Goal: Task Accomplishment & Management: Manage account settings

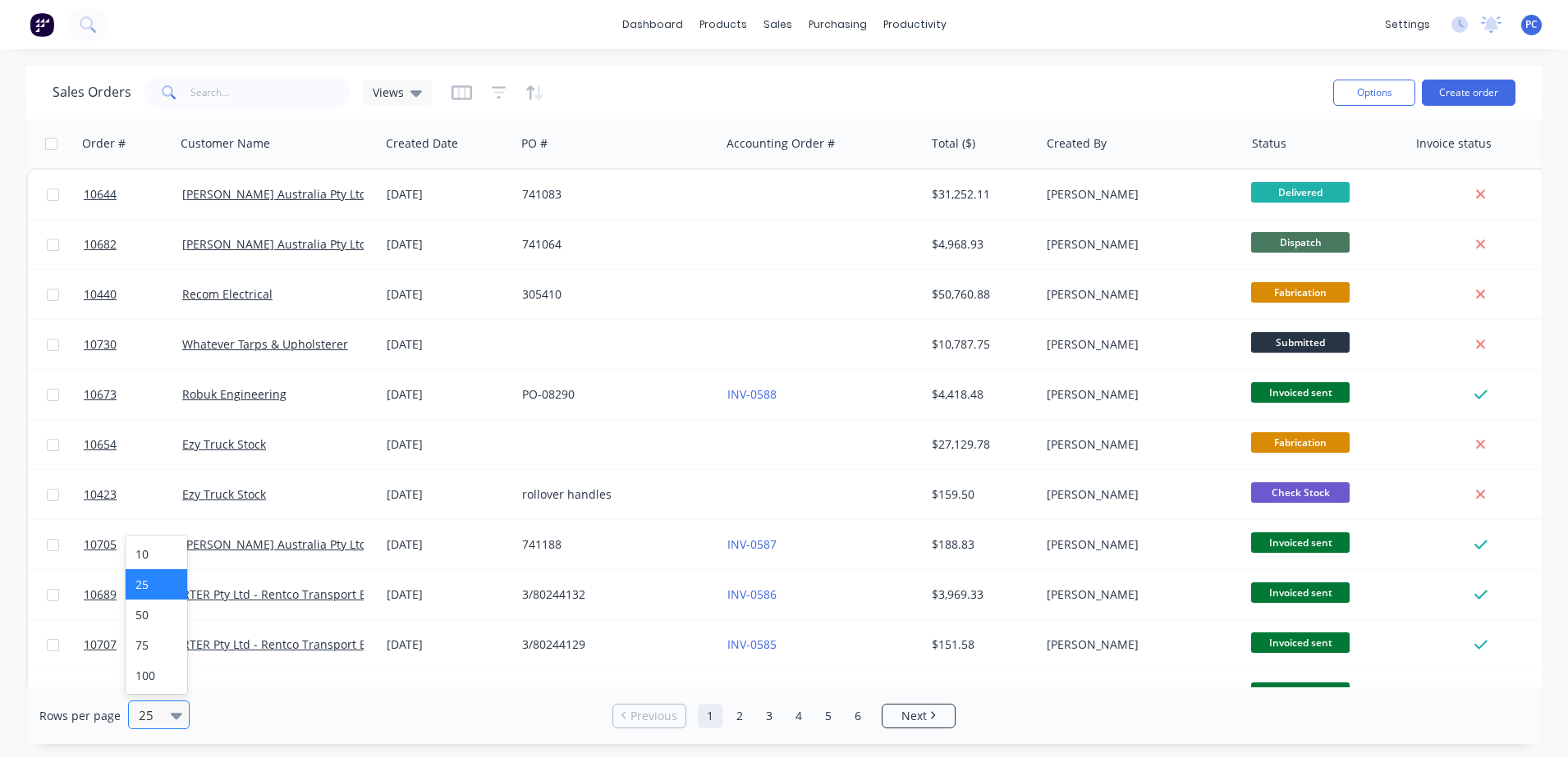
click at [155, 723] on div at bounding box center [151, 715] width 28 height 20
click at [147, 664] on div "100" at bounding box center [156, 676] width 61 height 30
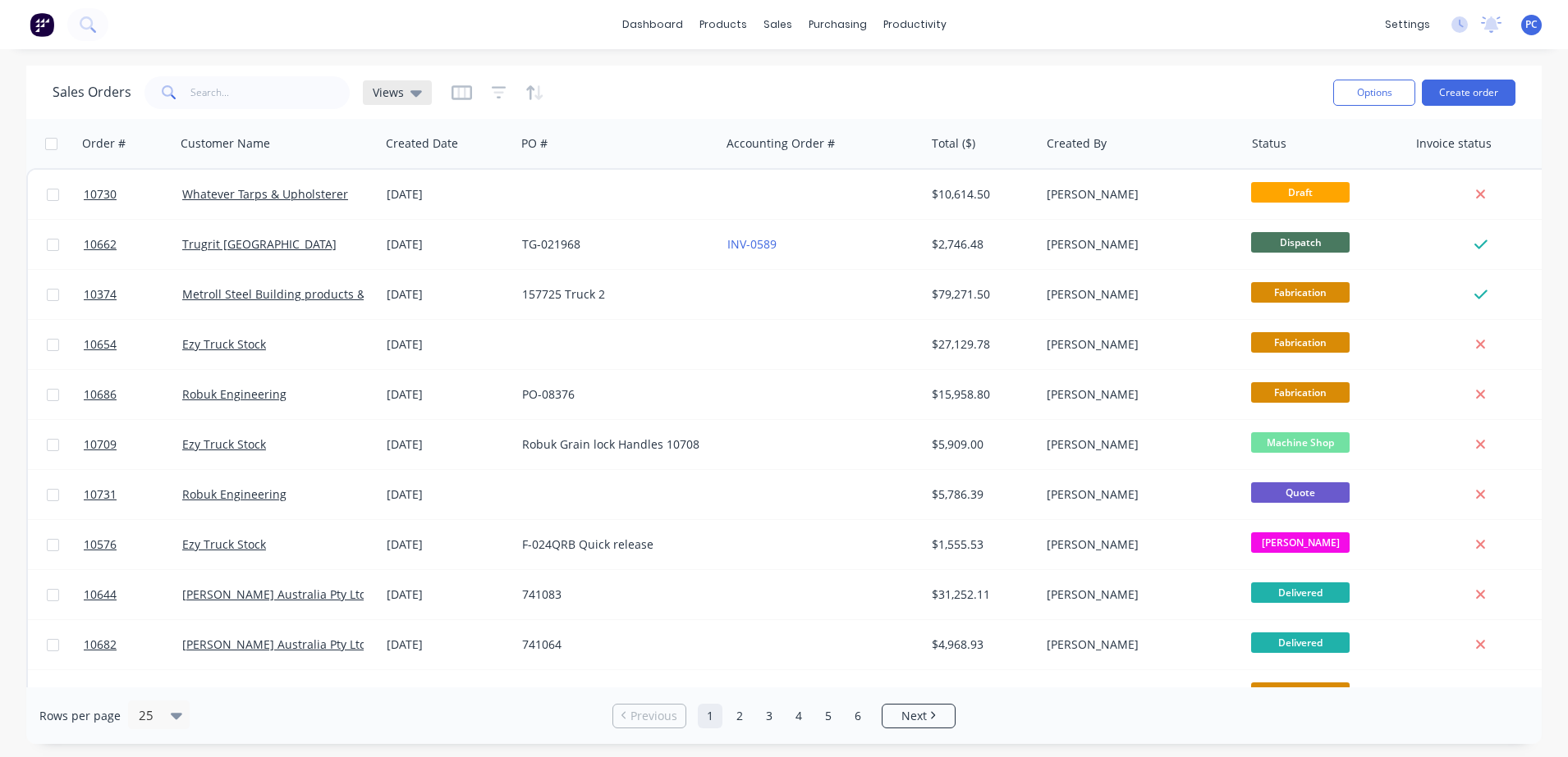
click at [381, 98] on span "Views" at bounding box center [388, 92] width 31 height 17
click at [687, 62] on div "dashboard products sales purchasing productivity dashboard products Product Cat…" at bounding box center [784, 378] width 1568 height 757
click at [381, 97] on span "Views" at bounding box center [388, 92] width 31 height 17
click at [48, 111] on div "Sales Orders Views Options Create order" at bounding box center [784, 93] width 1515 height 53
click at [494, 99] on icon "button" at bounding box center [499, 93] width 15 height 16
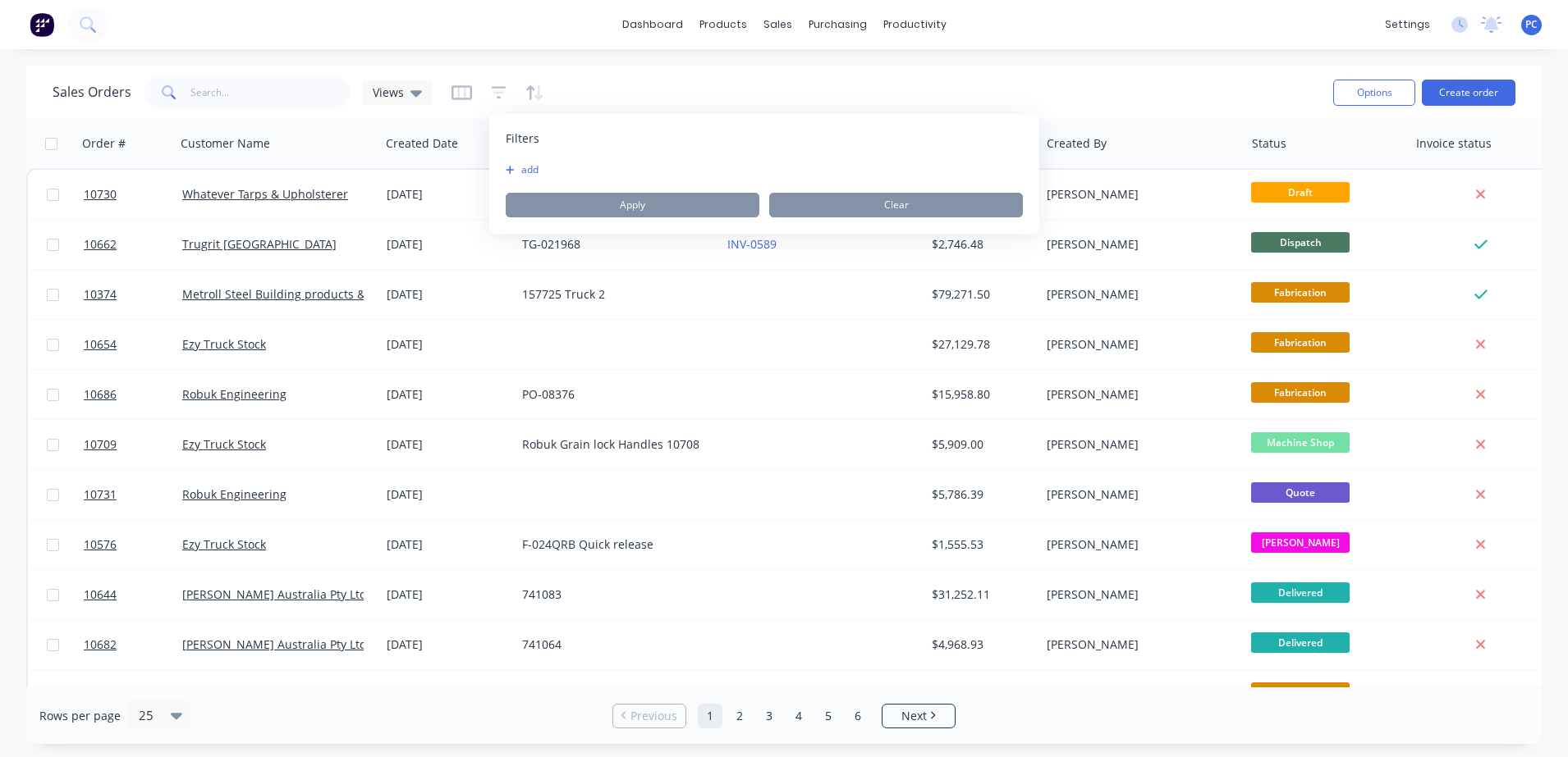
click at [554, 175] on div "add" at bounding box center [764, 170] width 517 height 13
click at [511, 170] on icon "button" at bounding box center [509, 169] width 8 height 8
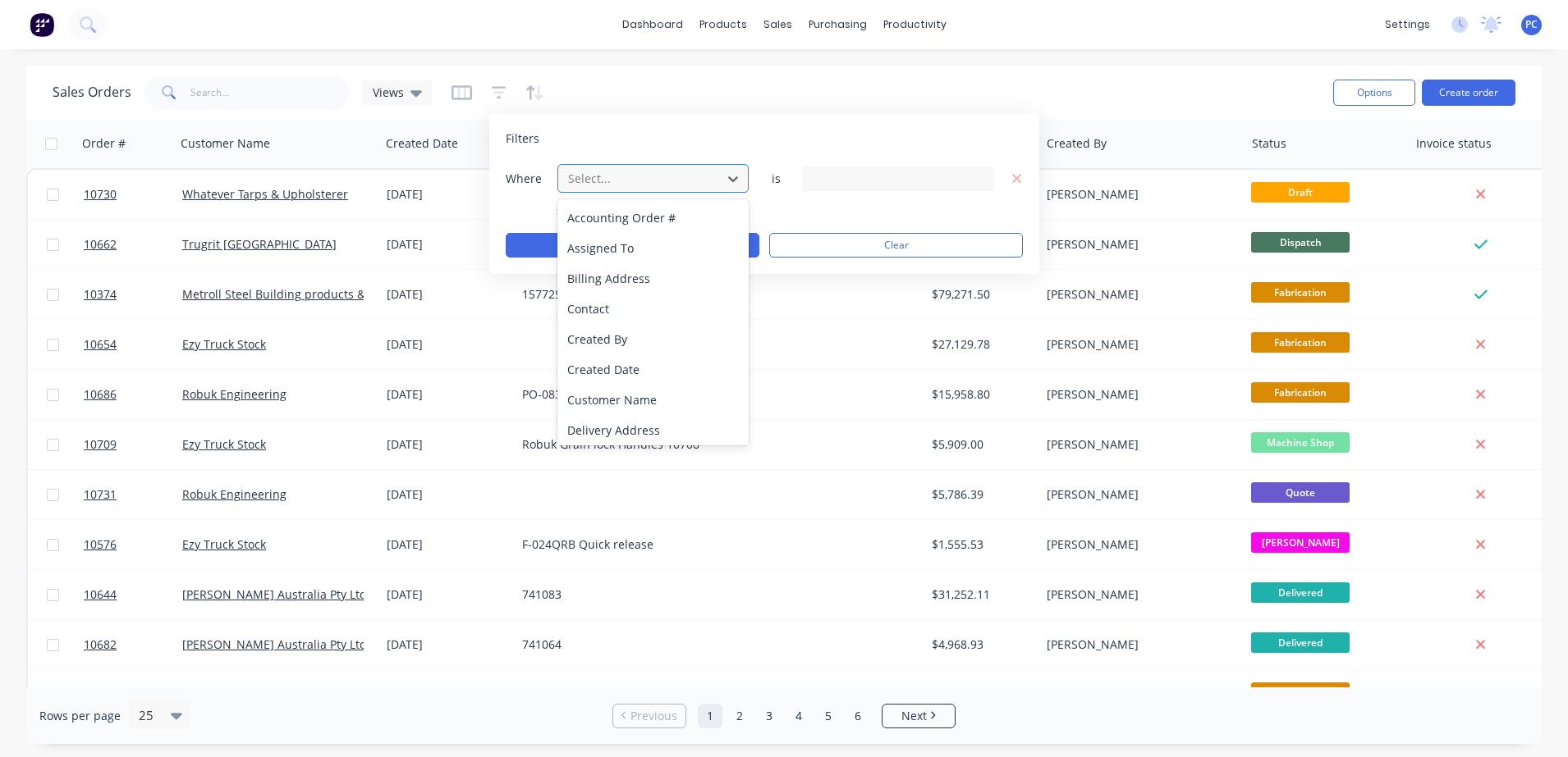
click at [661, 176] on div at bounding box center [640, 178] width 147 height 20
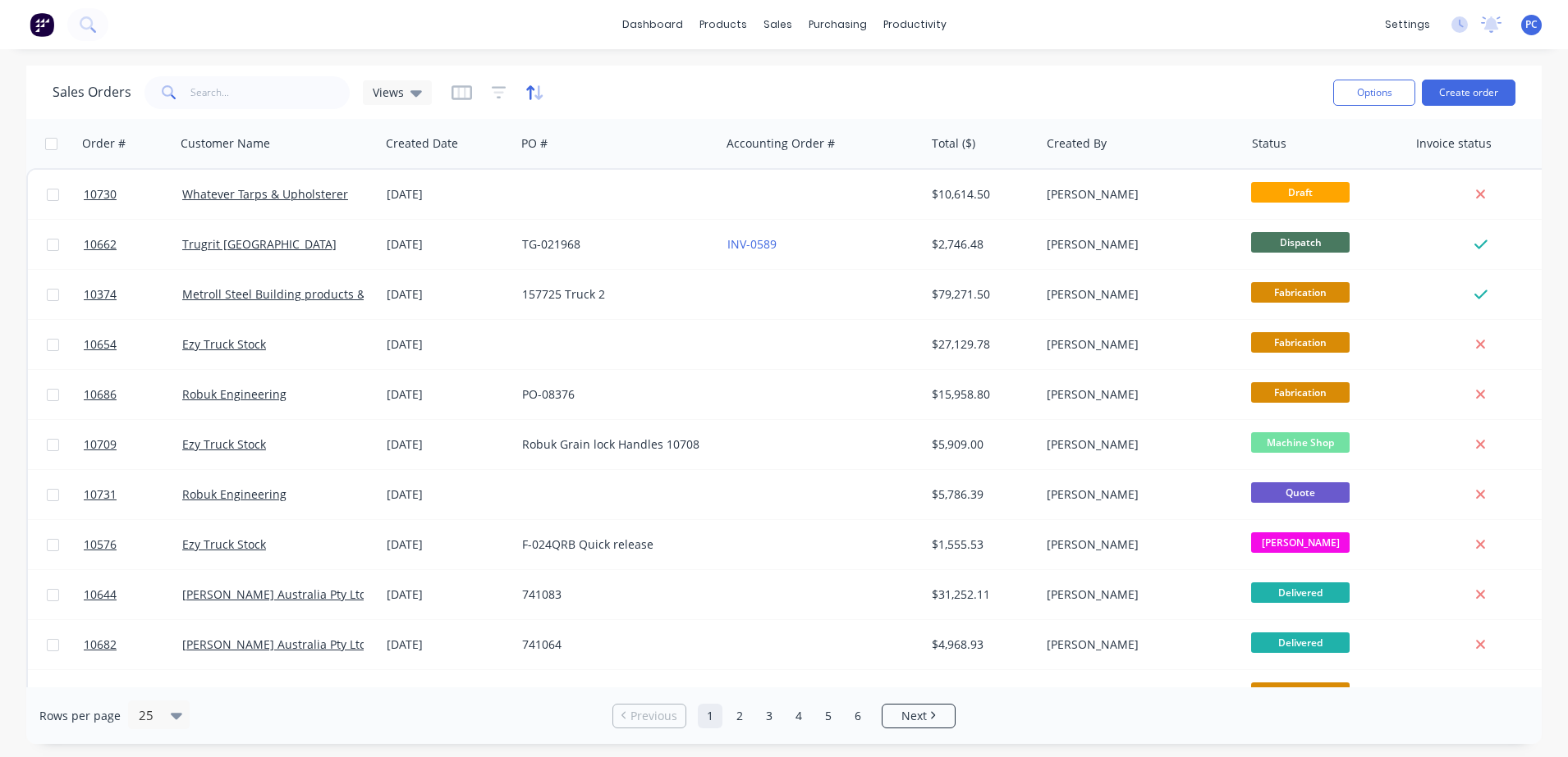
click at [526, 90] on icon "button" at bounding box center [529, 93] width 8 height 14
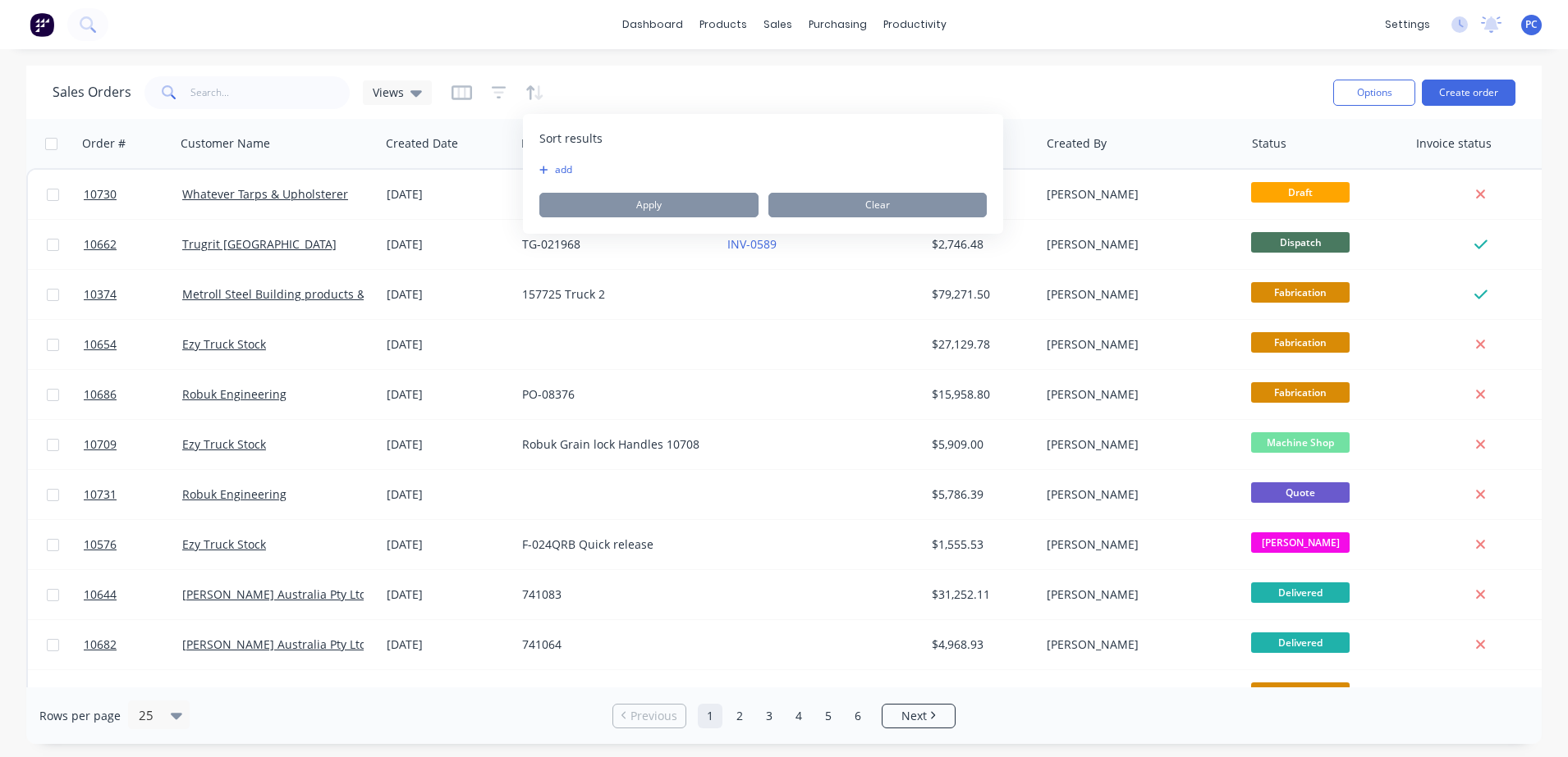
click at [592, 174] on div "add" at bounding box center [763, 170] width 448 height 13
click at [556, 168] on button "add" at bounding box center [549, 170] width 20 height 13
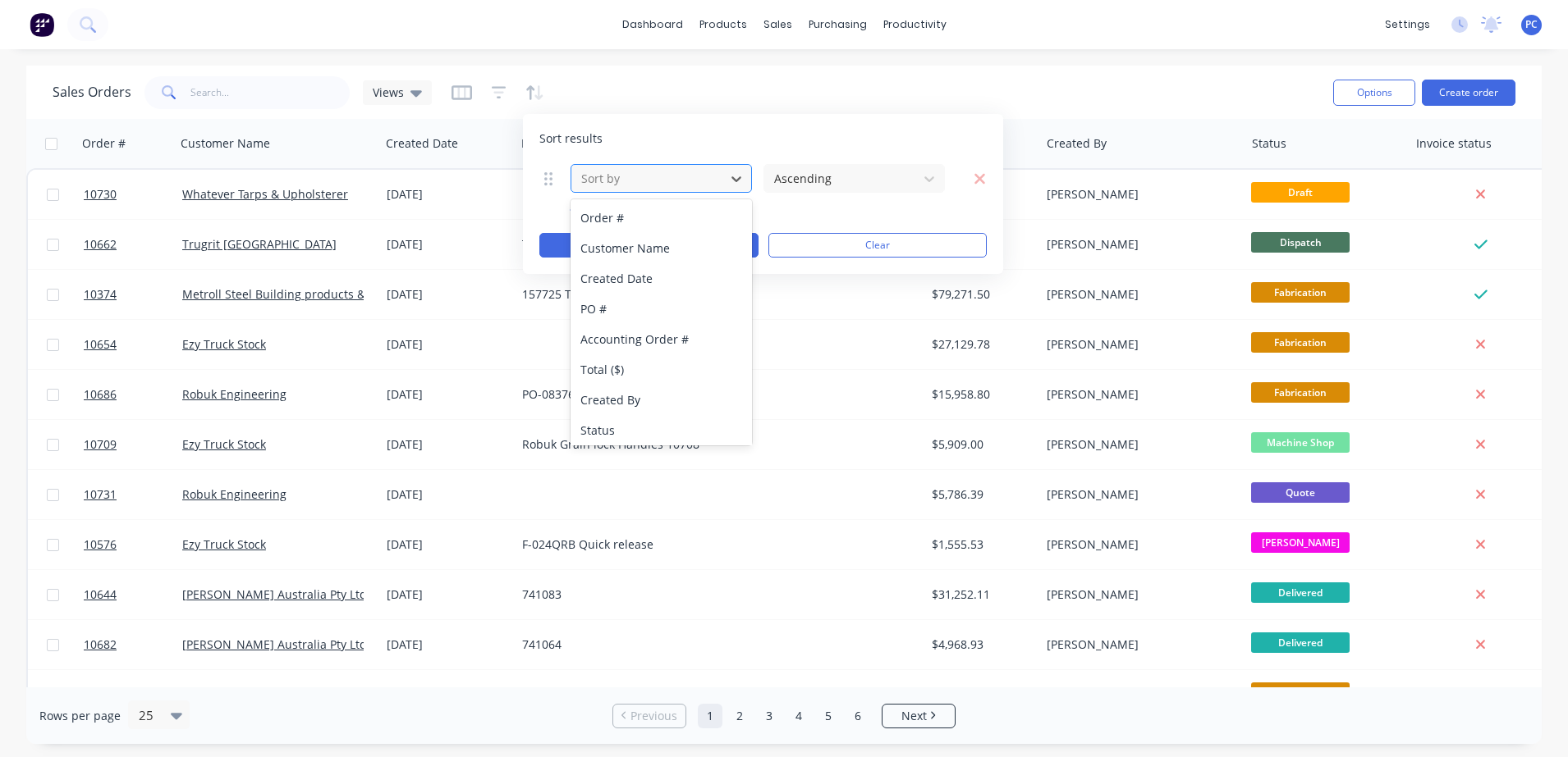
click at [651, 188] on div at bounding box center [648, 178] width 137 height 20
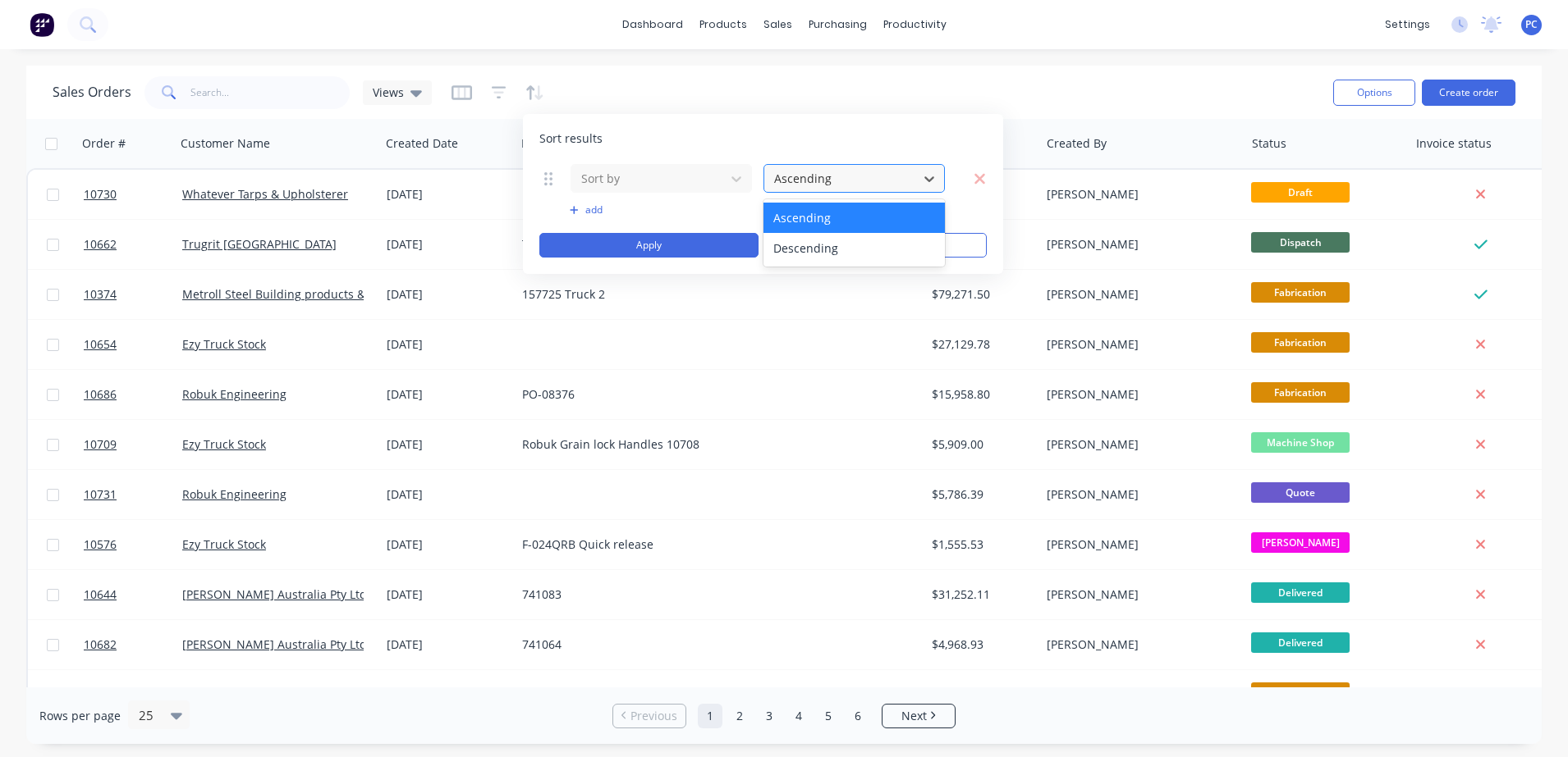
click at [789, 176] on div at bounding box center [841, 178] width 137 height 20
click at [560, 122] on div "Sort results Sort by 2 results available. Use Up and Down to choose options, pr…" at bounding box center [764, 194] width 481 height 160
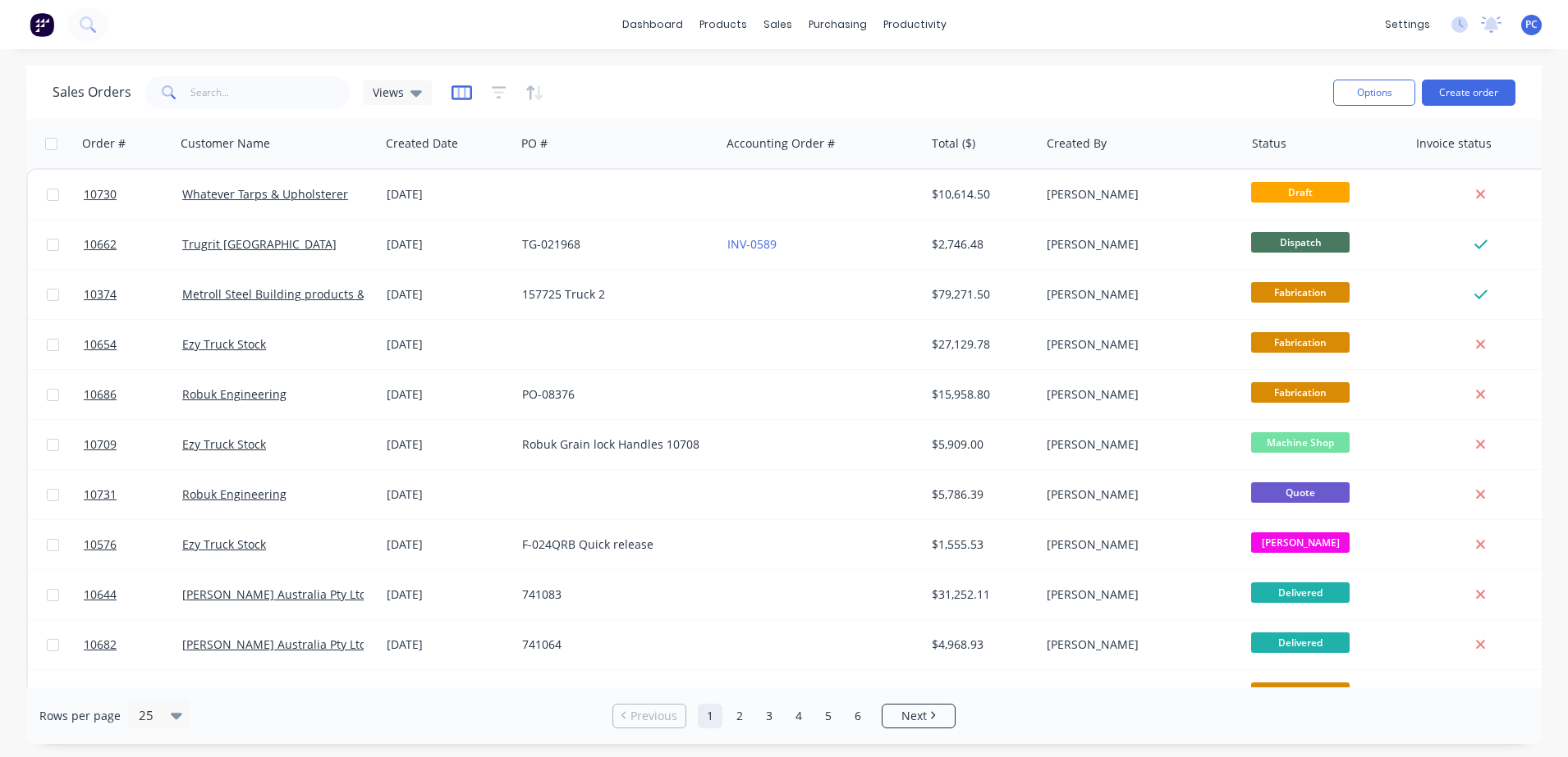
click at [465, 86] on icon "button" at bounding box center [461, 93] width 20 height 15
click at [554, 93] on div "Sales Orders Views" at bounding box center [686, 92] width 1267 height 40
click at [402, 90] on div "Views" at bounding box center [397, 93] width 49 height 15
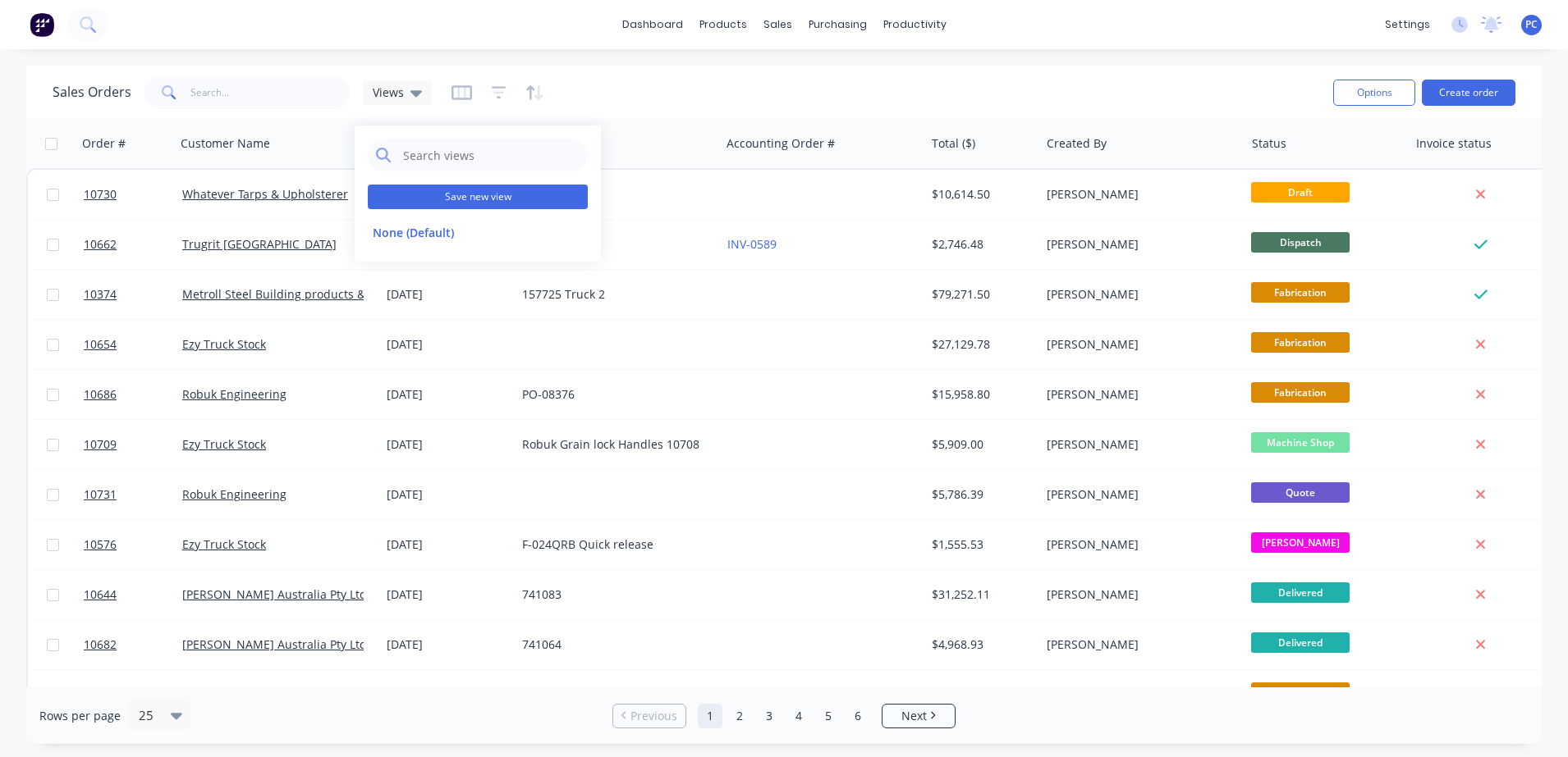
click at [439, 189] on button "Save new view" at bounding box center [477, 197] width 220 height 25
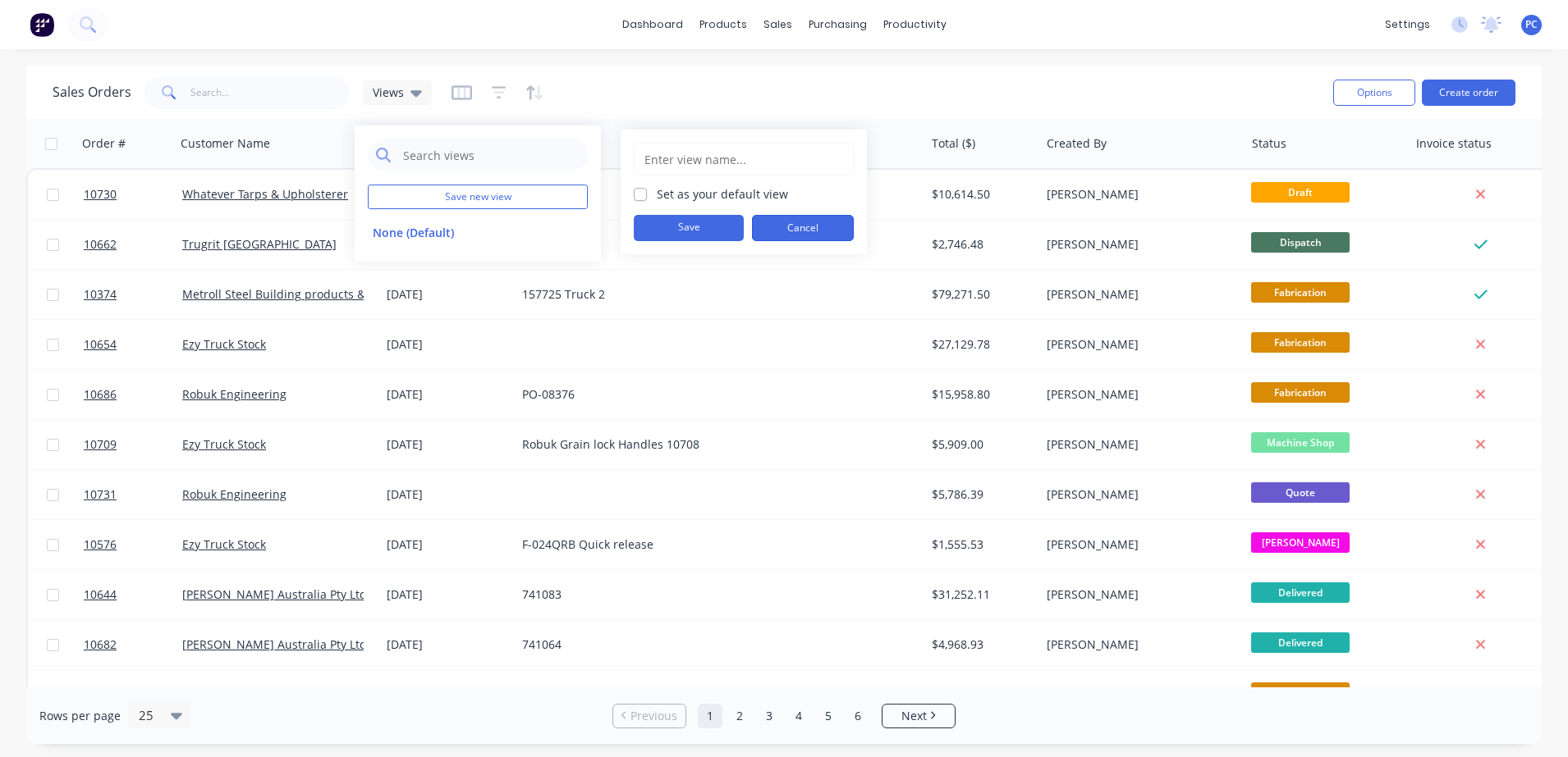
click at [782, 226] on button "Cancel" at bounding box center [803, 229] width 101 height 27
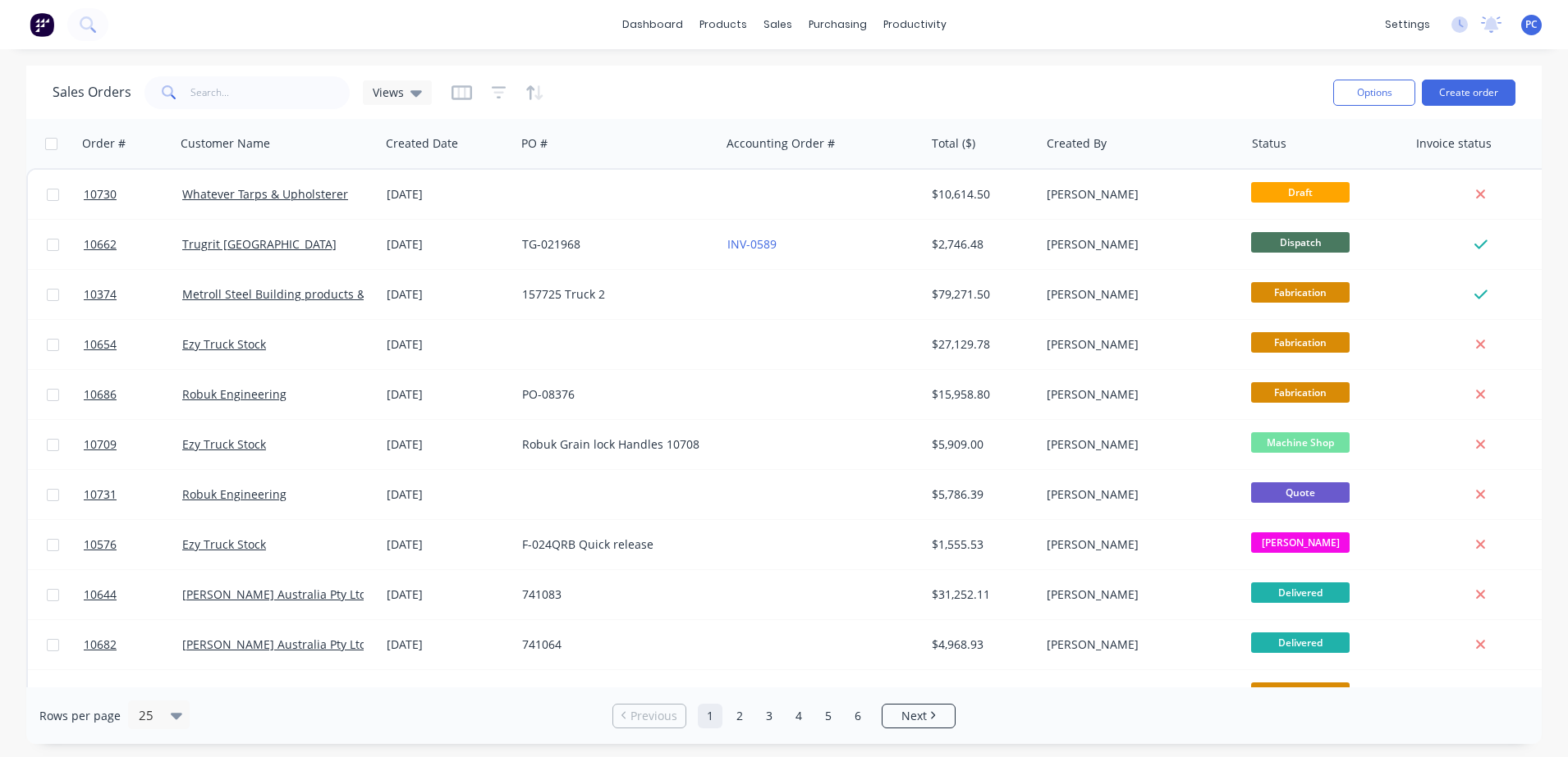
click at [453, 103] on button "button" at bounding box center [461, 93] width 20 height 27
click at [497, 99] on icon "button" at bounding box center [499, 93] width 15 height 16
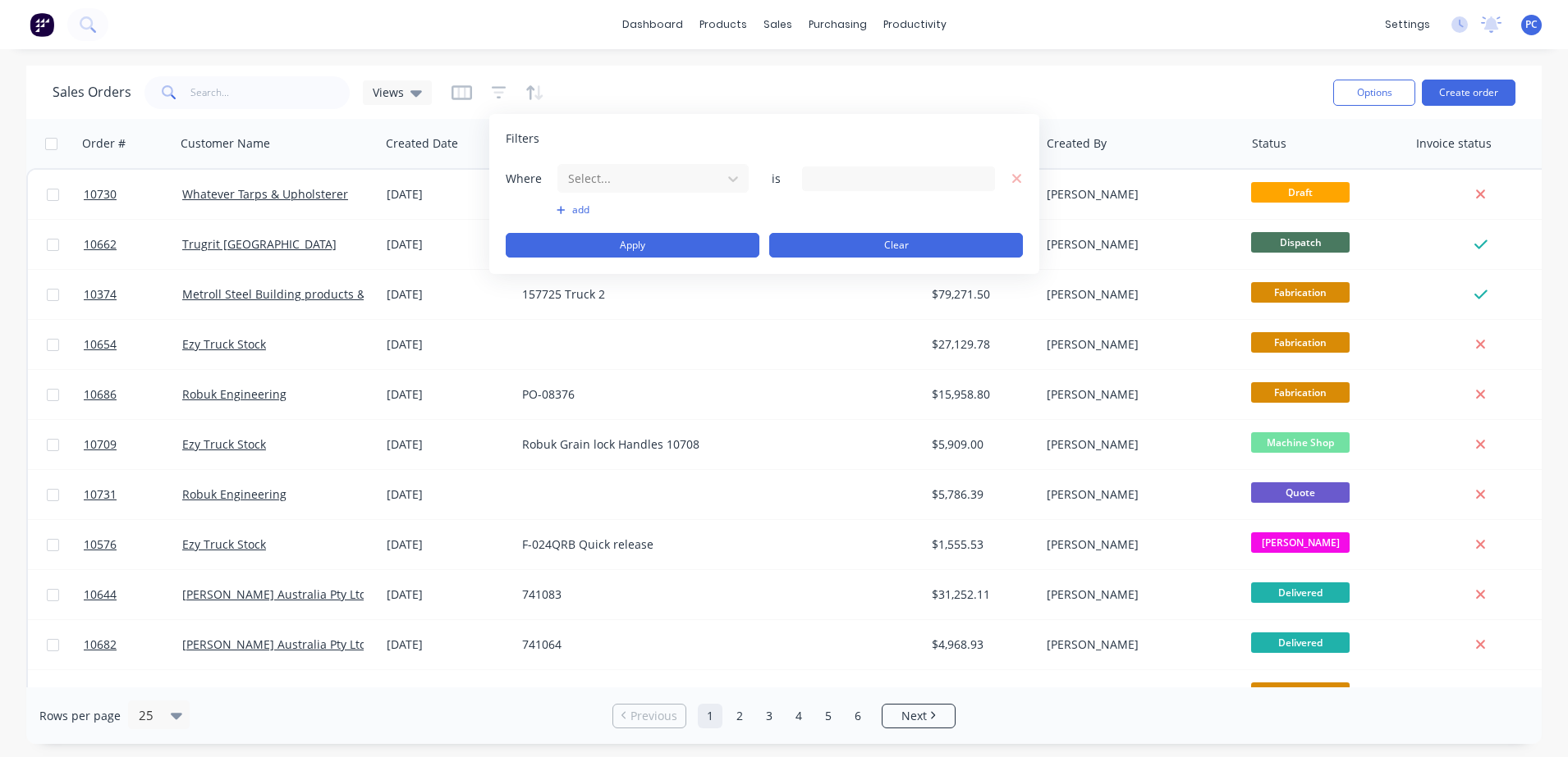
click at [872, 247] on button "Clear" at bounding box center [895, 246] width 254 height 25
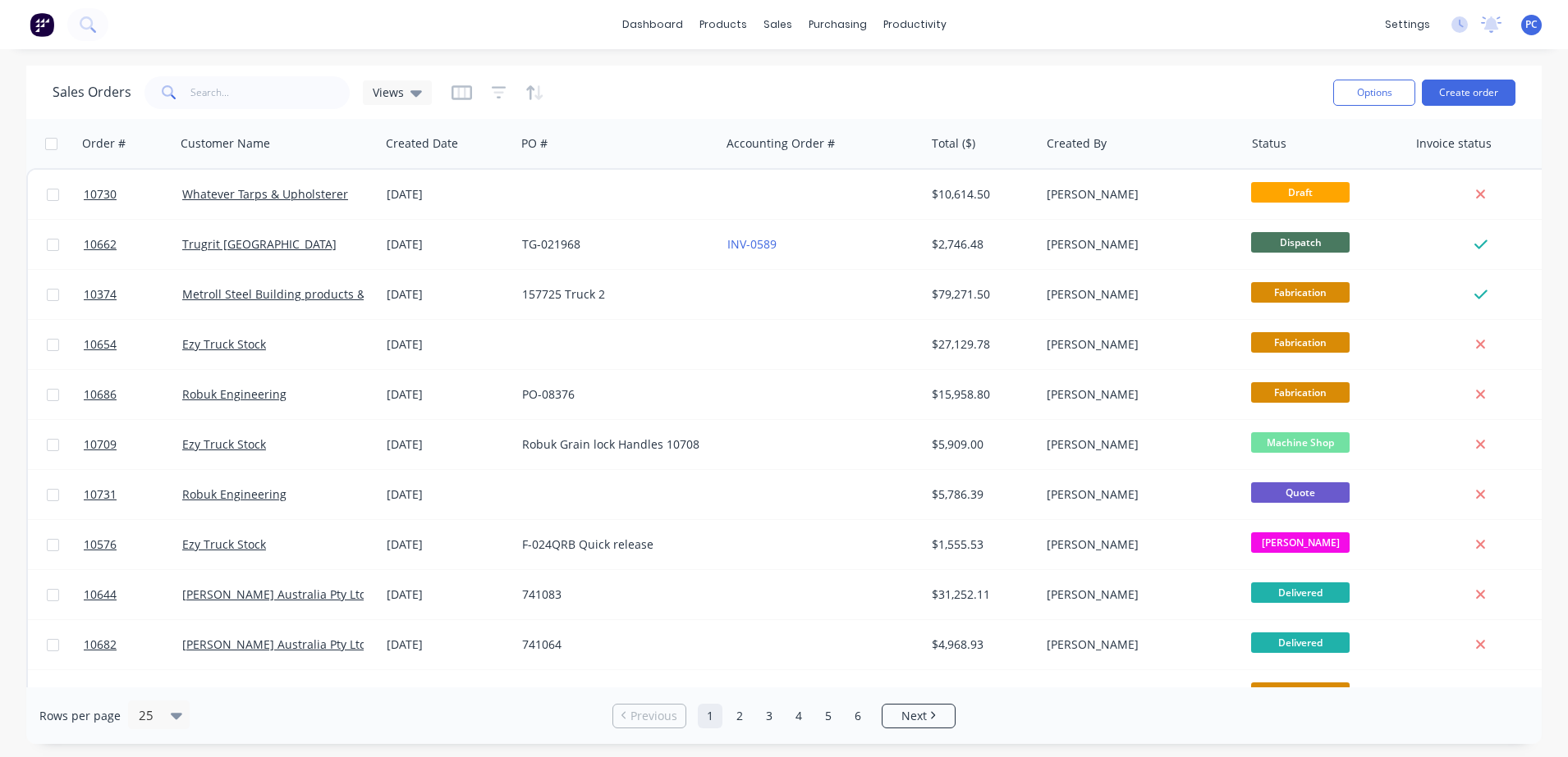
click at [615, 66] on div "Sales Orders Views Options Create order" at bounding box center [784, 93] width 1515 height 53
click at [541, 98] on icon "button" at bounding box center [534, 93] width 19 height 16
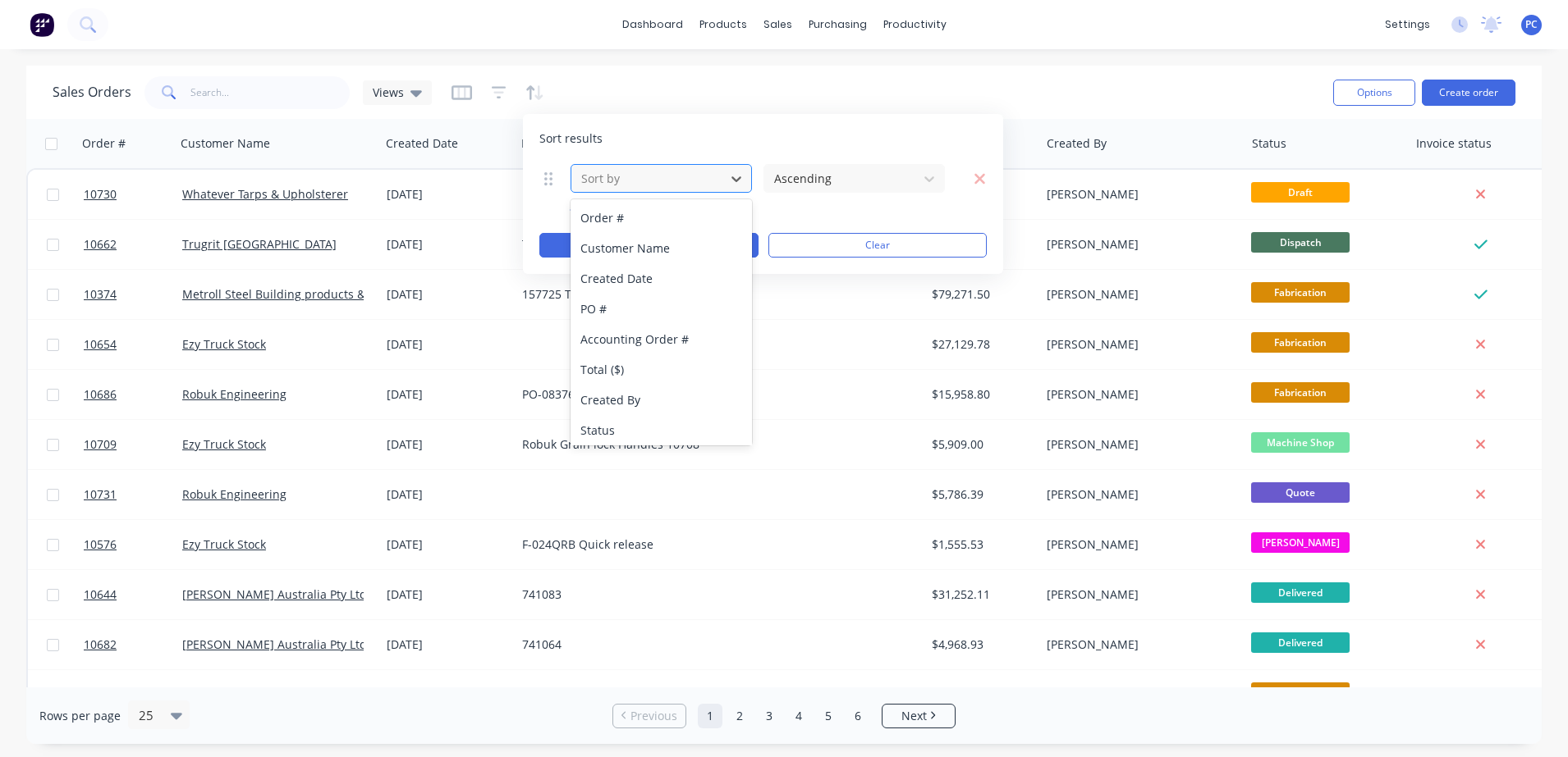
click at [674, 170] on div at bounding box center [648, 178] width 137 height 20
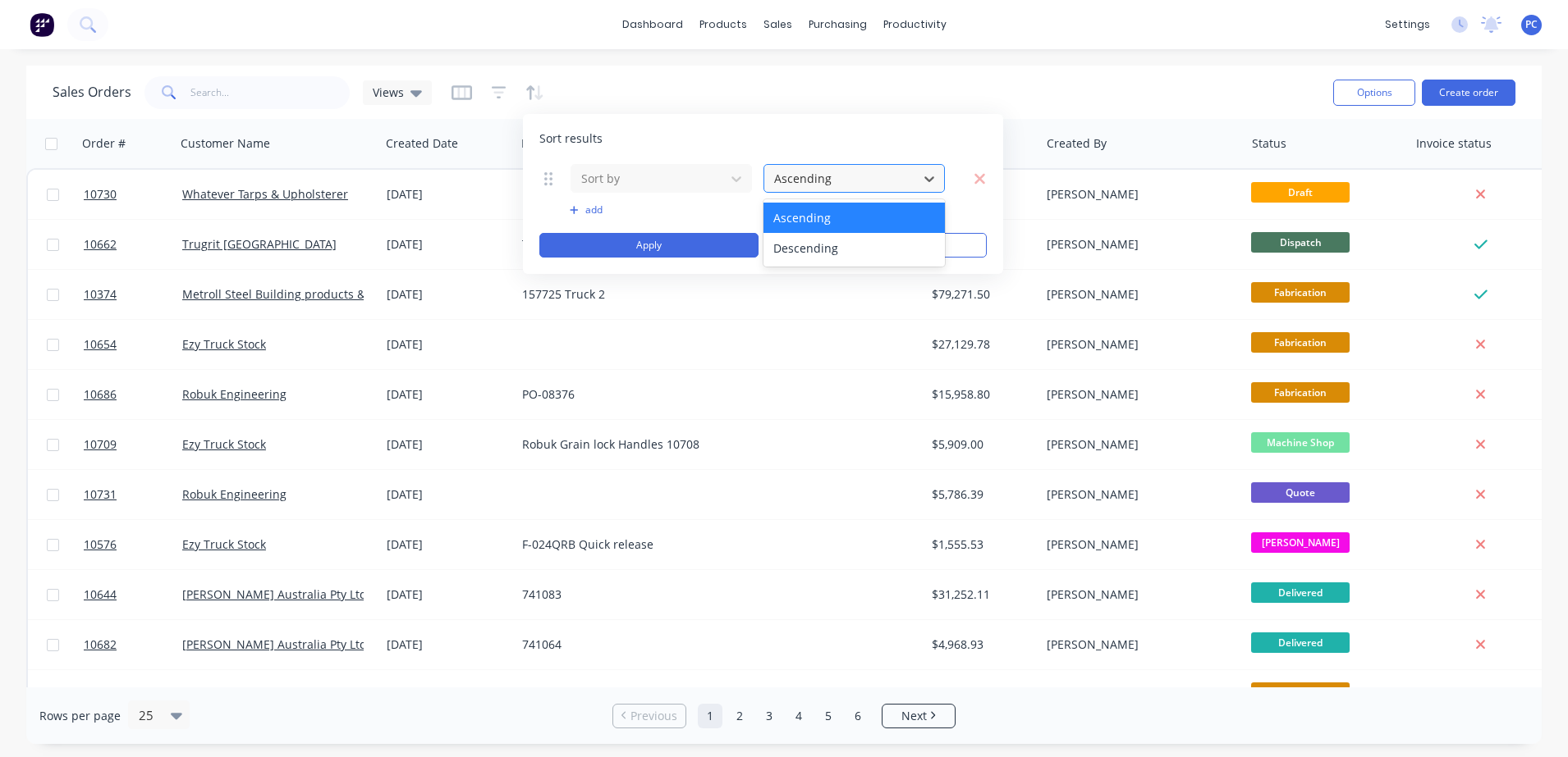
click at [817, 174] on div at bounding box center [841, 178] width 137 height 20
click at [814, 215] on div "Ascending" at bounding box center [854, 218] width 182 height 30
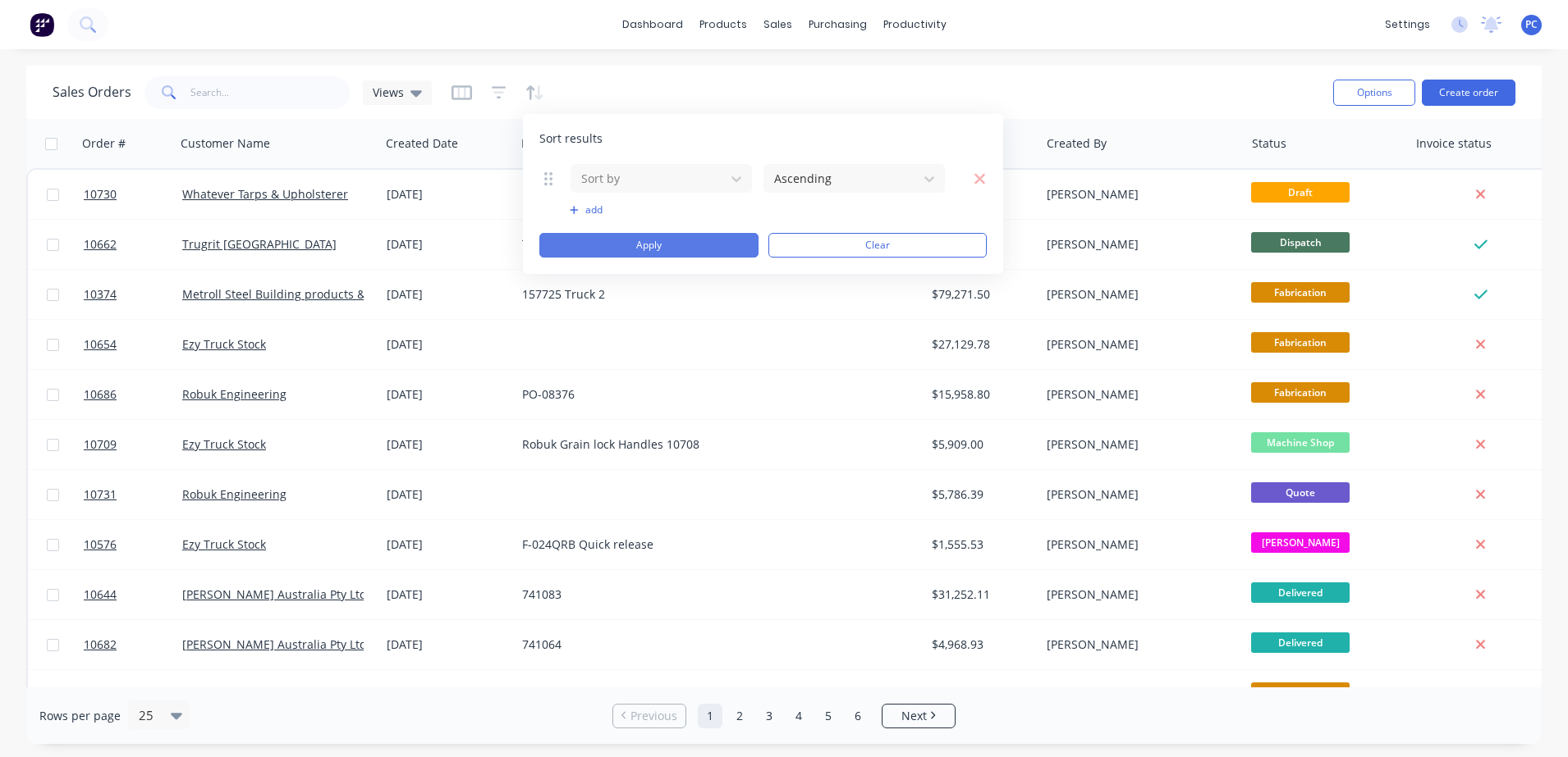
click at [667, 249] on button "Apply" at bounding box center [649, 246] width 219 height 25
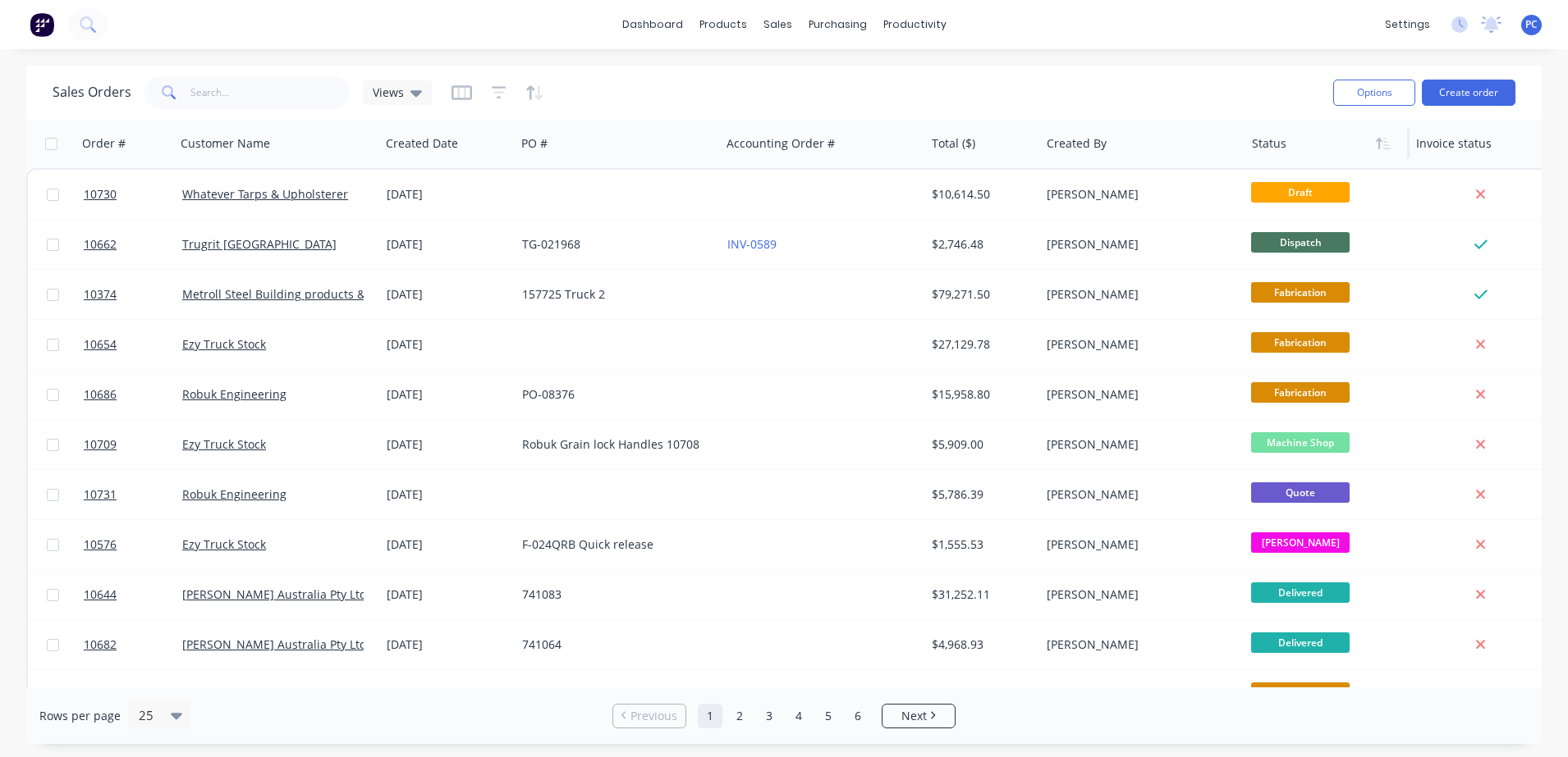
click at [1320, 158] on div at bounding box center [1323, 143] width 143 height 33
click at [1384, 152] on button "button" at bounding box center [1384, 144] width 25 height 25
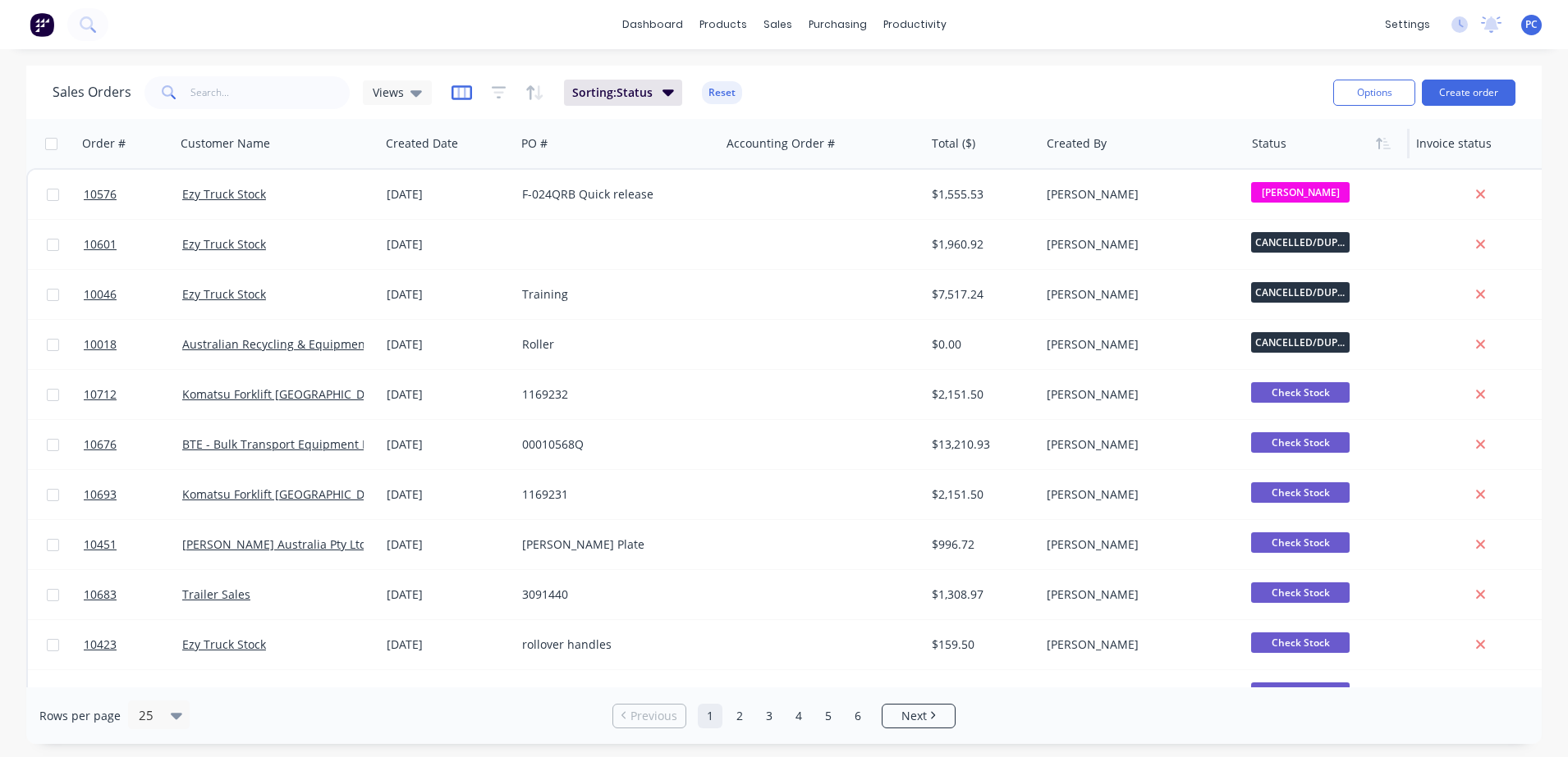
click at [453, 88] on icon "button" at bounding box center [461, 93] width 20 height 16
click at [525, 93] on icon "button" at bounding box center [534, 93] width 19 height 16
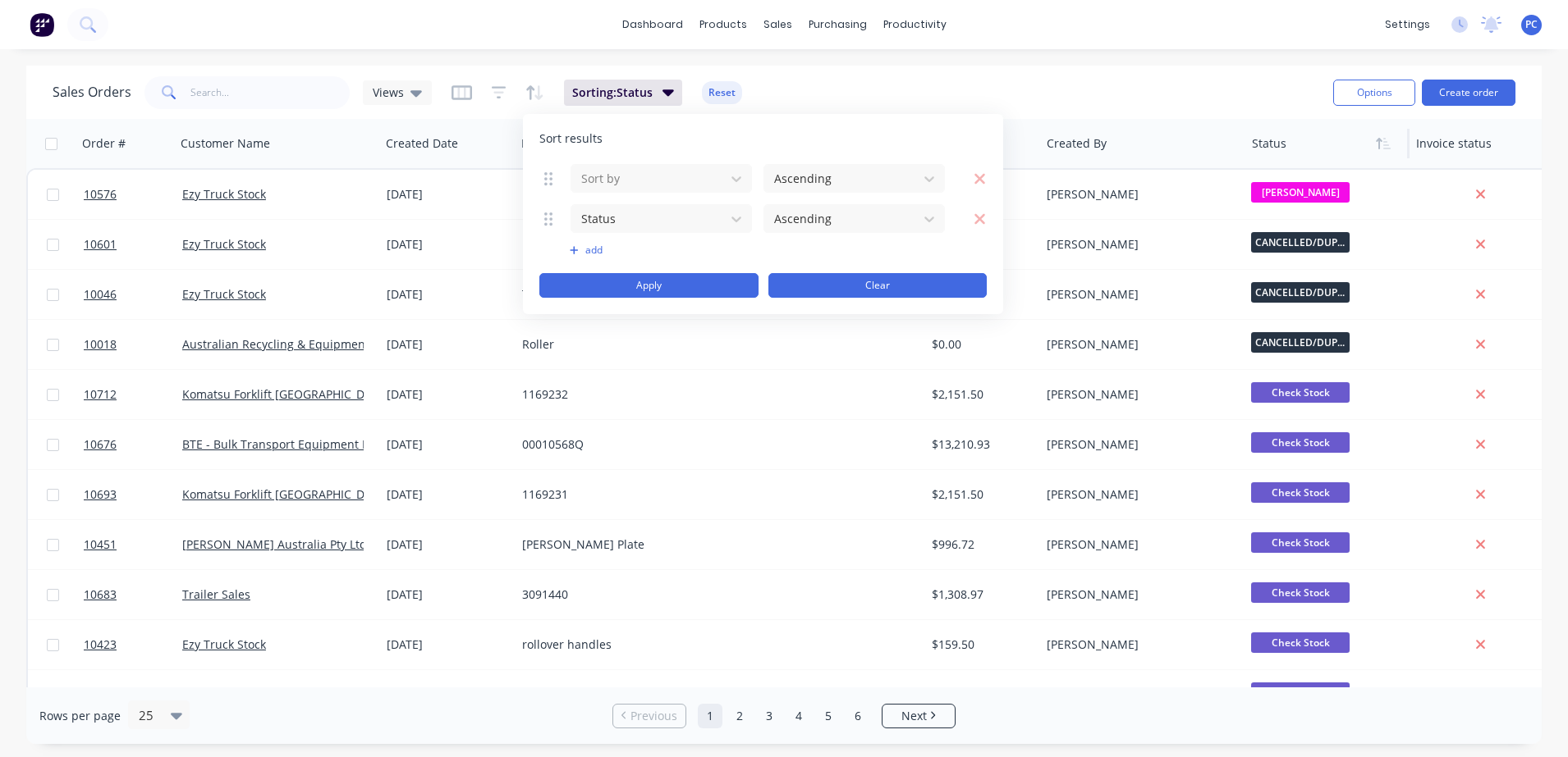
click at [832, 280] on button "Clear" at bounding box center [877, 286] width 219 height 25
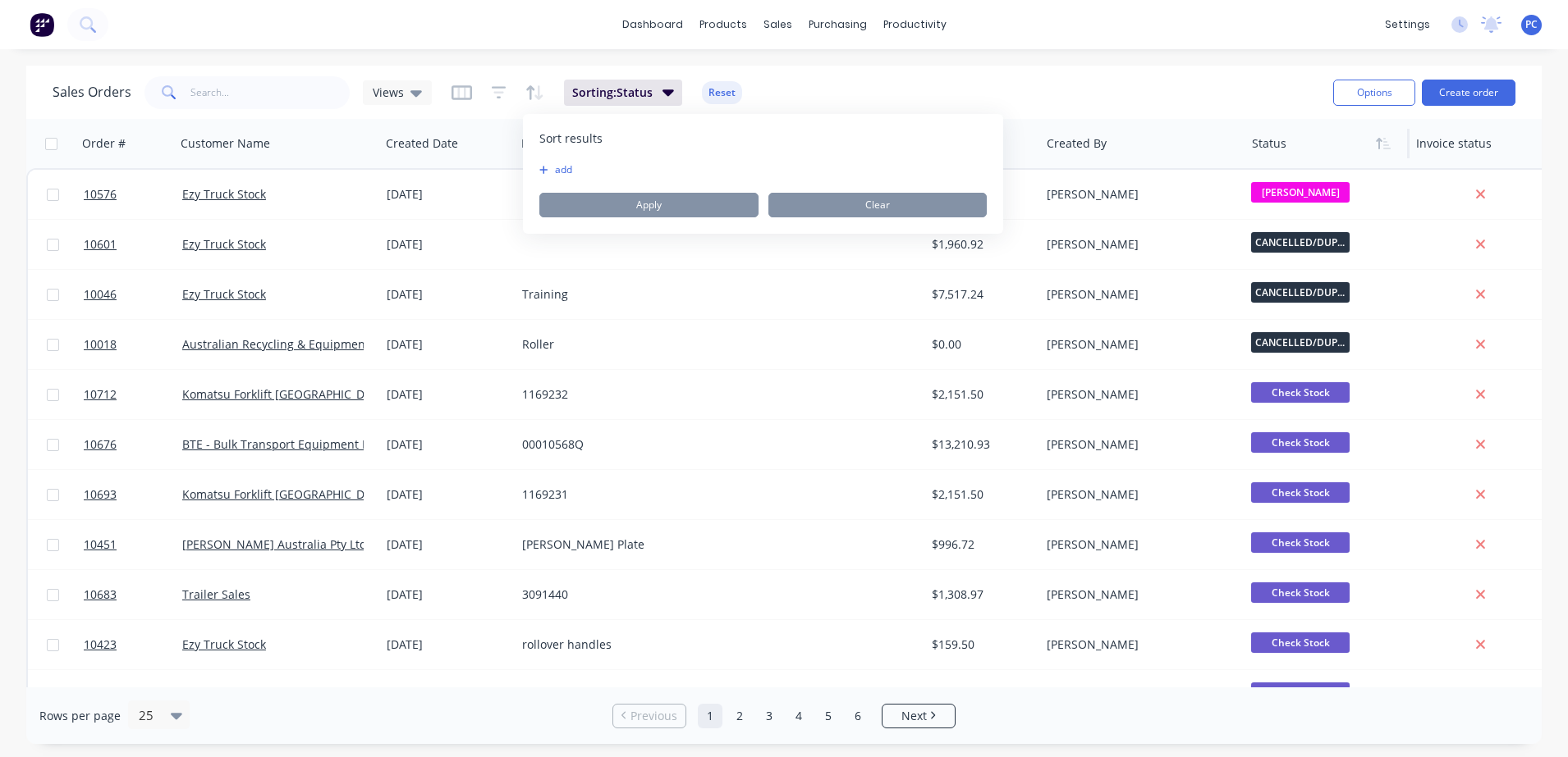
click at [830, 79] on div "Sales Orders Views Sorting: Status Reset" at bounding box center [686, 92] width 1267 height 40
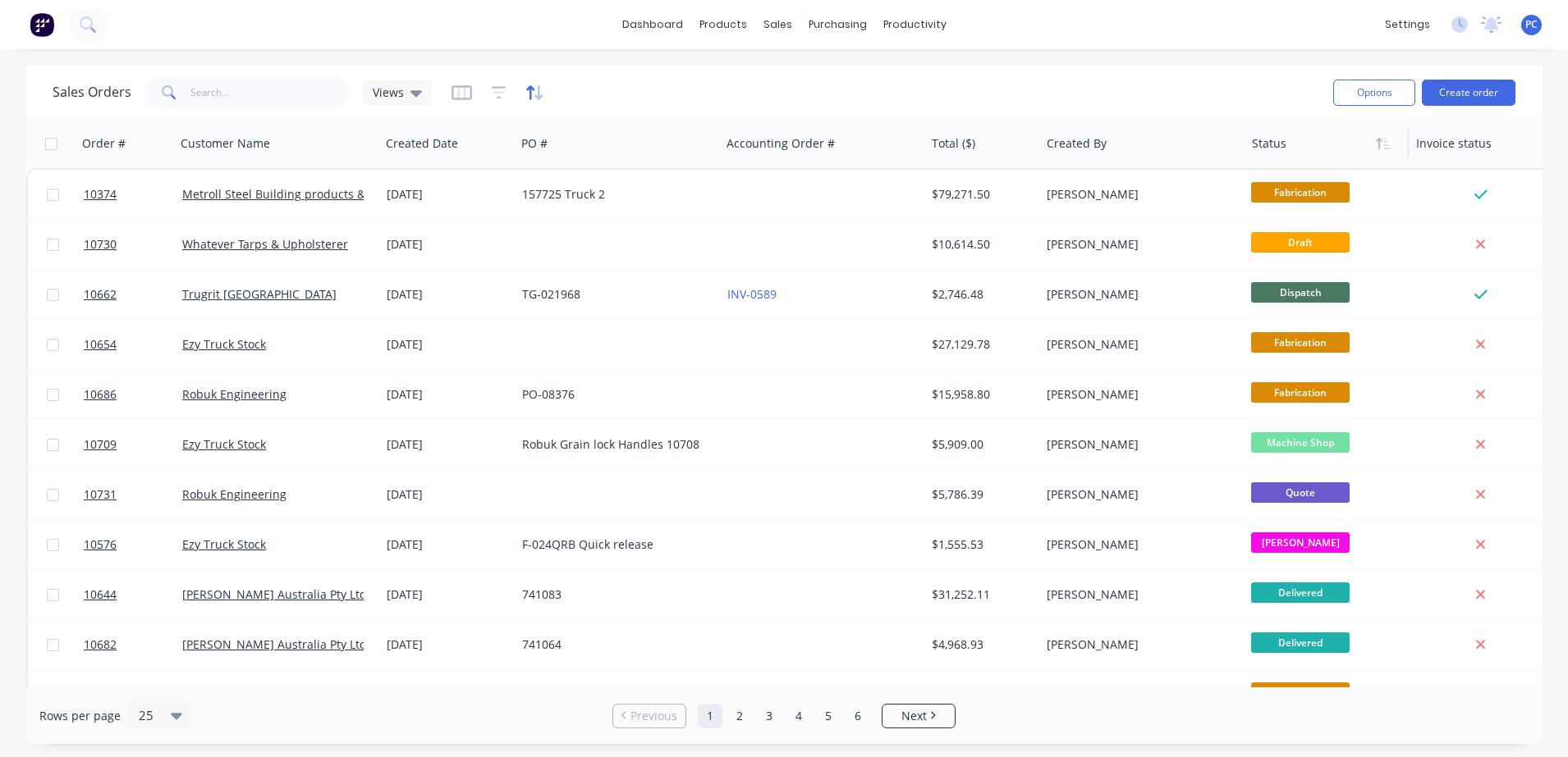
click at [539, 92] on icon "button" at bounding box center [534, 93] width 19 height 16
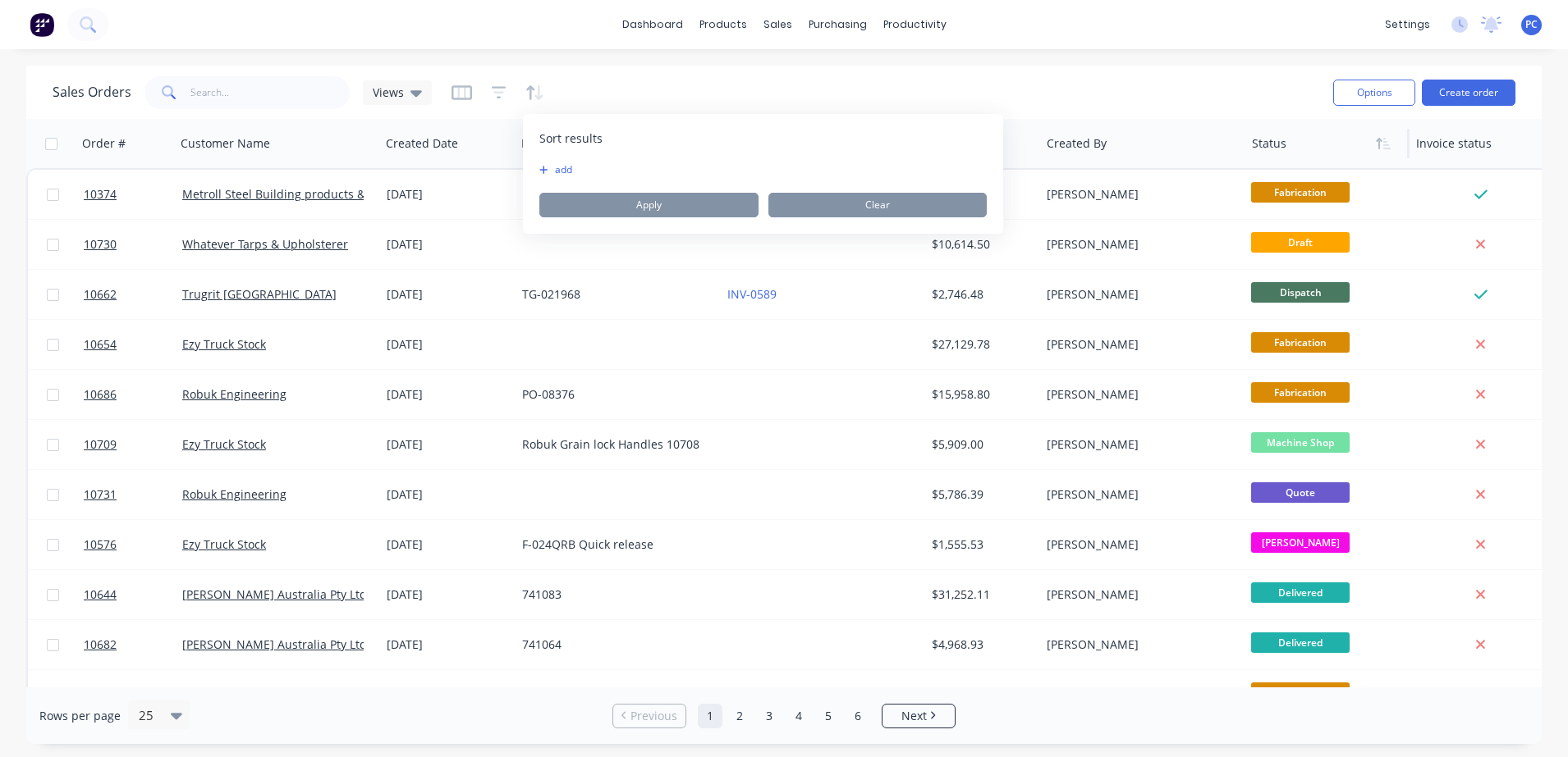
click at [546, 175] on button "add" at bounding box center [549, 170] width 20 height 13
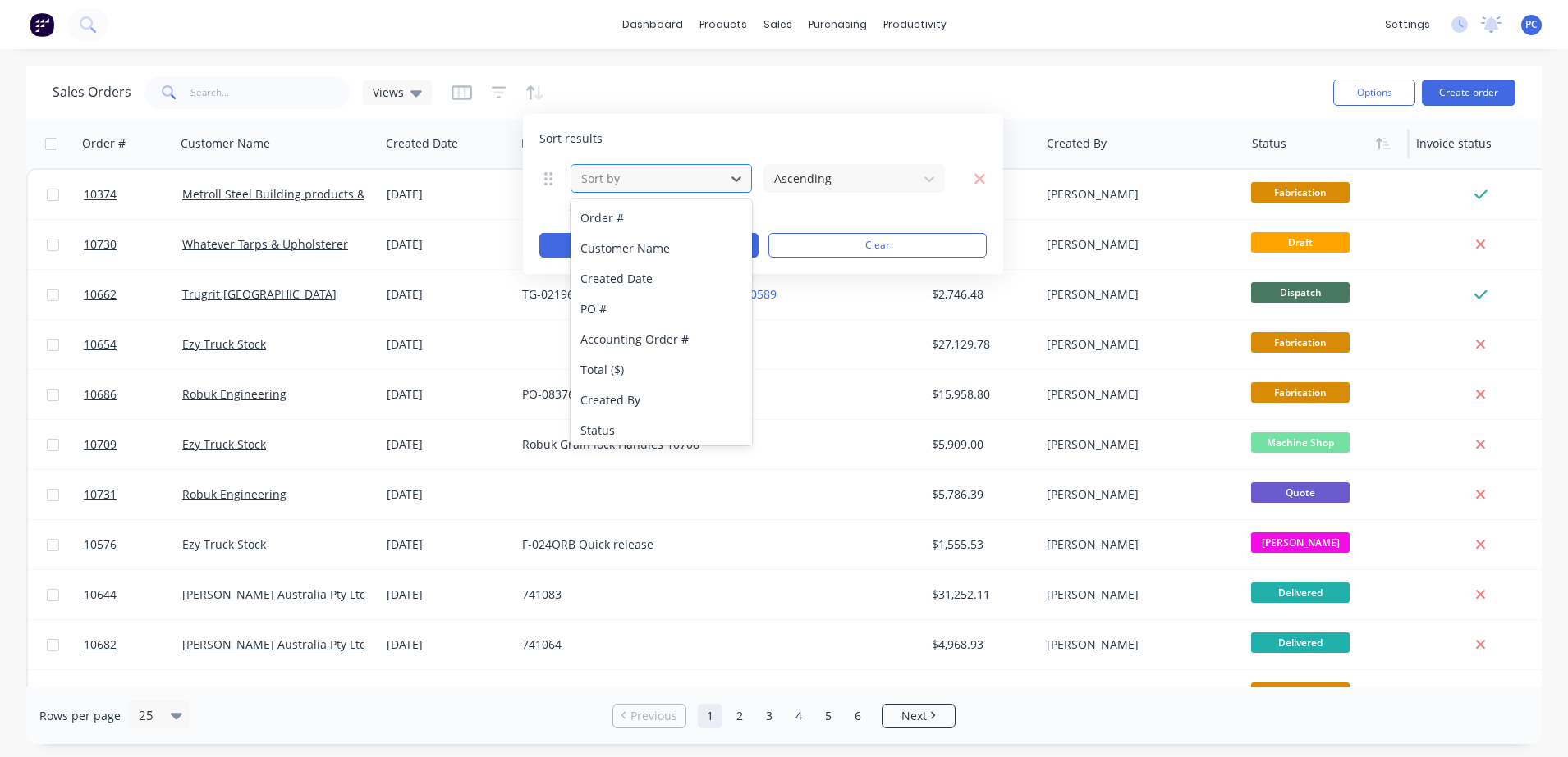
click at [594, 185] on div at bounding box center [648, 178] width 137 height 20
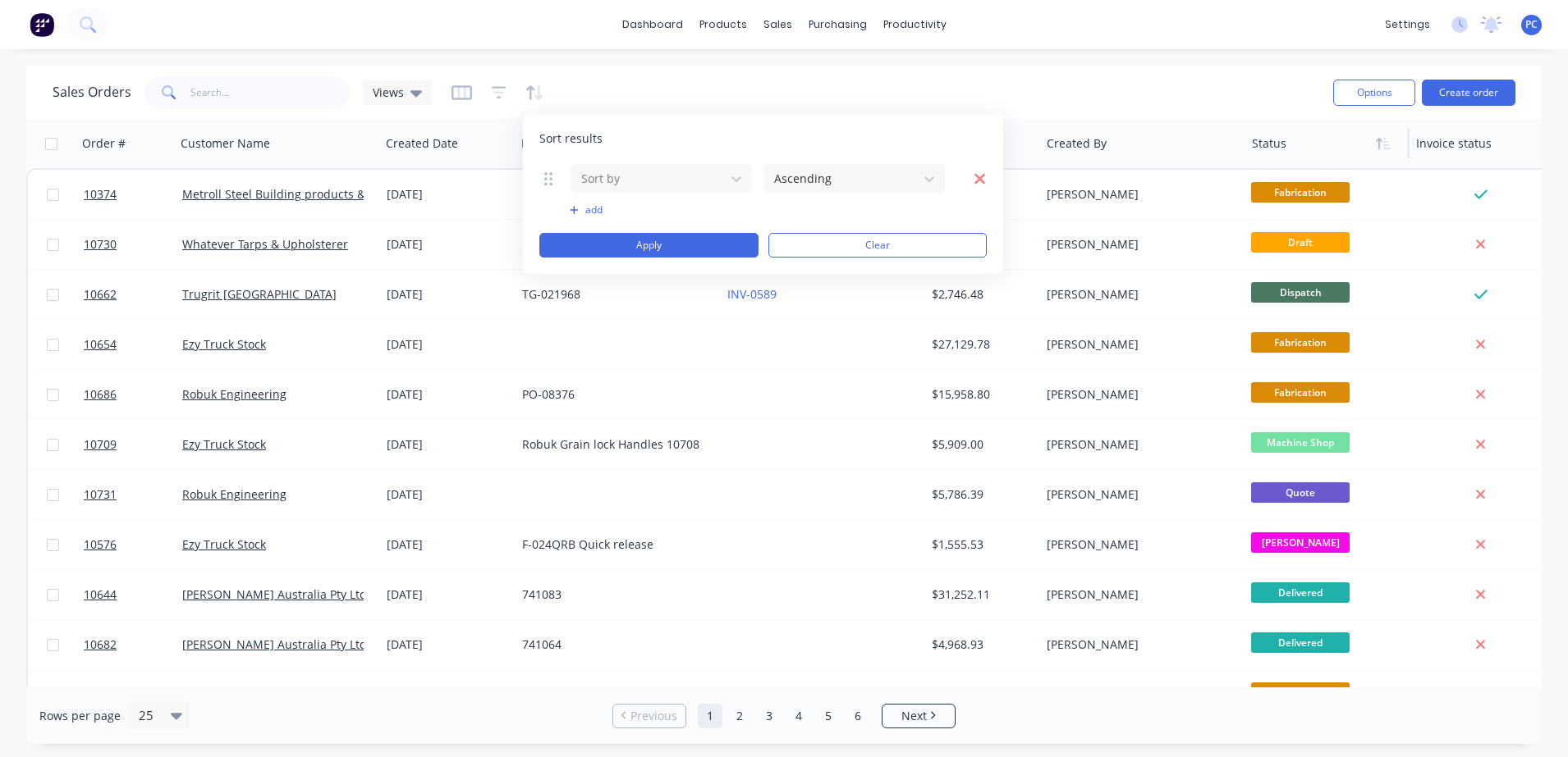
click at [978, 177] on icon "button" at bounding box center [980, 179] width 11 height 11
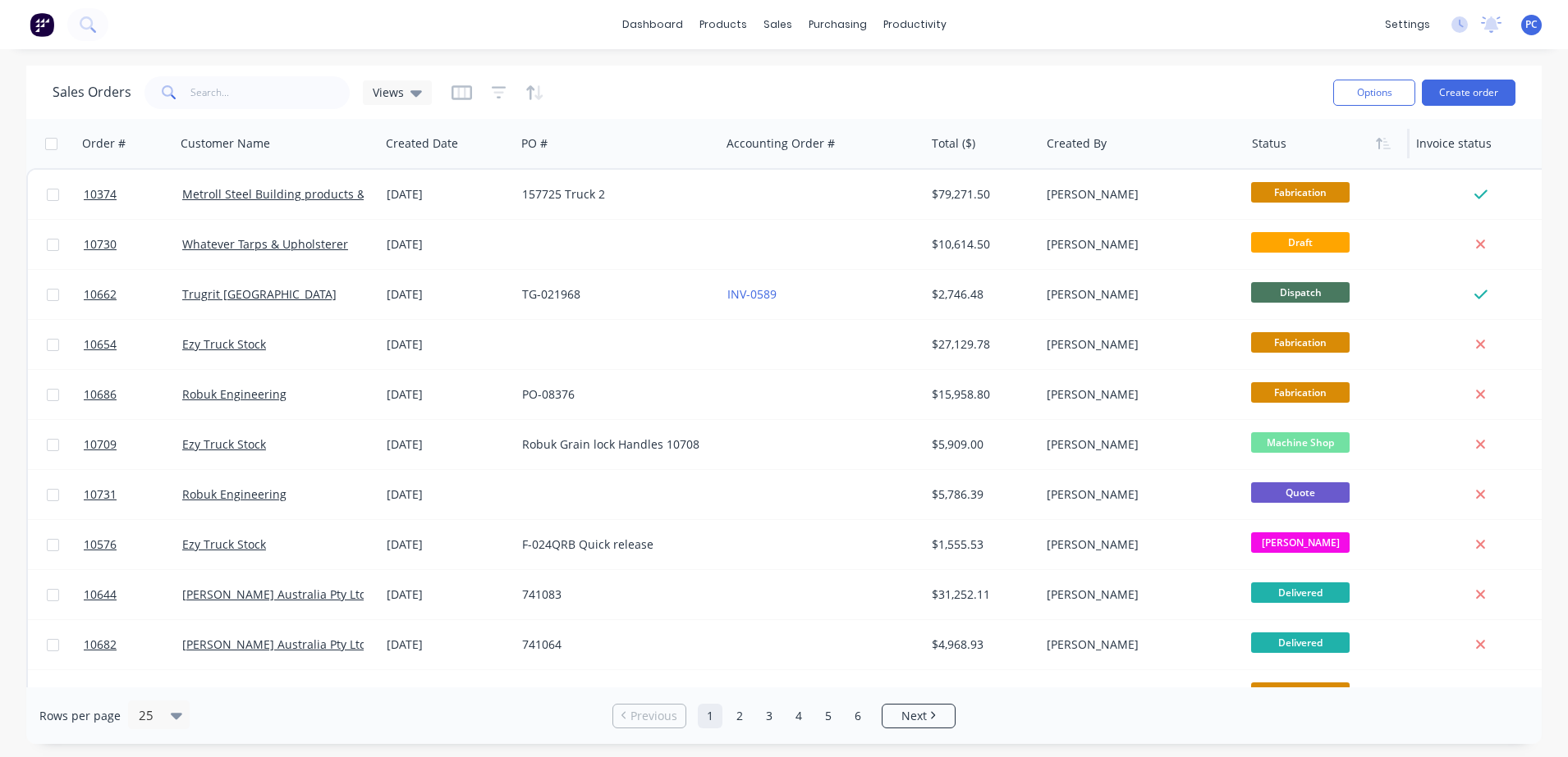
click at [1040, 109] on div "Sales Orders Views" at bounding box center [686, 92] width 1267 height 40
click at [1322, 154] on div at bounding box center [1323, 143] width 143 height 33
click at [1379, 150] on button "button" at bounding box center [1384, 144] width 25 height 25
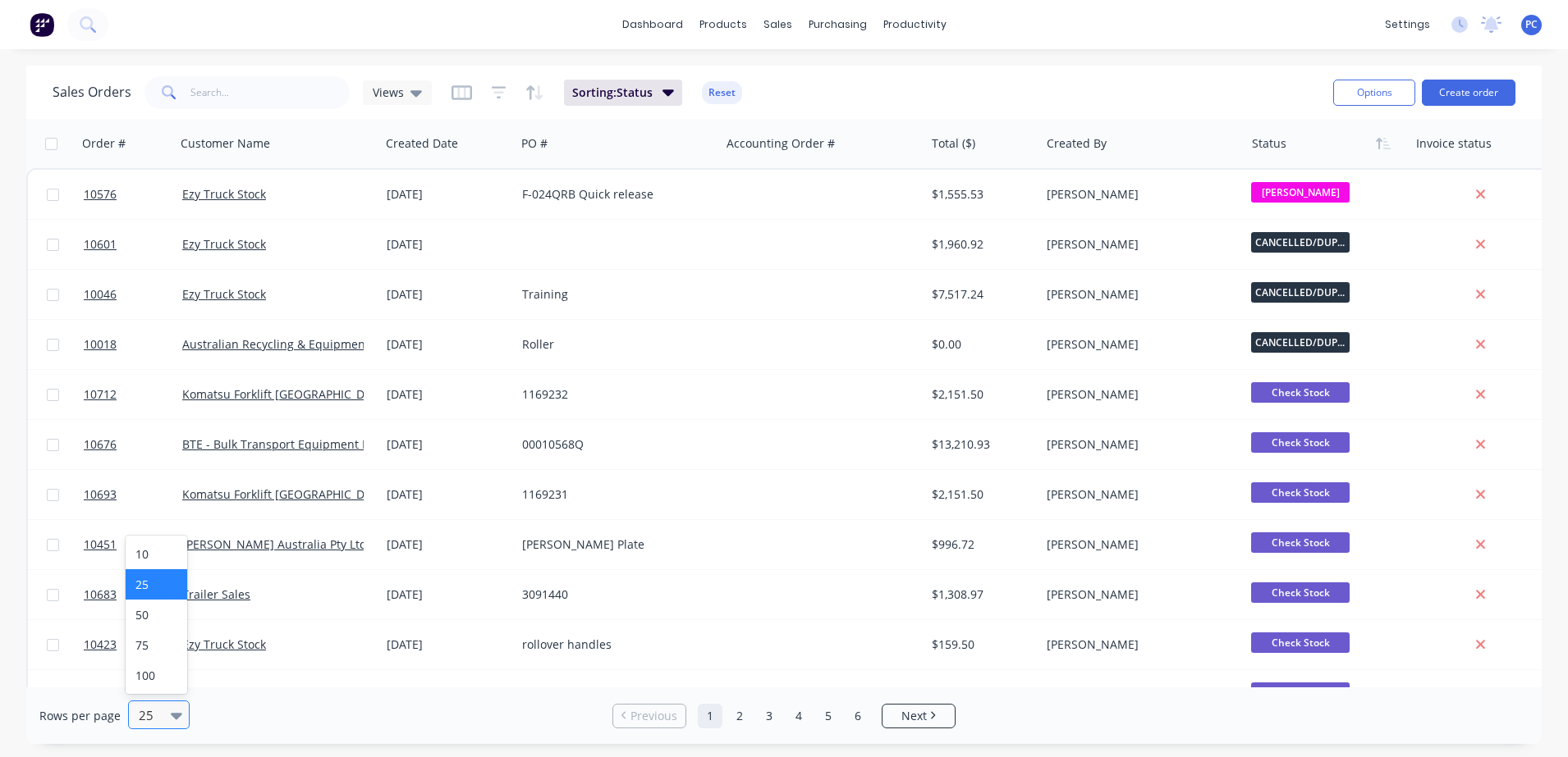
click at [180, 715] on div at bounding box center [180, 715] width 18 height 18
click at [148, 685] on div "100" at bounding box center [156, 676] width 61 height 30
click at [498, 90] on icon "button" at bounding box center [499, 93] width 15 height 16
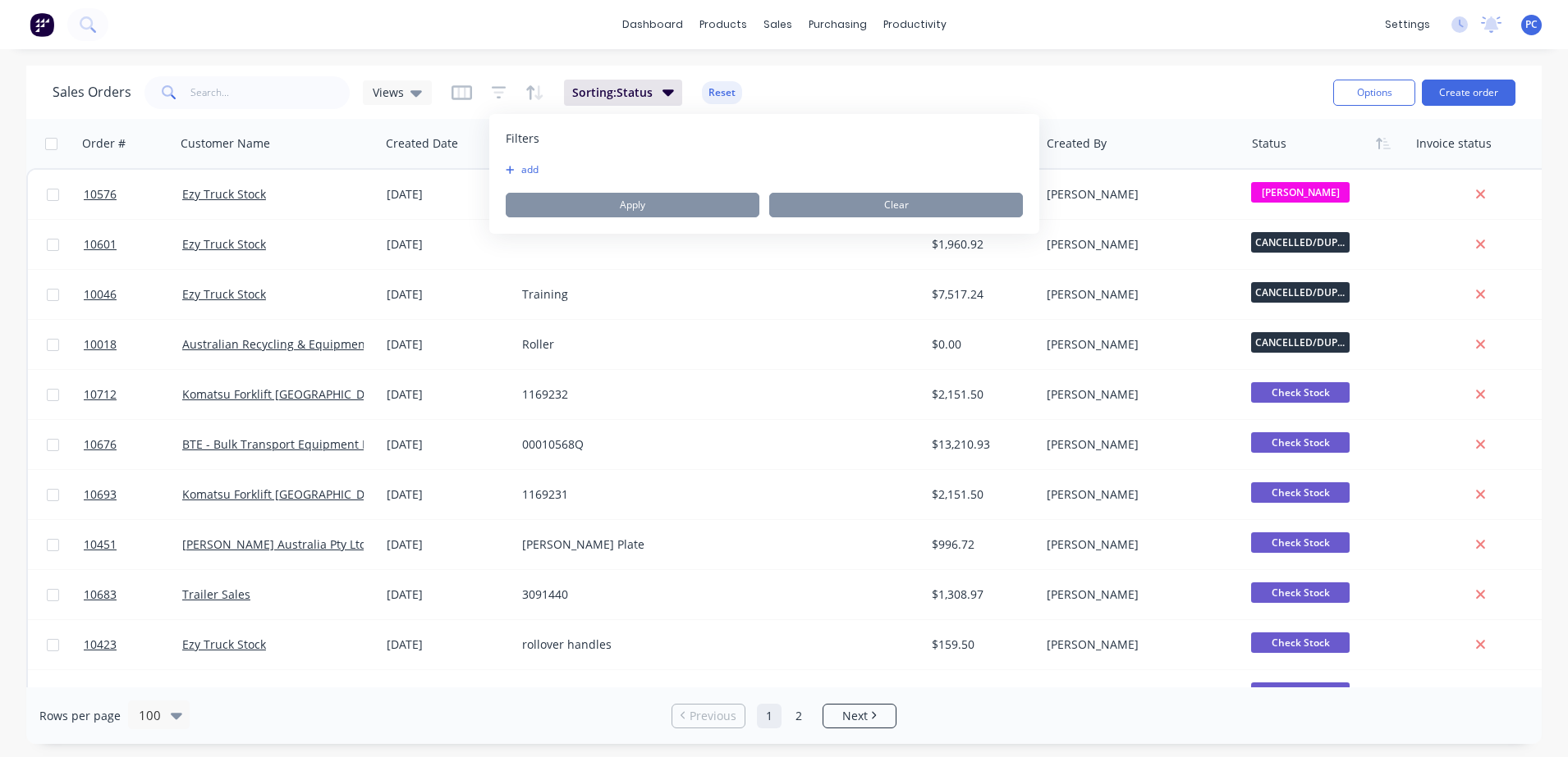
click at [521, 164] on button "add" at bounding box center [526, 170] width 41 height 13
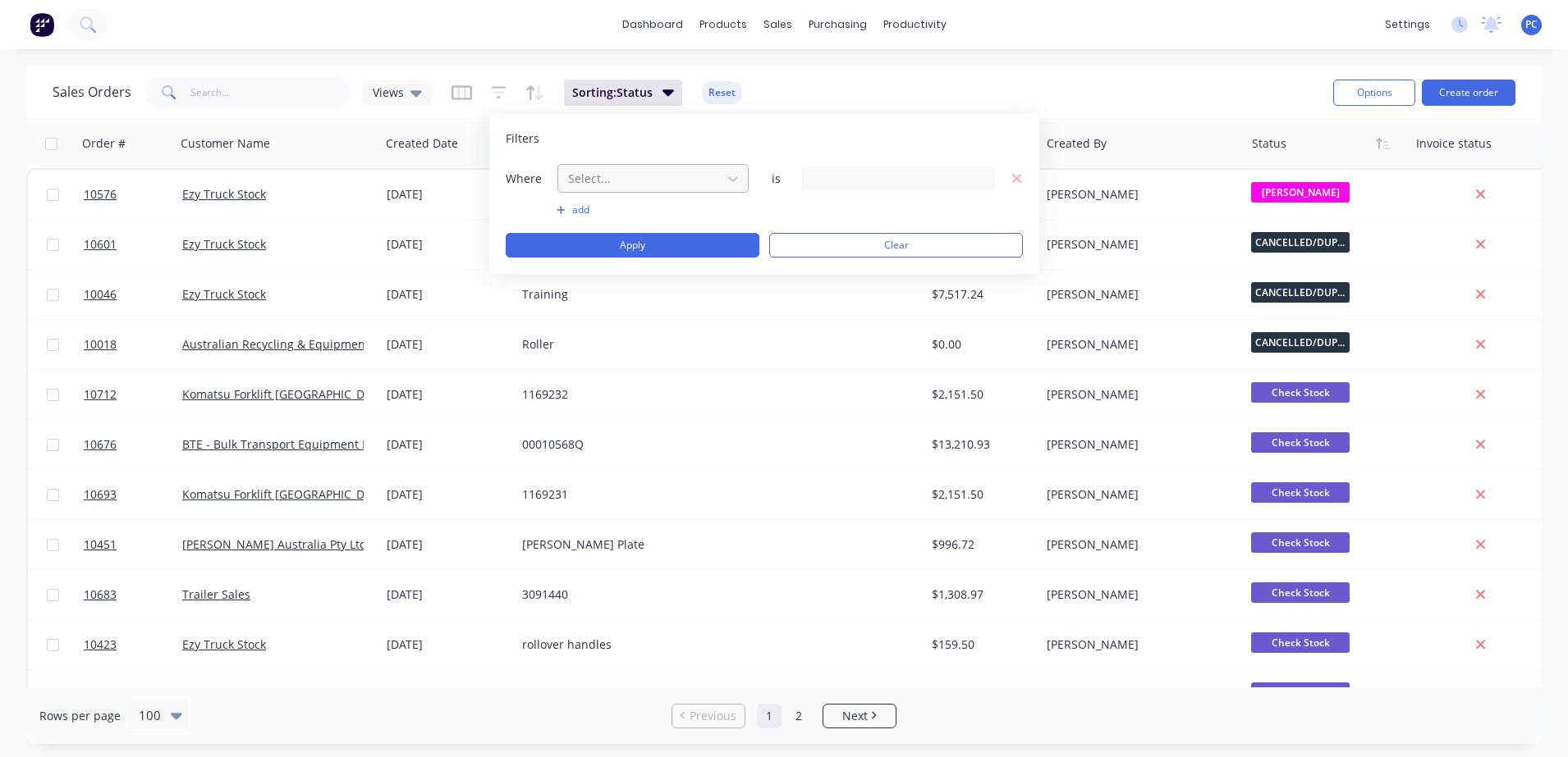
click at [600, 189] on div "Select..." at bounding box center [640, 178] width 157 height 27
click at [814, 183] on div at bounding box center [898, 179] width 193 height 25
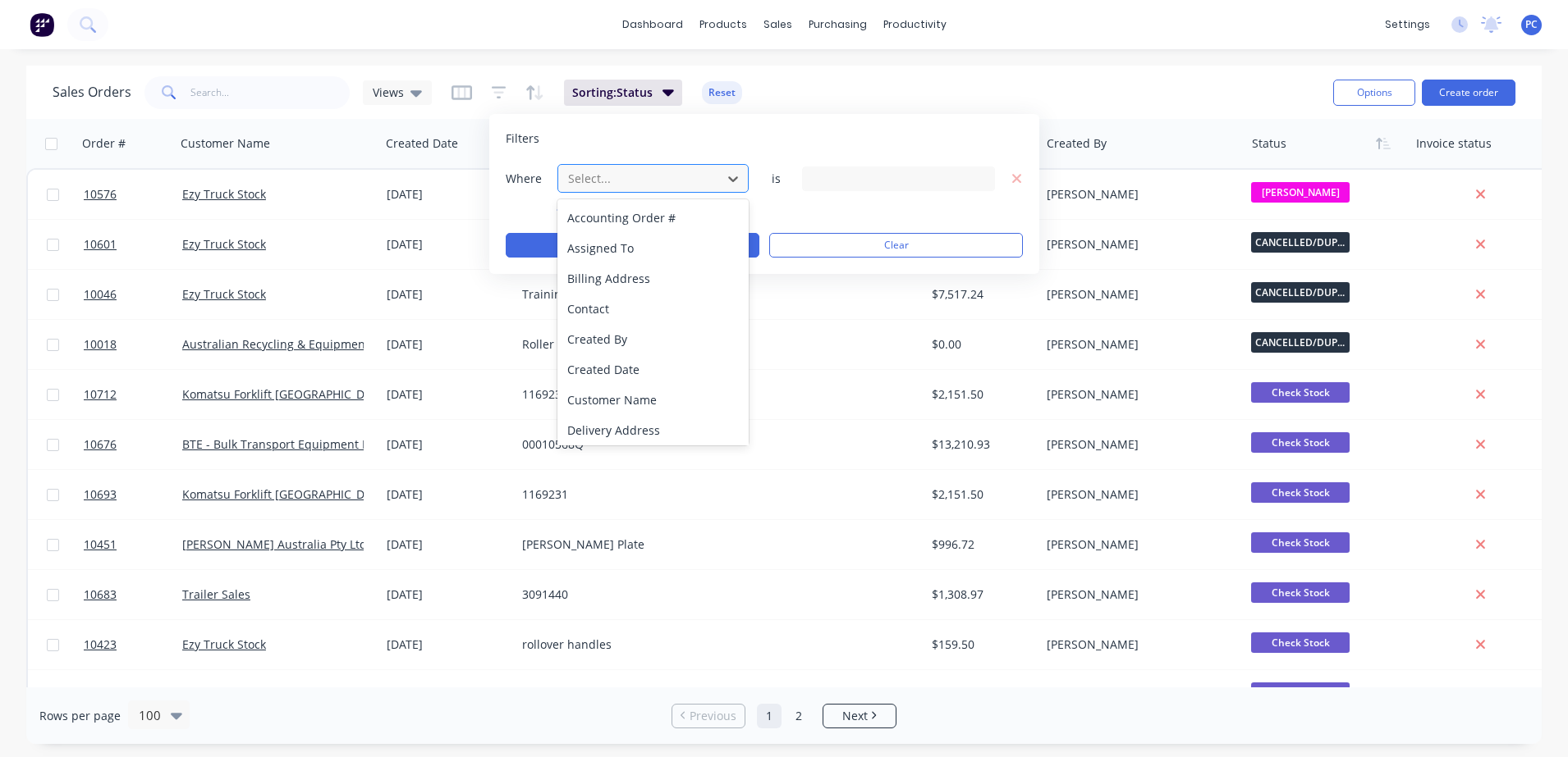
click at [681, 168] on div at bounding box center [640, 178] width 147 height 20
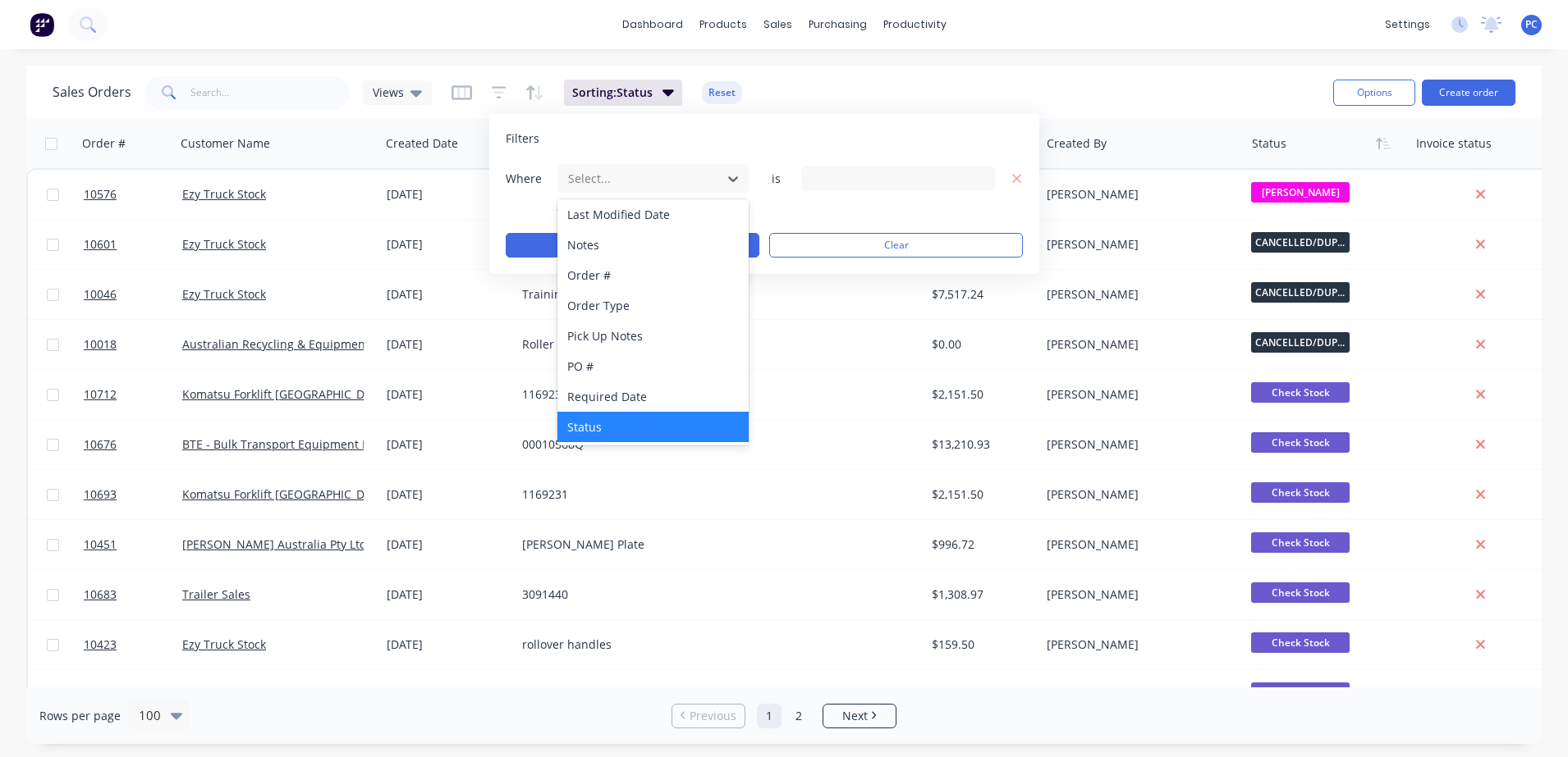
click at [627, 417] on div "Status" at bounding box center [652, 427] width 191 height 30
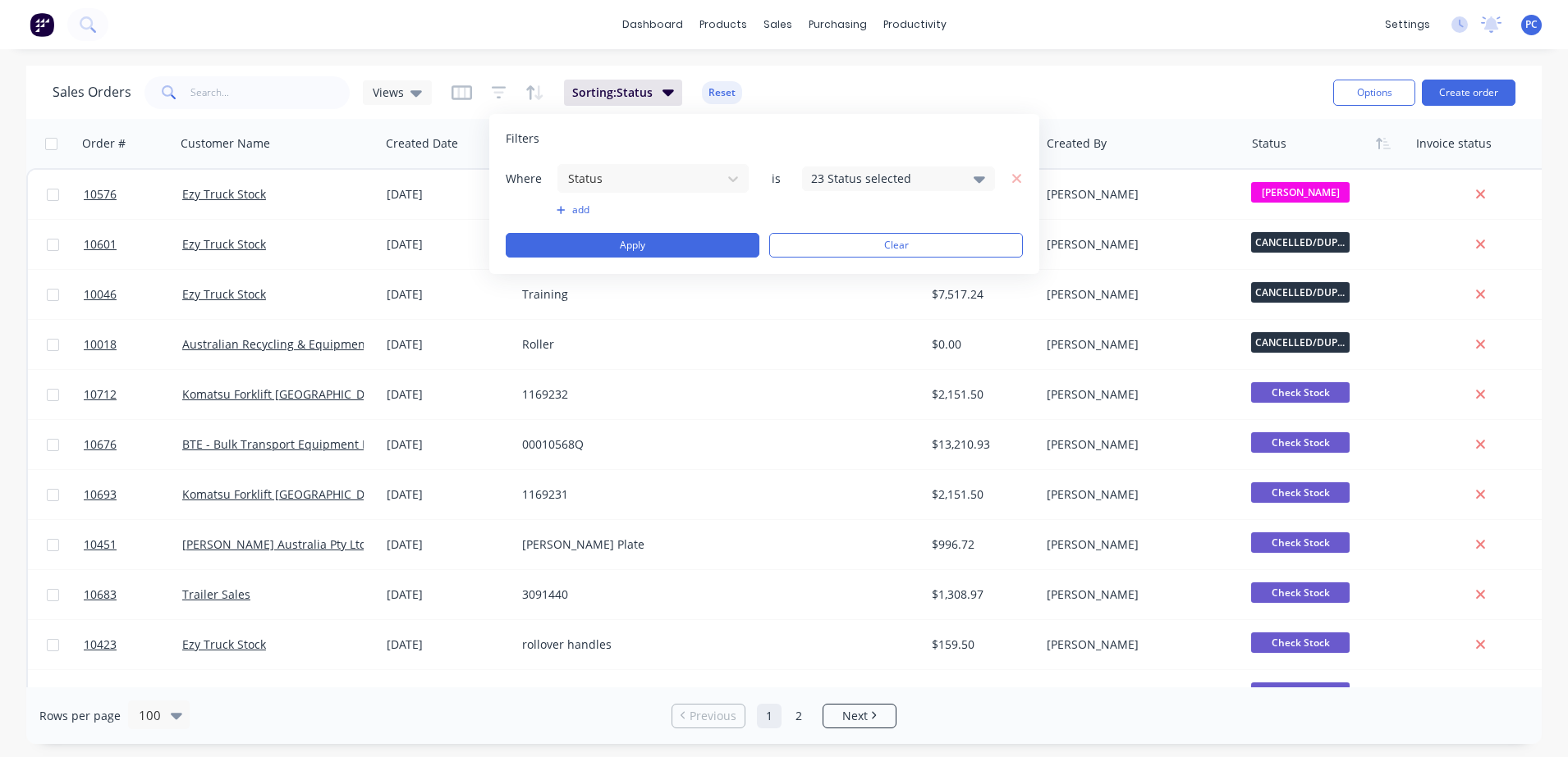
click at [869, 181] on div "23 Status selected" at bounding box center [885, 178] width 149 height 17
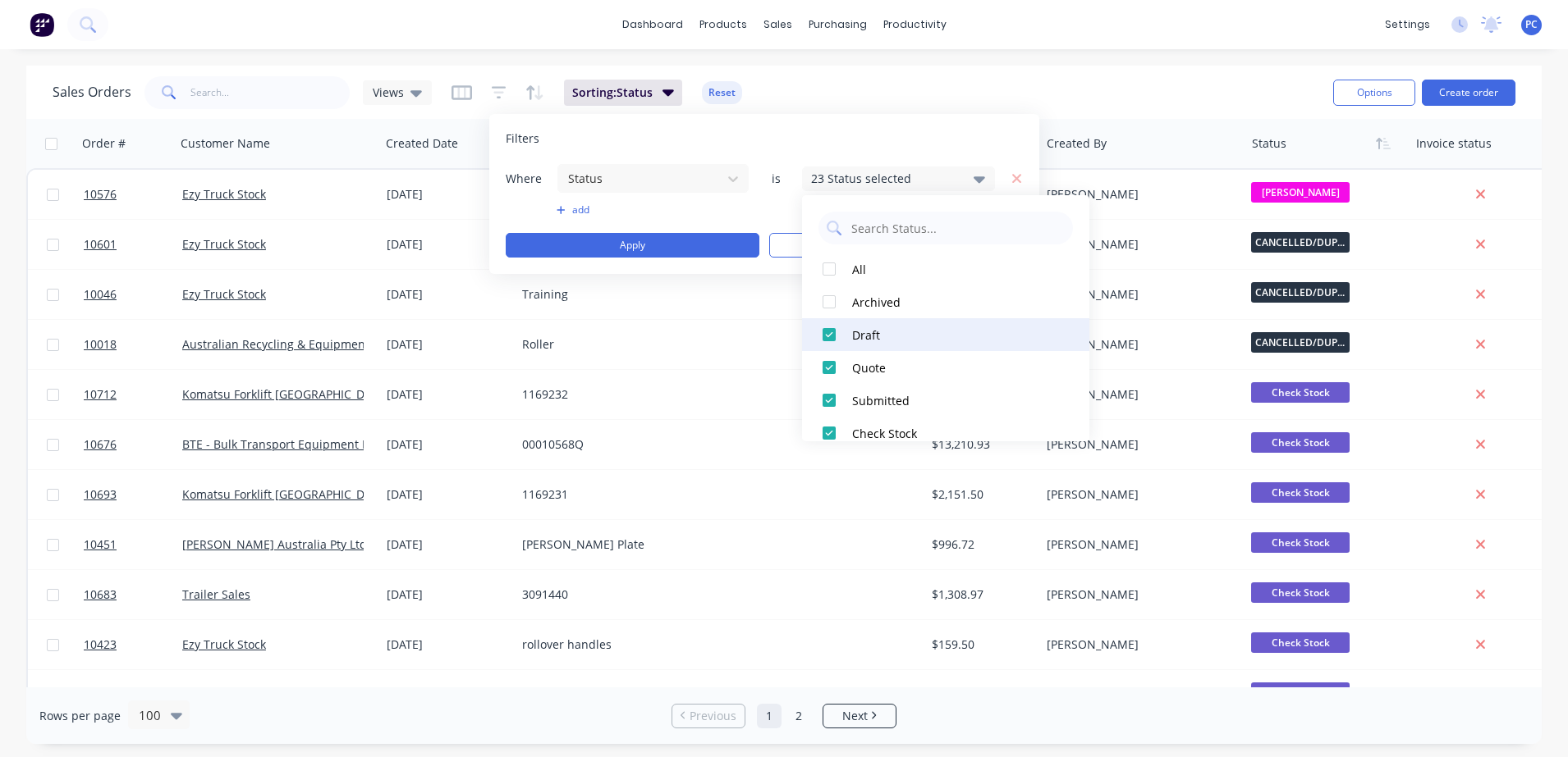
click at [832, 337] on div at bounding box center [828, 334] width 33 height 33
click at [829, 364] on div at bounding box center [828, 367] width 33 height 33
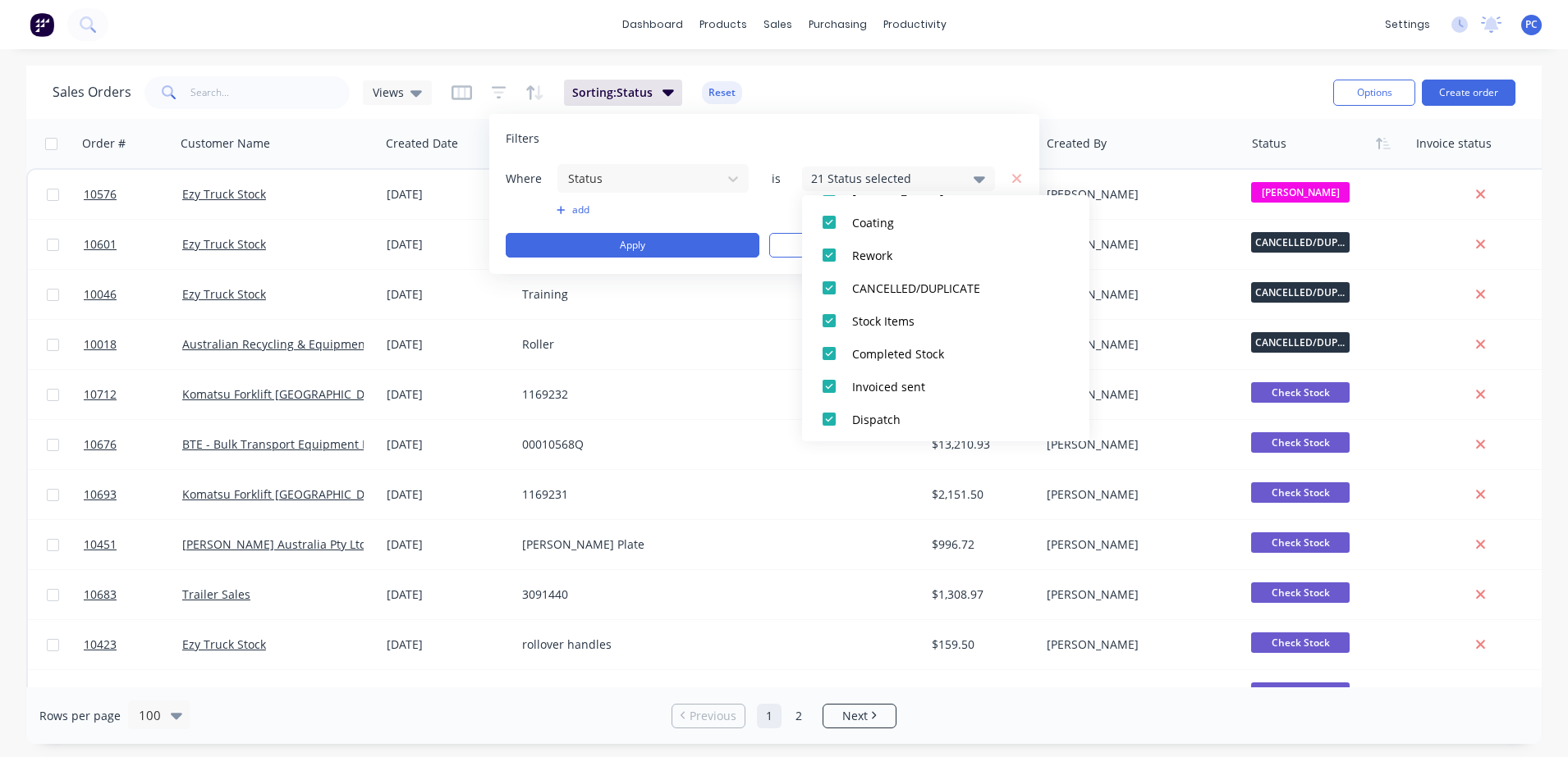
scroll to position [576, 0]
click at [825, 284] on div at bounding box center [828, 285] width 33 height 33
click at [833, 417] on div at bounding box center [828, 415] width 33 height 33
click at [824, 291] on div at bounding box center [828, 286] width 33 height 33
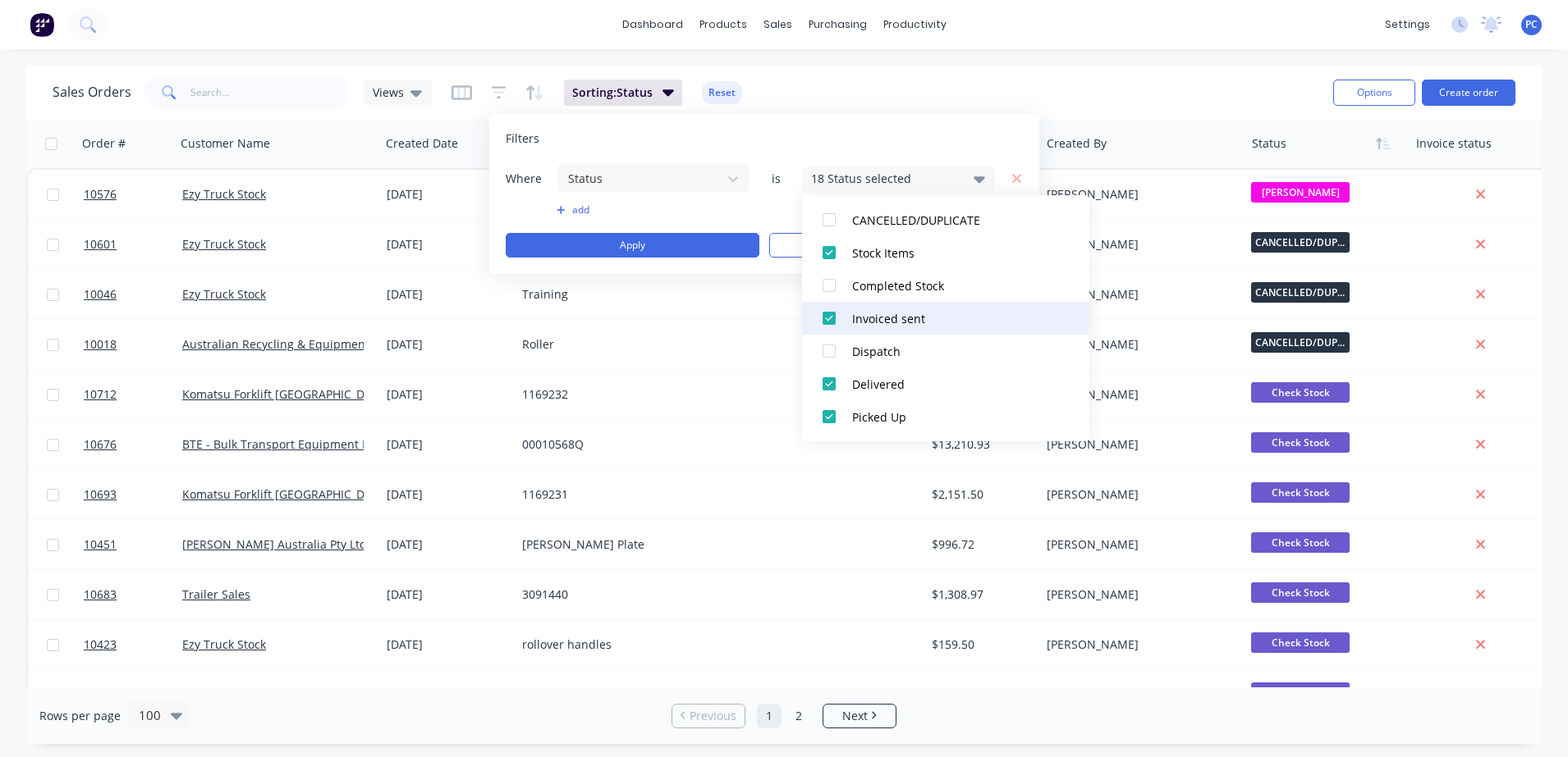
click at [822, 323] on div at bounding box center [828, 318] width 33 height 33
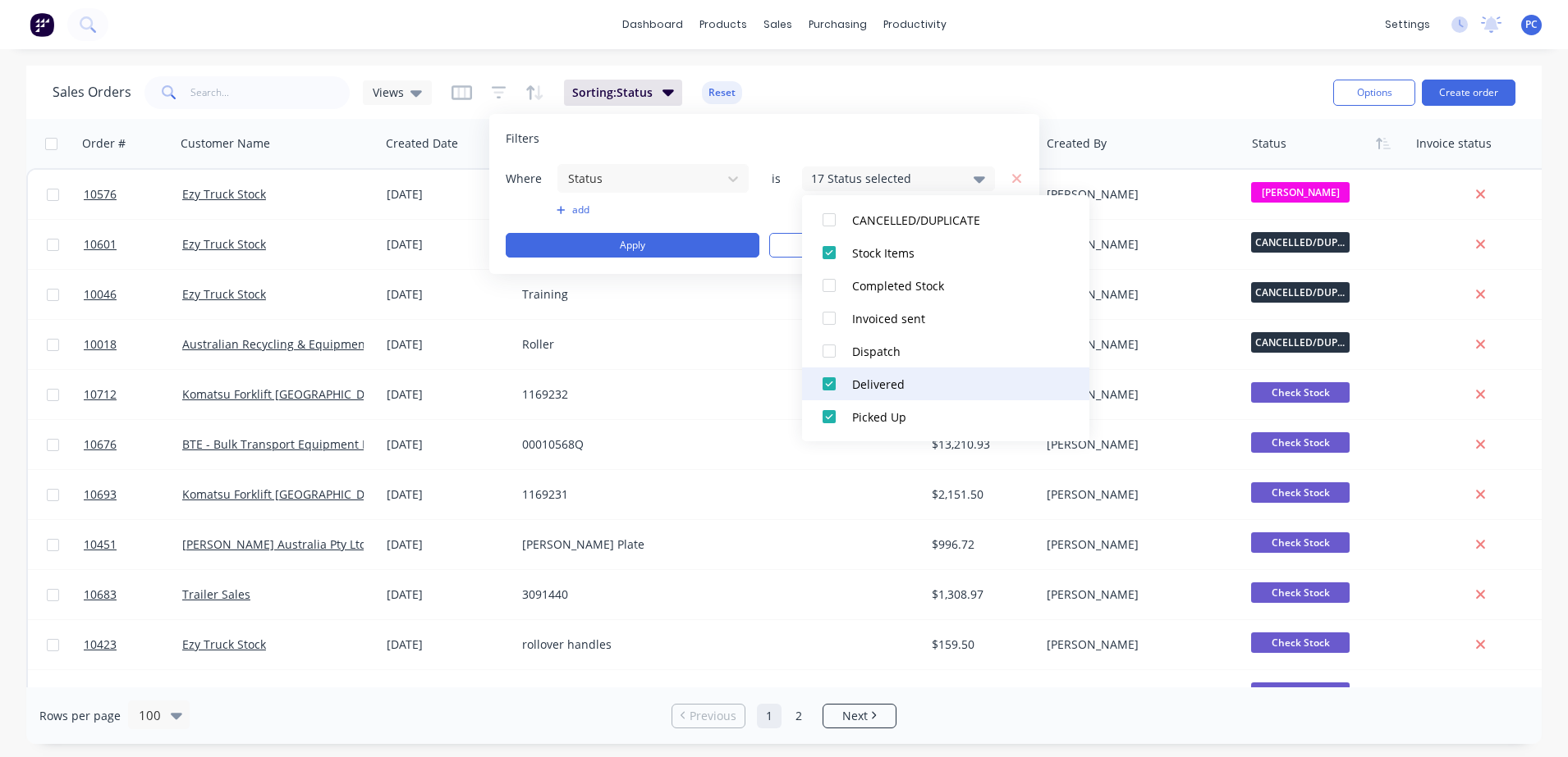
click at [827, 383] on div at bounding box center [828, 383] width 33 height 33
click at [828, 414] on div at bounding box center [828, 416] width 33 height 33
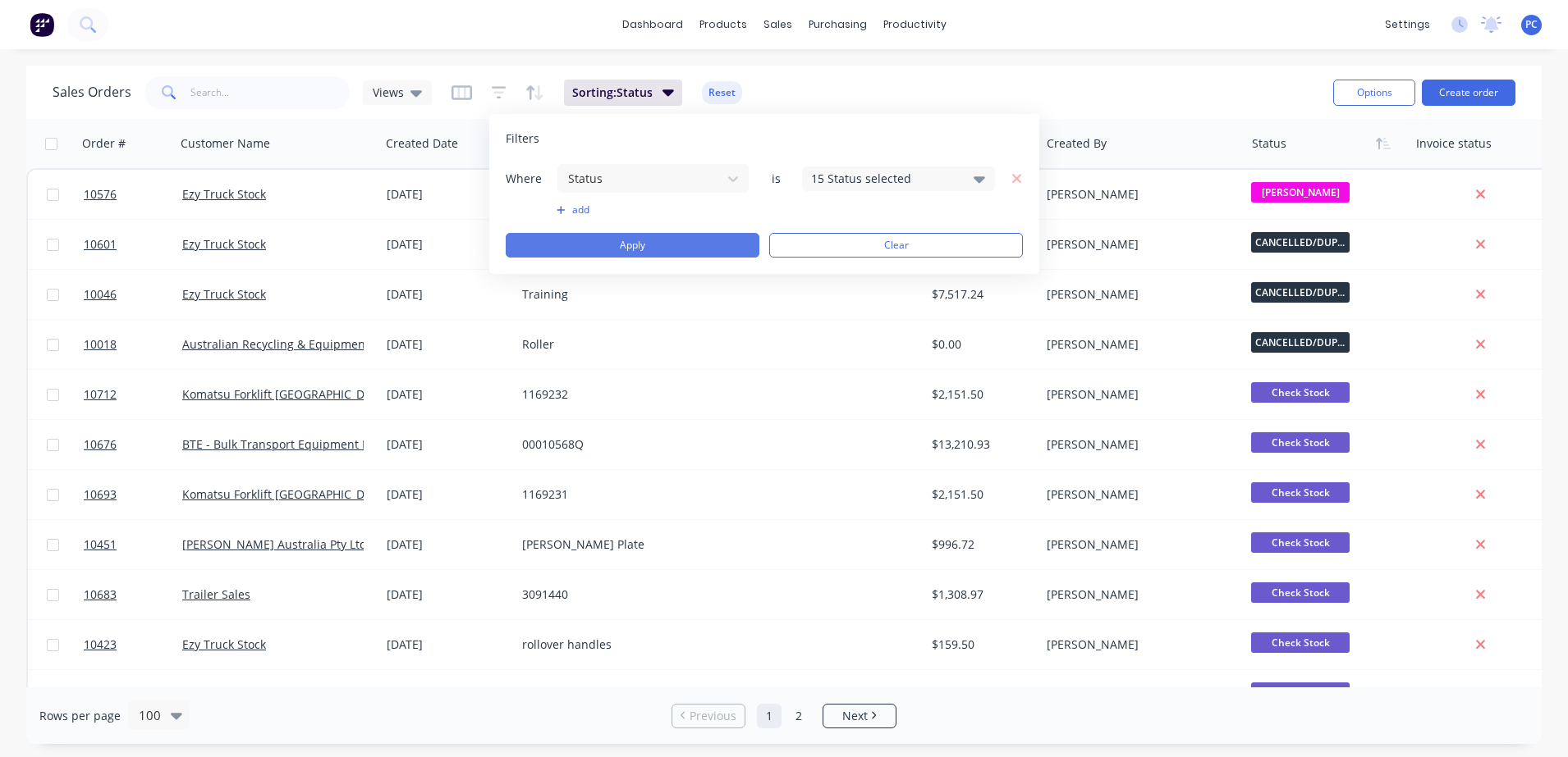
click at [723, 247] on button "Apply" at bounding box center [632, 246] width 254 height 25
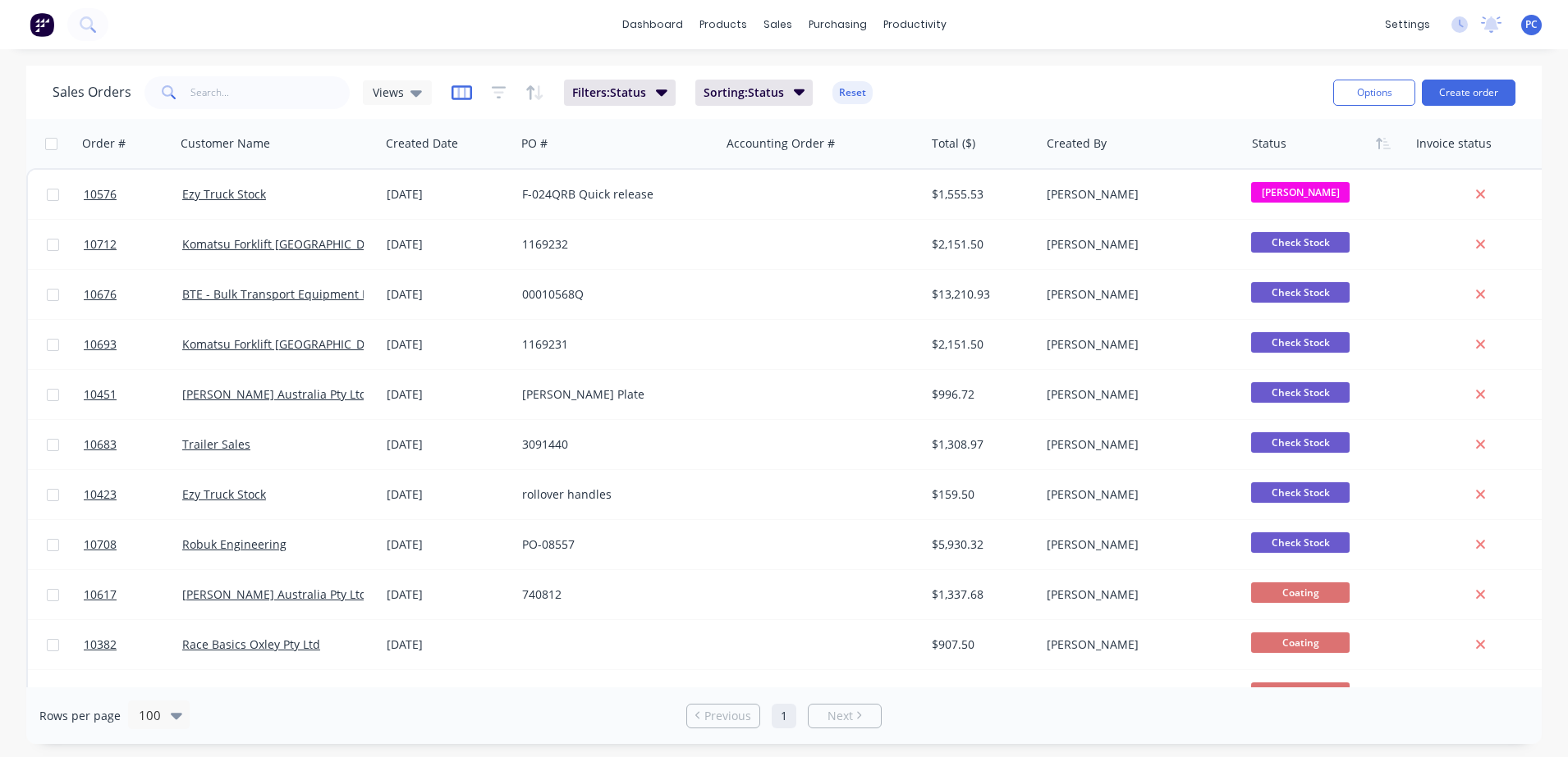
click at [458, 93] on icon "button" at bounding box center [461, 93] width 20 height 16
click at [390, 78] on div "Sales Orders Views" at bounding box center [242, 93] width 379 height 33
click at [416, 93] on icon at bounding box center [416, 93] width 12 height 6
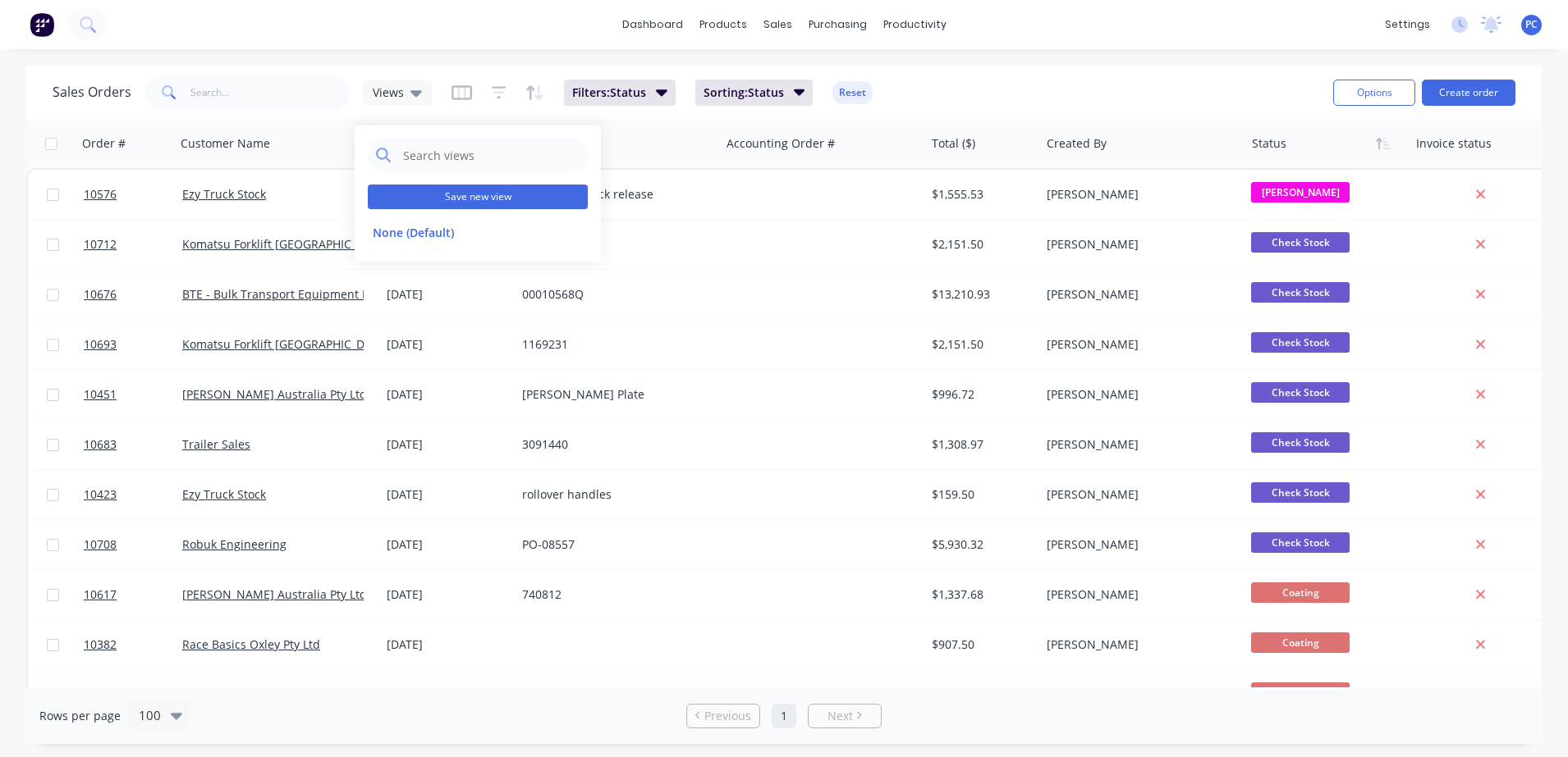
click at [424, 202] on button "Save new view" at bounding box center [477, 197] width 220 height 25
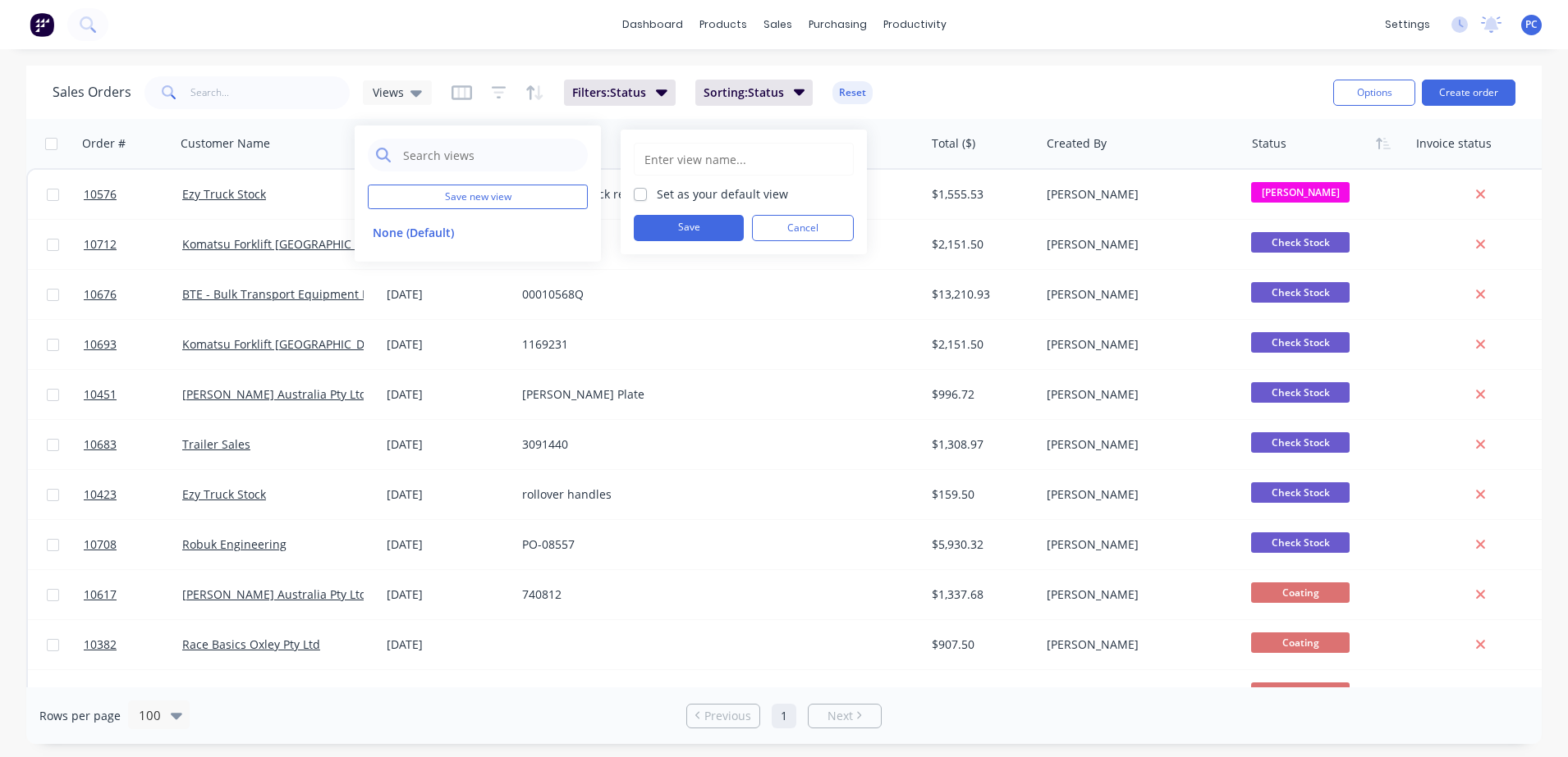
click at [699, 153] on input "text" at bounding box center [743, 158] width 202 height 31
type input "planning"
click at [657, 187] on label "Set as your default view" at bounding box center [723, 193] width 132 height 17
click at [643, 187] on input "Set as your default view" at bounding box center [640, 193] width 13 height 16
checkbox input "true"
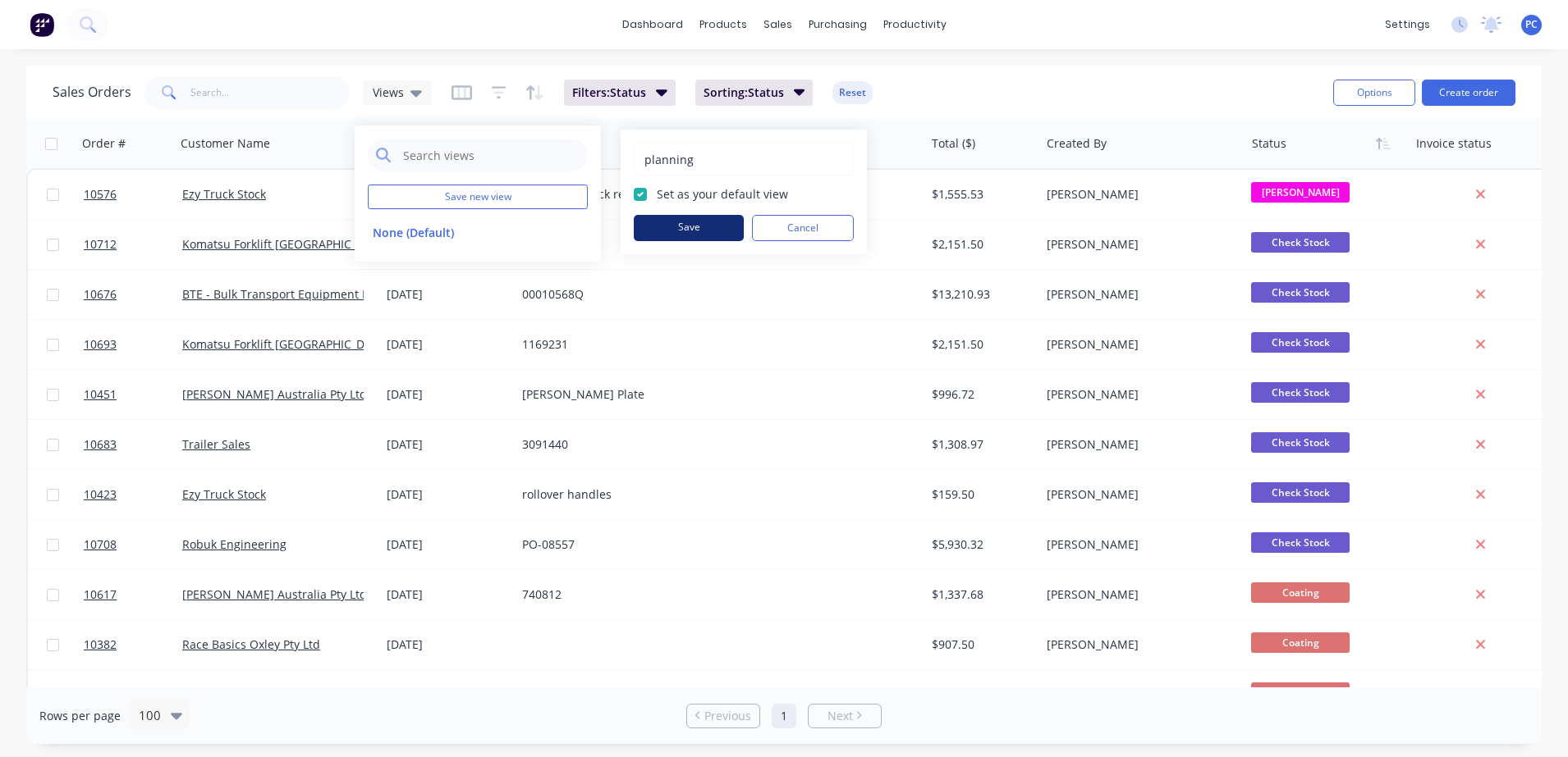
click at [670, 232] on button "Save" at bounding box center [689, 229] width 110 height 27
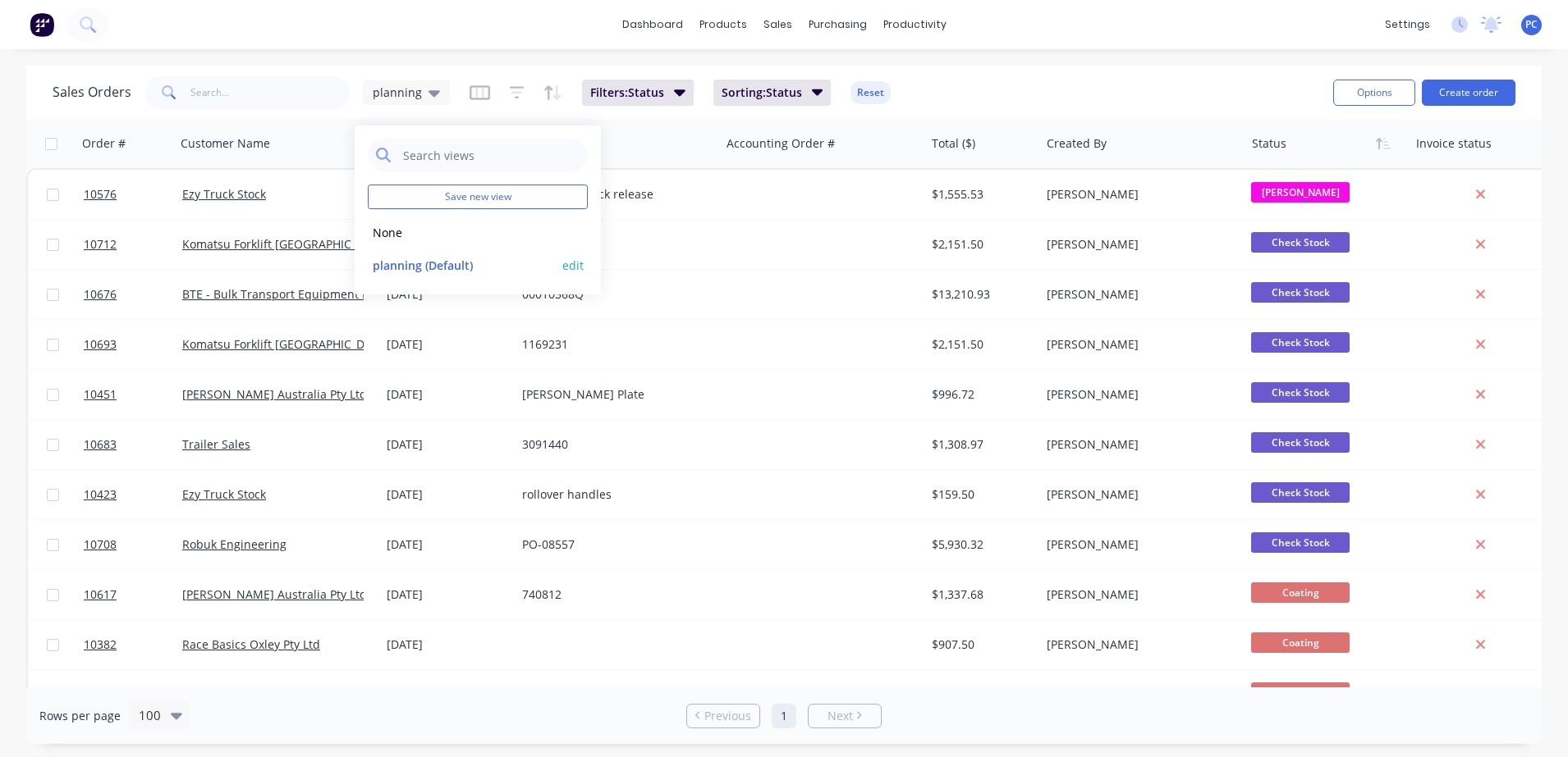
click at [432, 270] on button "planning (Default)" at bounding box center [461, 265] width 187 height 19
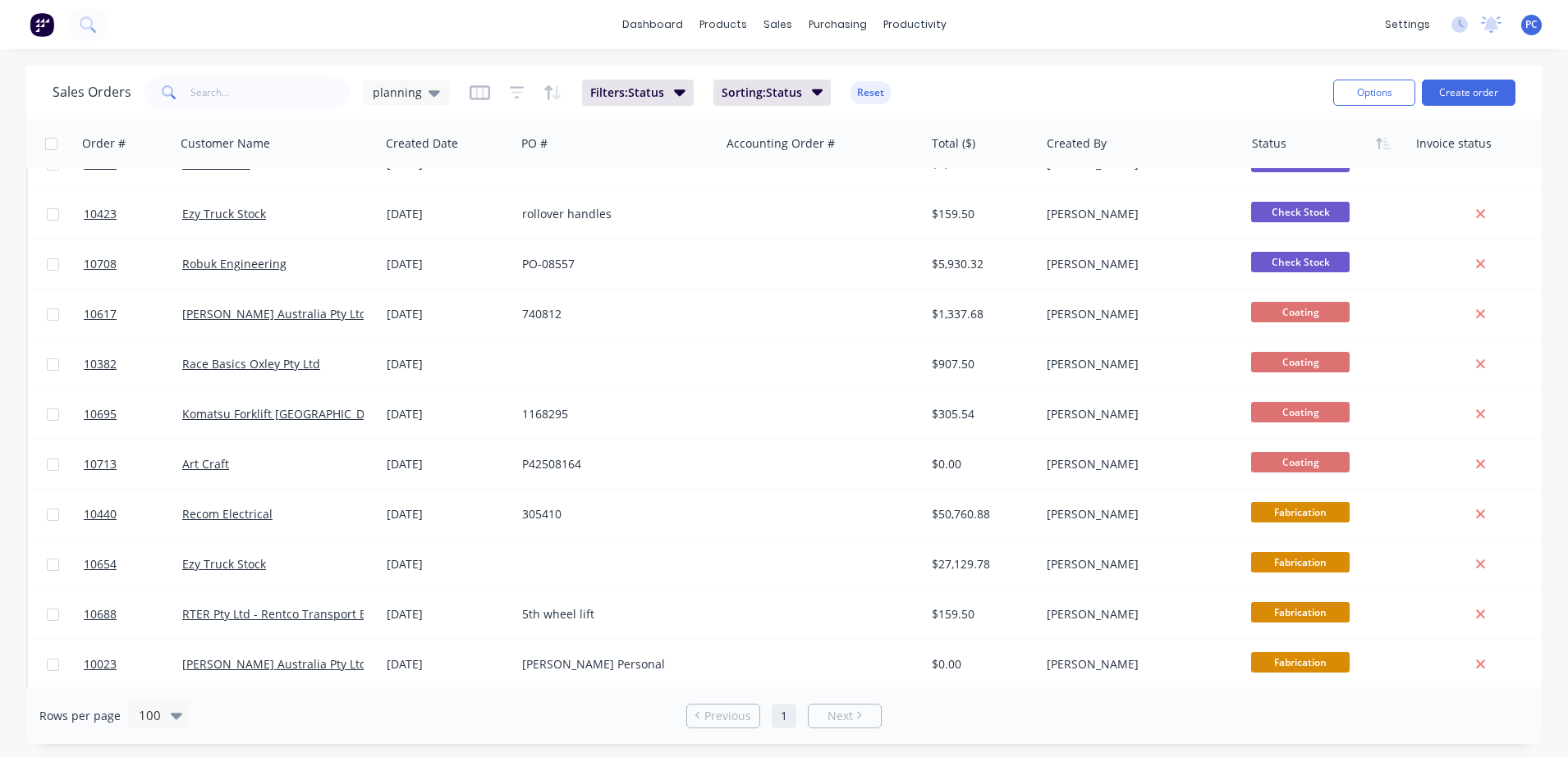
scroll to position [300, 0]
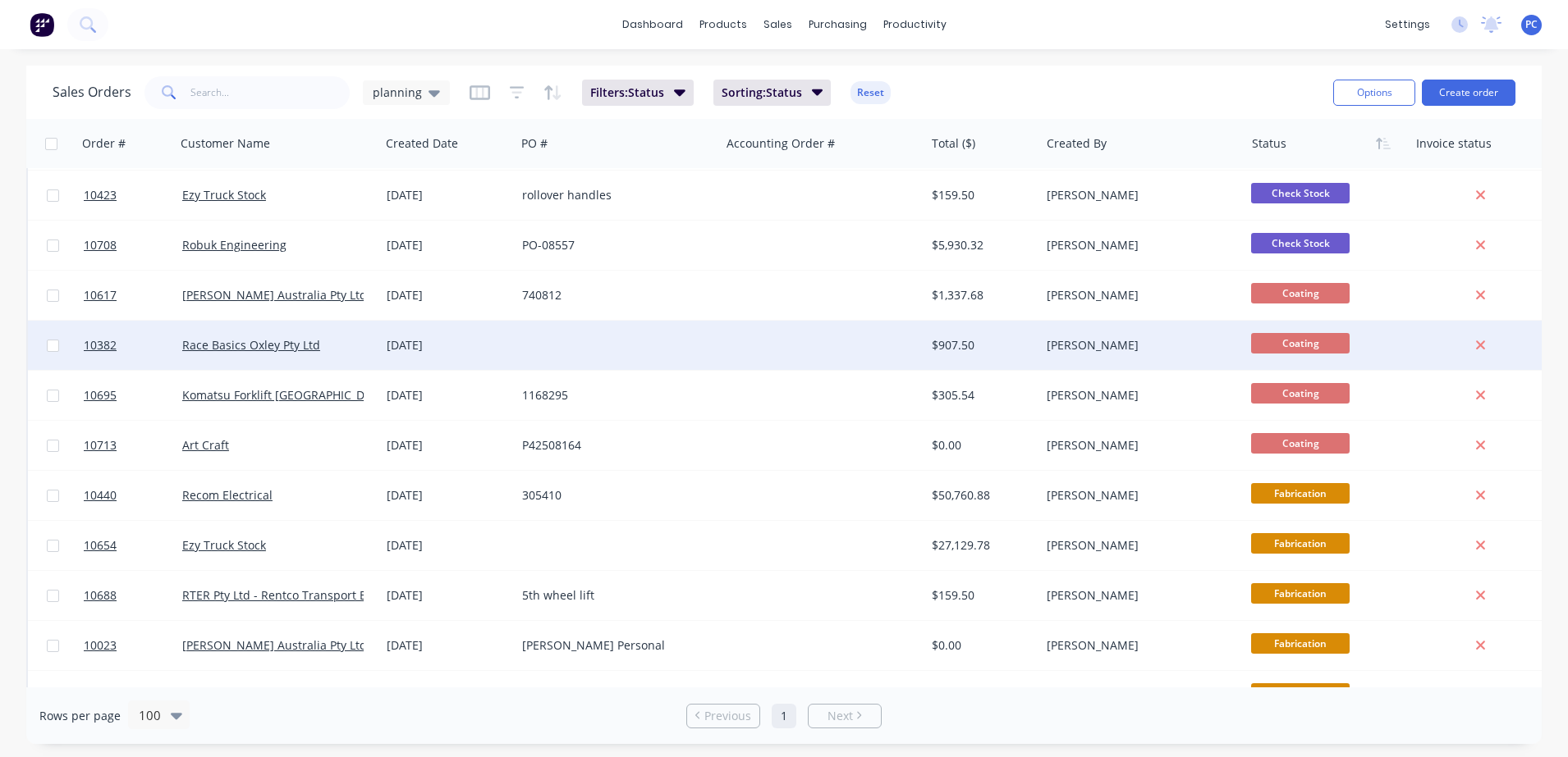
click at [1283, 344] on span "Coating" at bounding box center [1300, 343] width 99 height 20
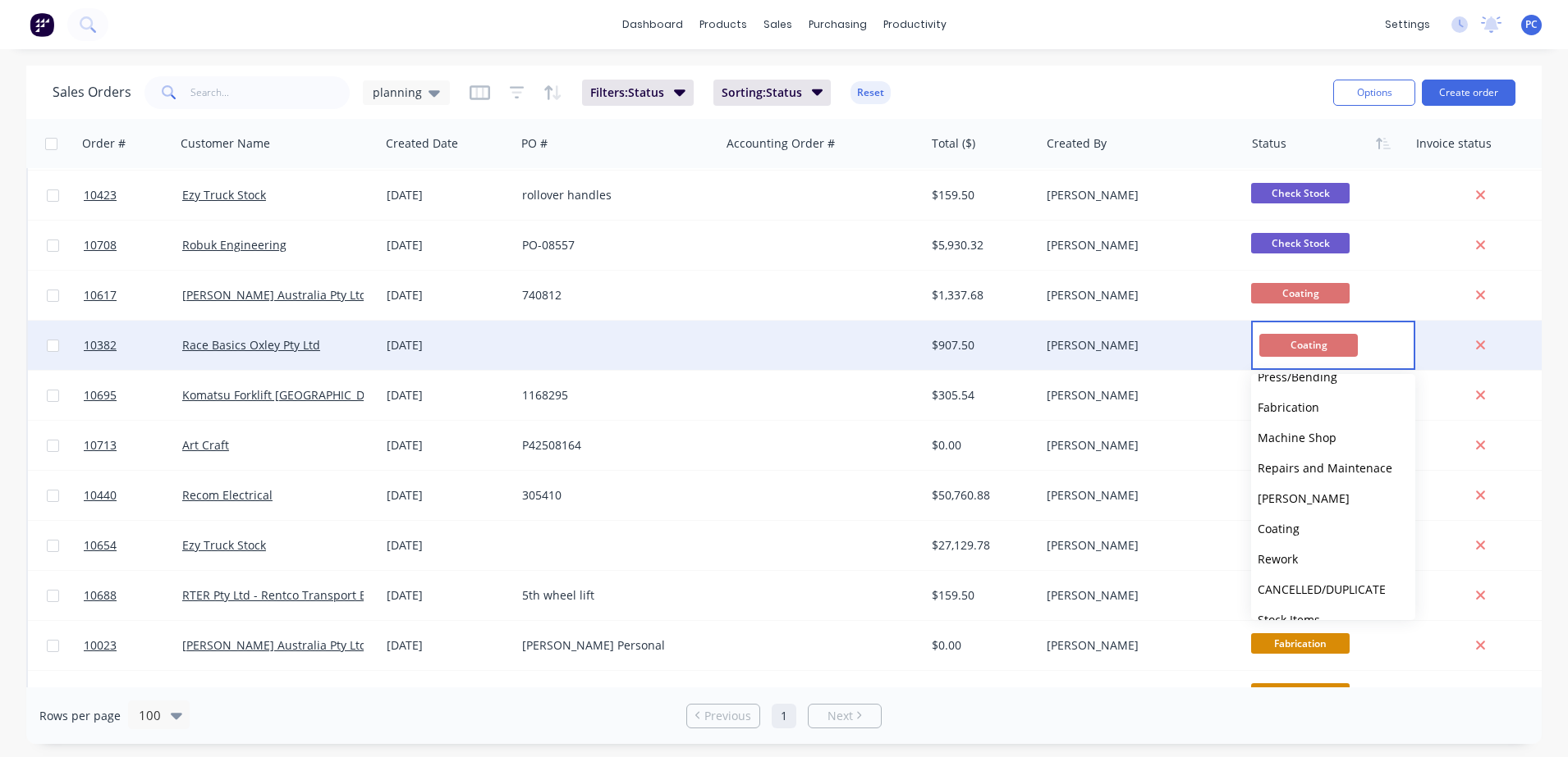
scroll to position [238, 0]
click at [1311, 493] on span "[PERSON_NAME]" at bounding box center [1303, 493] width 92 height 16
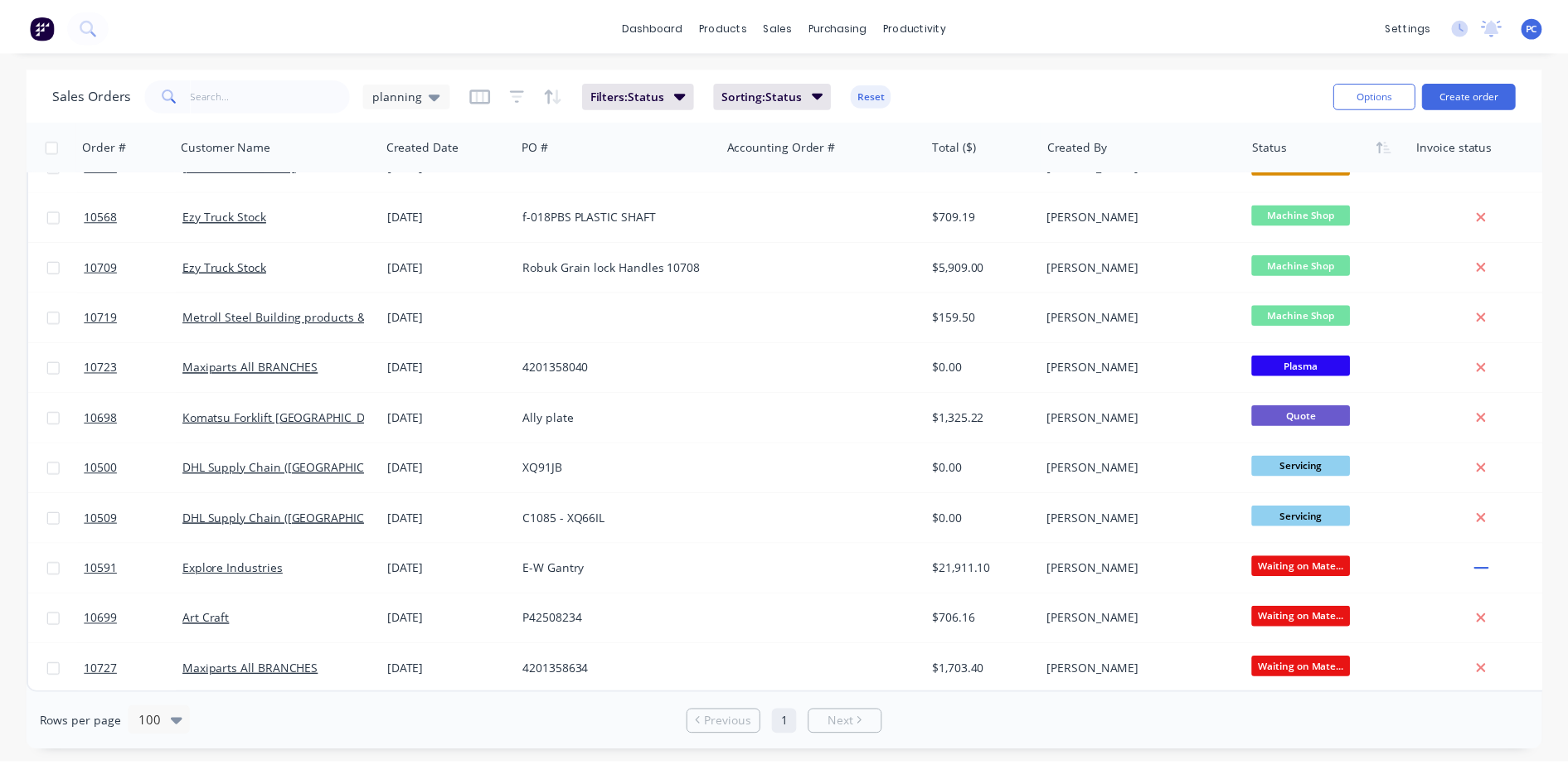
scroll to position [1052, 0]
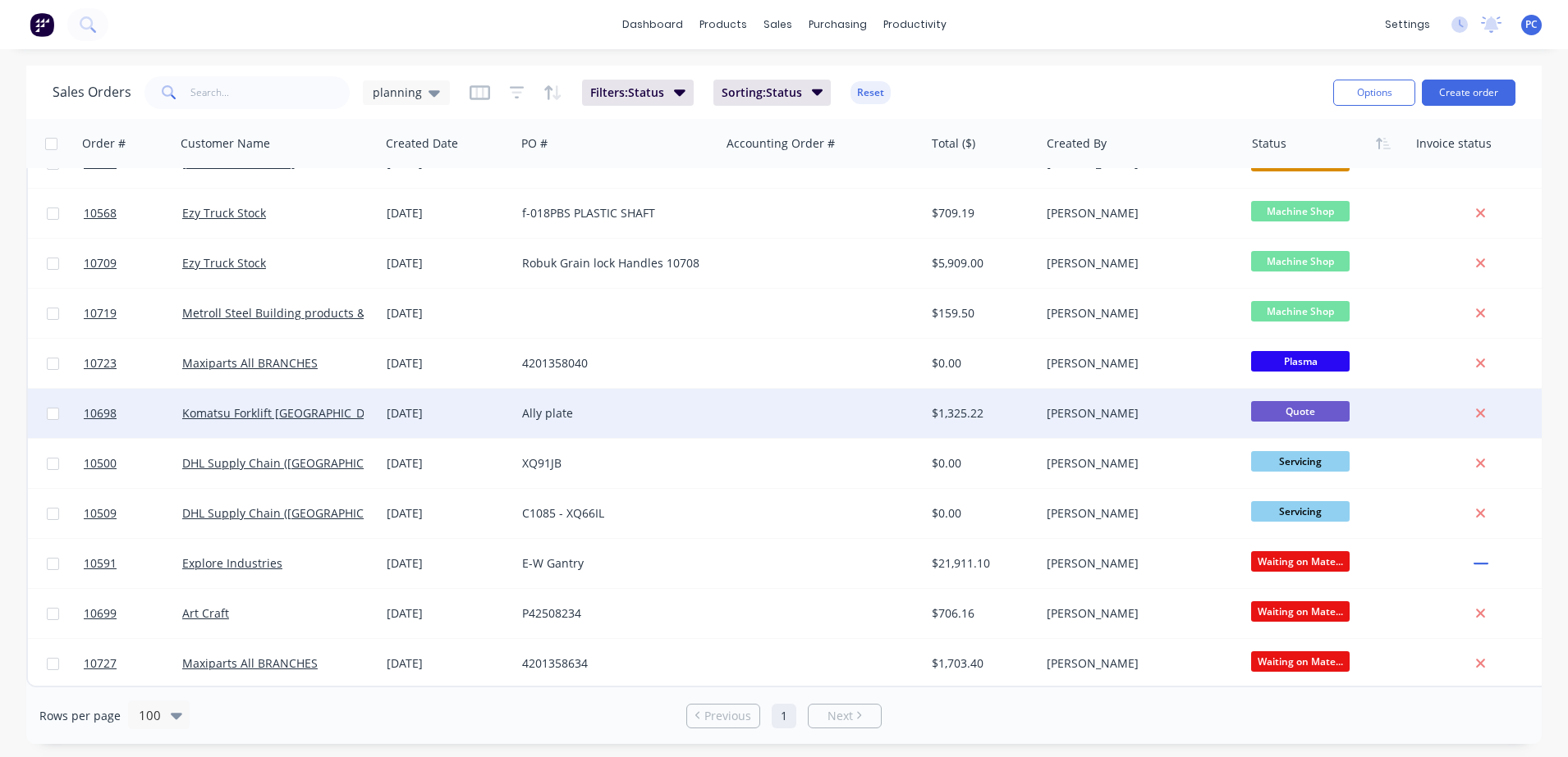
click at [1021, 406] on div "$1,325.22" at bounding box center [980, 414] width 97 height 16
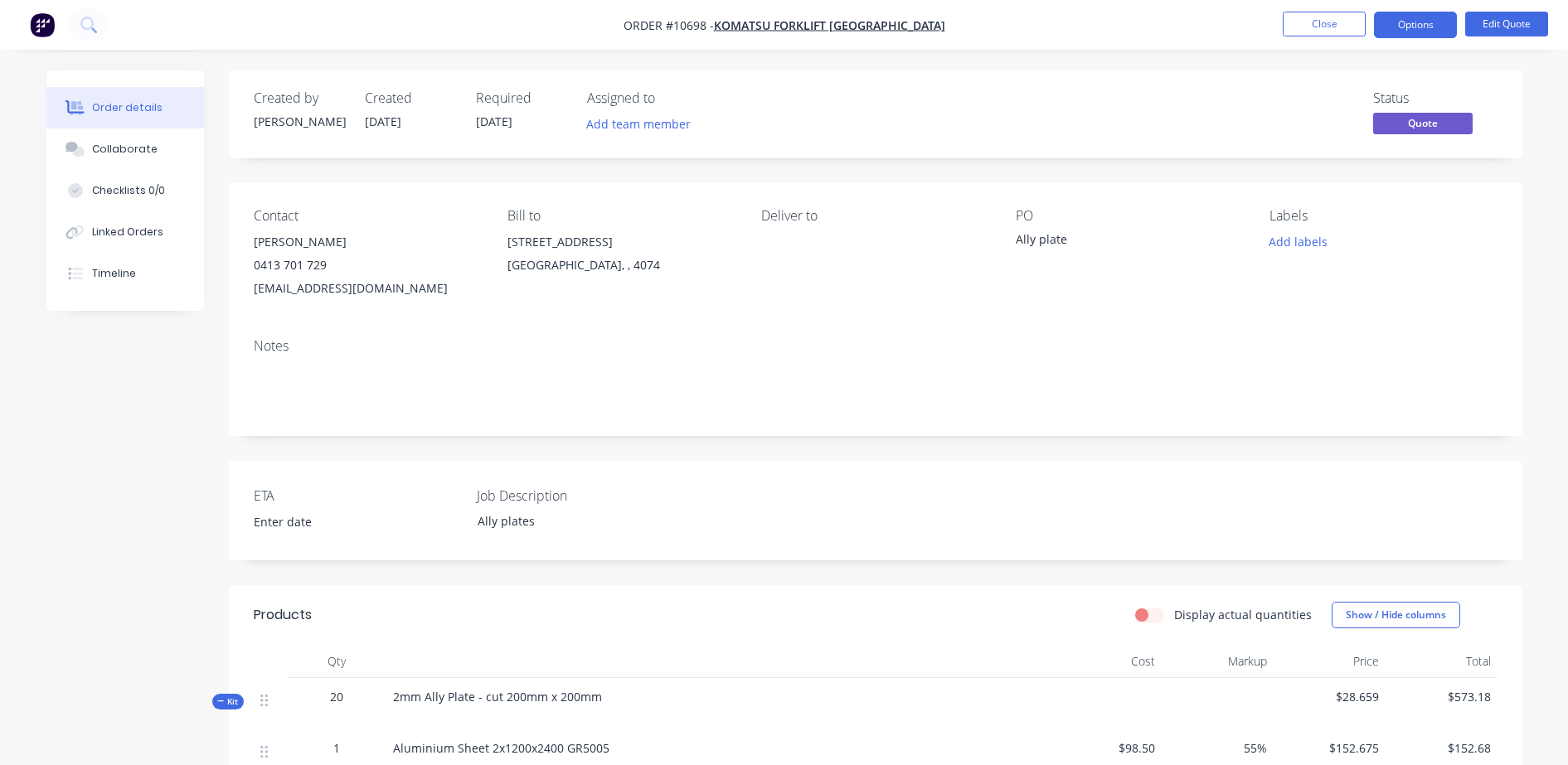
click at [1318, 8] on nav "Order #10698 - Komatsu Forklift [GEOGRAPHIC_DATA] Close Options Edit Quote" at bounding box center [784, 24] width 1568 height 49
click at [1314, 16] on button "Close" at bounding box center [1324, 24] width 83 height 25
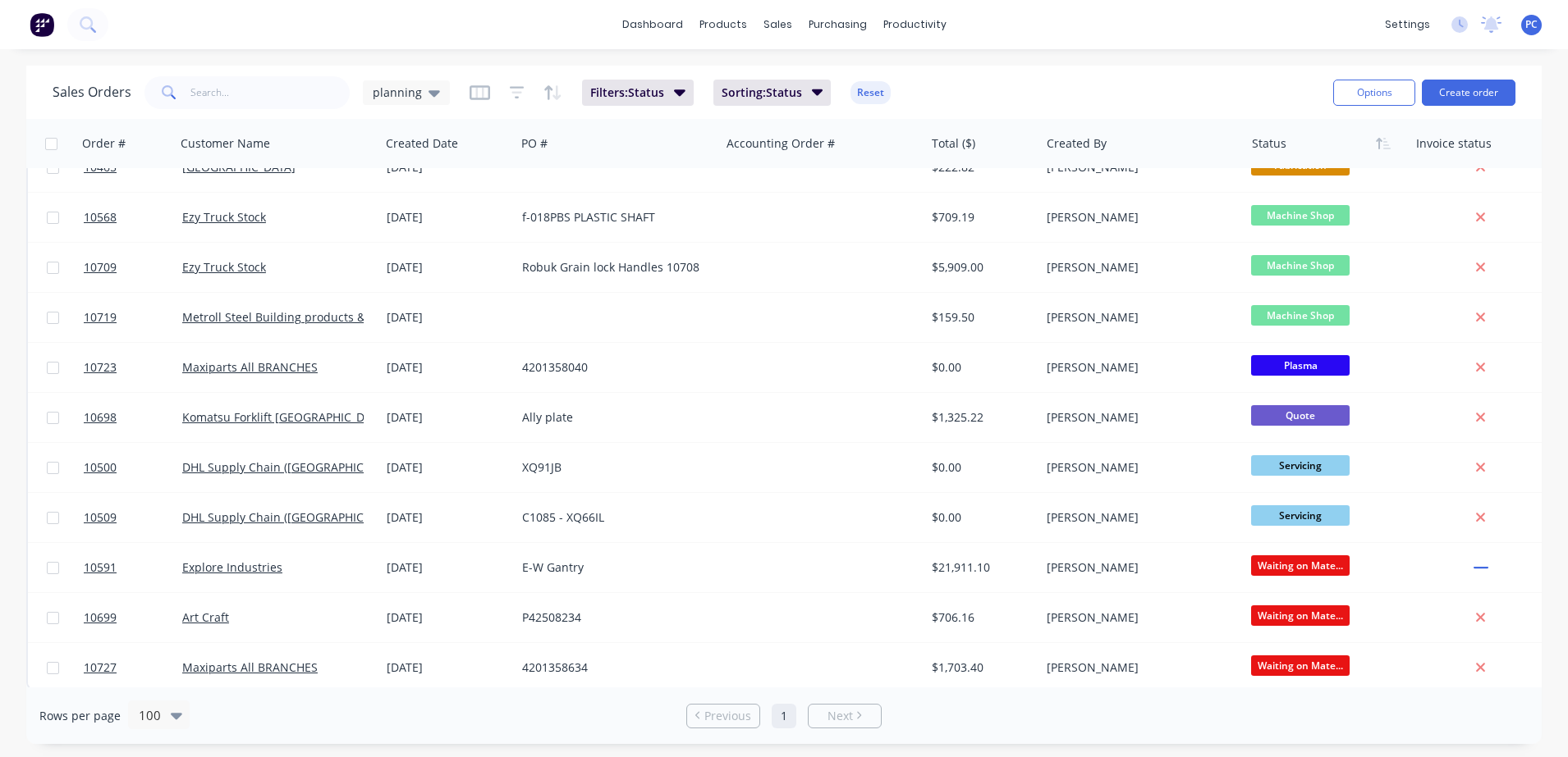
scroll to position [1041, 0]
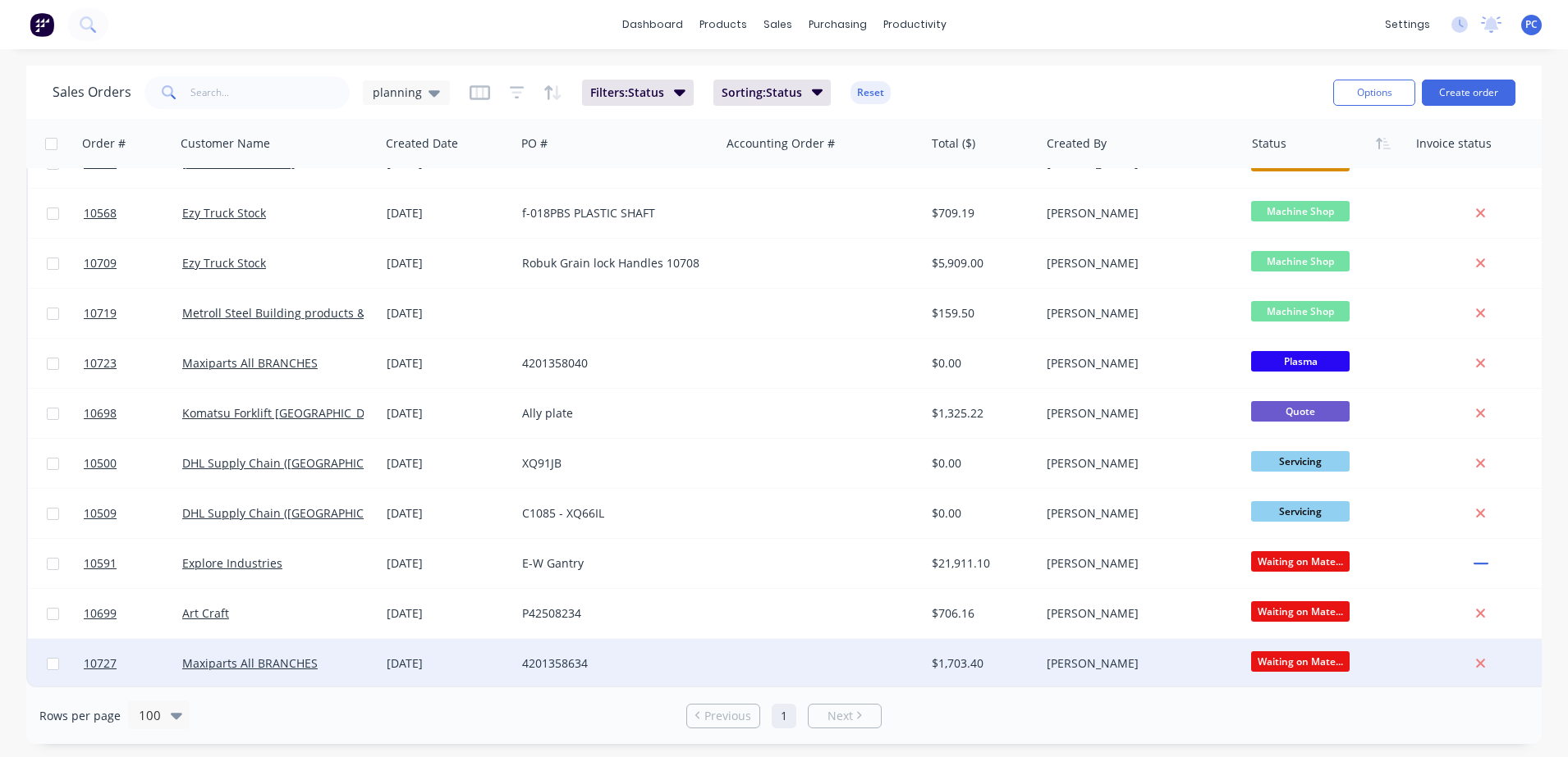
click at [613, 657] on div "4201358634" at bounding box center [613, 664] width 182 height 16
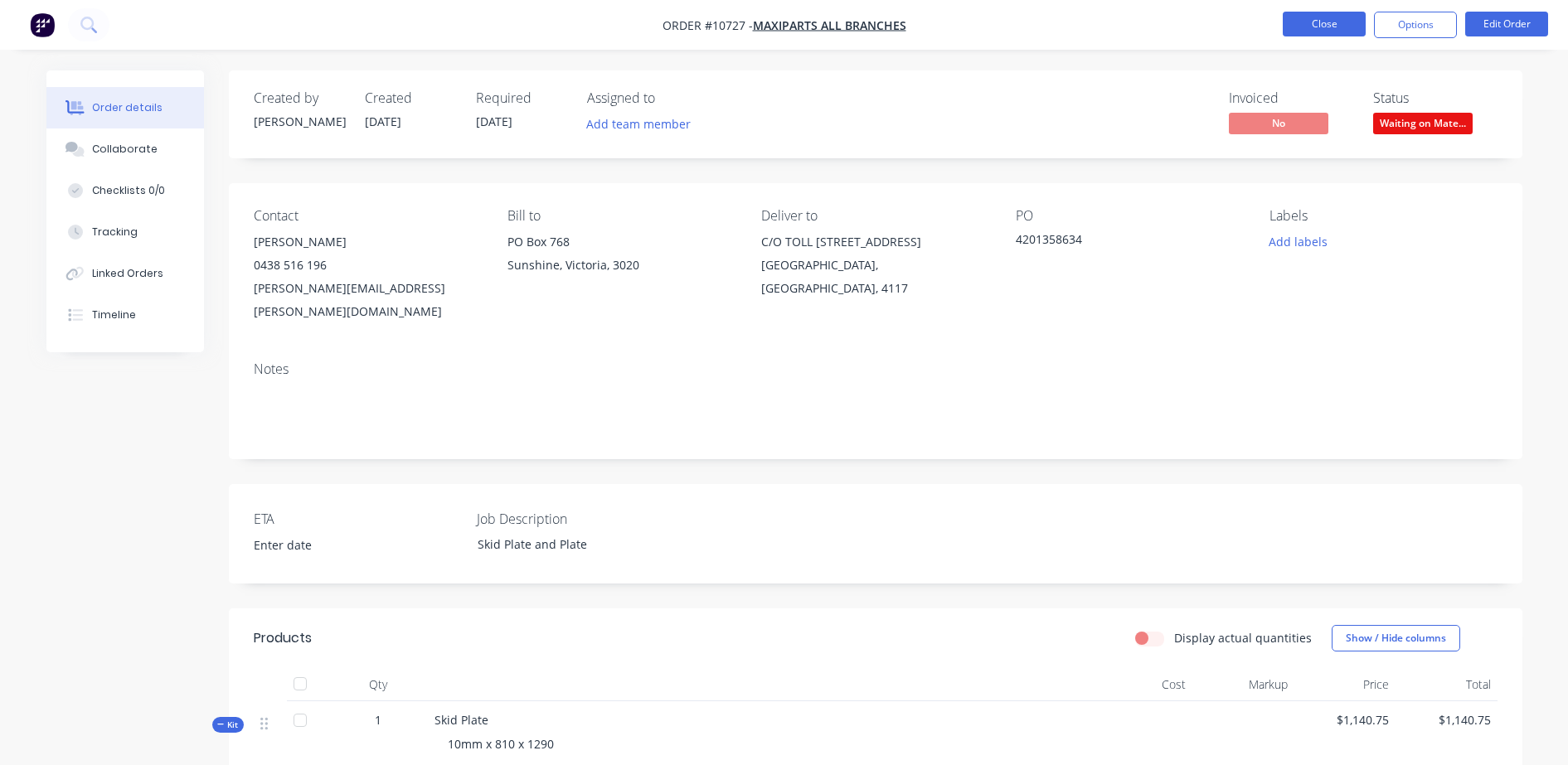
click at [1317, 20] on button "Close" at bounding box center [1324, 24] width 83 height 25
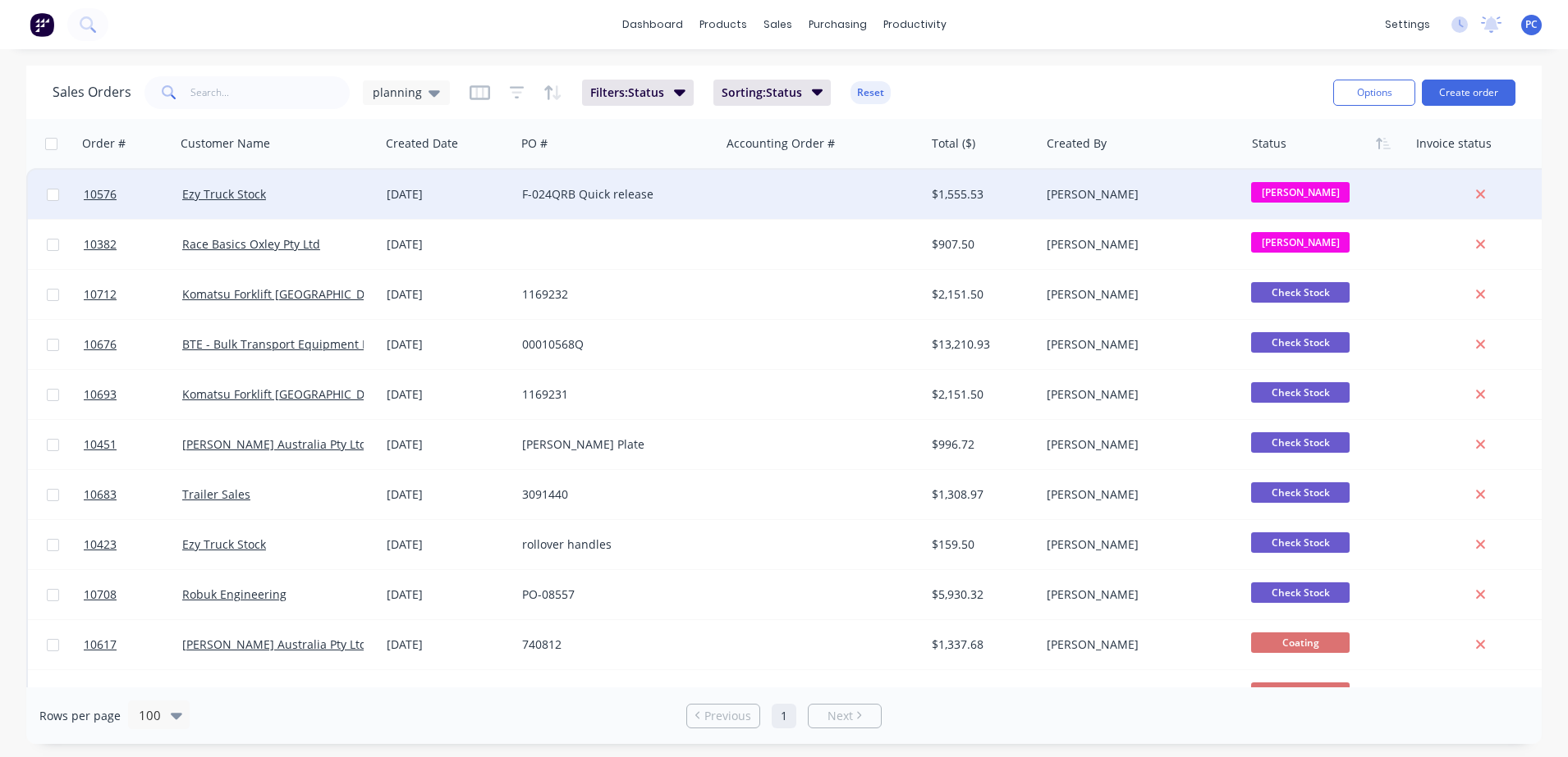
click at [1528, 173] on div at bounding box center [1484, 194] width 152 height 49
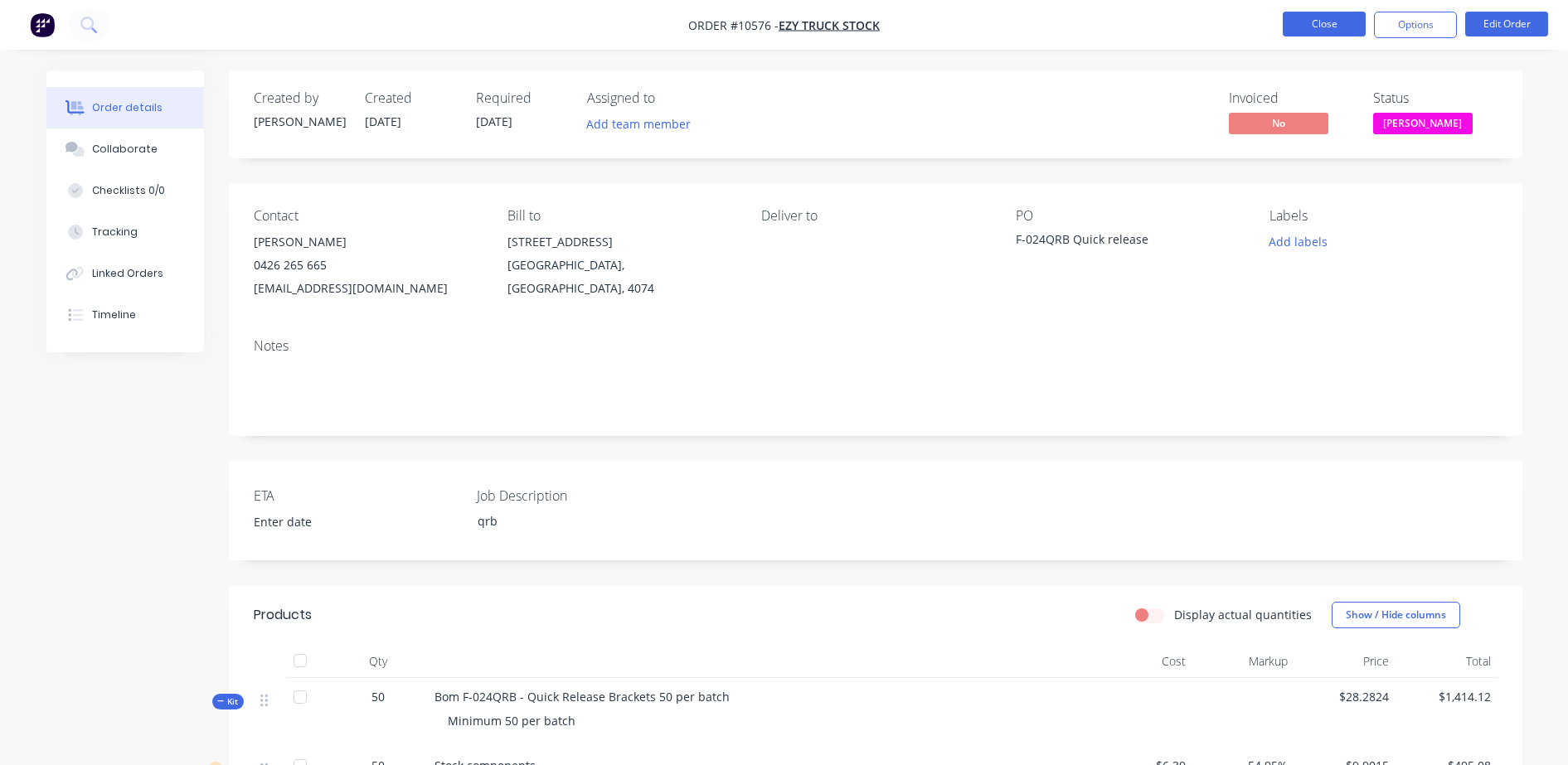
click at [1323, 28] on button "Close" at bounding box center [1324, 24] width 83 height 25
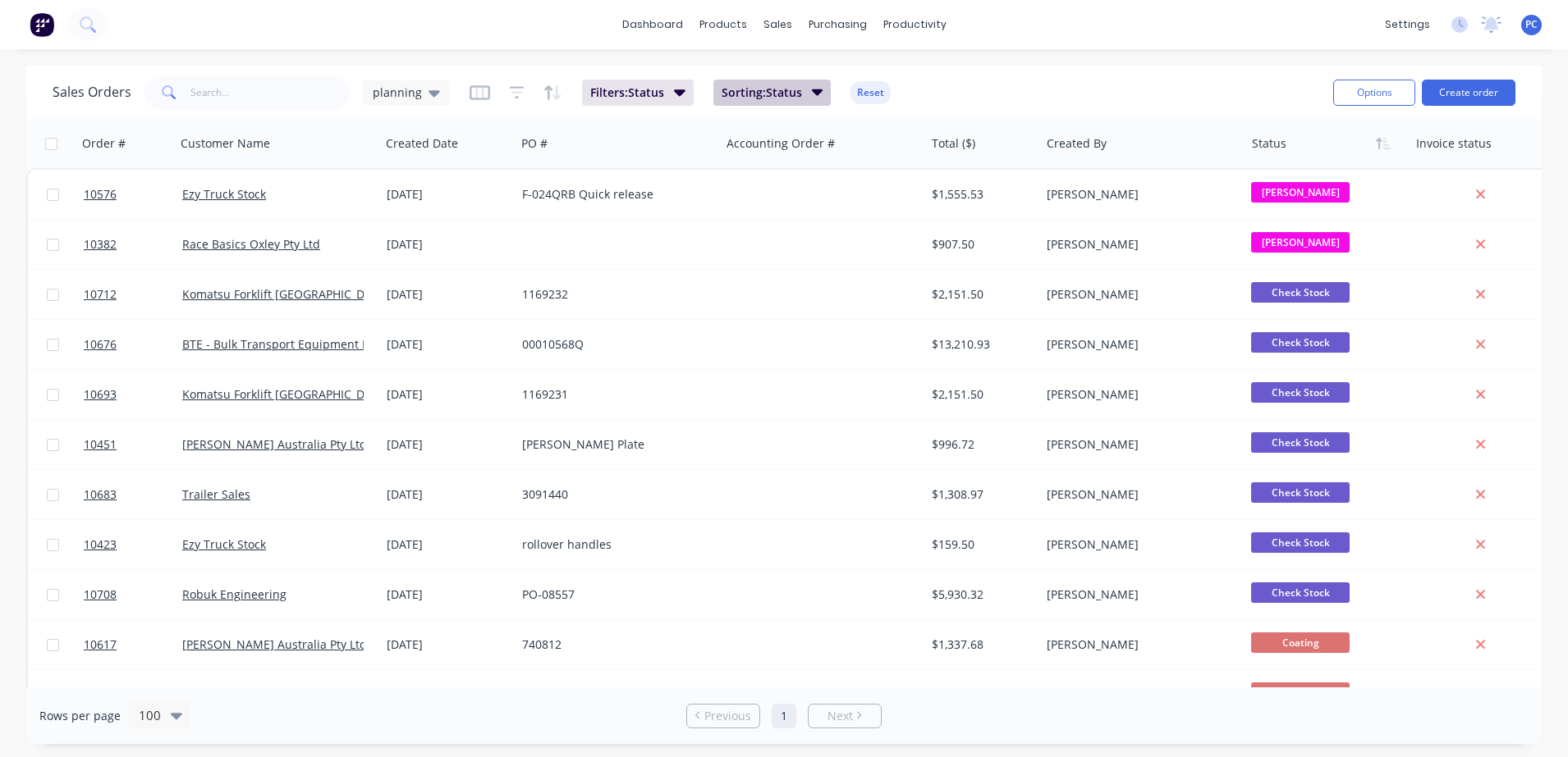
click at [780, 85] on span "Sorting: Status" at bounding box center [762, 93] width 80 height 16
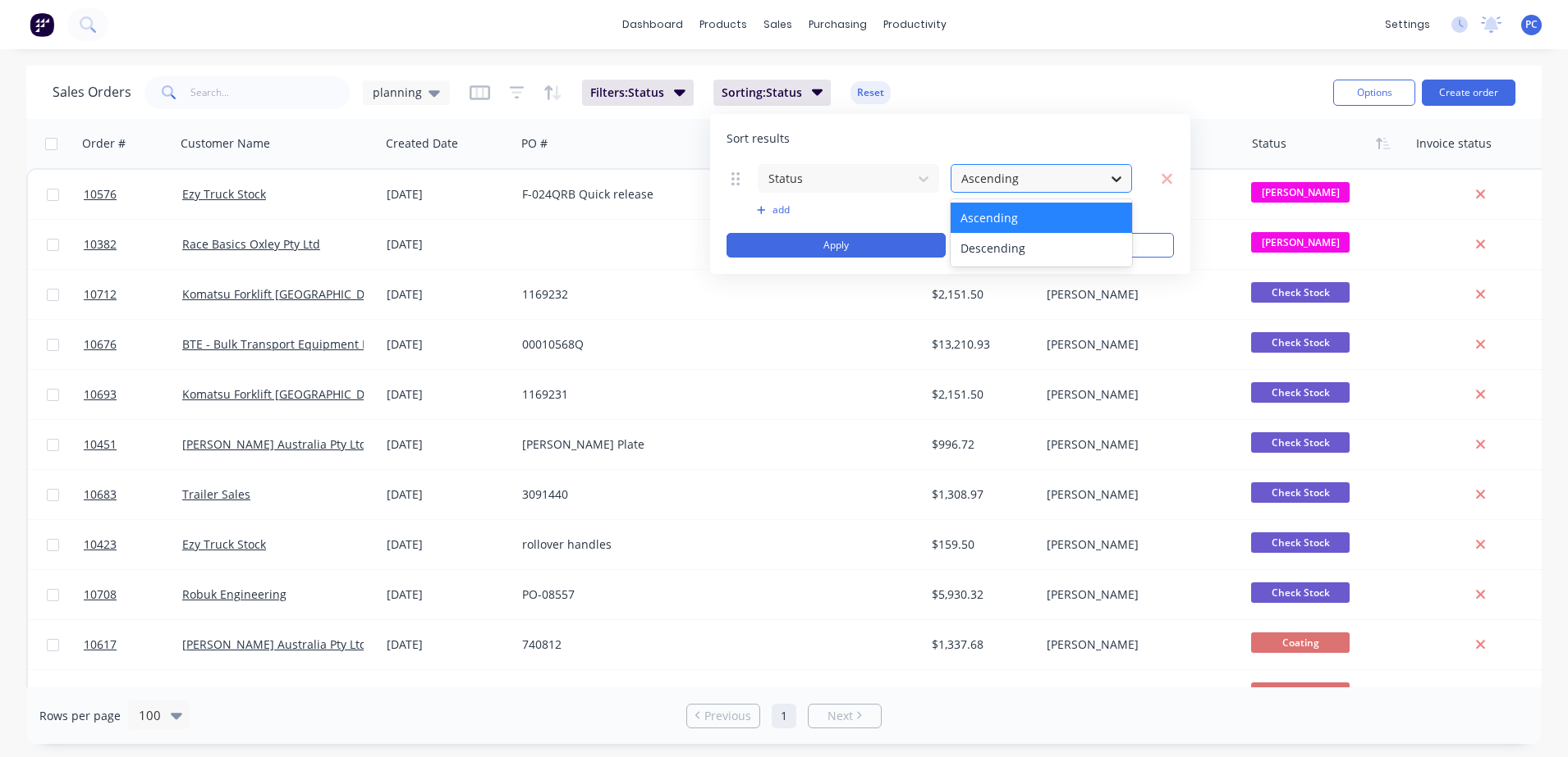
click at [1119, 173] on icon at bounding box center [1116, 179] width 16 height 16
click at [1059, 246] on div "Descending" at bounding box center [1041, 248] width 182 height 30
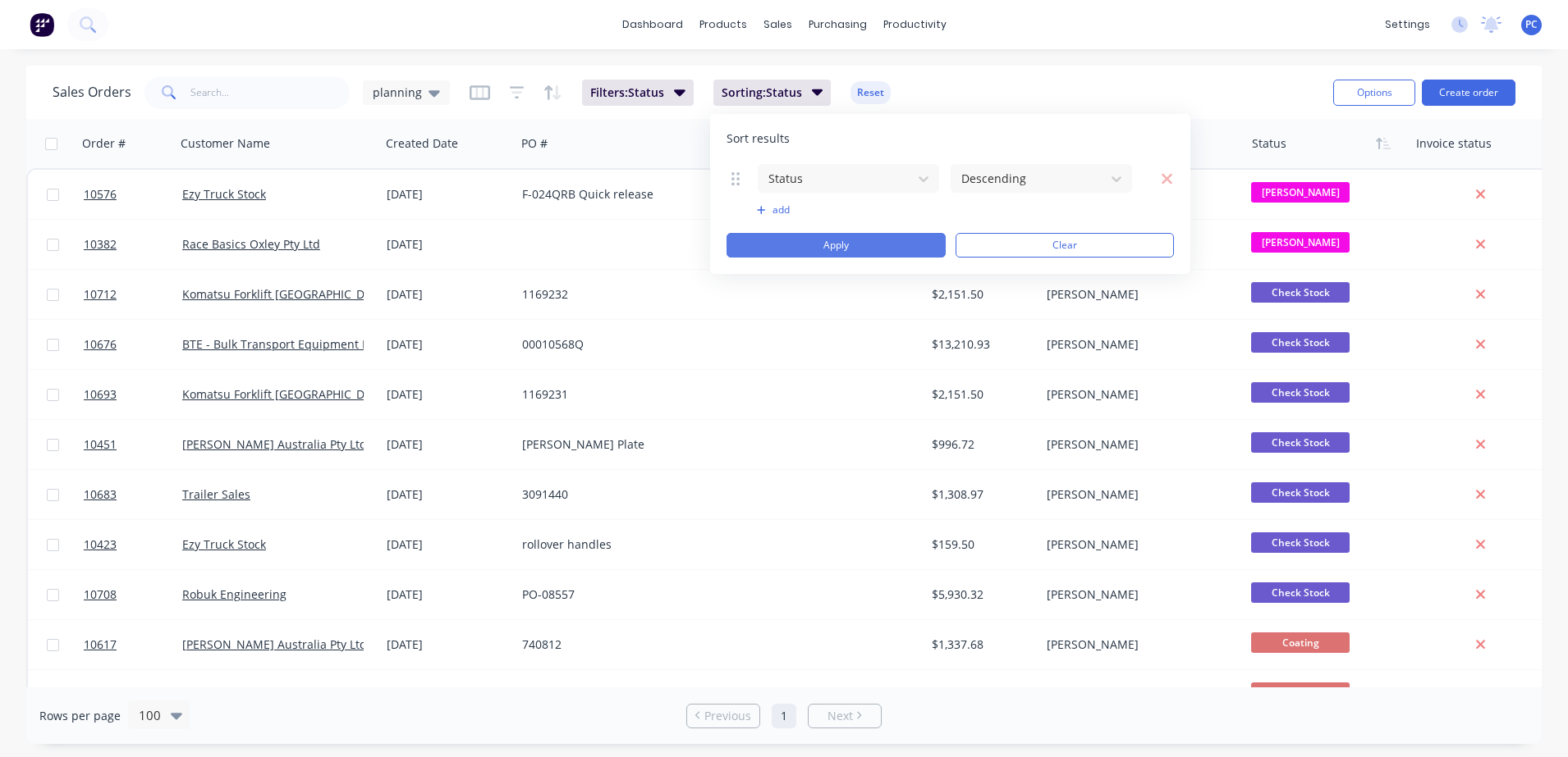
click at [845, 246] on button "Apply" at bounding box center [836, 246] width 219 height 25
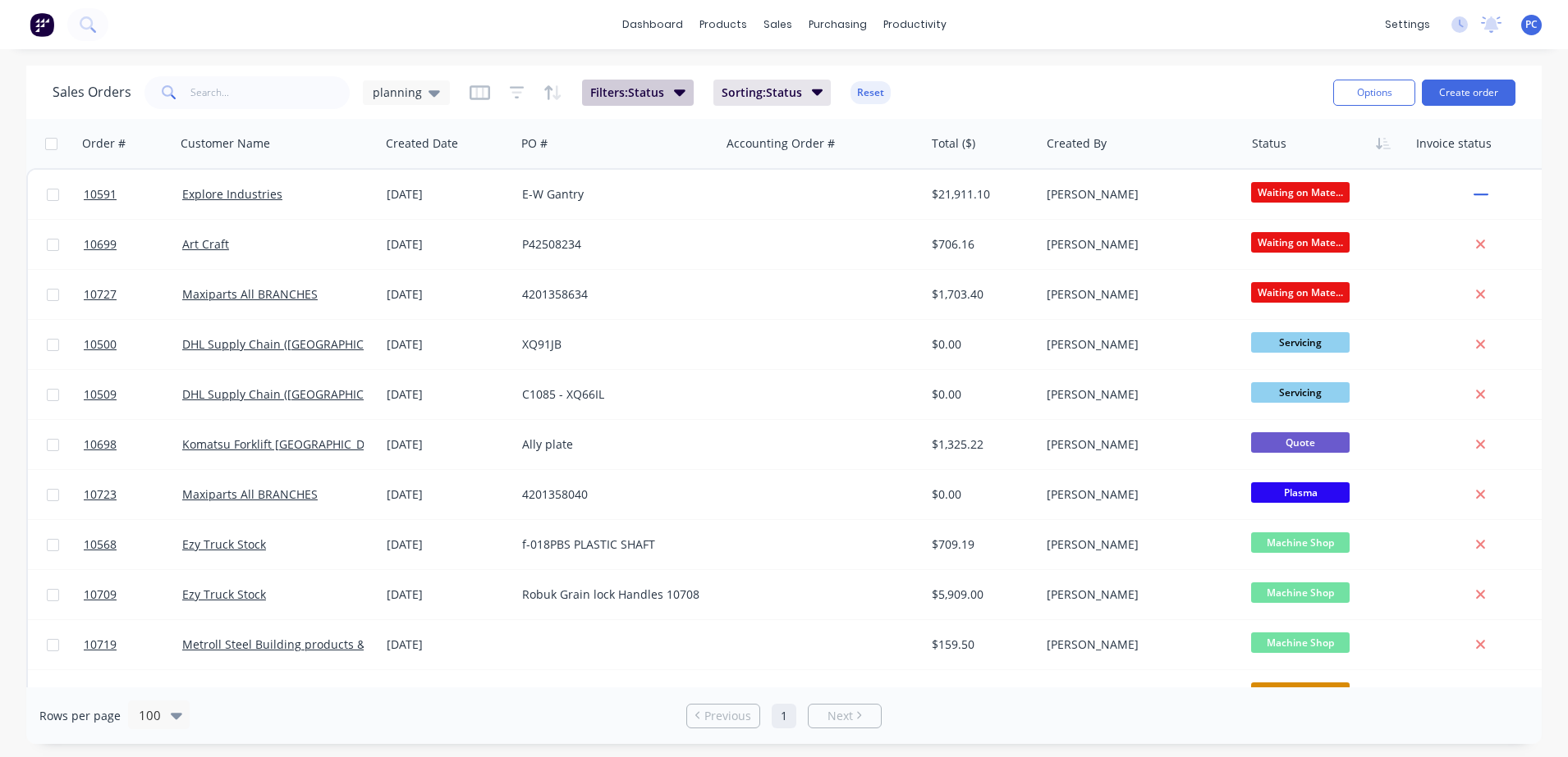
click at [605, 90] on span "Filters: Status" at bounding box center [626, 93] width 74 height 16
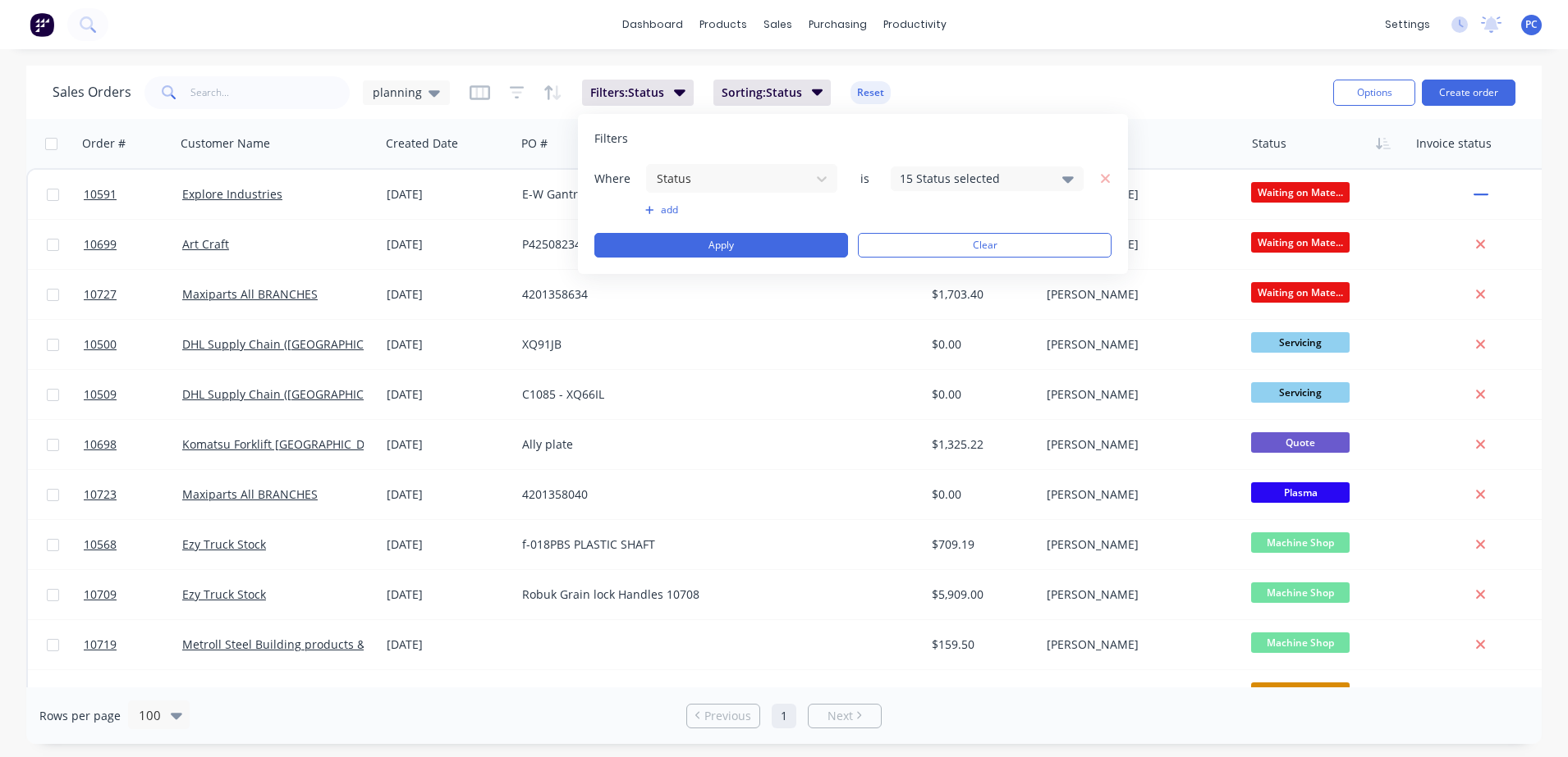
click at [990, 185] on div "15 Status selected" at bounding box center [974, 178] width 149 height 17
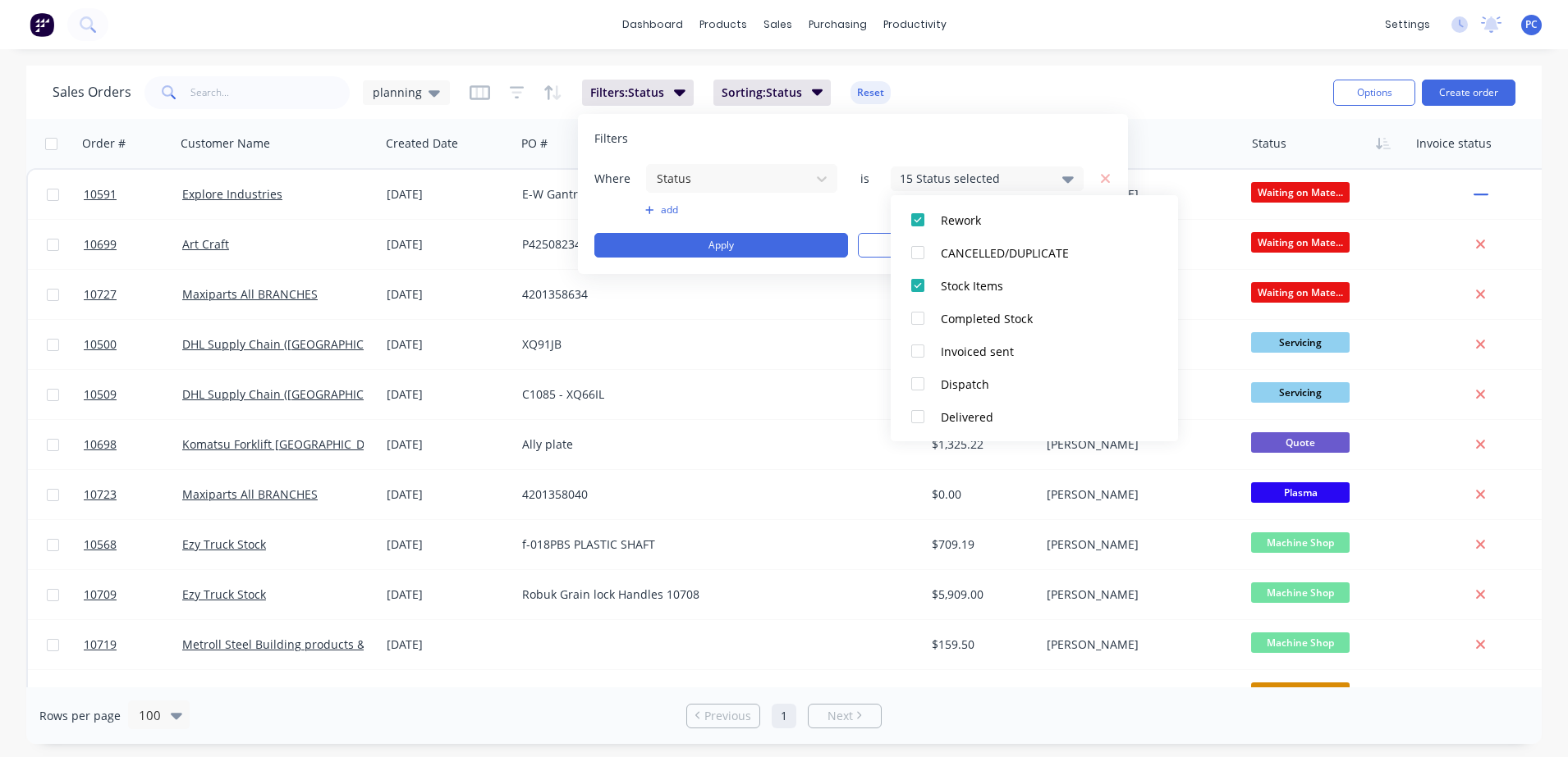
scroll to position [640, 0]
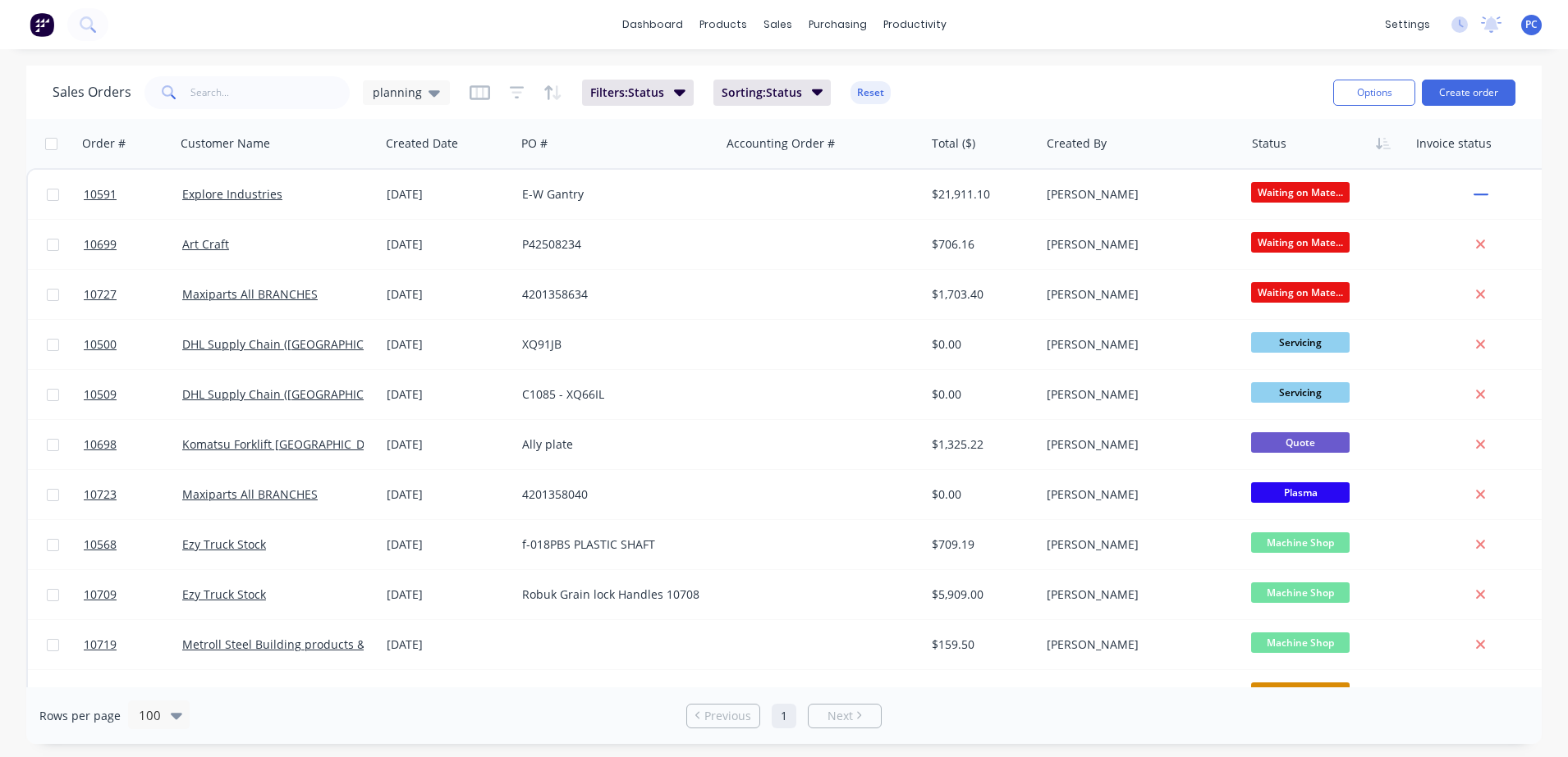
click at [1167, 74] on div "Sales Orders planning Filters: Status Sorting: Status Reset" at bounding box center [686, 92] width 1267 height 40
click at [412, 94] on span "planning" at bounding box center [397, 92] width 49 height 17
click at [387, 238] on button "None" at bounding box center [461, 232] width 187 height 19
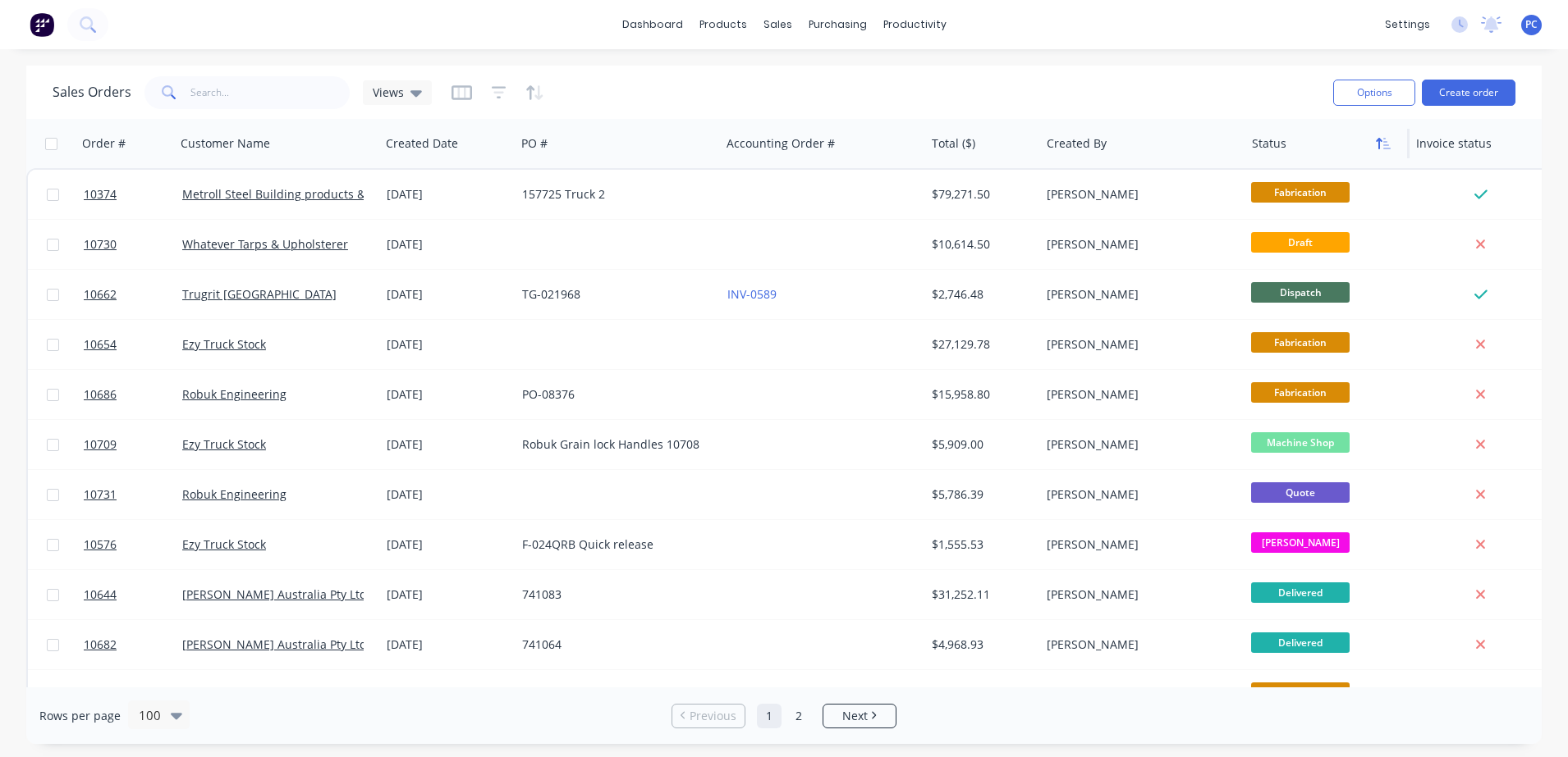
click at [1385, 141] on icon "button" at bounding box center [1386, 143] width 7 height 12
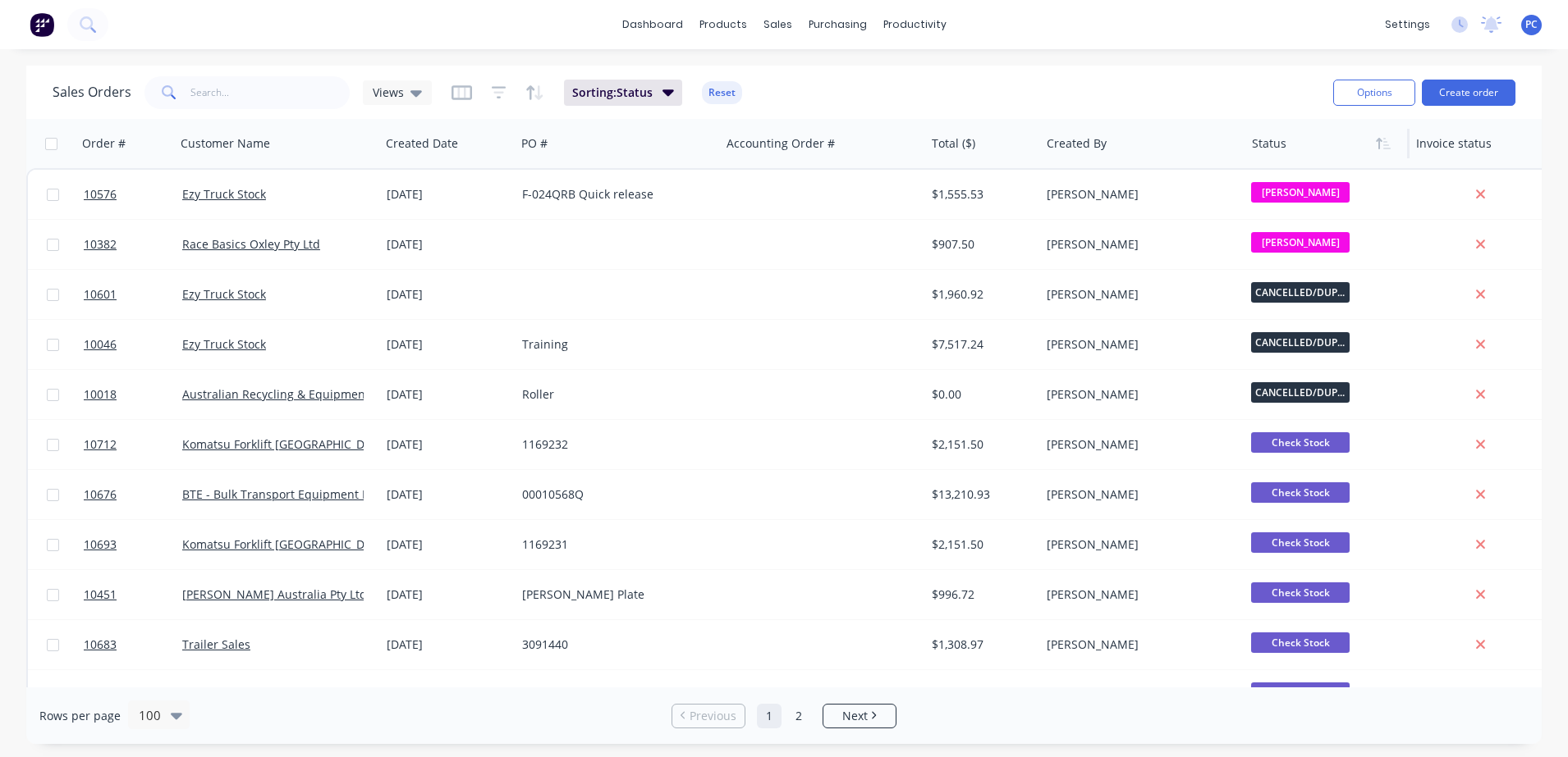
click at [1385, 141] on icon "button" at bounding box center [1386, 143] width 7 height 12
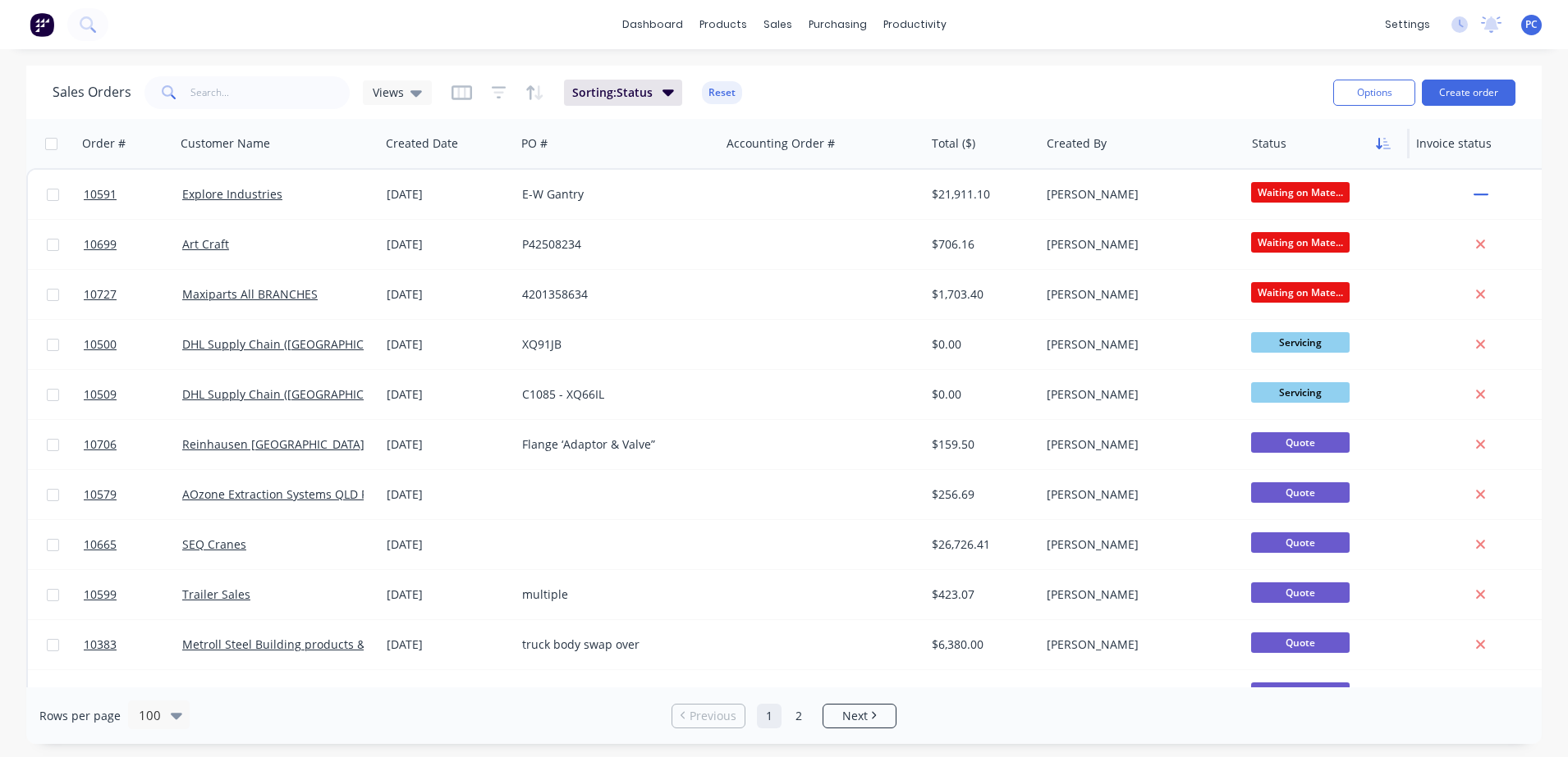
click at [1382, 147] on icon "button" at bounding box center [1383, 143] width 15 height 13
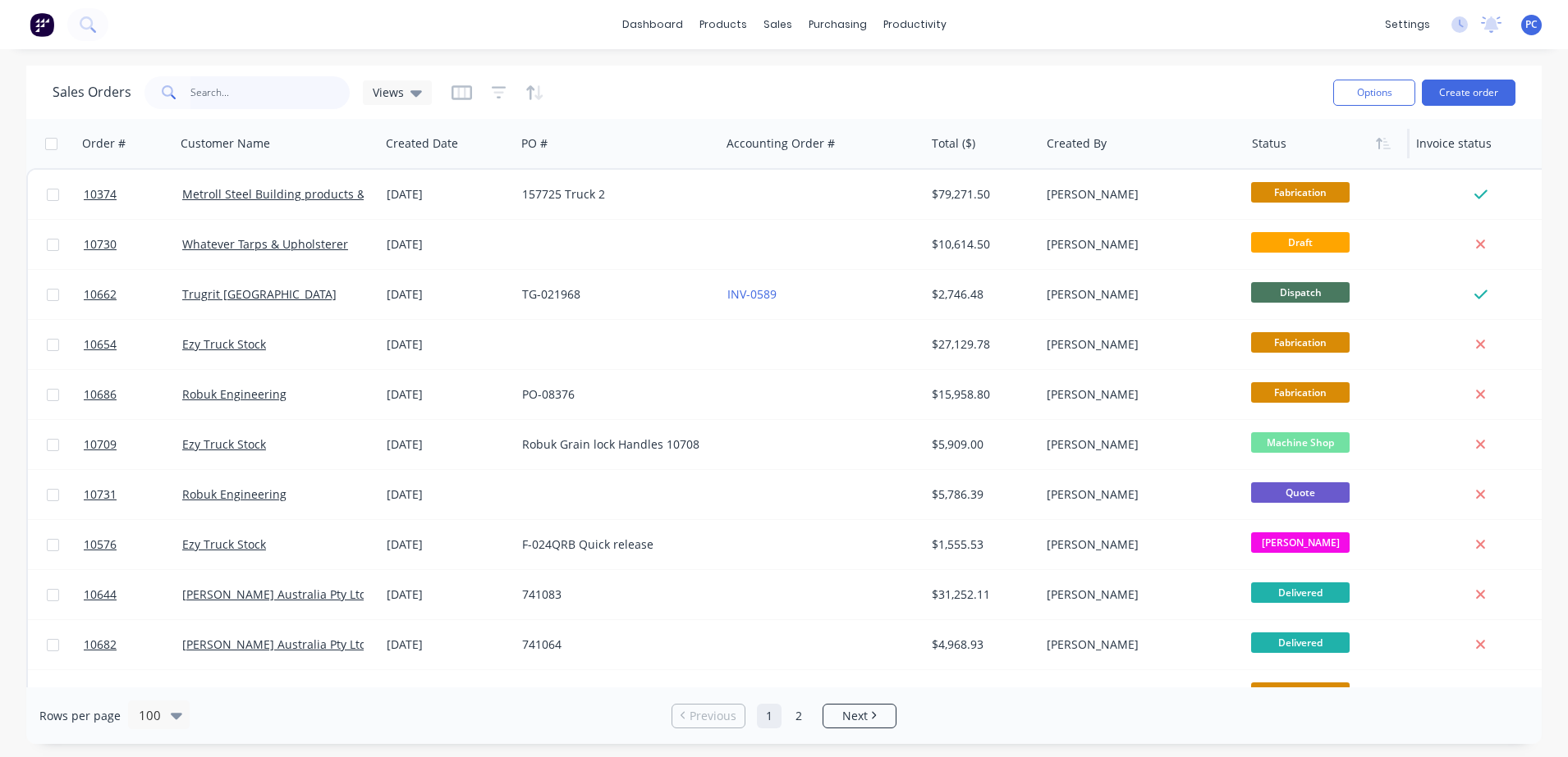
click at [257, 90] on input "text" at bounding box center [271, 93] width 160 height 33
click at [535, 96] on icon "button" at bounding box center [538, 93] width 8 height 15
click at [499, 85] on icon "button" at bounding box center [499, 93] width 15 height 16
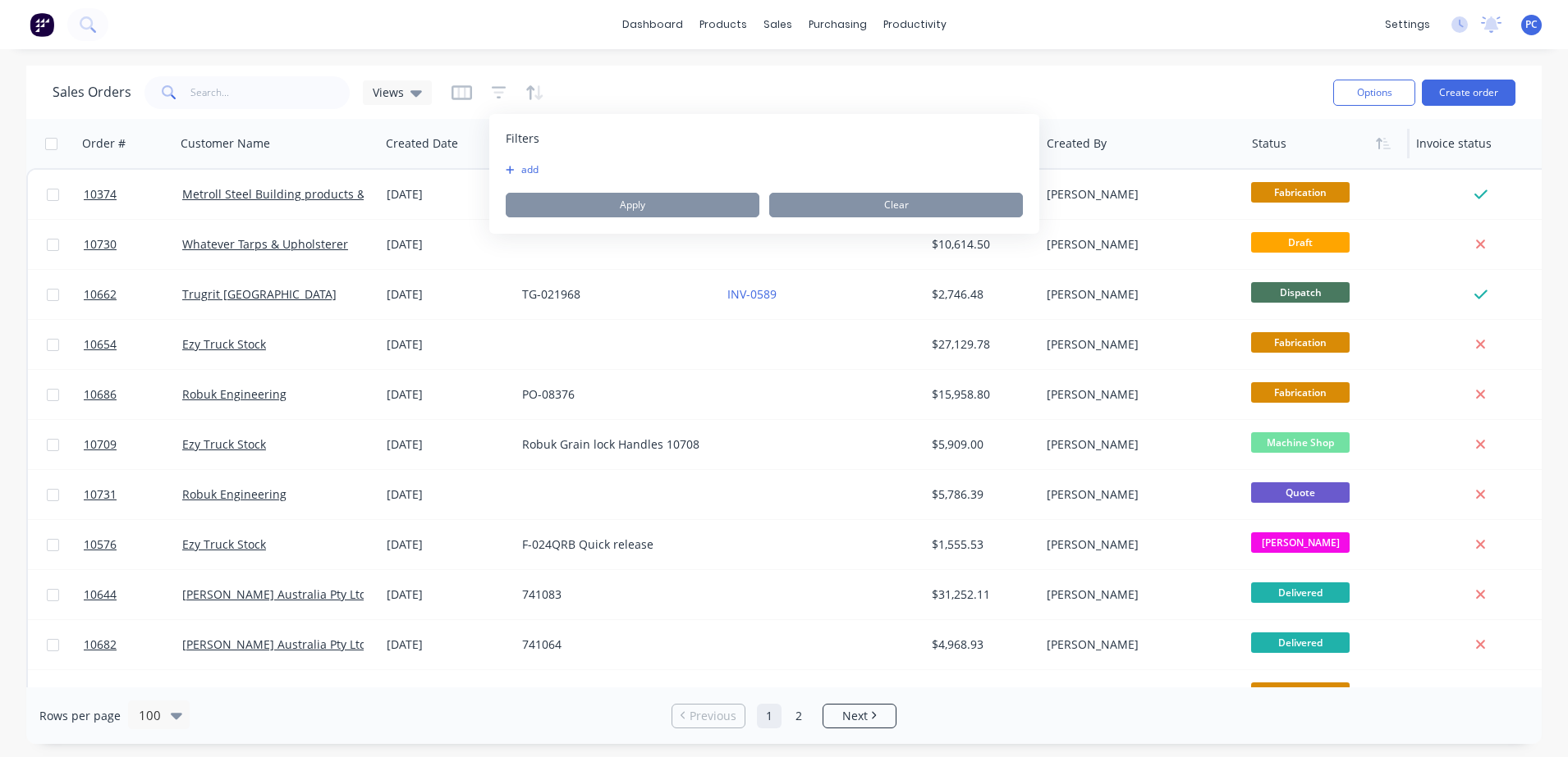
click at [519, 172] on button "add" at bounding box center [526, 170] width 41 height 13
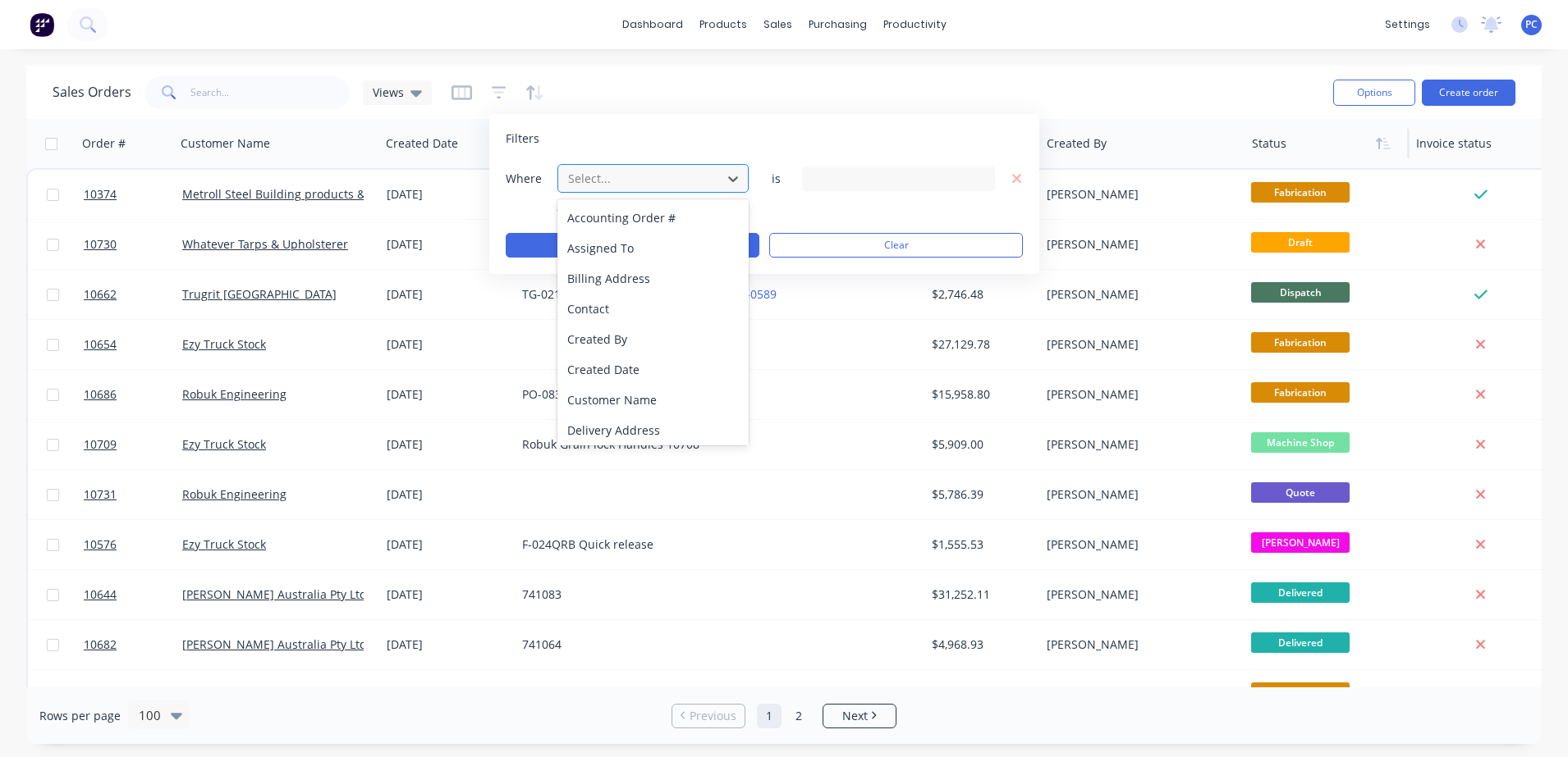
click at [643, 174] on div at bounding box center [640, 178] width 147 height 20
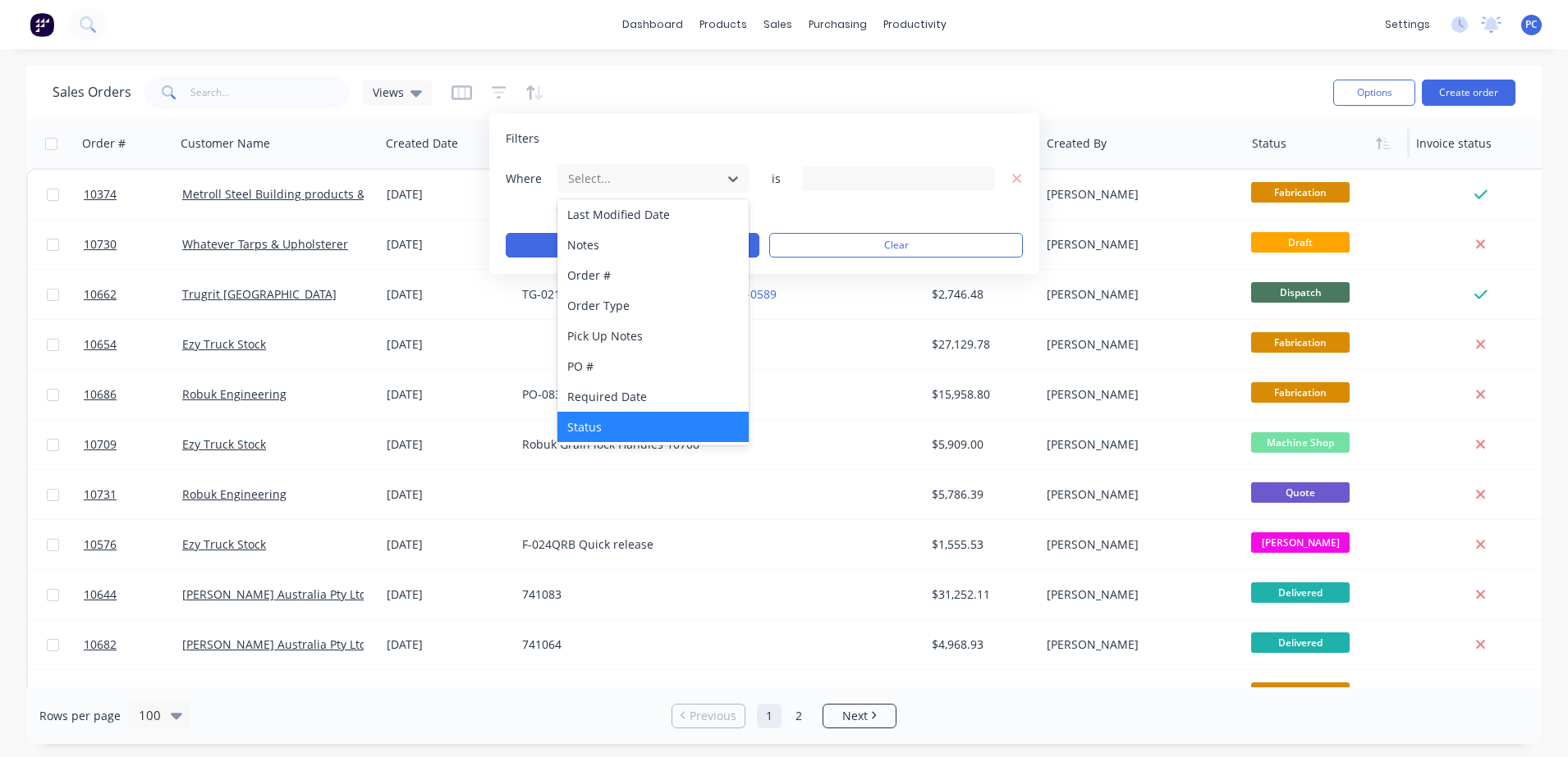
click at [653, 419] on div "Status" at bounding box center [652, 427] width 191 height 30
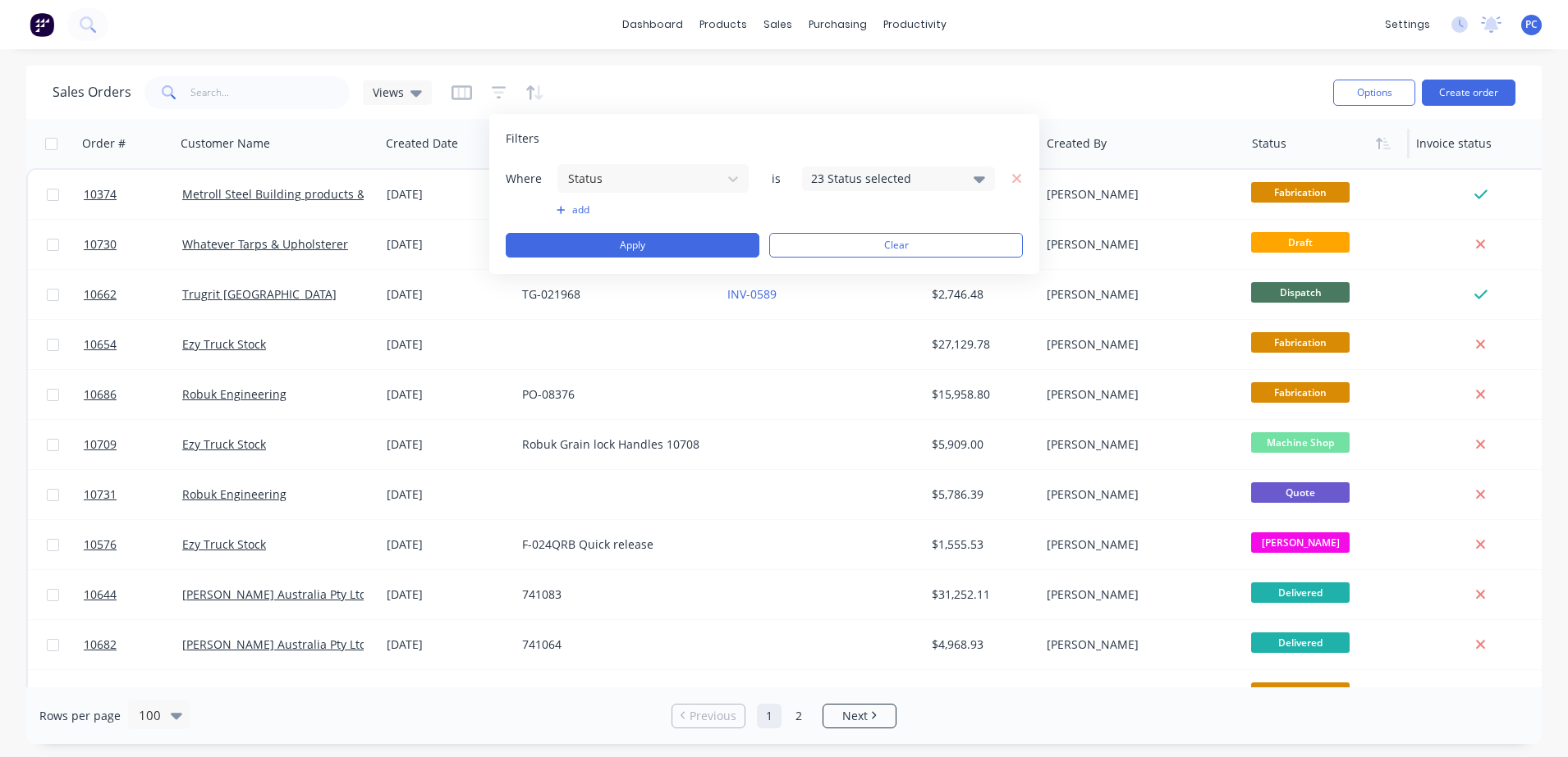
click at [983, 177] on icon at bounding box center [979, 179] width 12 height 6
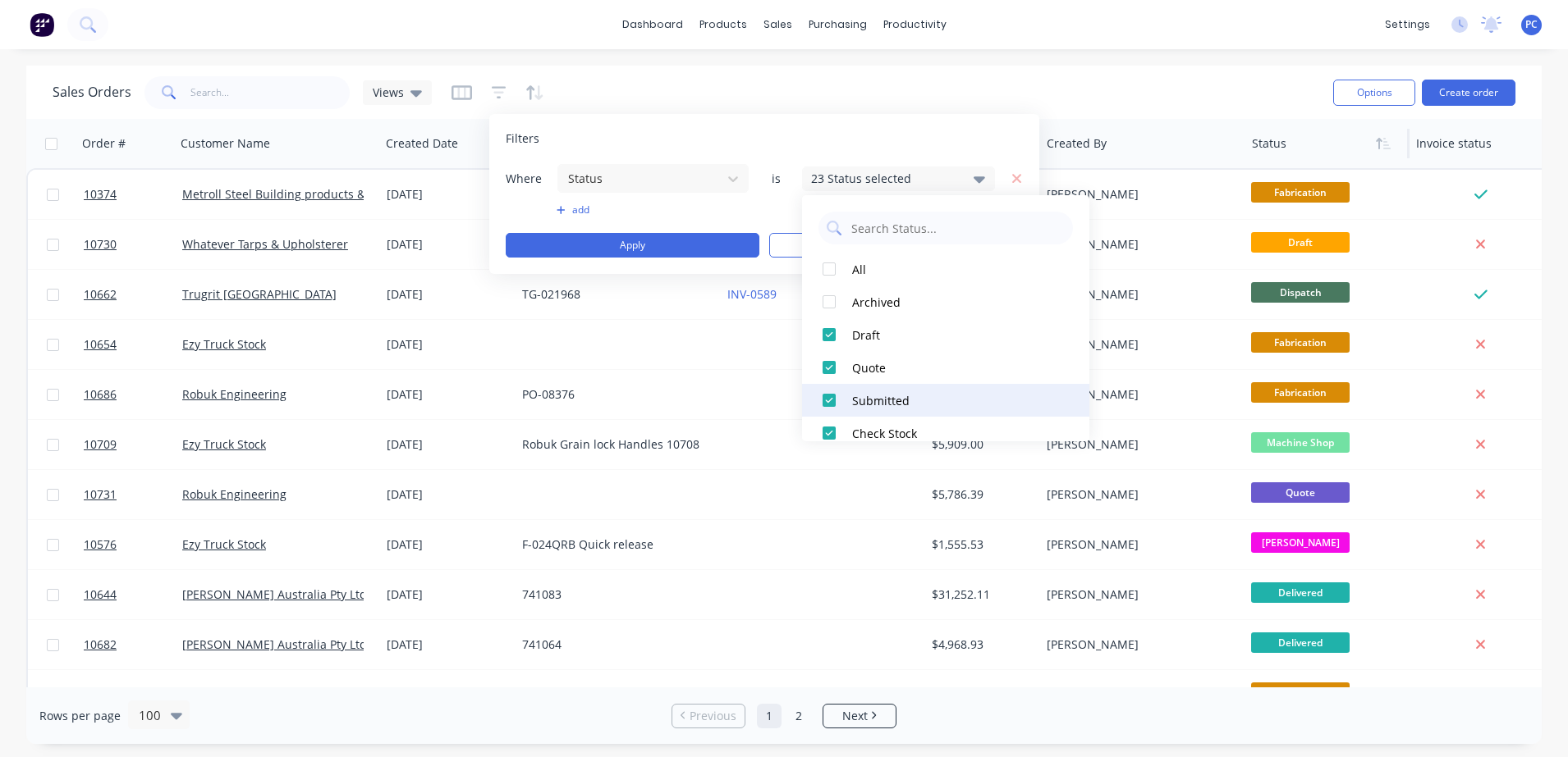
click at [827, 399] on div at bounding box center [828, 400] width 33 height 33
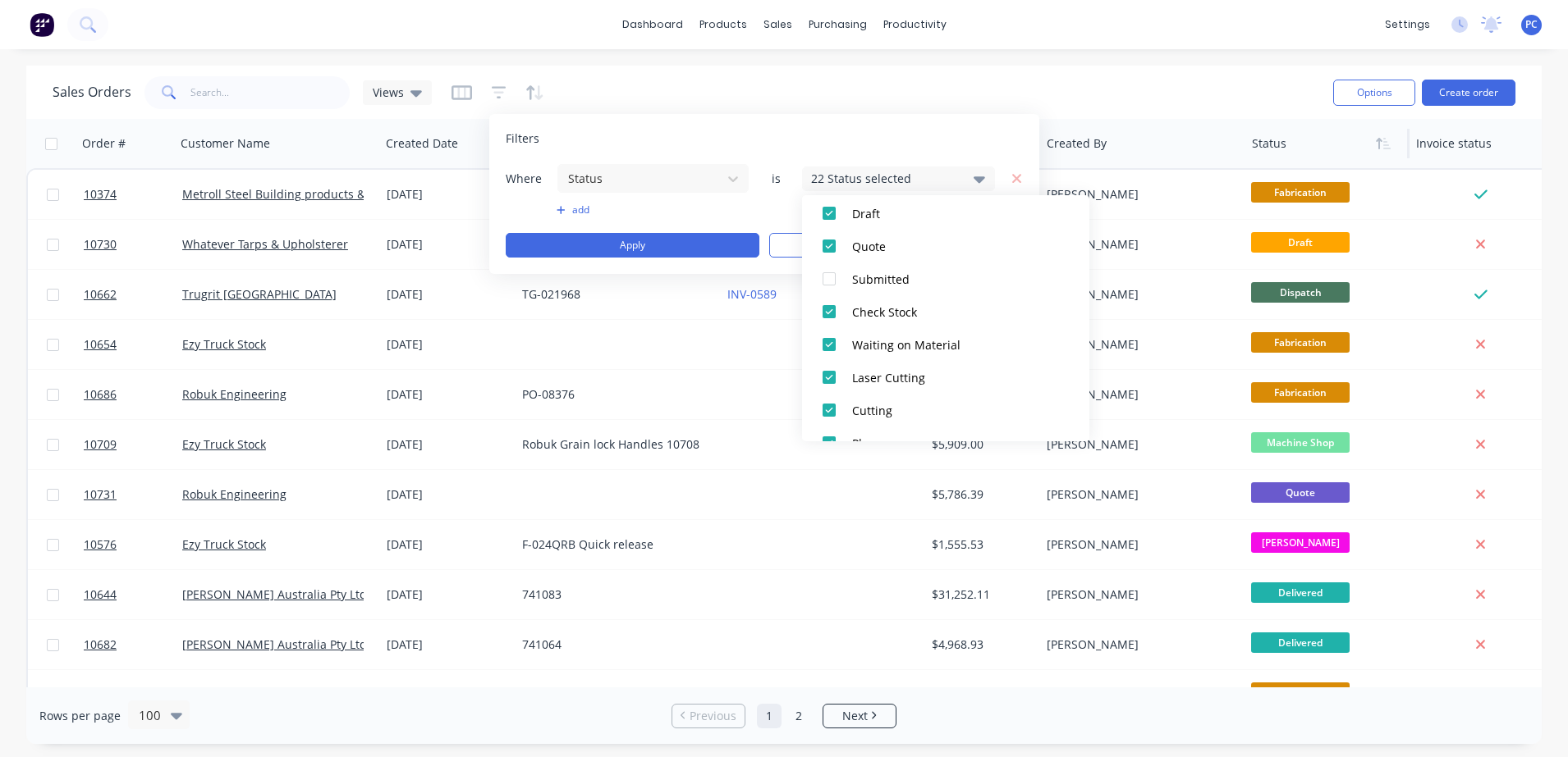
scroll to position [123, 0]
click at [825, 312] on div at bounding box center [828, 310] width 33 height 33
click at [828, 346] on div at bounding box center [828, 342] width 33 height 33
click at [828, 376] on div at bounding box center [828, 375] width 33 height 33
click at [828, 410] on div at bounding box center [828, 408] width 33 height 33
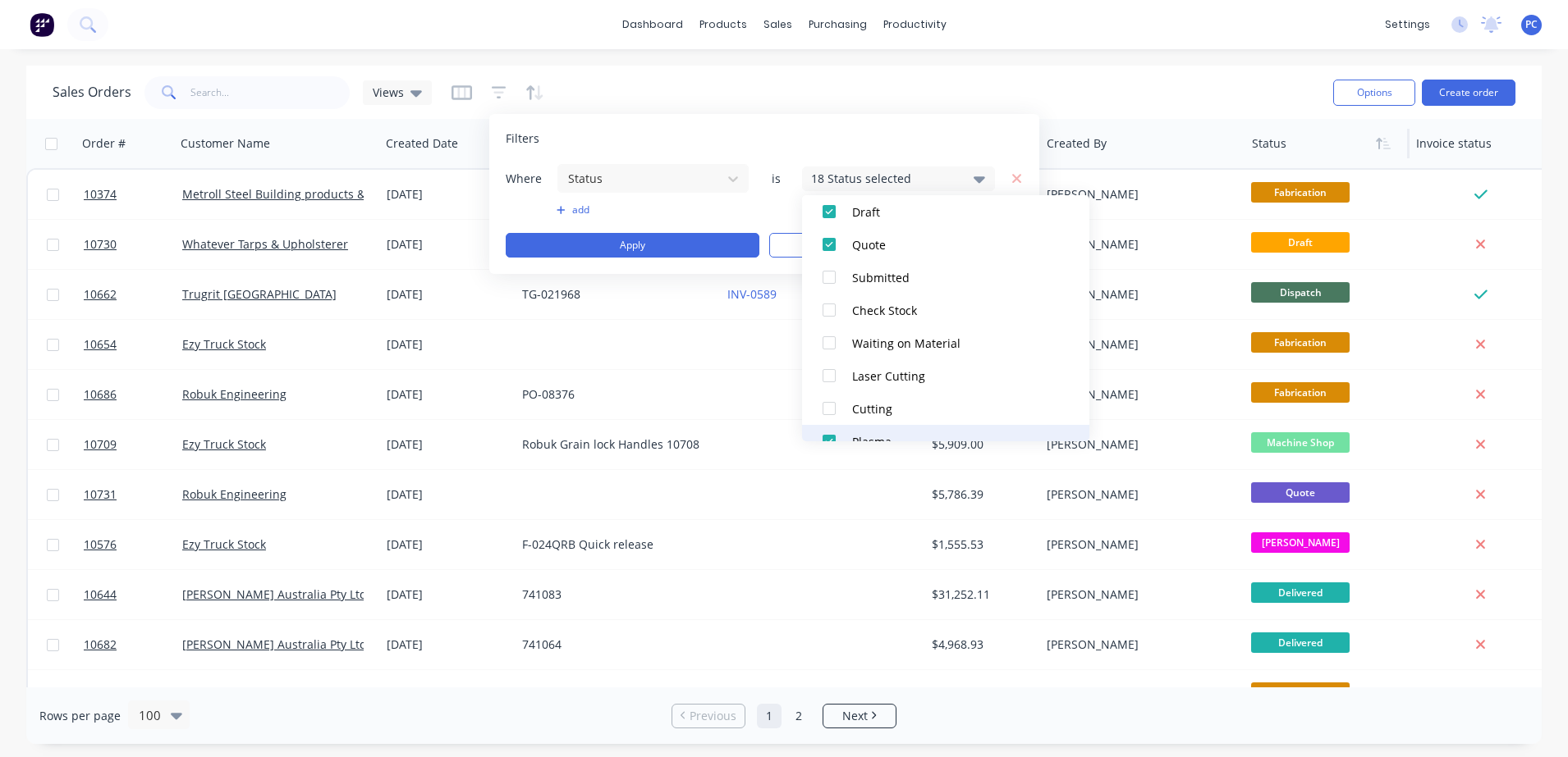
click at [828, 429] on div at bounding box center [828, 441] width 33 height 33
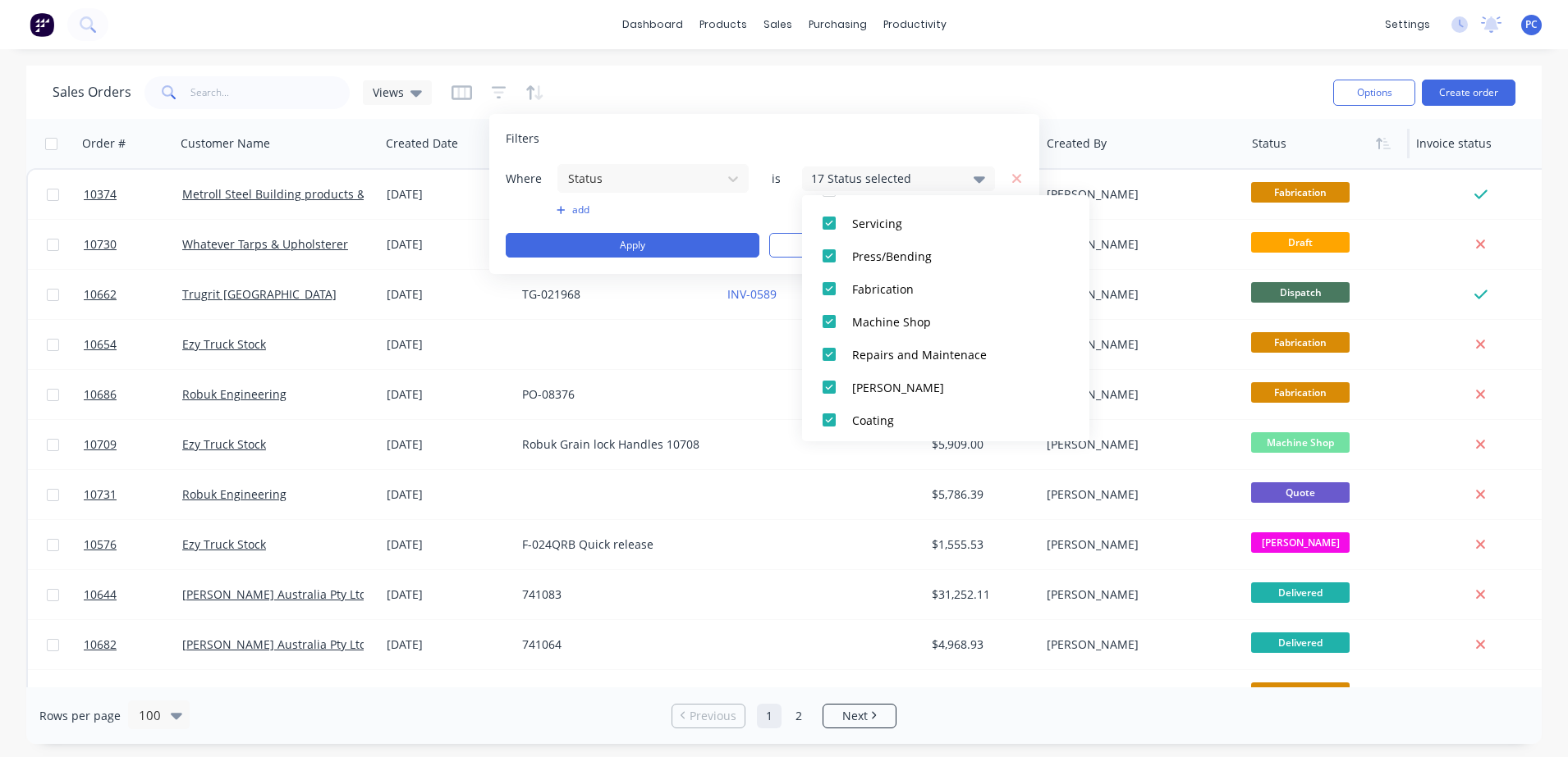
scroll to position [375, 0]
click at [830, 221] on div at bounding box center [828, 222] width 33 height 33
click at [829, 254] on div at bounding box center [828, 254] width 33 height 33
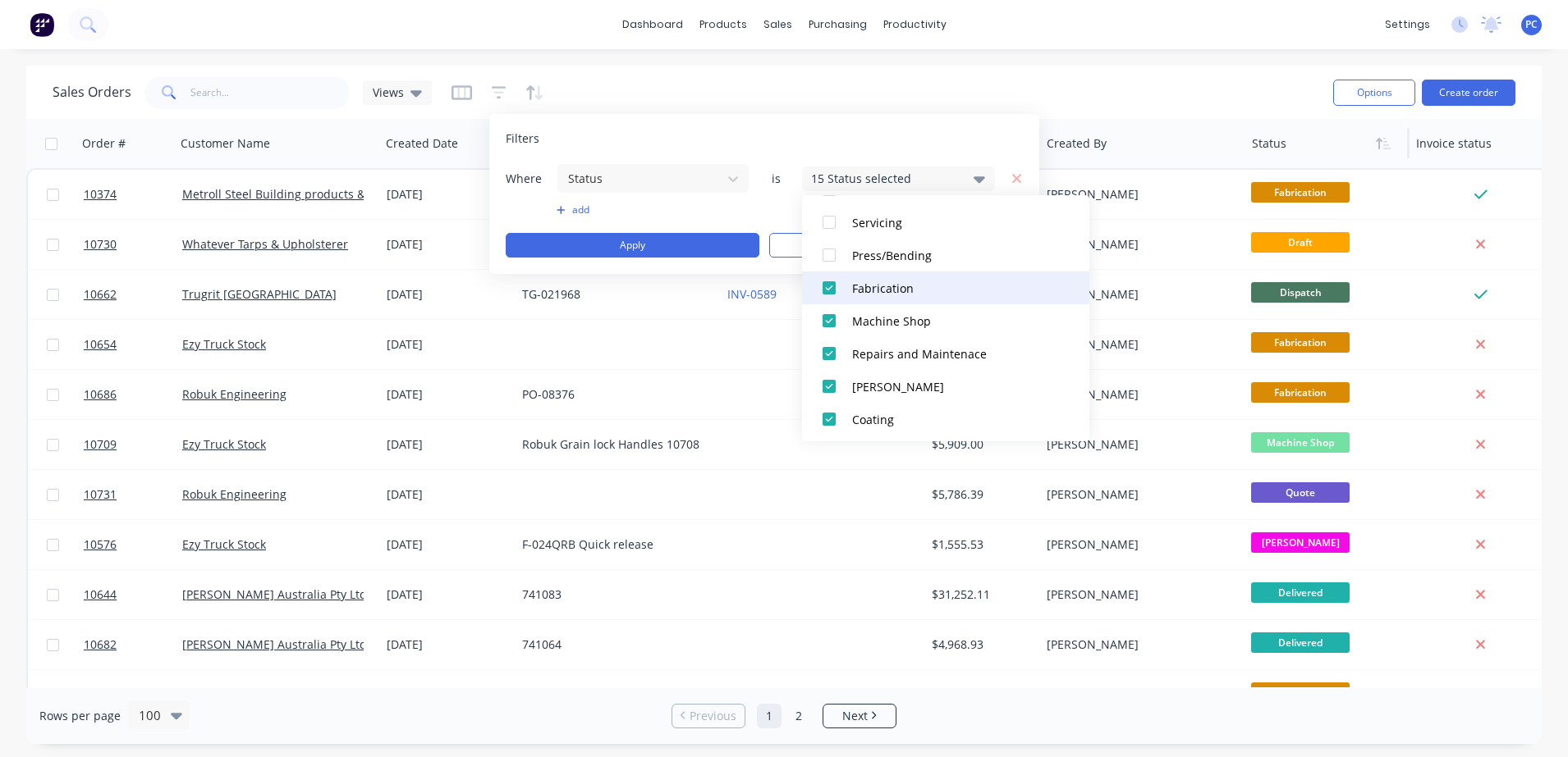
click at [825, 286] on div at bounding box center [828, 287] width 33 height 33
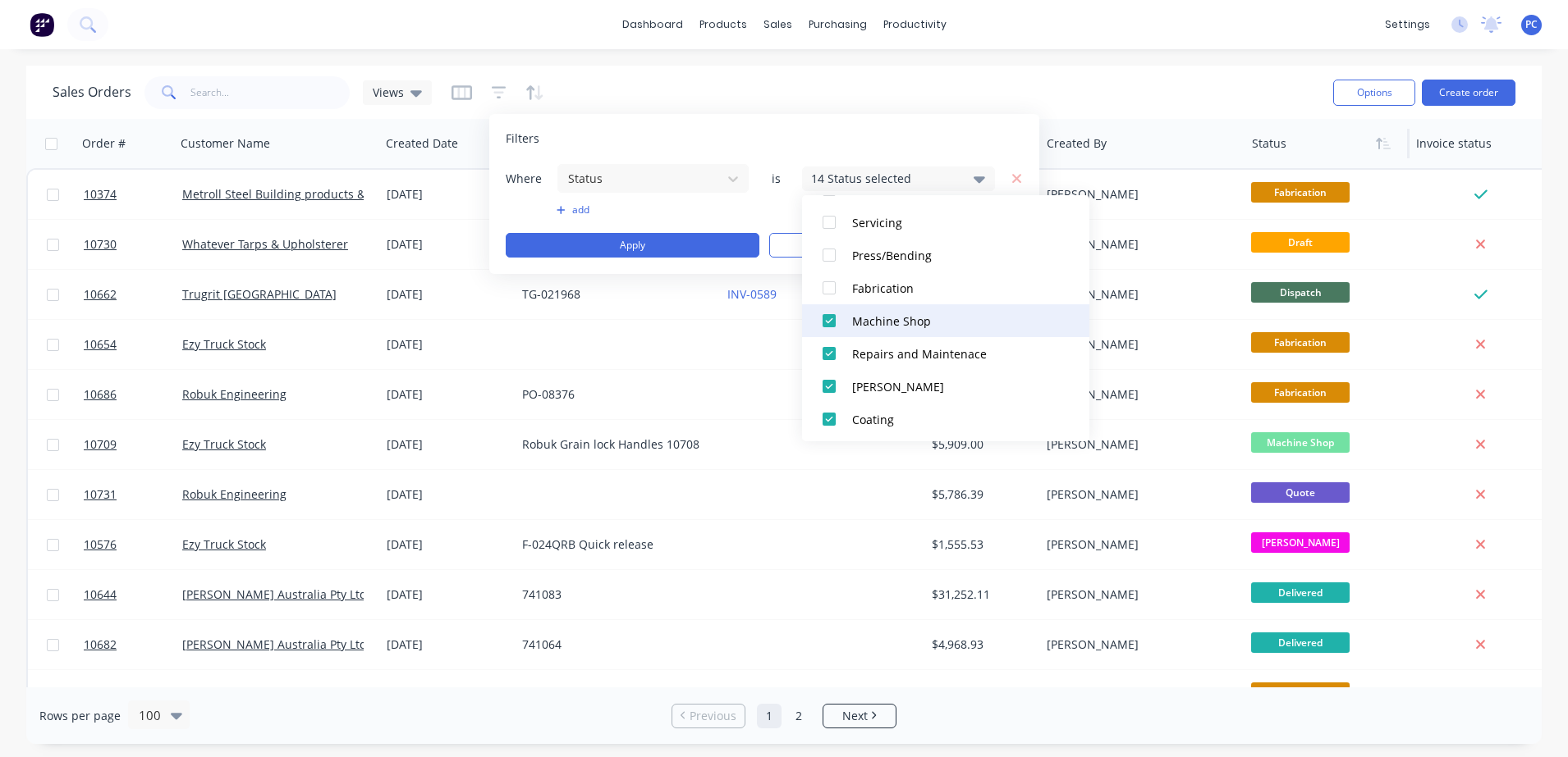
click at [827, 323] on div at bounding box center [828, 320] width 33 height 33
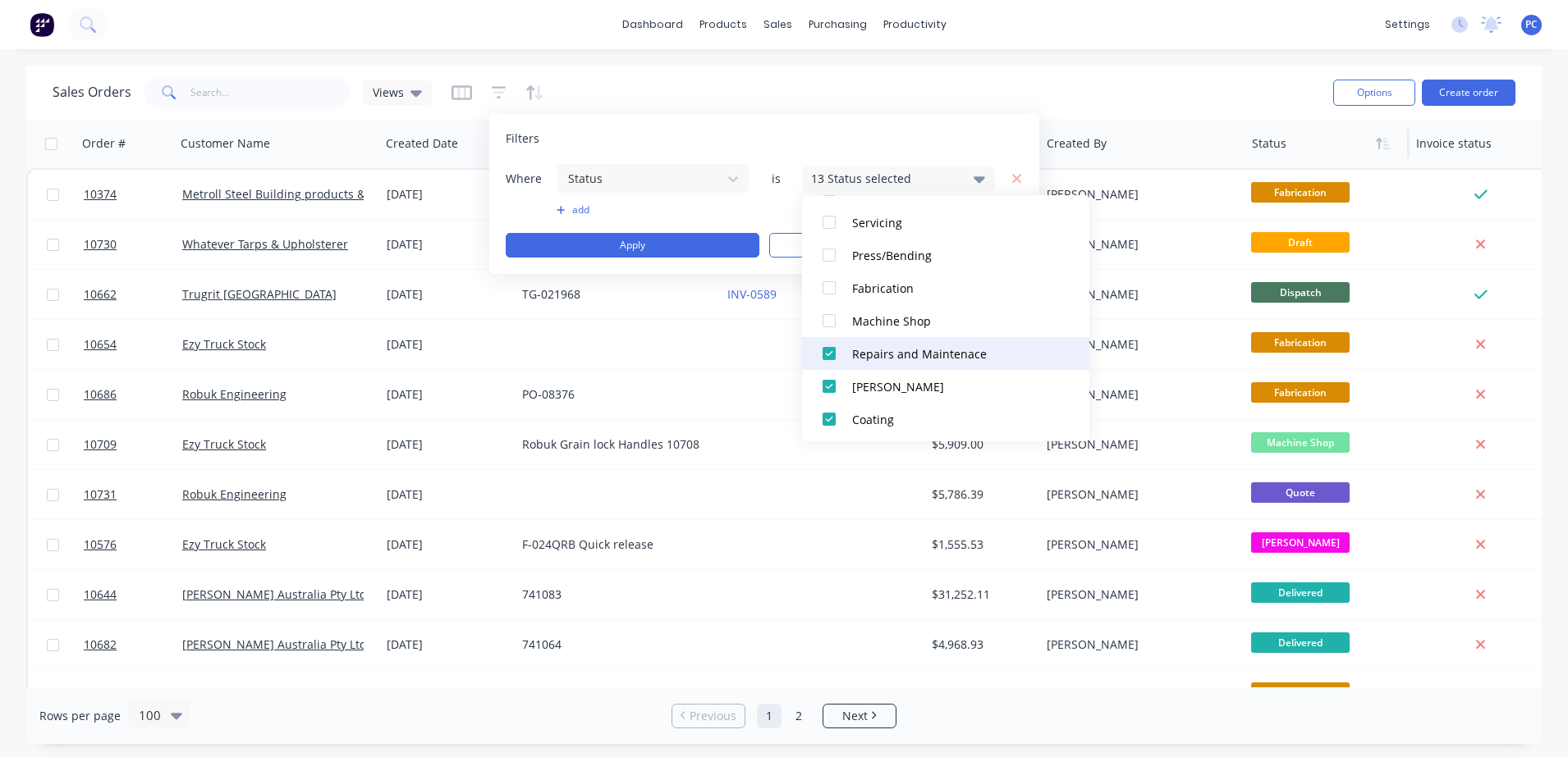
click at [827, 353] on div at bounding box center [828, 353] width 33 height 33
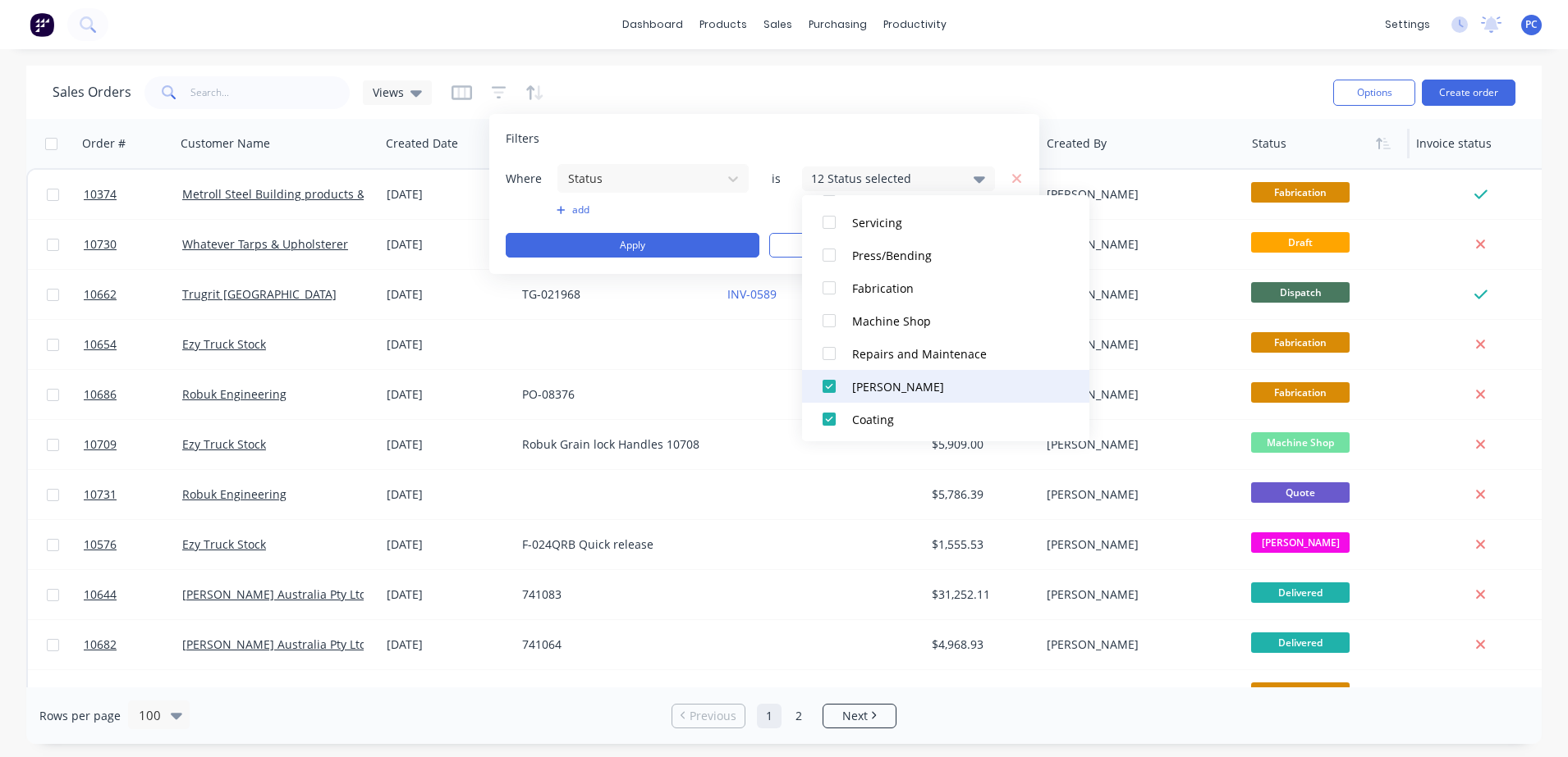
click at [828, 386] on div at bounding box center [828, 386] width 33 height 33
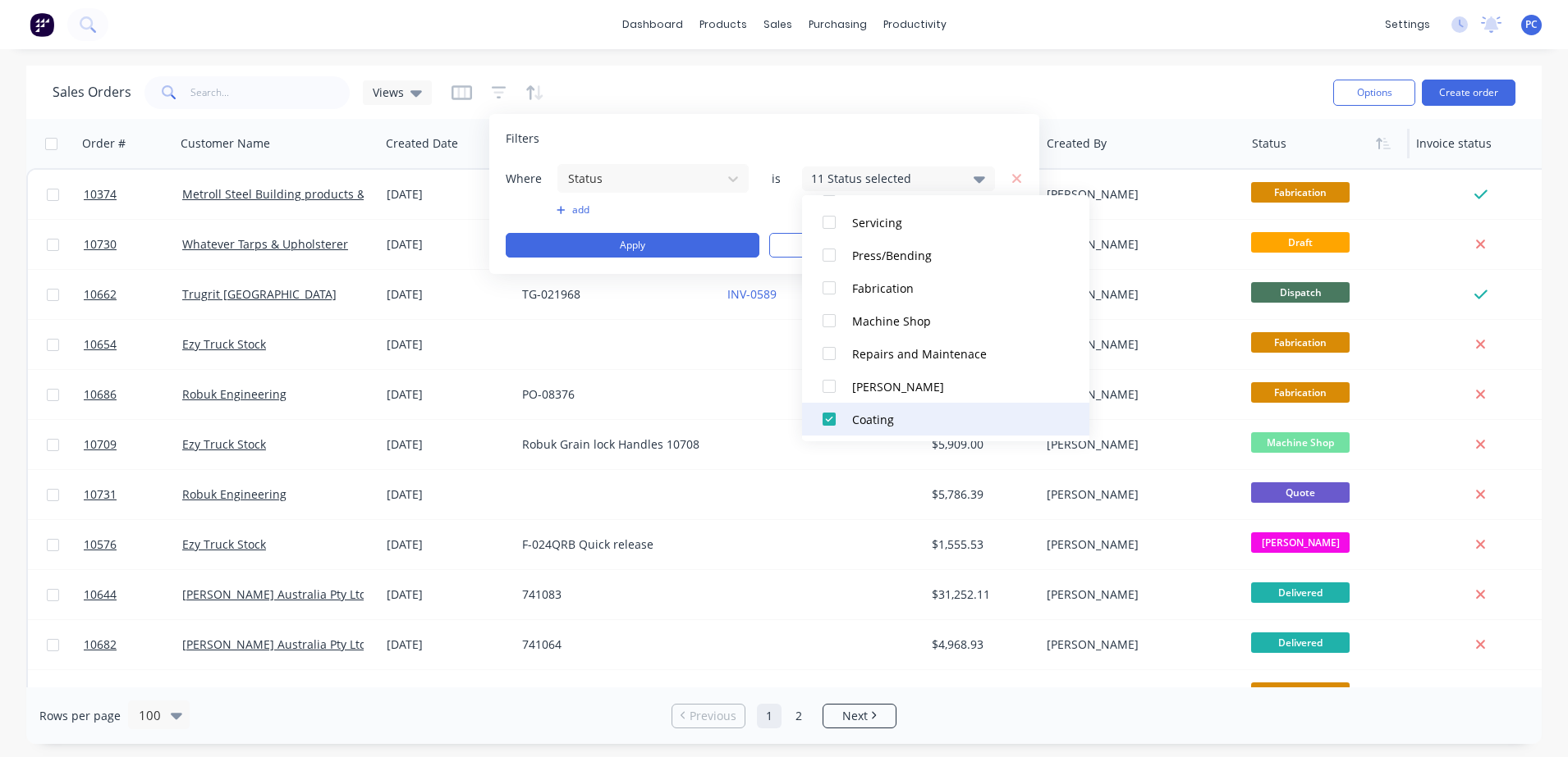
click at [826, 423] on div at bounding box center [828, 419] width 33 height 33
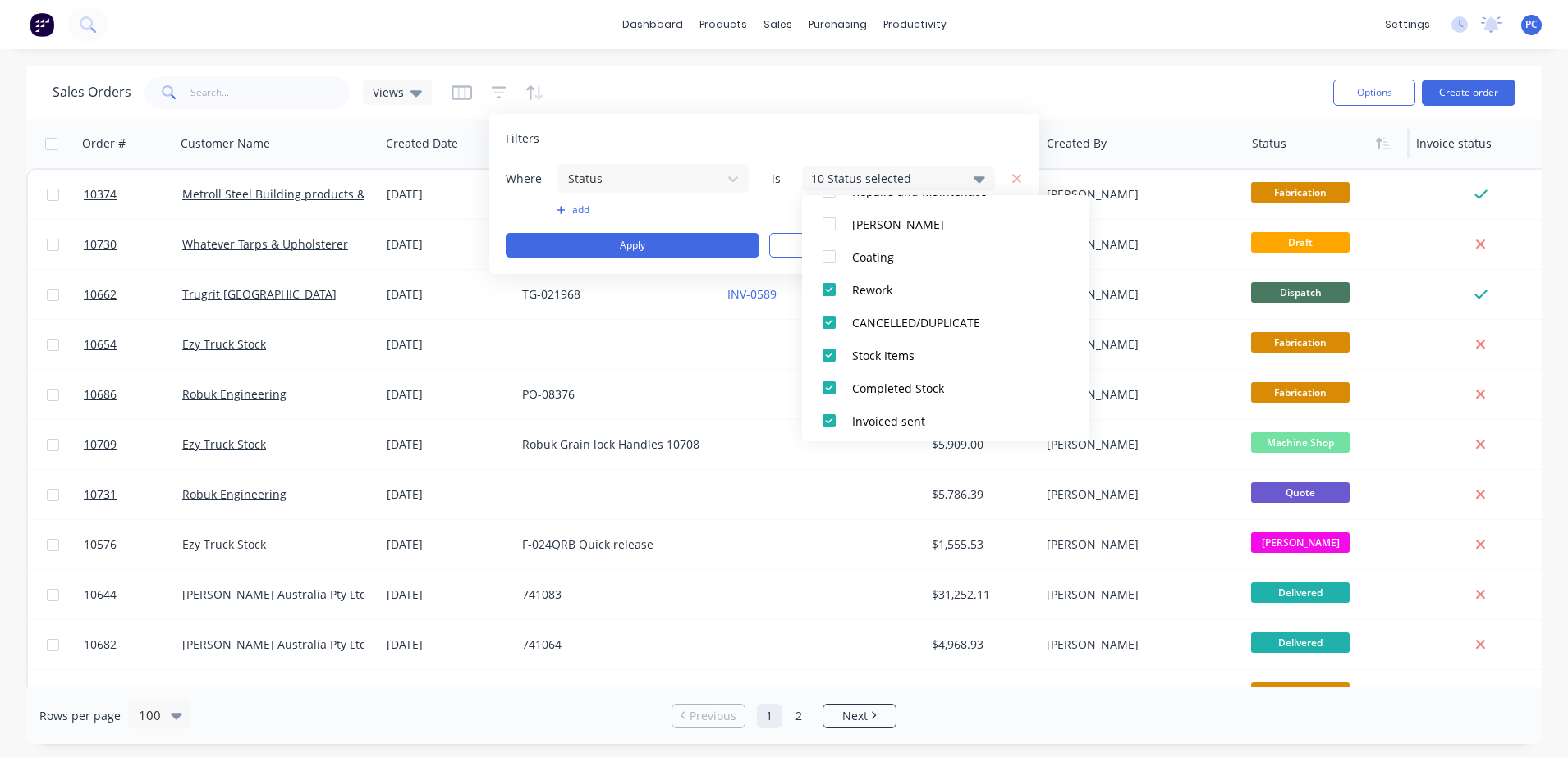
scroll to position [539, 0]
click at [826, 353] on div at bounding box center [828, 353] width 33 height 33
click at [831, 322] on div at bounding box center [828, 320] width 33 height 33
click at [823, 388] on div at bounding box center [828, 386] width 33 height 33
click at [831, 411] on div at bounding box center [828, 419] width 33 height 33
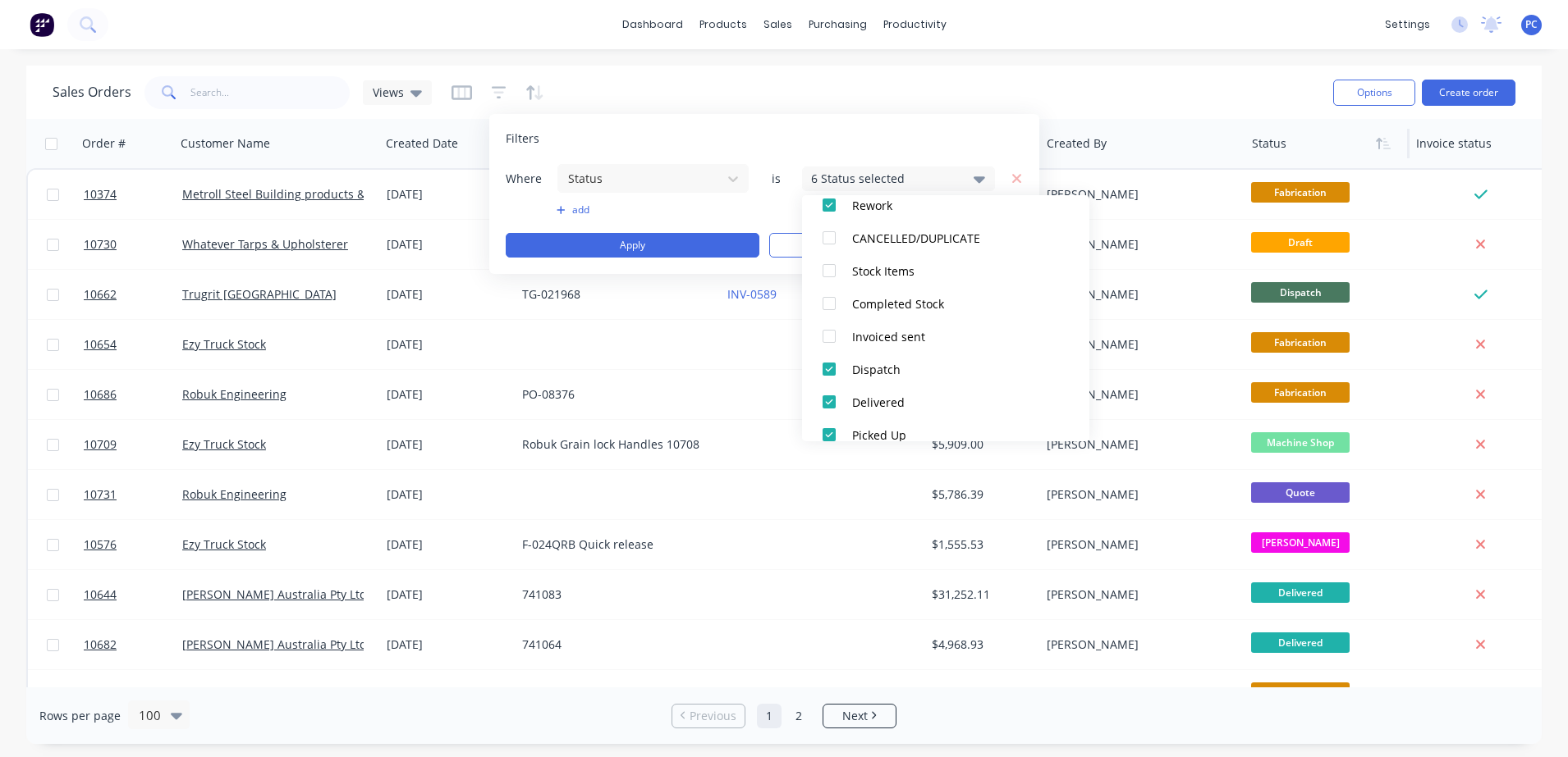
scroll to position [640, 0]
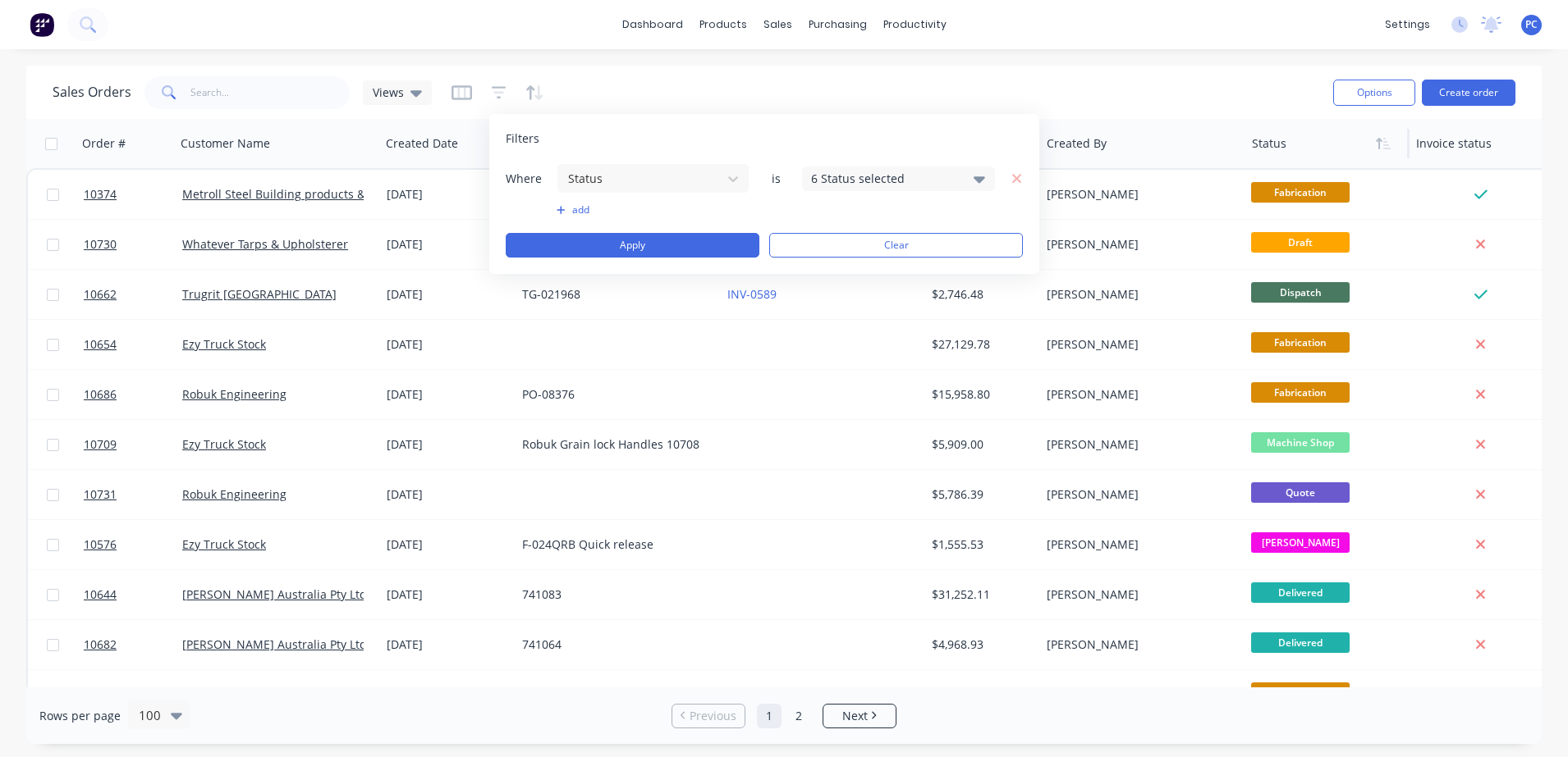
click at [675, 207] on button "add" at bounding box center [652, 210] width 193 height 13
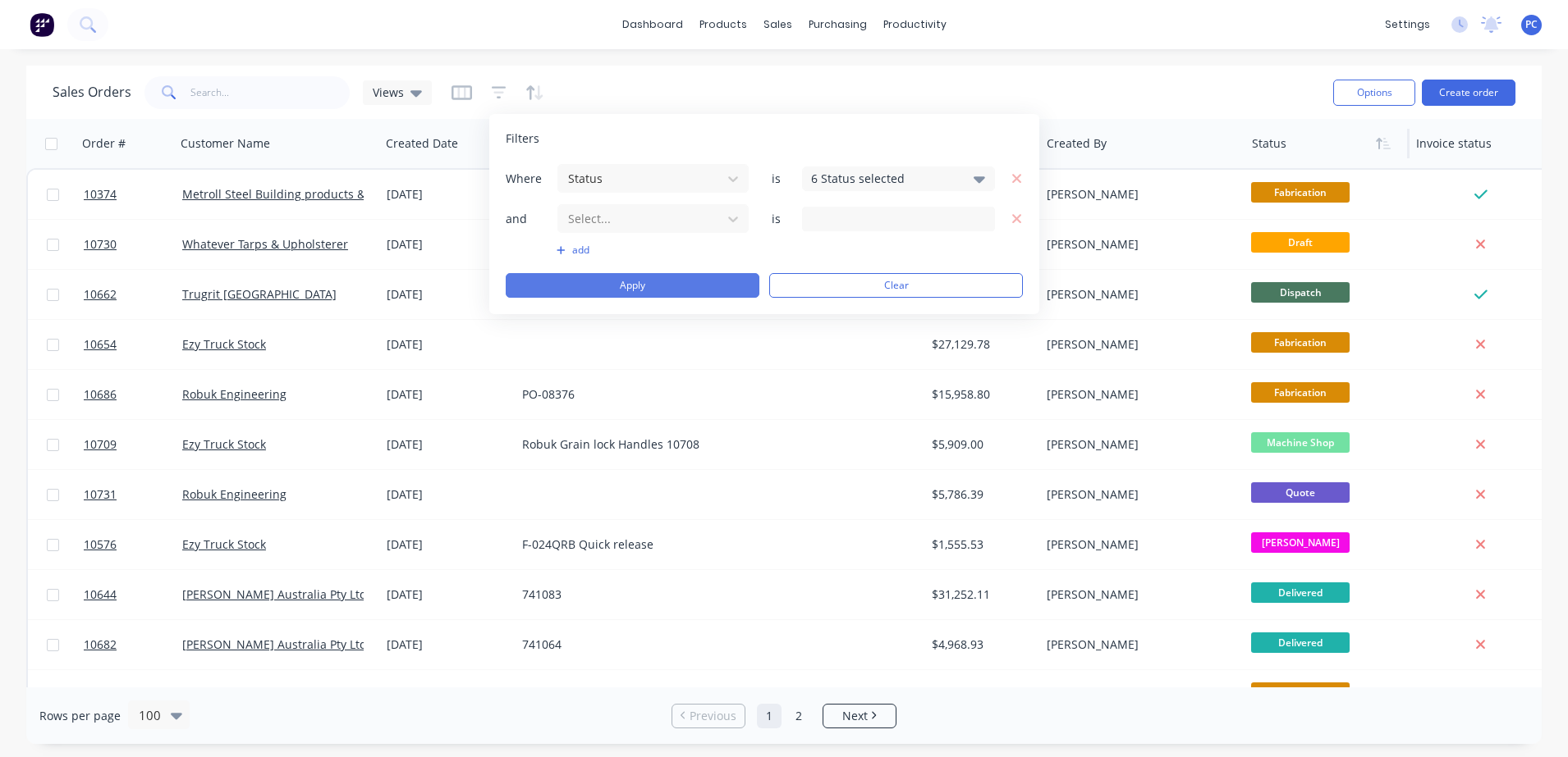
click at [651, 281] on button "Apply" at bounding box center [632, 286] width 254 height 25
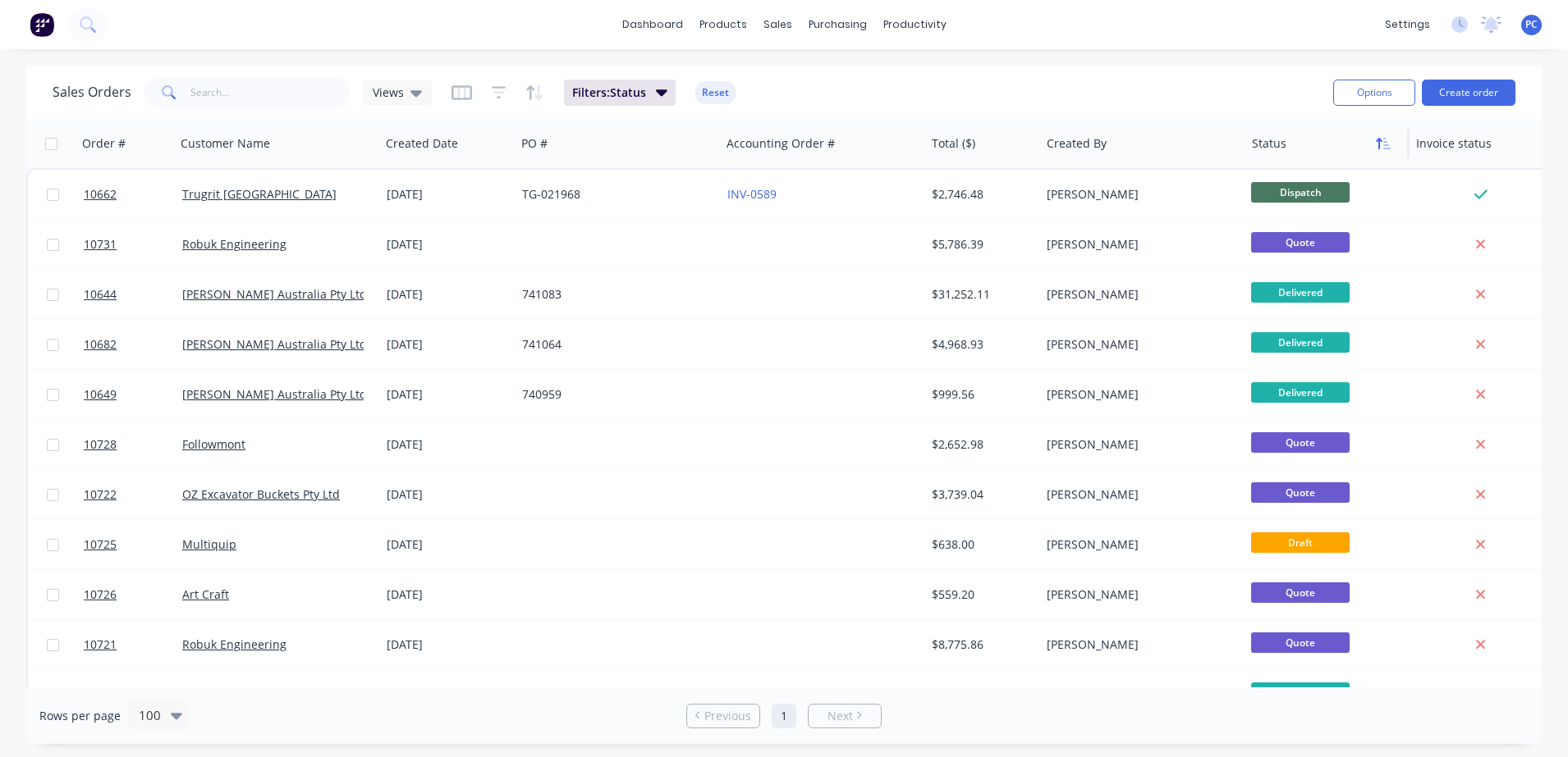
click at [1378, 143] on icon "button" at bounding box center [1378, 143] width 5 height 12
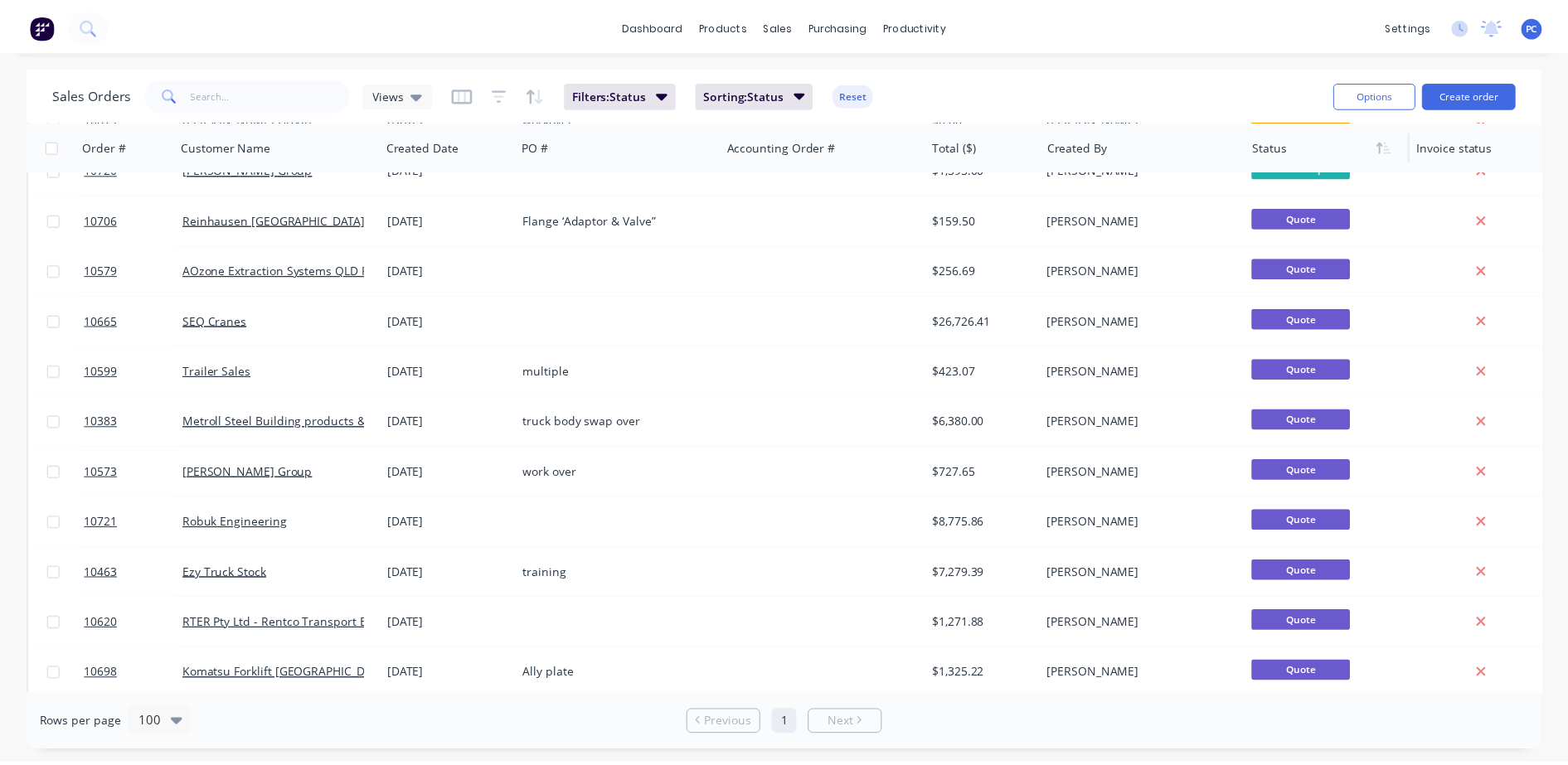
scroll to position [592, 0]
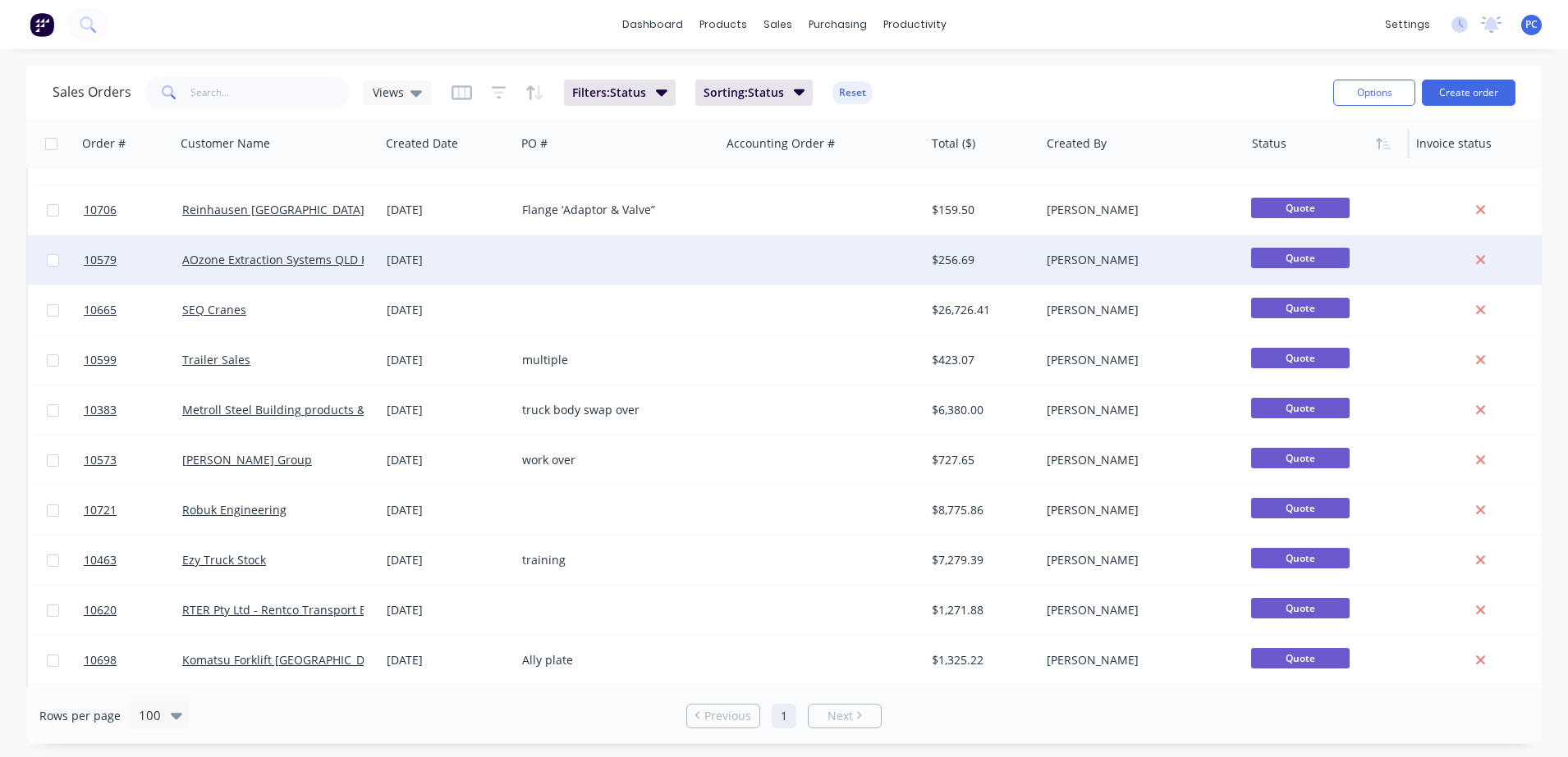
click at [509, 267] on div "[DATE]" at bounding box center [448, 260] width 122 height 16
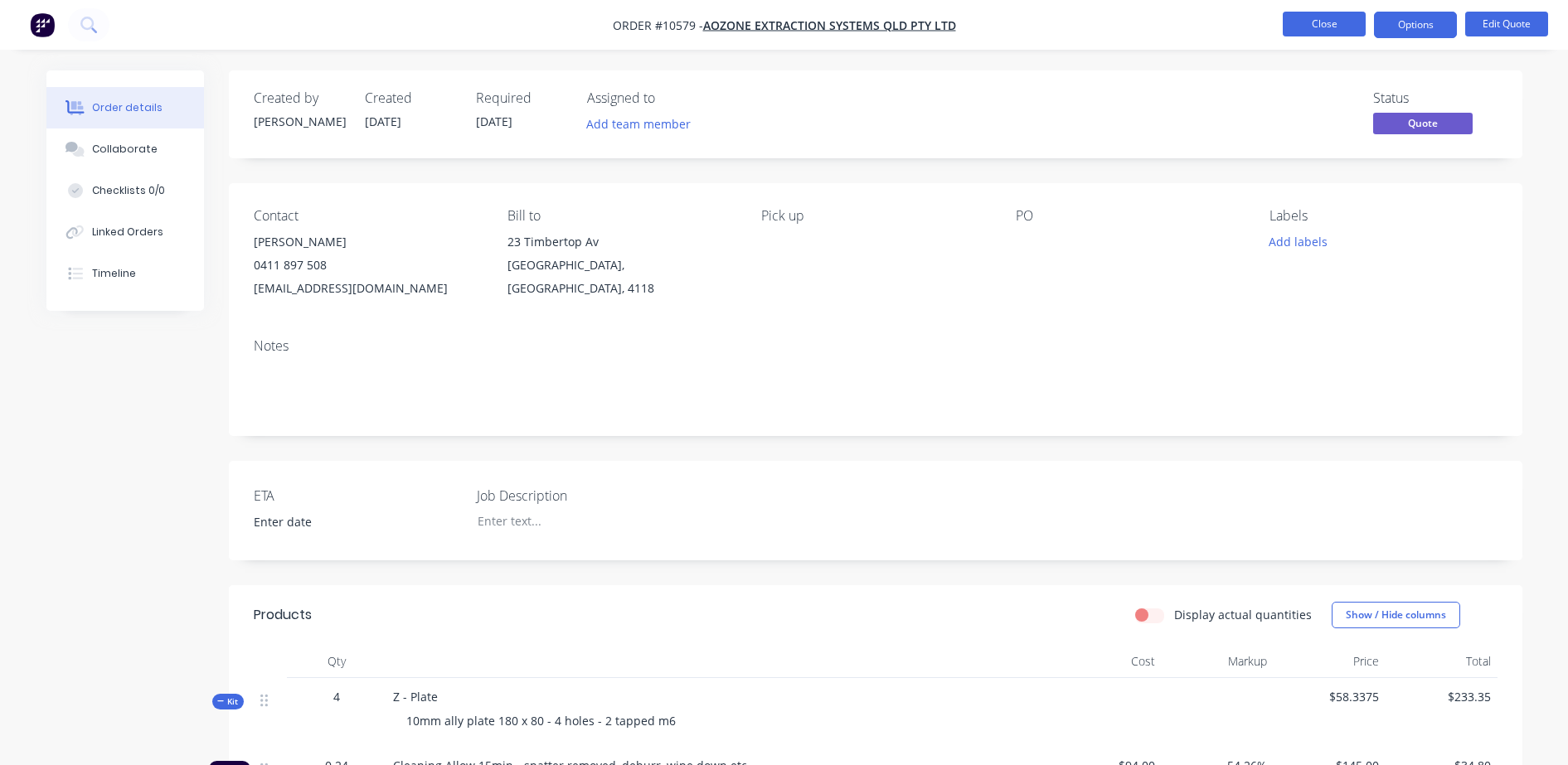
click at [1319, 31] on button "Close" at bounding box center [1324, 24] width 83 height 25
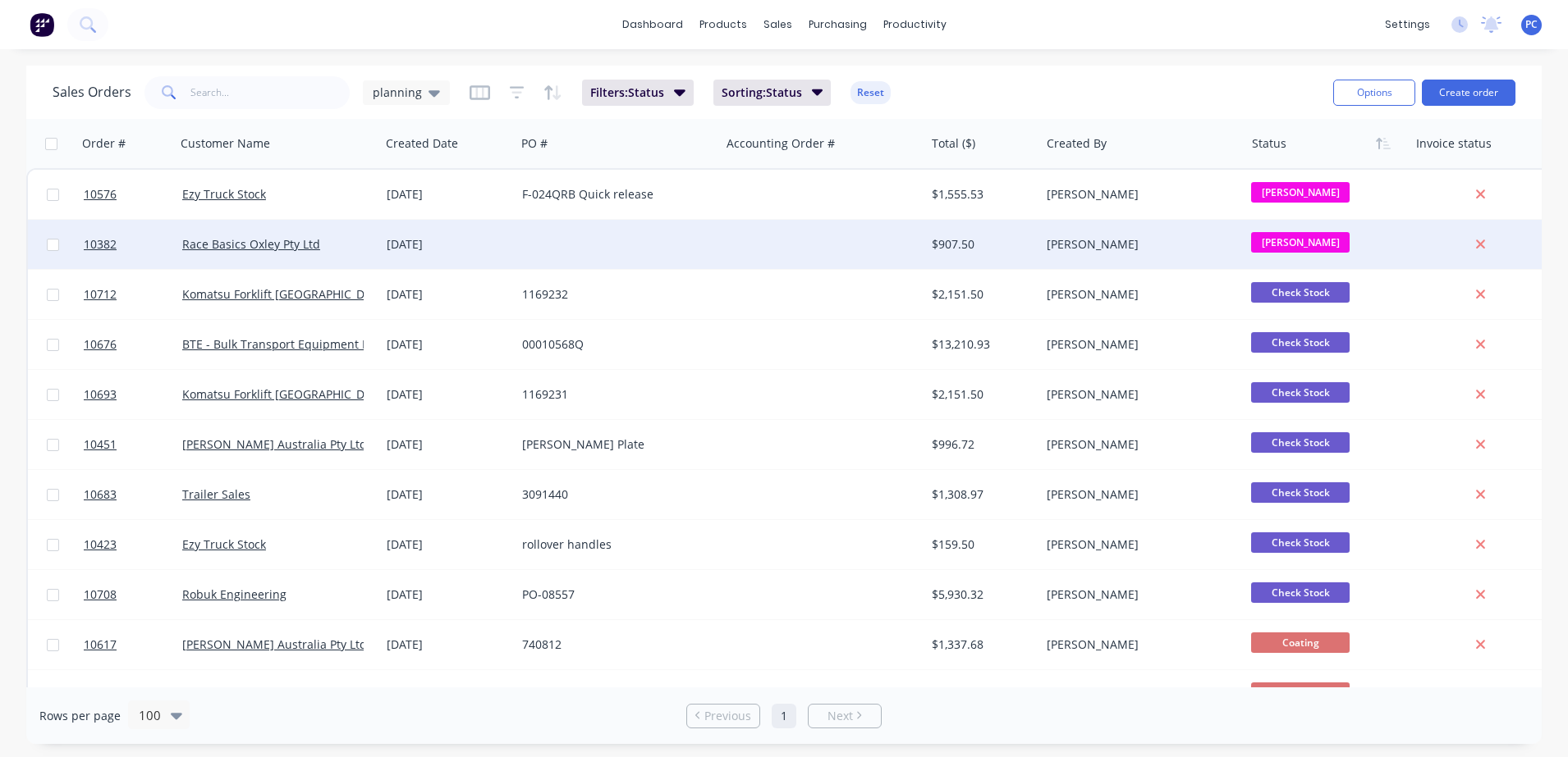
click at [1531, 258] on div at bounding box center [1484, 244] width 152 height 49
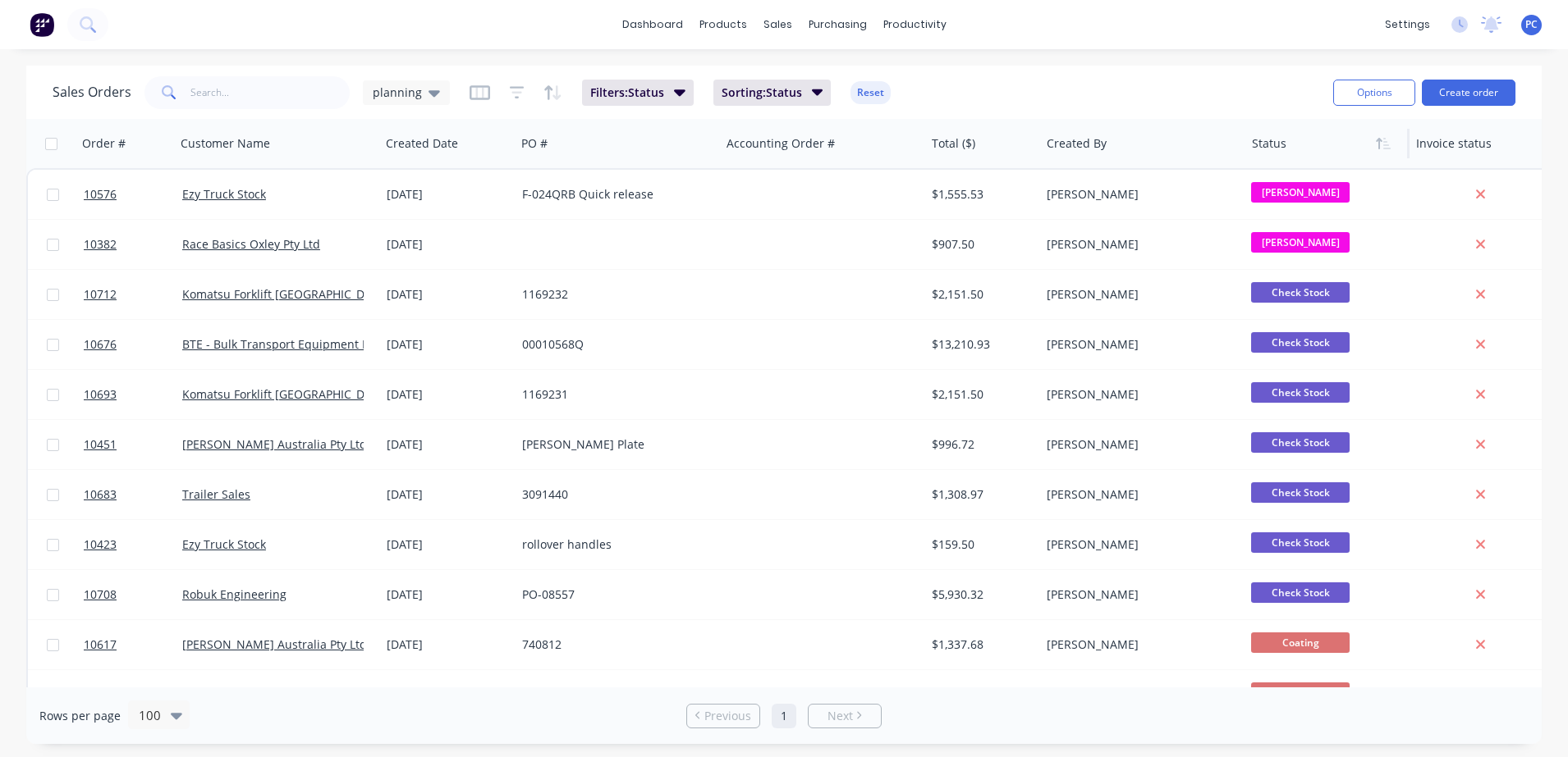
click at [1319, 136] on div at bounding box center [1323, 143] width 143 height 33
click at [1386, 152] on button "button" at bounding box center [1384, 144] width 25 height 25
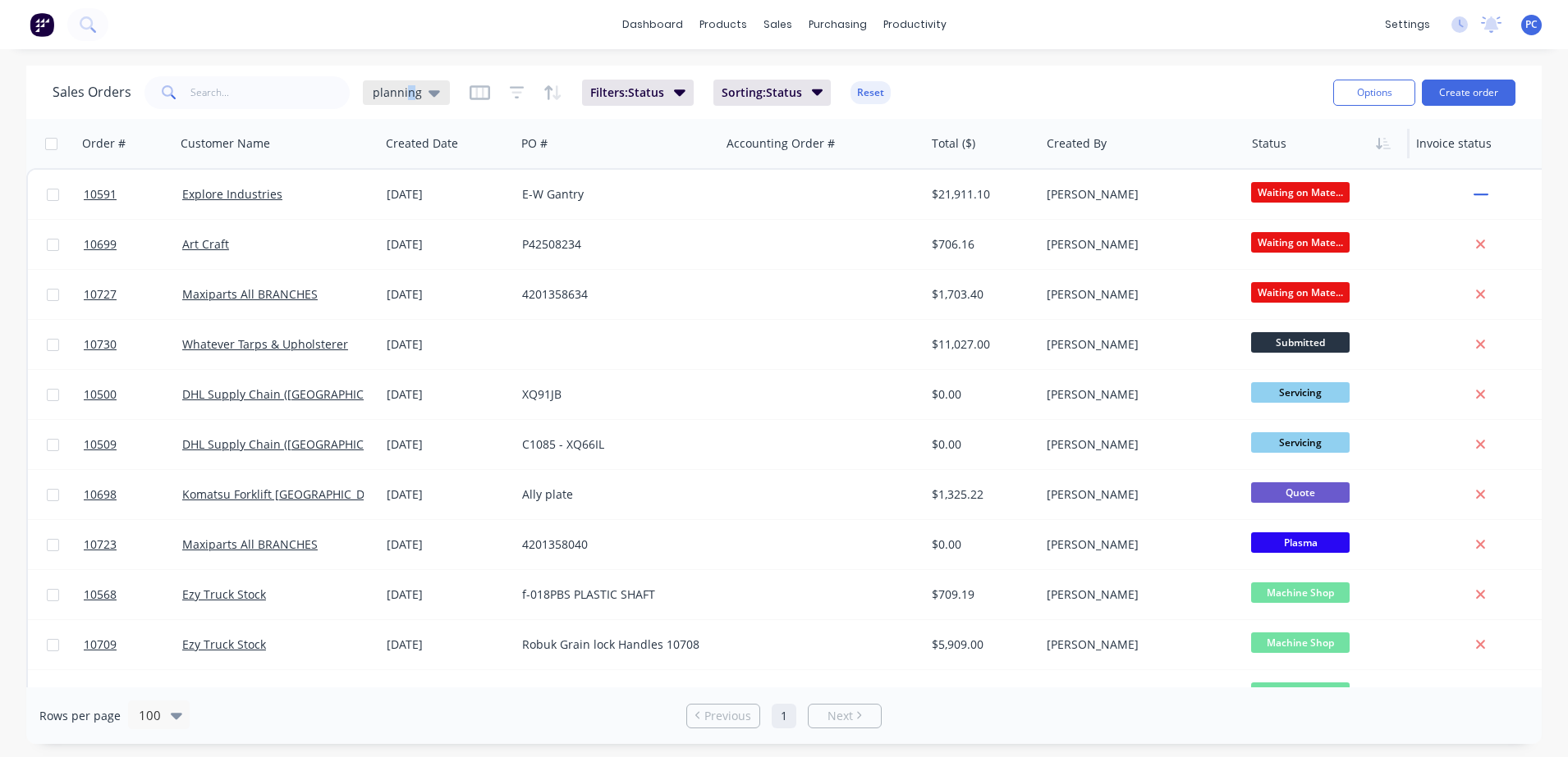
drag, startPoint x: 407, startPoint y: 100, endPoint x: 412, endPoint y: 80, distance: 20.6
click at [412, 80] on div "planning" at bounding box center [407, 93] width 87 height 25
click at [388, 221] on div "None edit" at bounding box center [477, 232] width 220 height 33
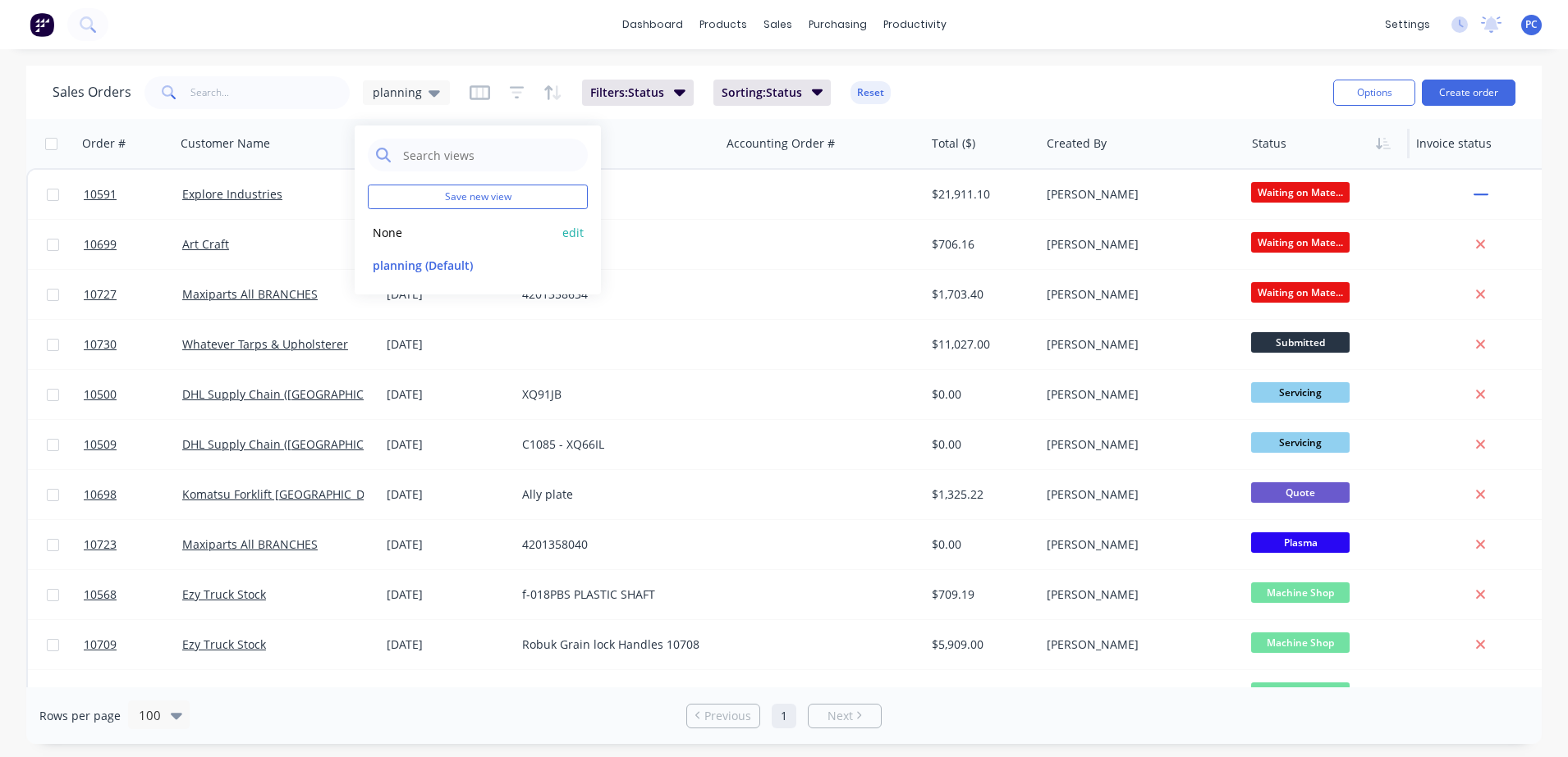
click at [393, 236] on button "None" at bounding box center [461, 232] width 187 height 19
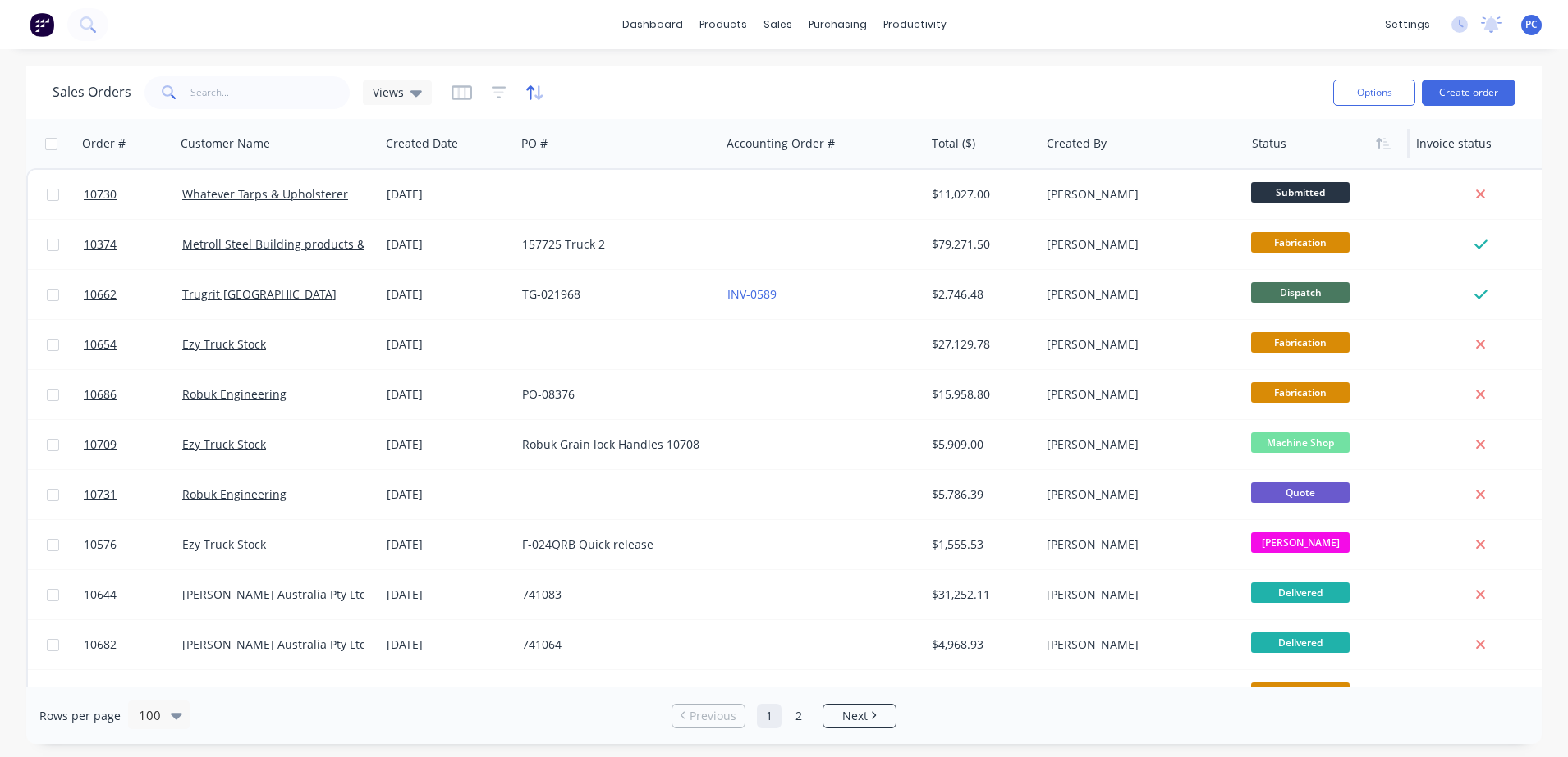
click at [539, 88] on icon "button" at bounding box center [534, 93] width 19 height 16
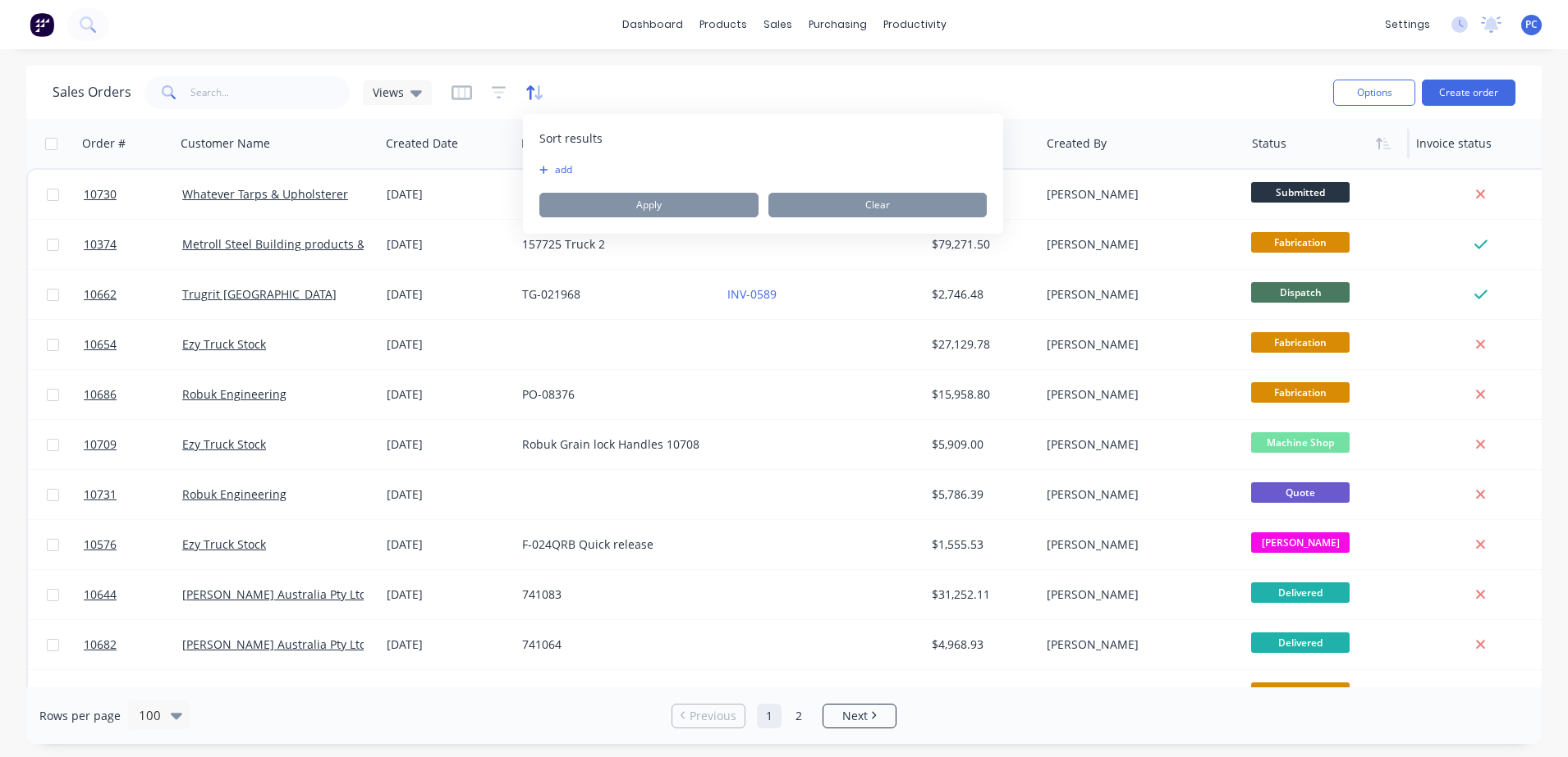
click at [539, 88] on icon "button" at bounding box center [534, 93] width 19 height 16
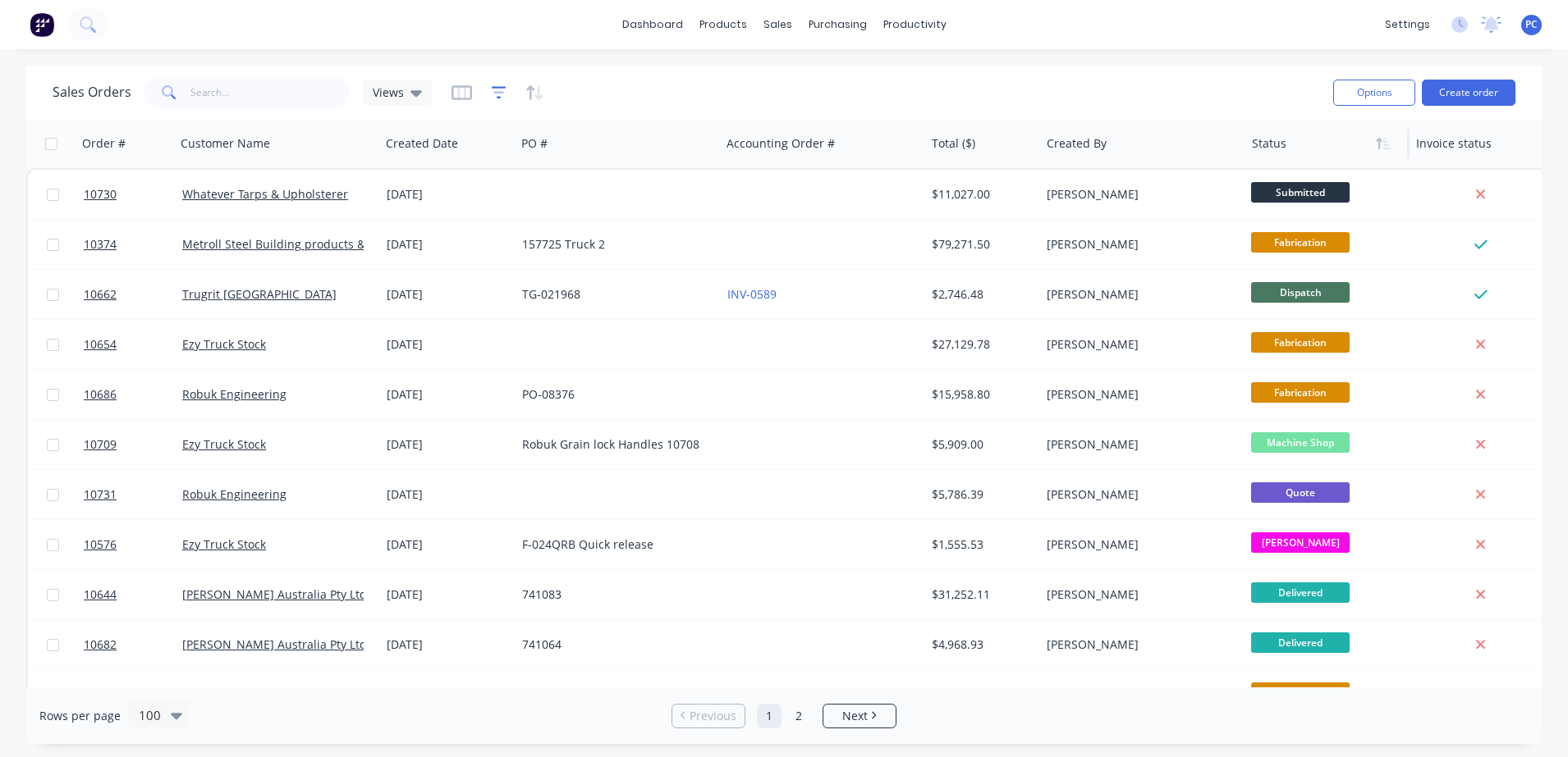
click at [495, 91] on icon "button" at bounding box center [498, 92] width 11 height 3
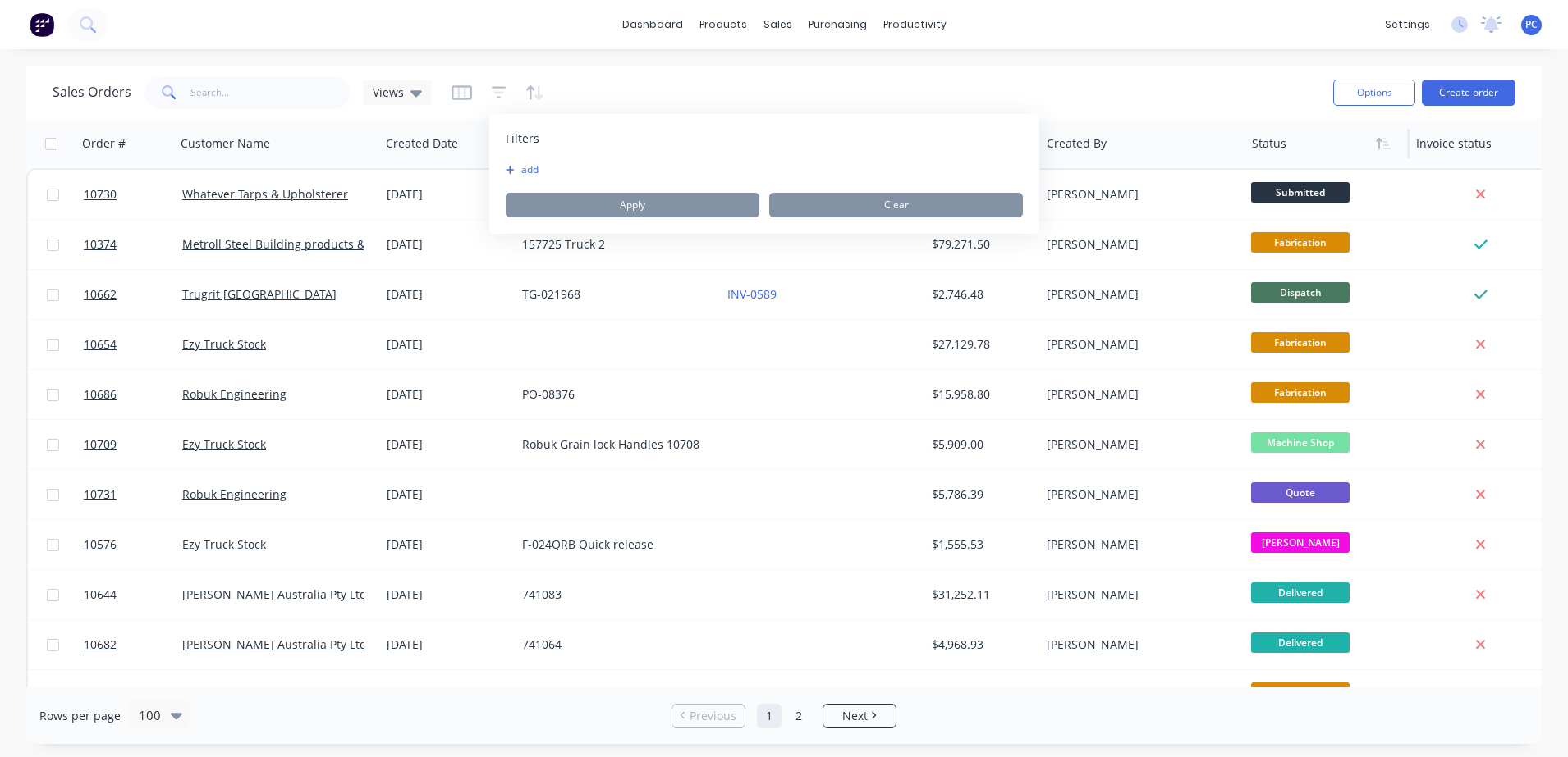
click at [524, 170] on button "add" at bounding box center [526, 170] width 41 height 13
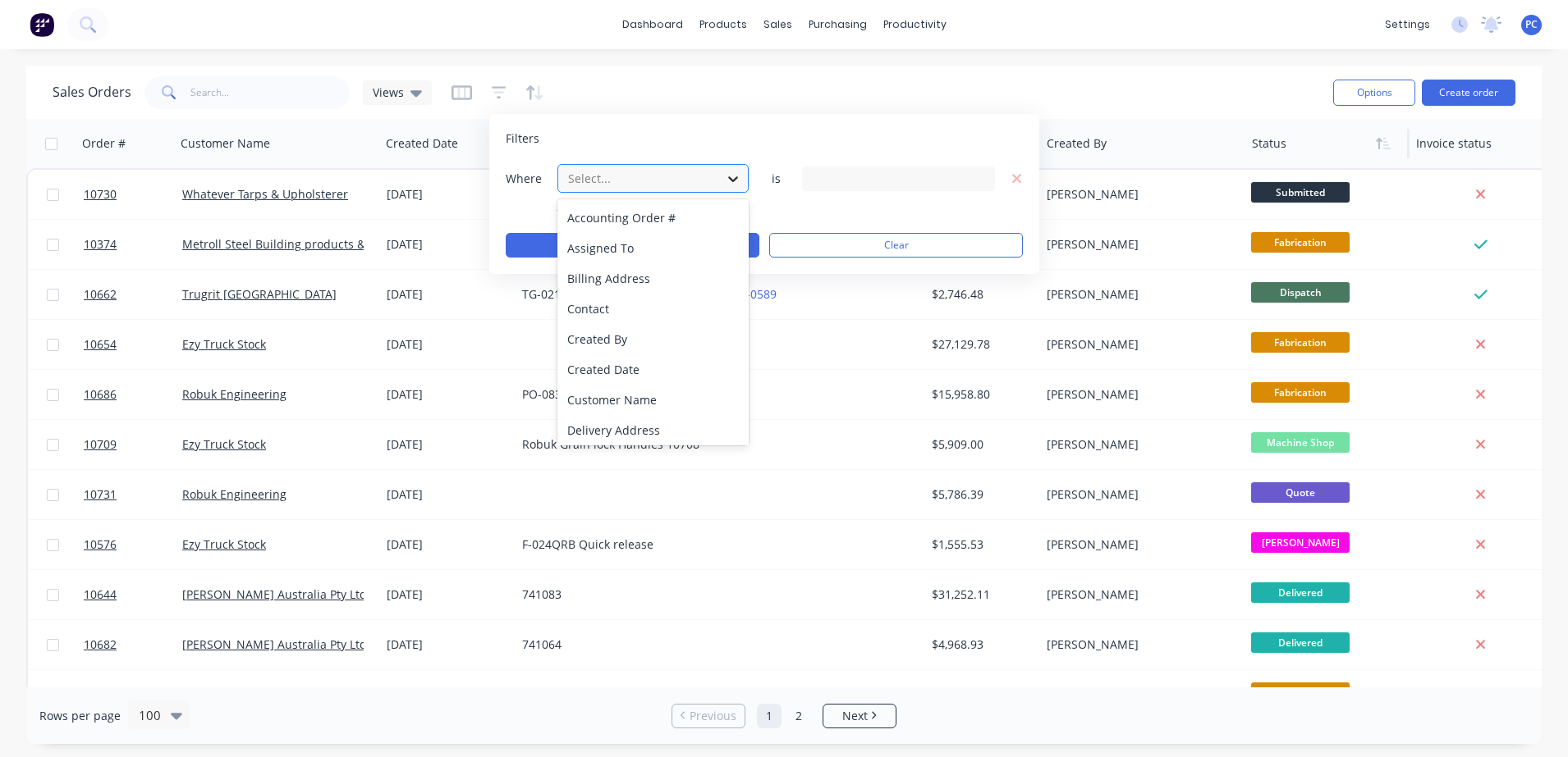
click at [718, 181] on div at bounding box center [732, 179] width 29 height 29
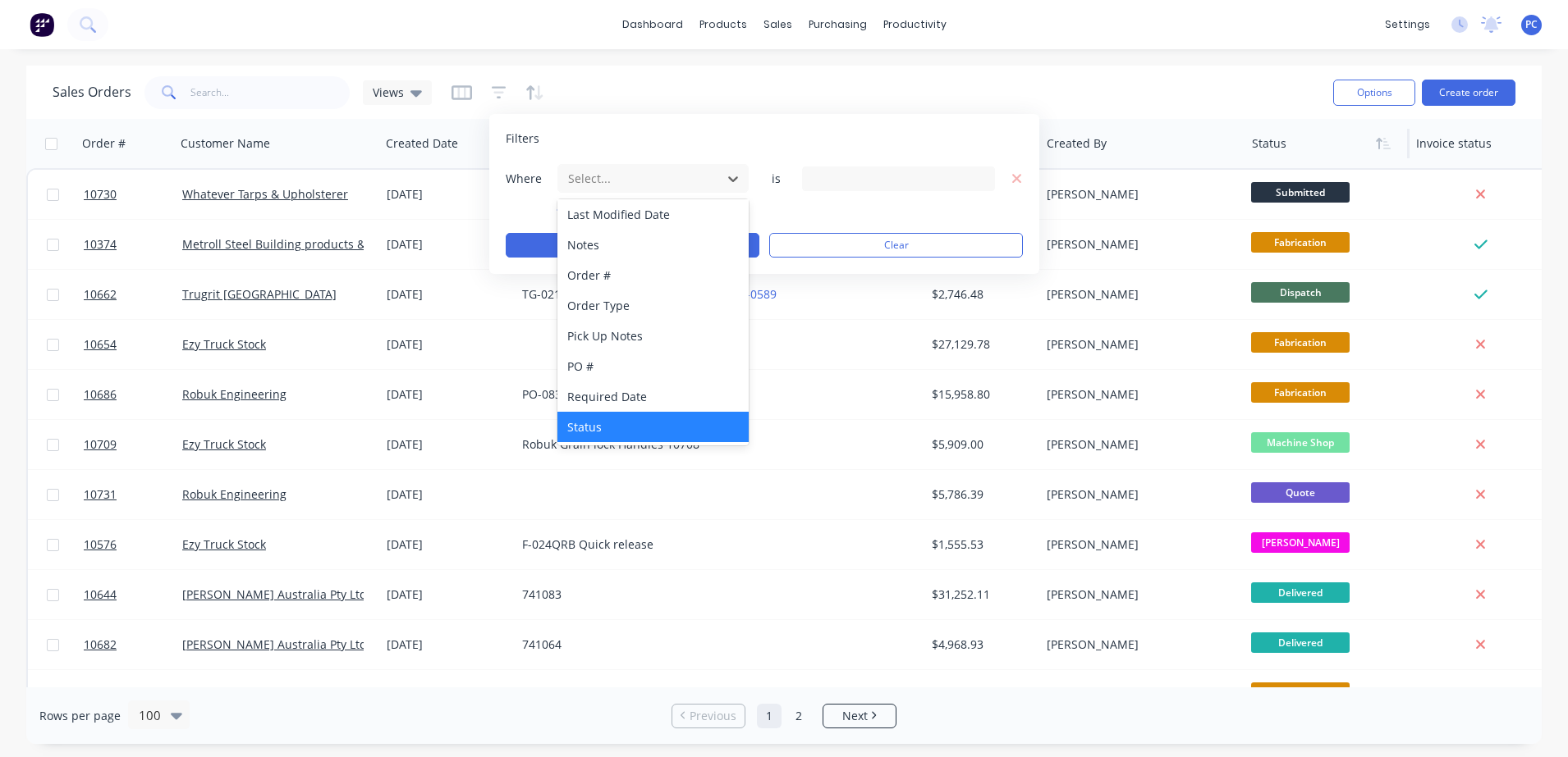
click at [666, 424] on div "Status" at bounding box center [652, 427] width 191 height 30
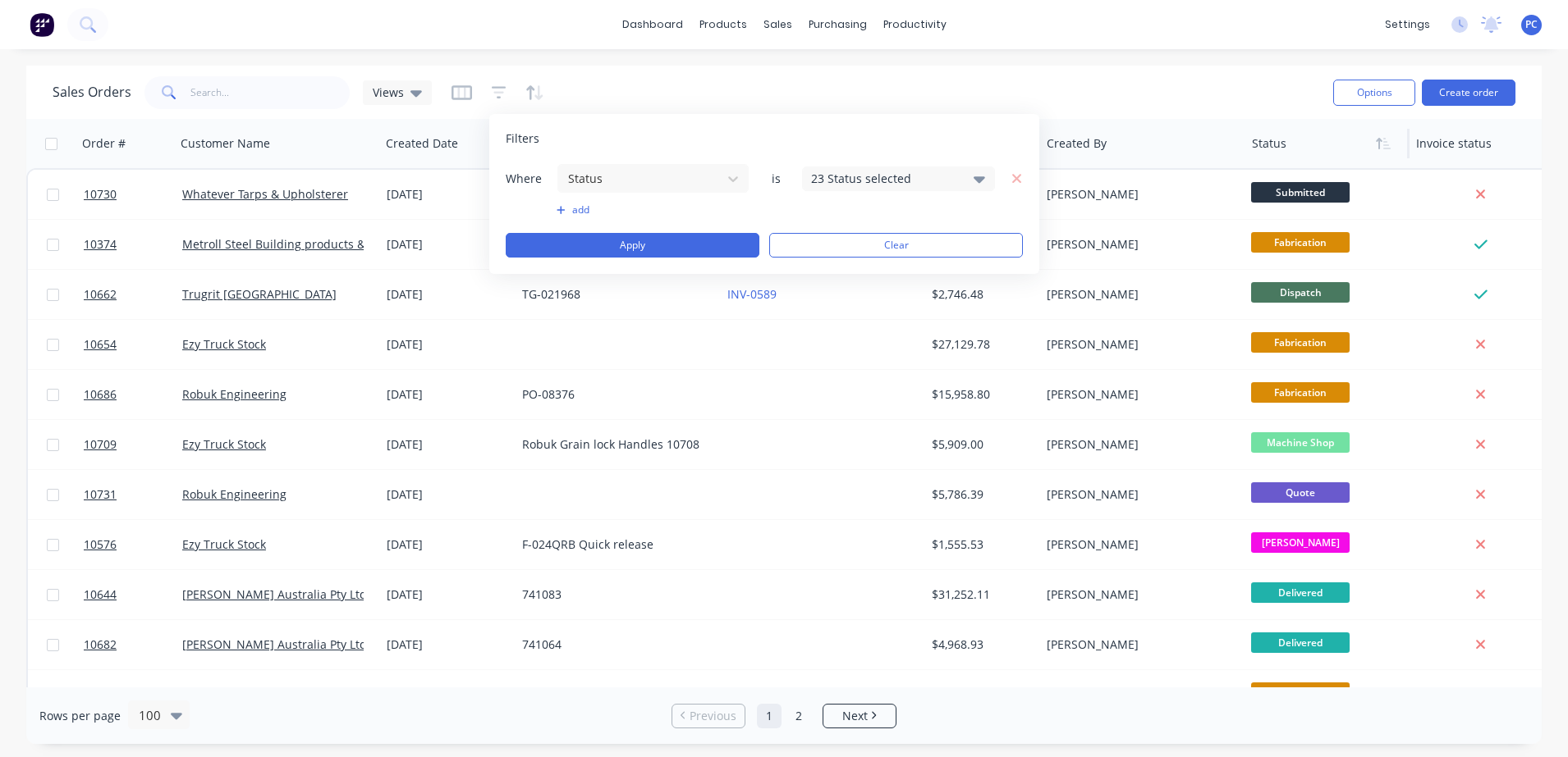
click at [979, 180] on icon at bounding box center [979, 179] width 12 height 6
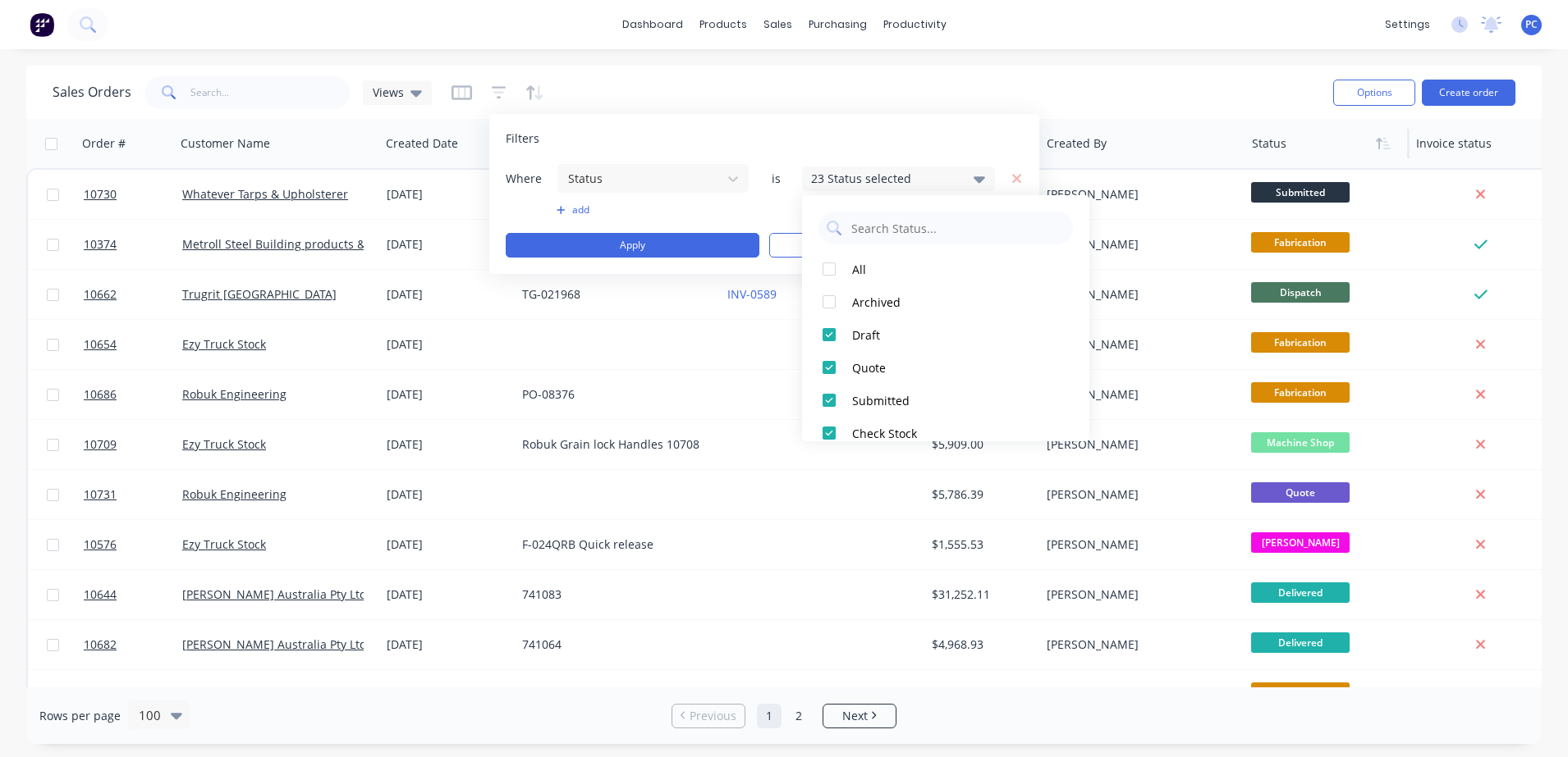
click at [979, 180] on icon at bounding box center [979, 179] width 12 height 6
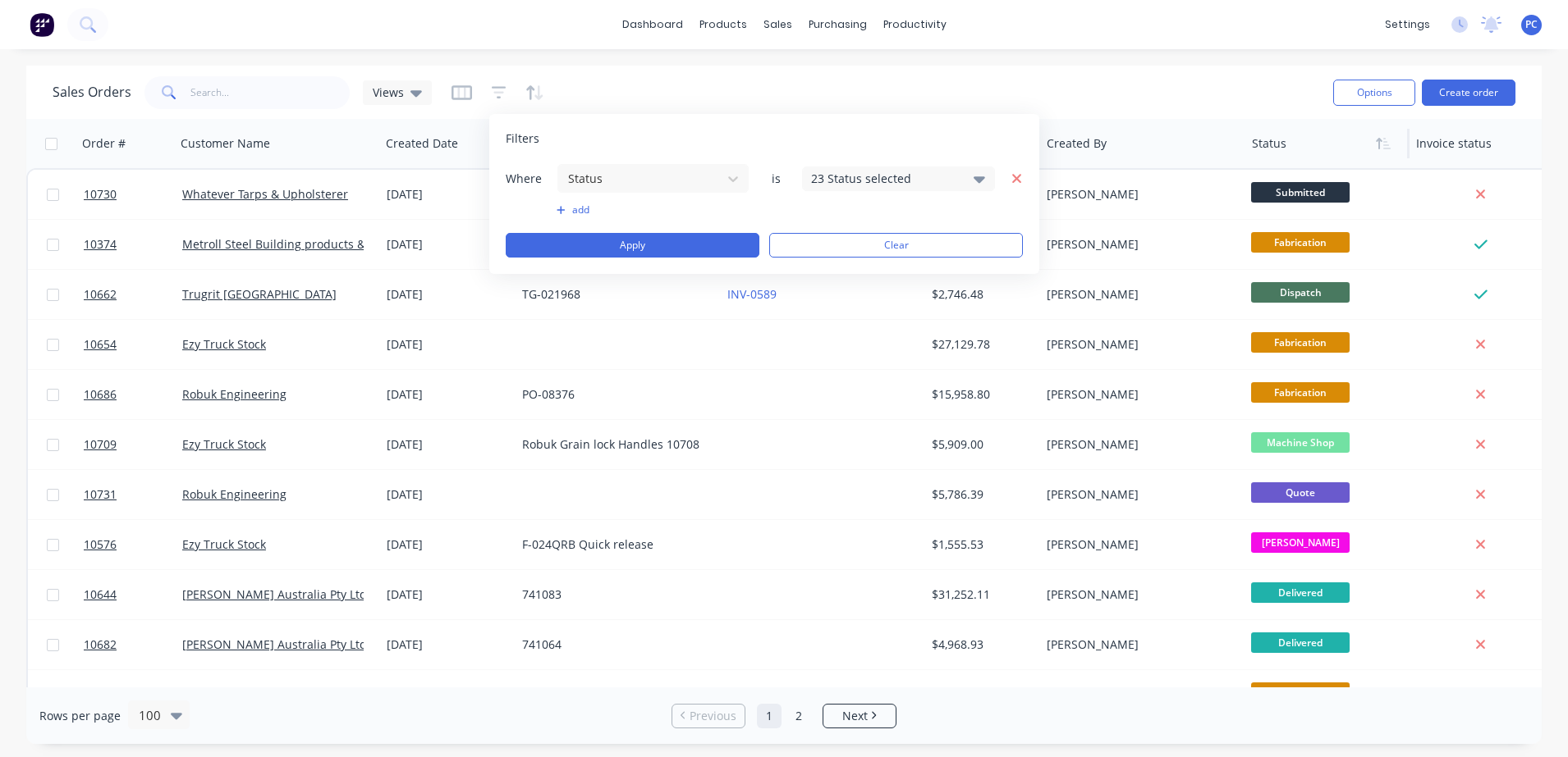
click at [1014, 178] on icon "button" at bounding box center [1017, 179] width 12 height 15
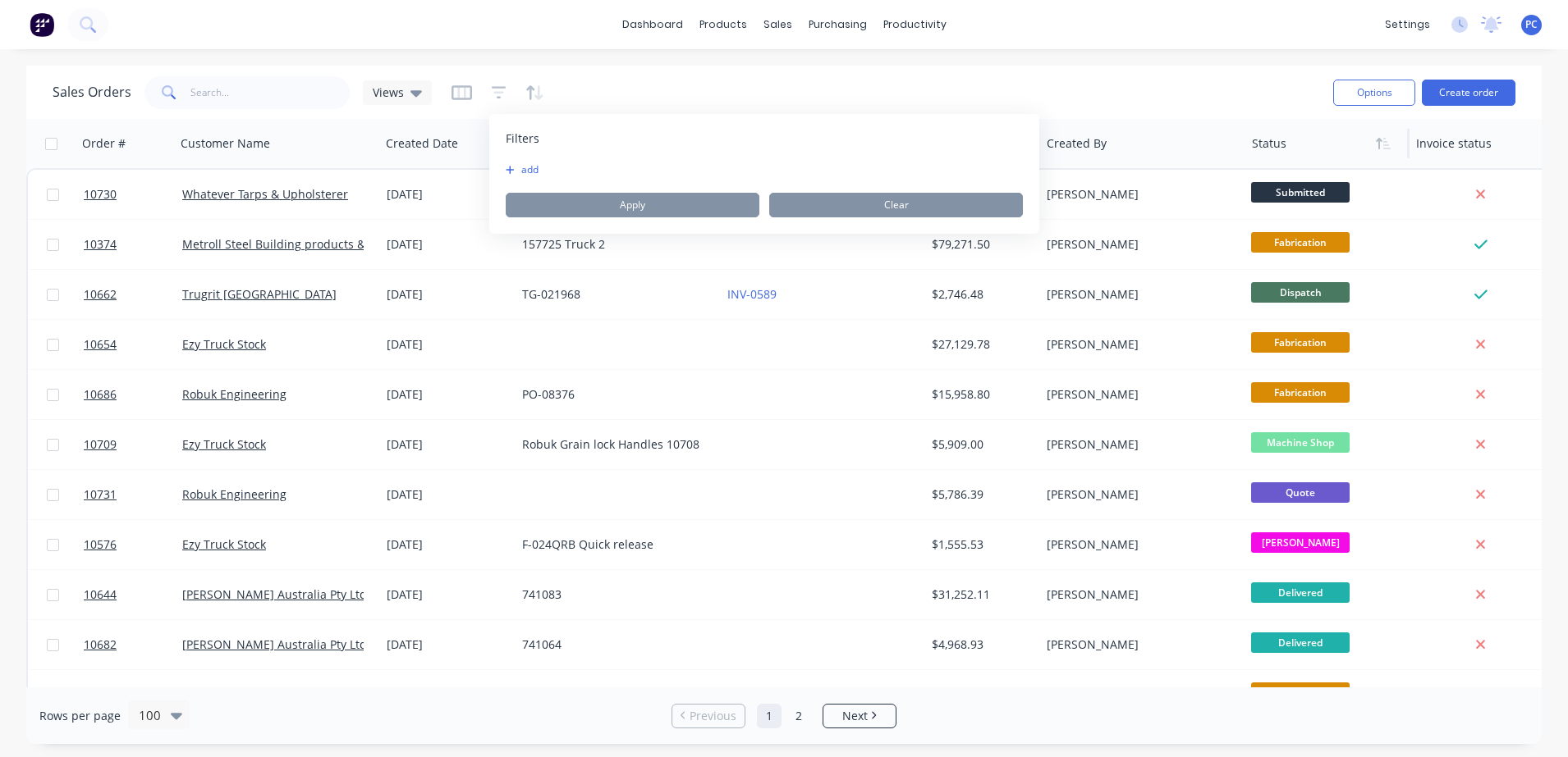
click at [520, 172] on button "add" at bounding box center [526, 170] width 41 height 13
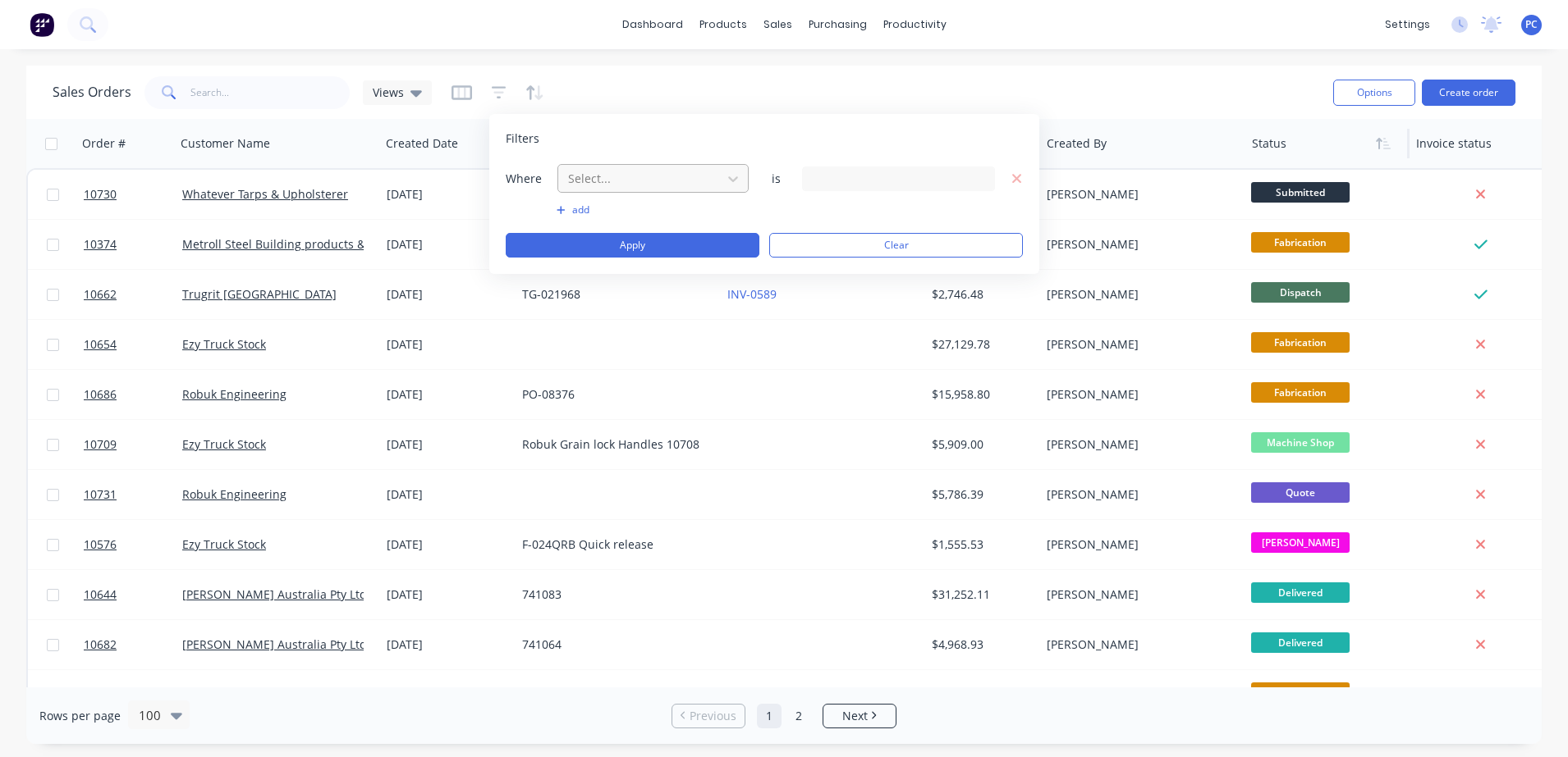
click at [687, 177] on div at bounding box center [640, 178] width 147 height 20
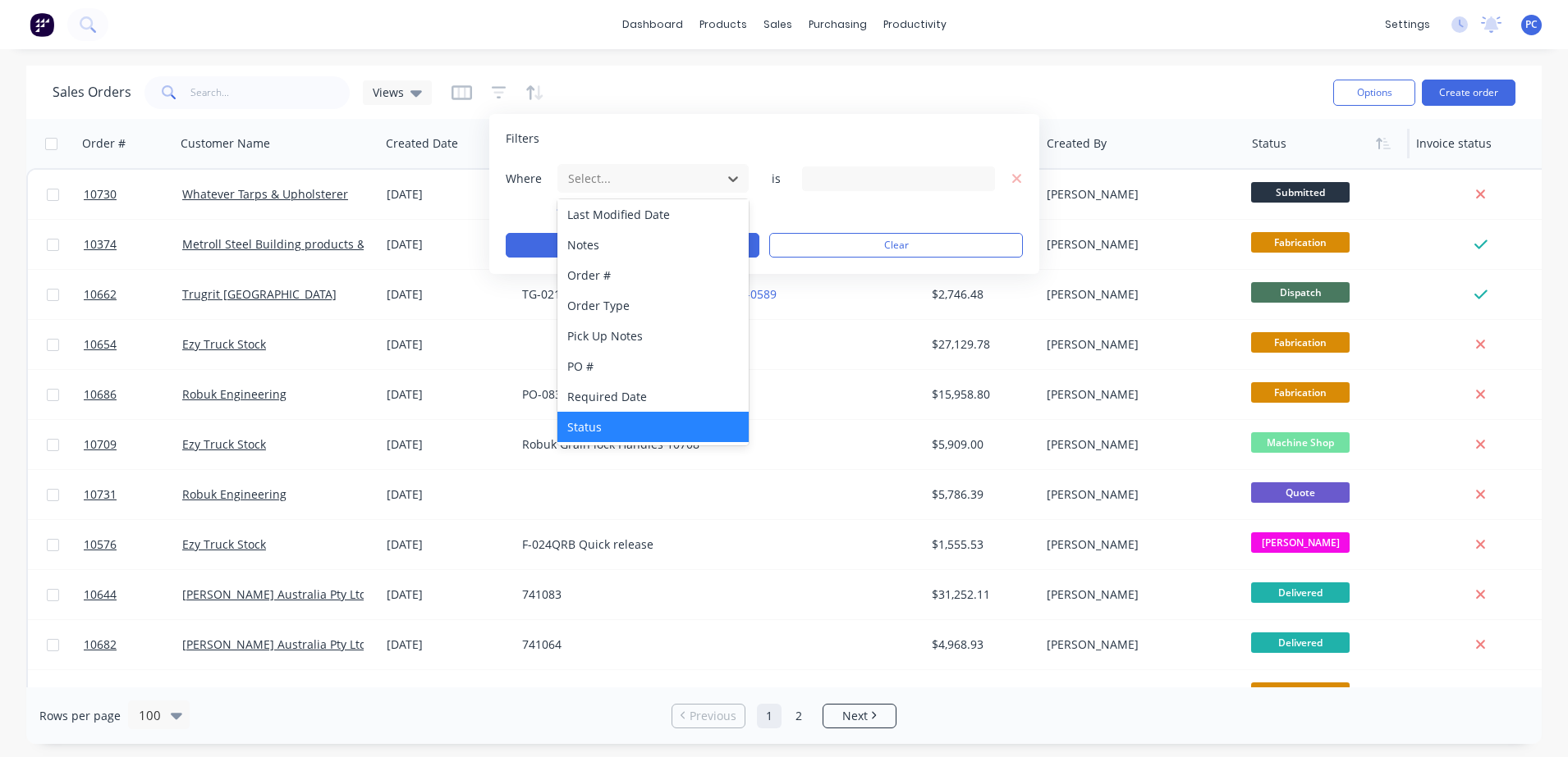
click at [648, 421] on div "Status" at bounding box center [652, 427] width 191 height 30
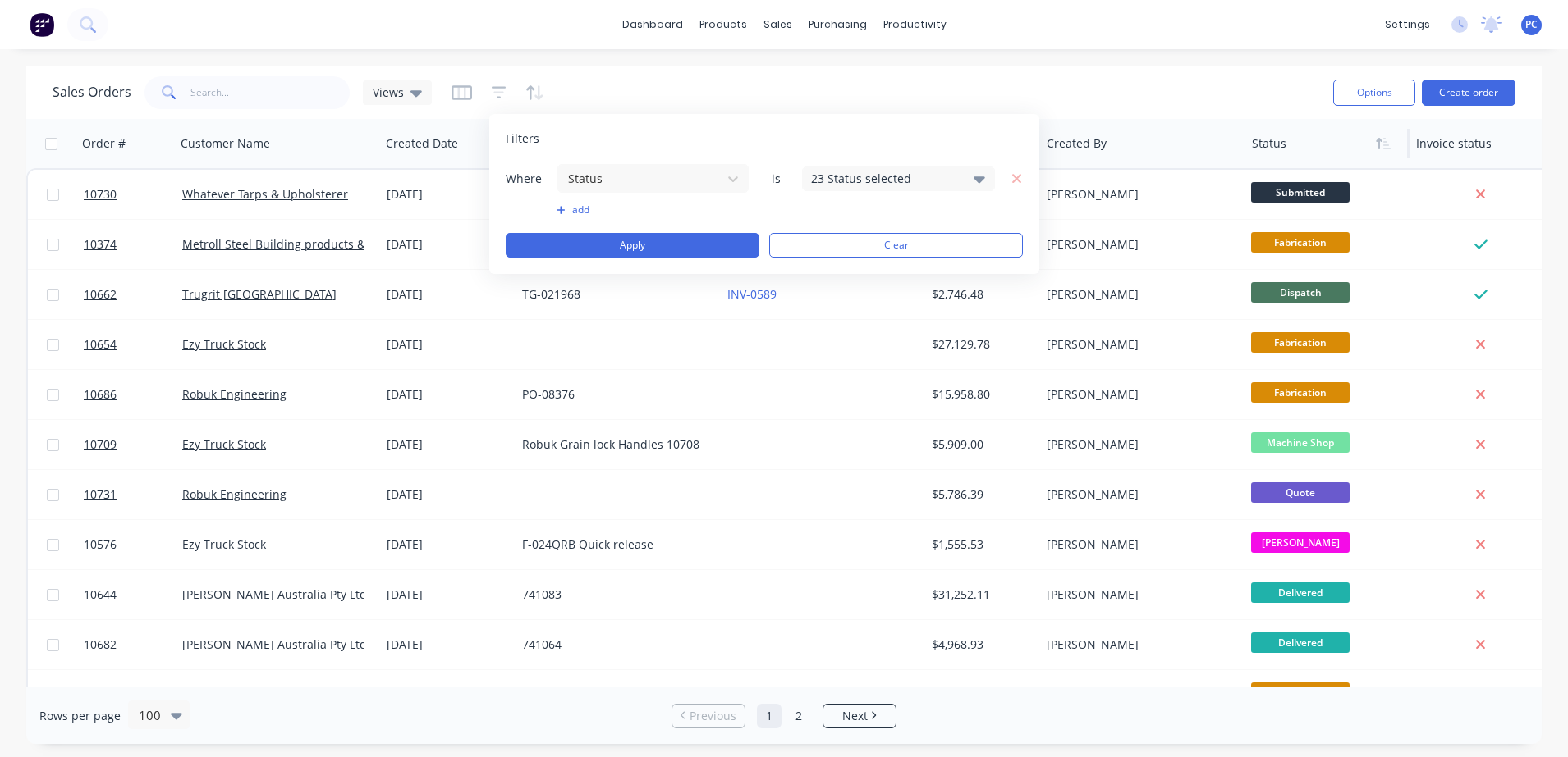
click at [961, 174] on div "23 Status selected" at bounding box center [898, 179] width 193 height 25
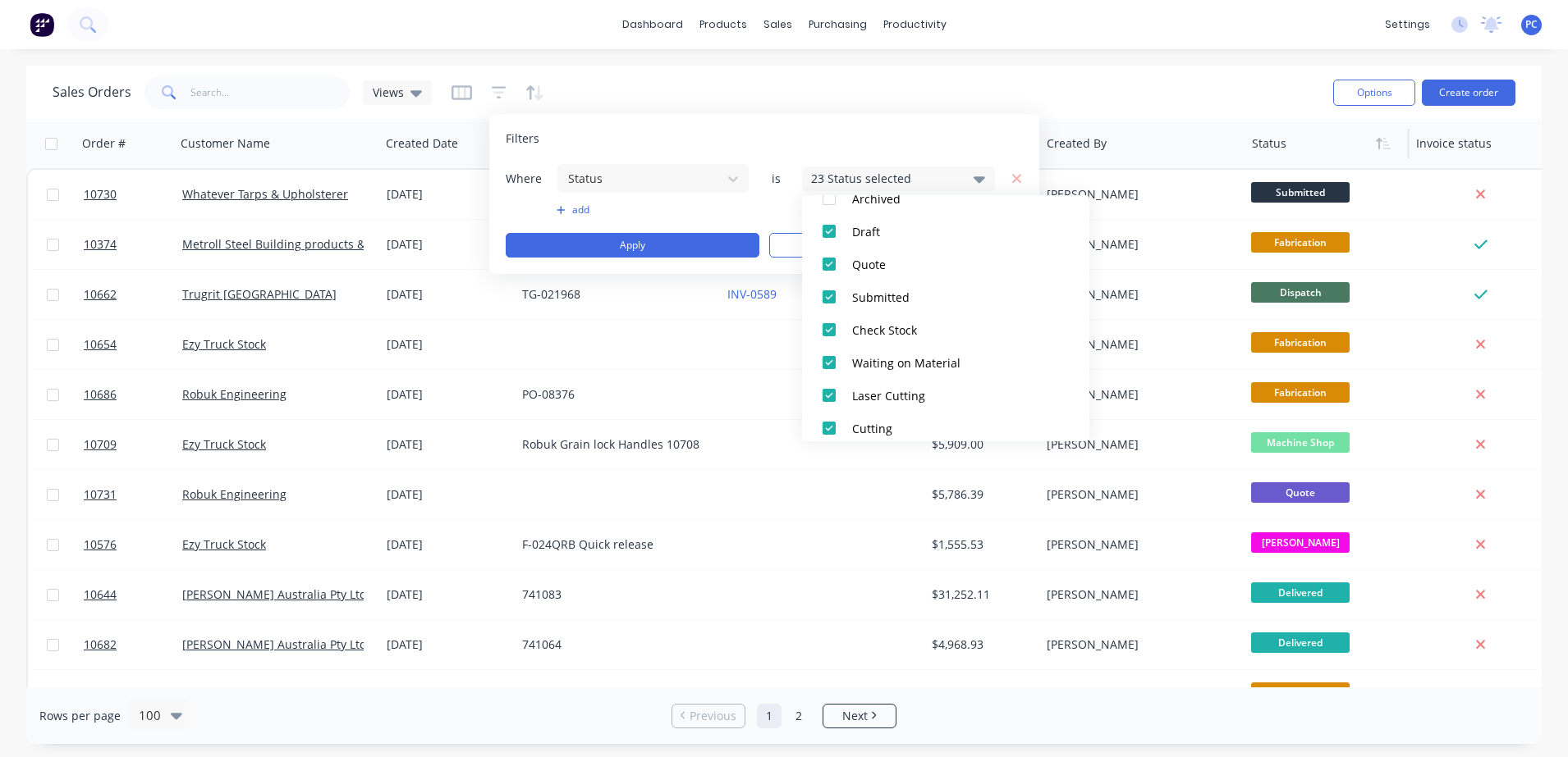
scroll to position [107, 0]
click at [828, 294] on div at bounding box center [828, 294] width 33 height 33
click at [825, 322] on div at bounding box center [828, 326] width 33 height 33
click at [824, 358] on div at bounding box center [828, 359] width 33 height 33
click at [825, 390] on div at bounding box center [828, 392] width 33 height 33
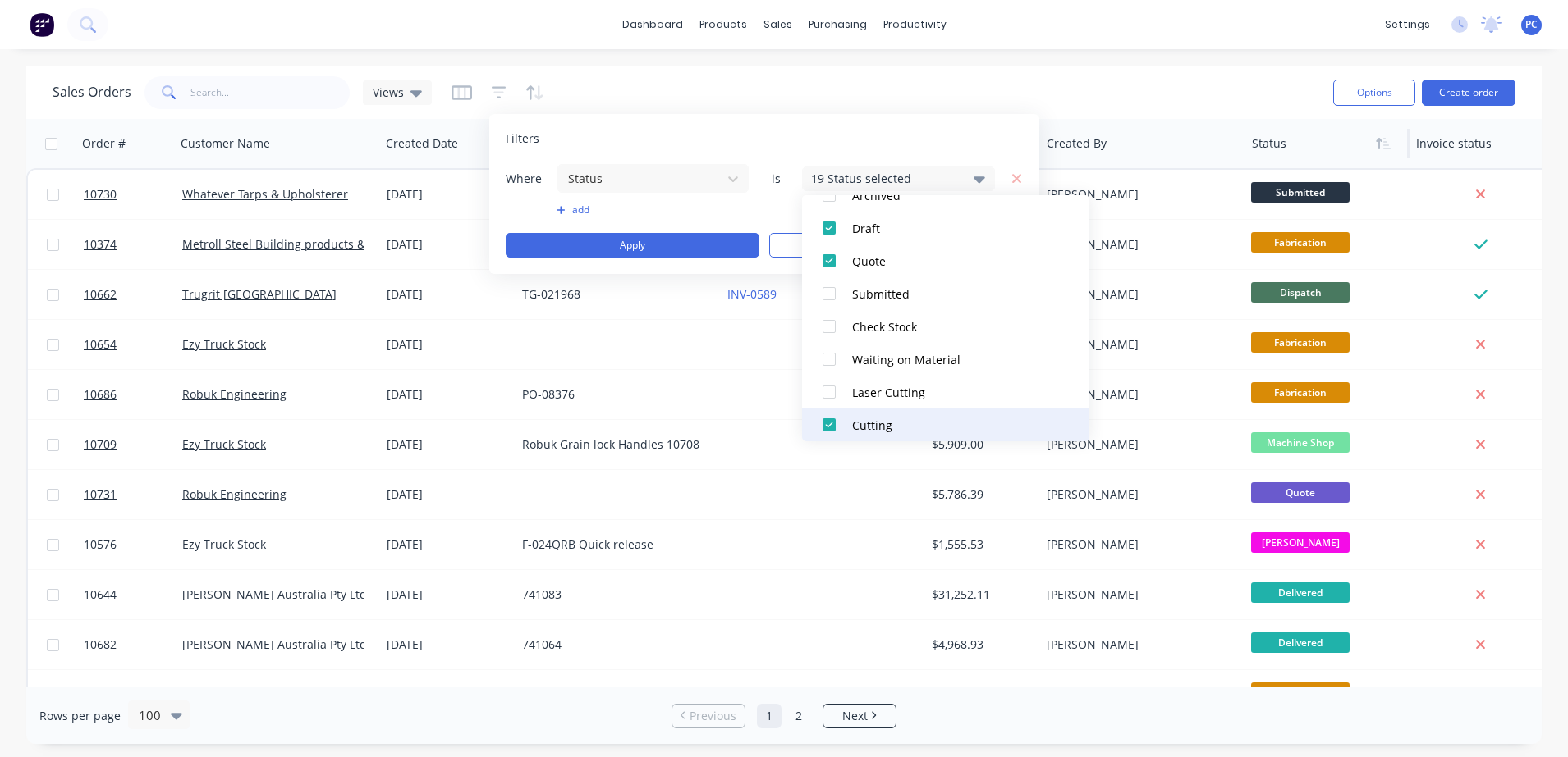
click at [828, 425] on div at bounding box center [828, 424] width 33 height 33
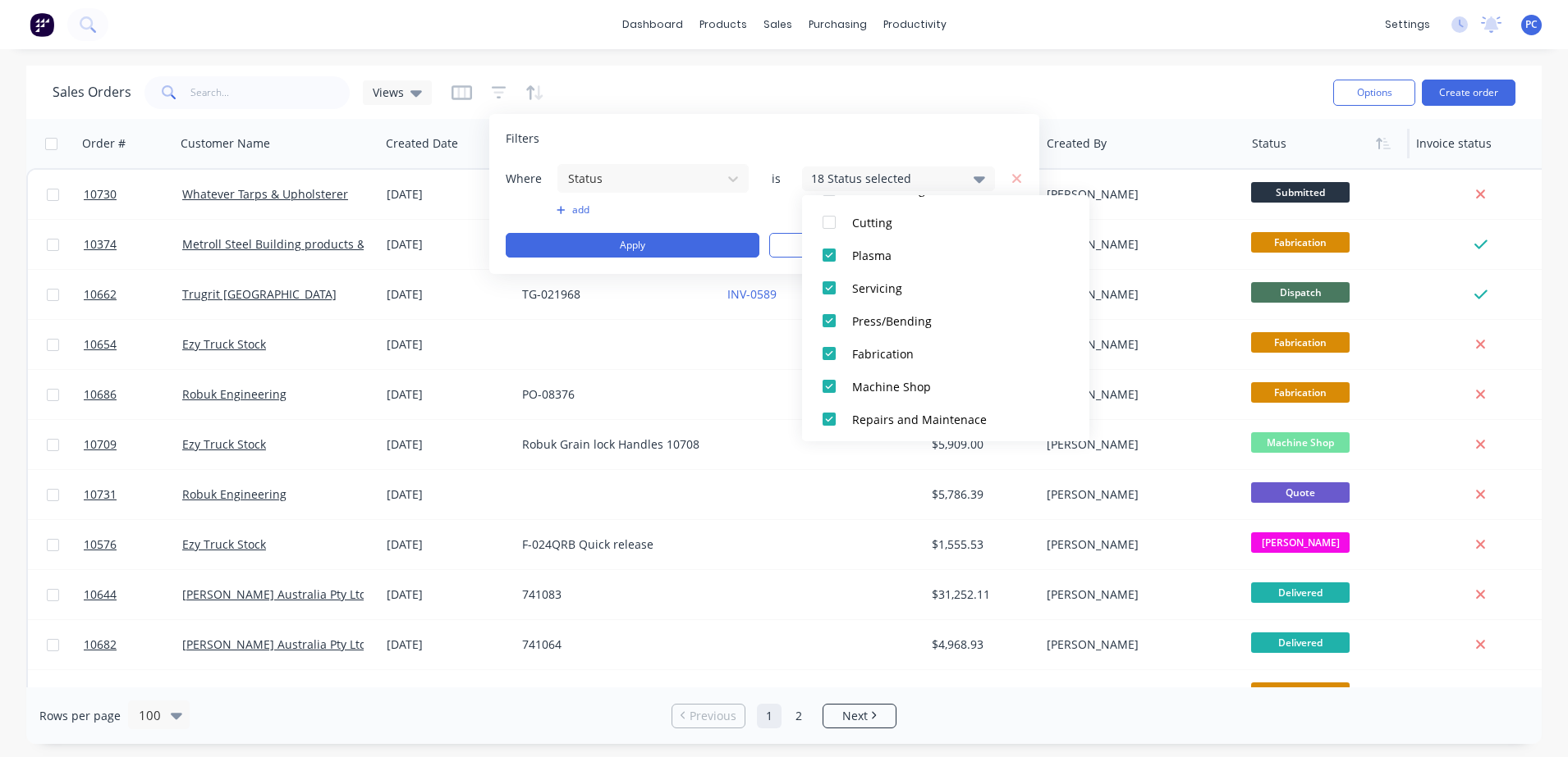
scroll to position [312, 0]
click at [832, 253] on div at bounding box center [828, 253] width 33 height 33
click at [828, 286] on div at bounding box center [828, 286] width 33 height 33
click at [827, 323] on div at bounding box center [828, 318] width 33 height 33
click at [832, 350] on div at bounding box center [828, 350] width 33 height 33
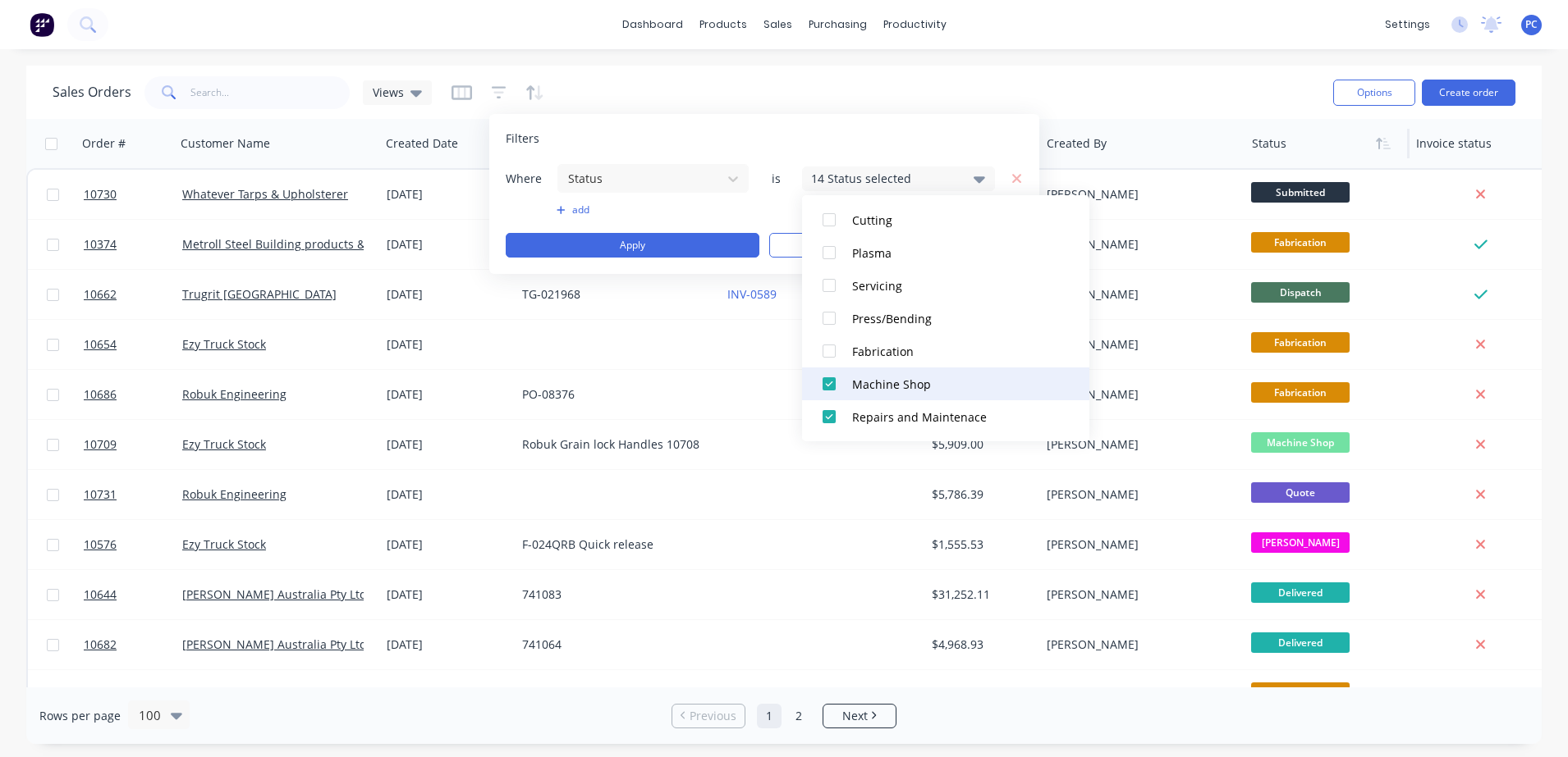
click at [827, 384] on div at bounding box center [828, 383] width 33 height 33
click at [828, 414] on div at bounding box center [828, 416] width 33 height 33
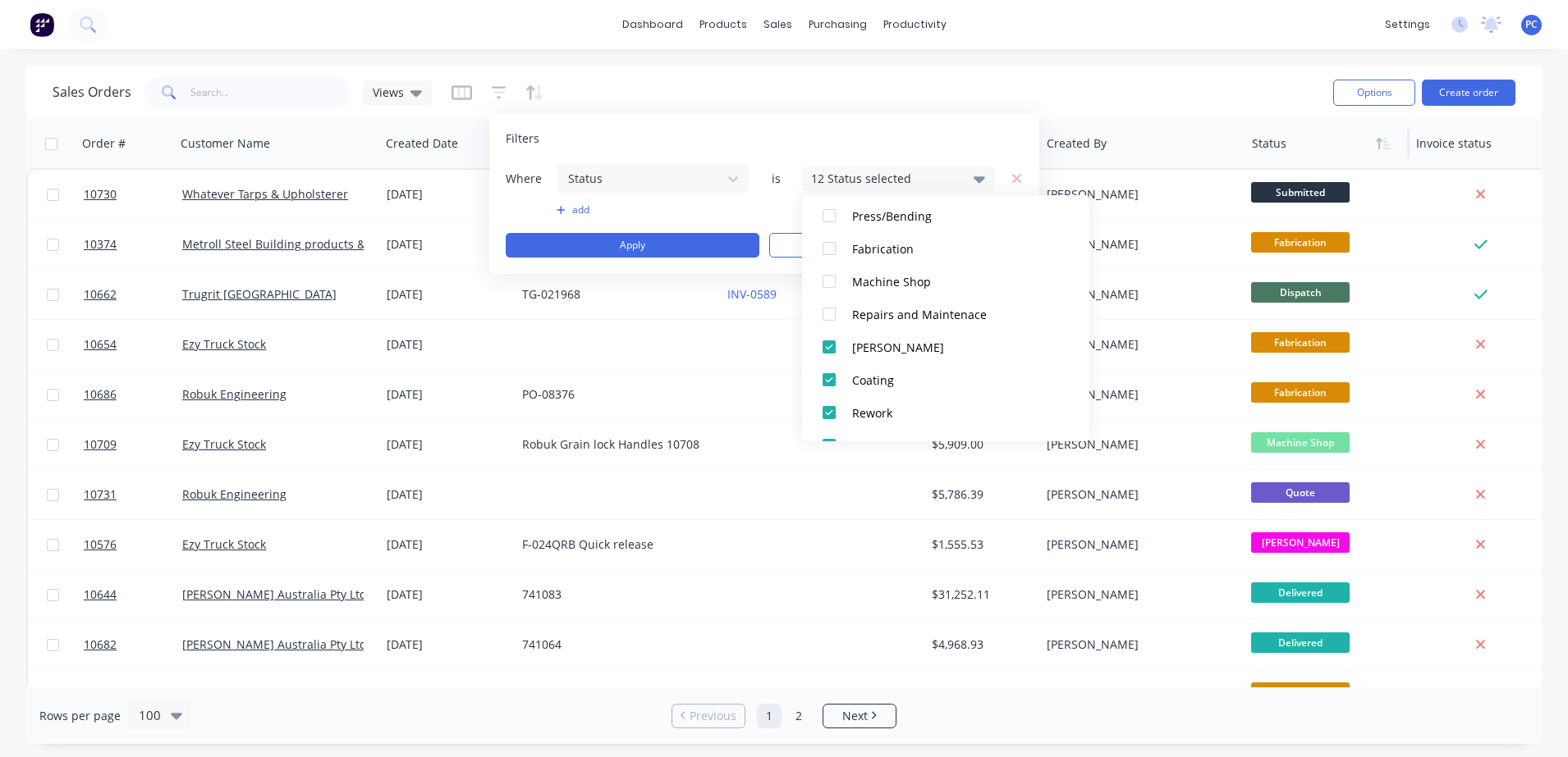
scroll to position [435, 0]
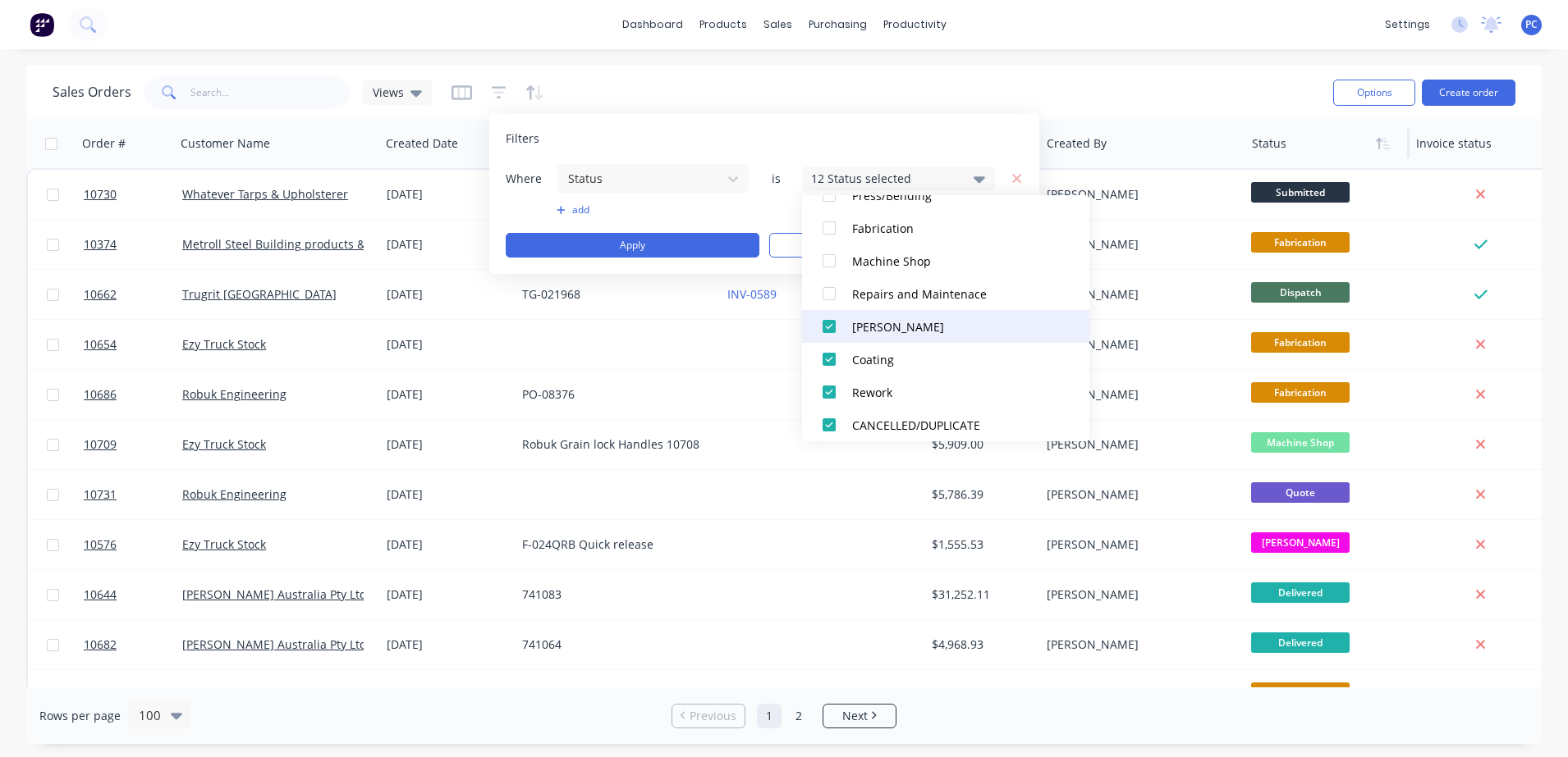
click at [828, 326] on div at bounding box center [828, 326] width 33 height 33
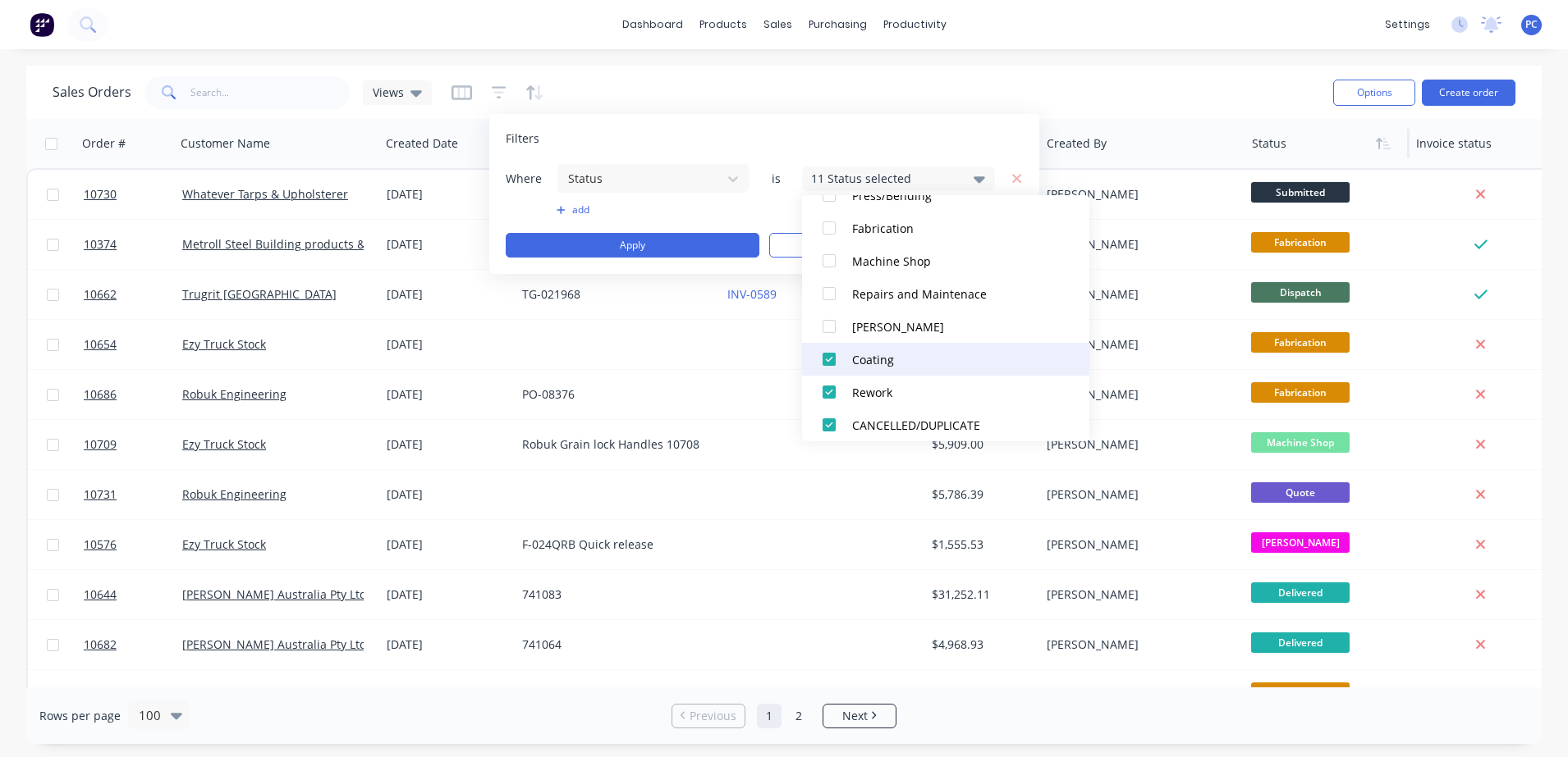
click at [830, 358] on div at bounding box center [828, 359] width 33 height 33
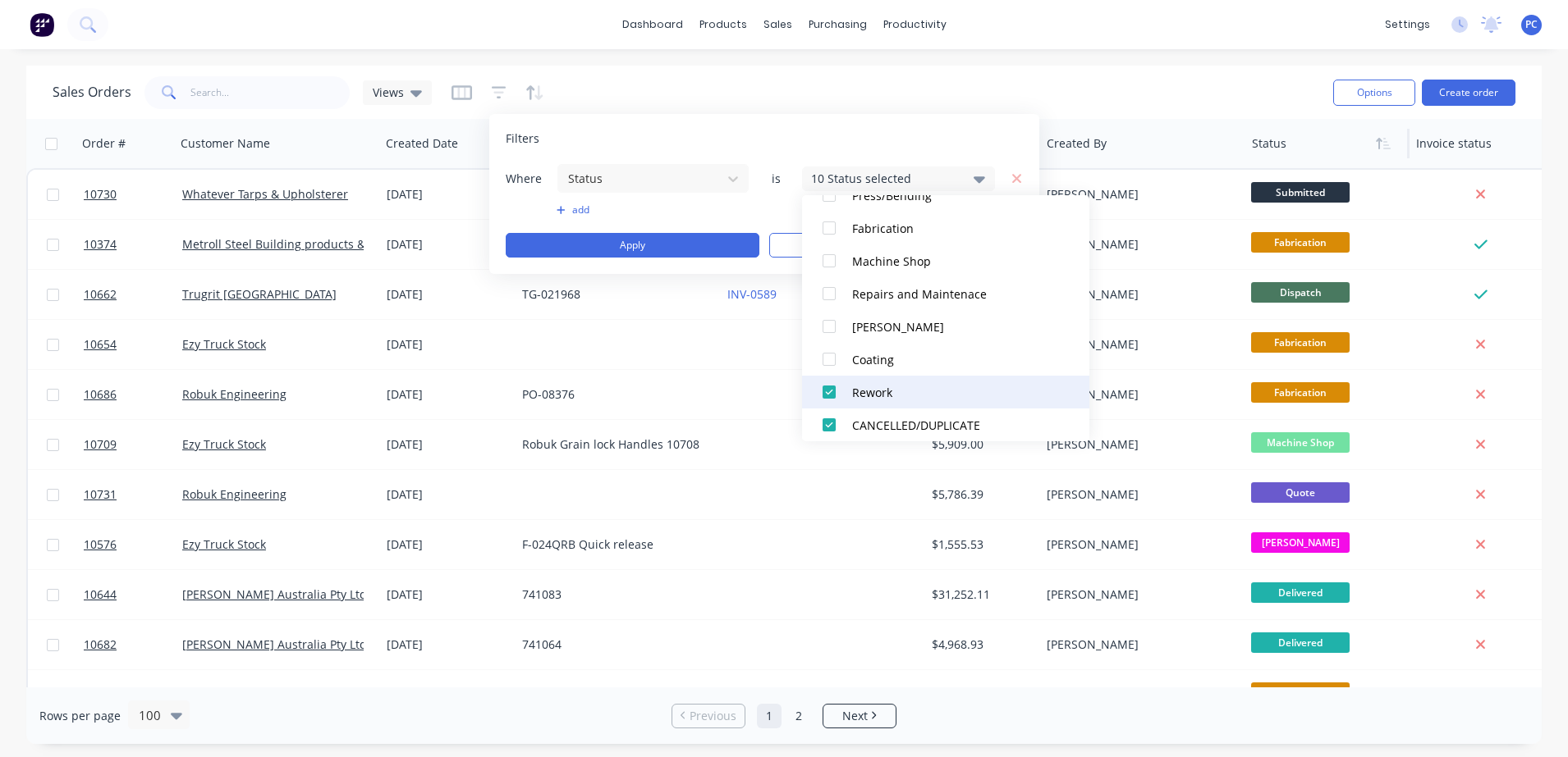
click at [826, 396] on div at bounding box center [828, 392] width 33 height 33
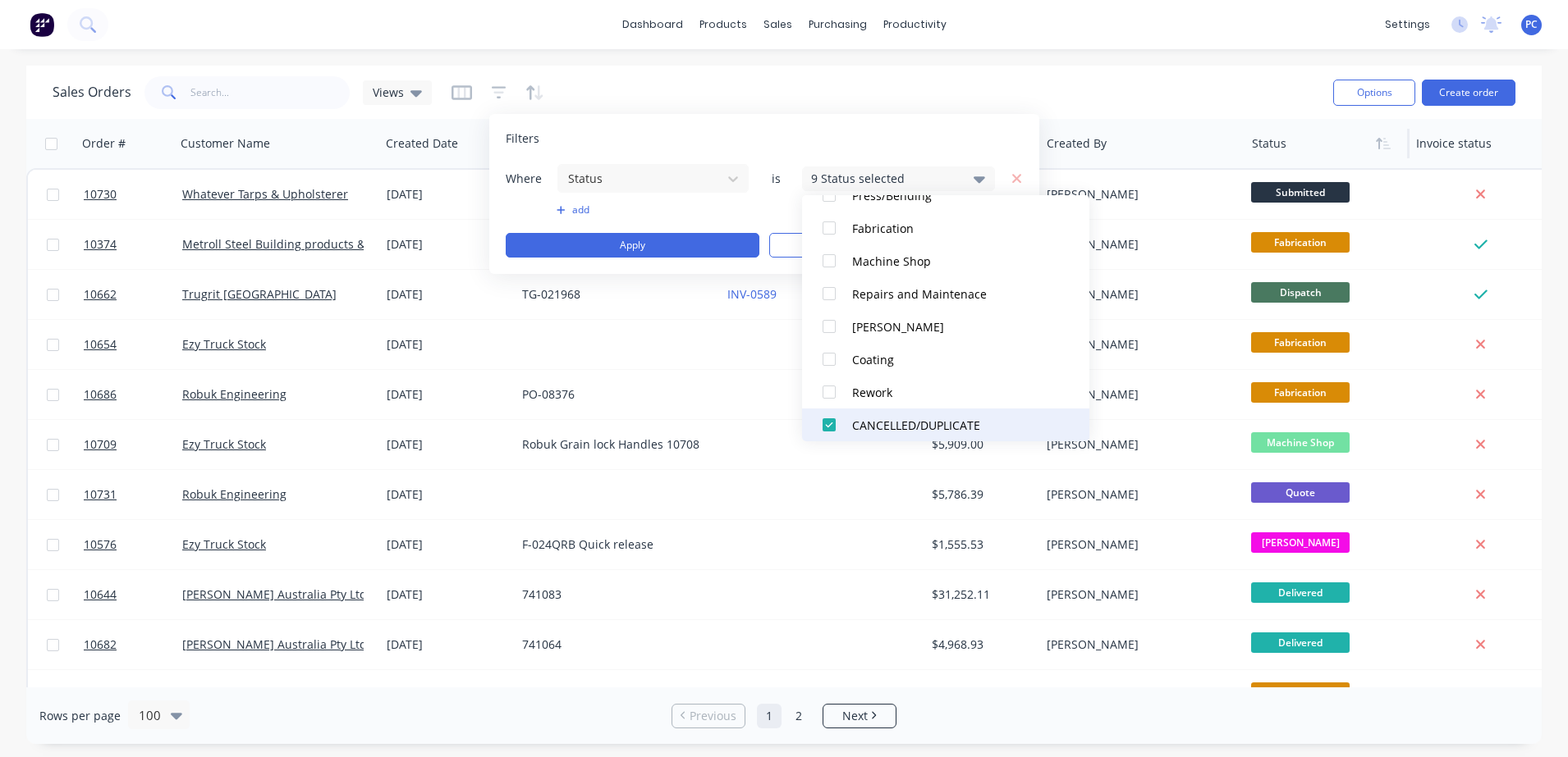
click at [826, 425] on div at bounding box center [828, 424] width 33 height 33
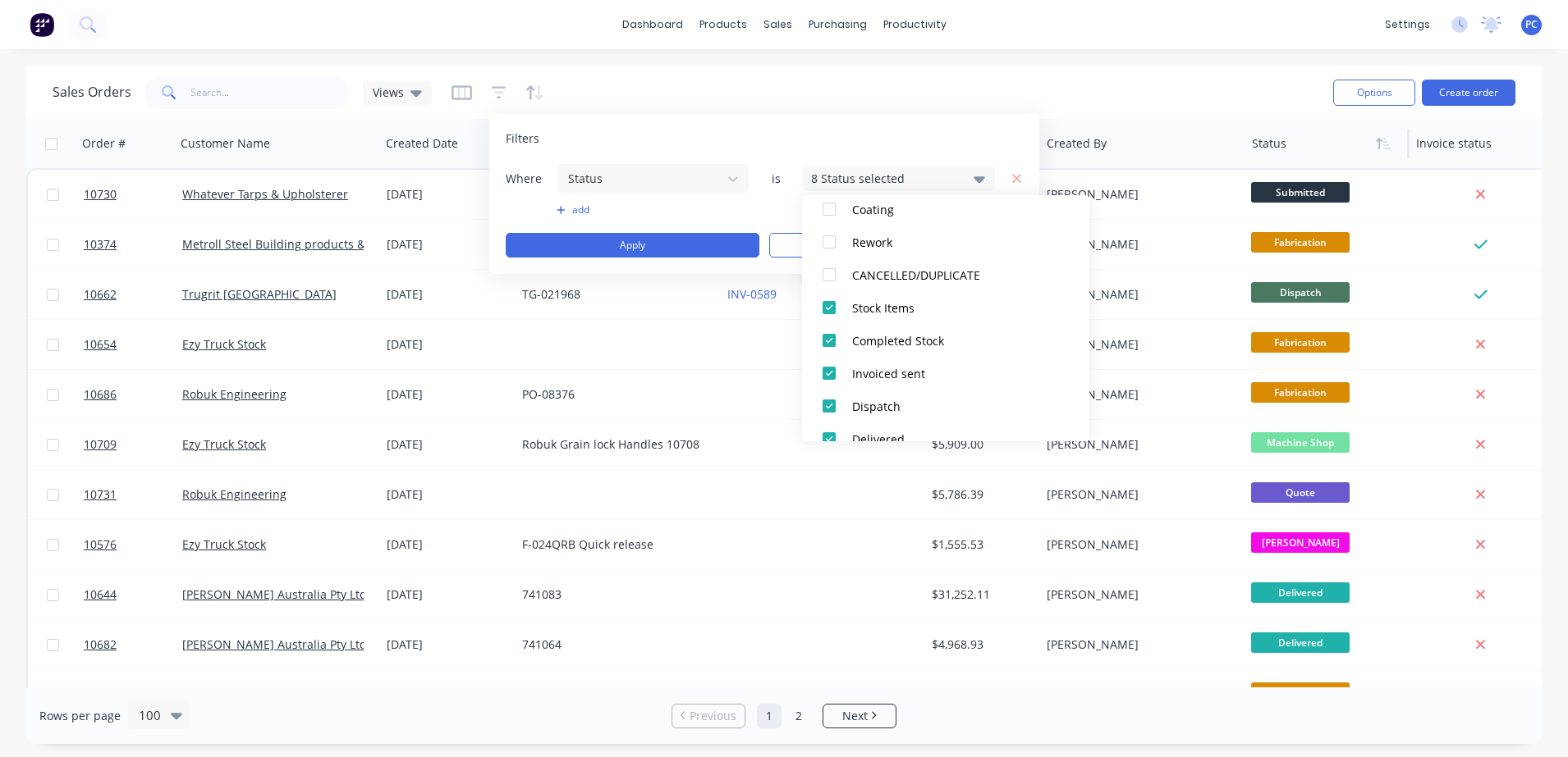
scroll to position [587, 0]
click at [839, 302] on div at bounding box center [828, 306] width 33 height 33
click at [821, 338] on div at bounding box center [828, 339] width 33 height 33
click at [828, 373] on div at bounding box center [828, 371] width 33 height 33
click at [829, 398] on div at bounding box center [828, 404] width 33 height 33
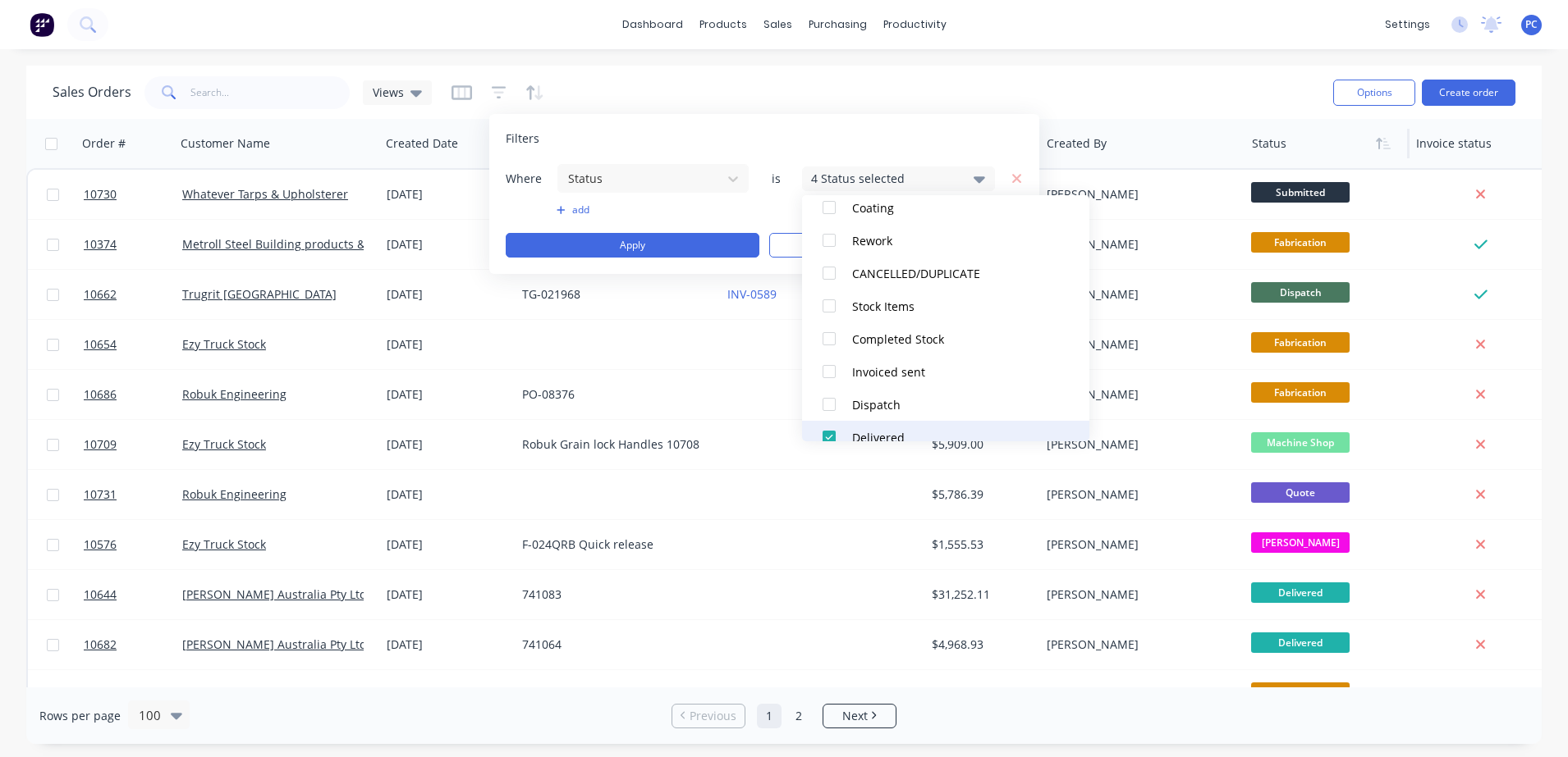
click at [835, 430] on div at bounding box center [828, 437] width 33 height 33
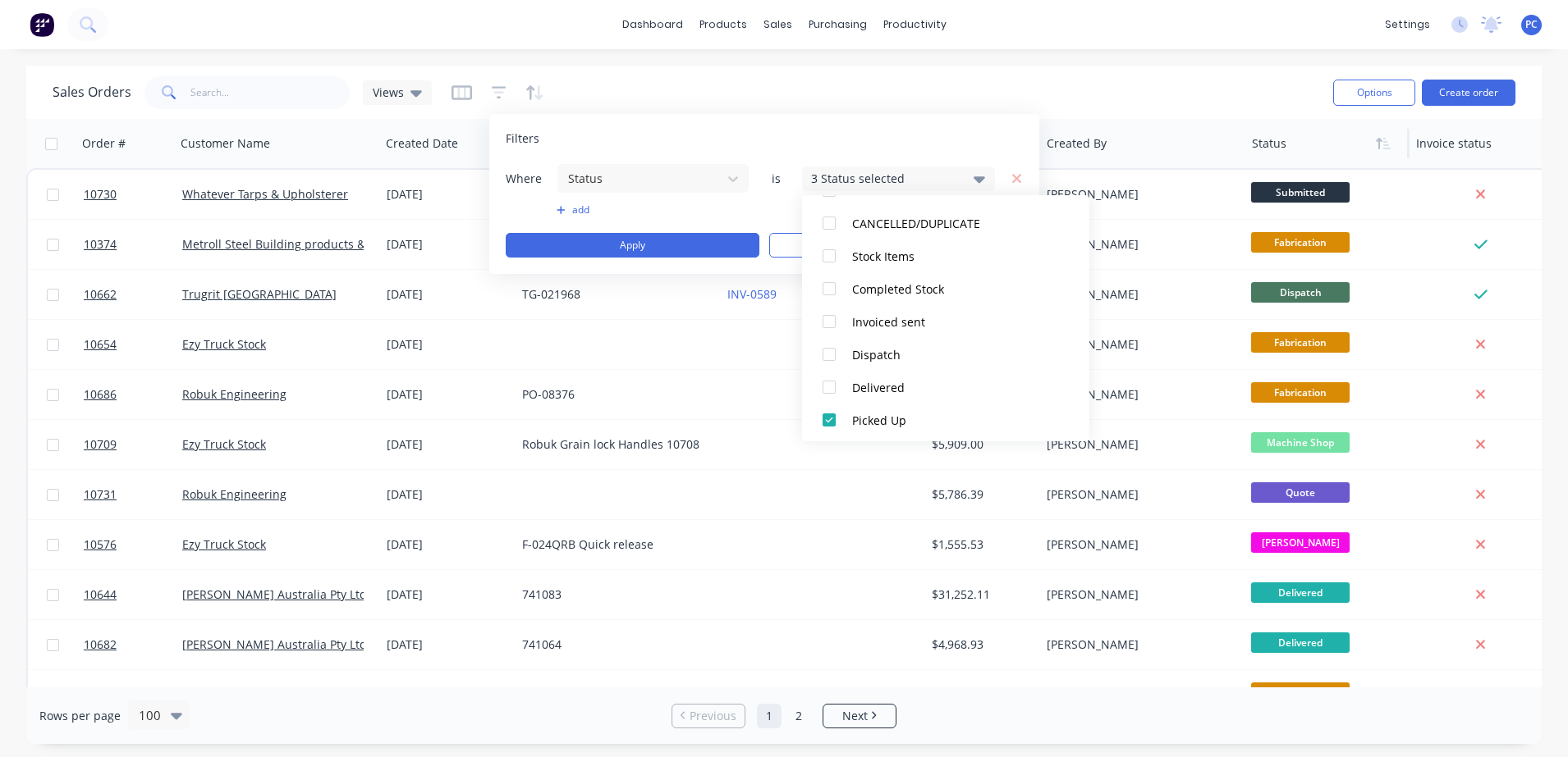
scroll to position [640, 0]
click at [876, 428] on button "Picked Up" at bounding box center [945, 416] width 287 height 33
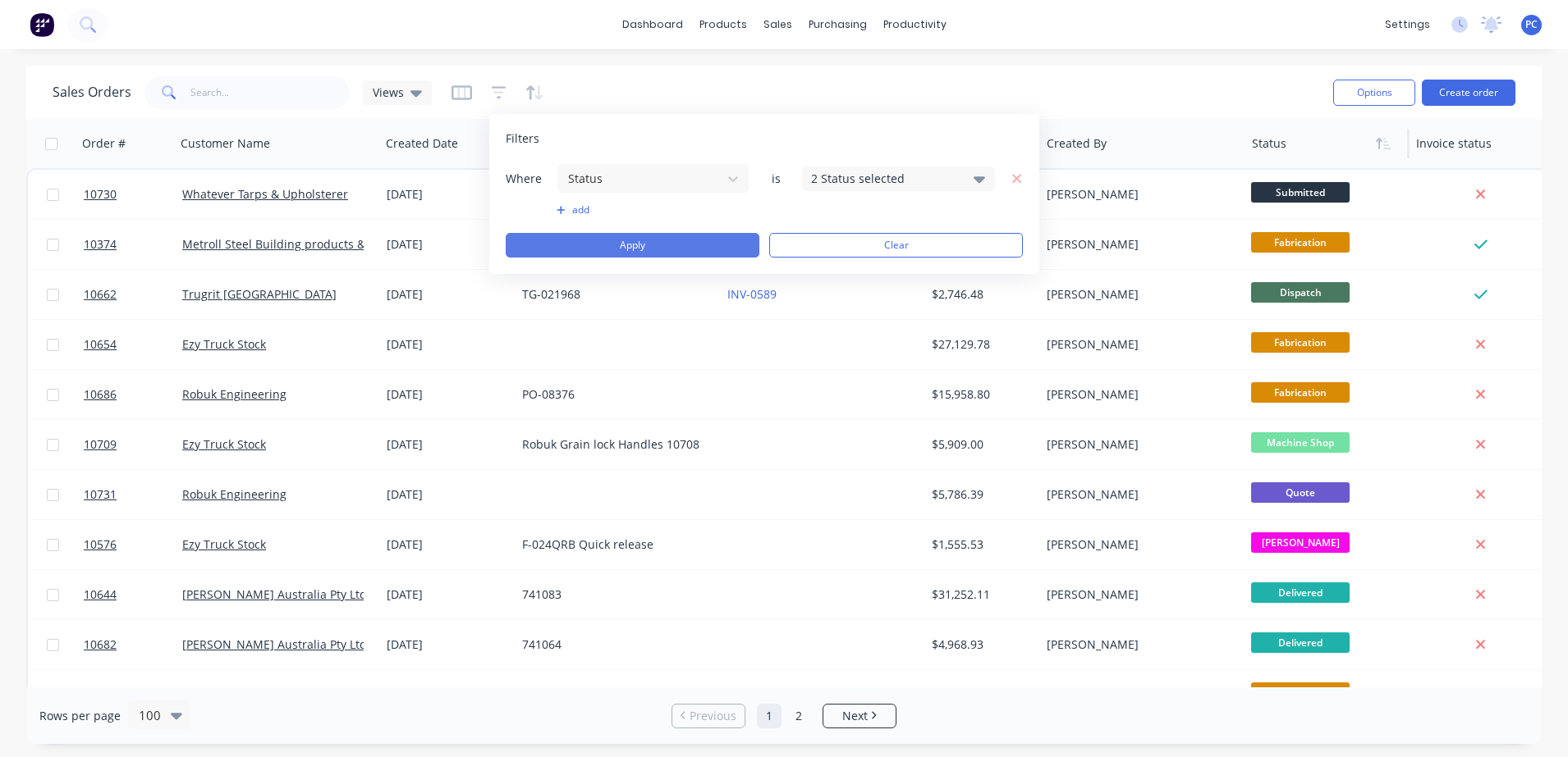
click at [642, 249] on button "Apply" at bounding box center [632, 246] width 254 height 25
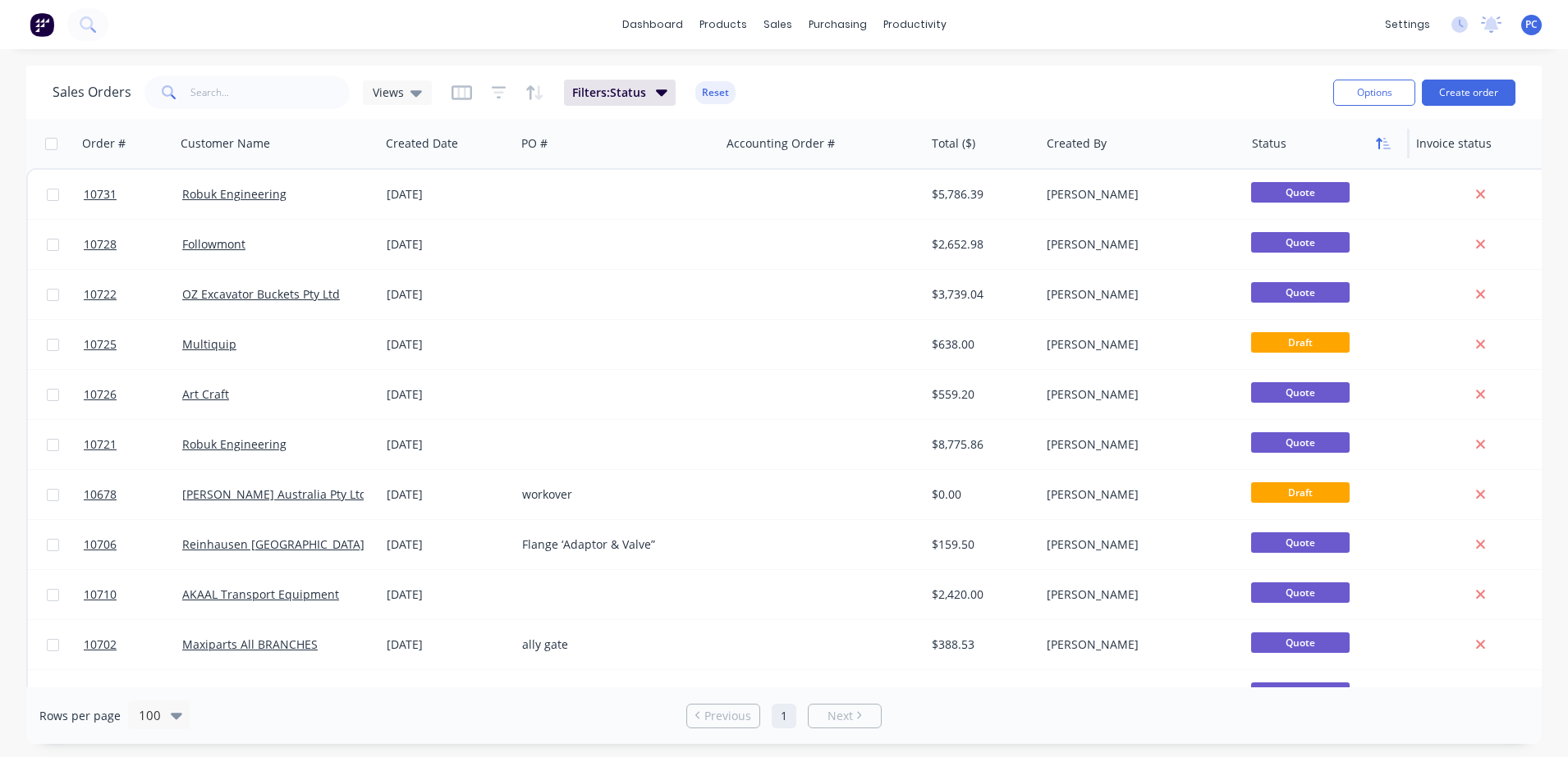
click at [1379, 140] on icon "button" at bounding box center [1378, 143] width 5 height 12
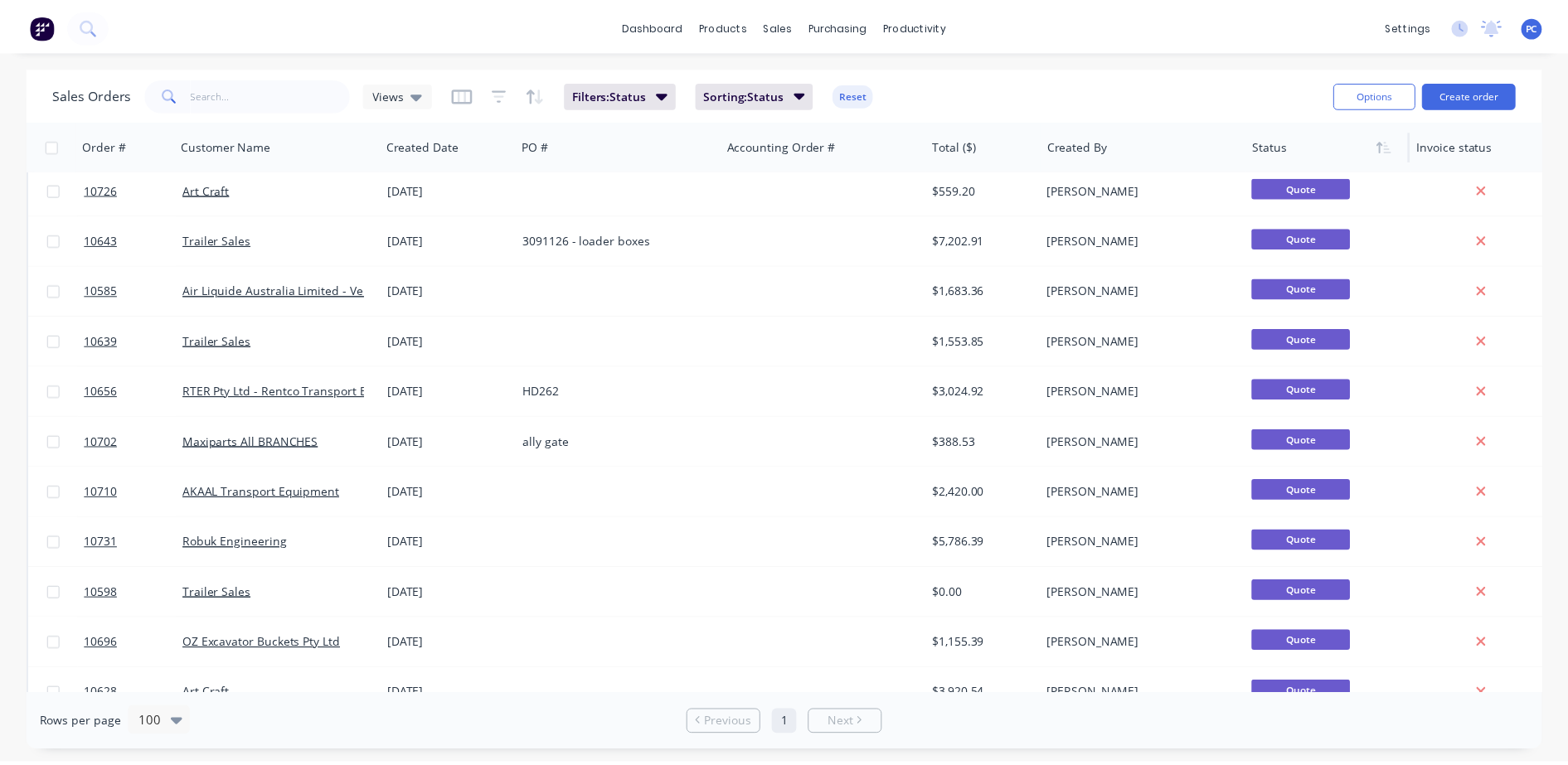
scroll to position [712, 0]
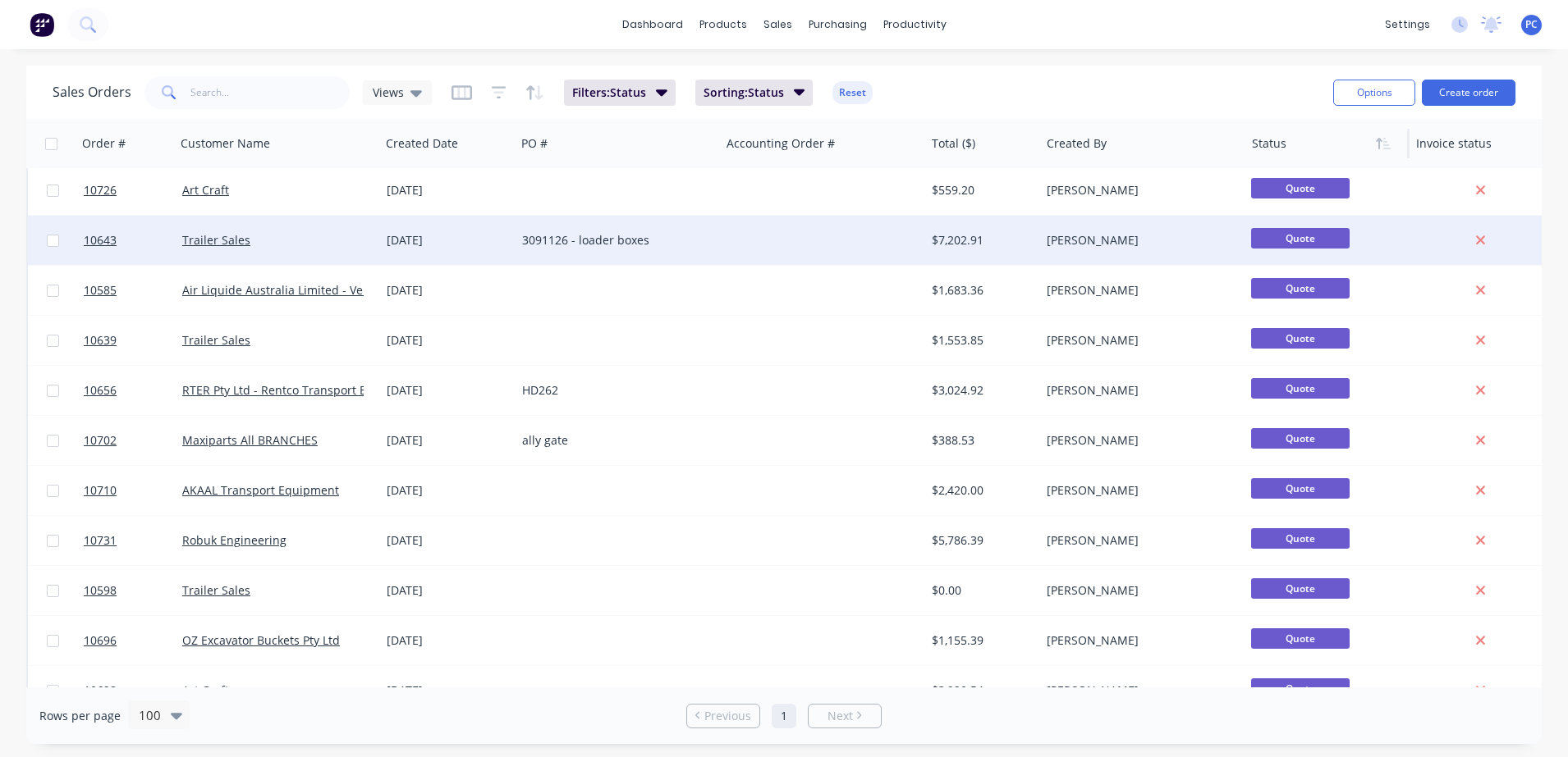
click at [1124, 249] on div "[PERSON_NAME]" at bounding box center [1143, 240] width 205 height 49
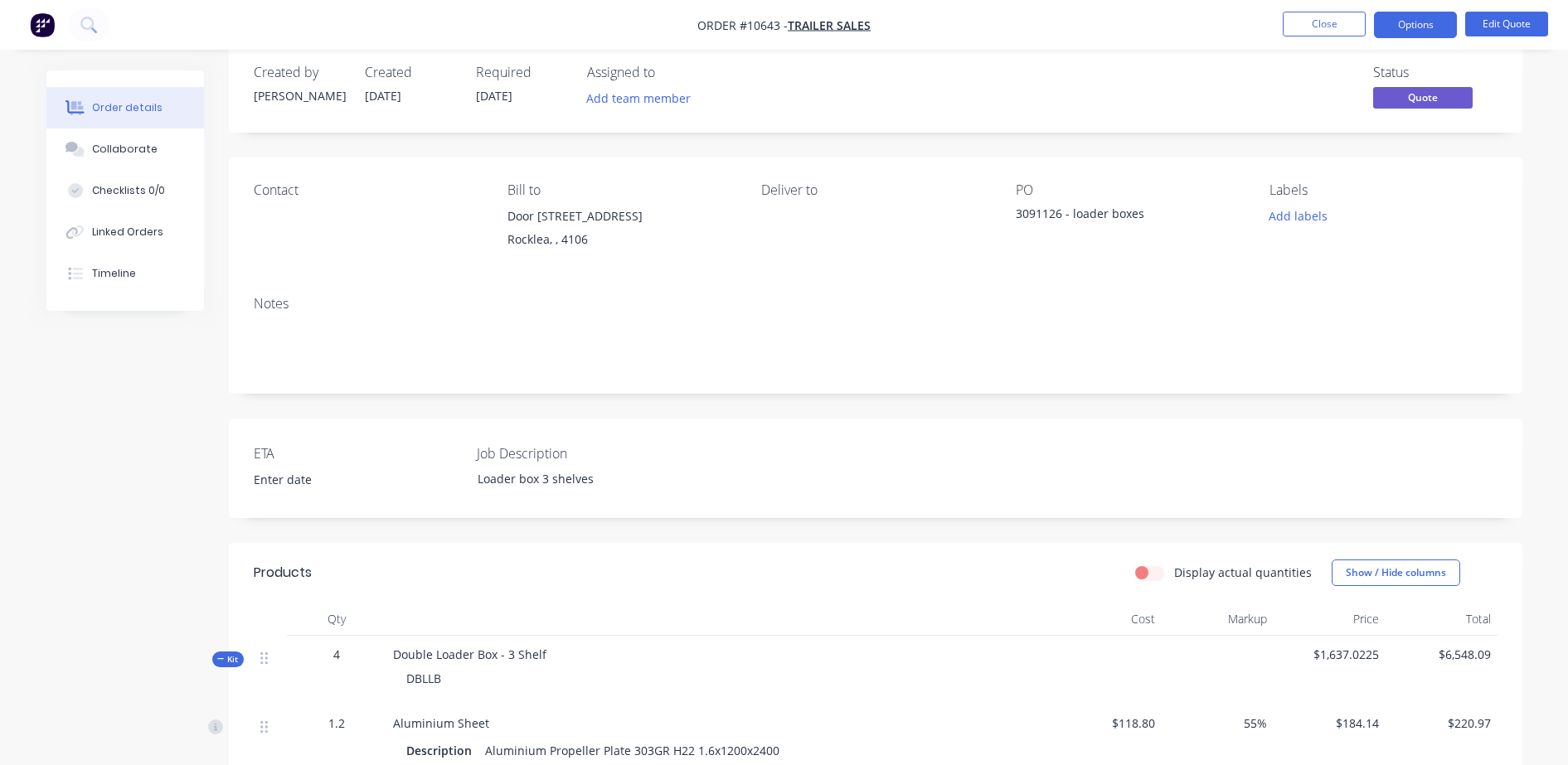
scroll to position [16, 0]
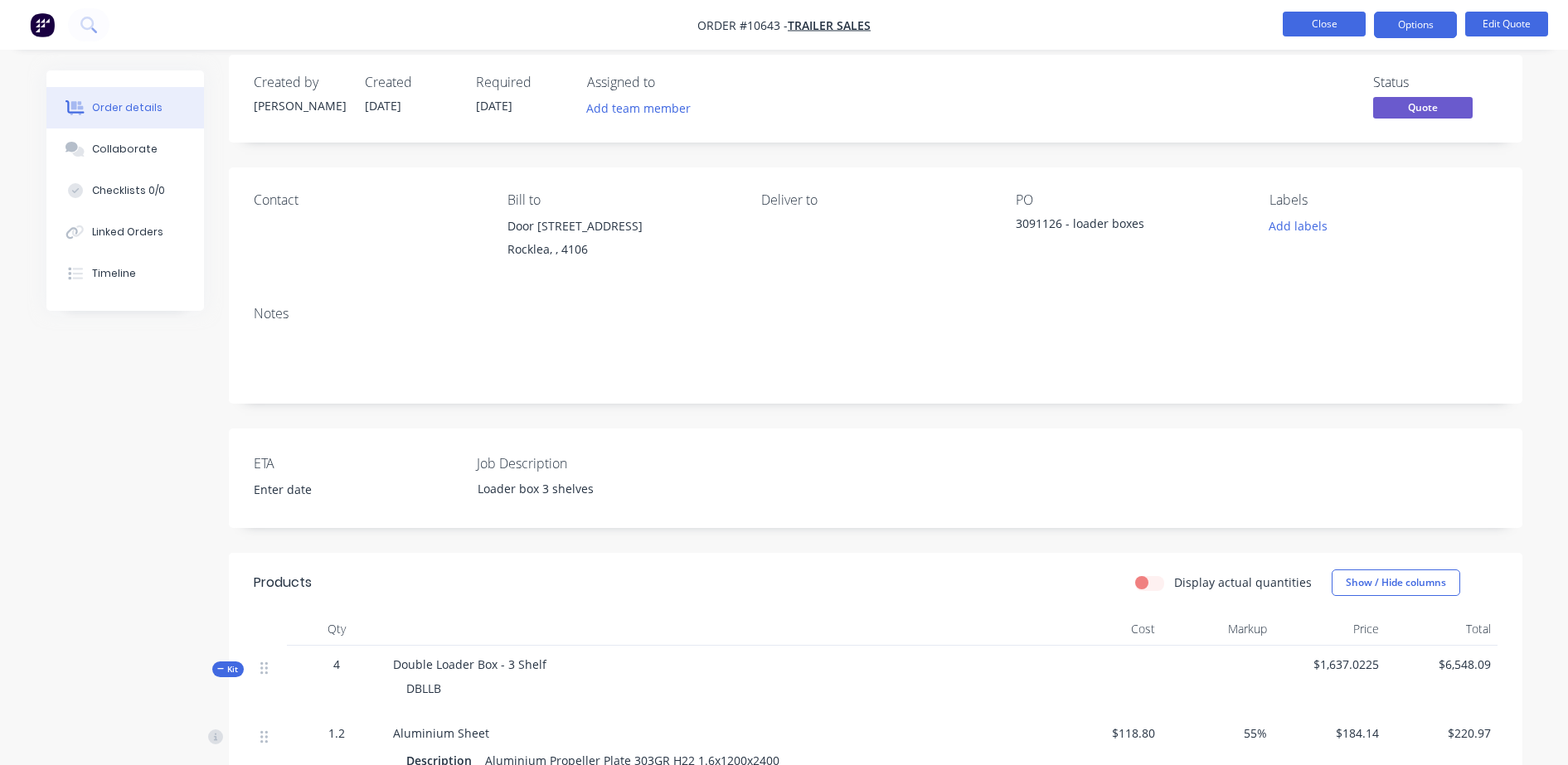
click at [1304, 16] on button "Close" at bounding box center [1324, 24] width 83 height 25
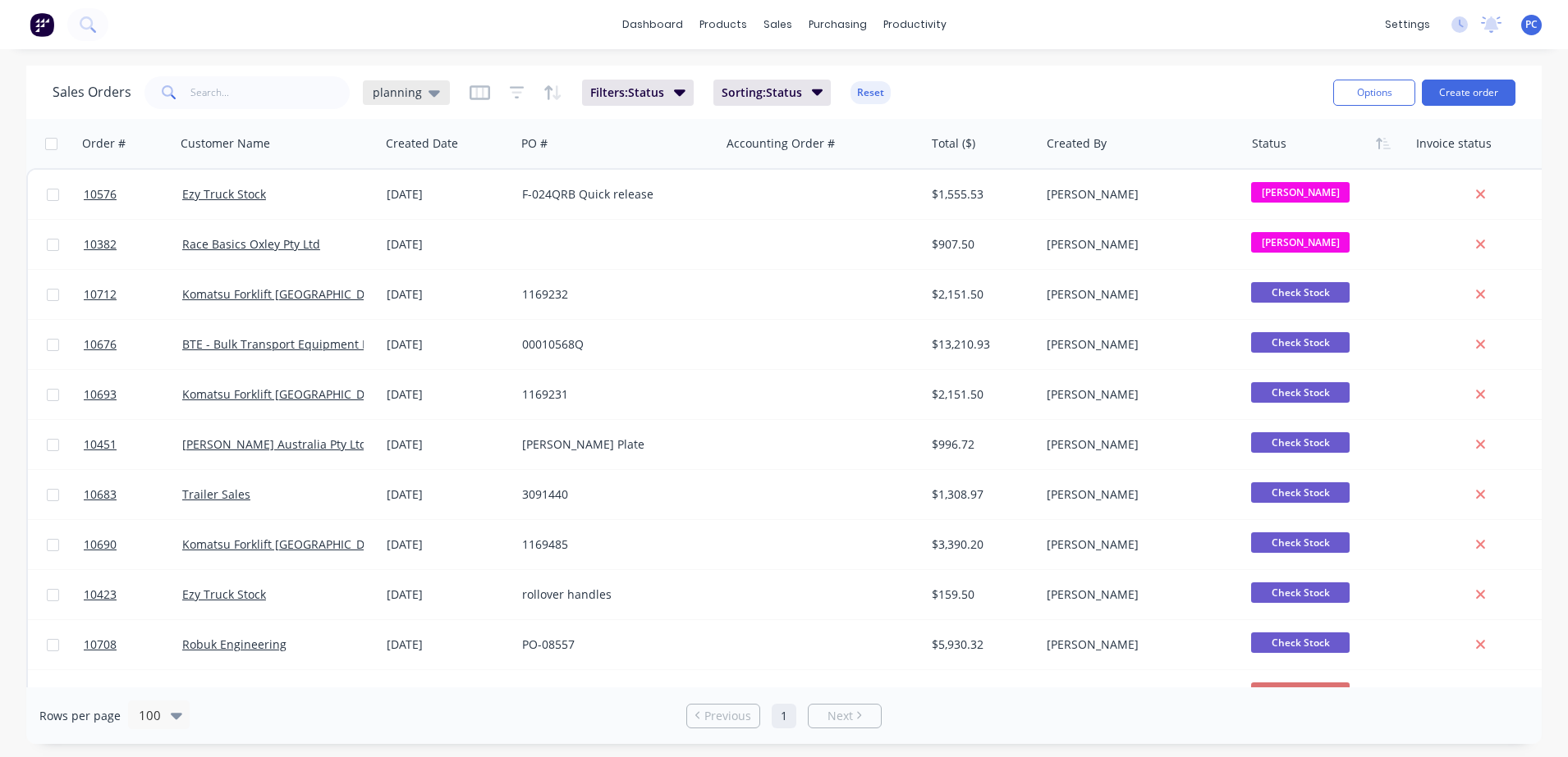
click at [442, 99] on div "planning" at bounding box center [407, 93] width 87 height 25
click at [410, 230] on button "None" at bounding box center [461, 232] width 187 height 19
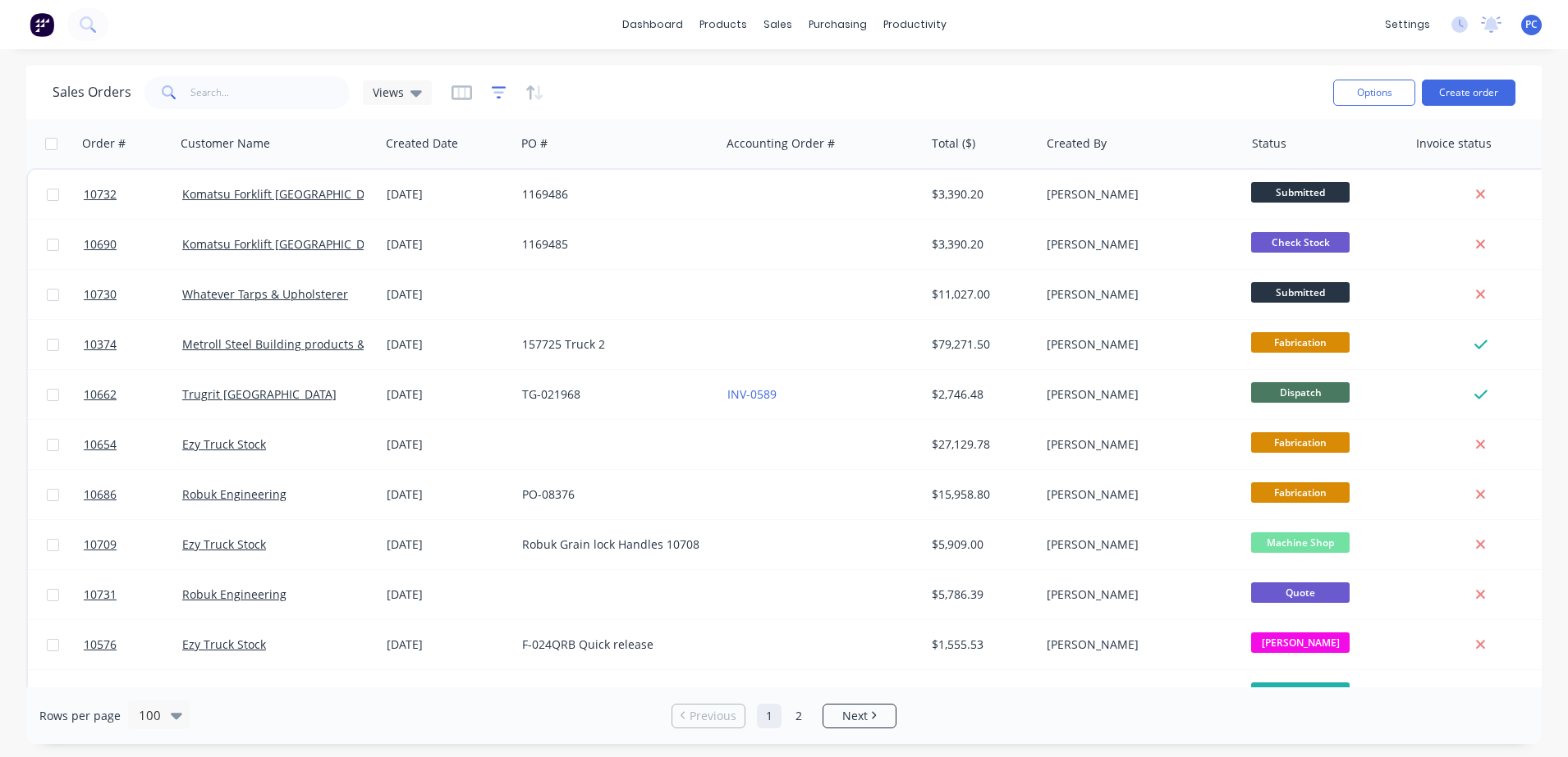
click at [494, 93] on icon "button" at bounding box center [498, 92] width 11 height 3
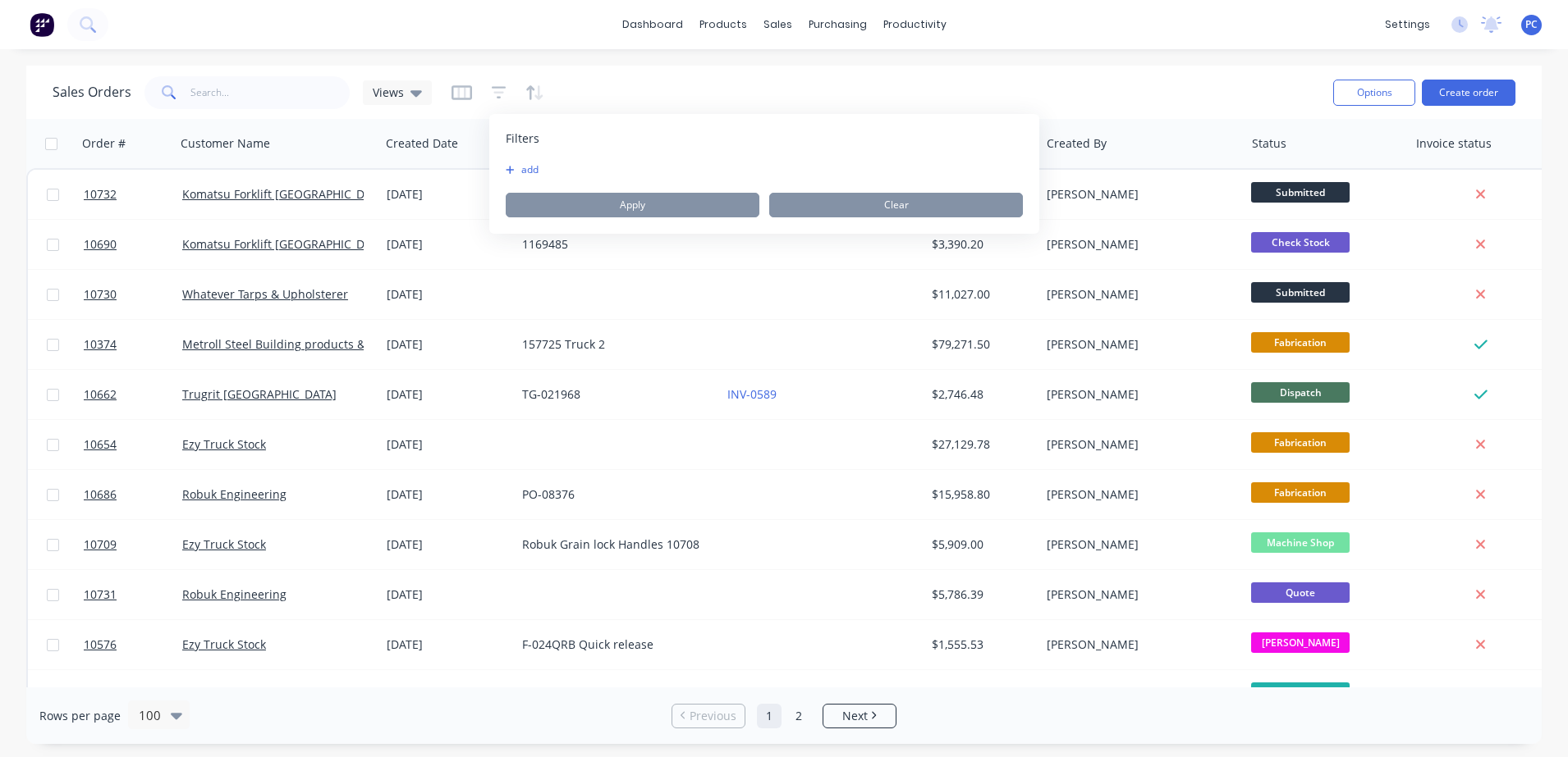
click at [512, 172] on icon "button" at bounding box center [510, 169] width 9 height 10
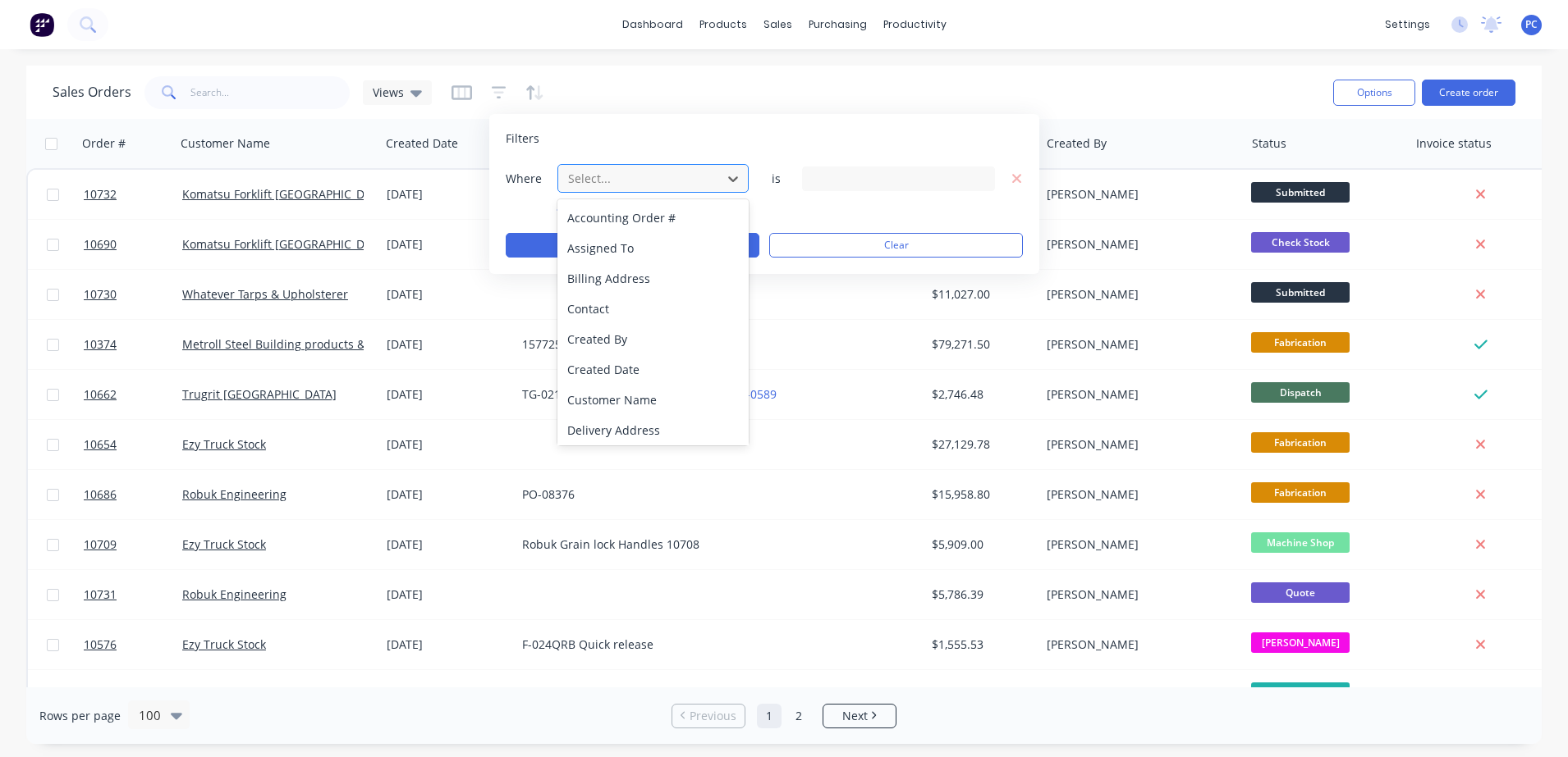
click at [667, 182] on div at bounding box center [640, 178] width 147 height 20
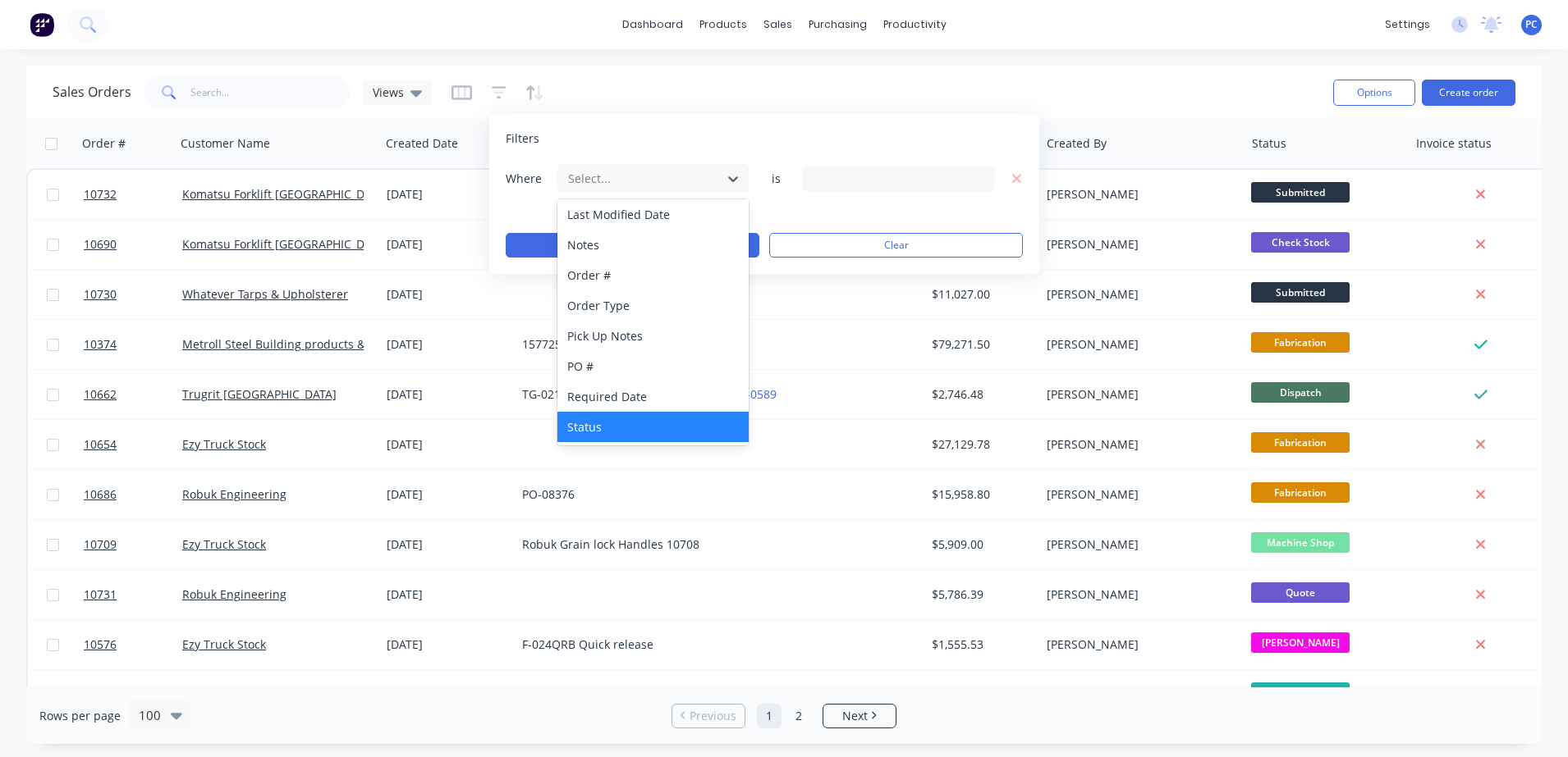
click at [618, 434] on div "Status" at bounding box center [652, 427] width 191 height 30
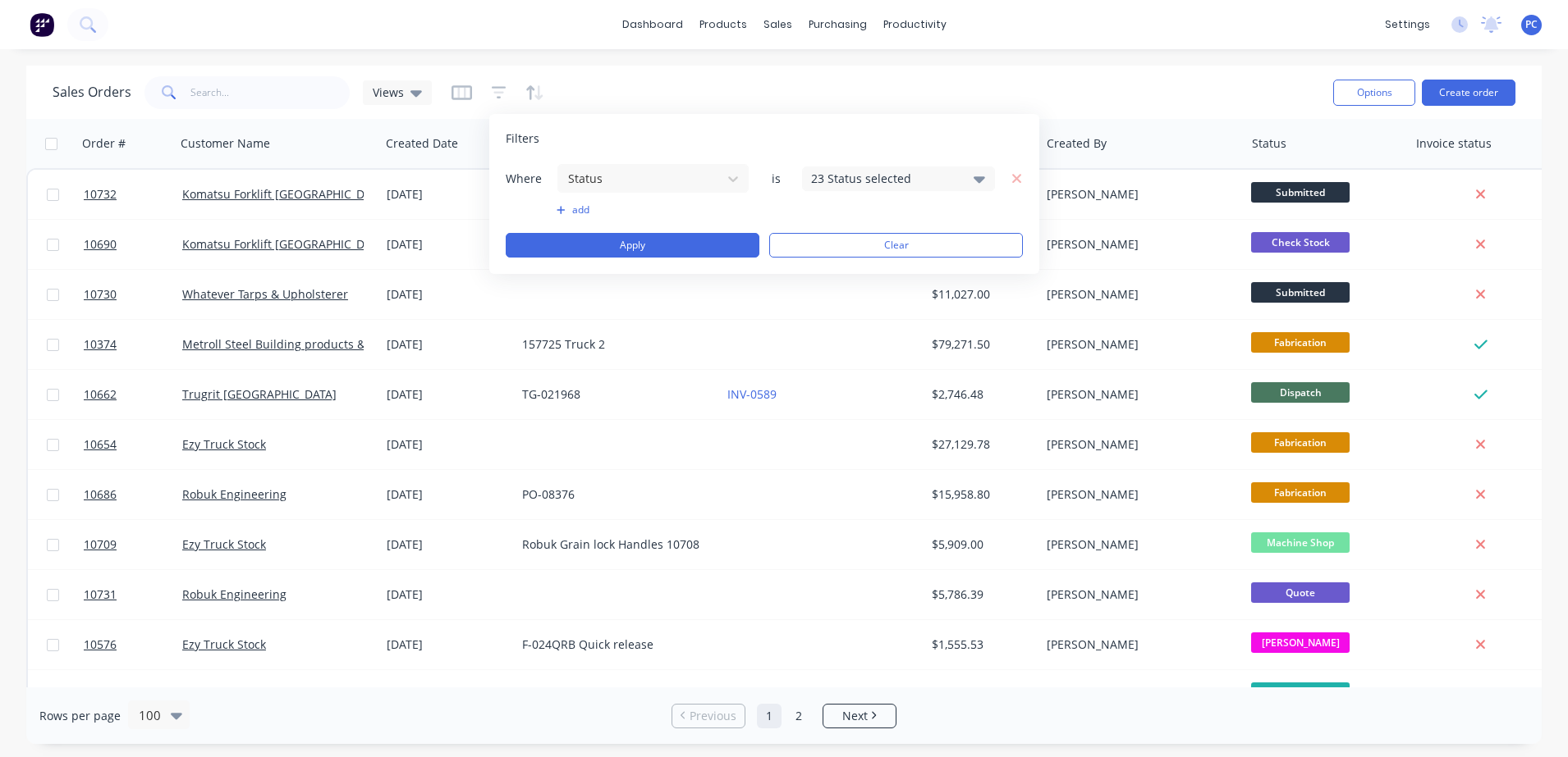
click at [842, 172] on div "23 Status selected" at bounding box center [885, 178] width 149 height 17
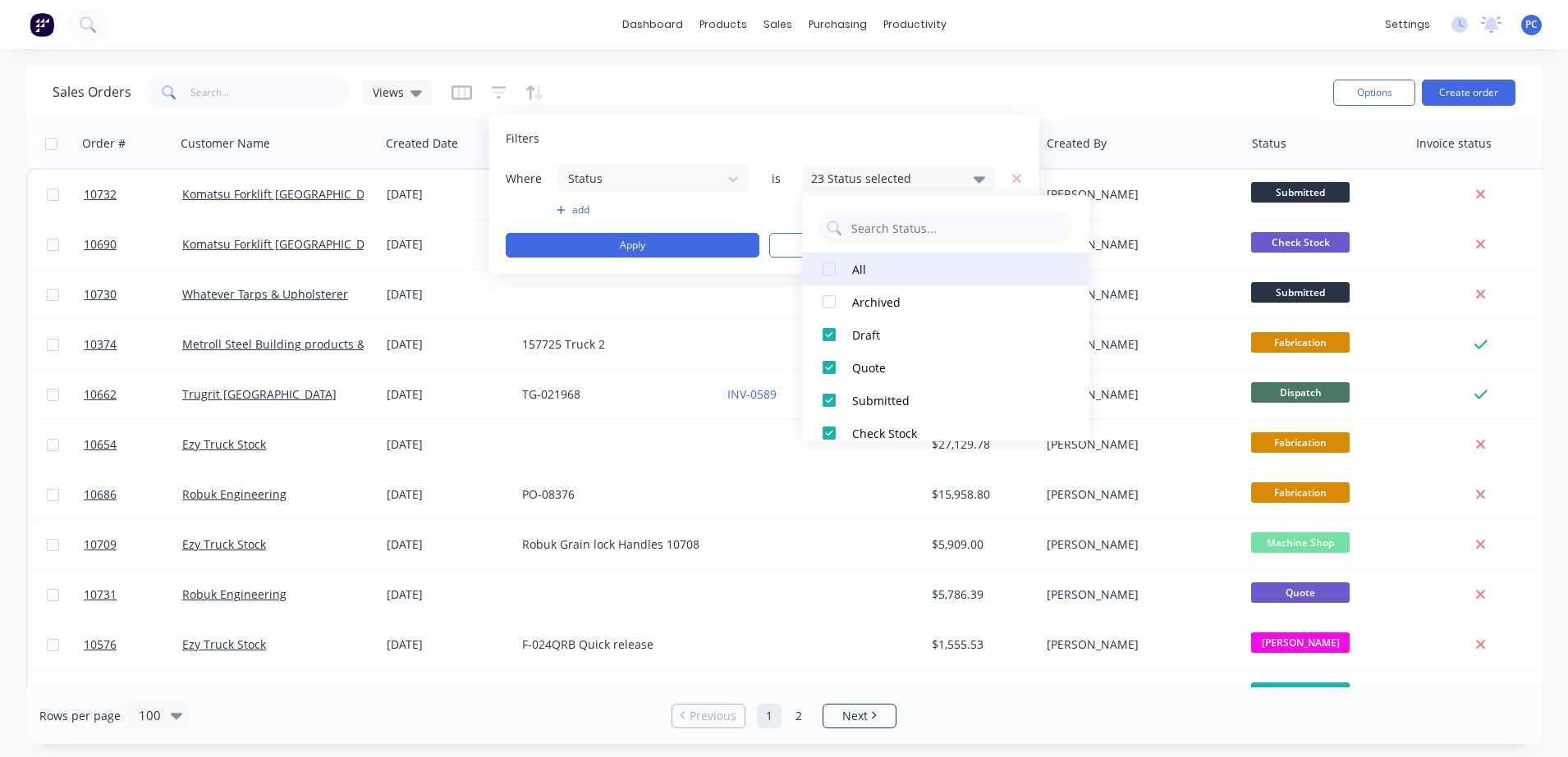
click at [829, 270] on div at bounding box center [828, 269] width 33 height 33
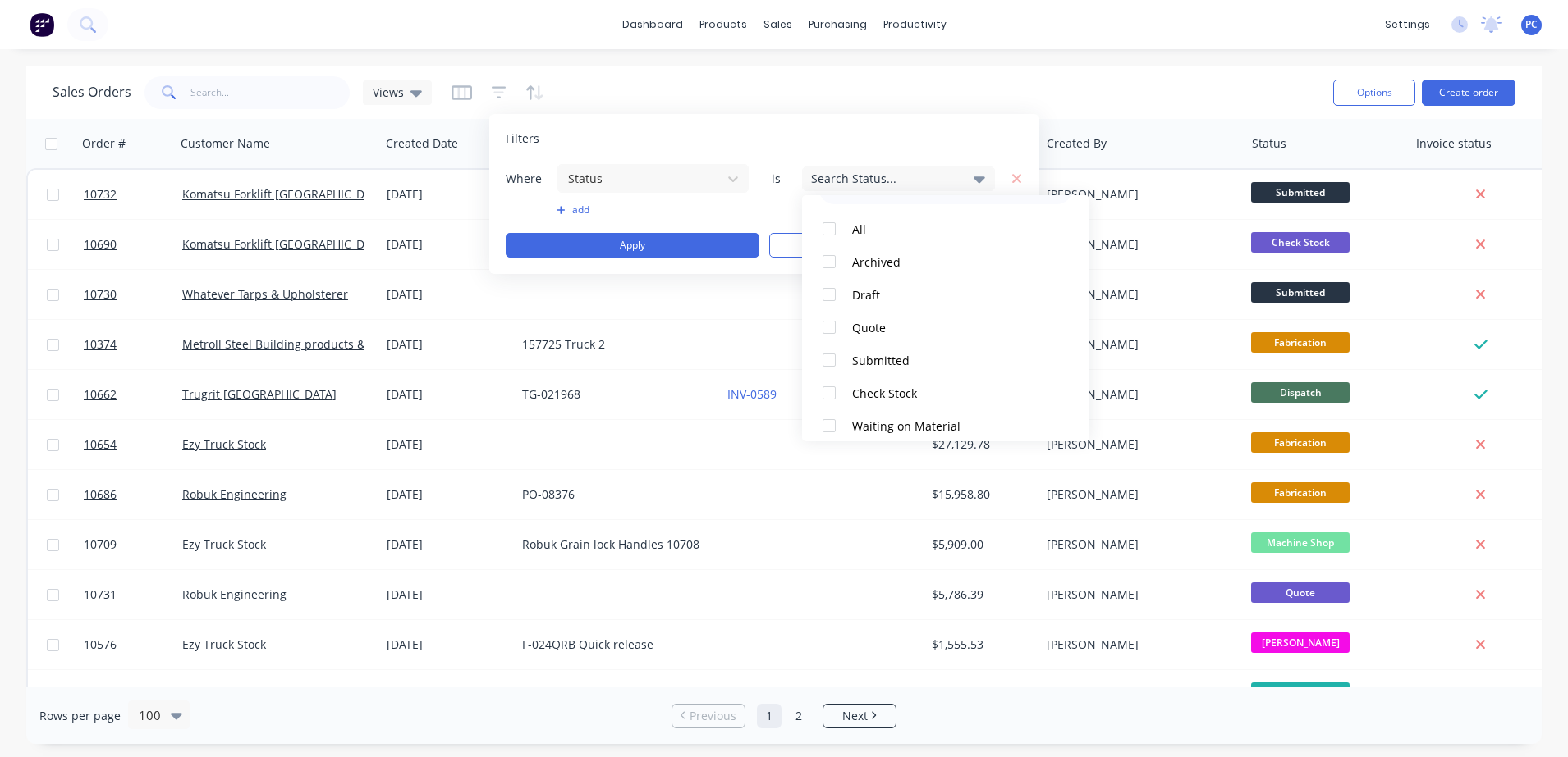
scroll to position [44, 0]
click at [827, 300] on div at bounding box center [828, 291] width 33 height 33
click at [828, 318] on div at bounding box center [828, 324] width 33 height 33
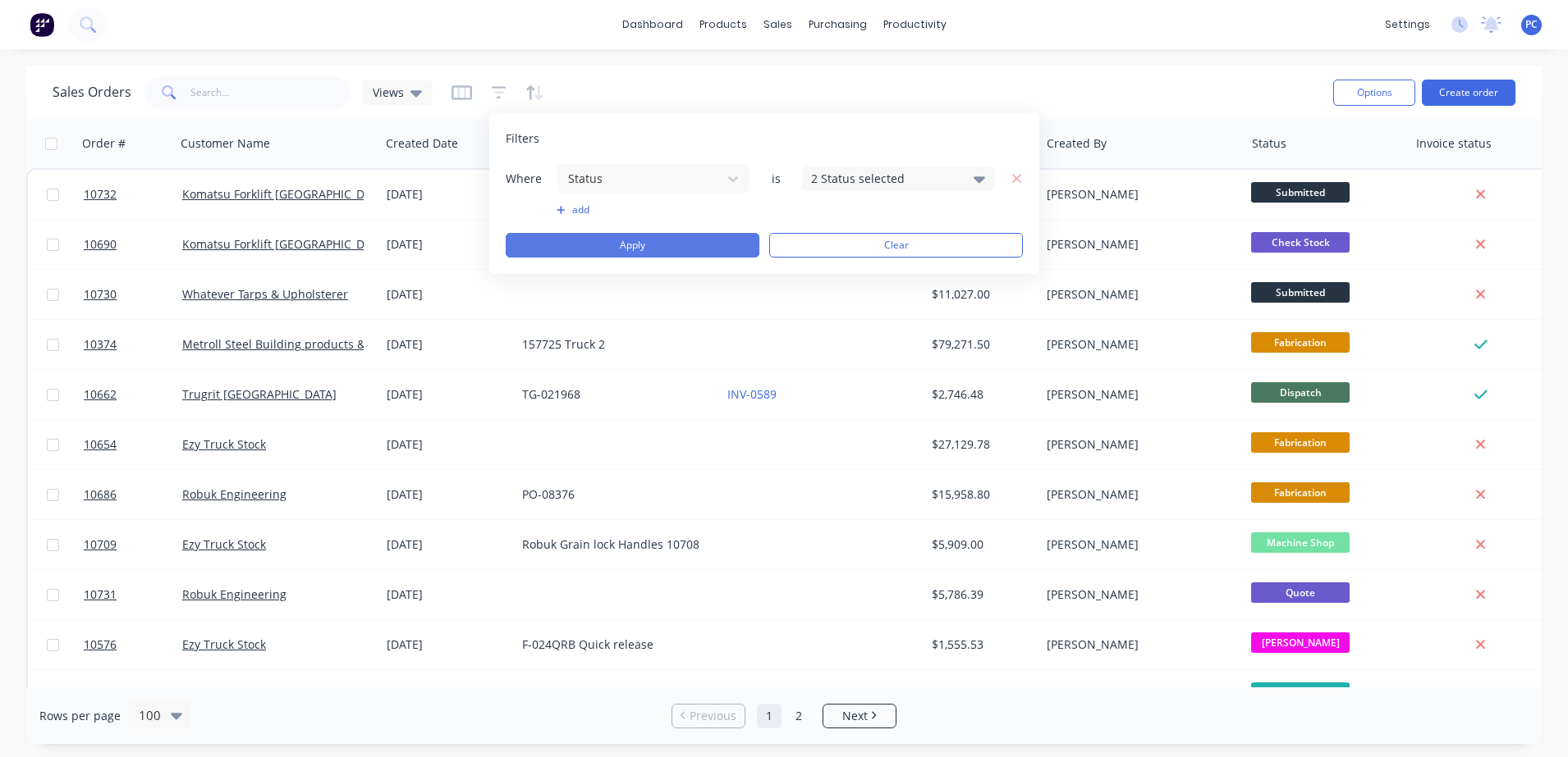
click at [602, 244] on button "Apply" at bounding box center [632, 246] width 254 height 25
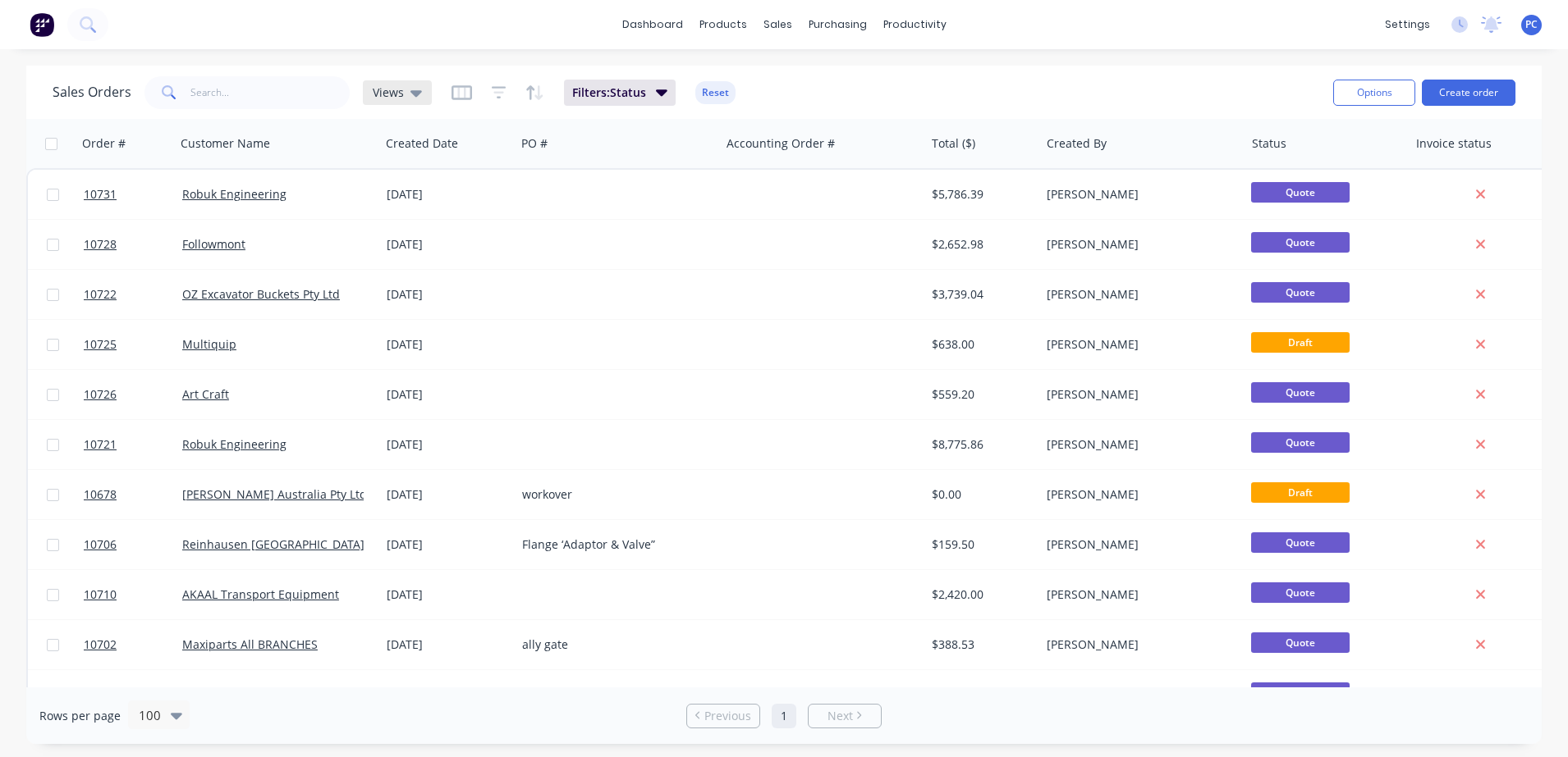
click at [391, 96] on span "Views" at bounding box center [388, 92] width 31 height 17
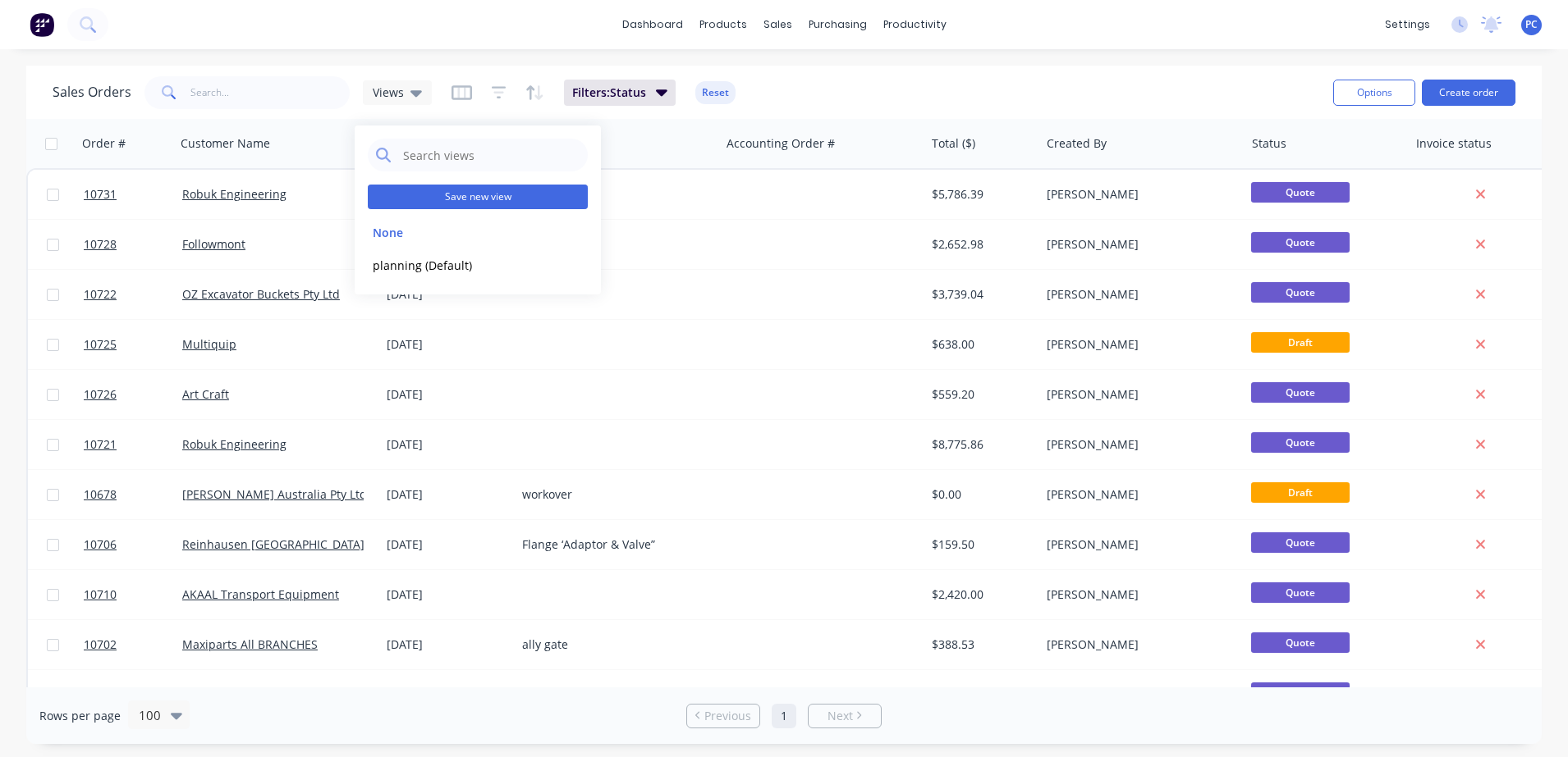
click at [434, 204] on button "Save new view" at bounding box center [477, 197] width 220 height 25
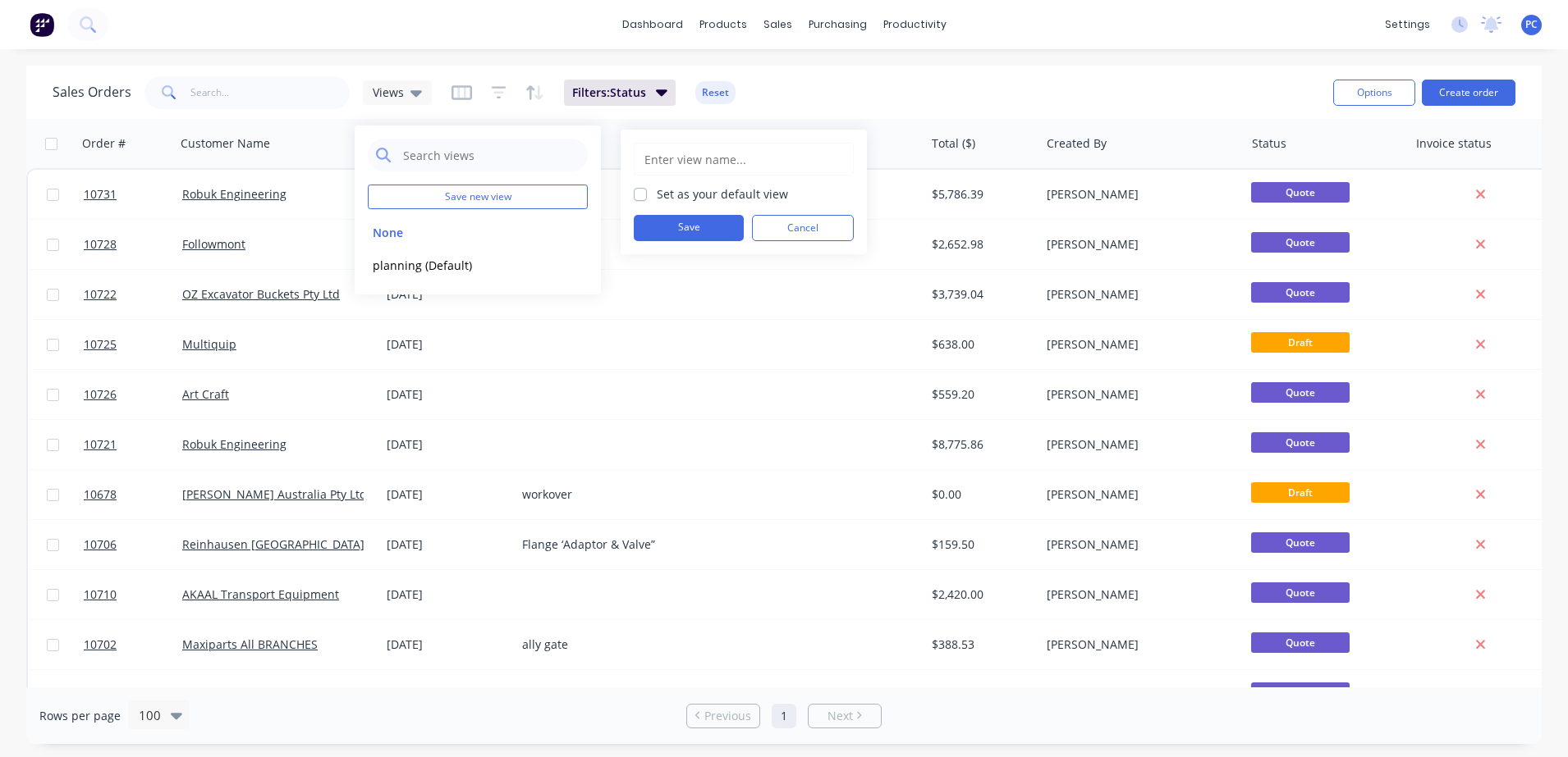
click at [690, 153] on input "text" at bounding box center [743, 158] width 202 height 31
type input "Aproving quotes"
click at [693, 224] on button "Save" at bounding box center [689, 229] width 110 height 27
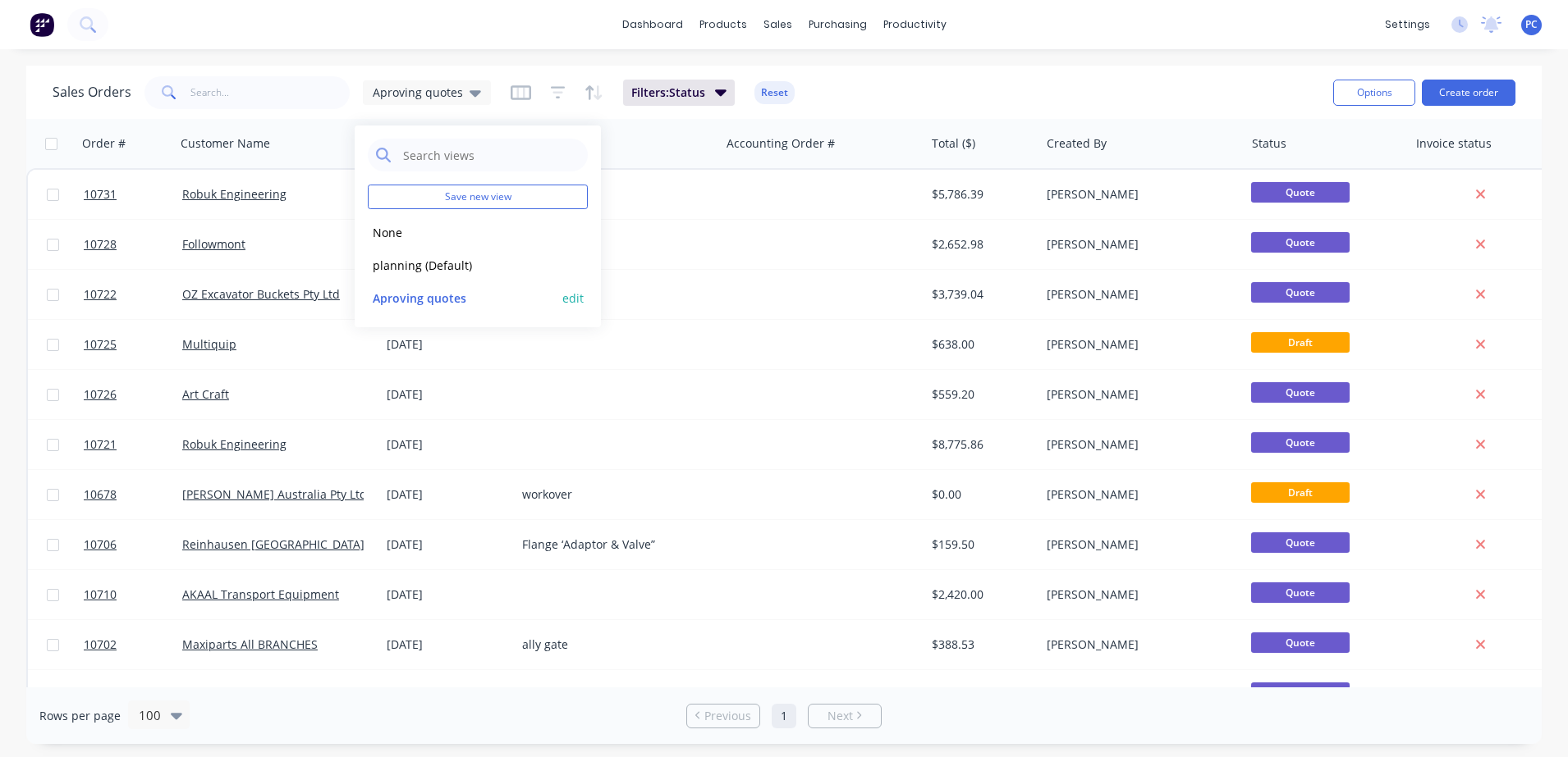
click at [423, 301] on button "Aproving quotes" at bounding box center [461, 298] width 187 height 19
click at [1381, 146] on icon "button" at bounding box center [1383, 143] width 15 height 13
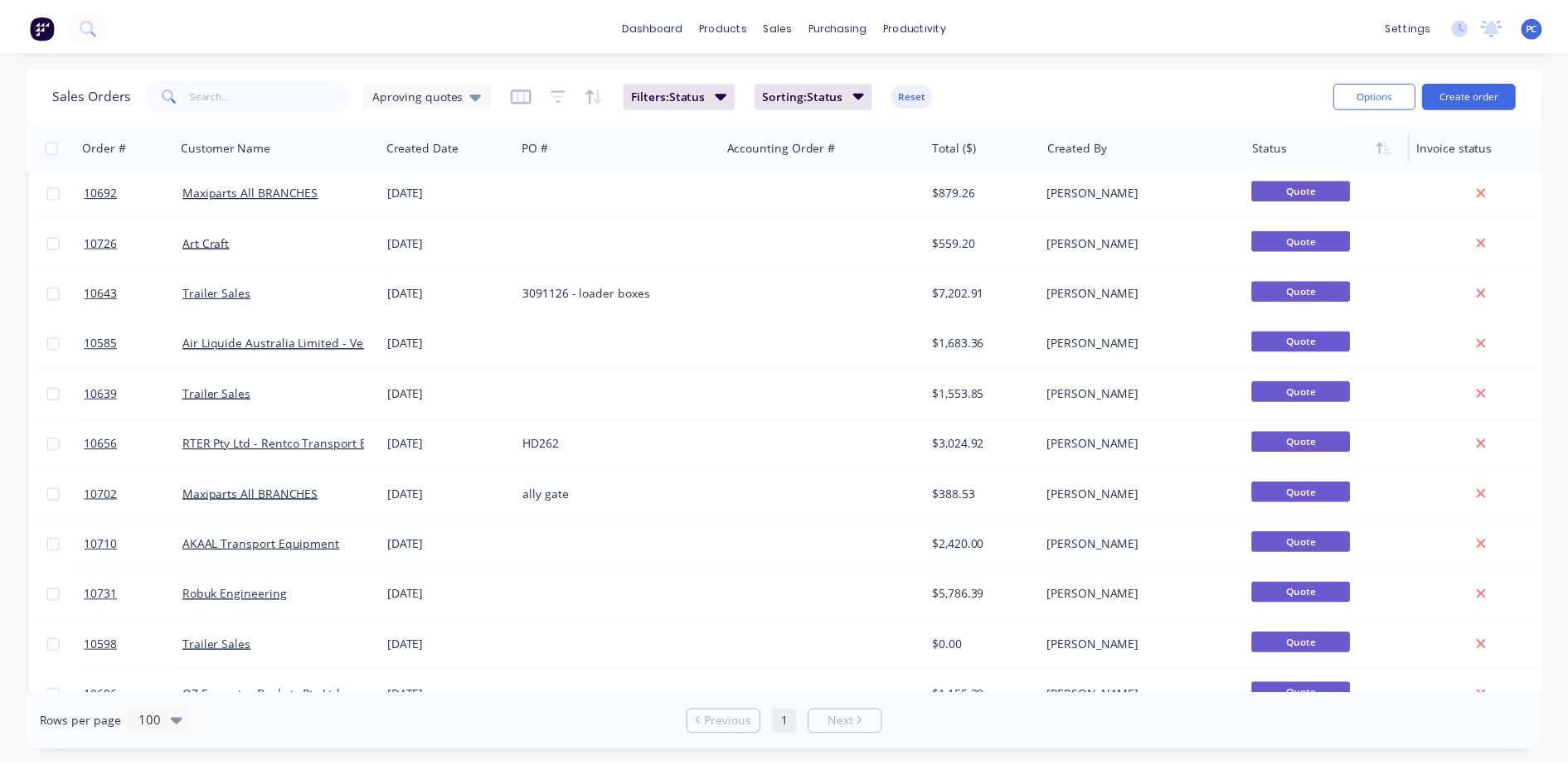
scroll to position [658, 0]
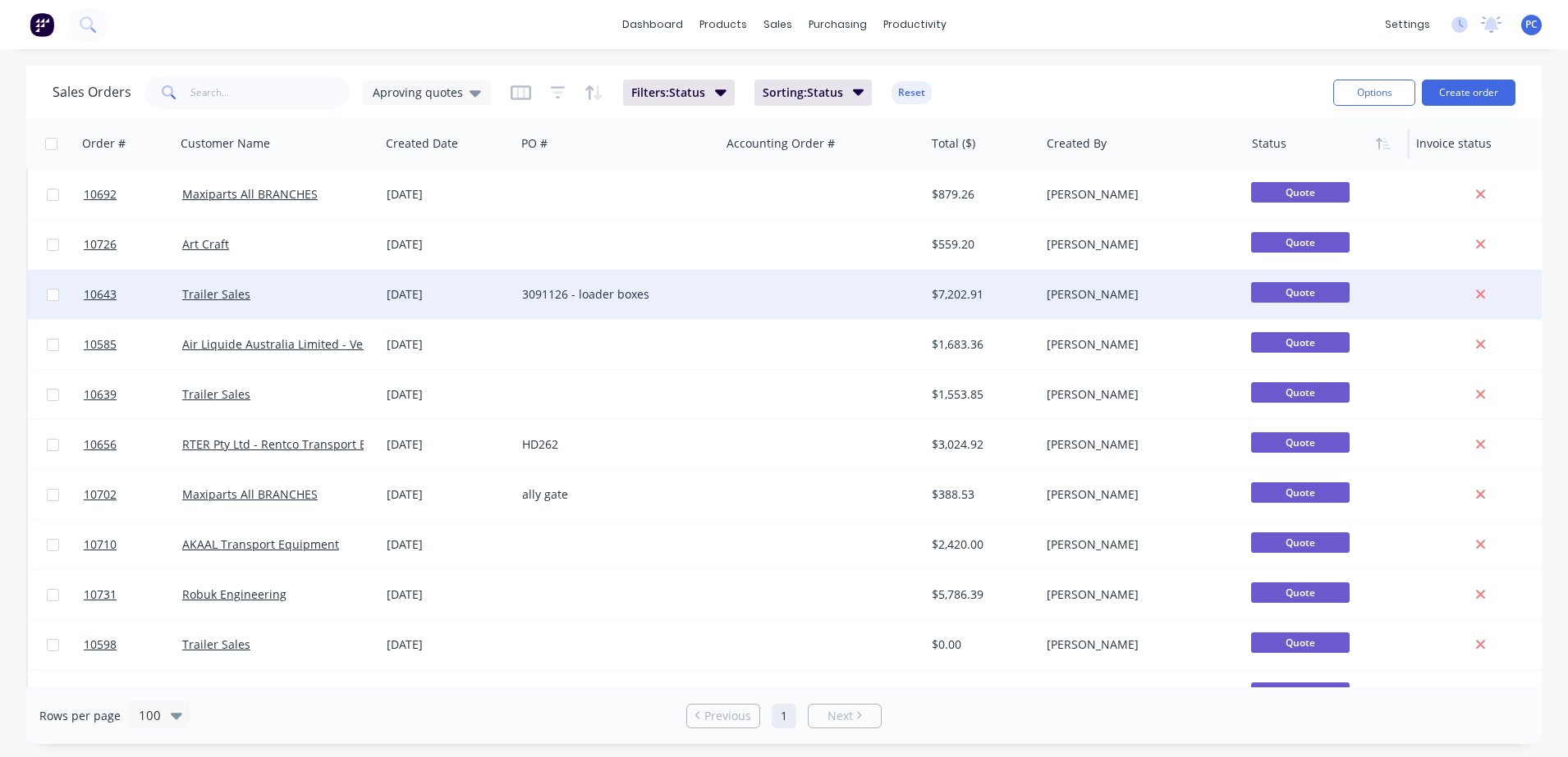
click at [1260, 286] on span "Quote" at bounding box center [1300, 292] width 99 height 20
click at [1275, 292] on span "Quote" at bounding box center [1300, 292] width 99 height 20
click at [1166, 306] on div "[PERSON_NAME]" at bounding box center [1143, 294] width 205 height 49
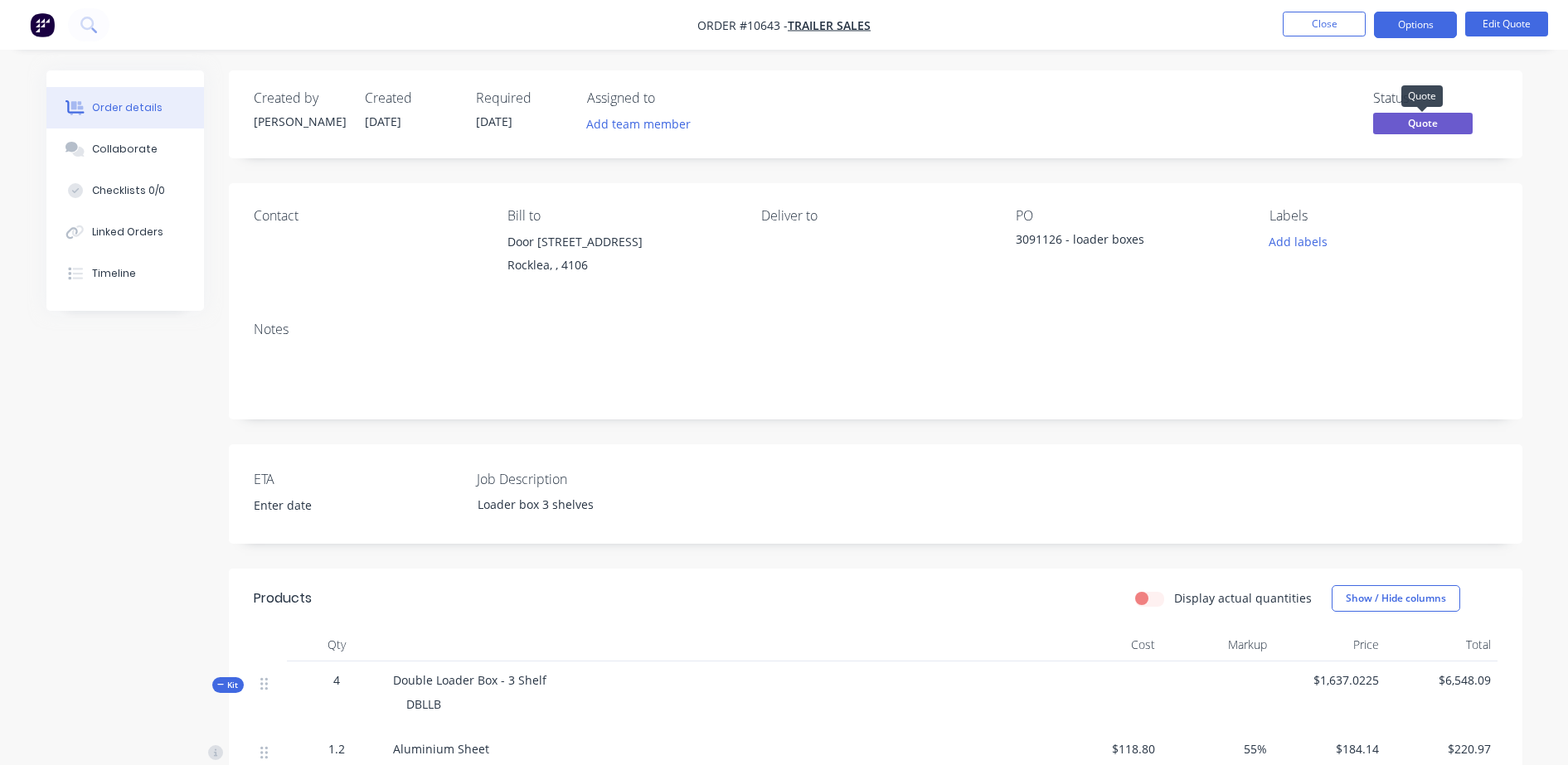
click at [1402, 127] on span "Quote" at bounding box center [1423, 122] width 100 height 21
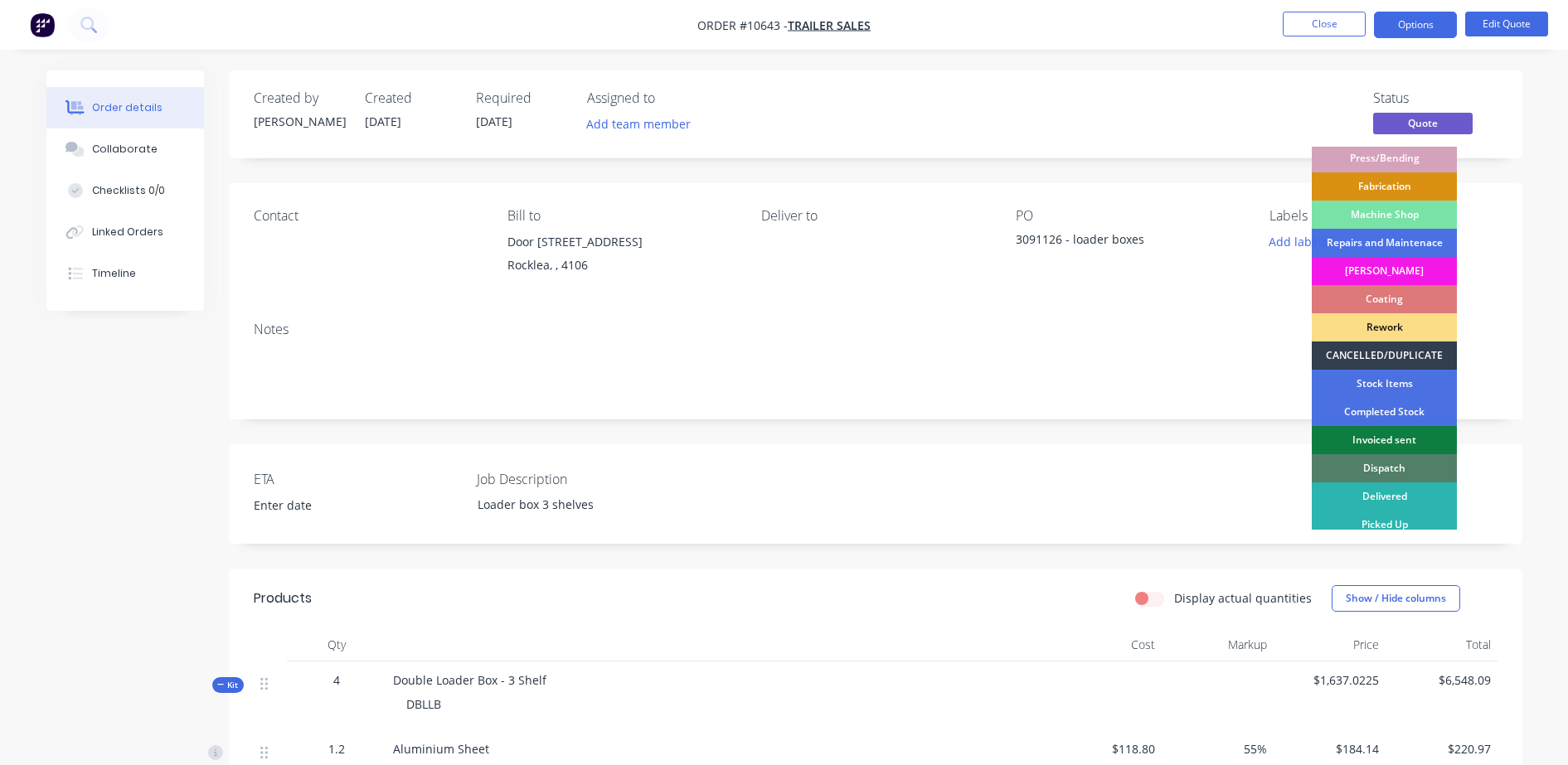
scroll to position [209, 0]
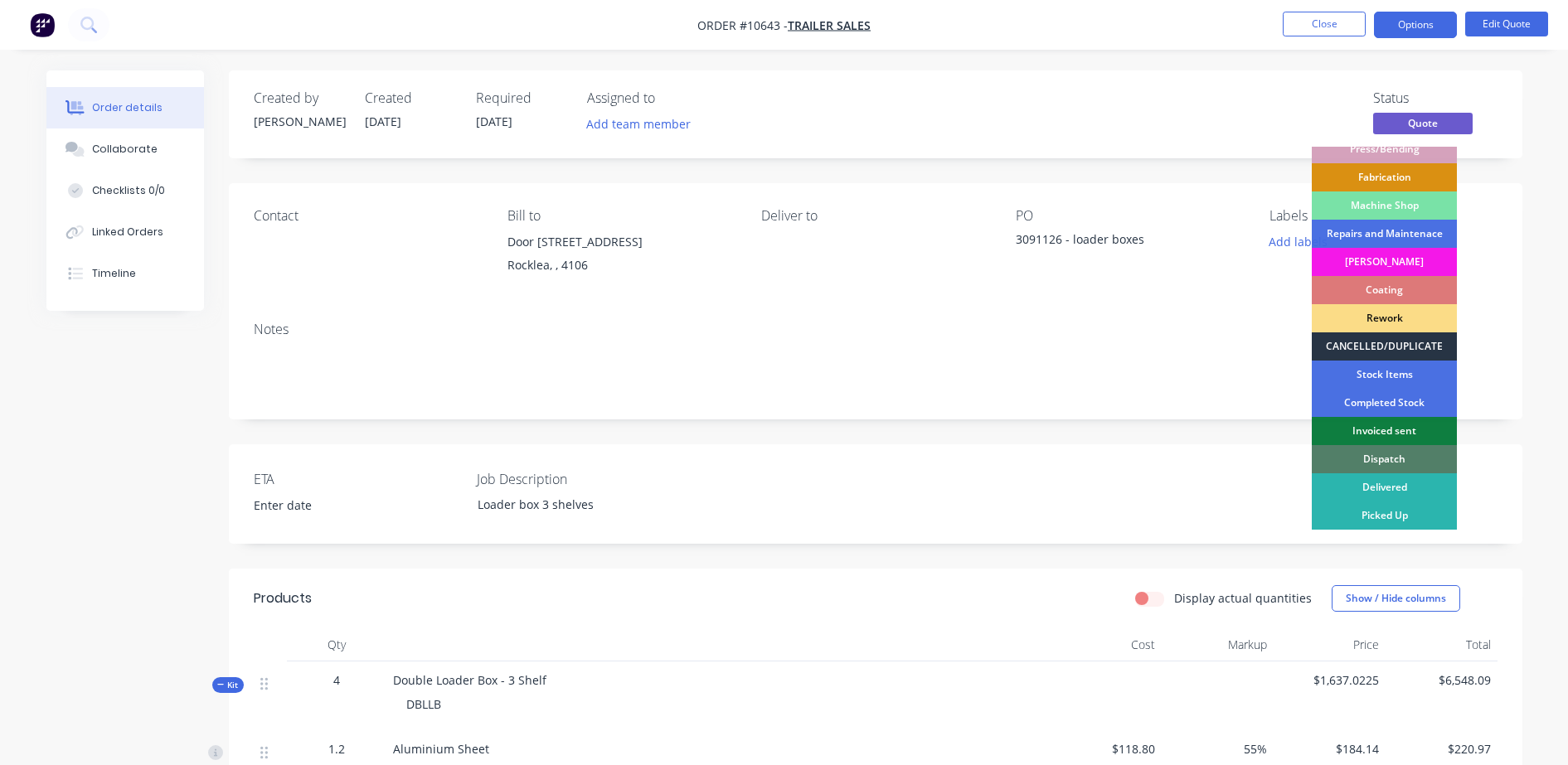
click at [1423, 342] on div "CANCELLED/DUPLICATE" at bounding box center [1384, 346] width 145 height 28
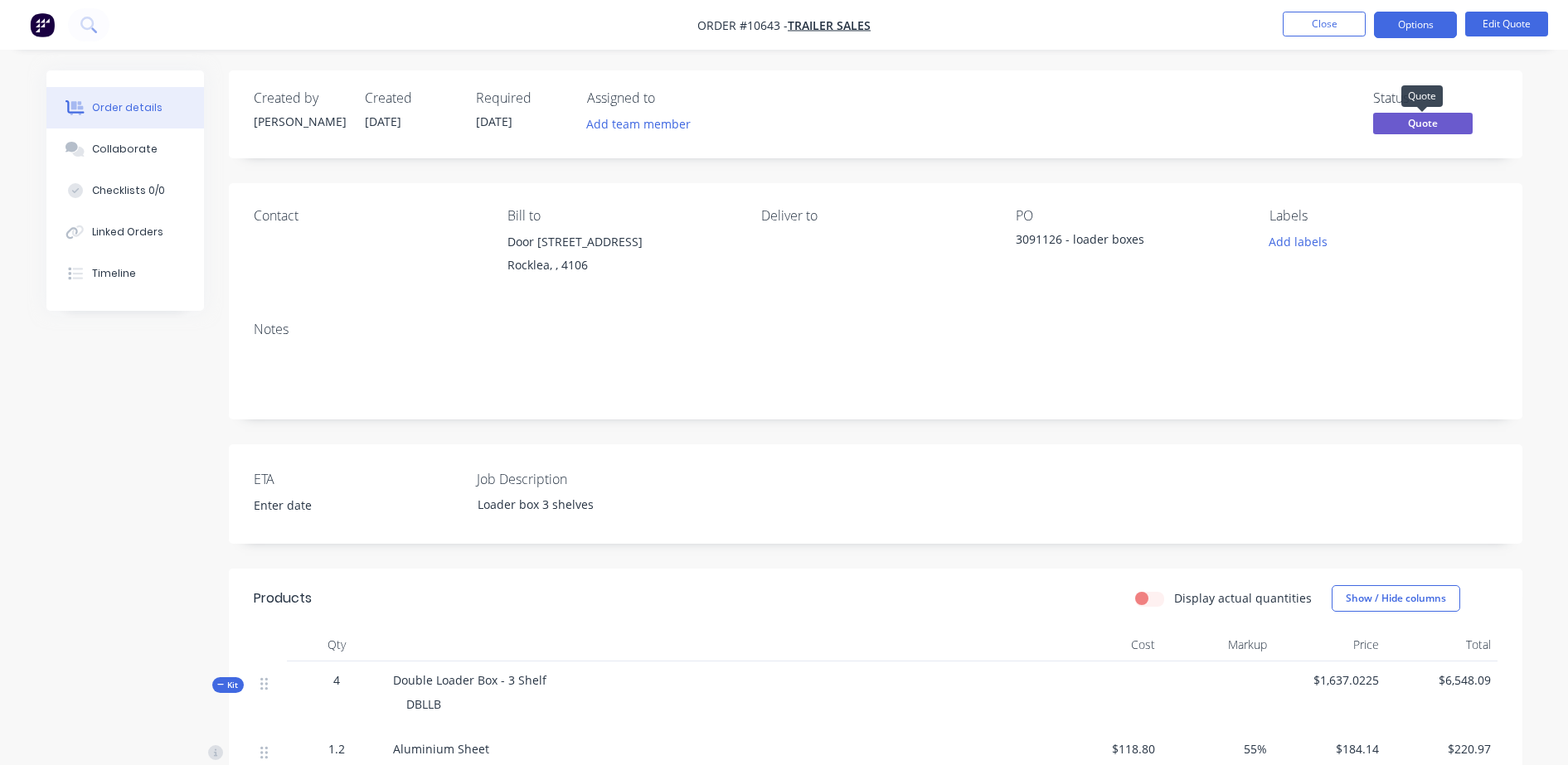
click at [1399, 121] on span "Quote" at bounding box center [1423, 122] width 100 height 21
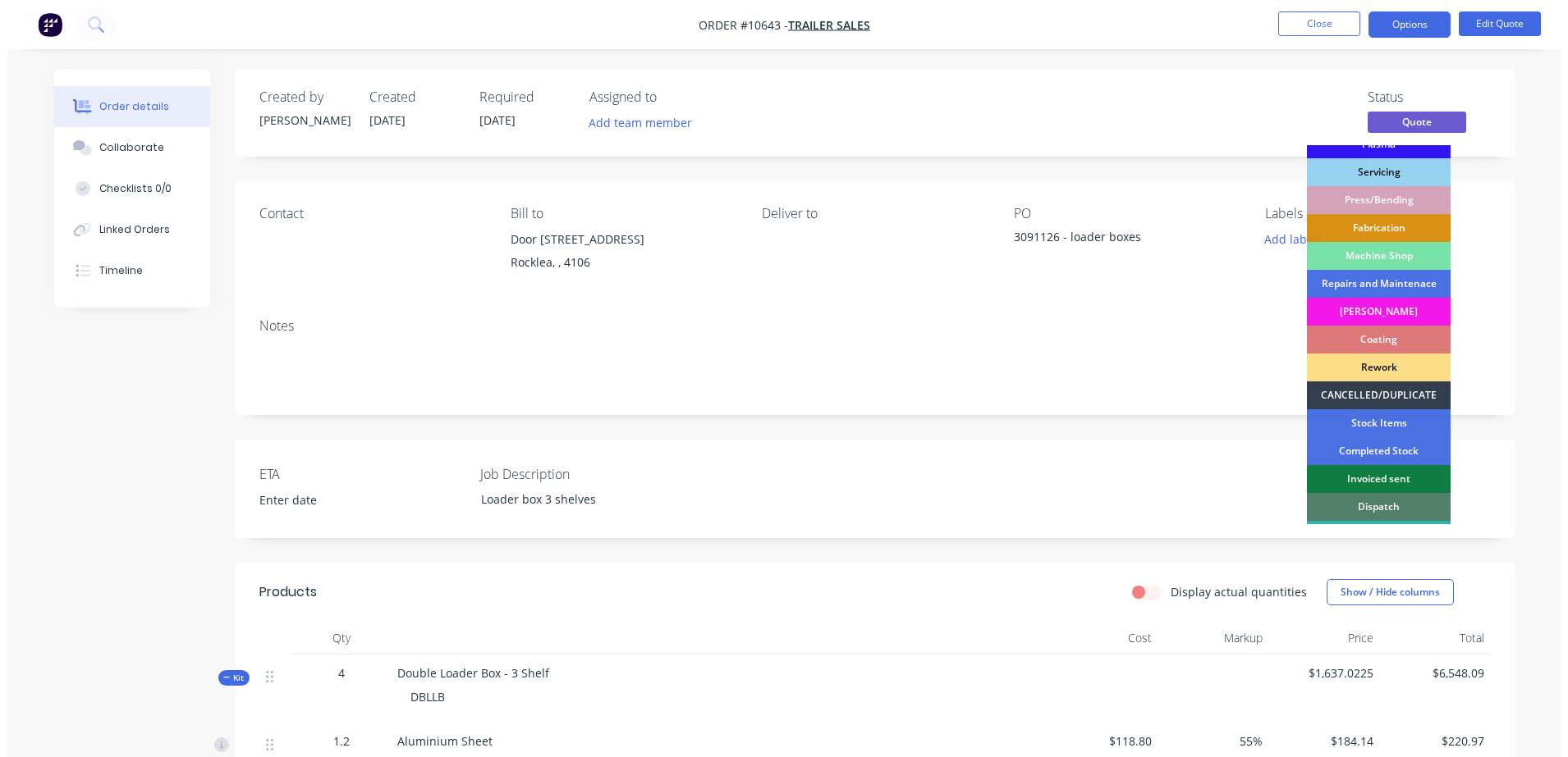
scroll to position [197, 0]
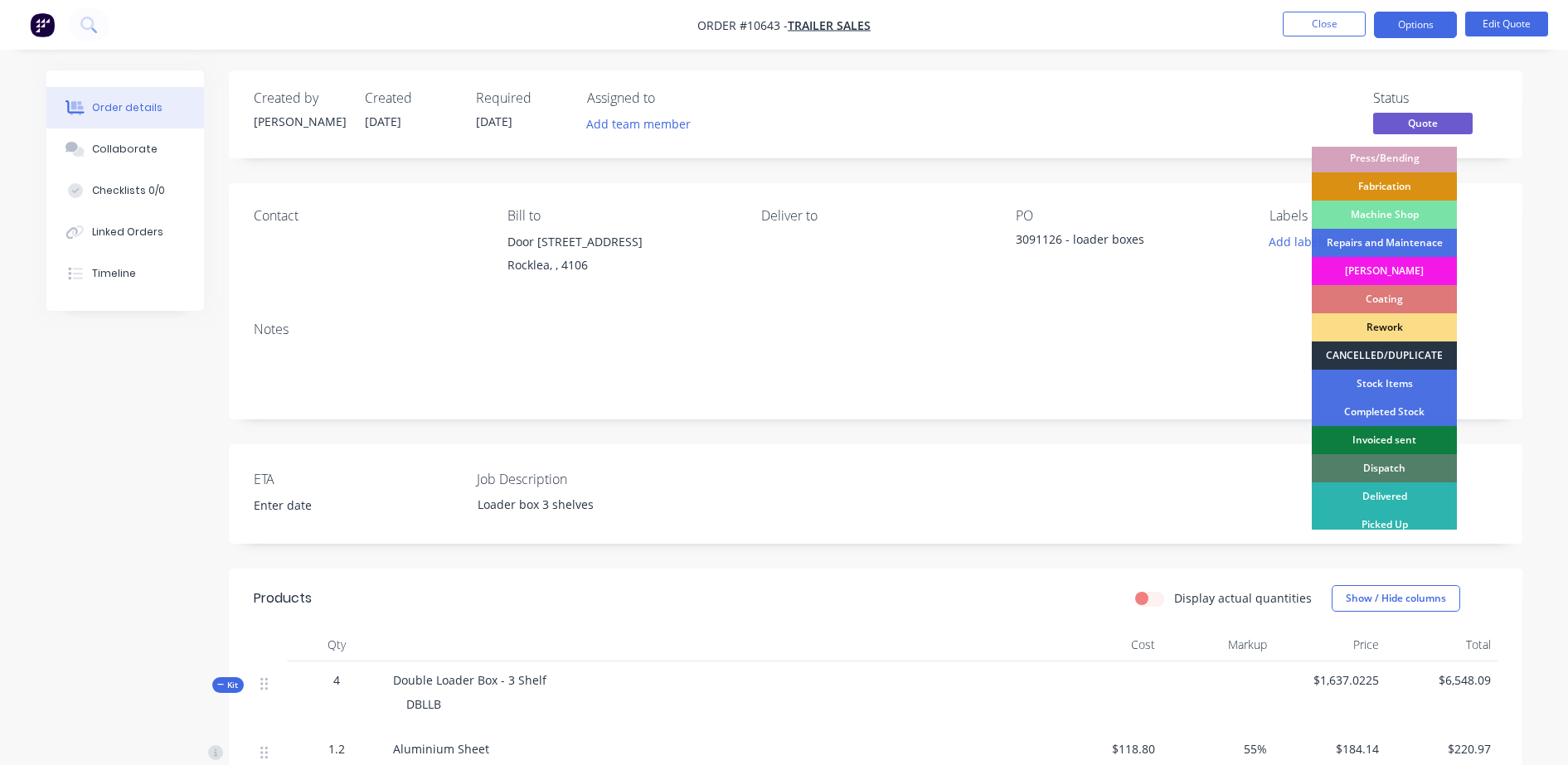
click at [1359, 363] on div "CANCELLED/DUPLICATE" at bounding box center [1384, 355] width 145 height 28
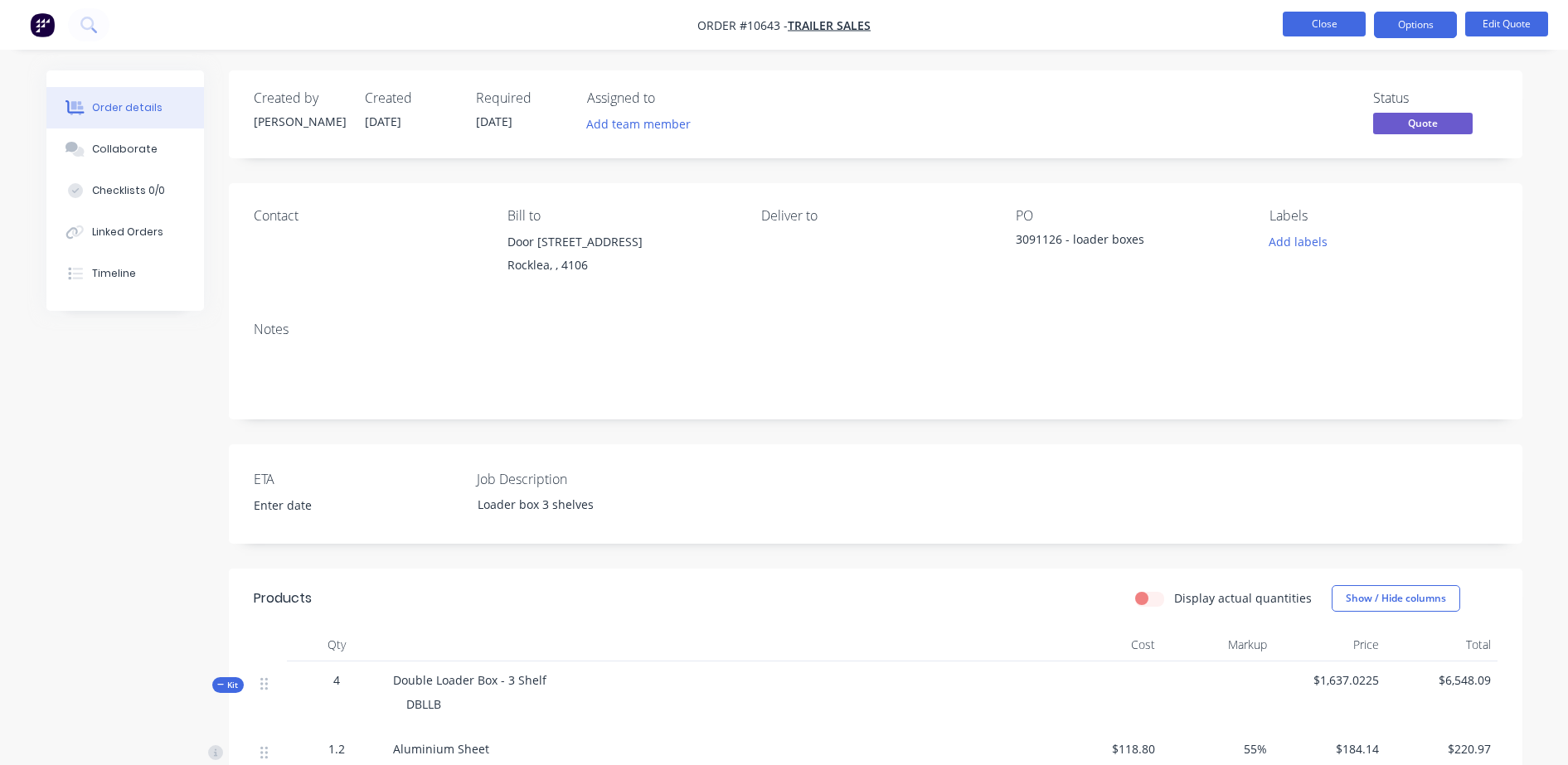
click at [1332, 23] on button "Close" at bounding box center [1324, 24] width 83 height 25
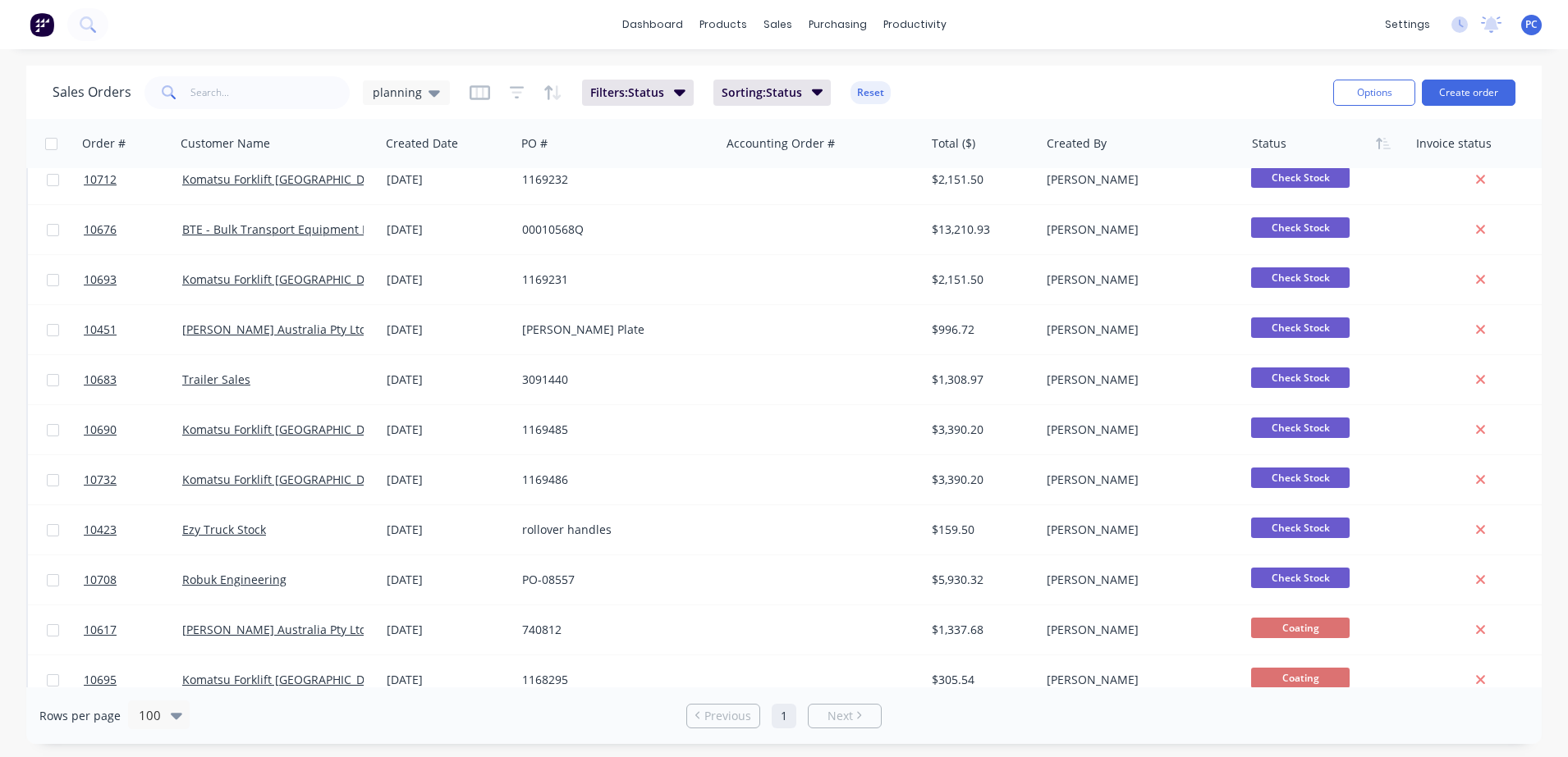
scroll to position [90, 0]
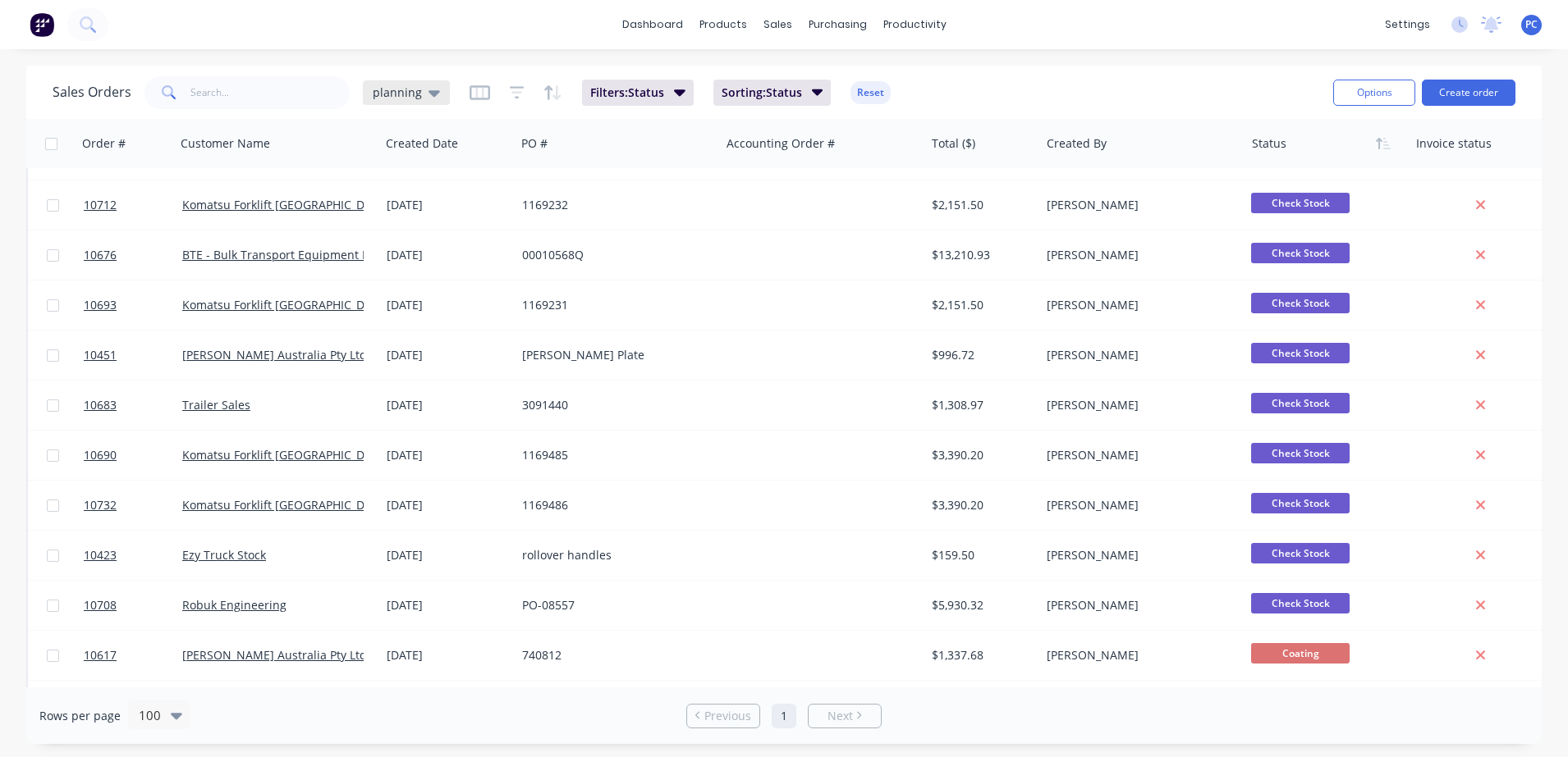
click at [418, 81] on div "planning" at bounding box center [407, 93] width 87 height 25
click at [429, 294] on button "Aproving quotes" at bounding box center [461, 298] width 187 height 19
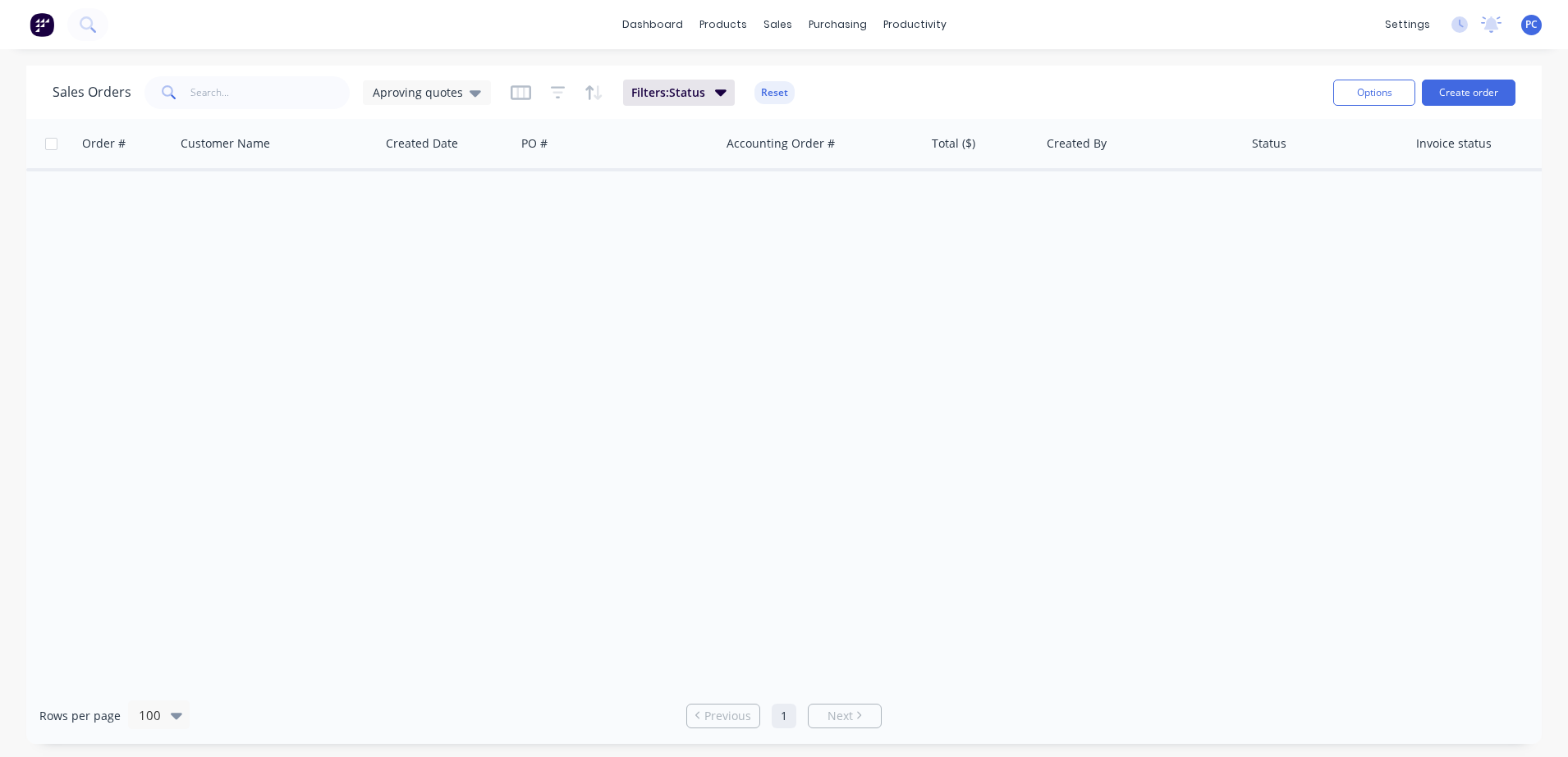
scroll to position [0, 0]
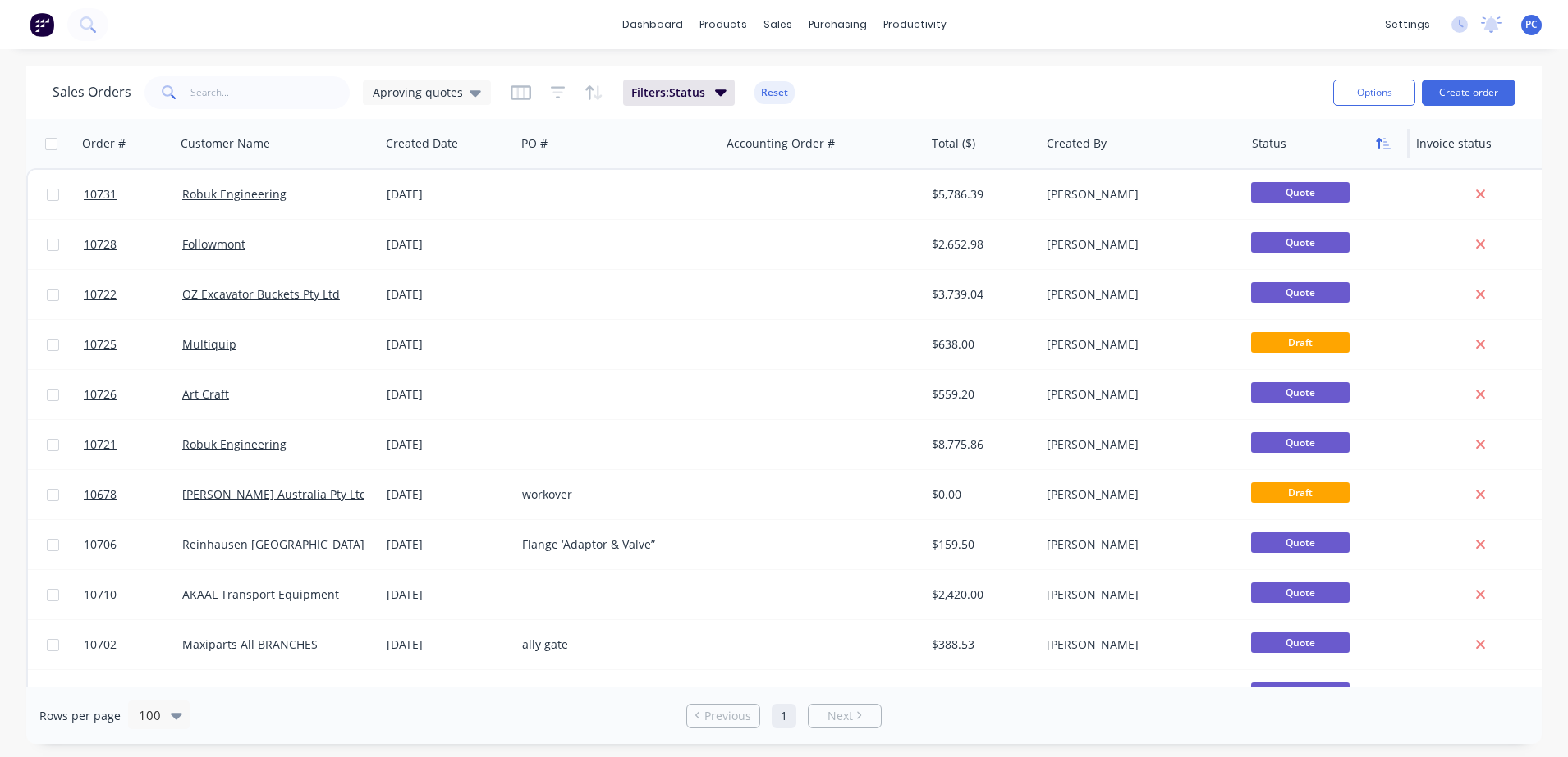
click at [1381, 142] on icon "button" at bounding box center [1383, 143] width 15 height 13
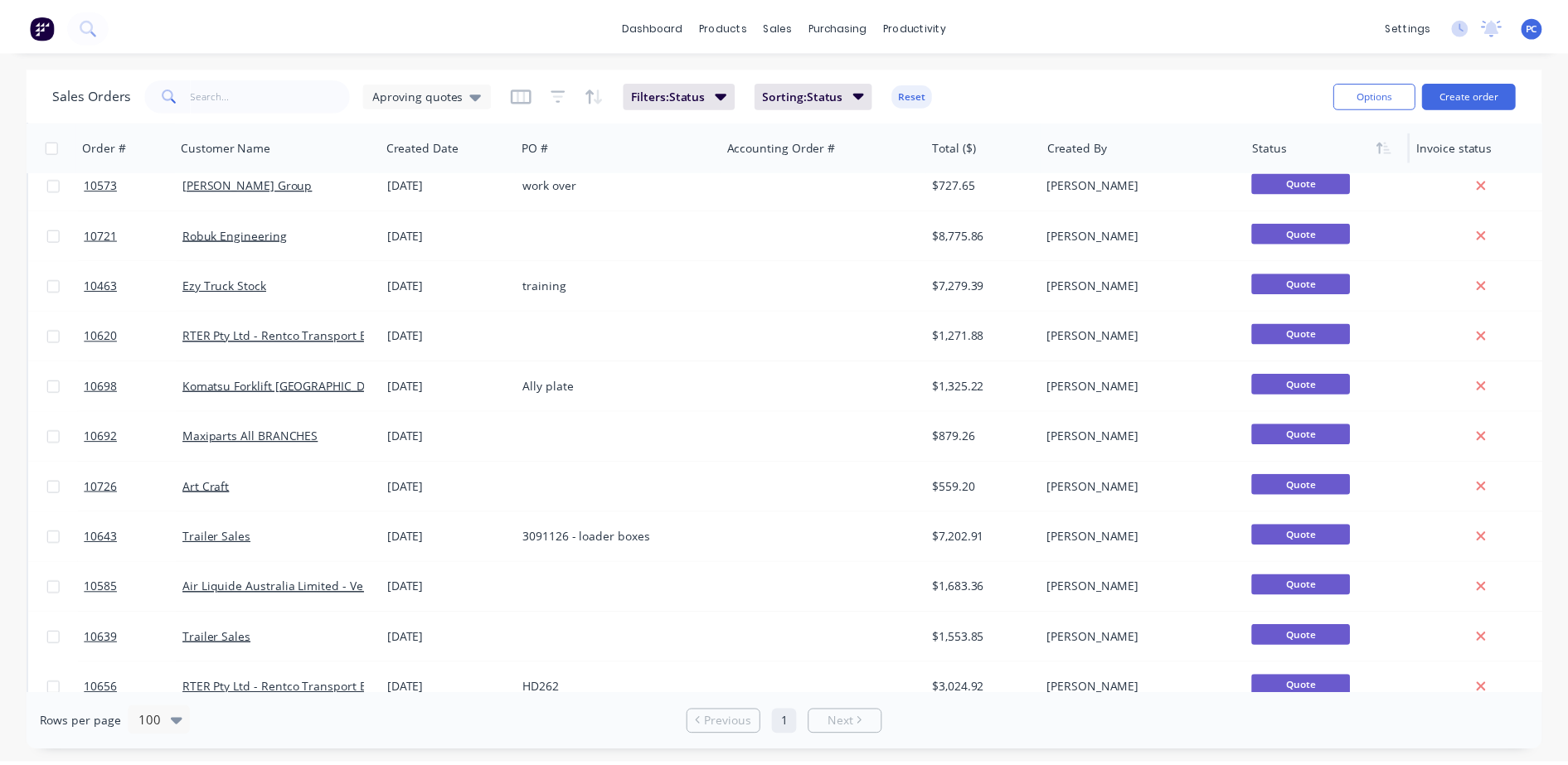
scroll to position [424, 0]
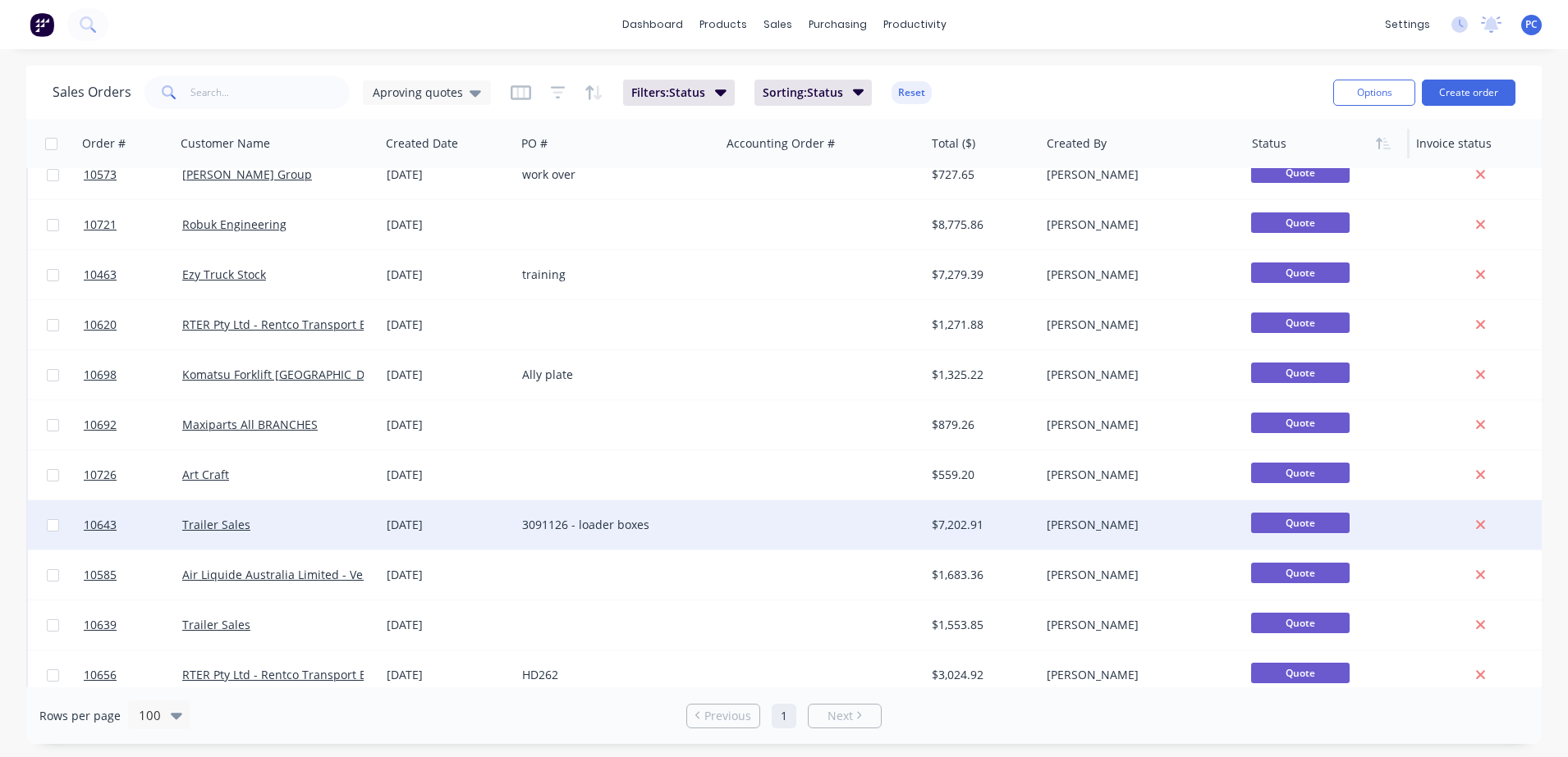
click at [905, 538] on div at bounding box center [823, 525] width 205 height 49
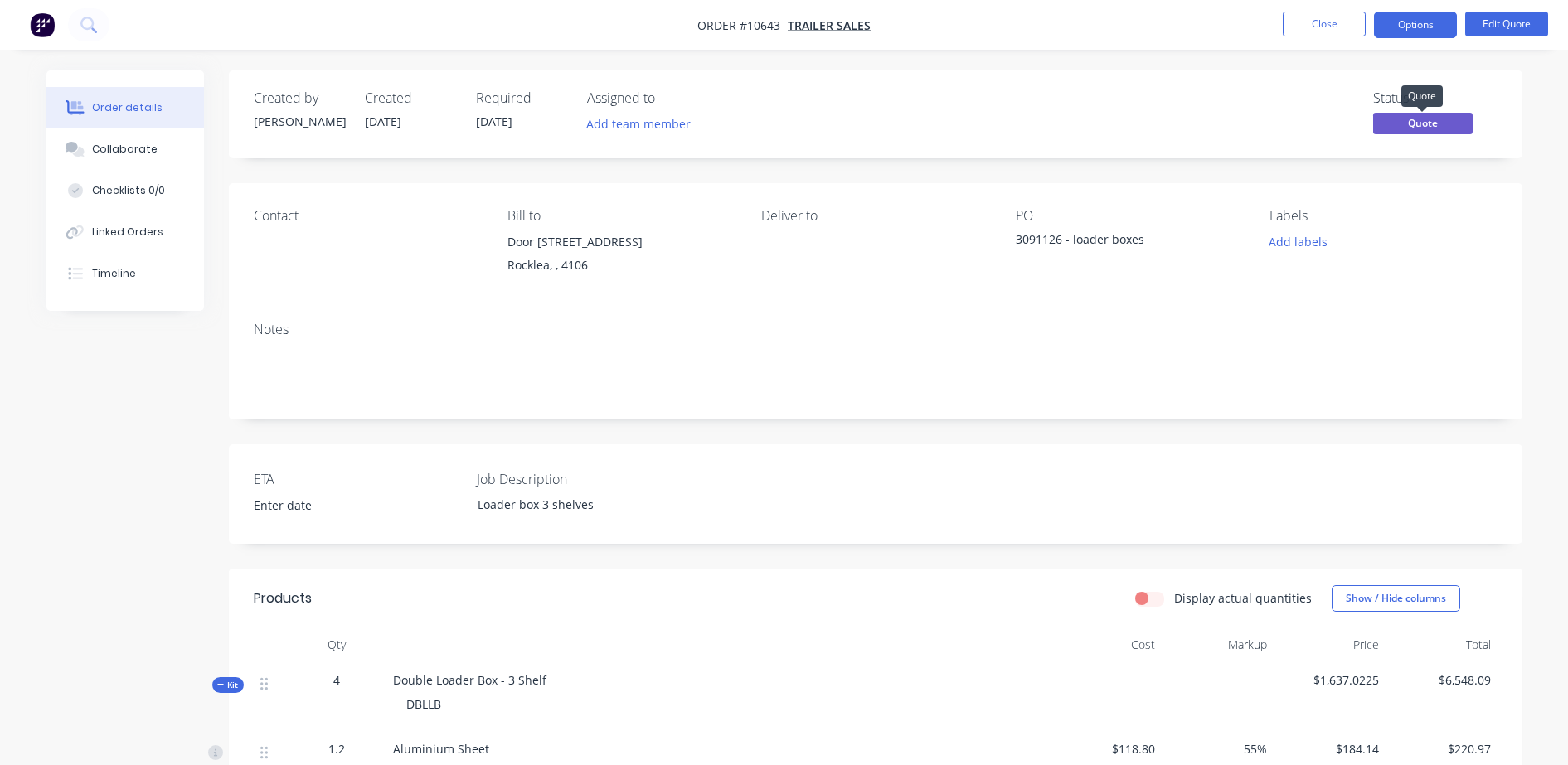
click at [1397, 127] on span "Quote" at bounding box center [1423, 122] width 100 height 21
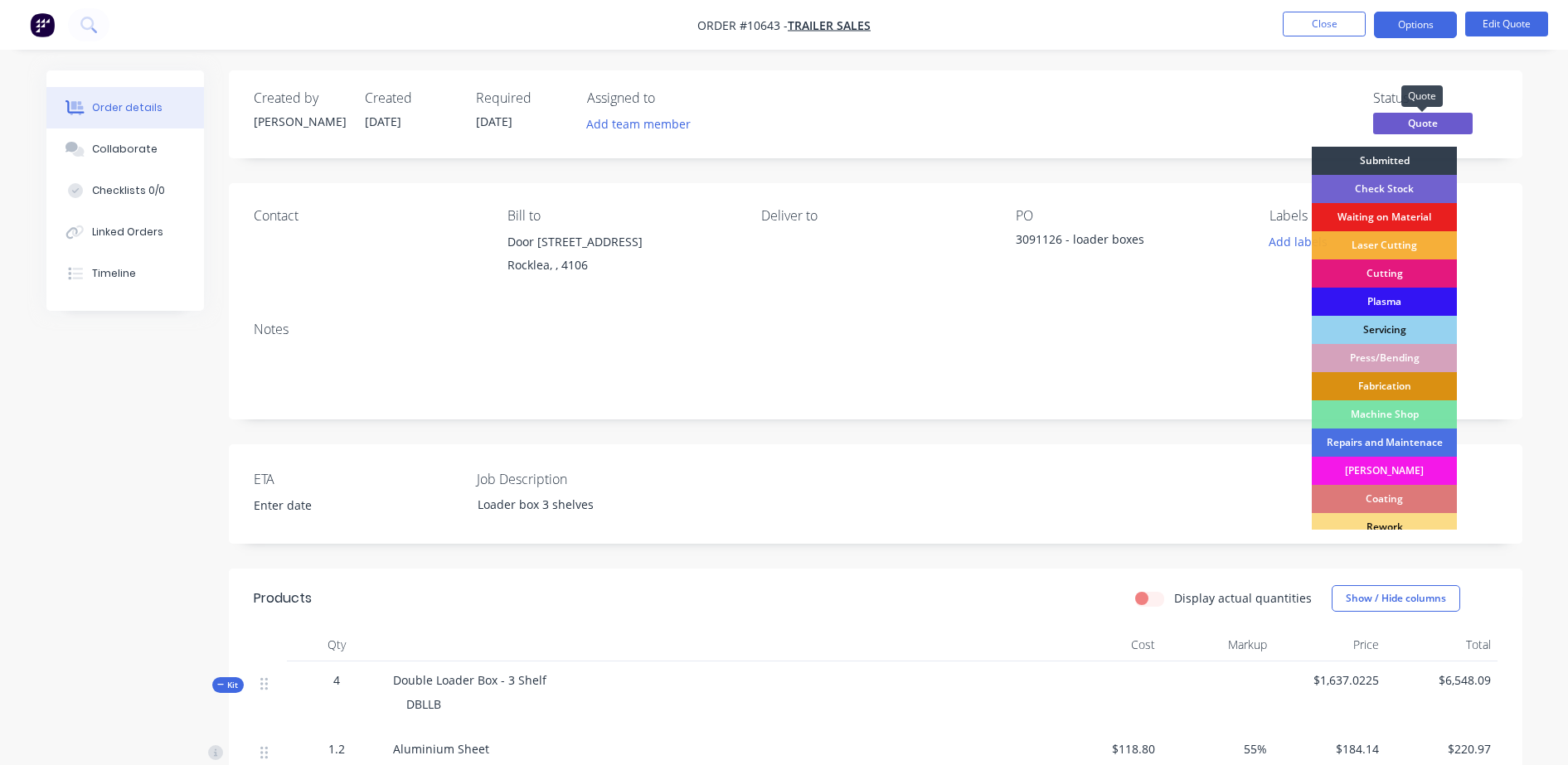
click at [1397, 127] on span "Quote" at bounding box center [1423, 122] width 100 height 21
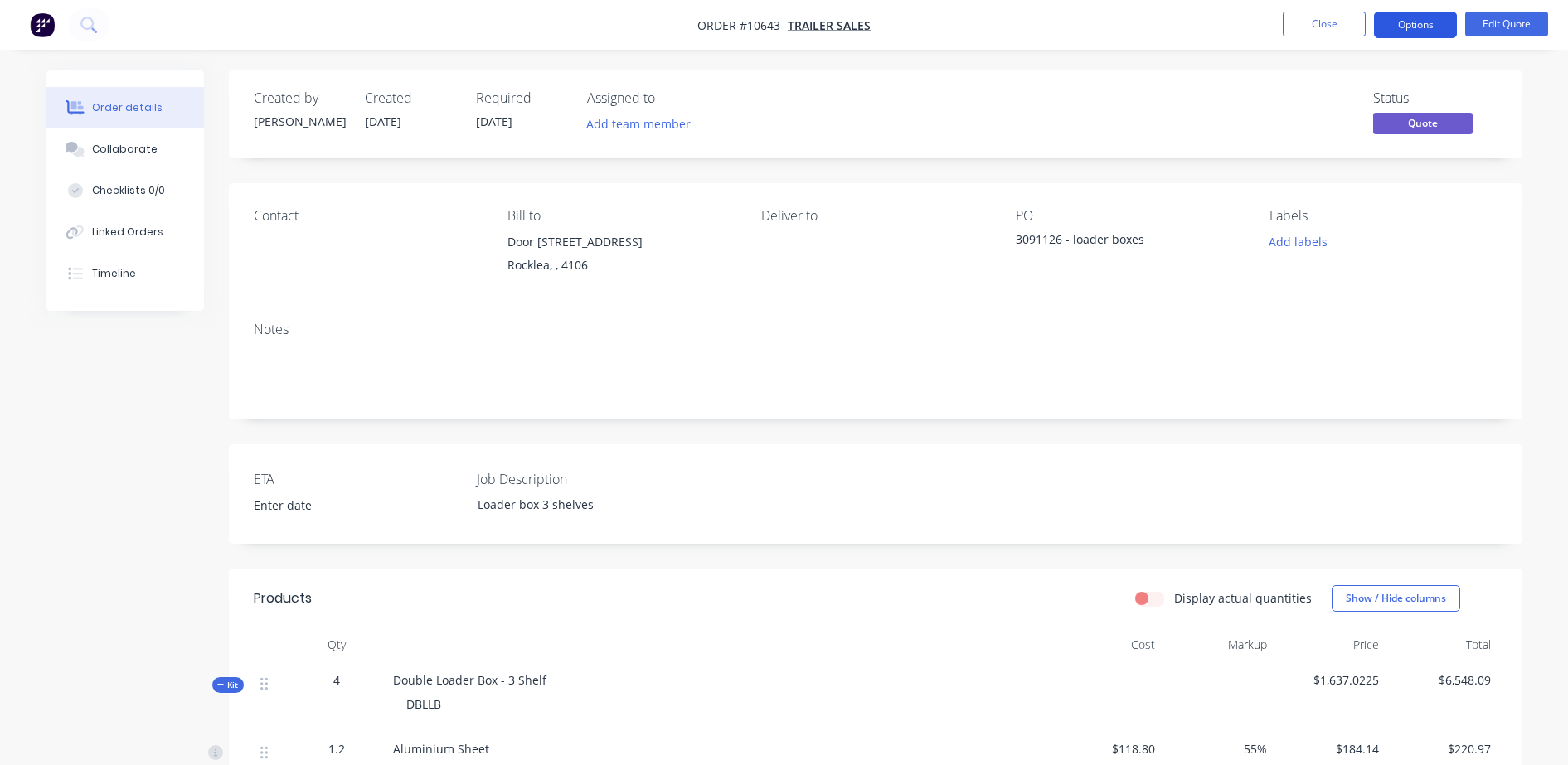
click at [1397, 26] on button "Options" at bounding box center [1416, 25] width 83 height 27
click at [1179, 128] on div "Status Quote" at bounding box center [1126, 115] width 744 height 49
click at [1395, 127] on span "Quote" at bounding box center [1423, 122] width 100 height 21
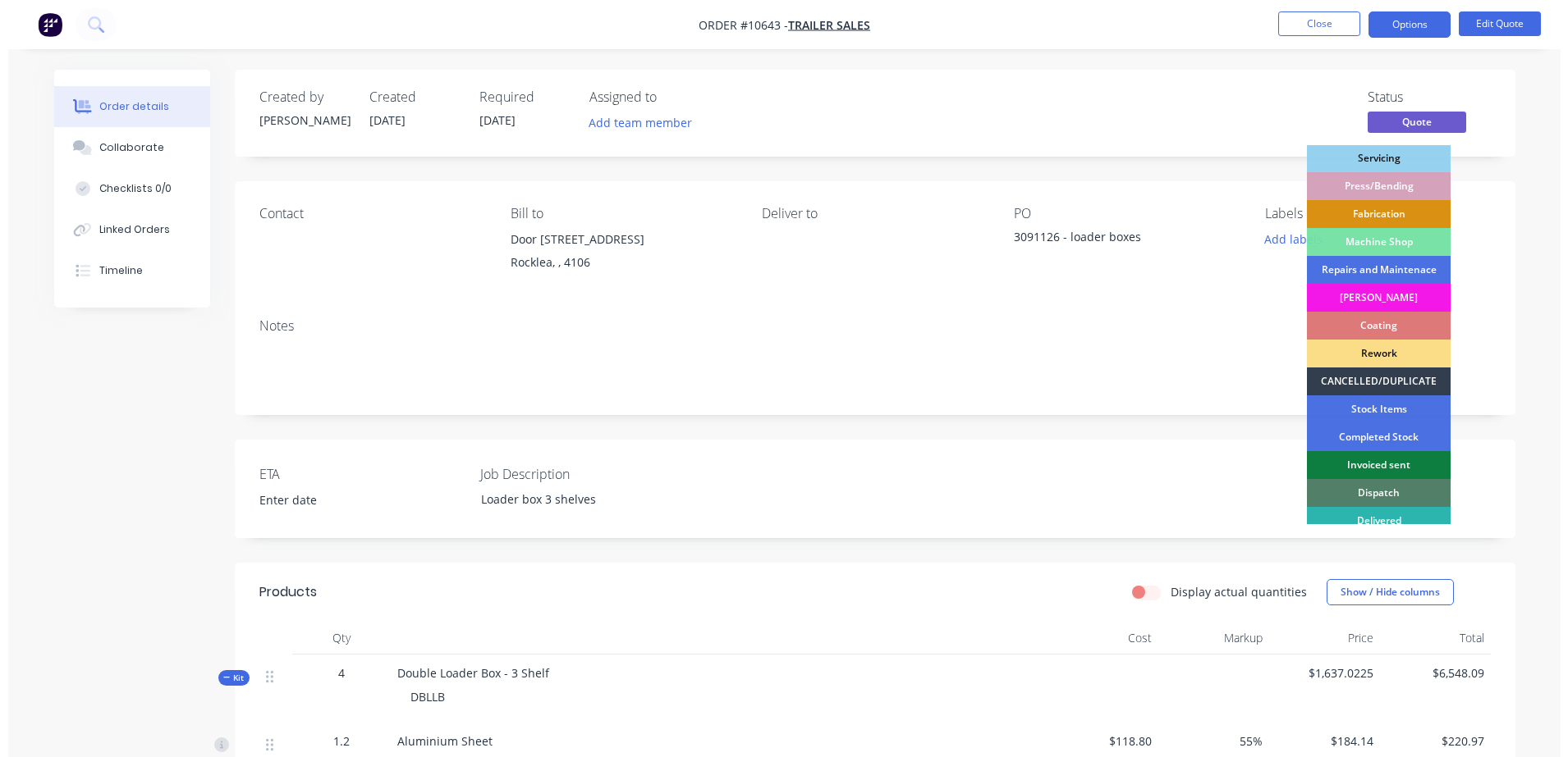
scroll to position [173, 0]
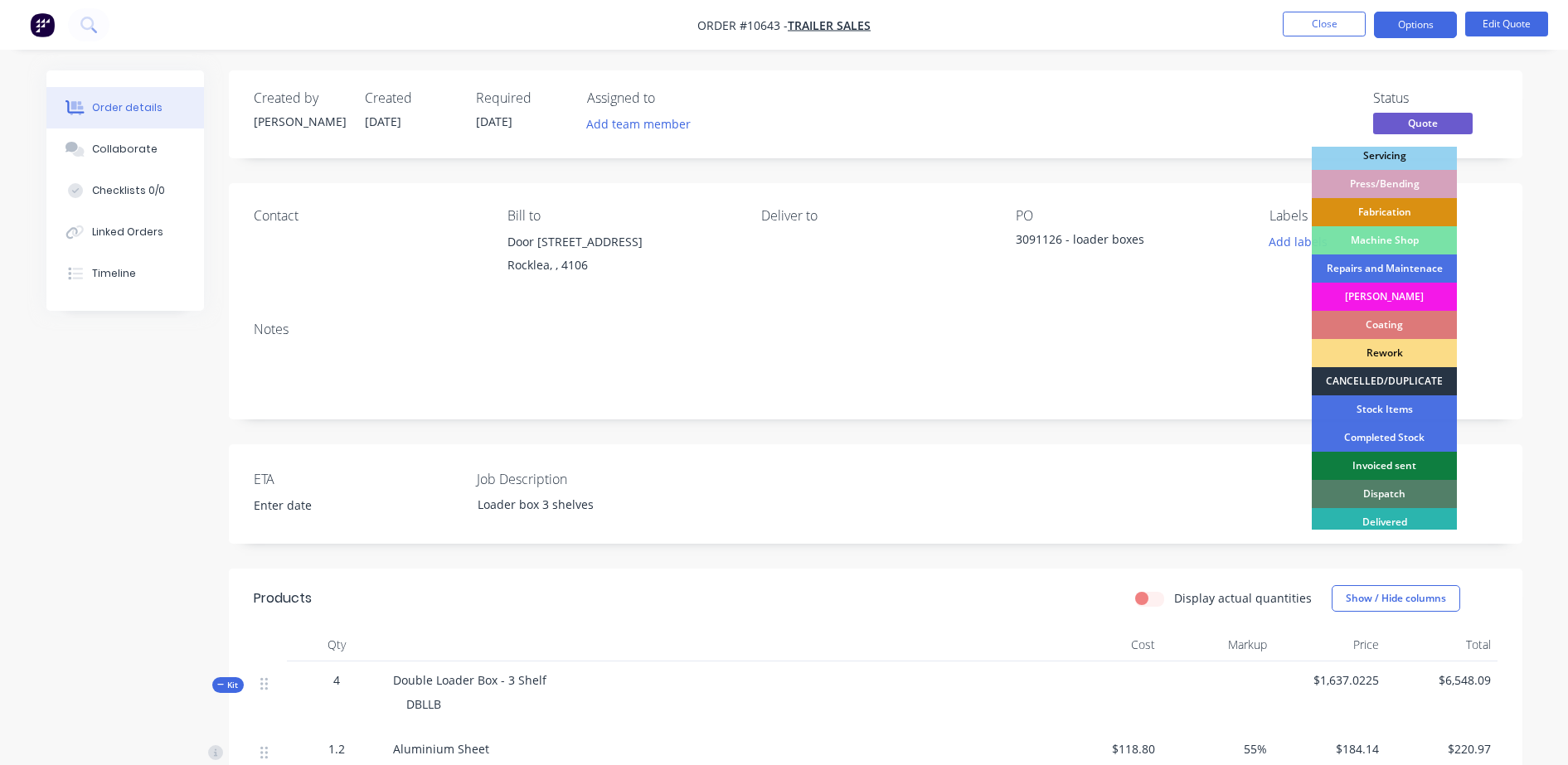
click at [1419, 381] on div "CANCELLED/DUPLICATE" at bounding box center [1384, 381] width 145 height 28
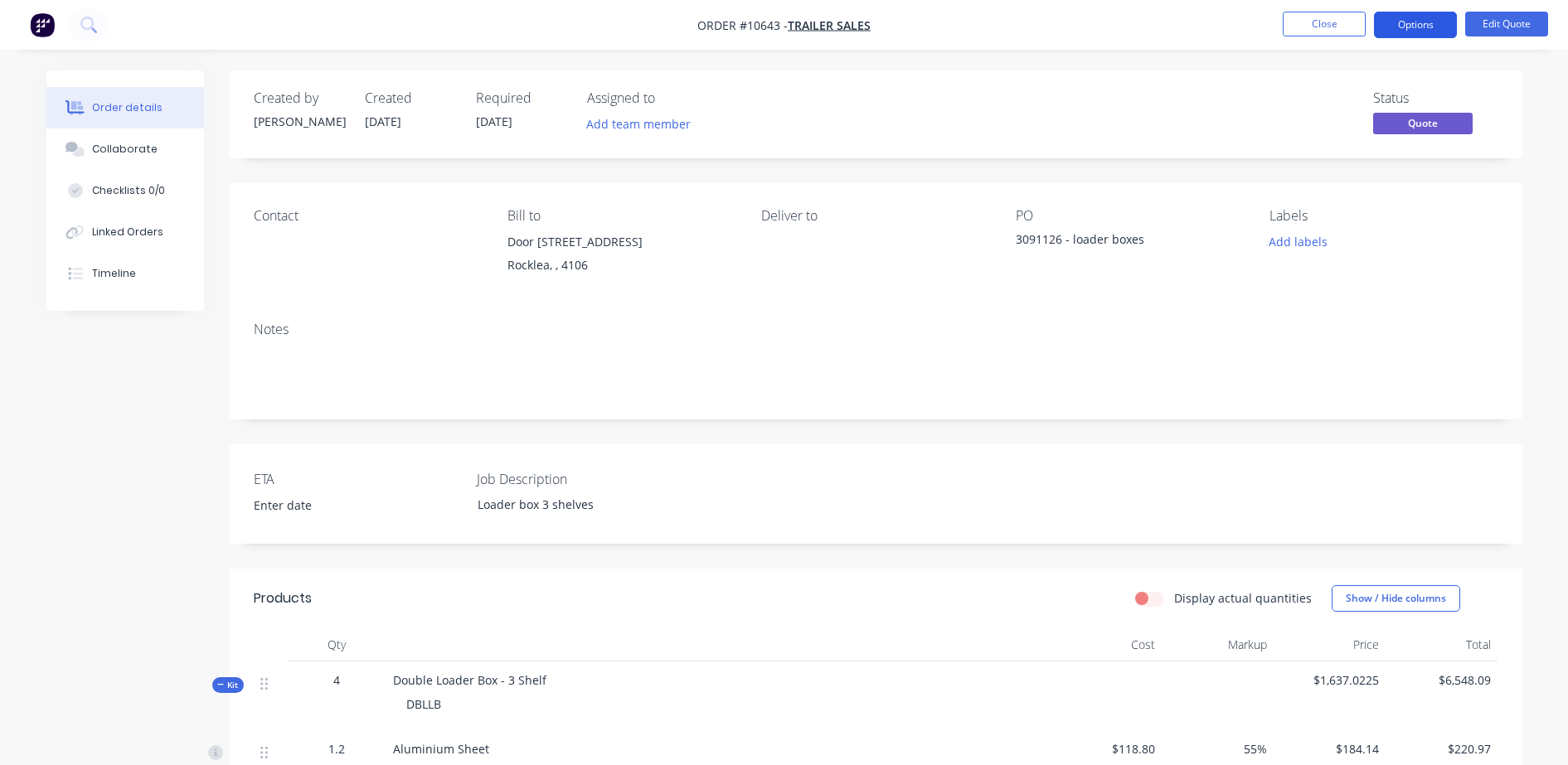
click at [1403, 24] on button "Options" at bounding box center [1416, 25] width 83 height 27
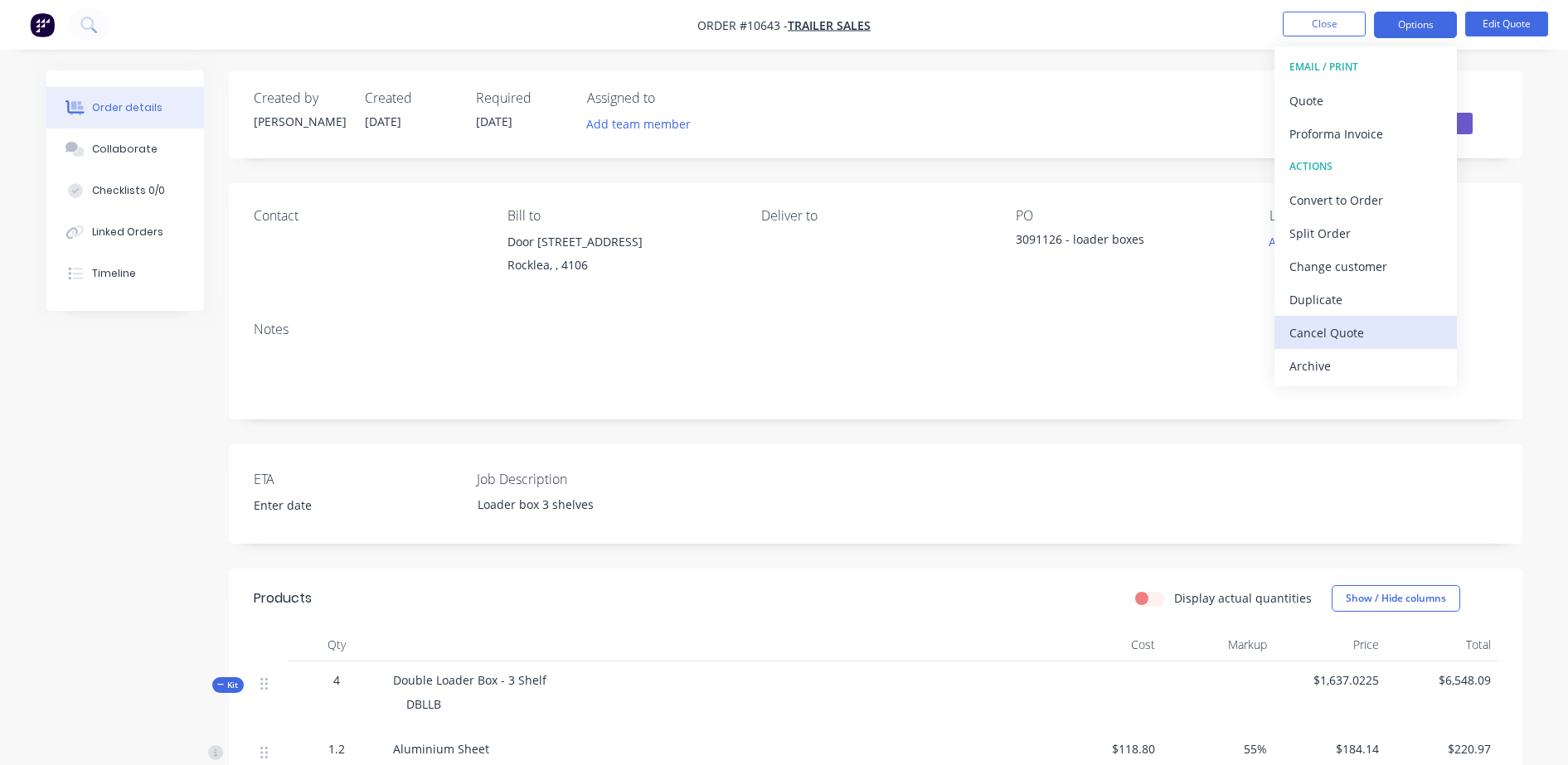
click at [1321, 332] on div "Cancel Quote" at bounding box center [1367, 333] width 153 height 24
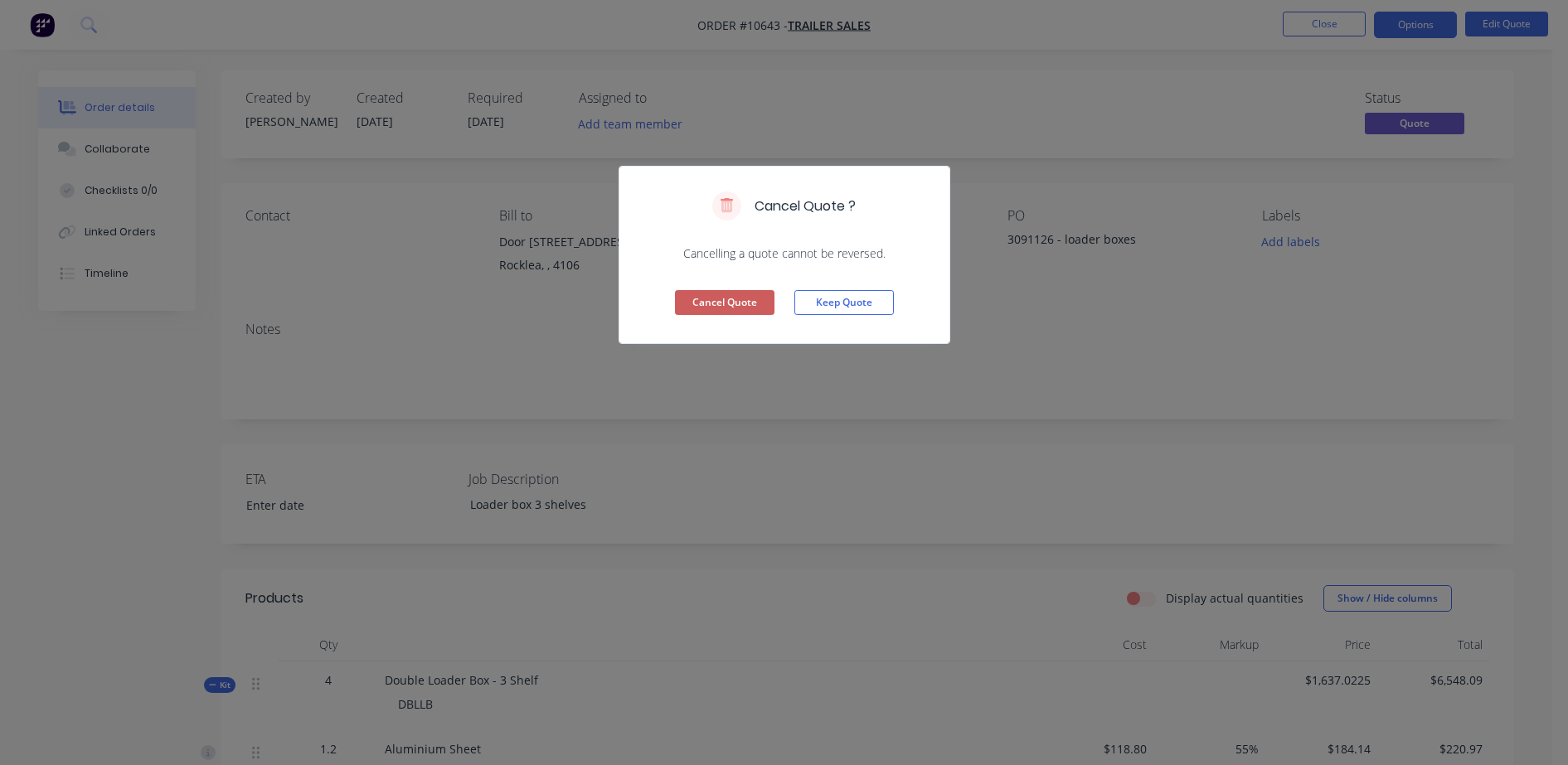
click at [743, 307] on button "Cancel Quote" at bounding box center [725, 303] width 100 height 25
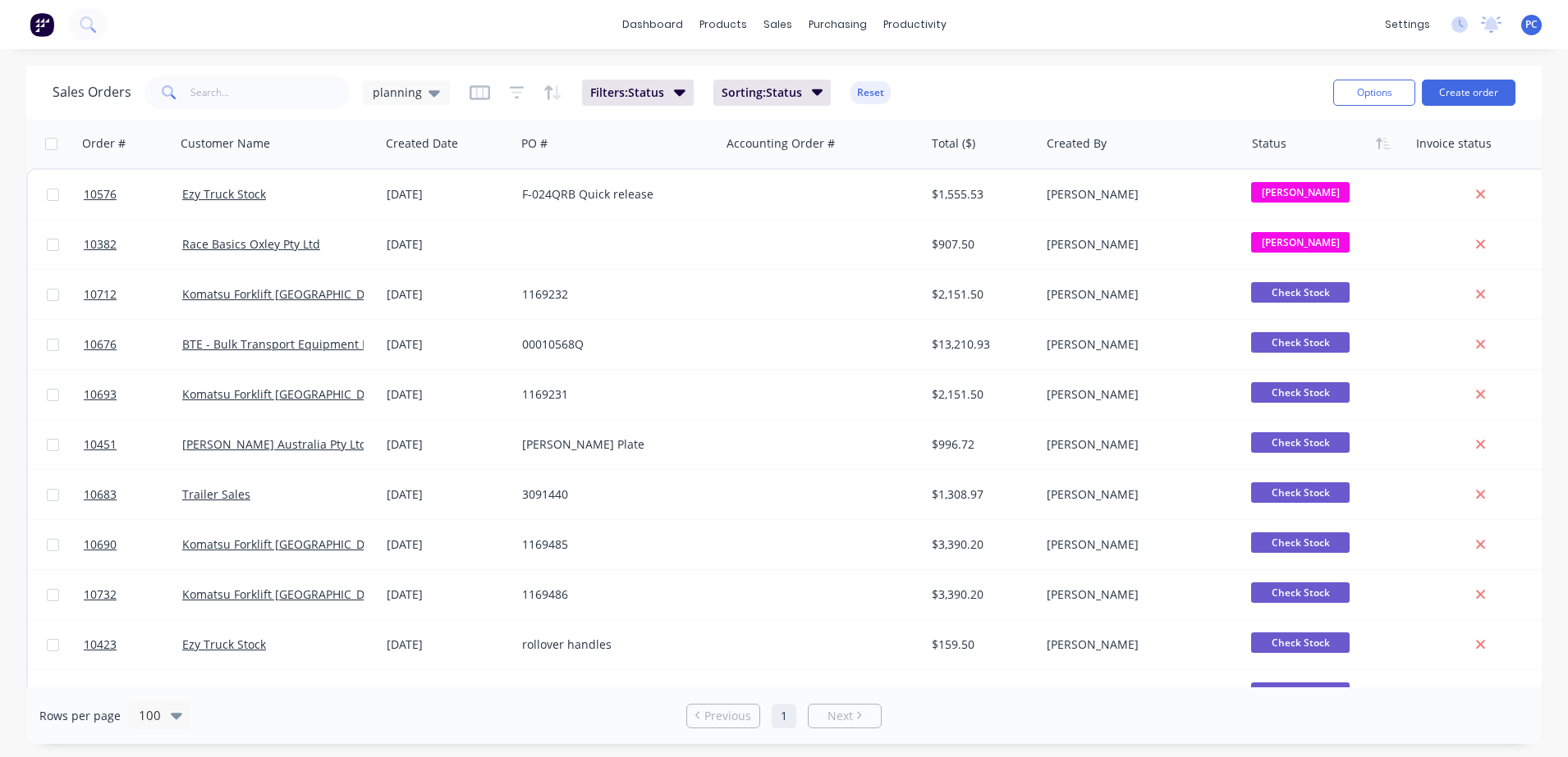
drag, startPoint x: 1544, startPoint y: 172, endPoint x: 1539, endPoint y: 193, distance: 21.6
click at [1539, 193] on div "Sales Orders planning Filters: Status Sorting: Status Reset Options Create orde…" at bounding box center [784, 405] width 1568 height 679
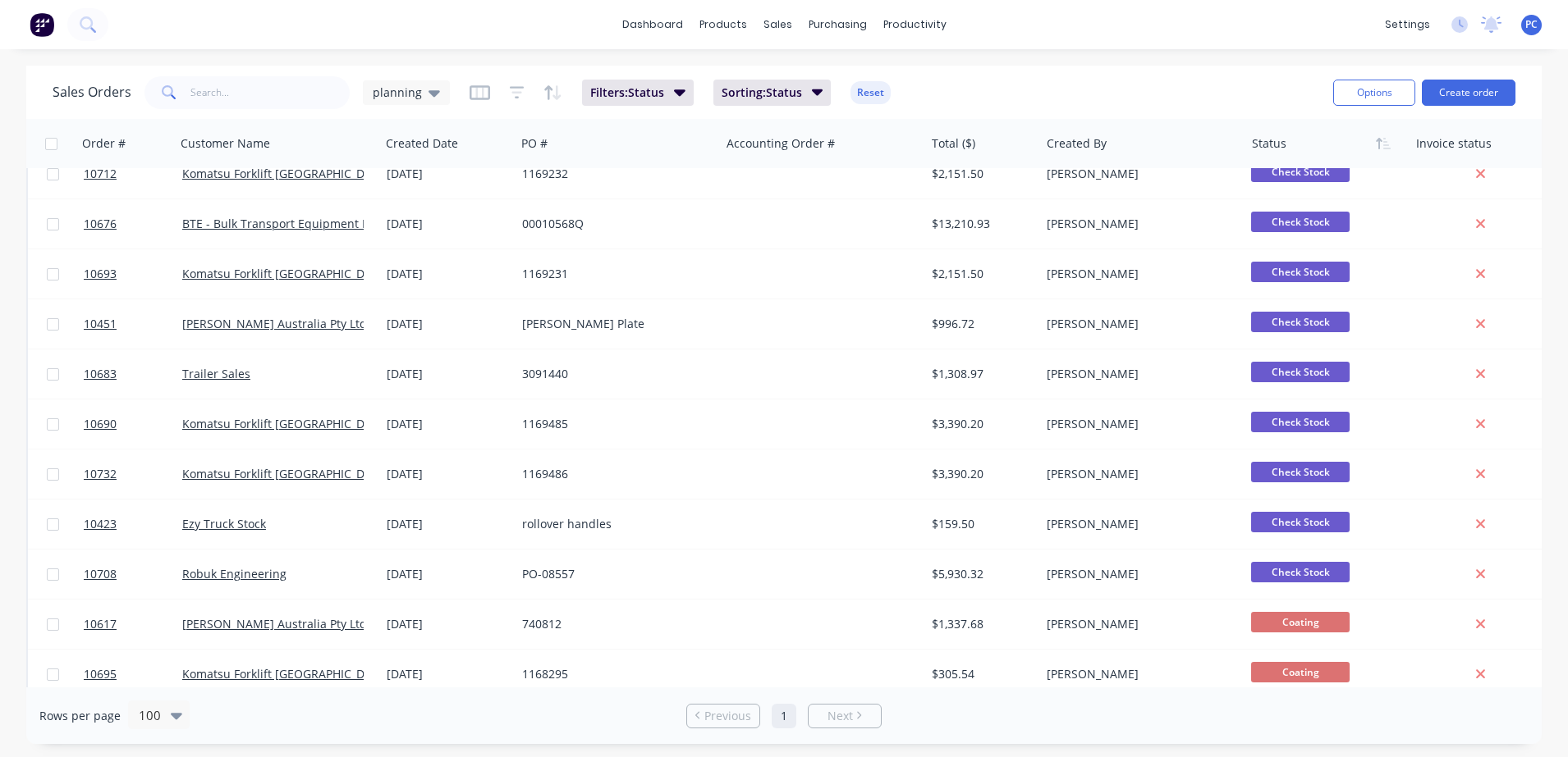
scroll to position [109, 0]
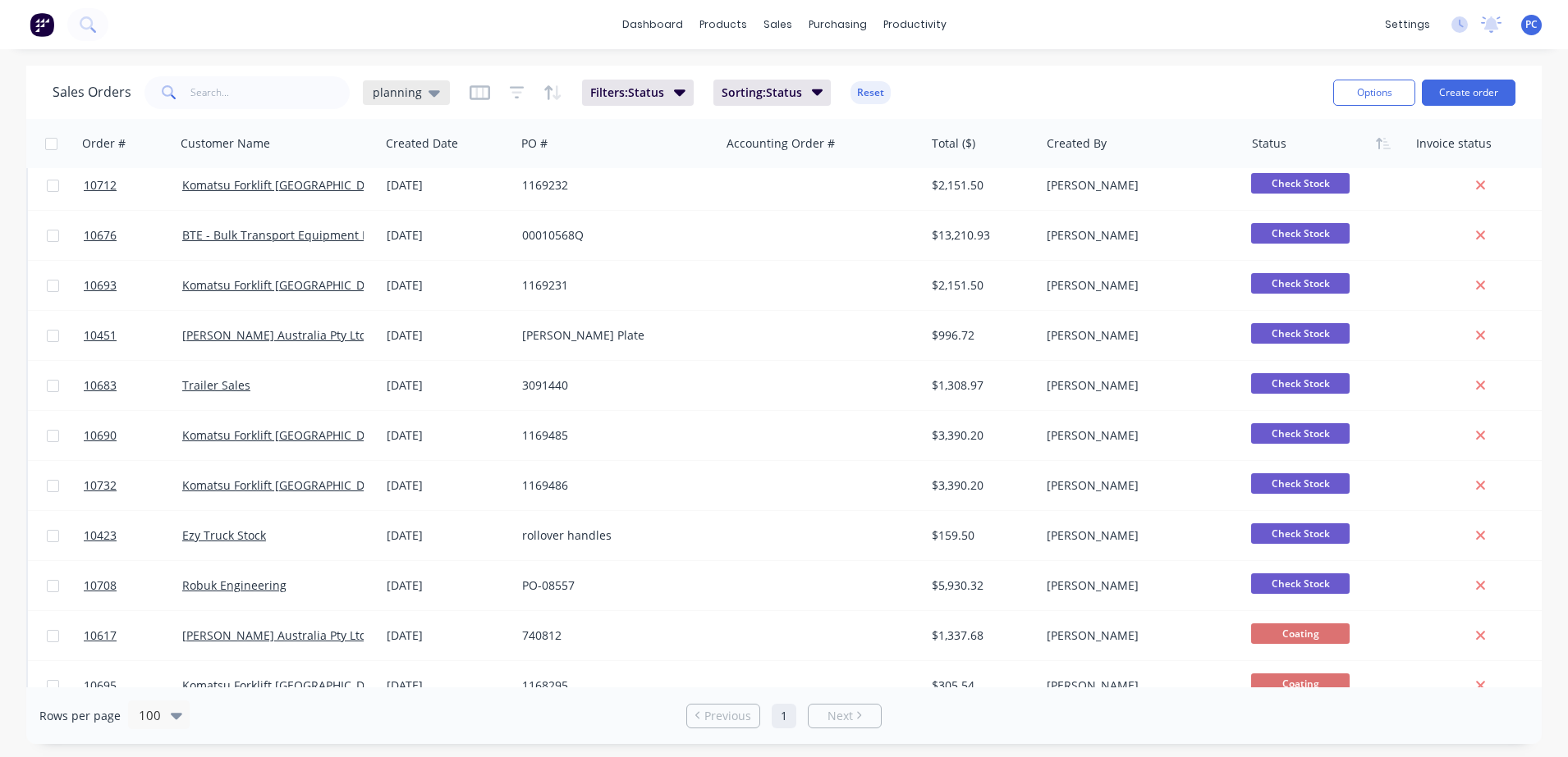
click at [429, 92] on icon at bounding box center [434, 93] width 12 height 18
click at [426, 300] on button "Aproving quotes" at bounding box center [461, 298] width 187 height 19
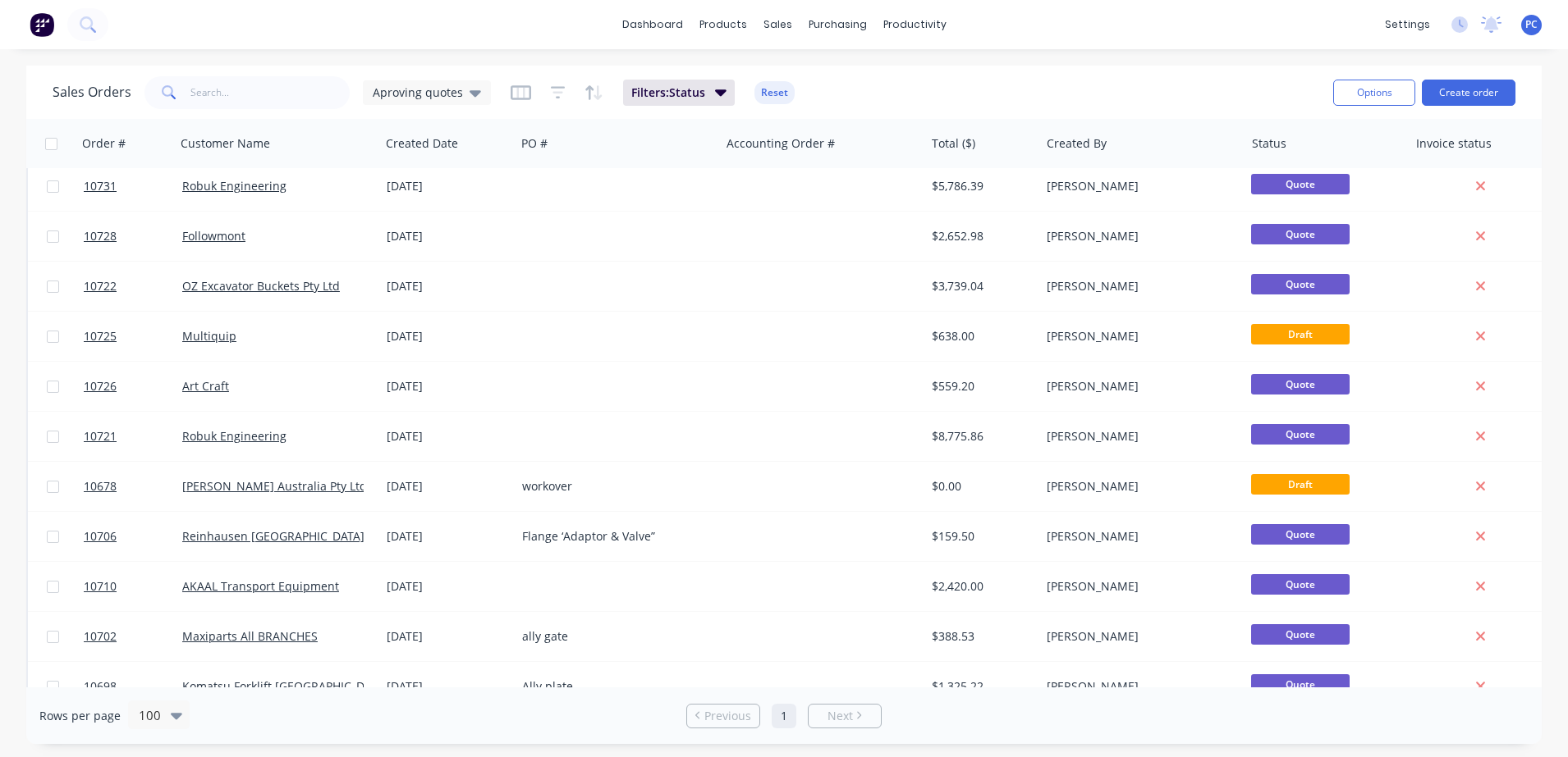
scroll to position [0, 0]
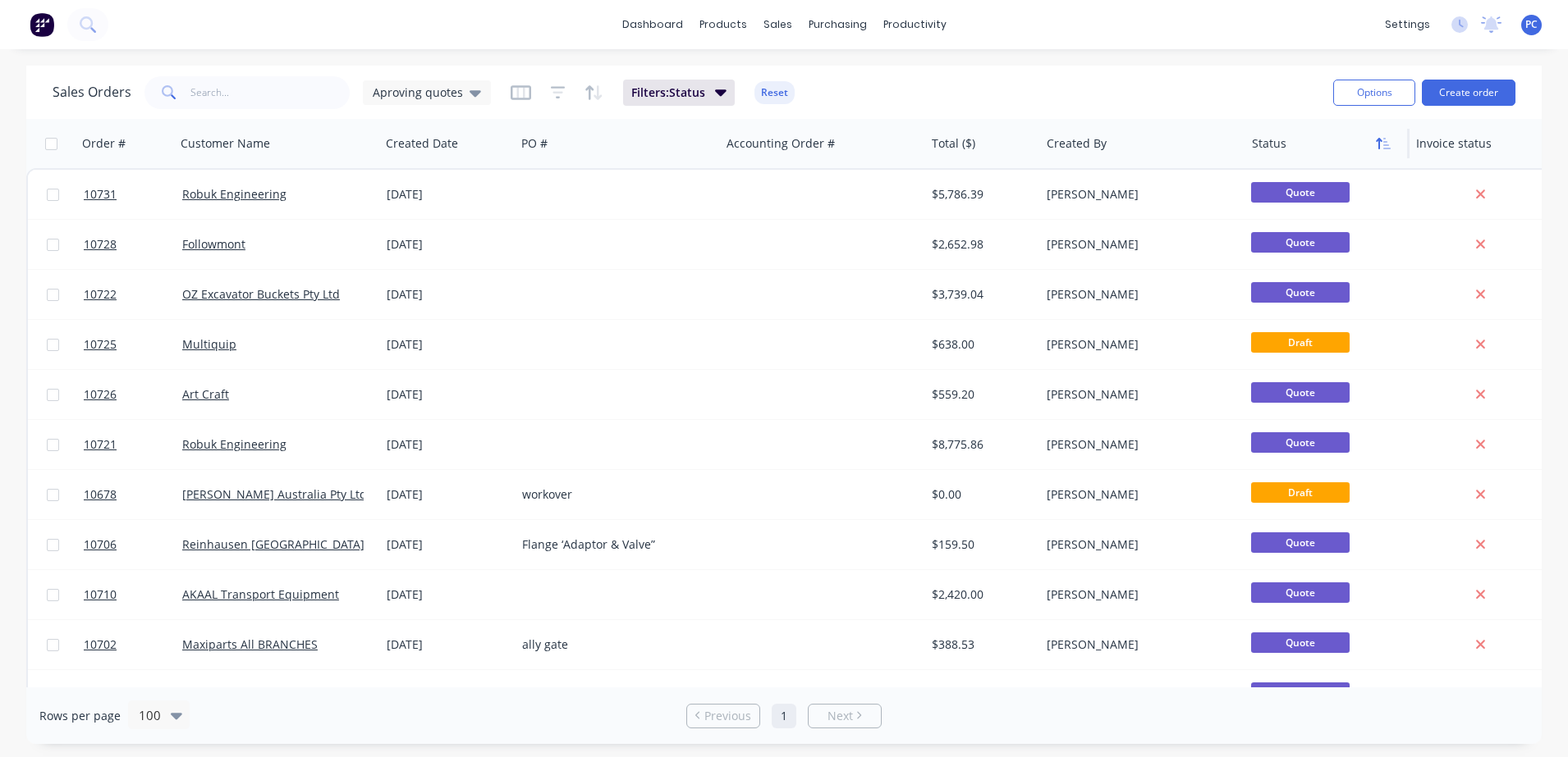
click at [1384, 146] on icon "button" at bounding box center [1383, 143] width 15 height 13
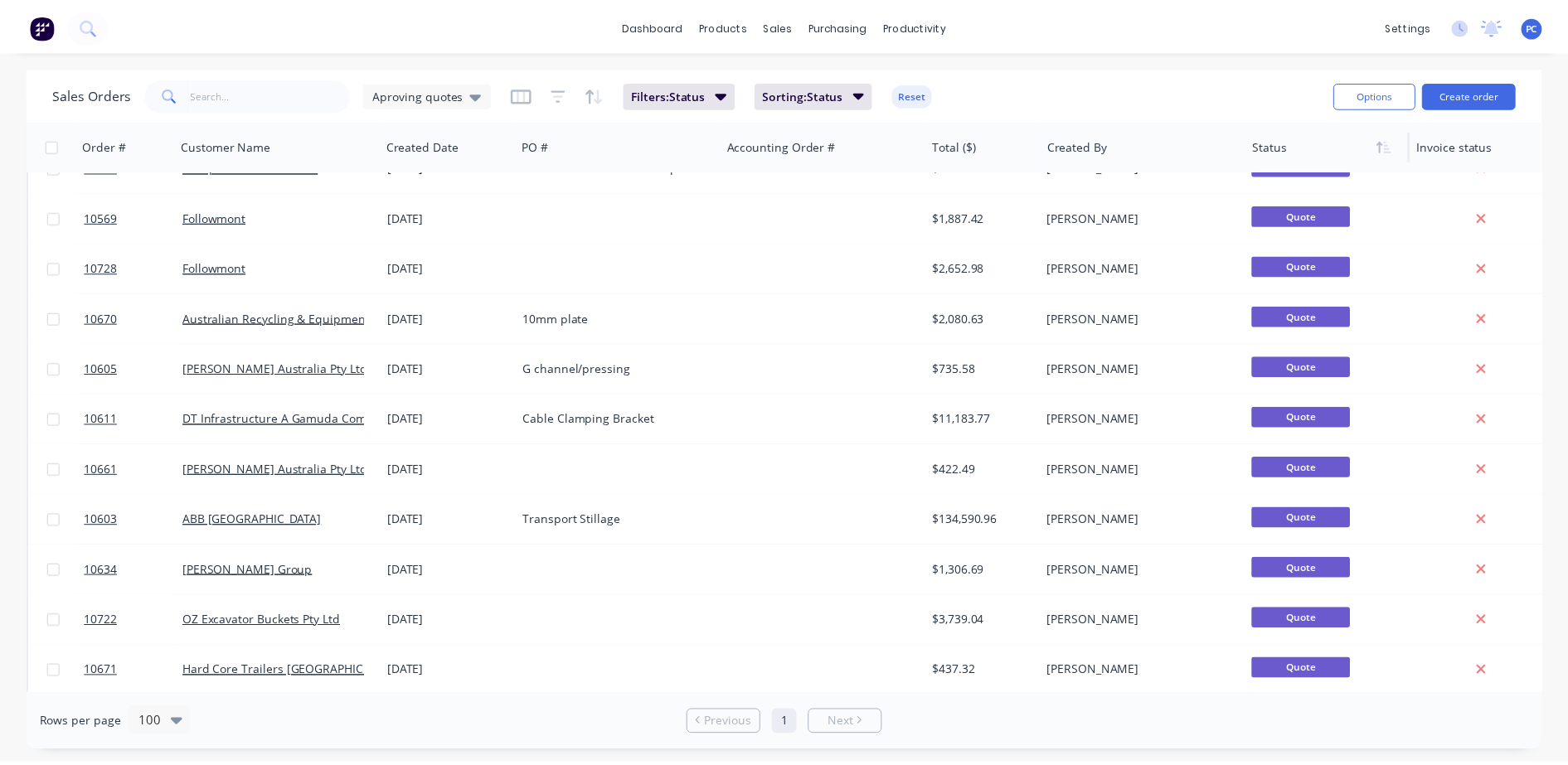
scroll to position [1304, 0]
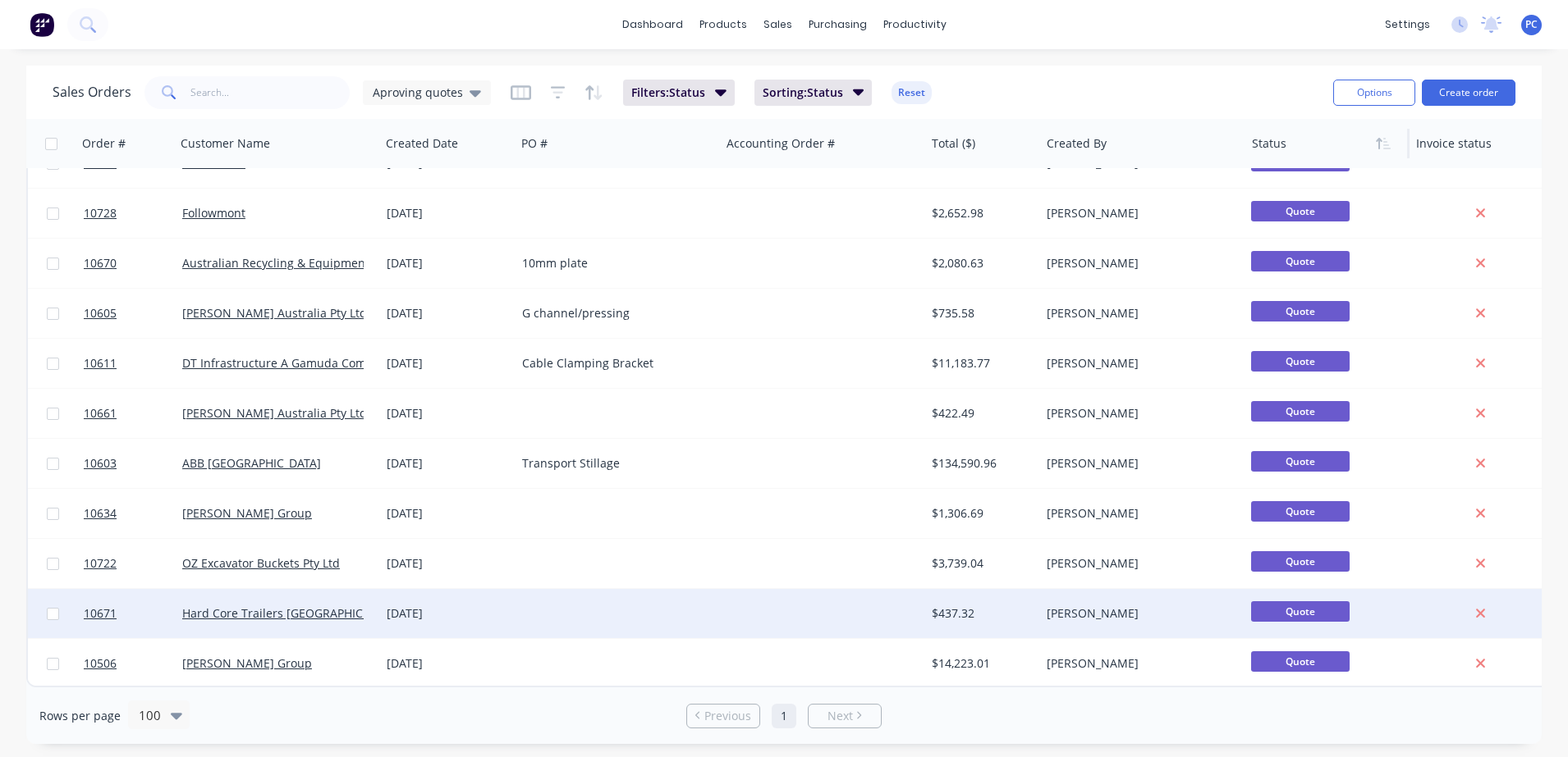
click at [663, 608] on div at bounding box center [618, 613] width 205 height 49
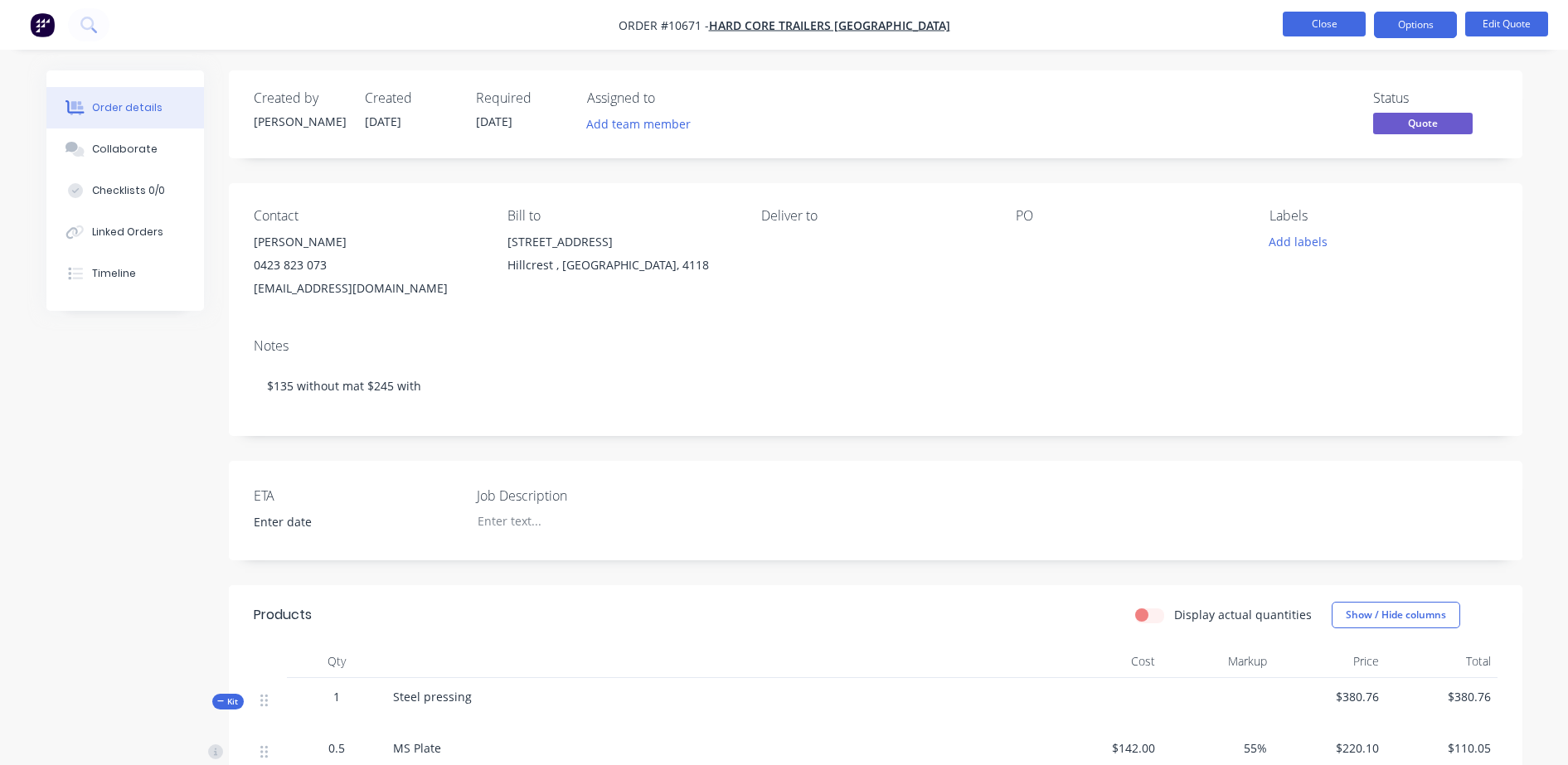
click at [1327, 31] on button "Close" at bounding box center [1324, 24] width 83 height 25
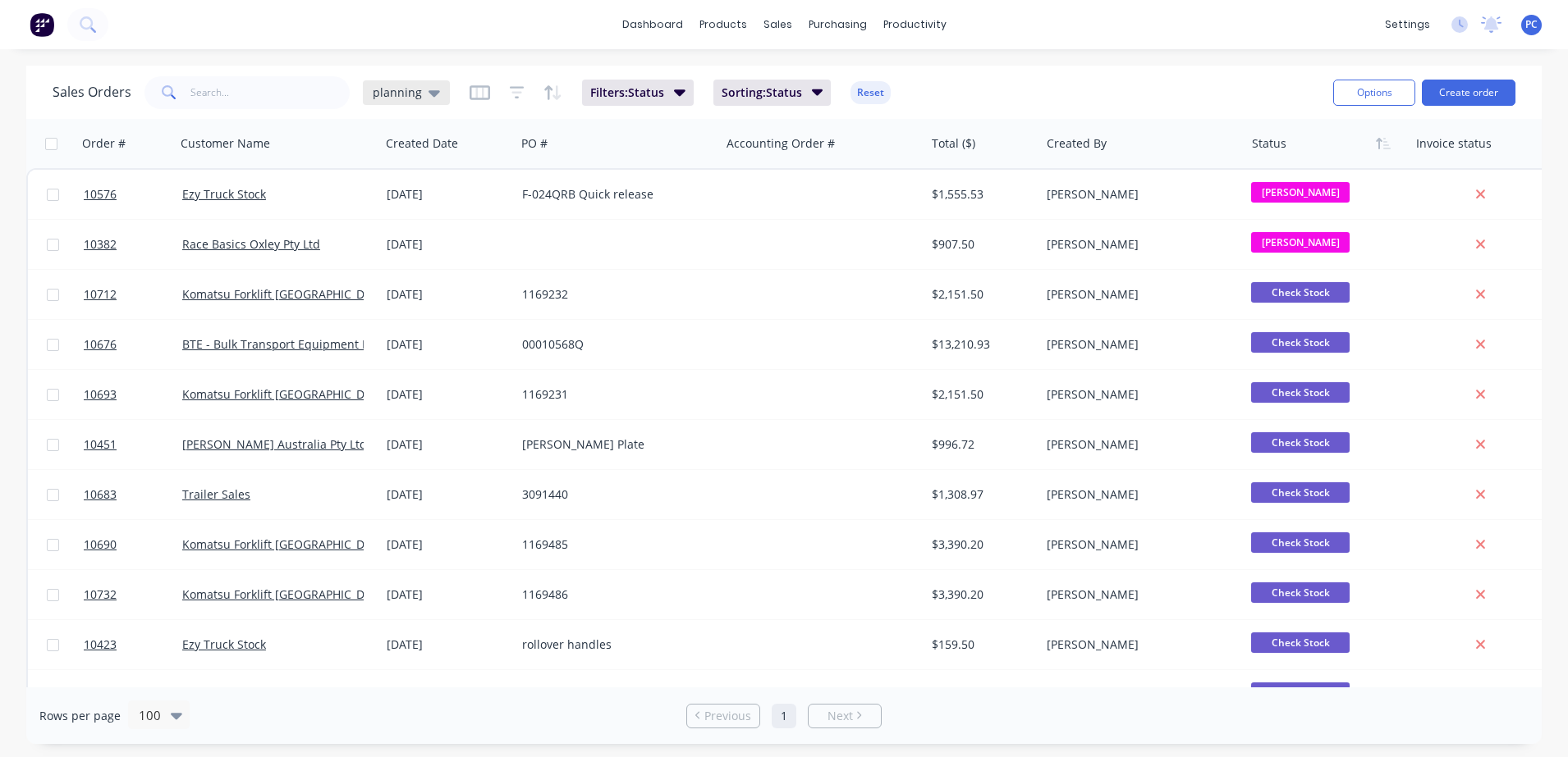
click at [407, 101] on div "planning" at bounding box center [407, 93] width 87 height 25
click at [407, 301] on button "Aproving quotes" at bounding box center [461, 298] width 187 height 19
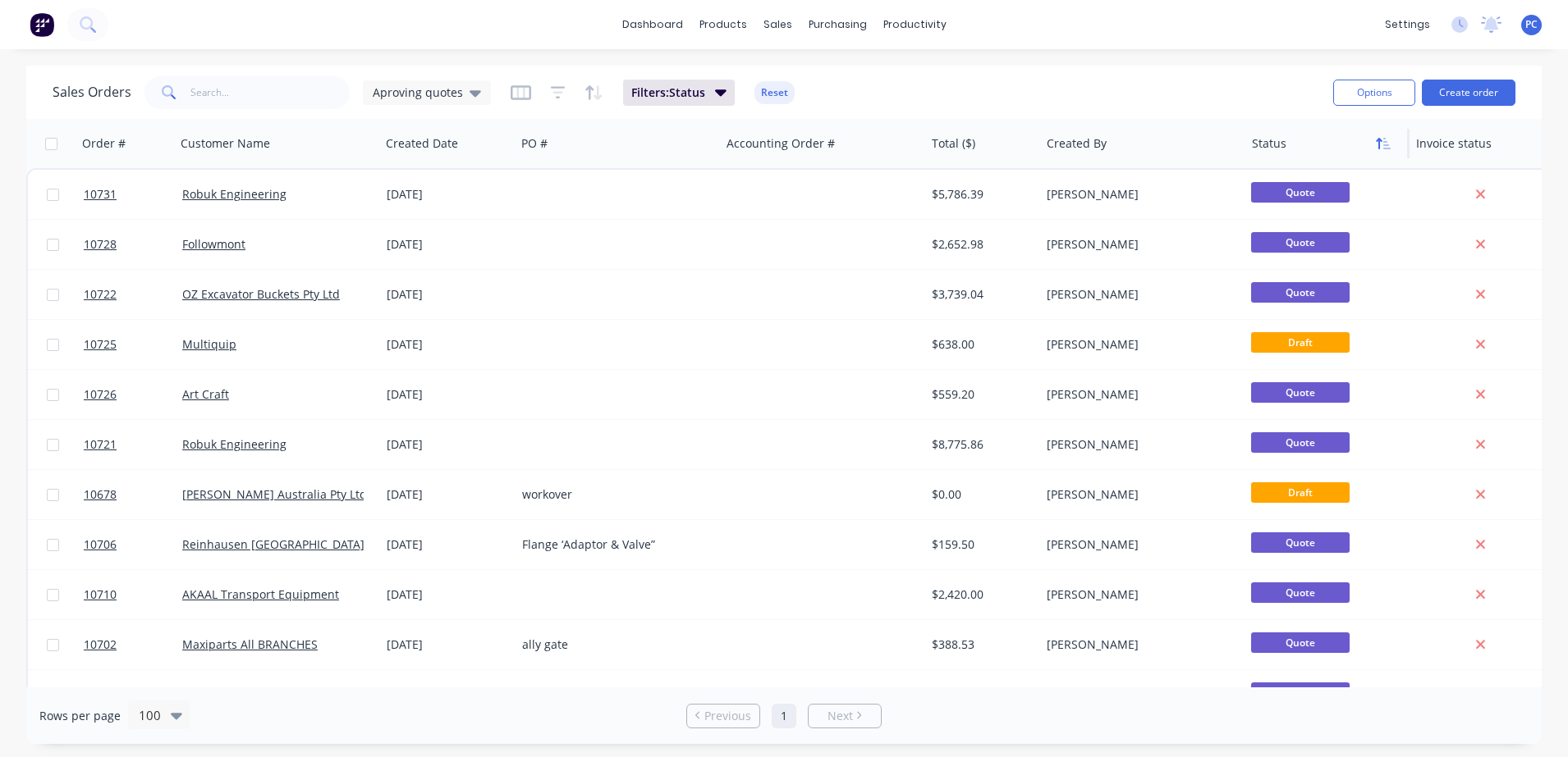
click at [1384, 141] on icon "button" at bounding box center [1386, 143] width 7 height 12
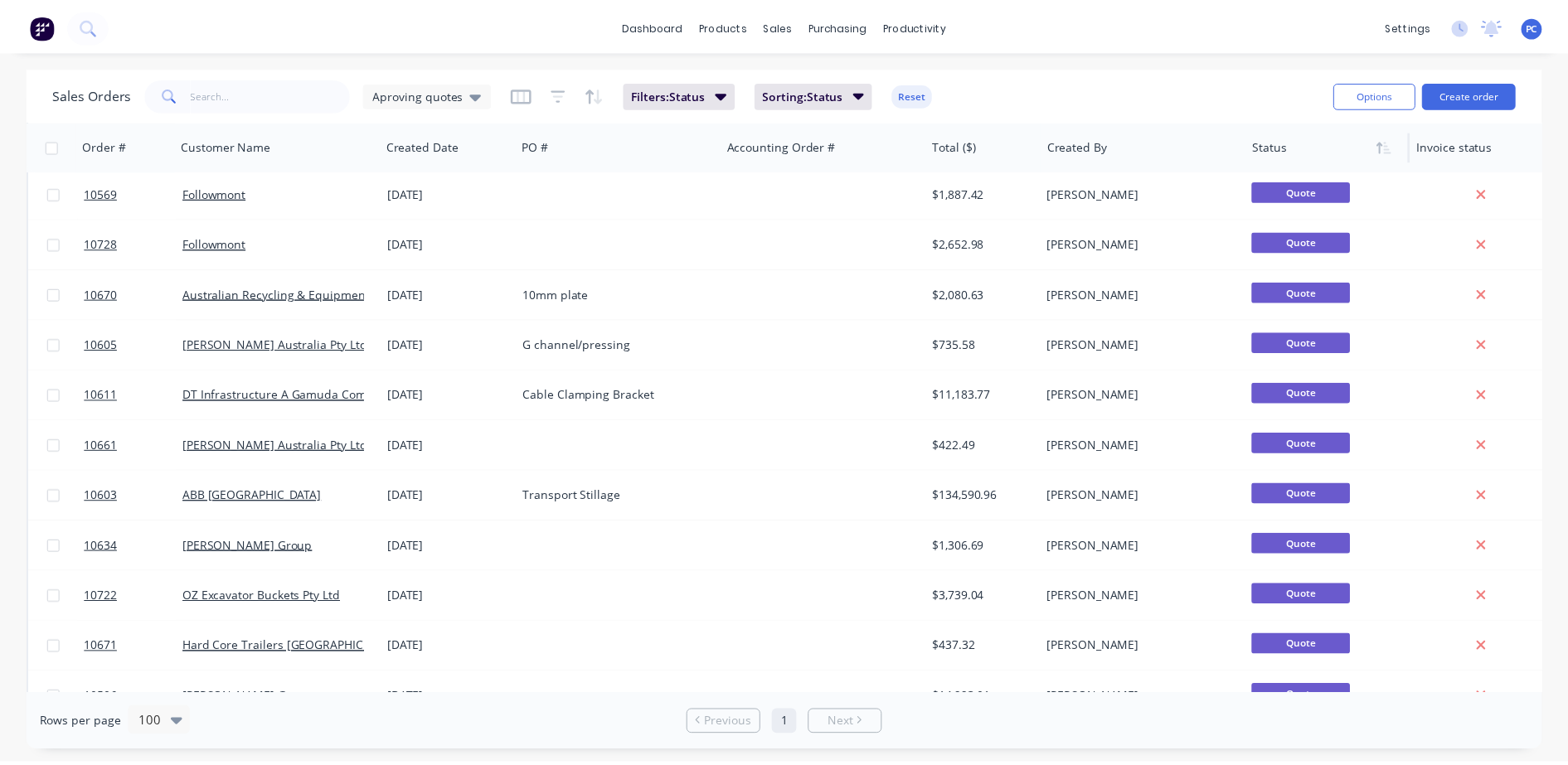
scroll to position [1304, 0]
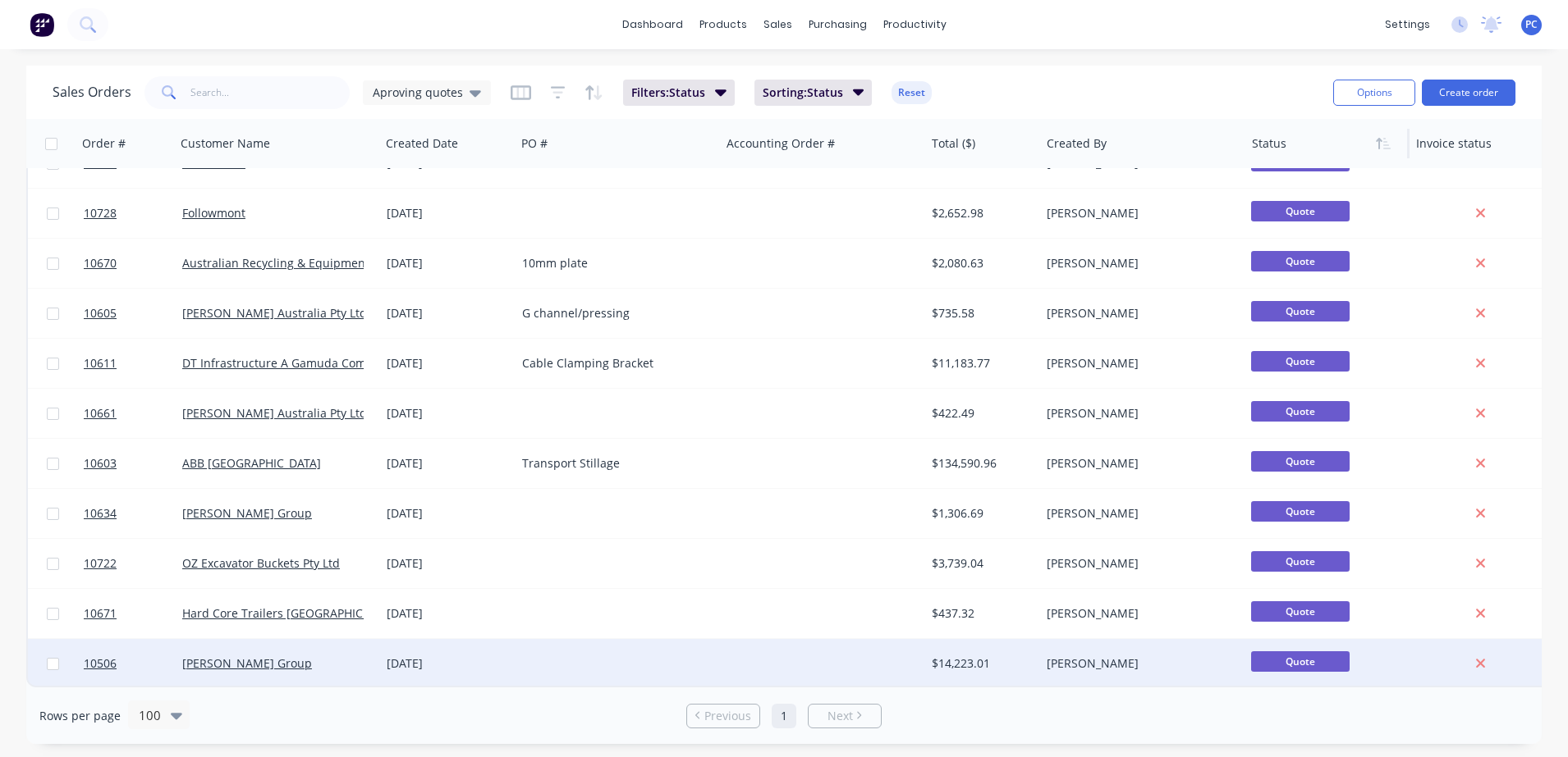
click at [758, 653] on div at bounding box center [823, 664] width 205 height 49
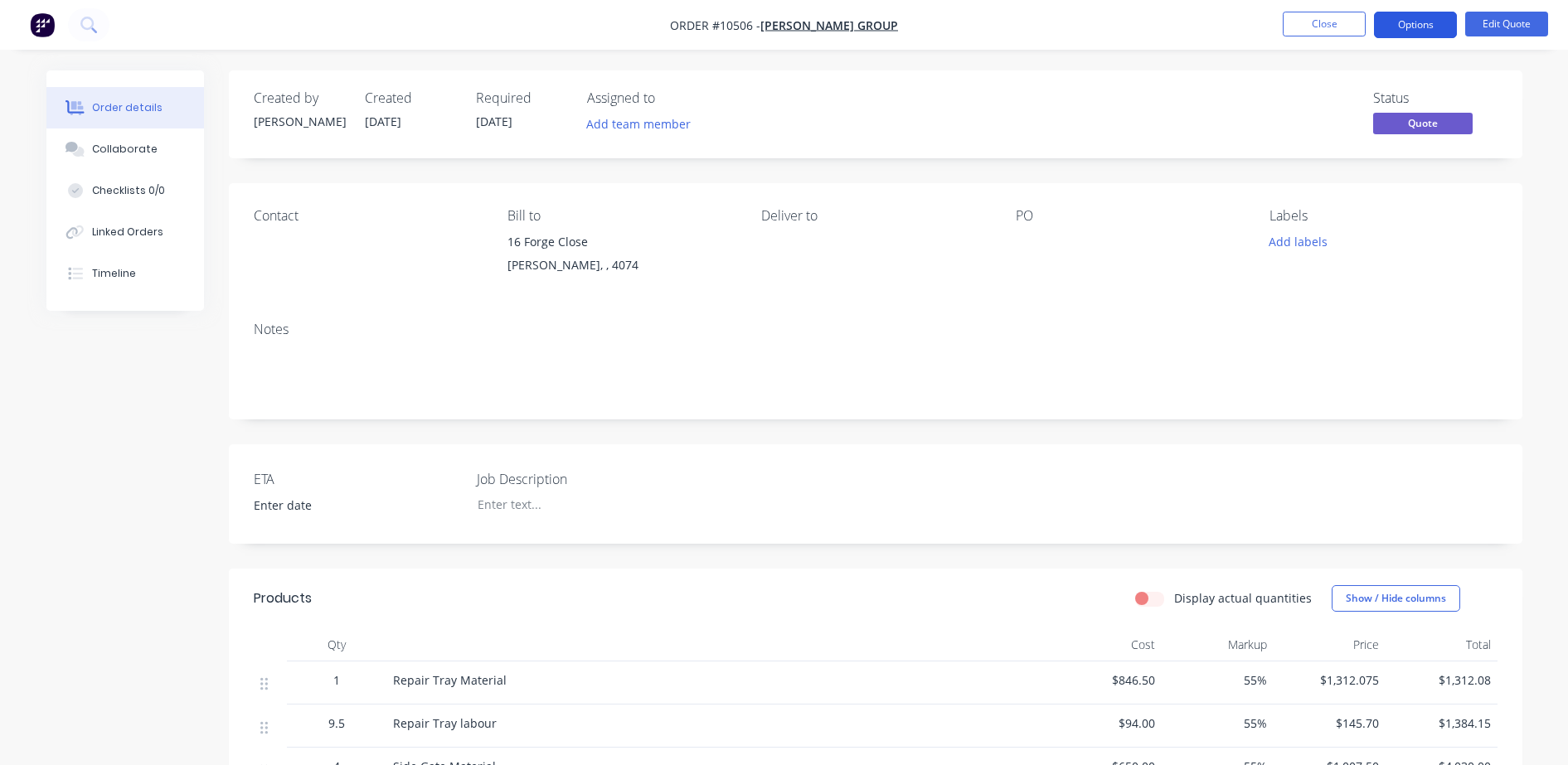
click at [1406, 12] on button "Options" at bounding box center [1416, 25] width 83 height 27
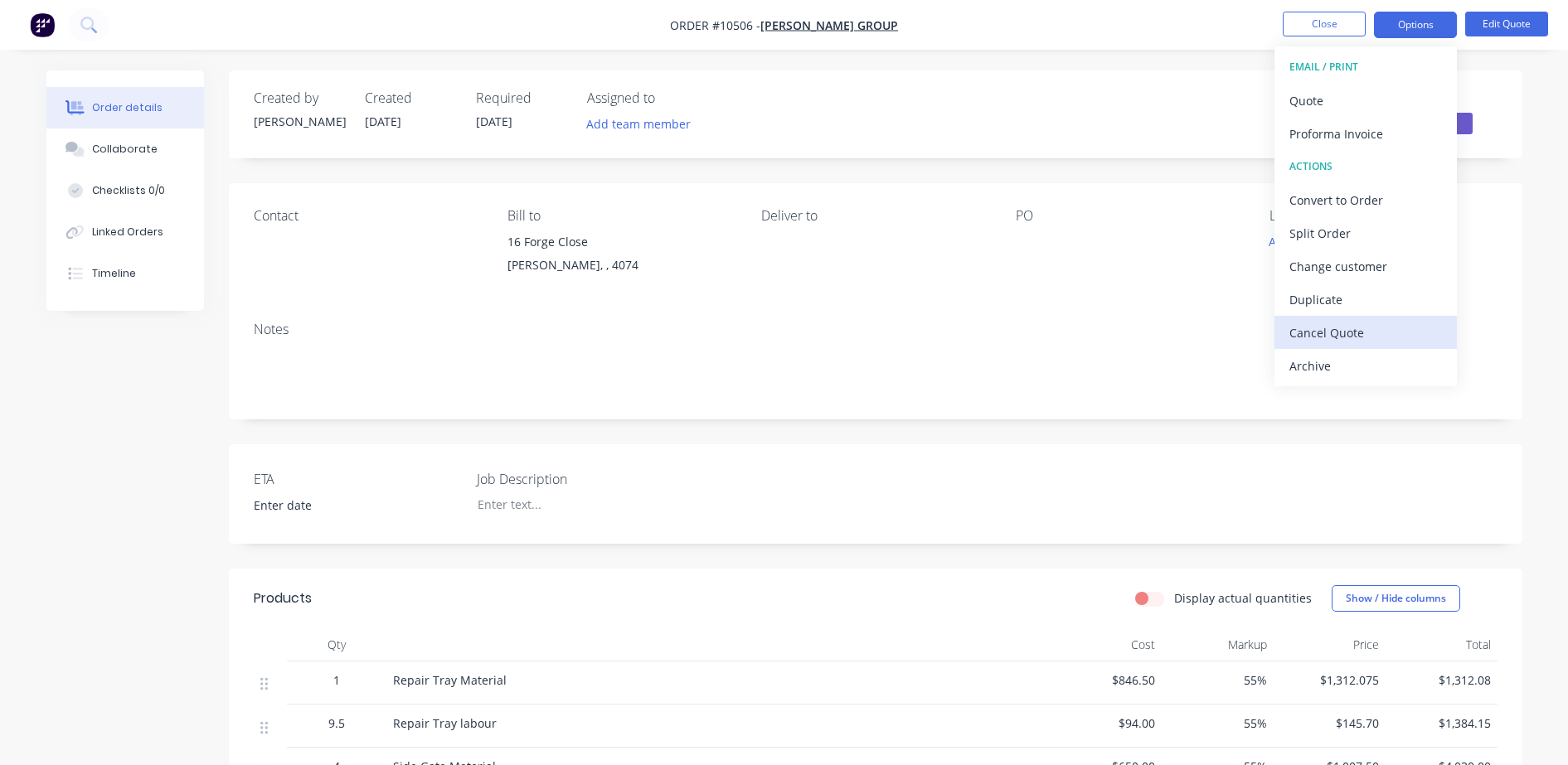
click at [1288, 328] on button "Cancel Quote" at bounding box center [1366, 332] width 183 height 33
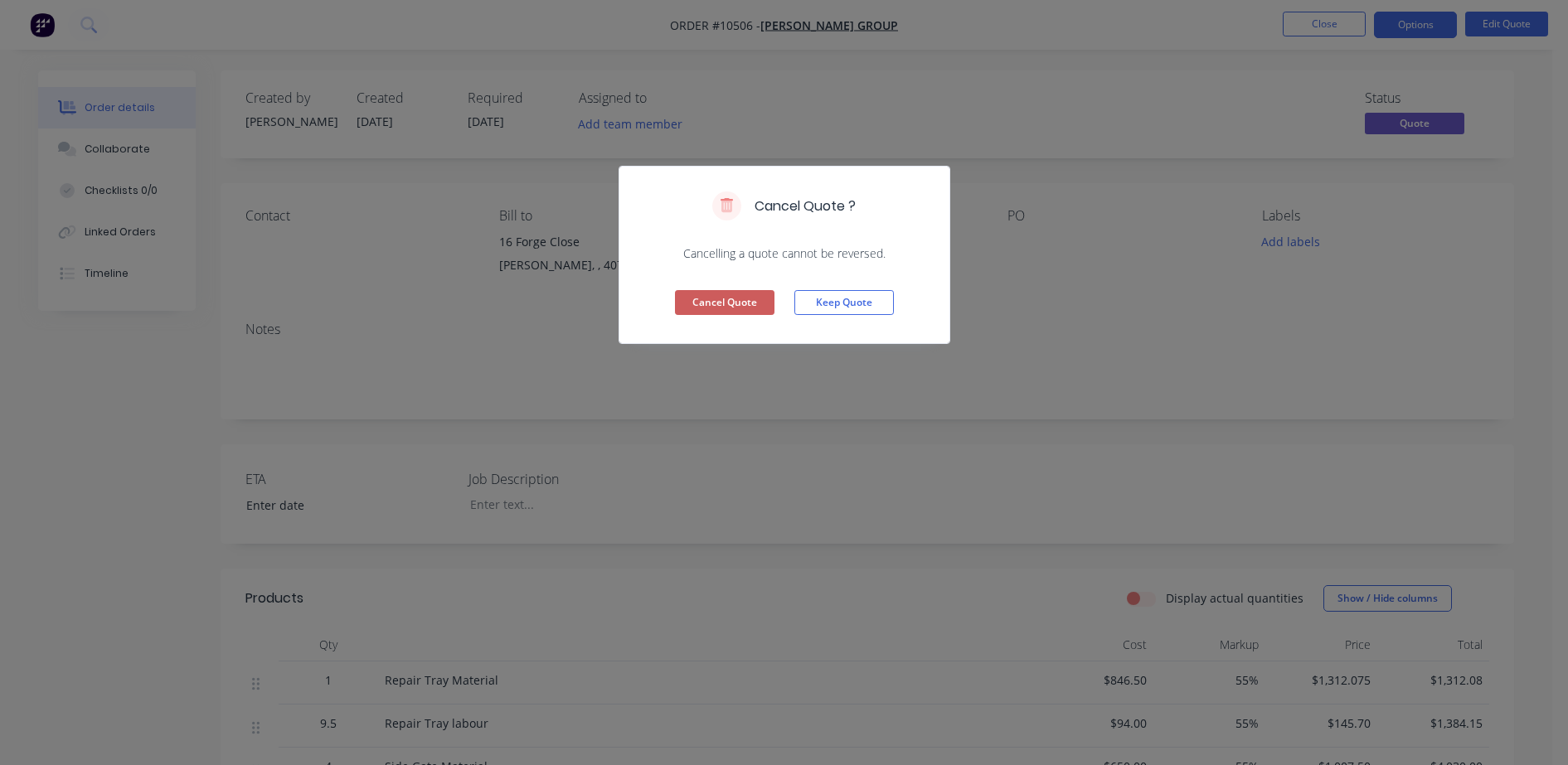
click at [730, 304] on button "Cancel Quote" at bounding box center [725, 303] width 100 height 25
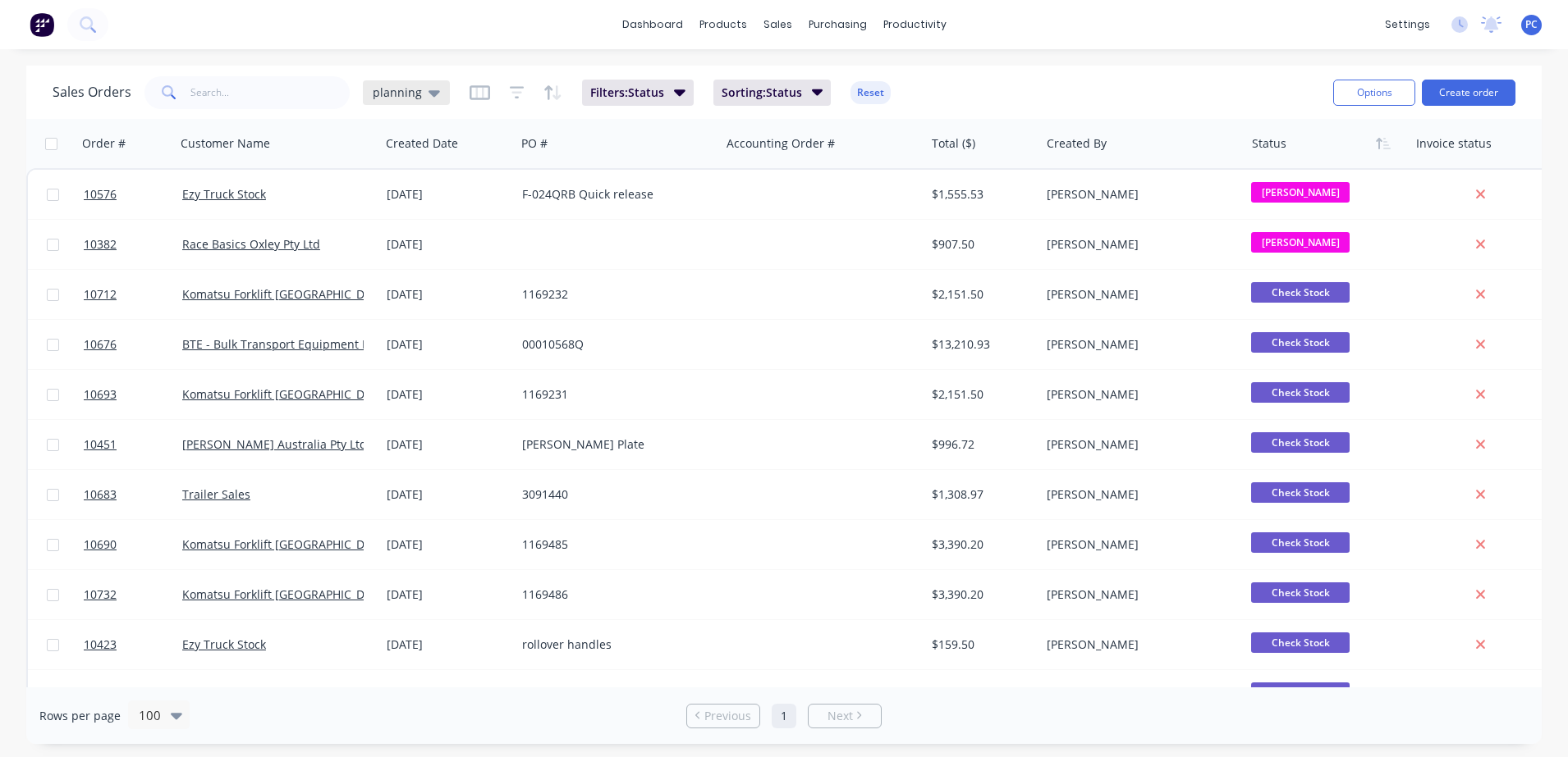
click at [408, 102] on div "planning" at bounding box center [407, 93] width 87 height 25
click at [403, 304] on button "Aproving quotes" at bounding box center [461, 298] width 187 height 19
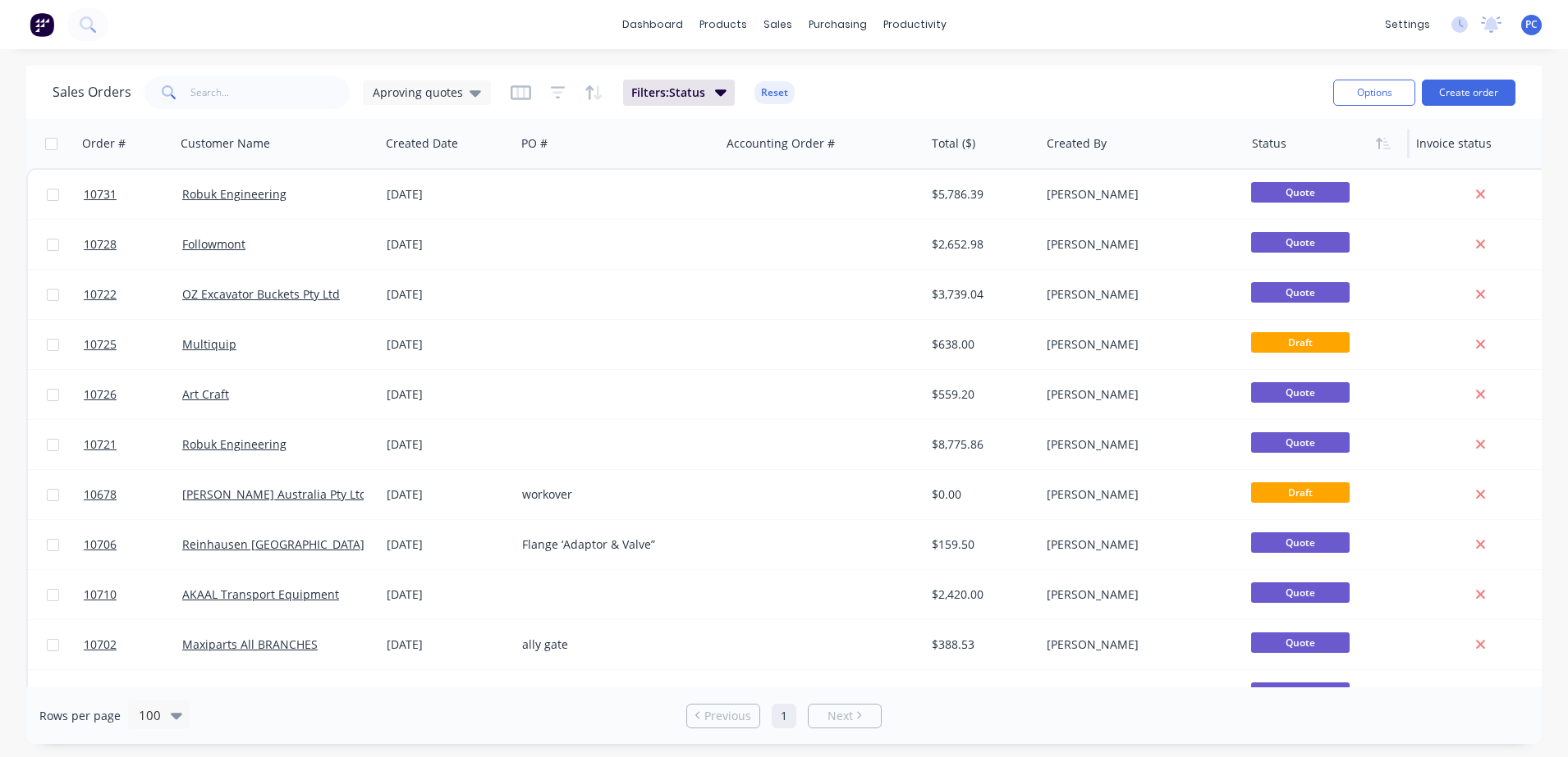
click at [1345, 127] on div at bounding box center [1323, 143] width 143 height 33
click at [1388, 141] on icon "button" at bounding box center [1383, 143] width 15 height 13
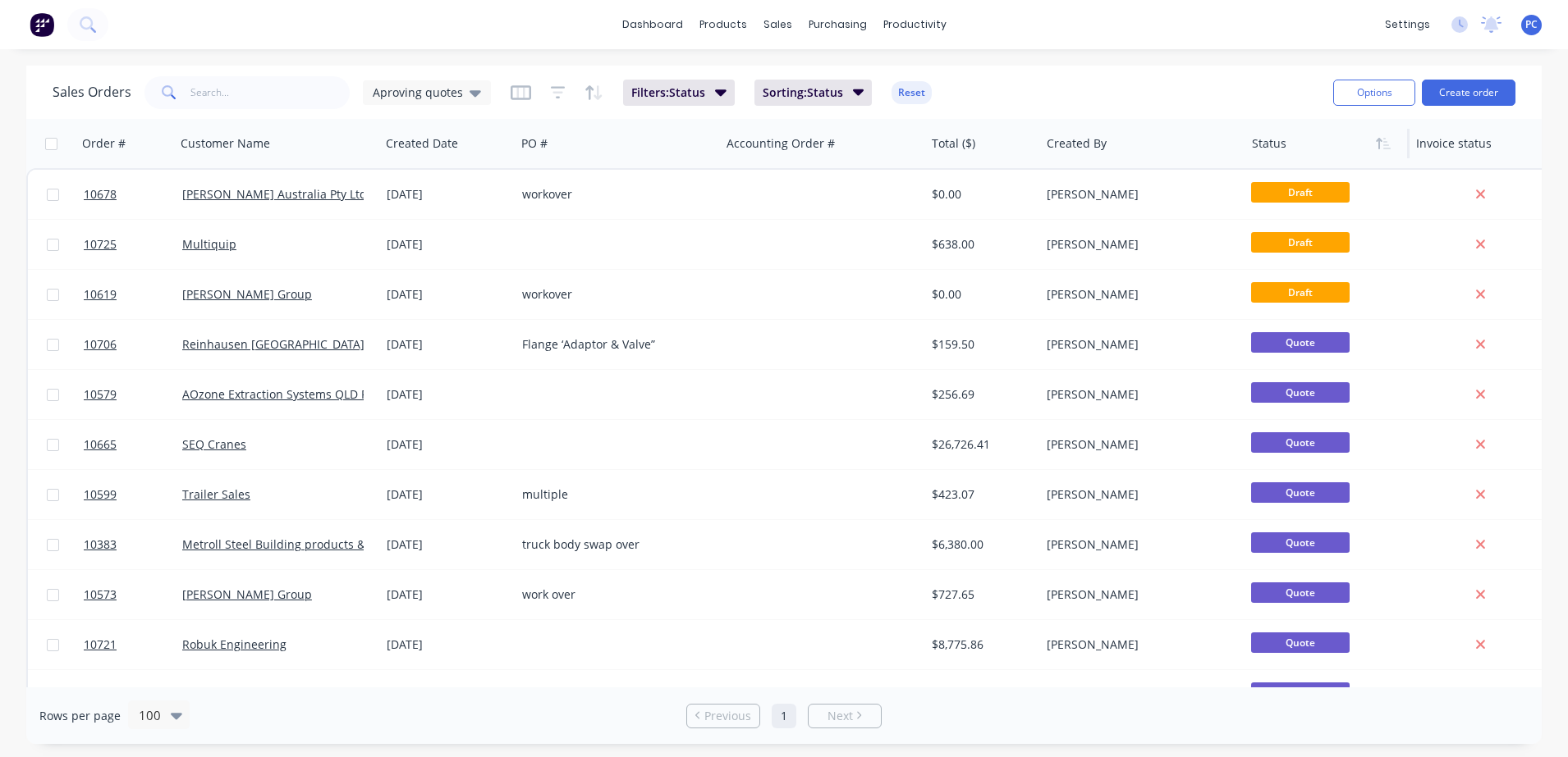
scroll to position [1237, 0]
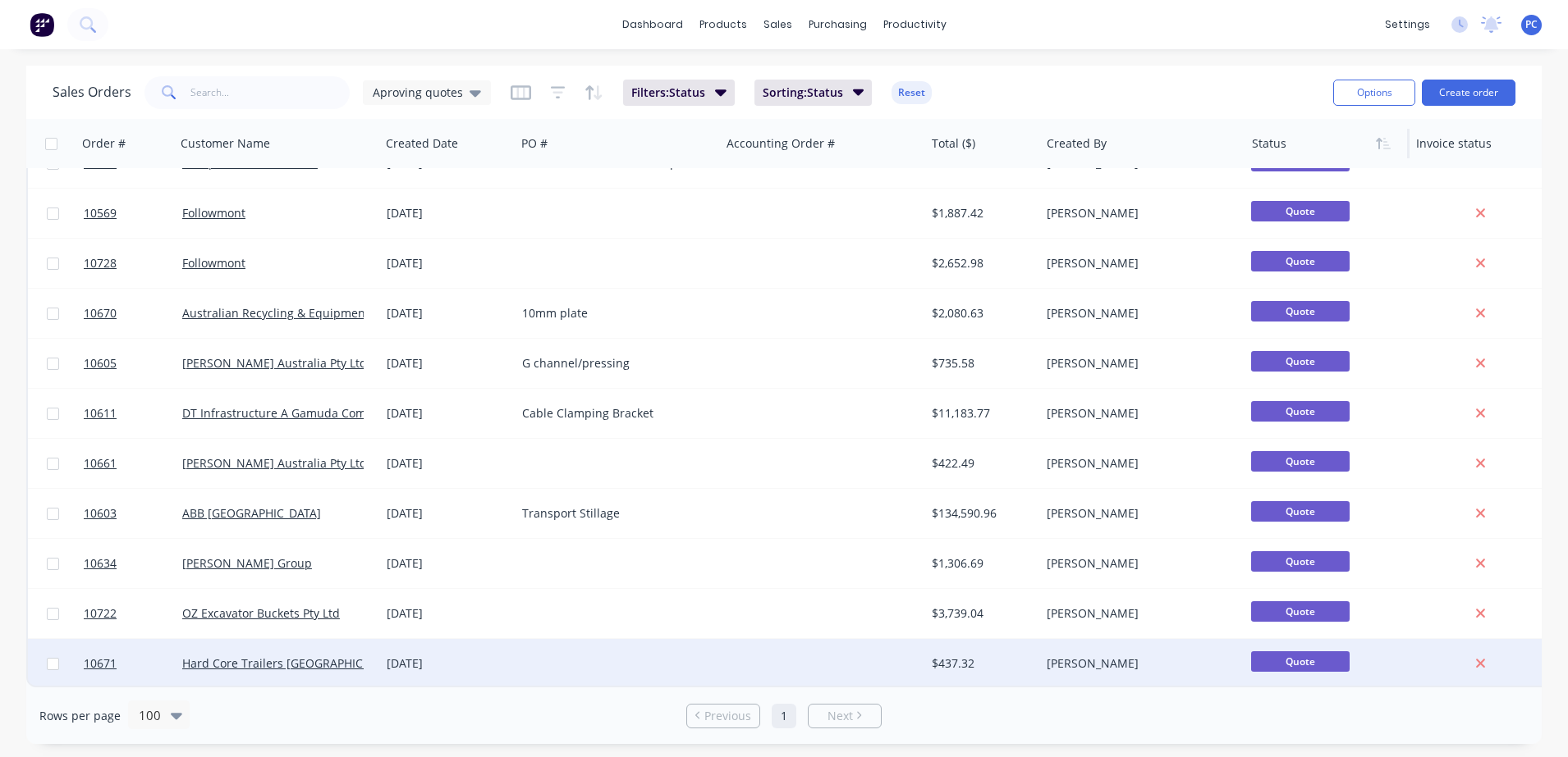
click at [58, 659] on input "checkbox" at bounding box center [53, 664] width 12 height 12
checkbox input "true"
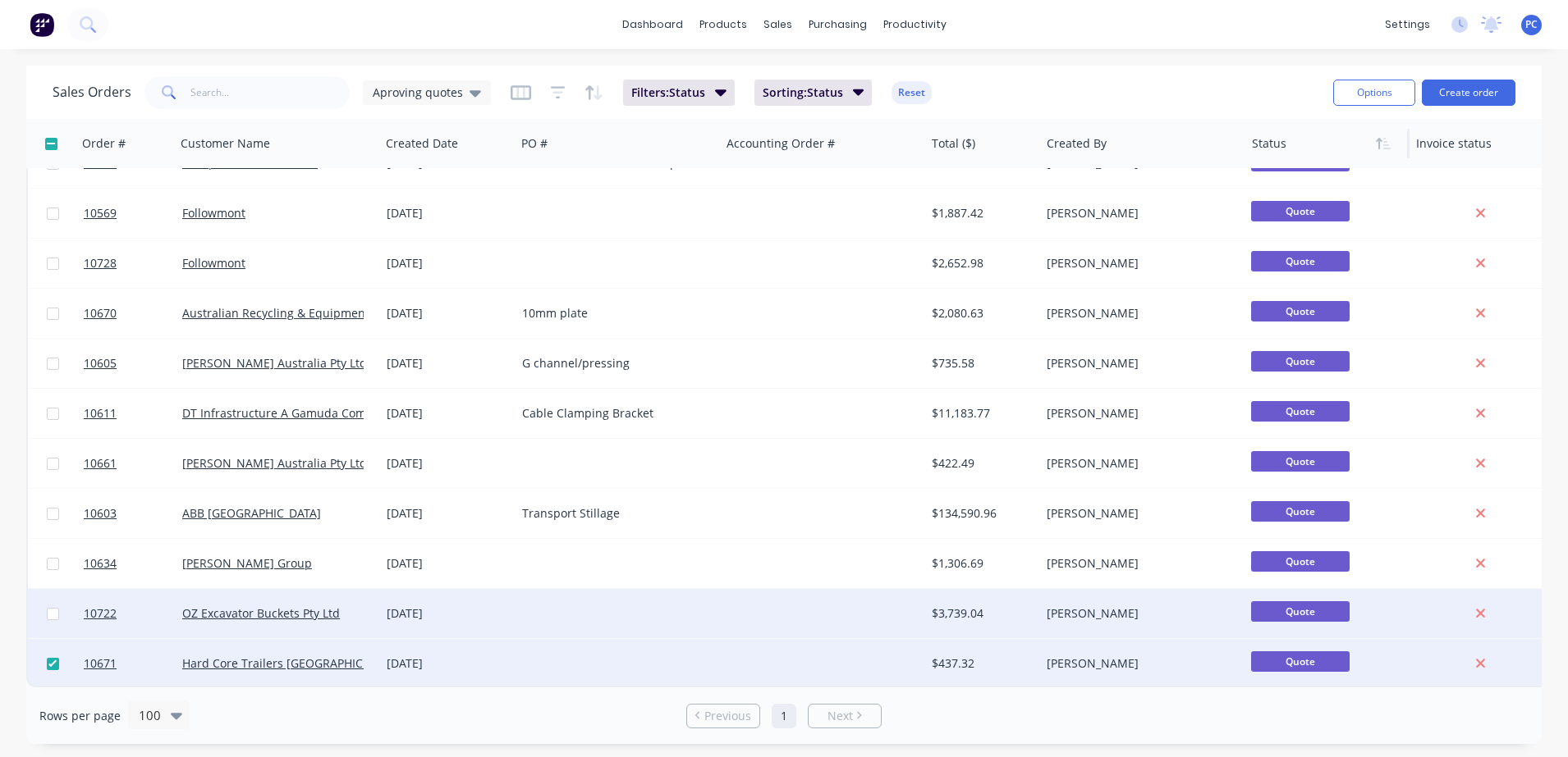
click at [58, 608] on input "checkbox" at bounding box center [53, 615] width 12 height 12
checkbox input "true"
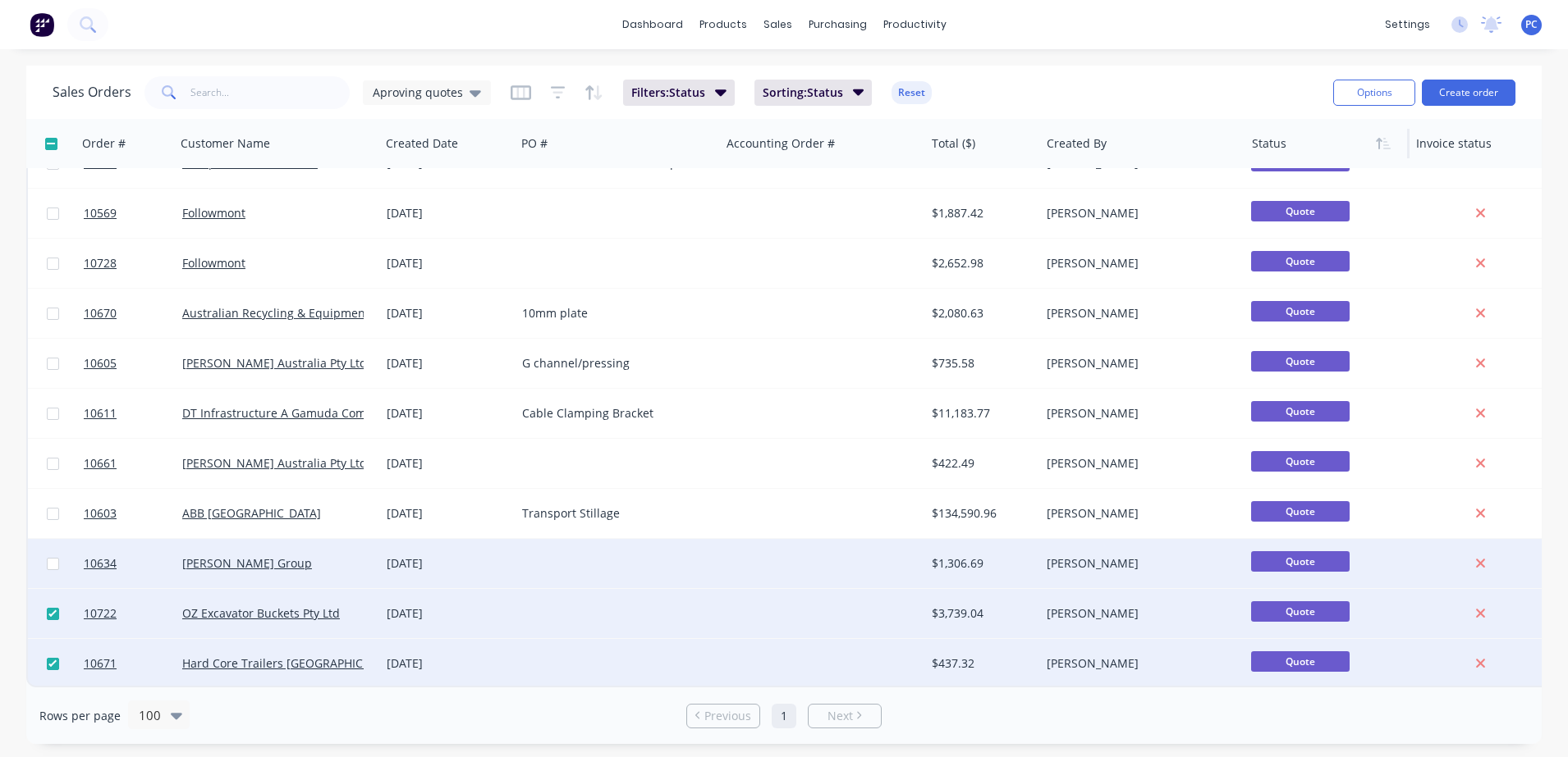
click at [58, 561] on input "checkbox" at bounding box center [53, 564] width 12 height 12
checkbox input "true"
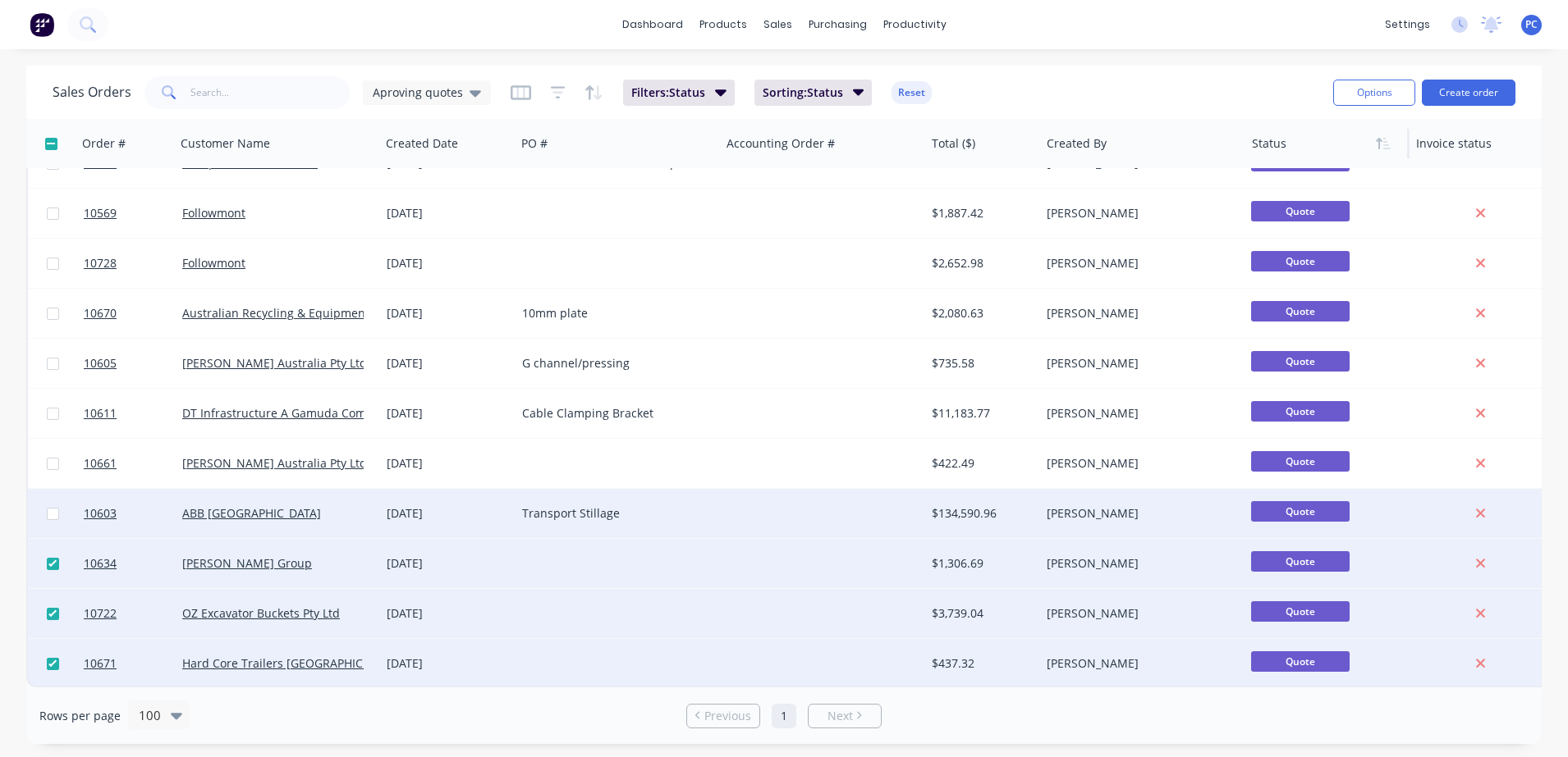
click at [46, 514] on div at bounding box center [52, 513] width 49 height 49
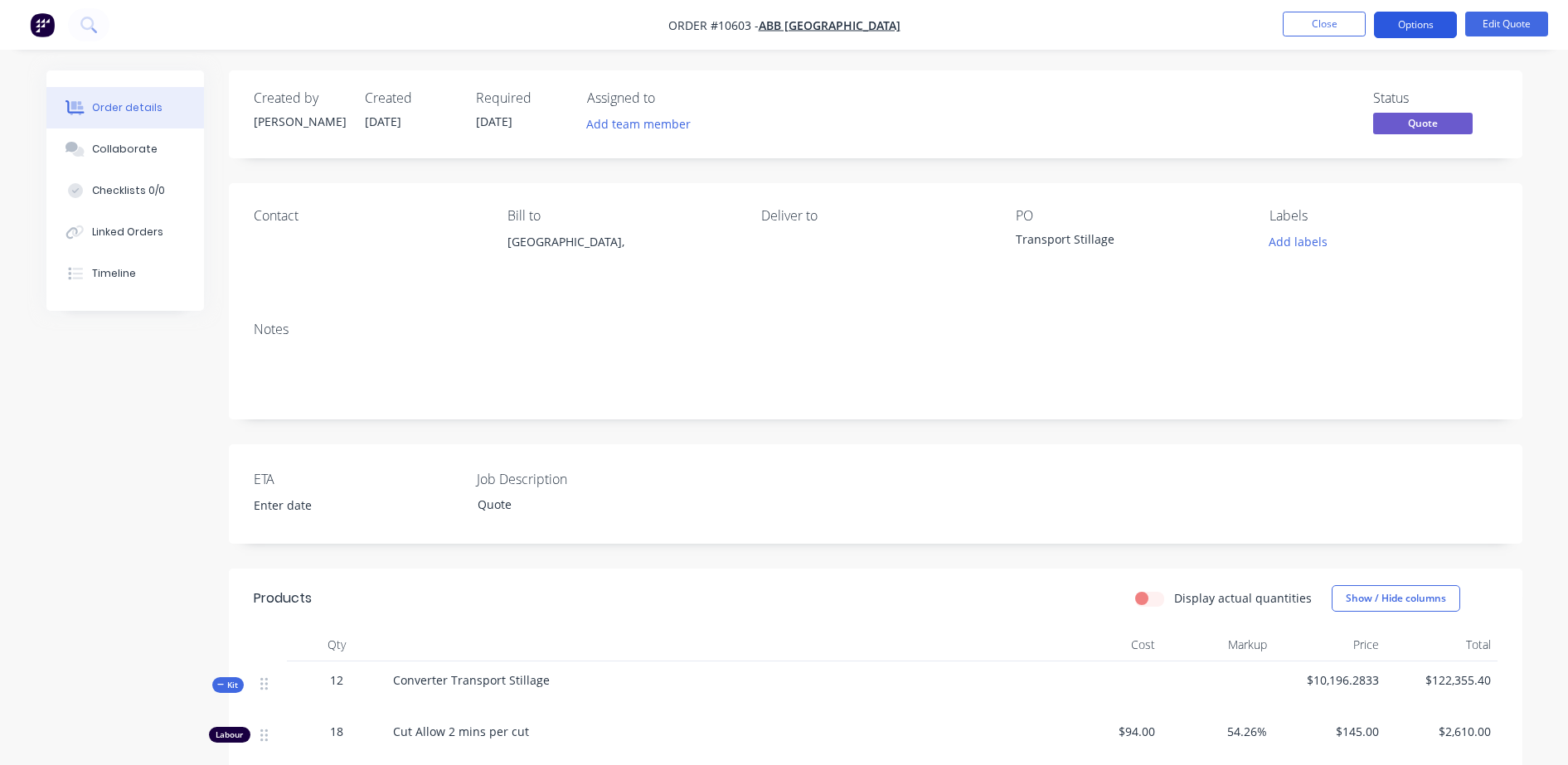
click at [1402, 28] on button "Options" at bounding box center [1416, 25] width 83 height 27
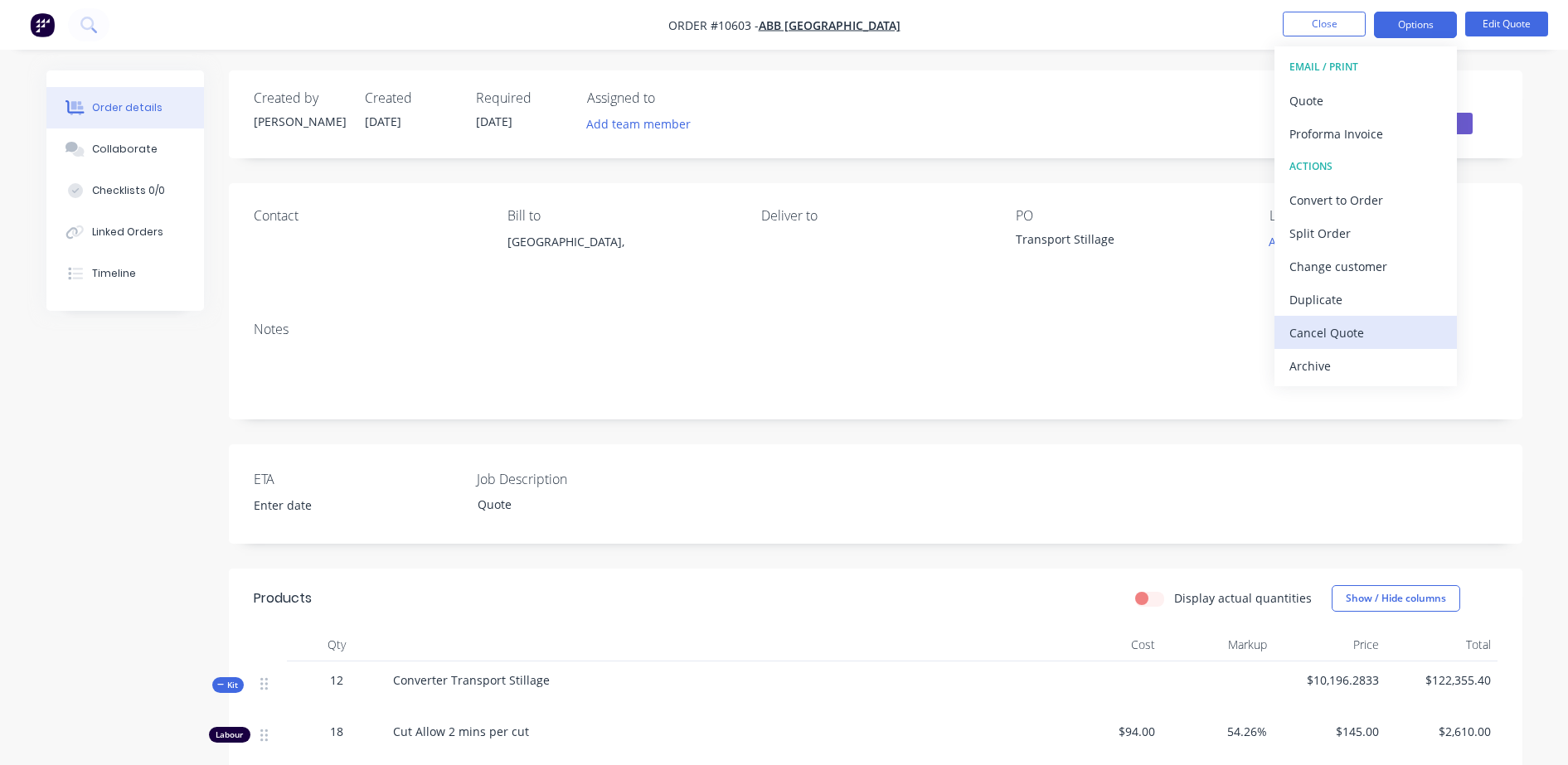
click at [1336, 328] on div "Cancel Quote" at bounding box center [1367, 333] width 153 height 24
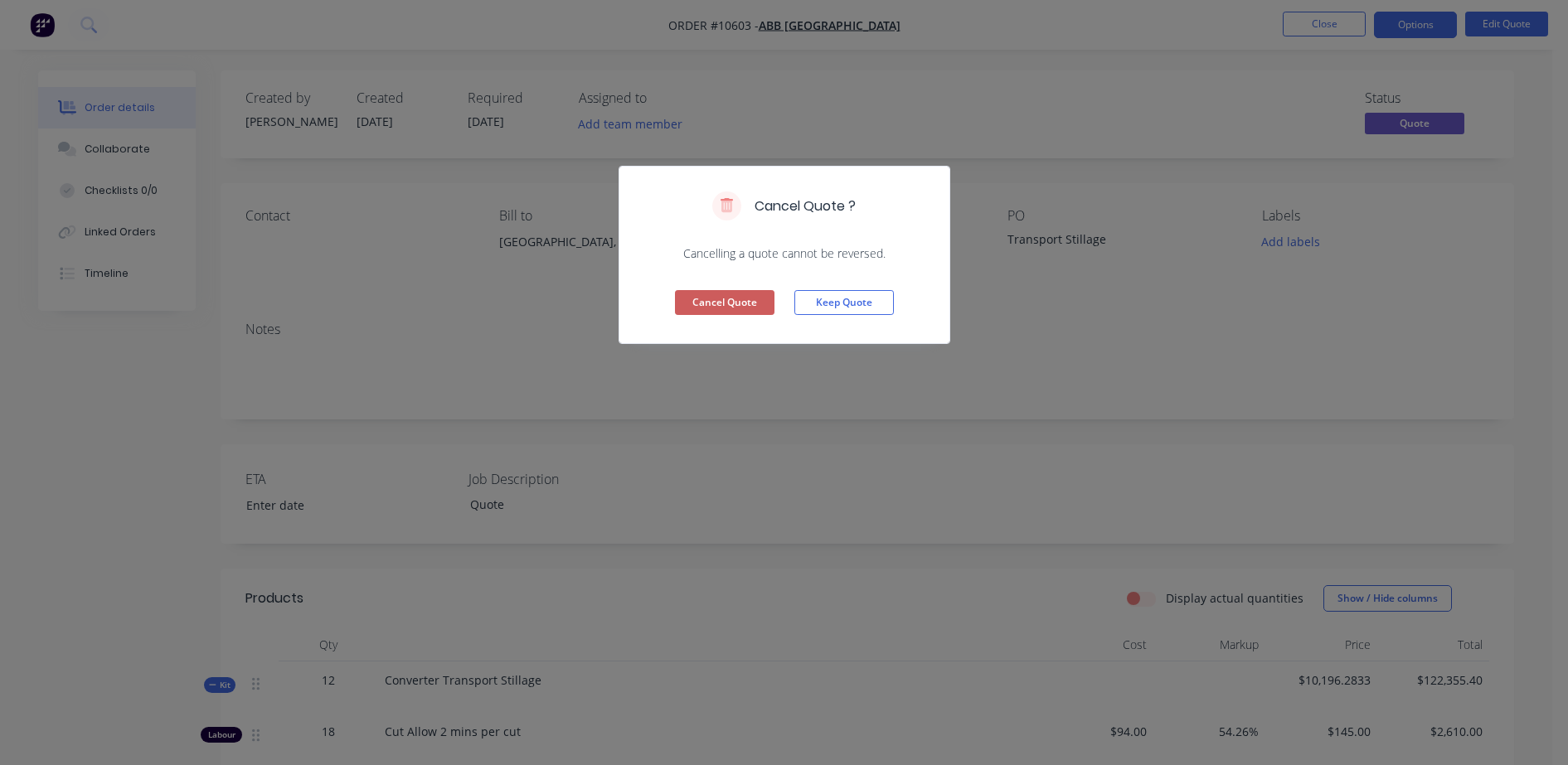
click at [708, 300] on button "Cancel Quote" at bounding box center [725, 303] width 100 height 25
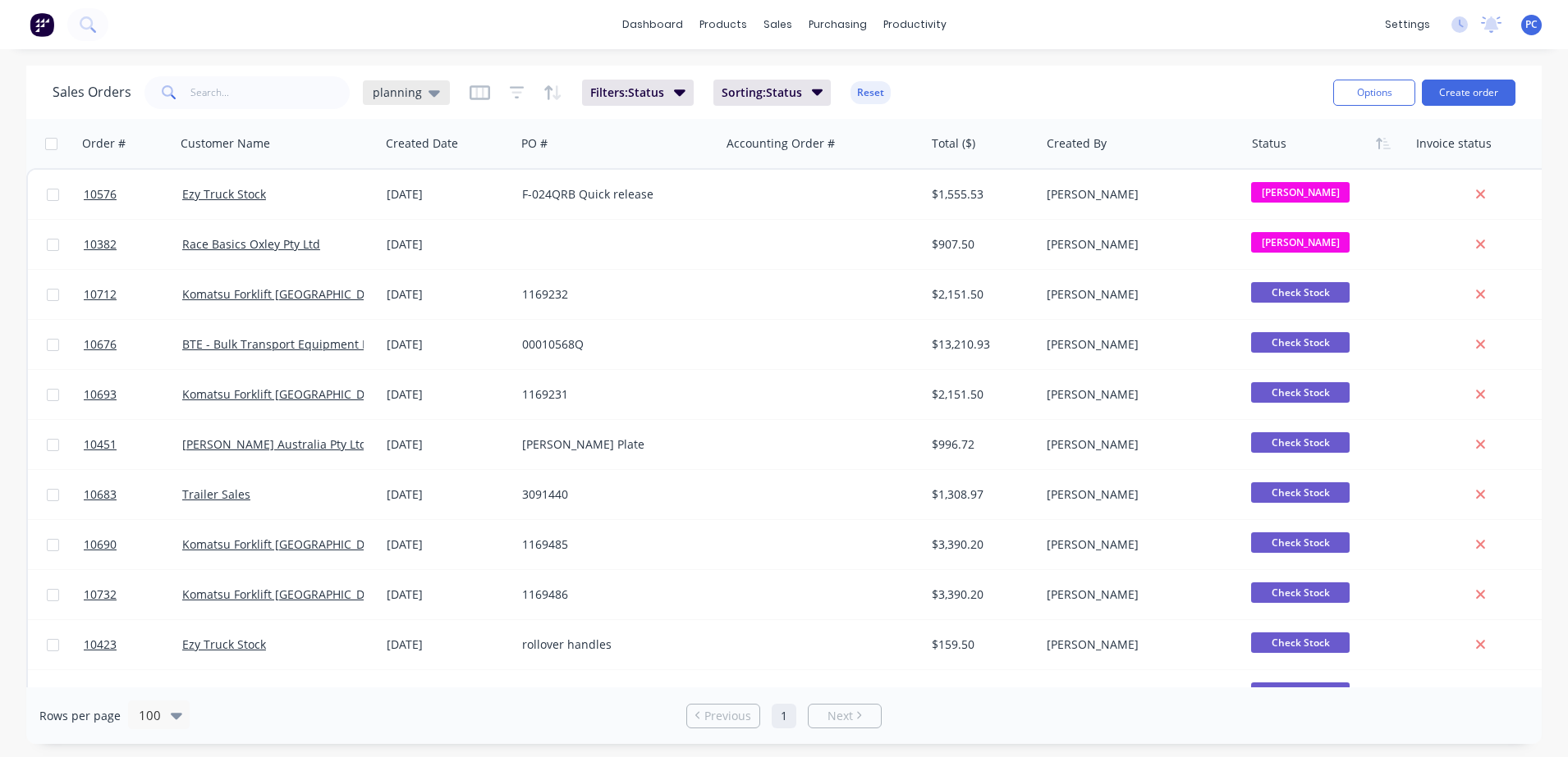
click at [423, 94] on div "planning" at bounding box center [407, 93] width 68 height 15
click at [397, 294] on button "Aproving quotes" at bounding box center [461, 298] width 187 height 19
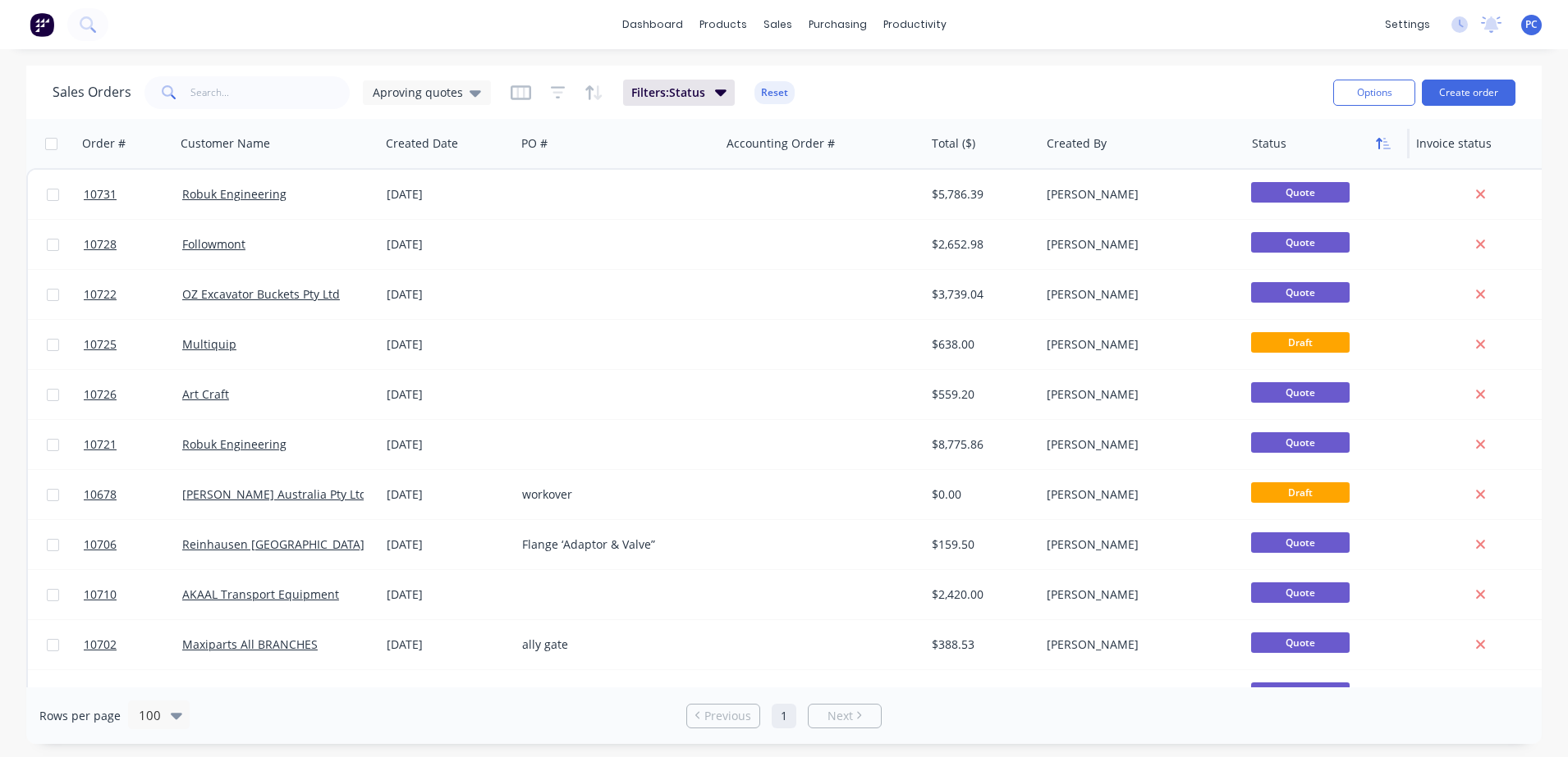
click at [1383, 148] on button "button" at bounding box center [1384, 144] width 25 height 25
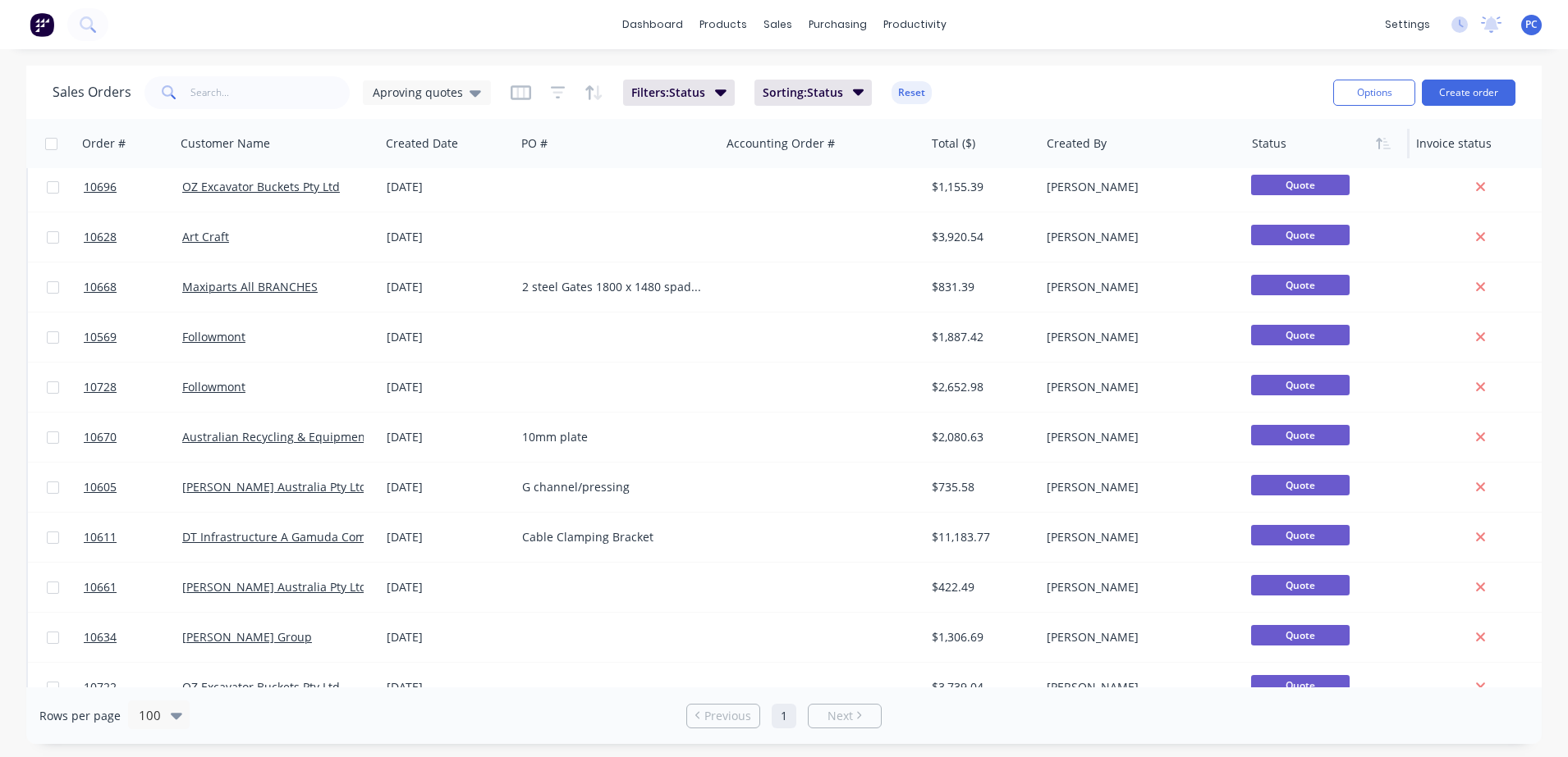
scroll to position [1191, 0]
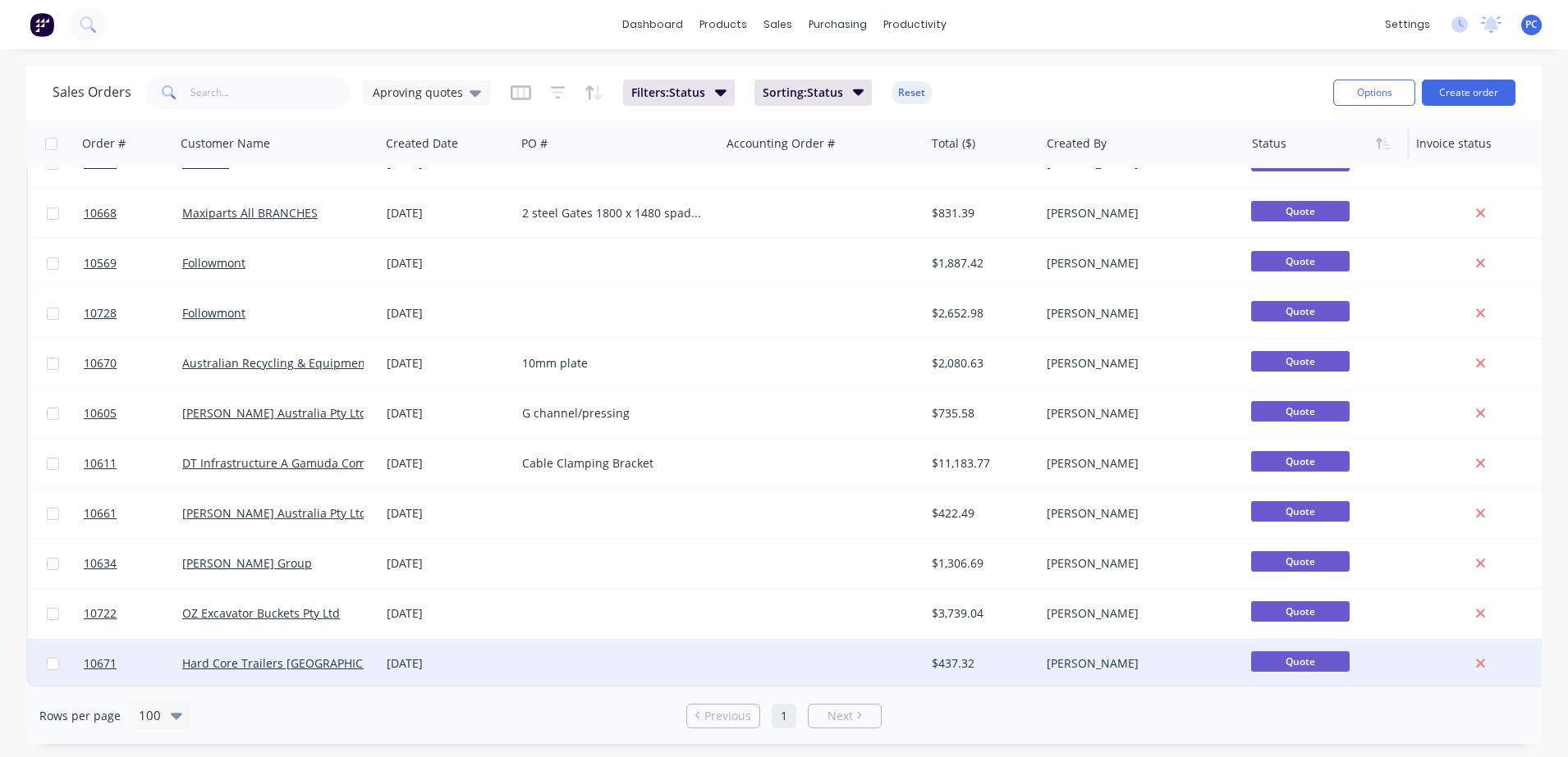
click at [51, 661] on input "checkbox" at bounding box center [53, 664] width 12 height 12
checkbox input "true"
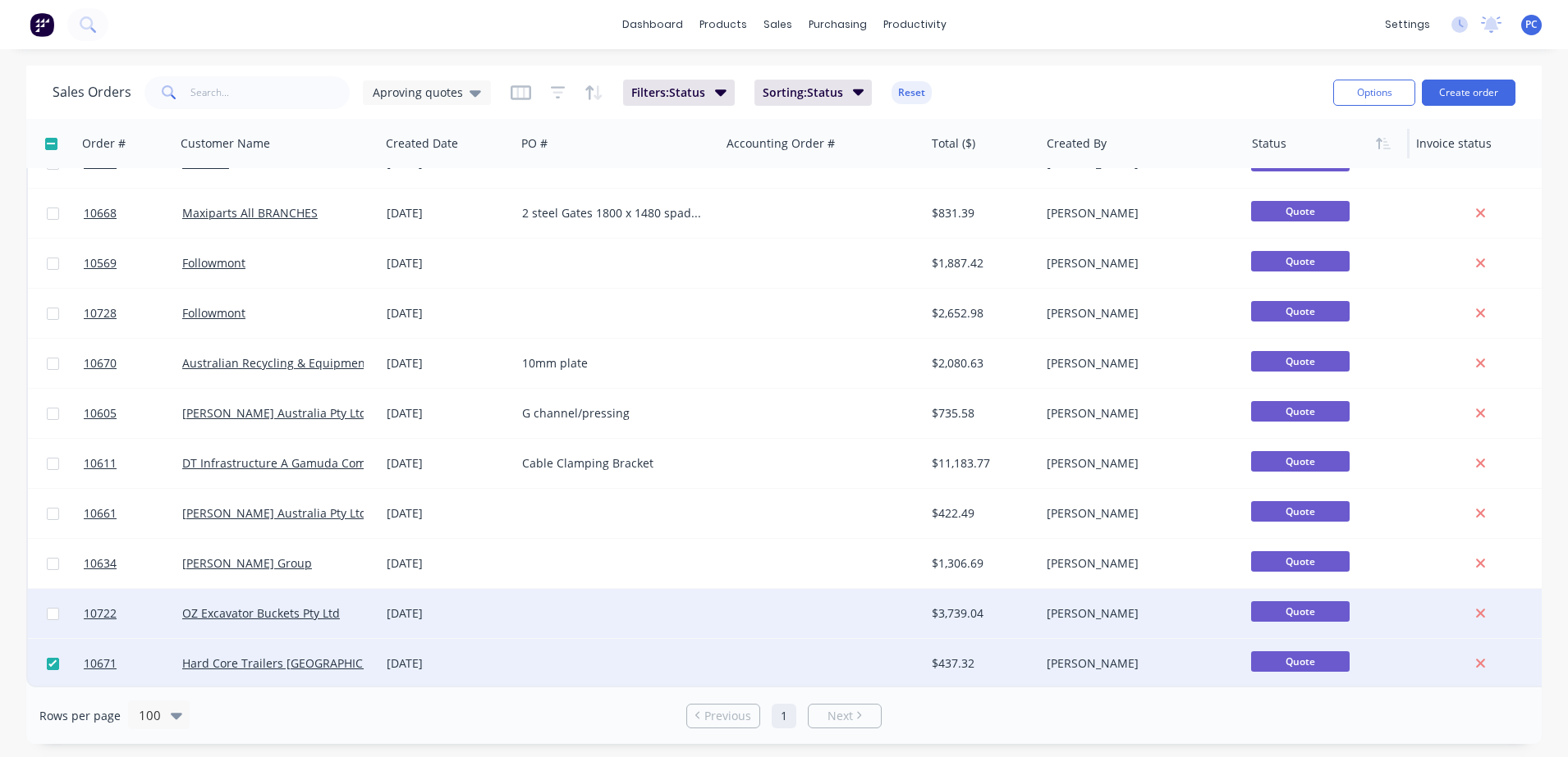
click at [53, 608] on input "checkbox" at bounding box center [53, 615] width 12 height 12
checkbox input "true"
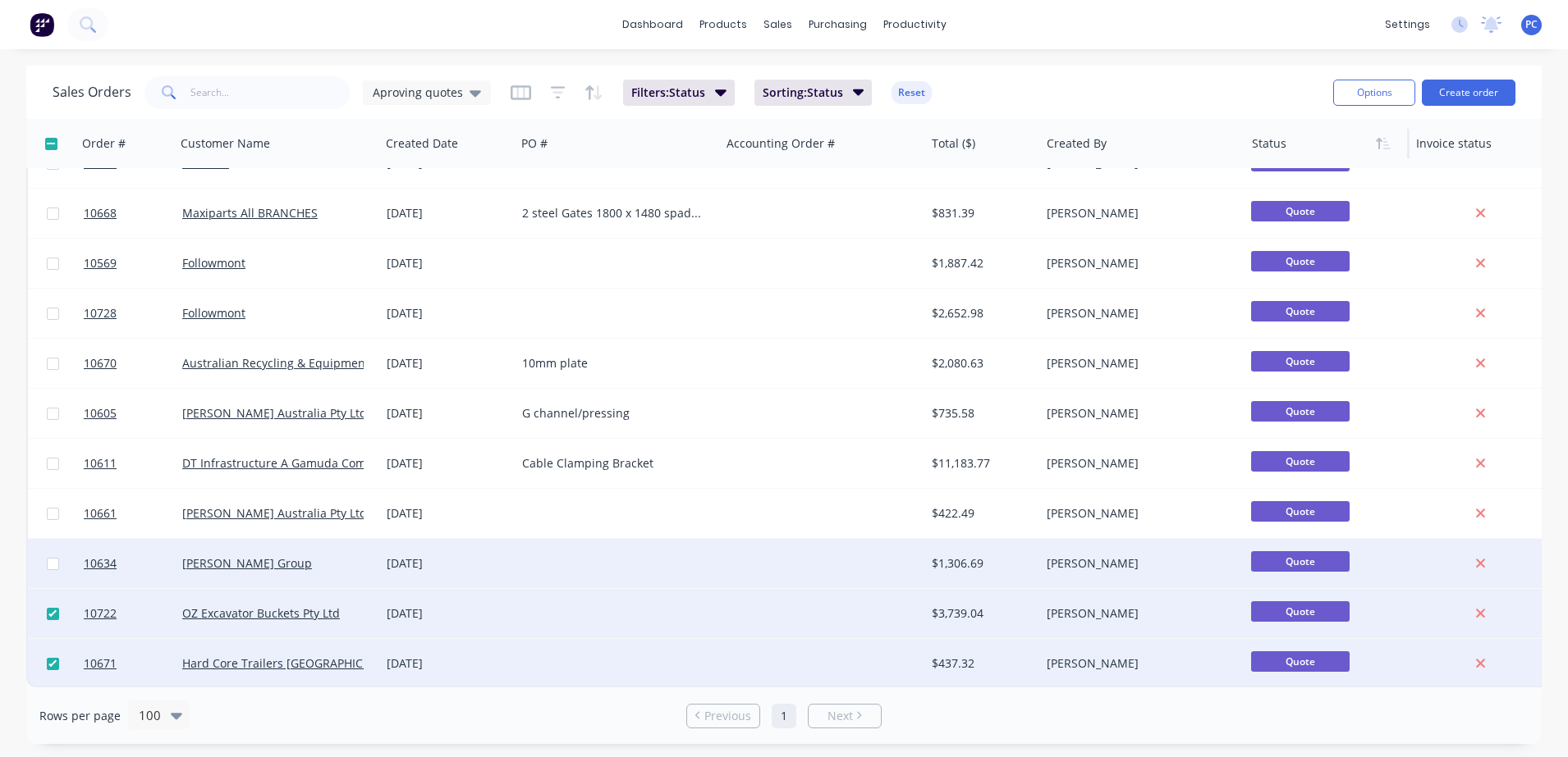
click at [51, 558] on input "checkbox" at bounding box center [53, 564] width 12 height 12
checkbox input "true"
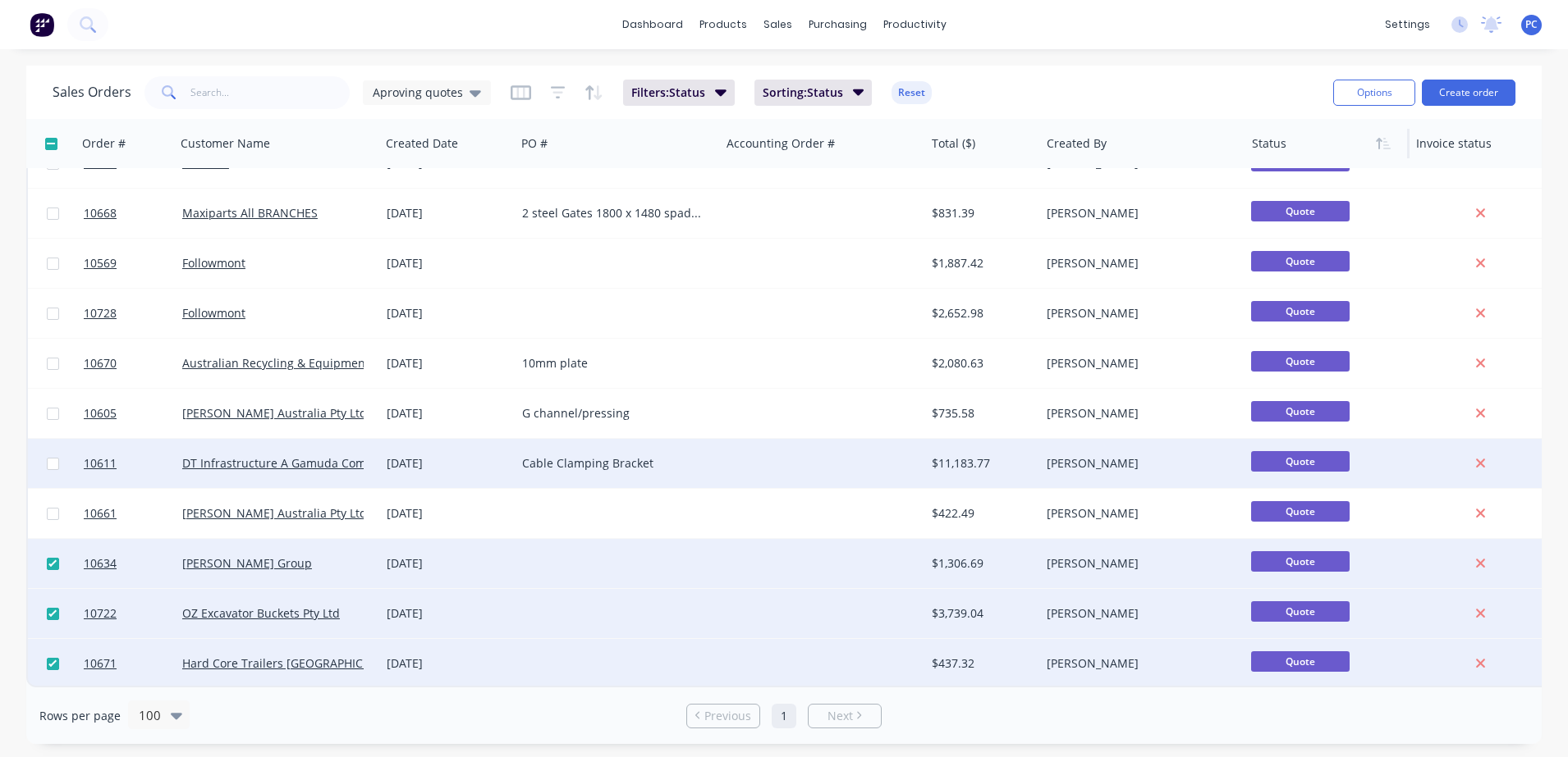
click at [49, 458] on input "checkbox" at bounding box center [53, 464] width 12 height 12
checkbox input "true"
click at [1380, 85] on button "Options" at bounding box center [1374, 93] width 82 height 27
click at [1295, 171] on div "Archive" at bounding box center [1325, 166] width 151 height 24
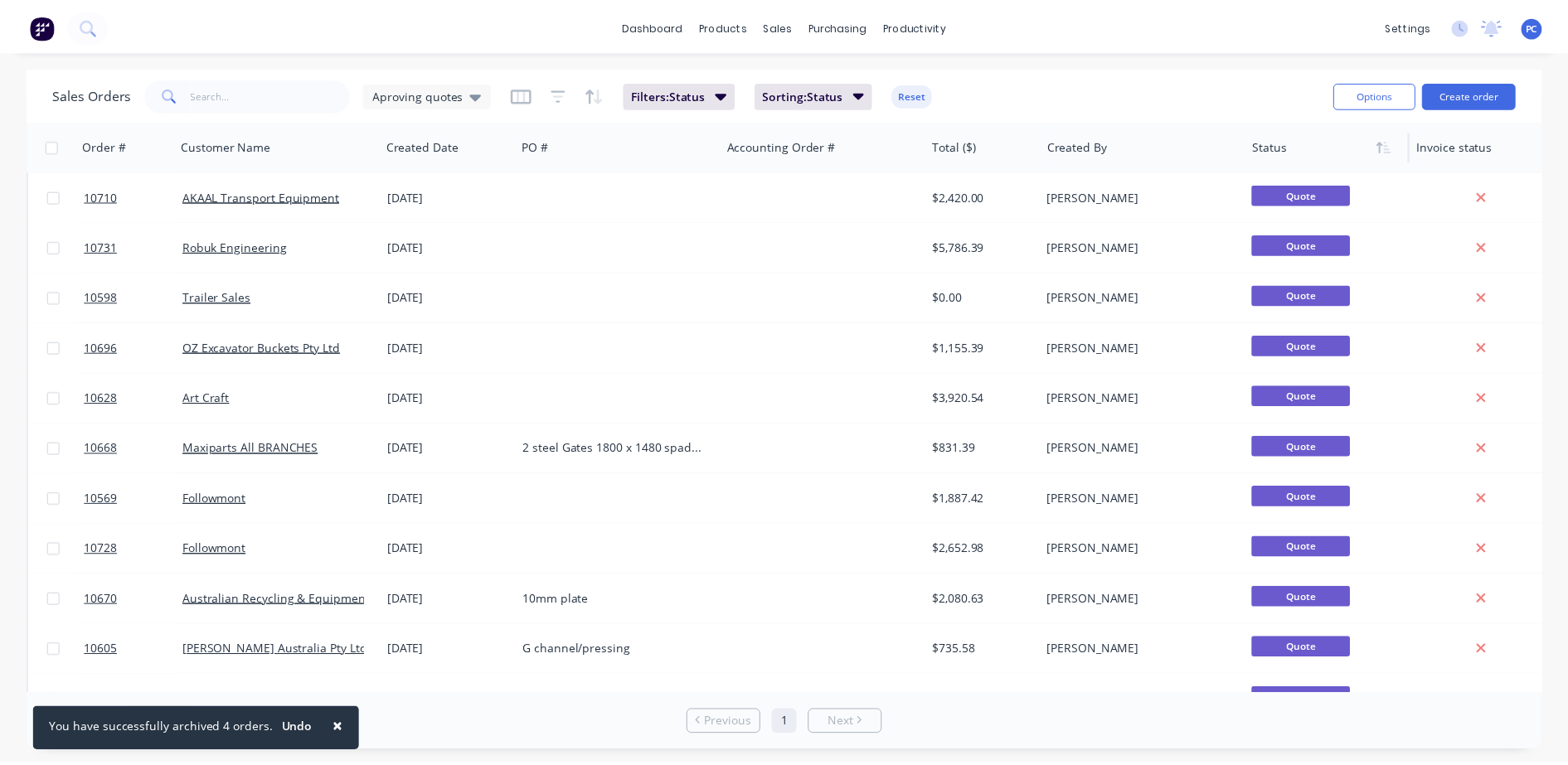
scroll to position [1001, 0]
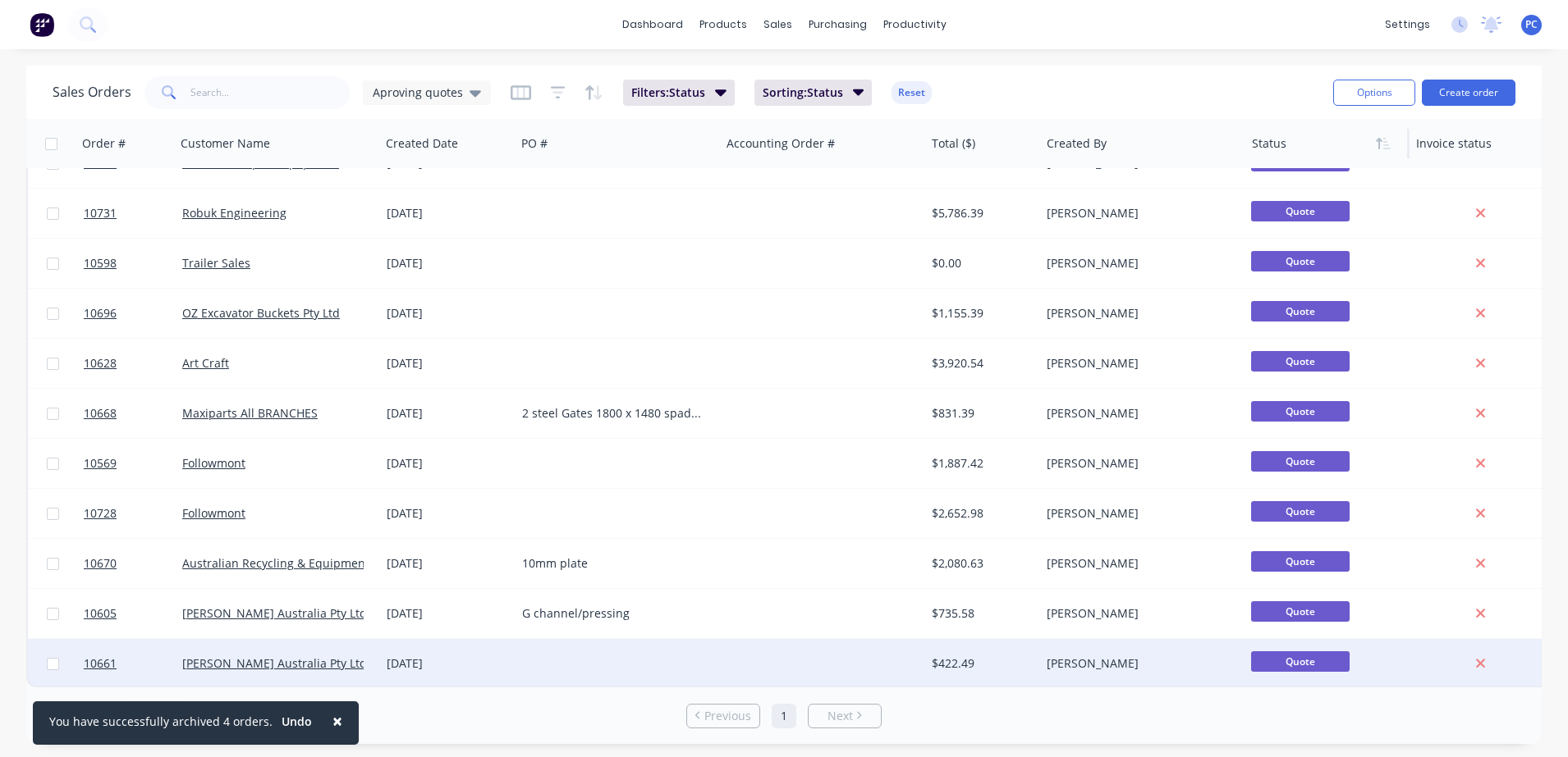
click at [504, 656] on div "[DATE]" at bounding box center [448, 664] width 122 height 16
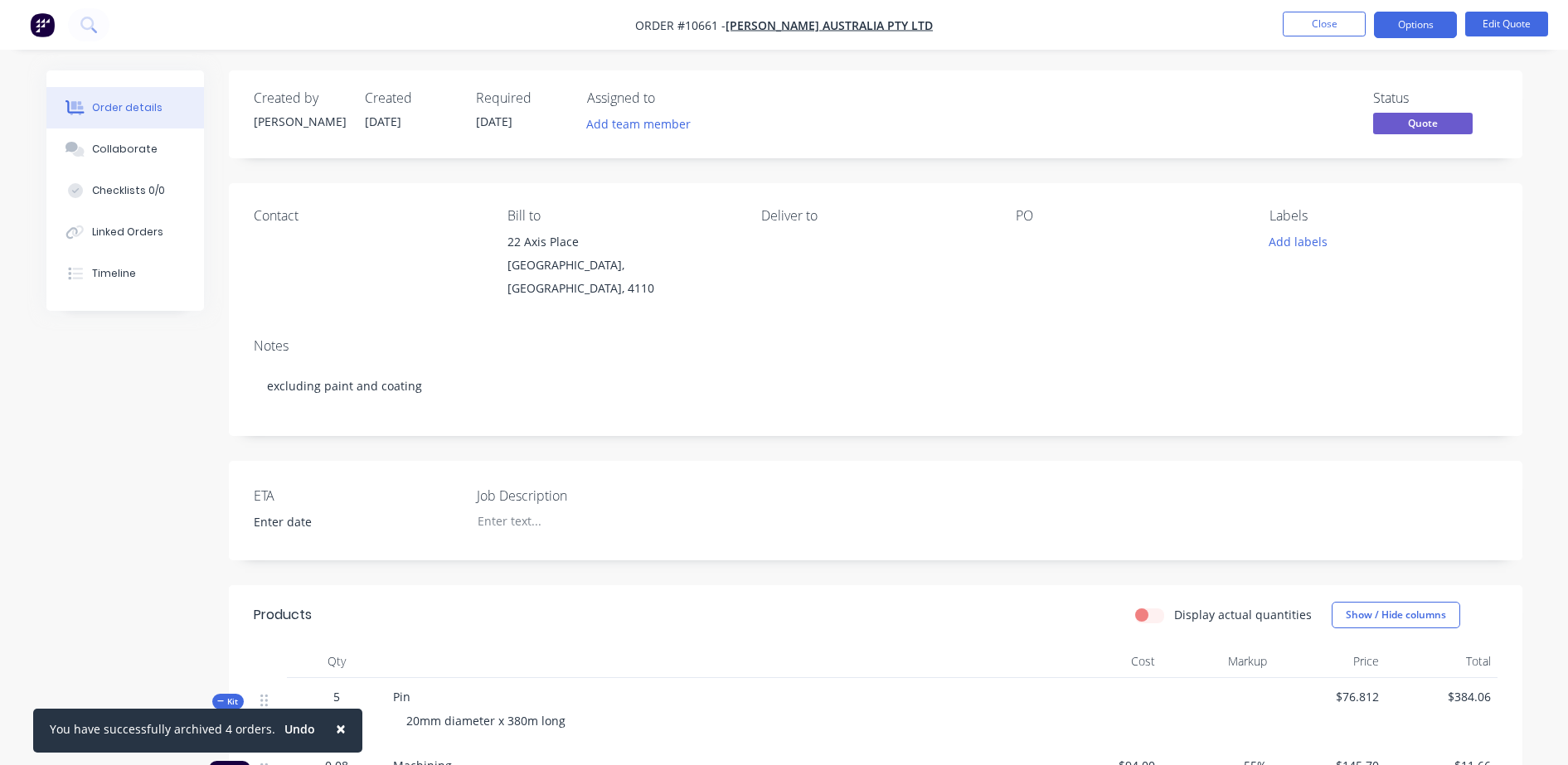
click at [336, 727] on span "×" at bounding box center [341, 729] width 10 height 23
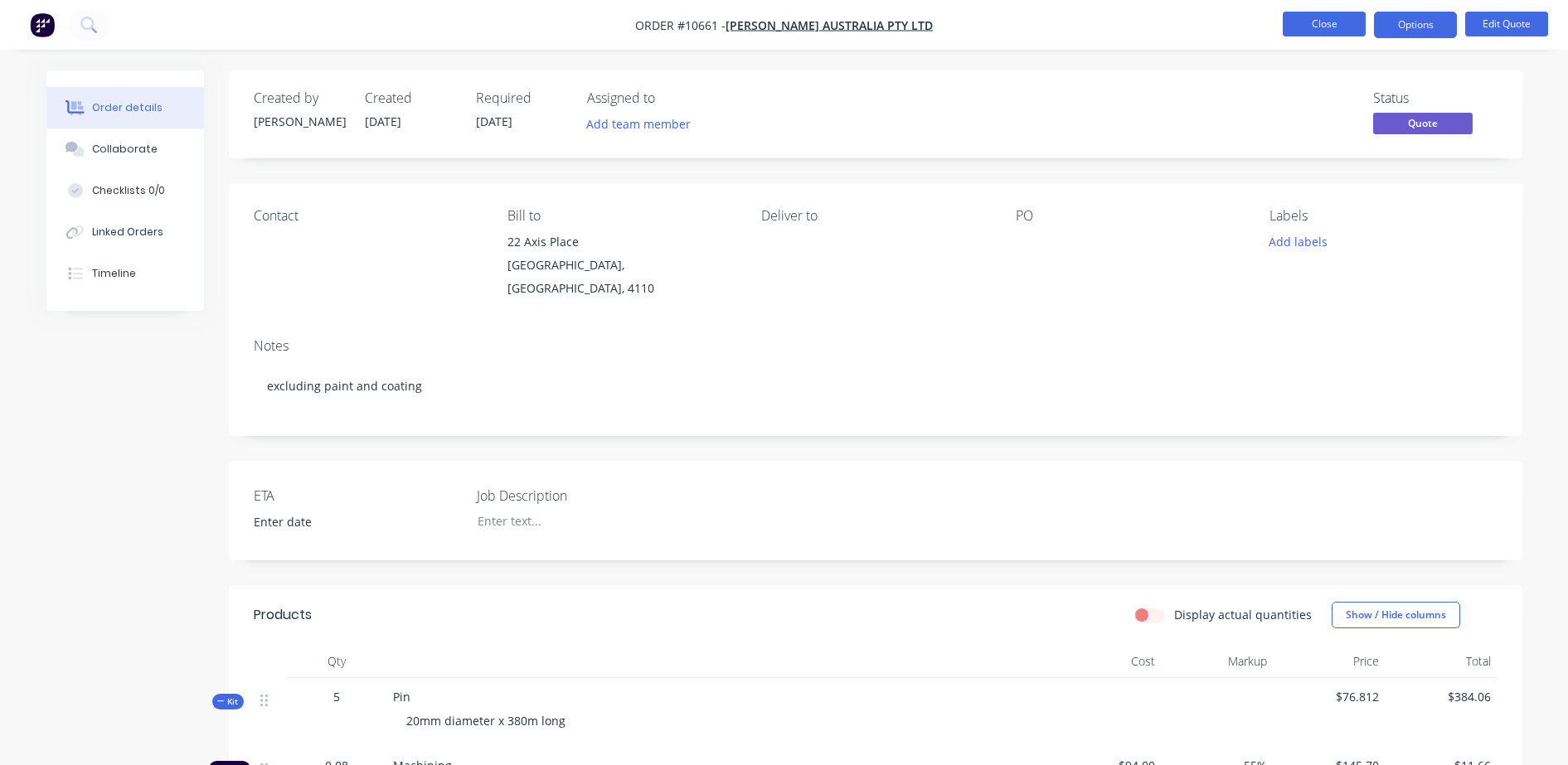
click at [1312, 35] on button "Close" at bounding box center [1324, 24] width 83 height 25
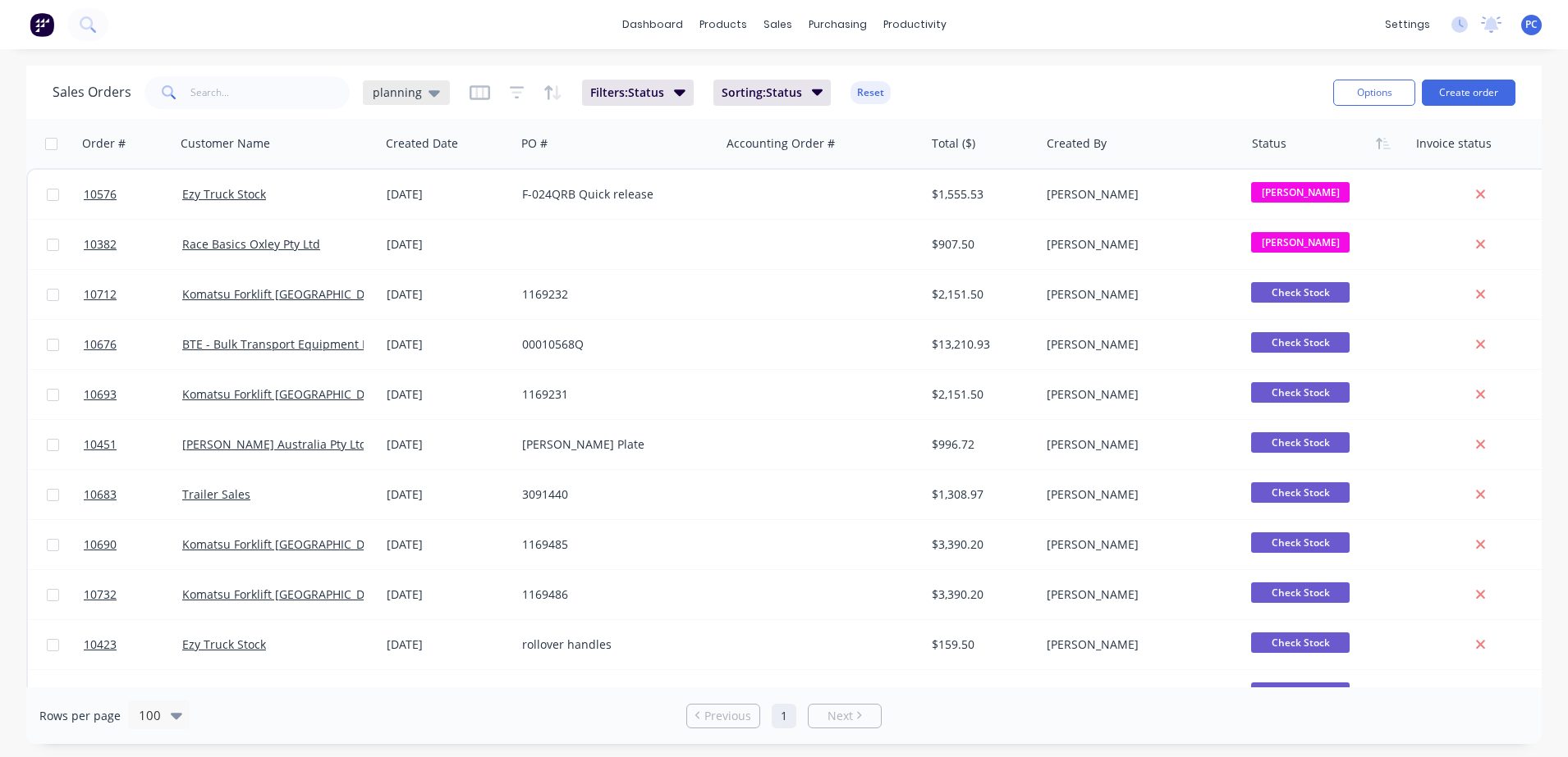
click at [418, 96] on div "planning" at bounding box center [407, 93] width 68 height 15
click at [439, 297] on button "Aproving quotes" at bounding box center [461, 298] width 187 height 19
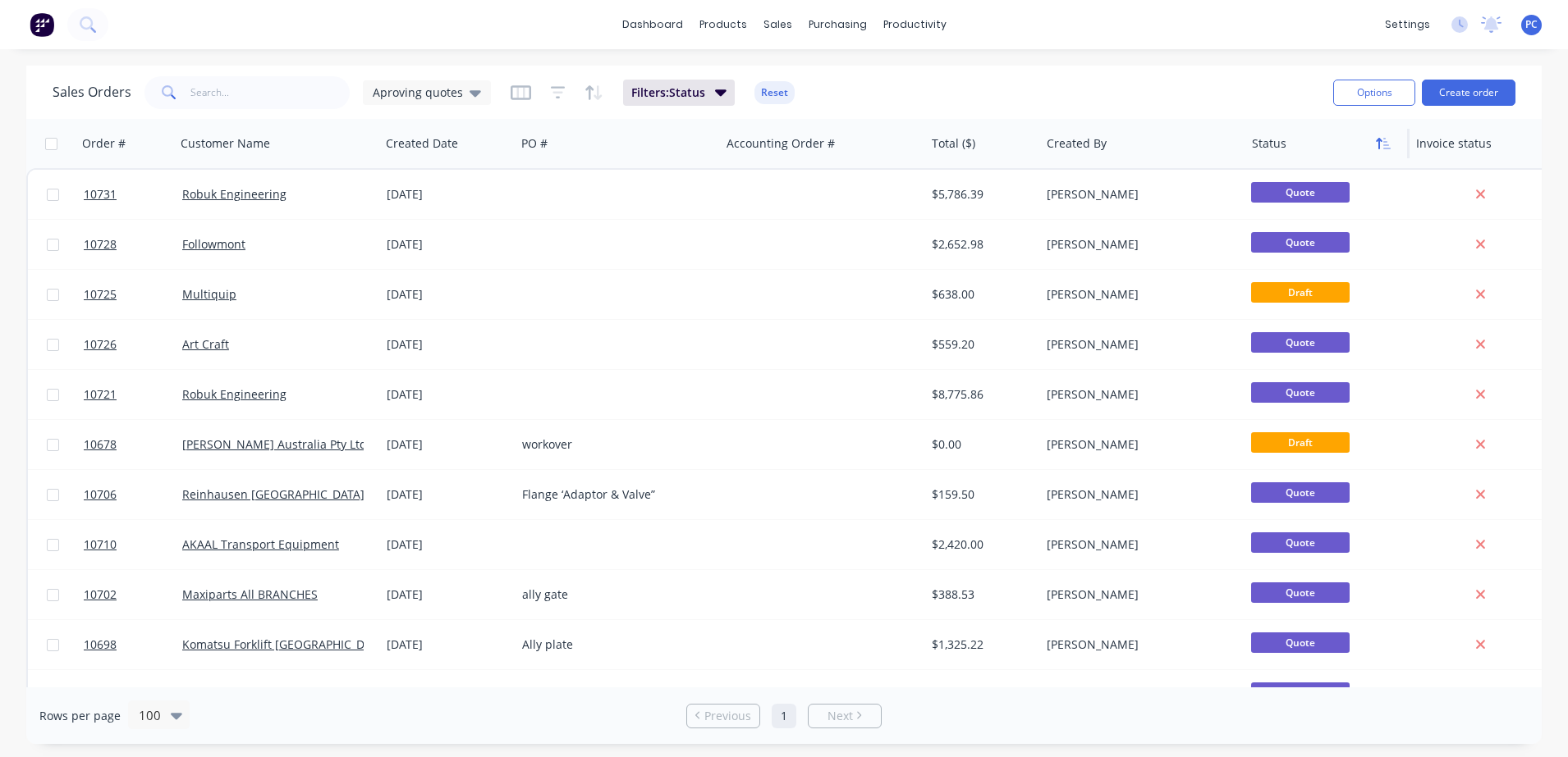
click at [1382, 154] on button "button" at bounding box center [1384, 144] width 25 height 25
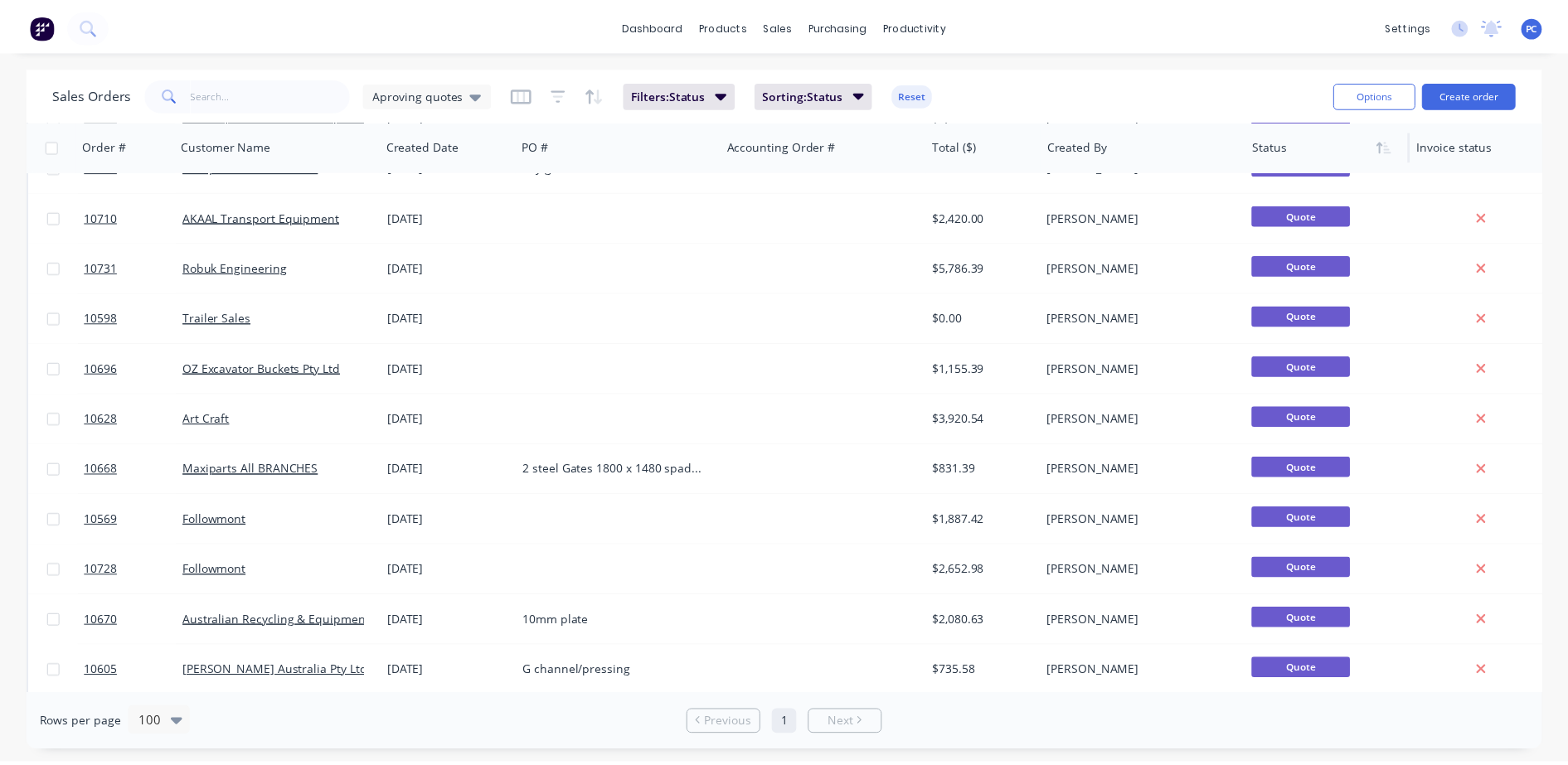
scroll to position [1001, 0]
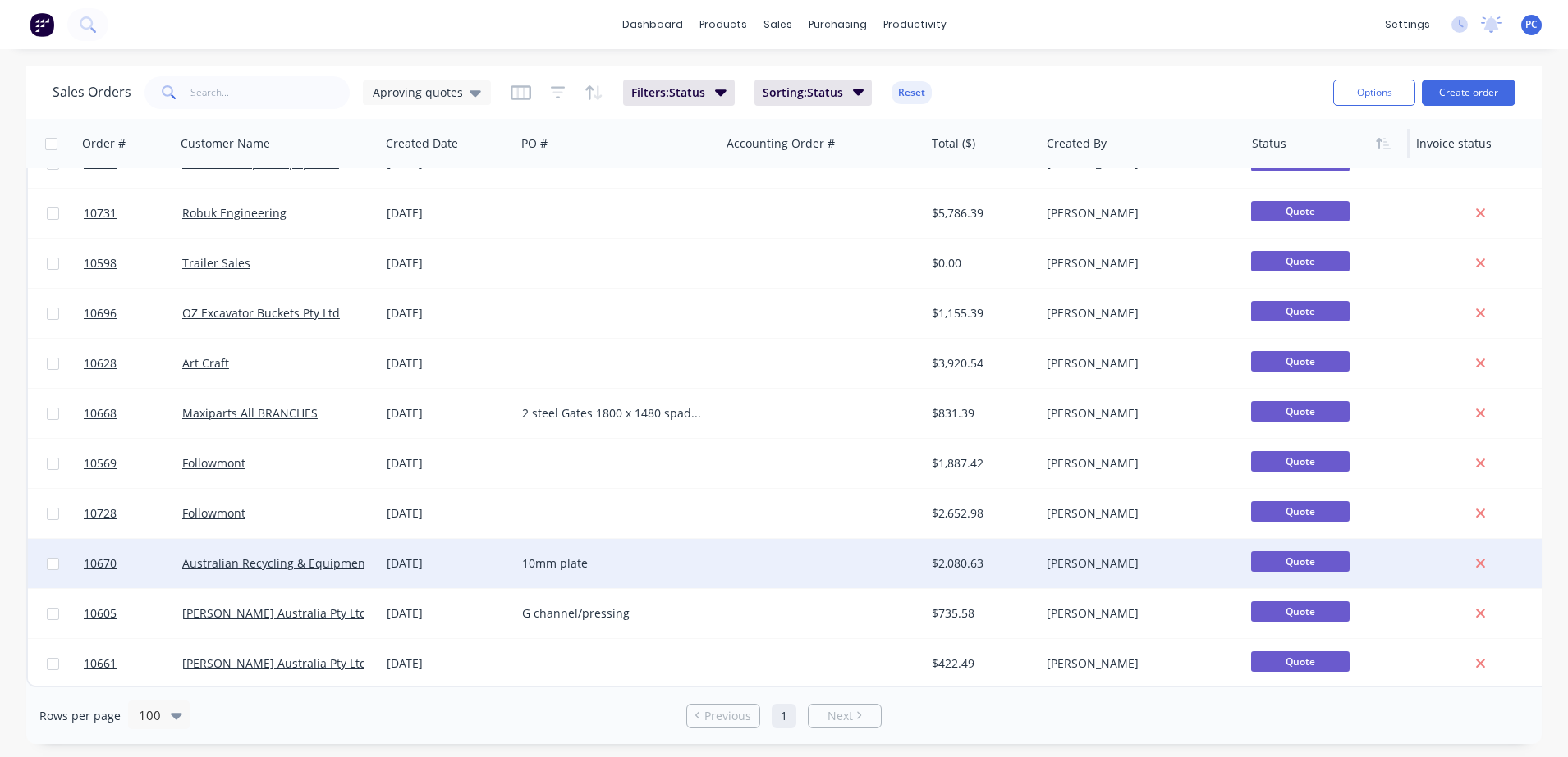
click at [696, 562] on div "10mm plate" at bounding box center [613, 564] width 182 height 16
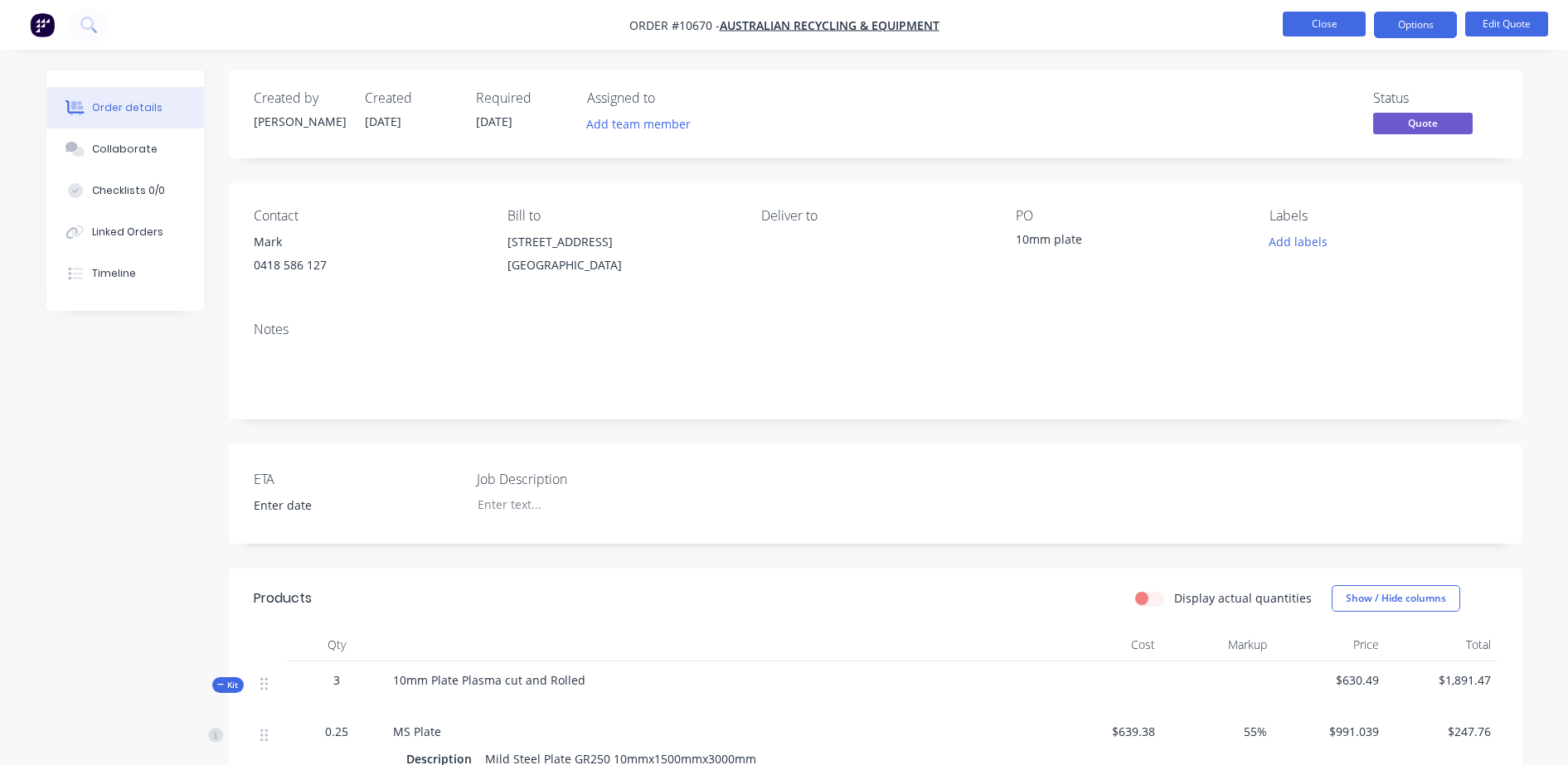
click at [1311, 24] on button "Close" at bounding box center [1324, 24] width 83 height 25
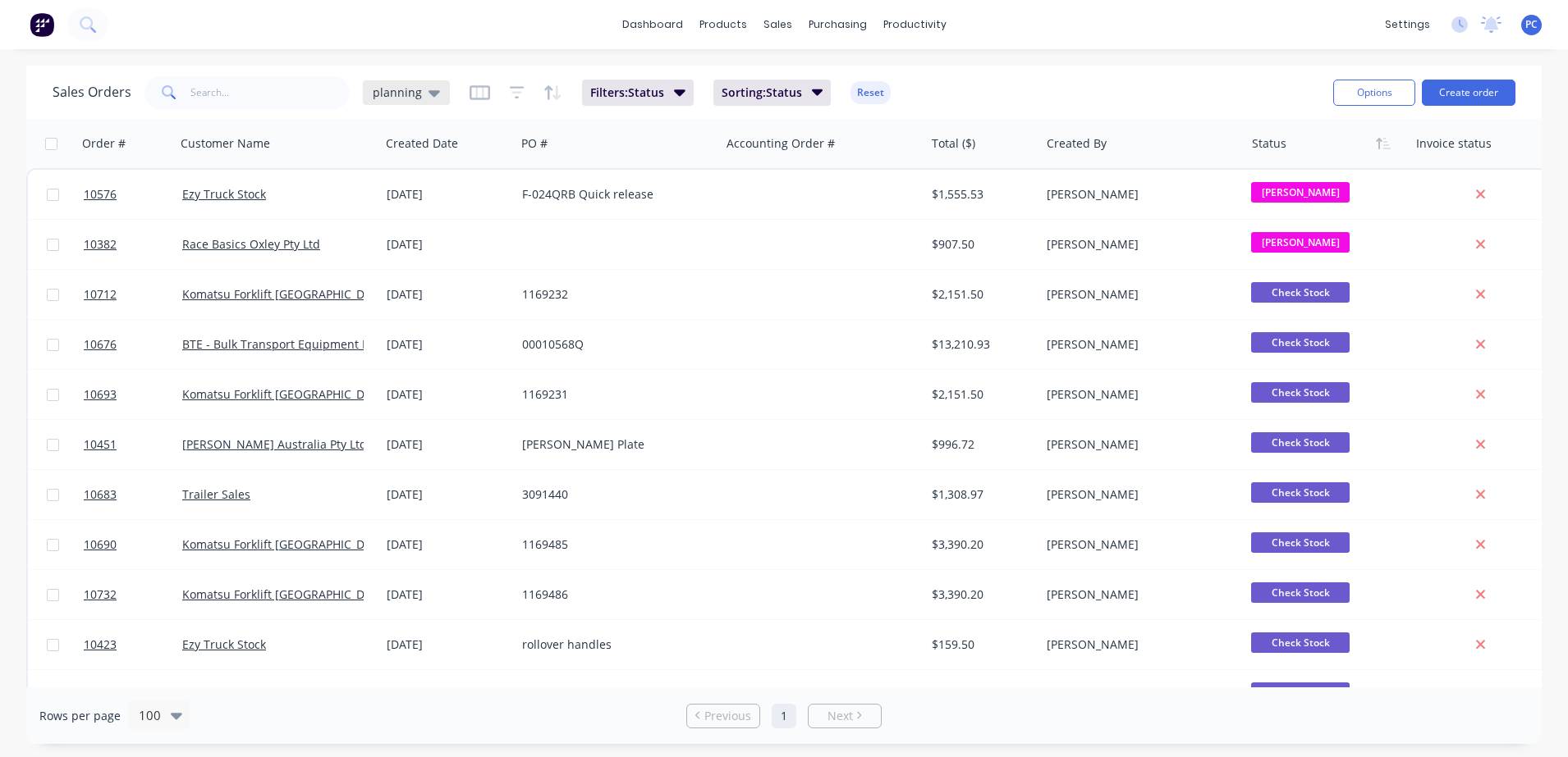
click at [398, 91] on span "planning" at bounding box center [397, 92] width 49 height 17
click at [390, 303] on button "Aproving quotes" at bounding box center [461, 298] width 187 height 19
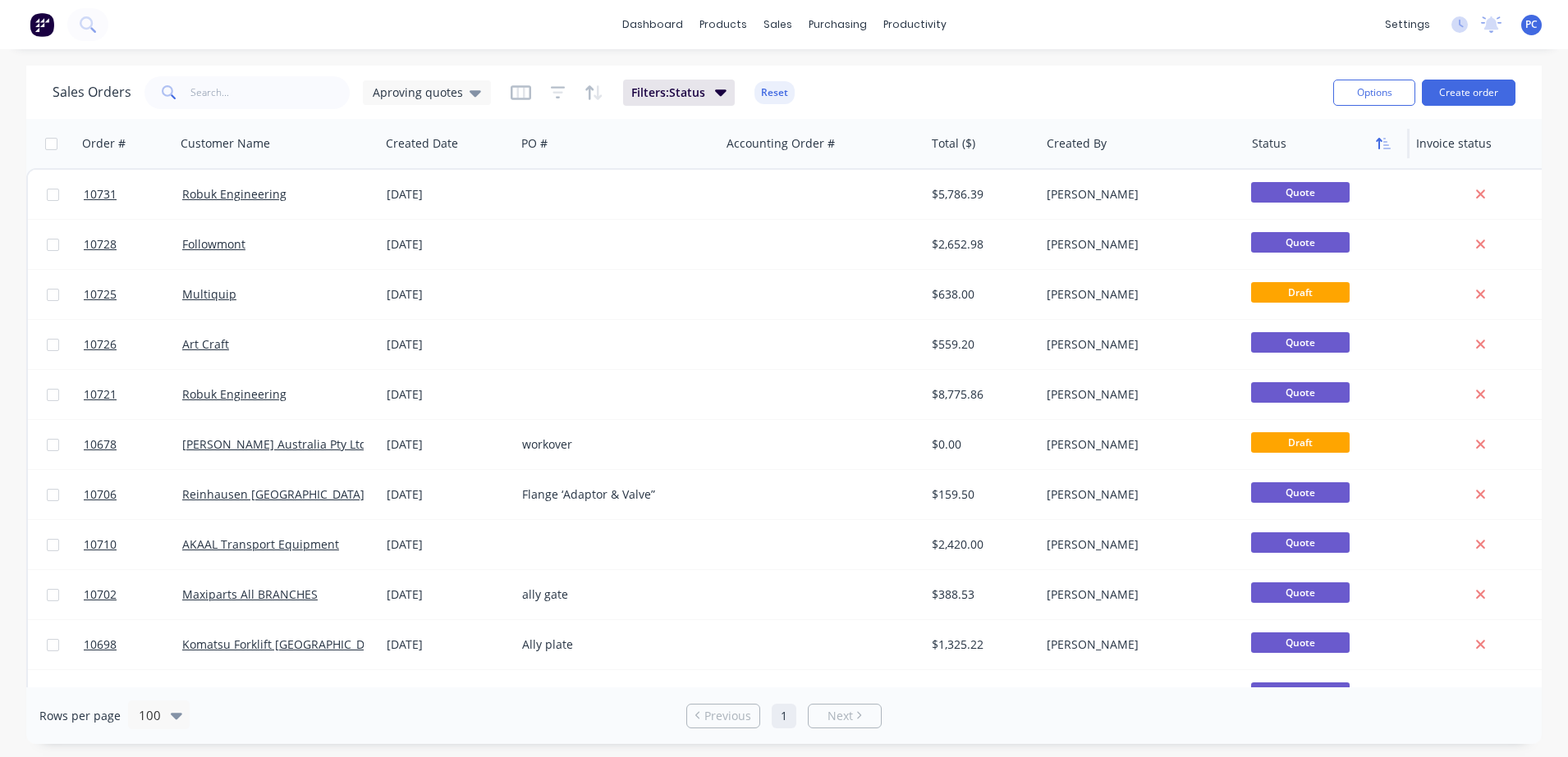
click at [1387, 145] on icon "button" at bounding box center [1386, 143] width 7 height 12
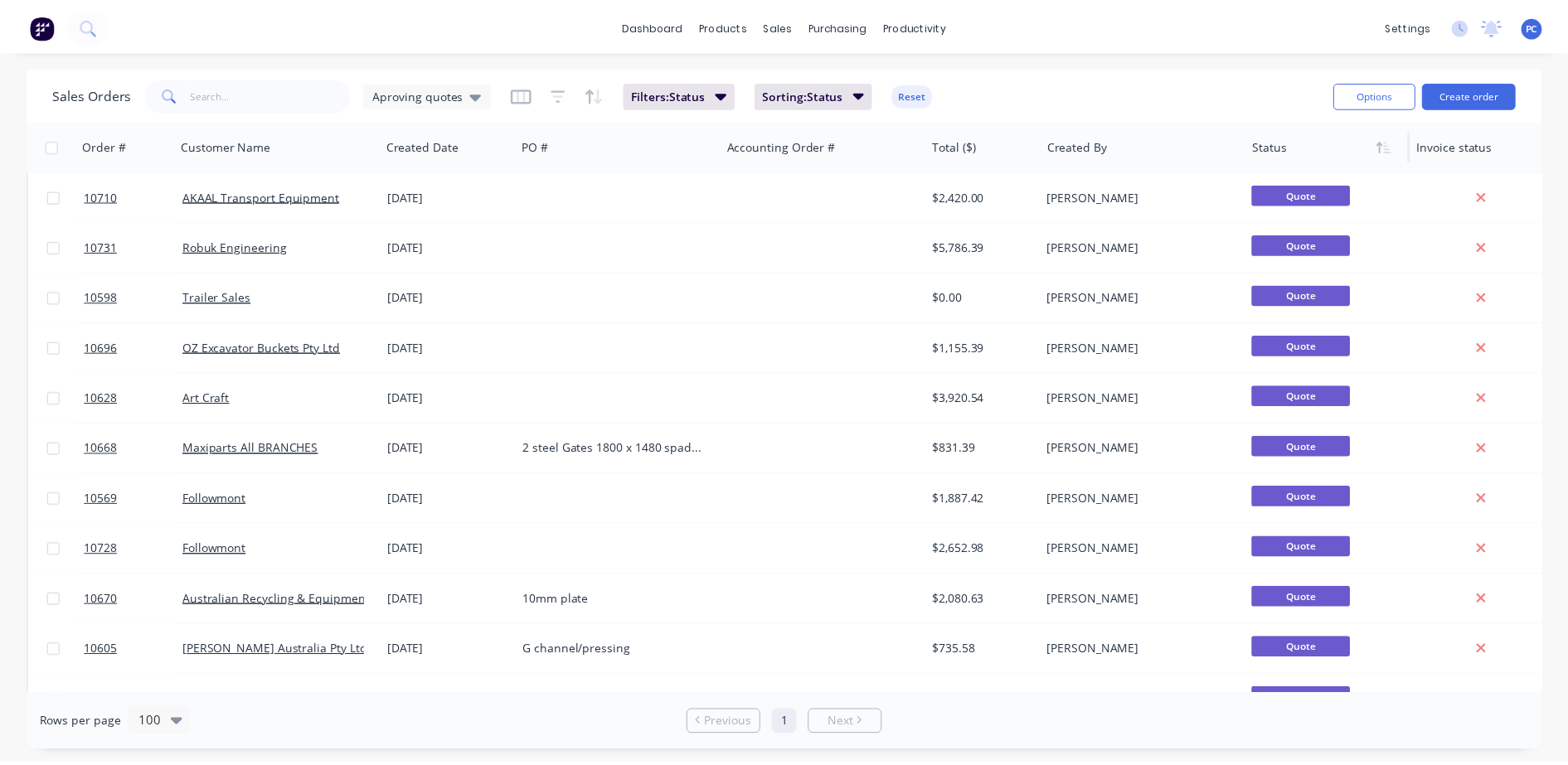
scroll to position [1001, 0]
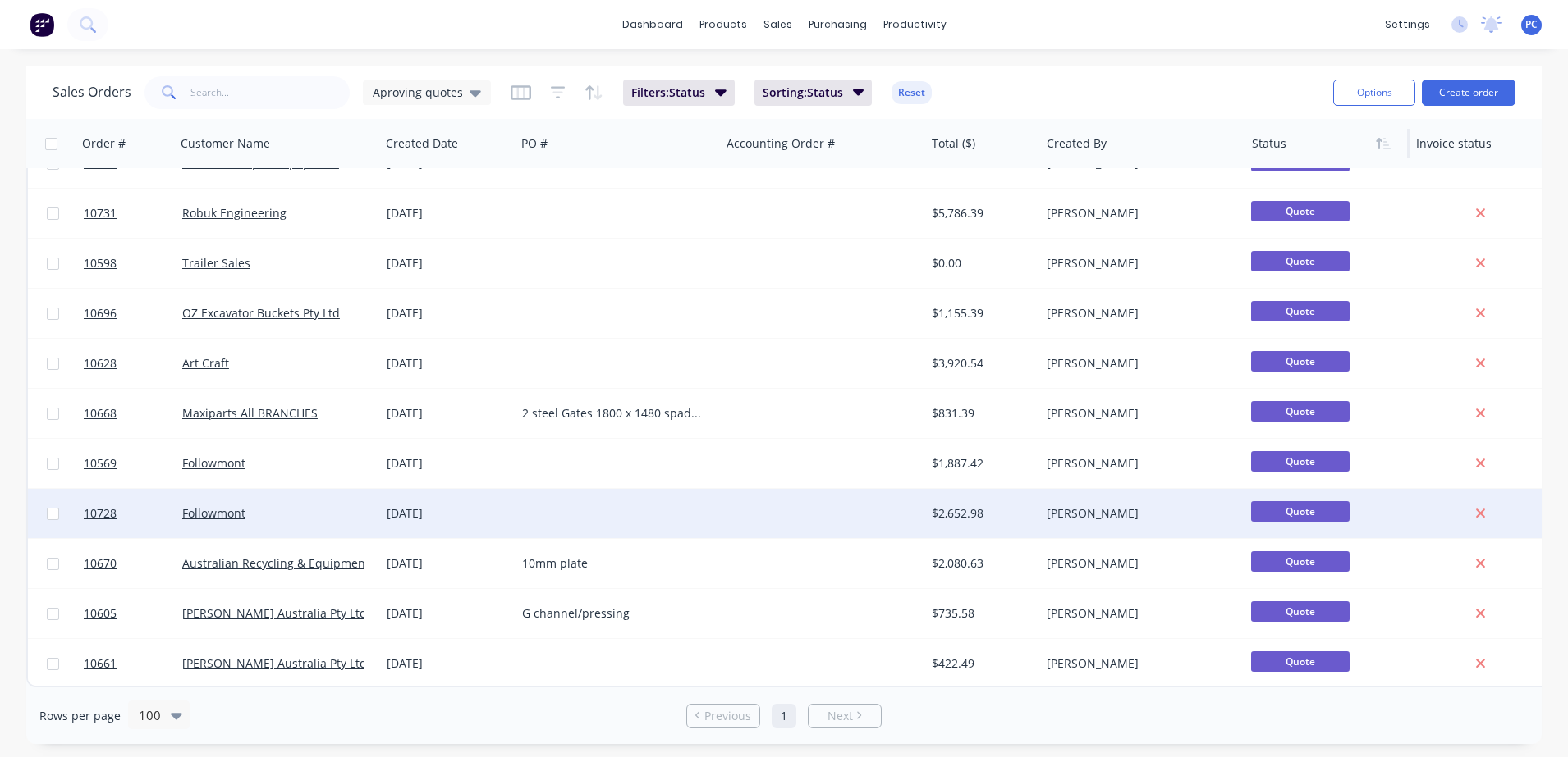
click at [630, 506] on div at bounding box center [618, 513] width 205 height 49
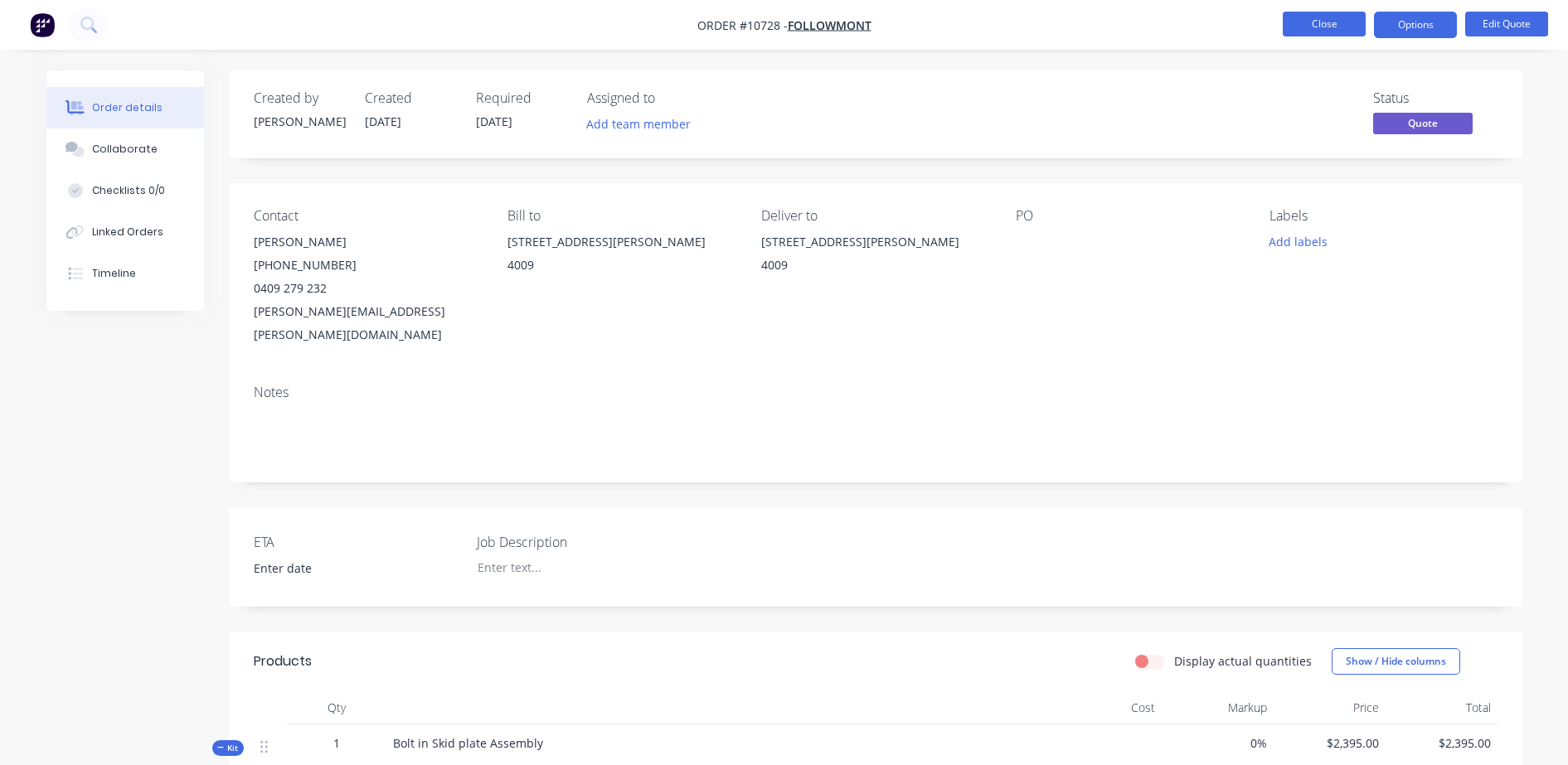
click at [1299, 30] on button "Close" at bounding box center [1324, 24] width 83 height 25
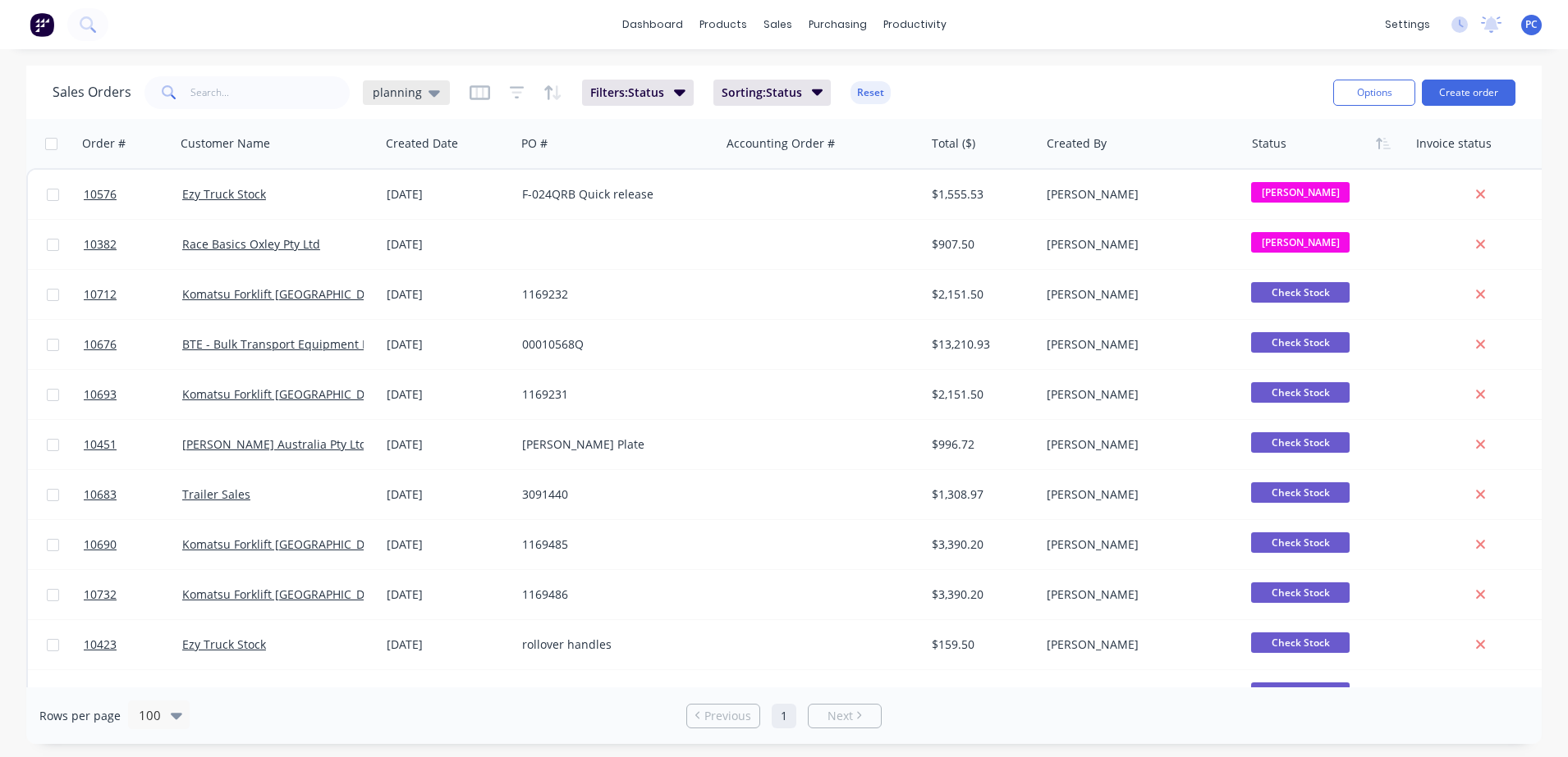
click at [427, 84] on div "planning" at bounding box center [407, 93] width 87 height 25
click at [423, 302] on button "Aproving quotes" at bounding box center [461, 298] width 187 height 19
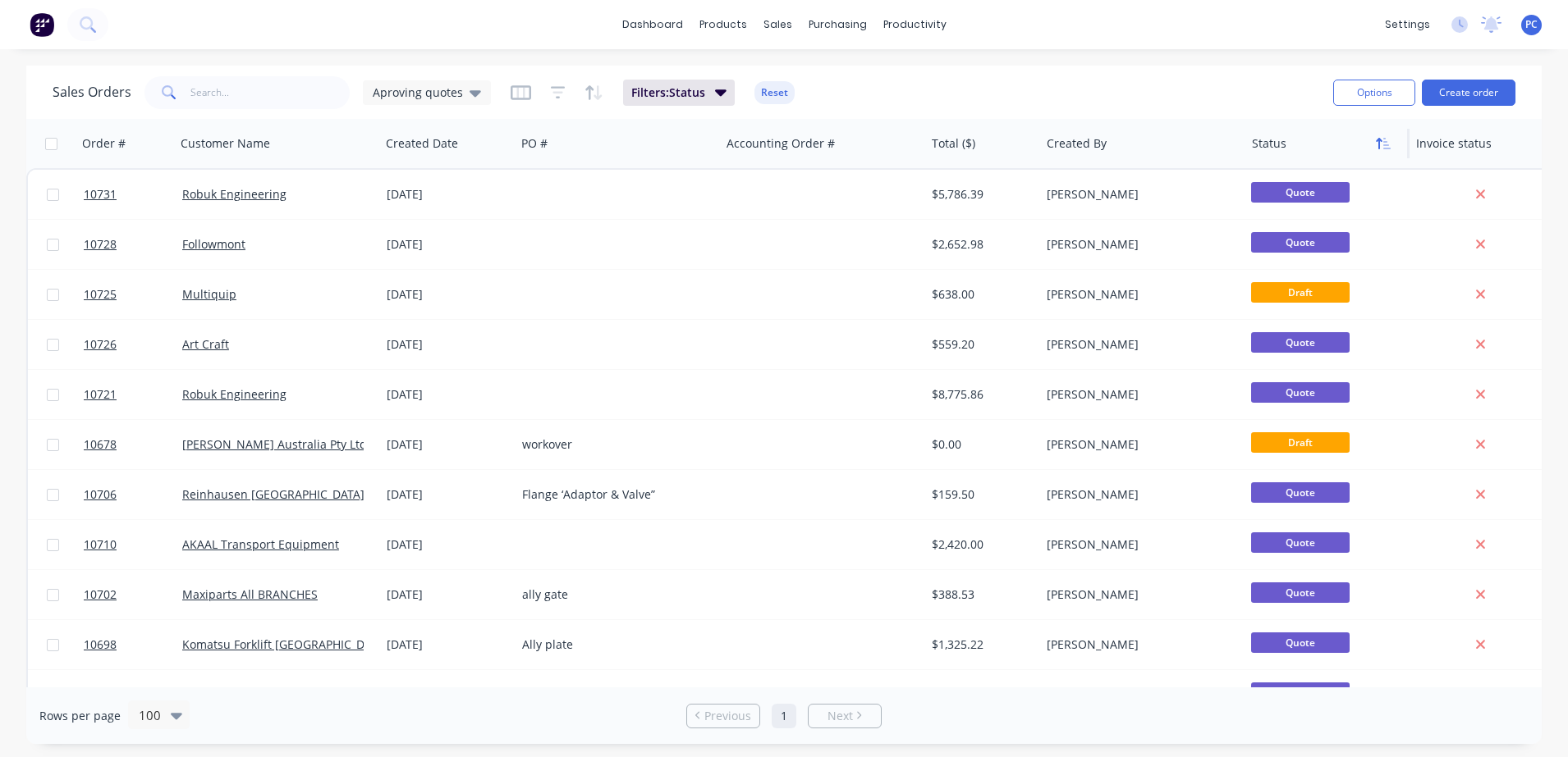
click at [1377, 134] on button "button" at bounding box center [1384, 144] width 25 height 25
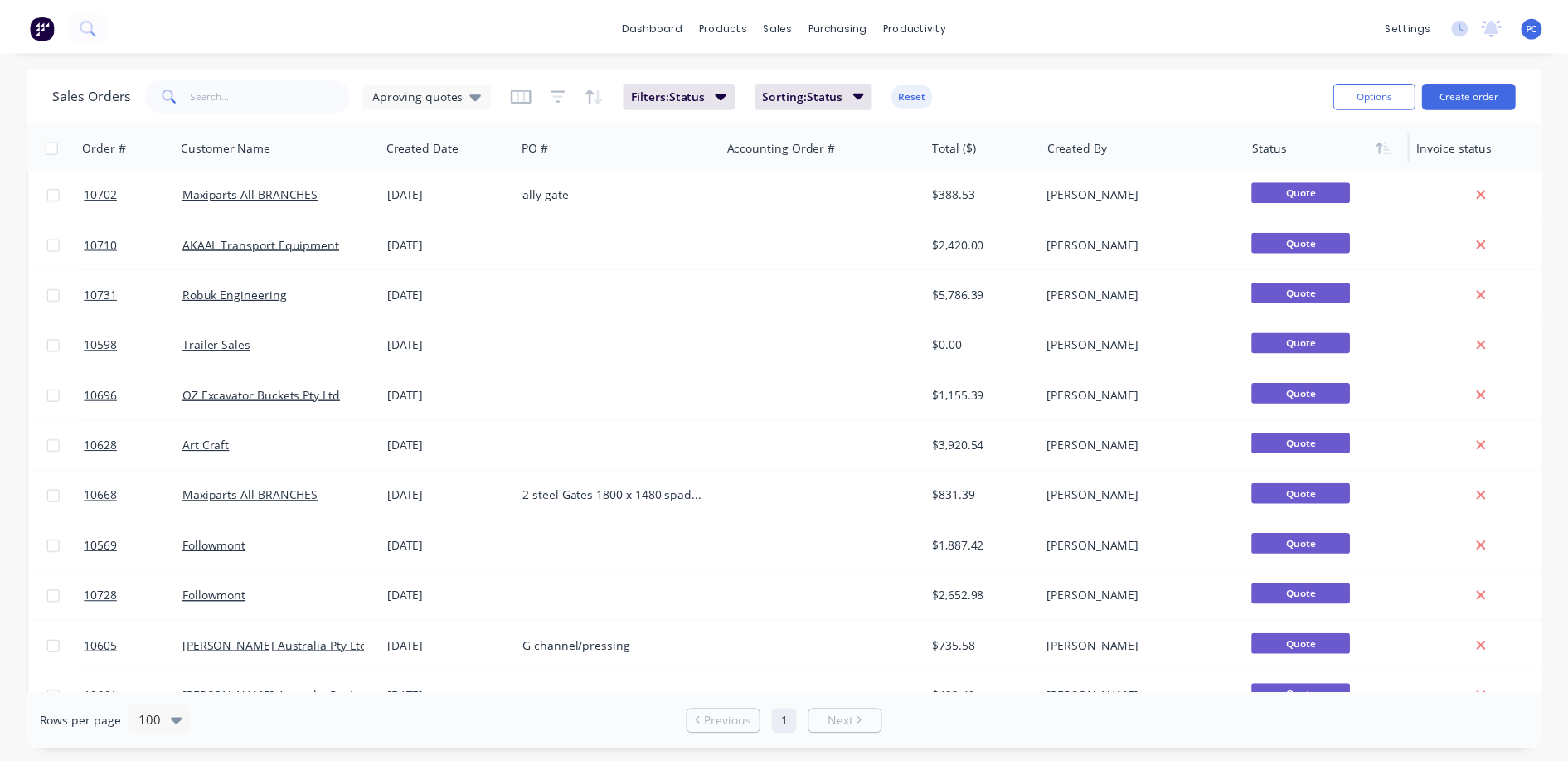
scroll to position [950, 0]
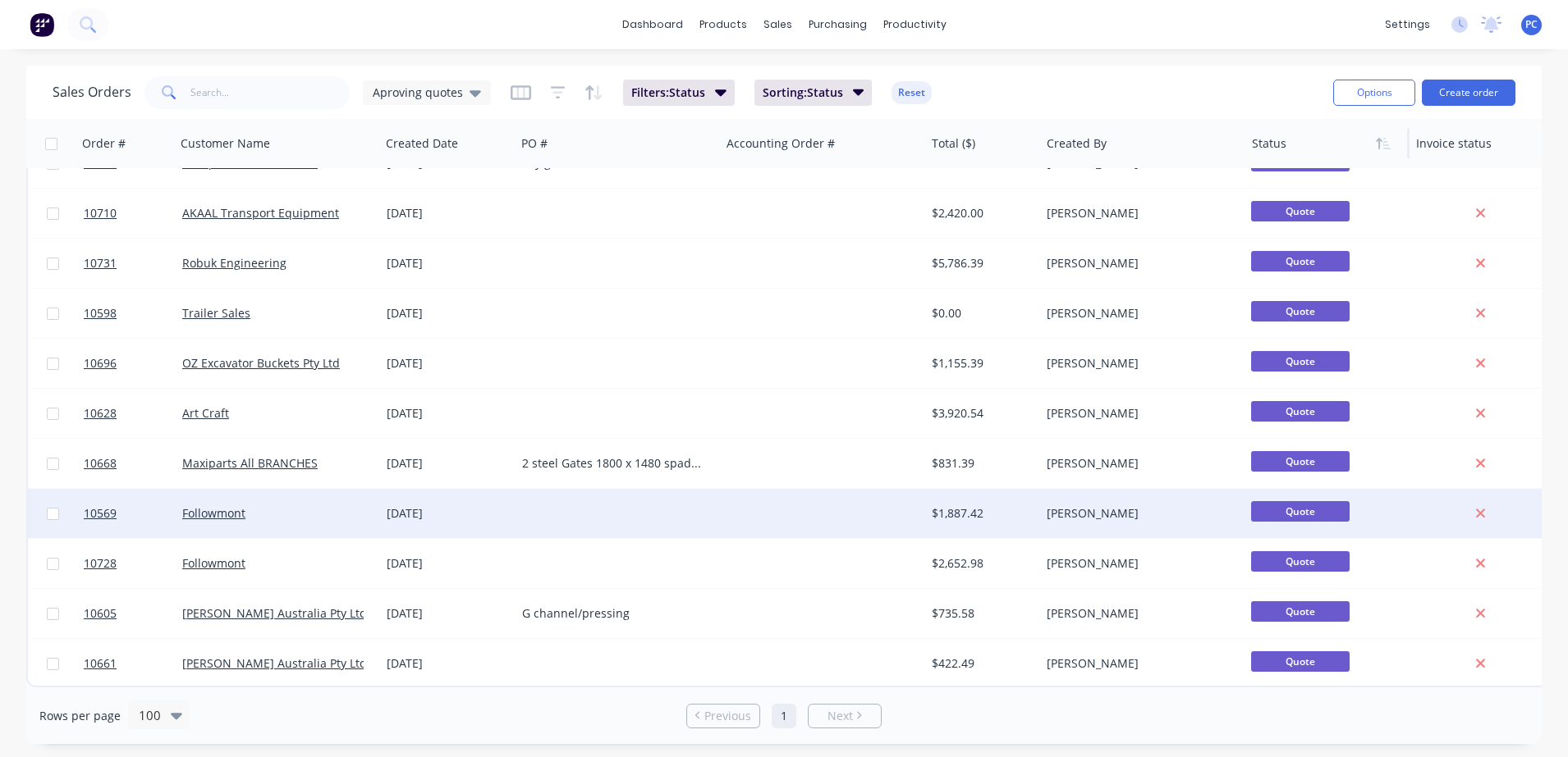
click at [521, 511] on div at bounding box center [618, 513] width 205 height 49
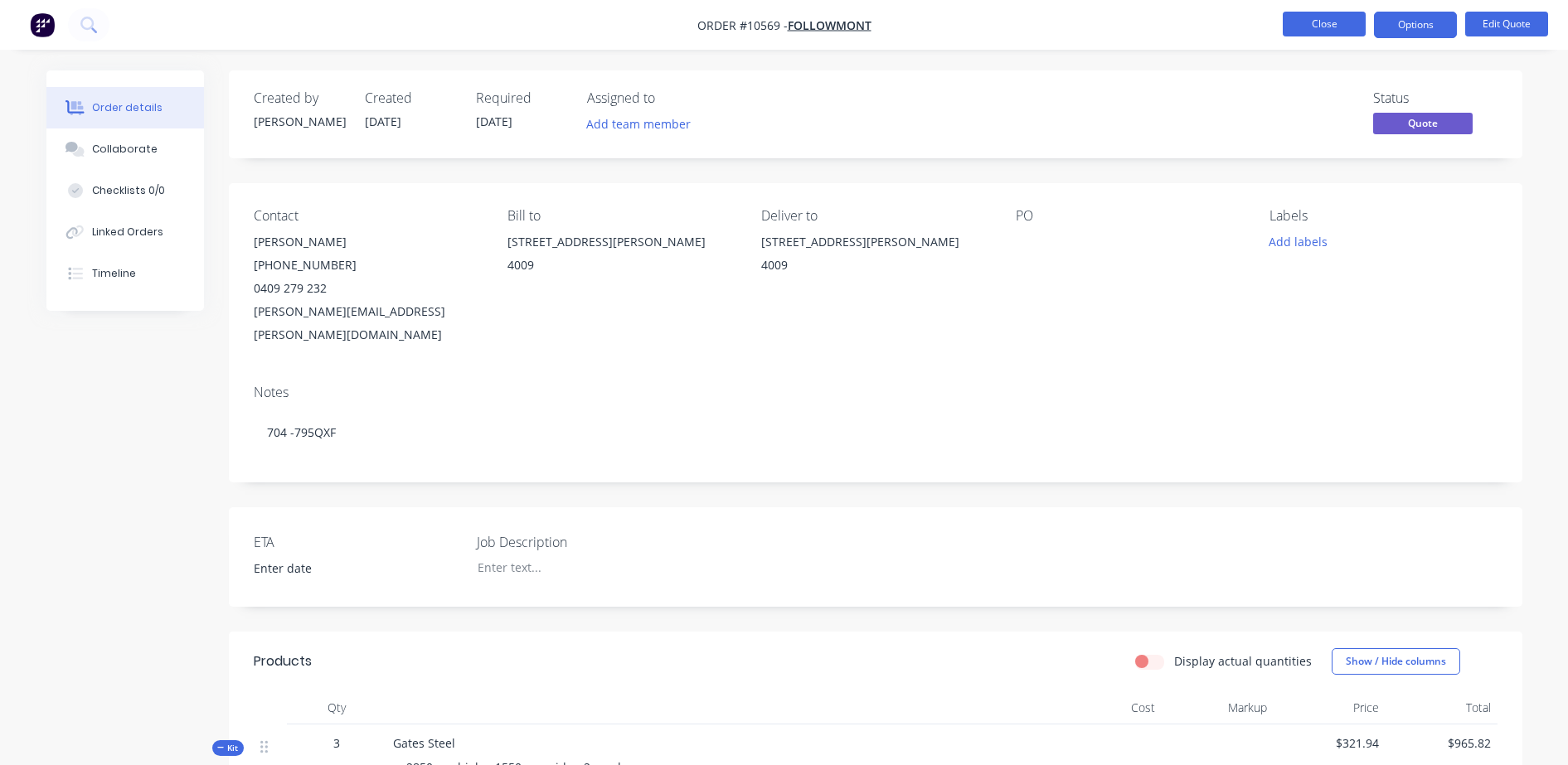
click at [1347, 31] on button "Close" at bounding box center [1324, 24] width 83 height 25
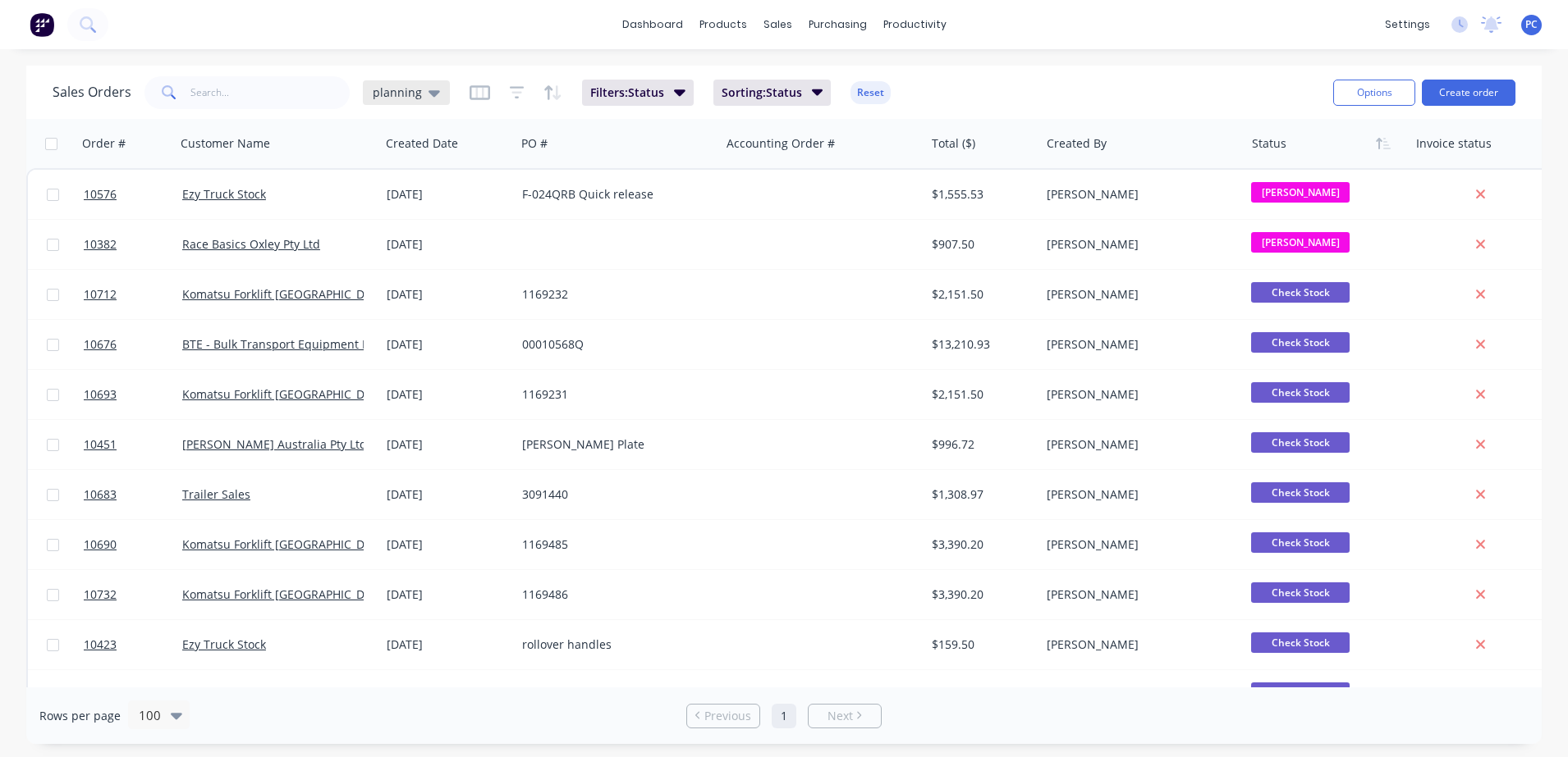
click at [420, 92] on div "planning" at bounding box center [407, 93] width 68 height 15
click at [418, 302] on button "Aproving quotes" at bounding box center [461, 298] width 187 height 19
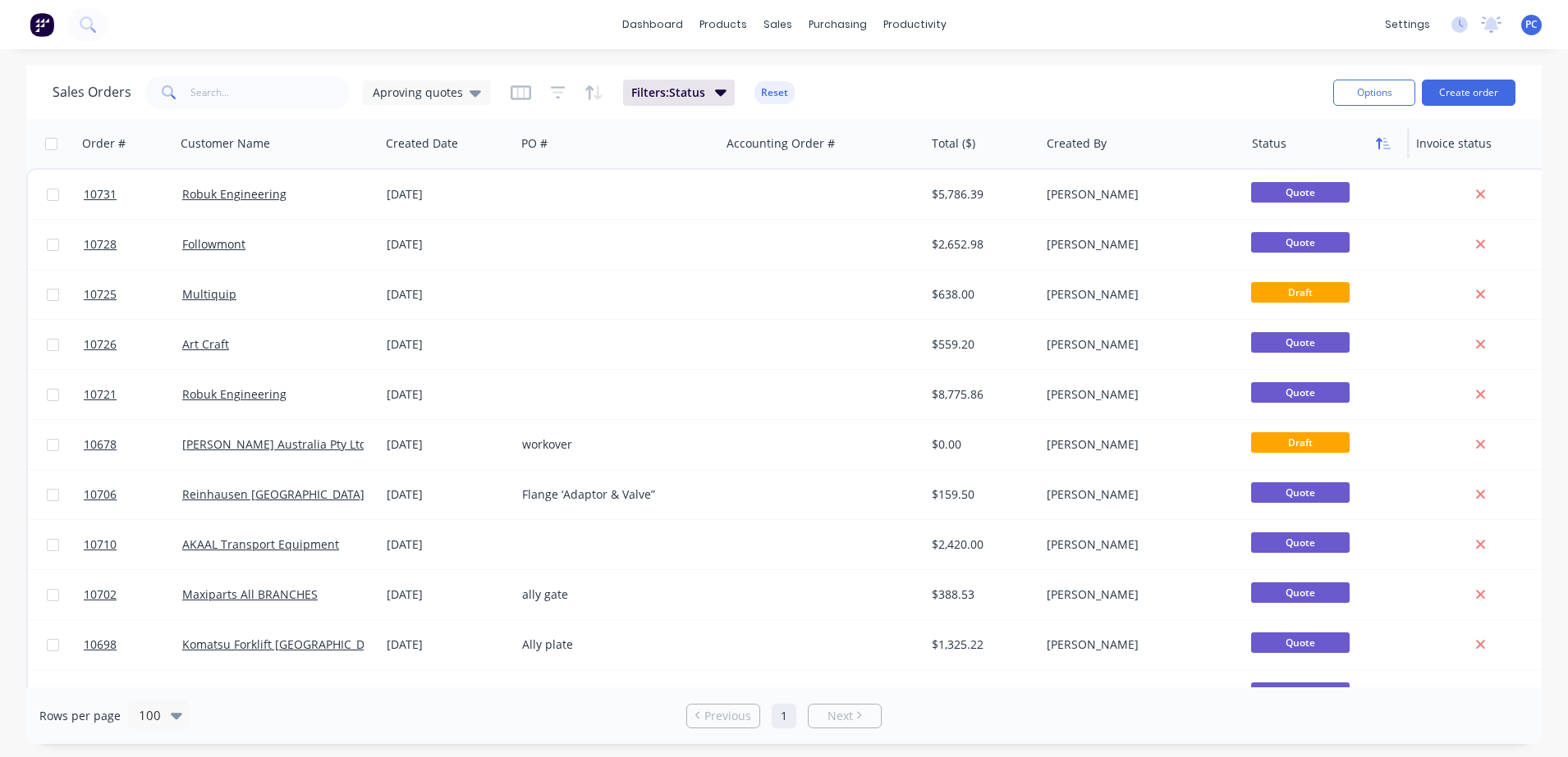
click at [1387, 135] on button "button" at bounding box center [1384, 144] width 25 height 25
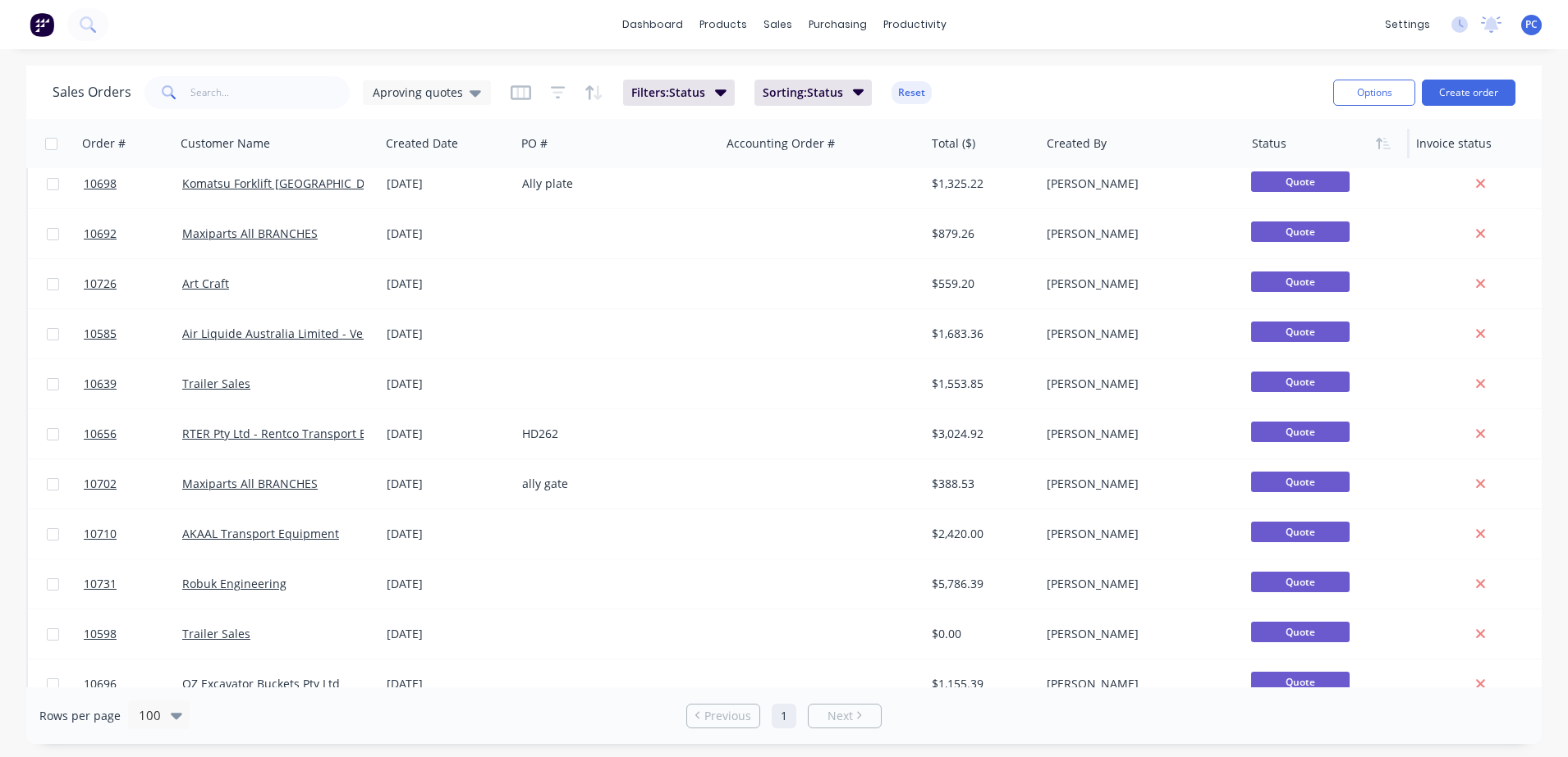
scroll to position [940, 0]
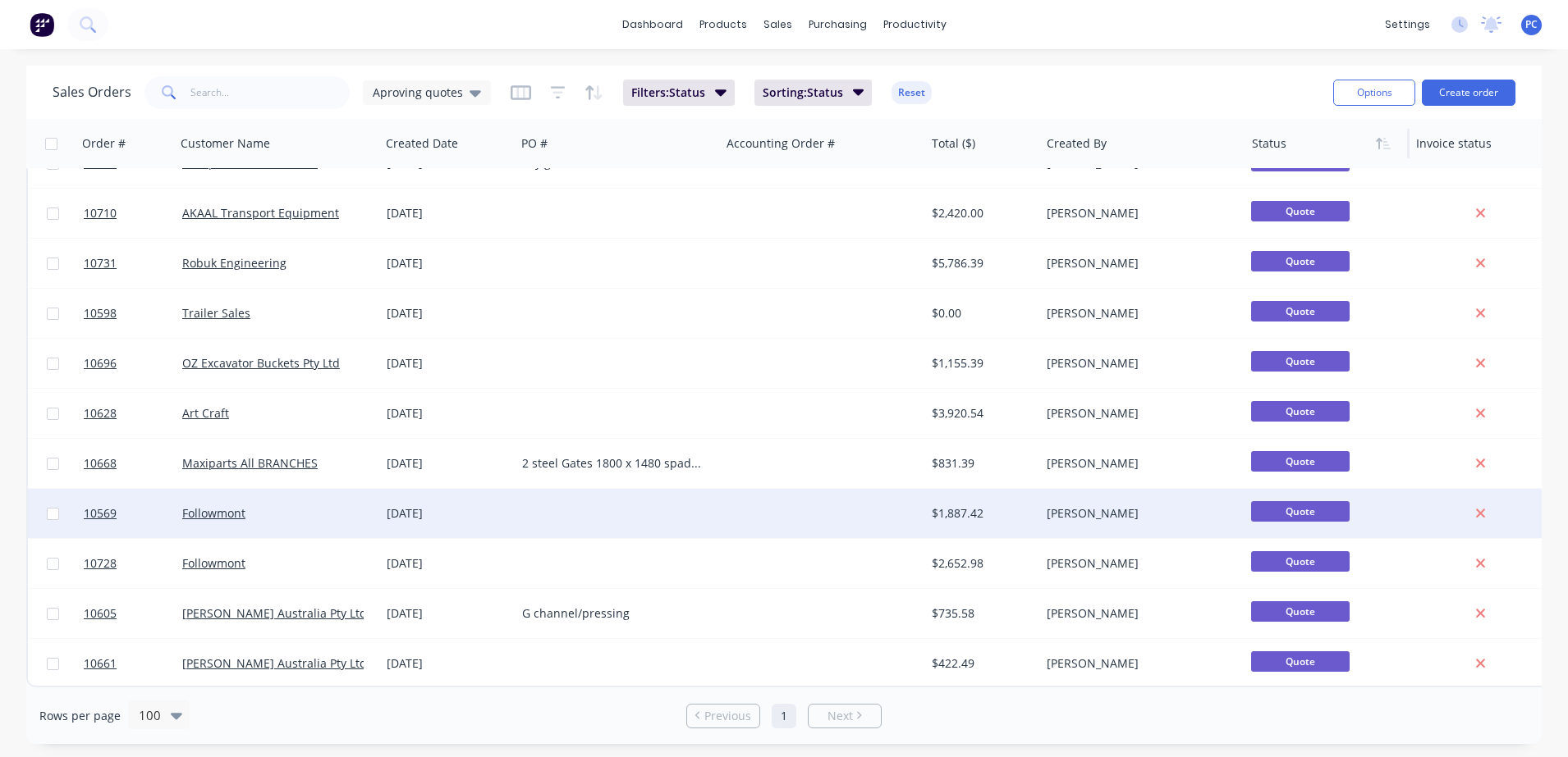
click at [1157, 508] on div "[PERSON_NAME]" at bounding box center [1137, 513] width 182 height 16
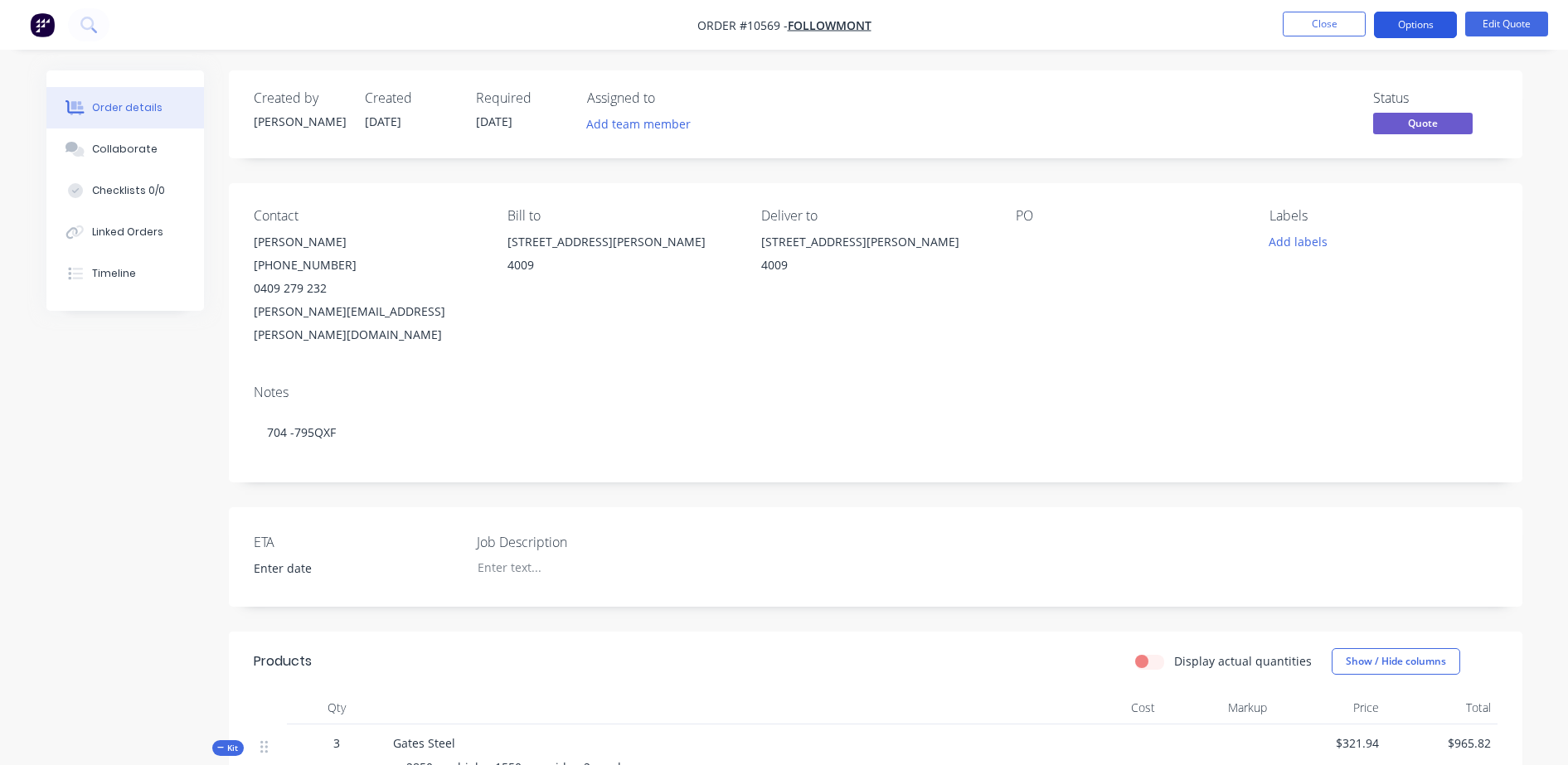
click at [1429, 17] on button "Options" at bounding box center [1416, 25] width 83 height 27
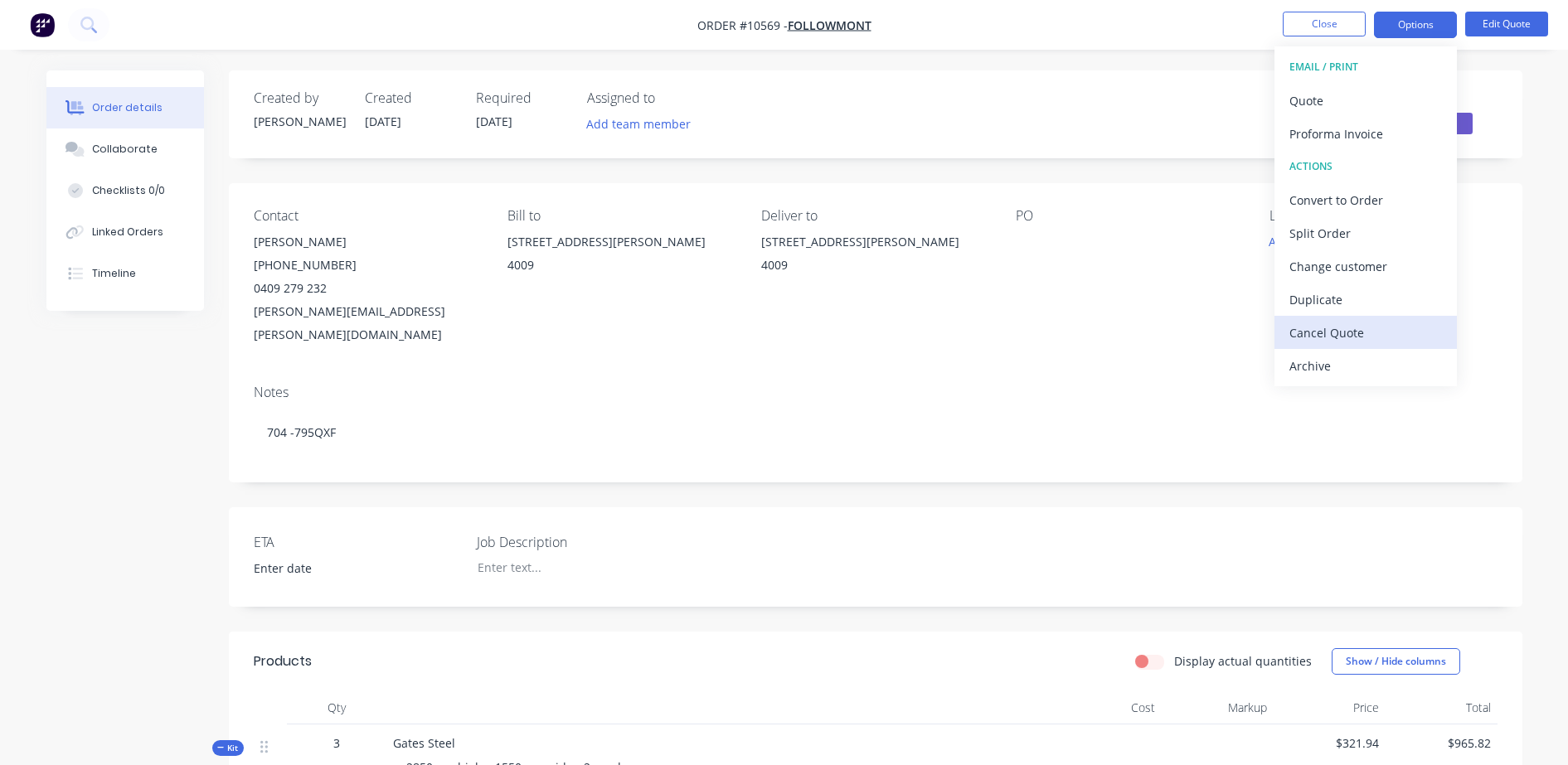
click at [1296, 337] on div "Cancel Quote" at bounding box center [1367, 333] width 153 height 24
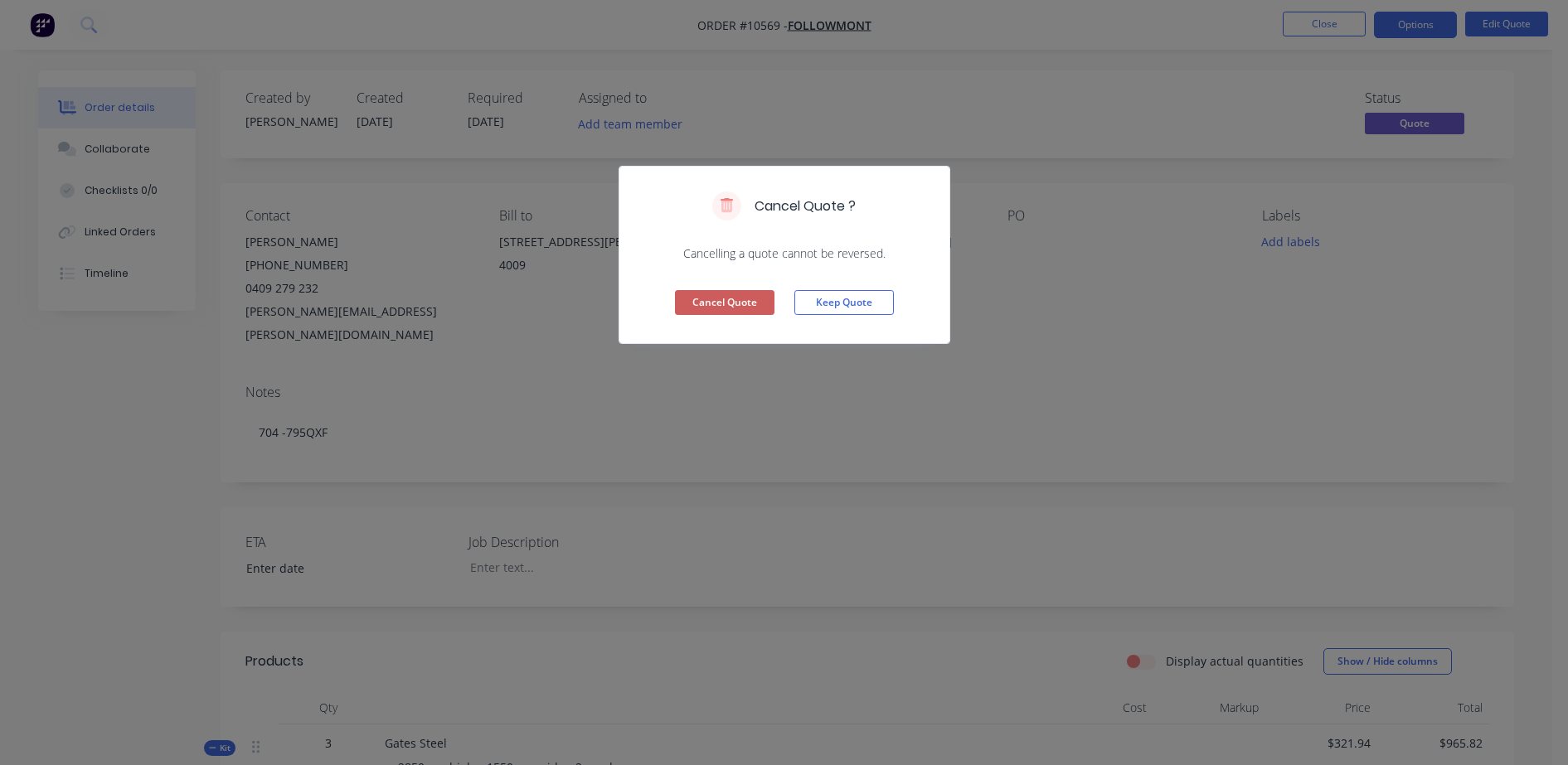
click at [733, 307] on button "Cancel Quote" at bounding box center [725, 303] width 100 height 25
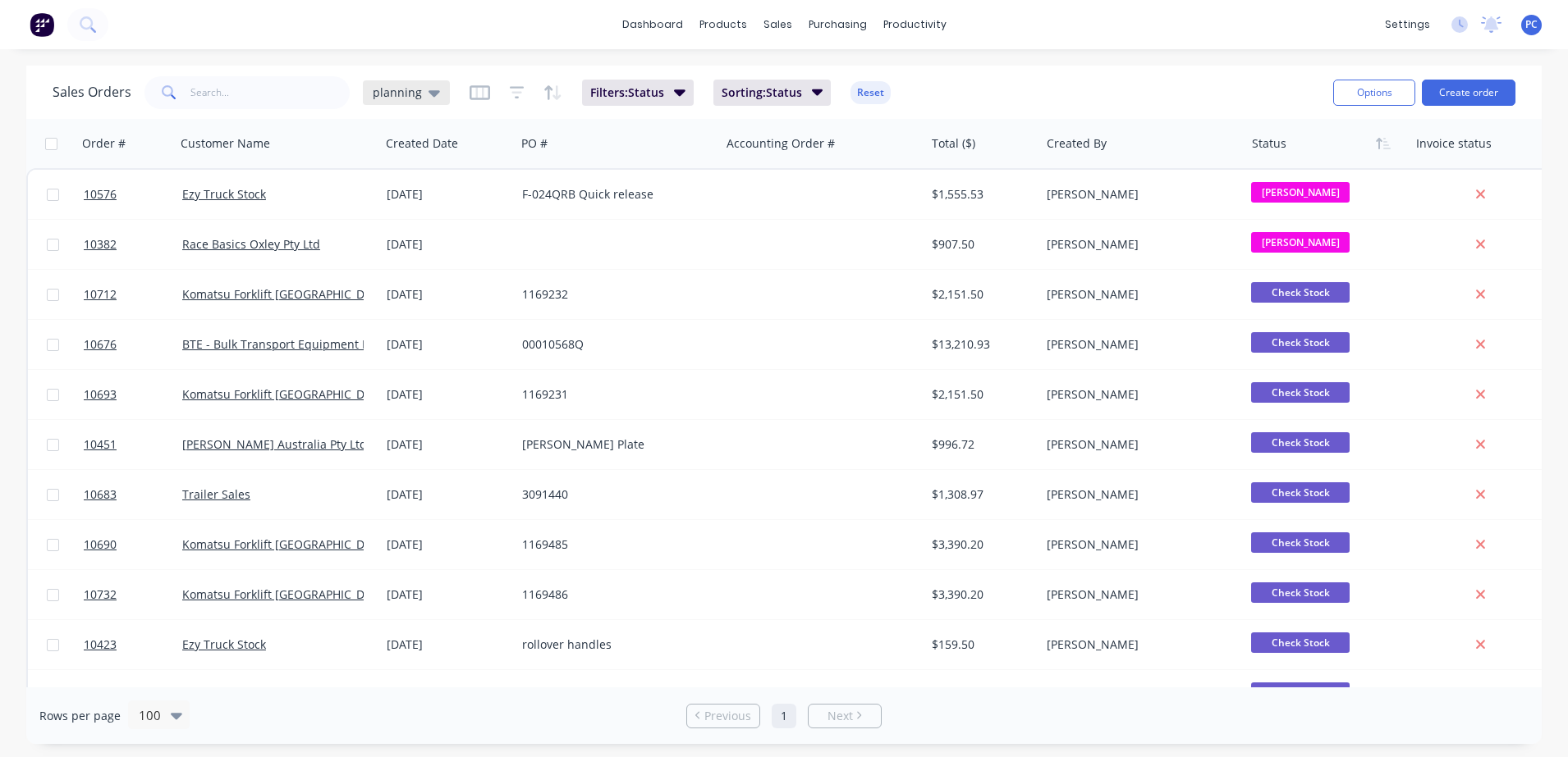
click at [407, 95] on span "planning" at bounding box center [397, 92] width 49 height 17
click at [393, 300] on button "Aproving quotes" at bounding box center [461, 298] width 187 height 19
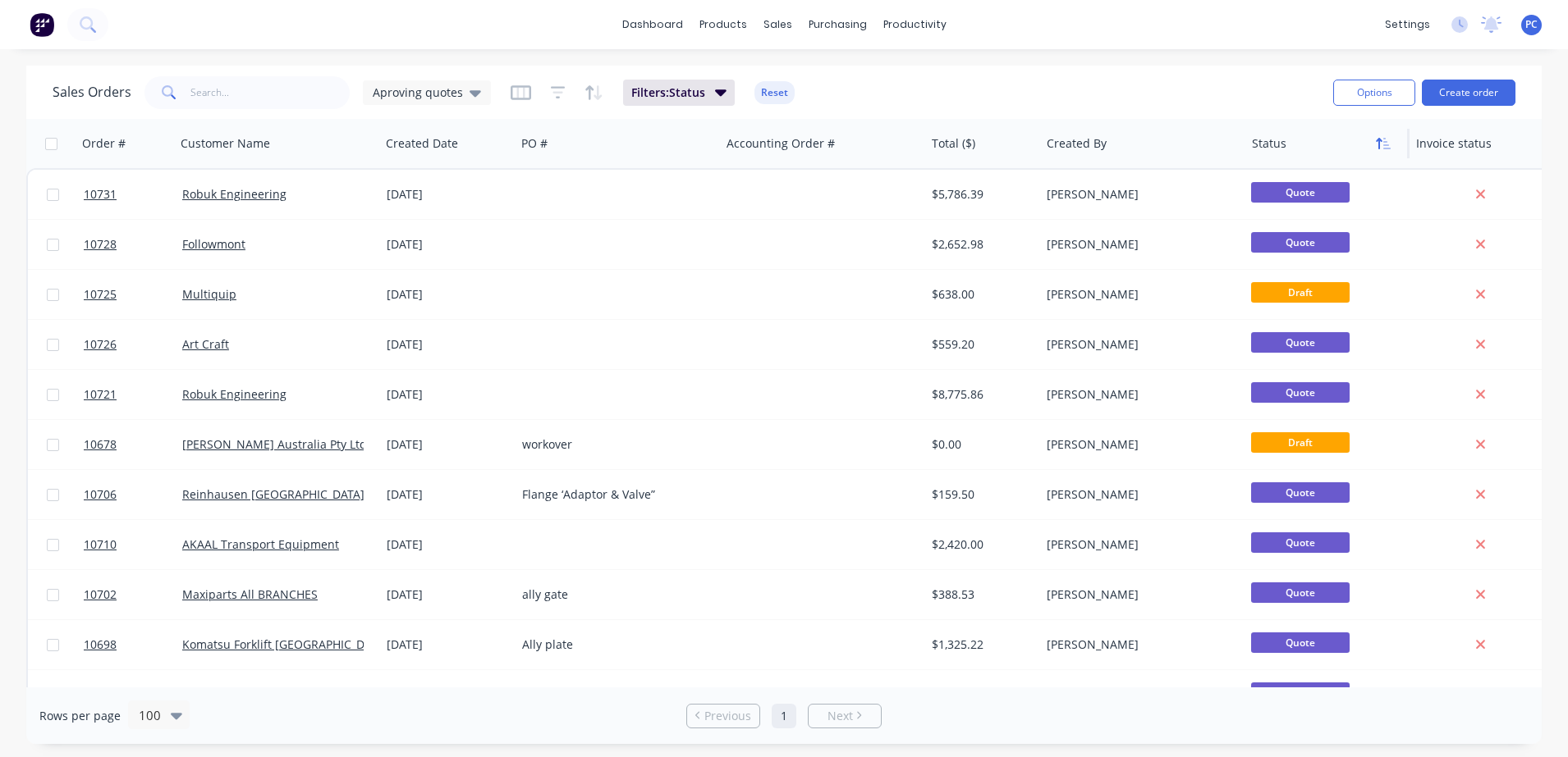
click at [1382, 137] on icon "button" at bounding box center [1383, 143] width 15 height 13
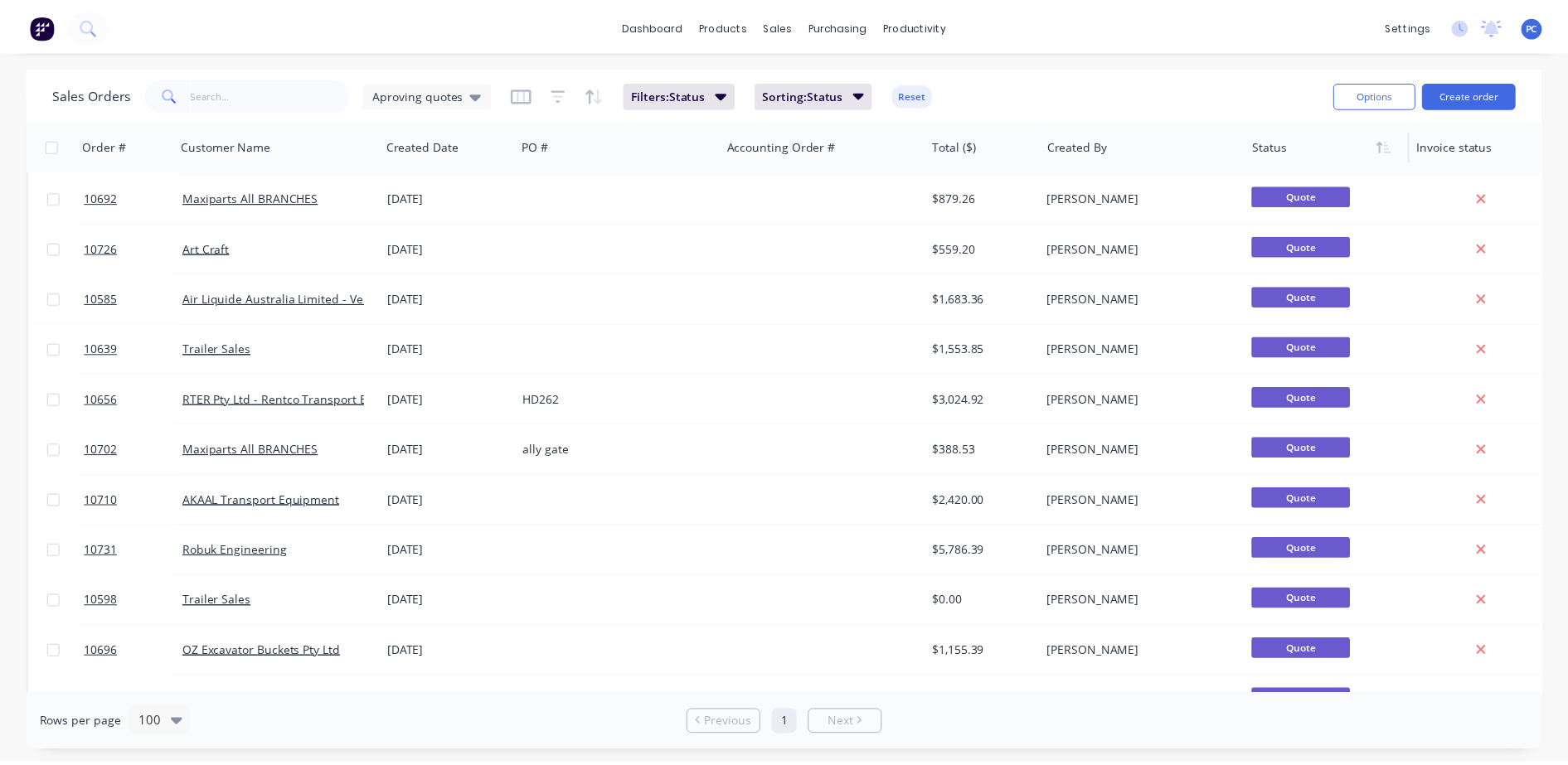
scroll to position [900, 0]
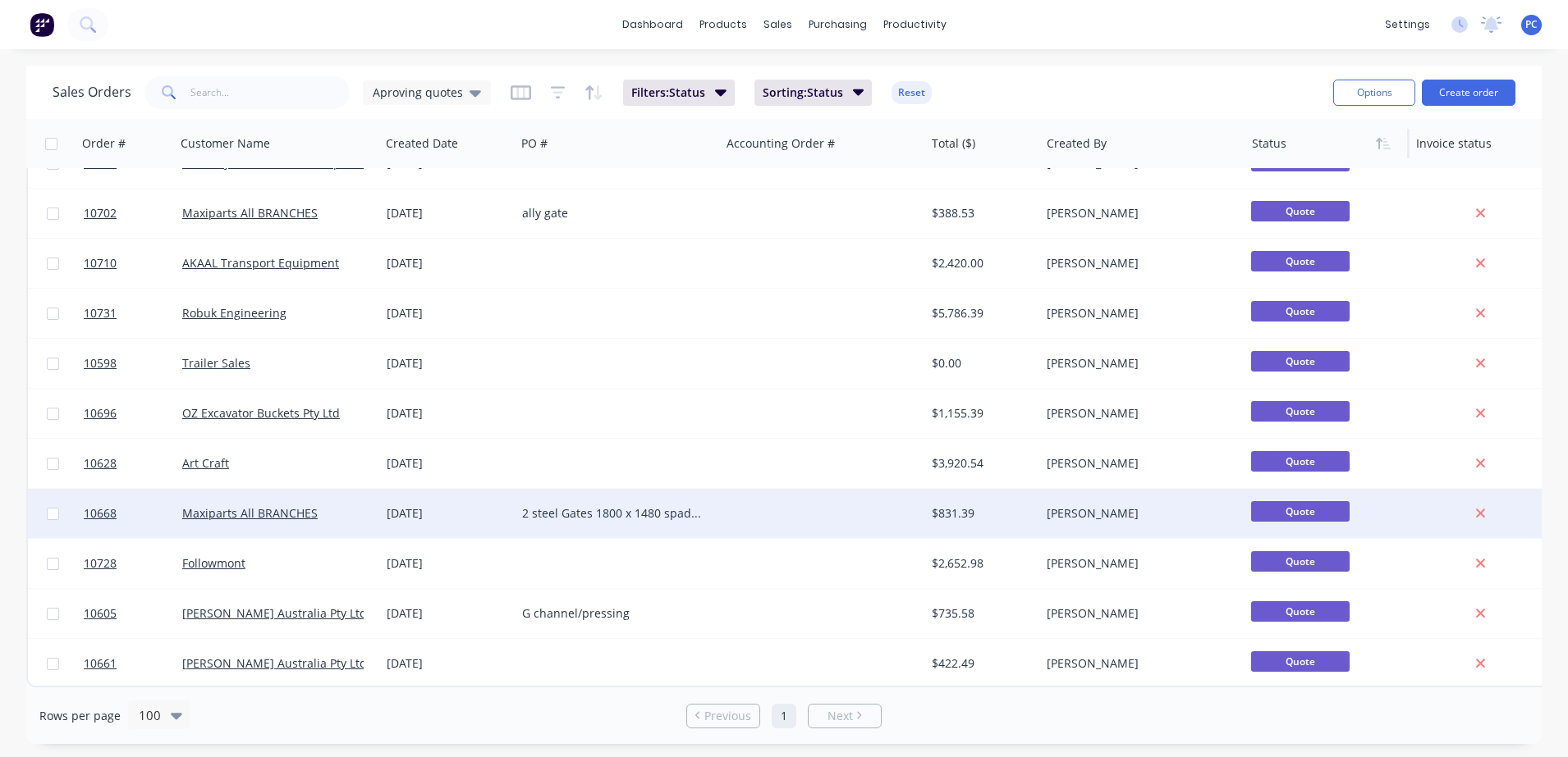
click at [468, 505] on div "[DATE]" at bounding box center [448, 513] width 122 height 16
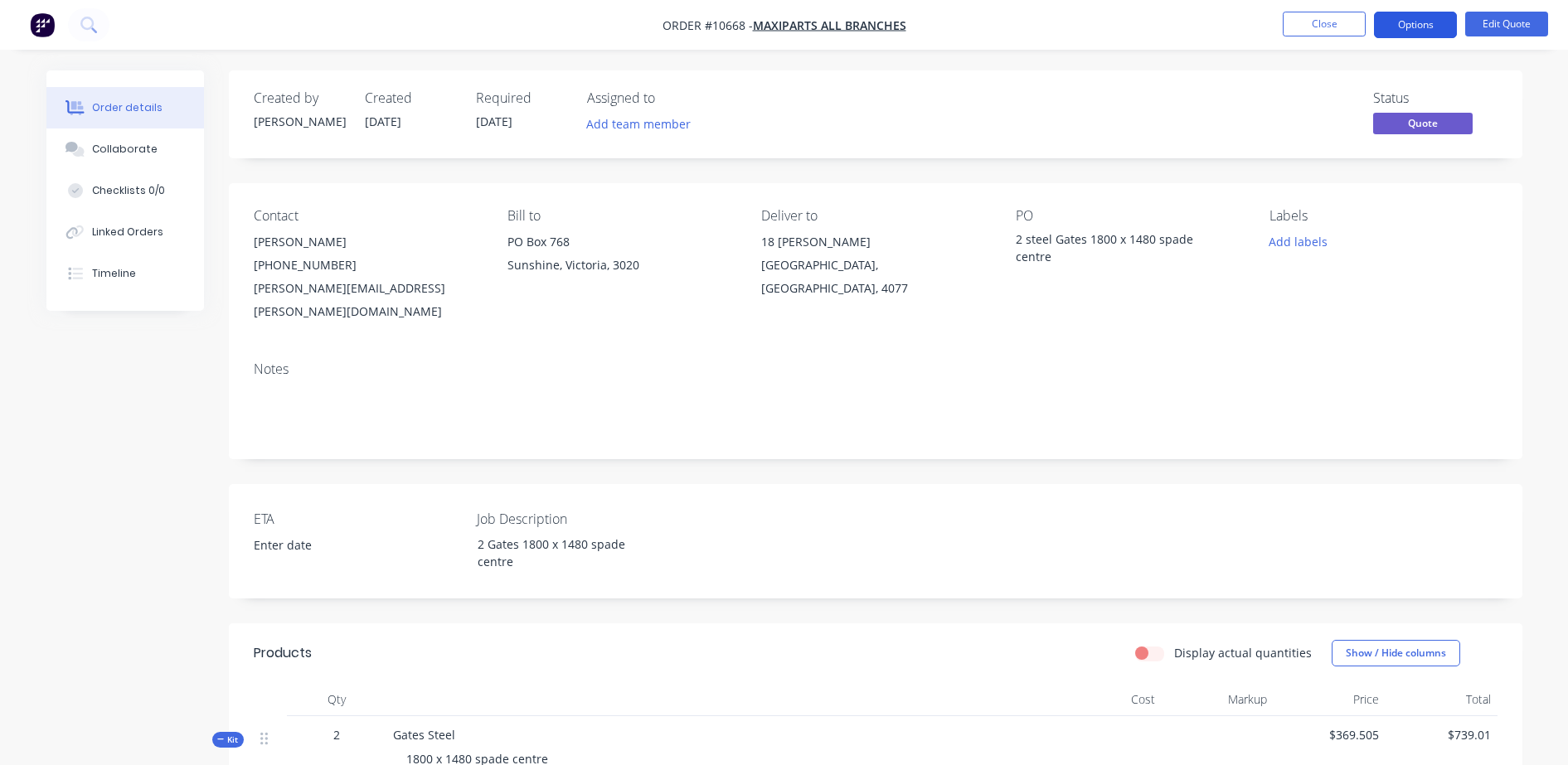
click at [1415, 17] on button "Options" at bounding box center [1416, 25] width 83 height 27
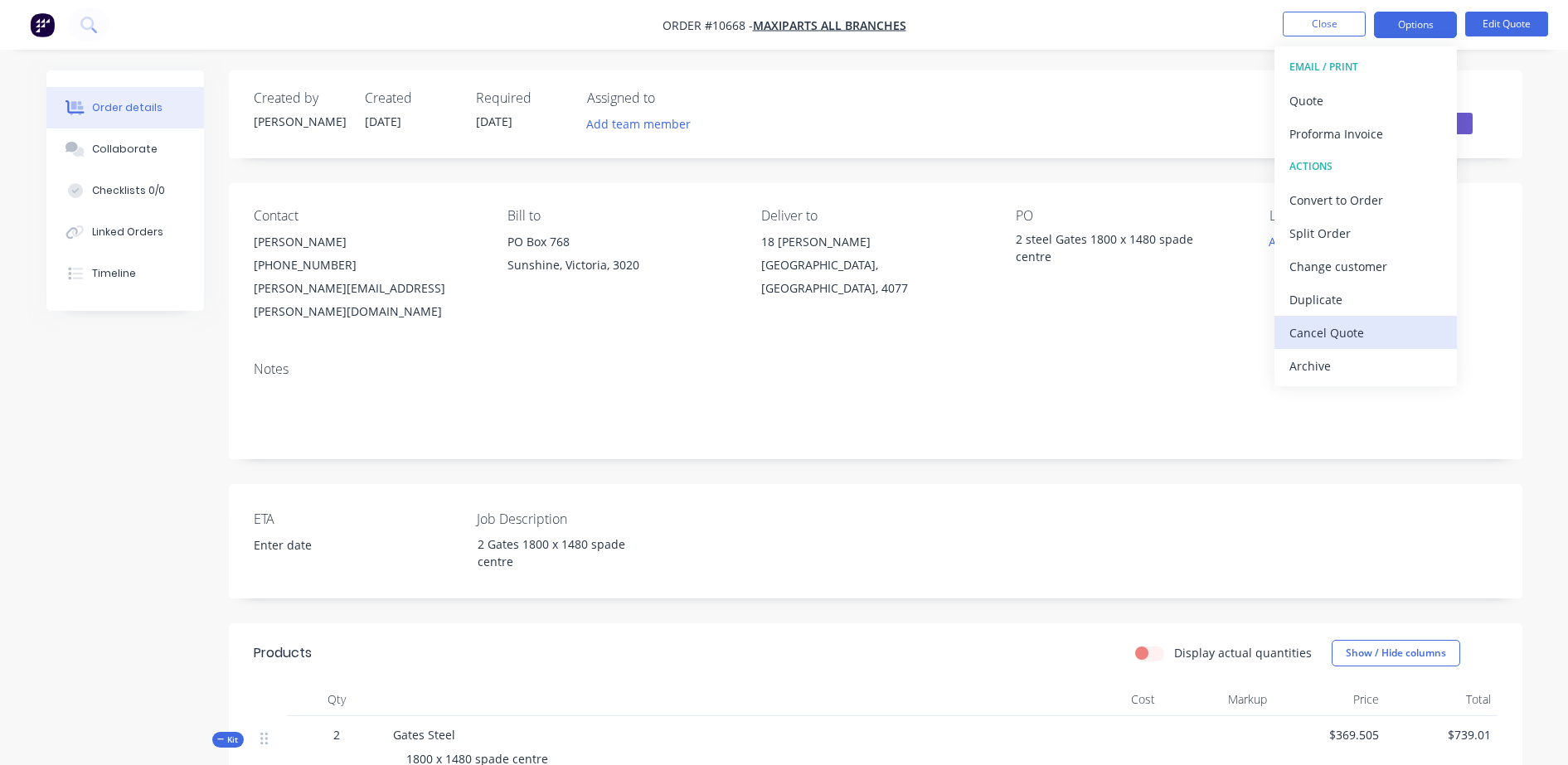
click at [1321, 335] on div "Cancel Quote" at bounding box center [1367, 333] width 153 height 24
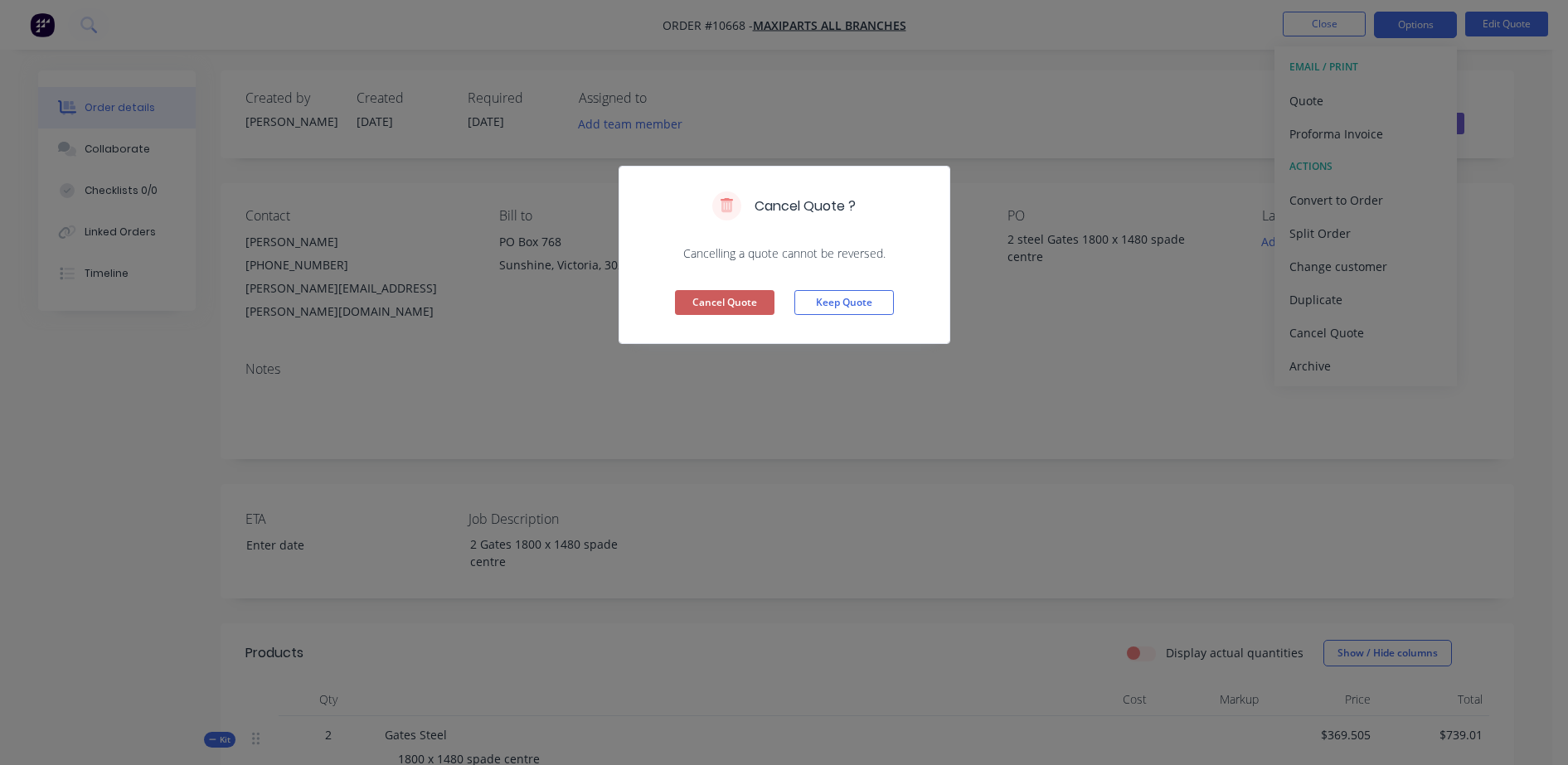
click at [735, 299] on button "Cancel Quote" at bounding box center [725, 303] width 100 height 25
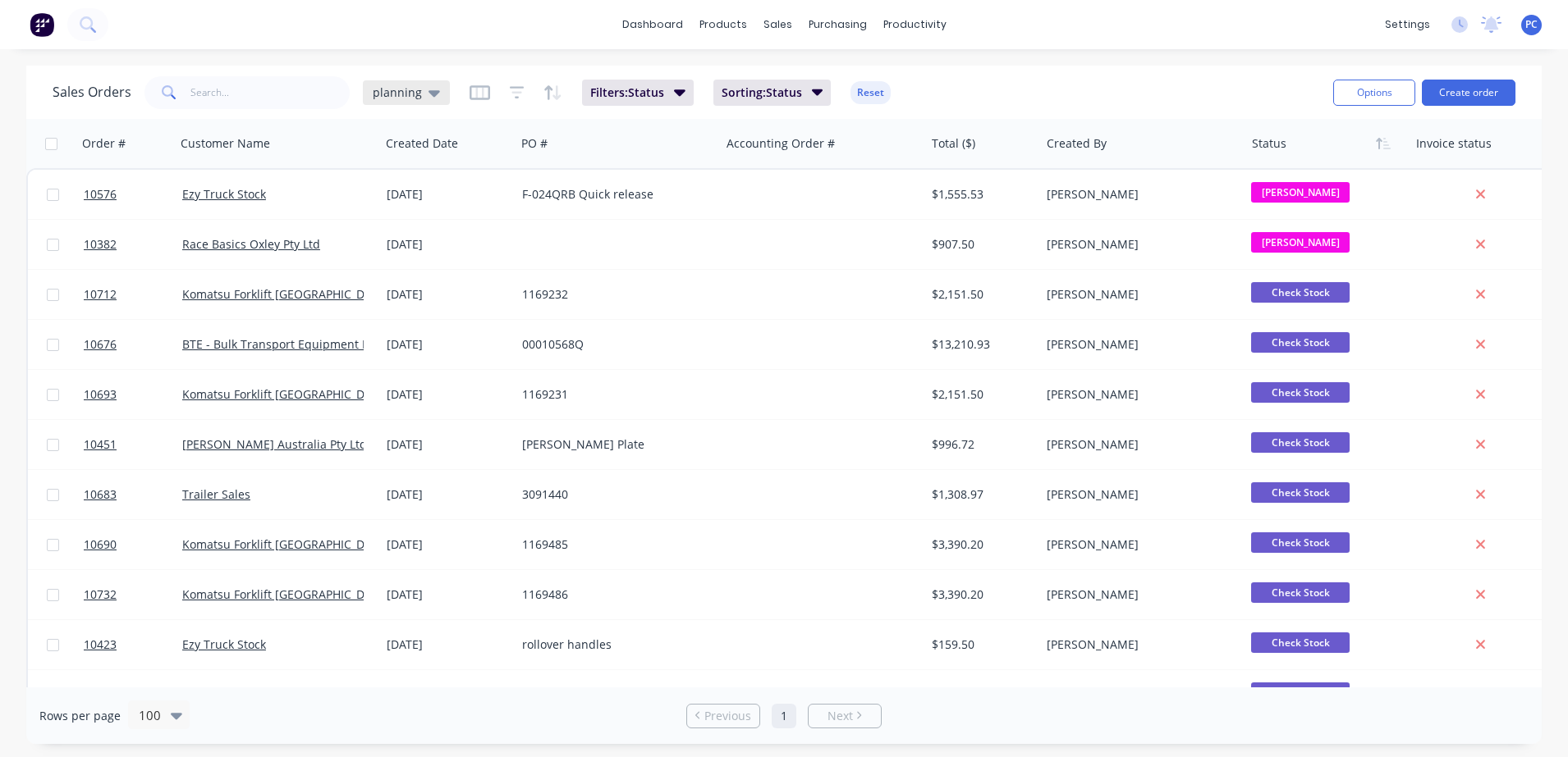
click at [386, 100] on div "planning" at bounding box center [407, 93] width 87 height 25
click at [426, 294] on button "Aproving quotes" at bounding box center [461, 298] width 187 height 19
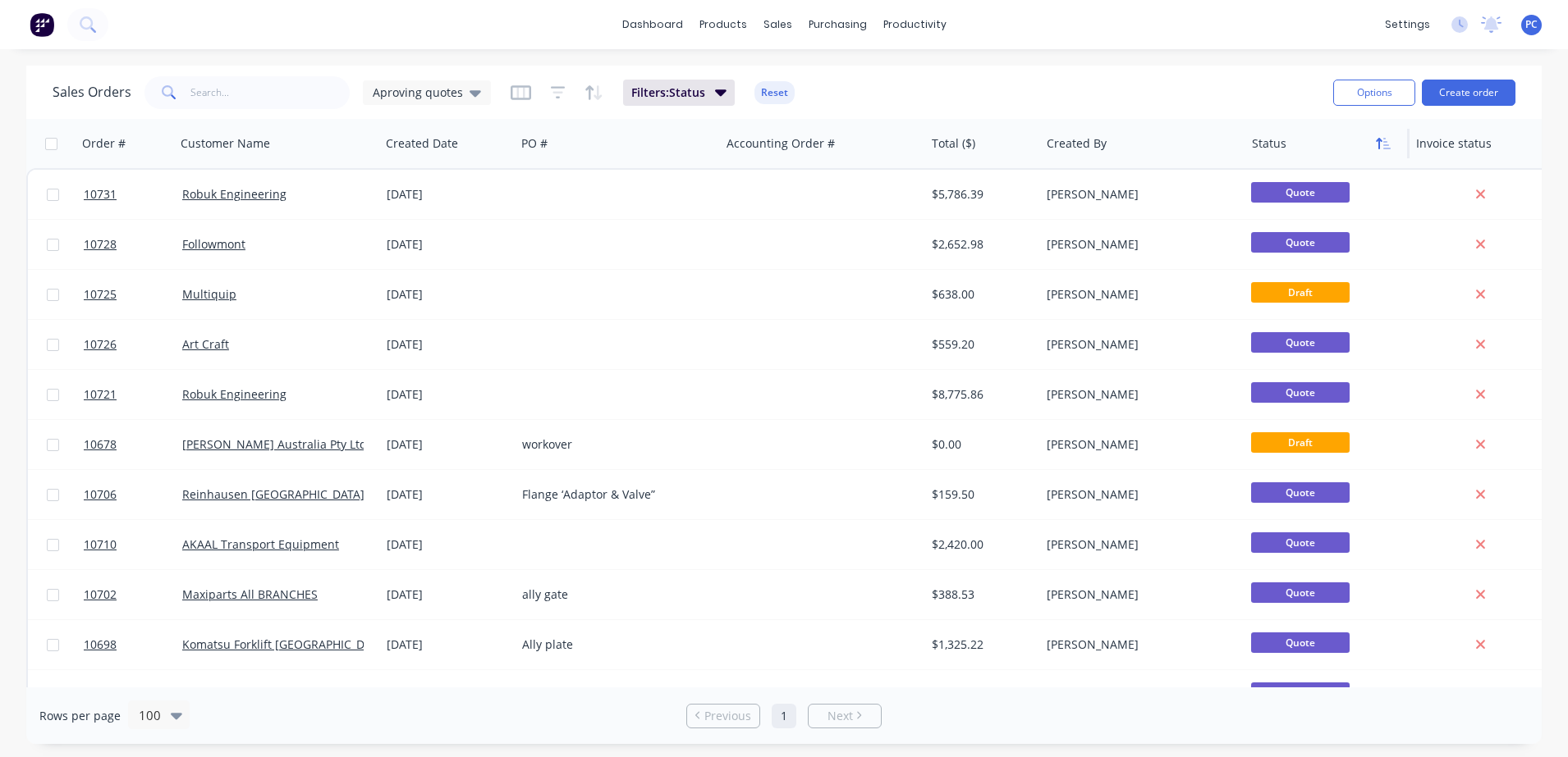
click at [1385, 141] on icon "button" at bounding box center [1386, 143] width 7 height 12
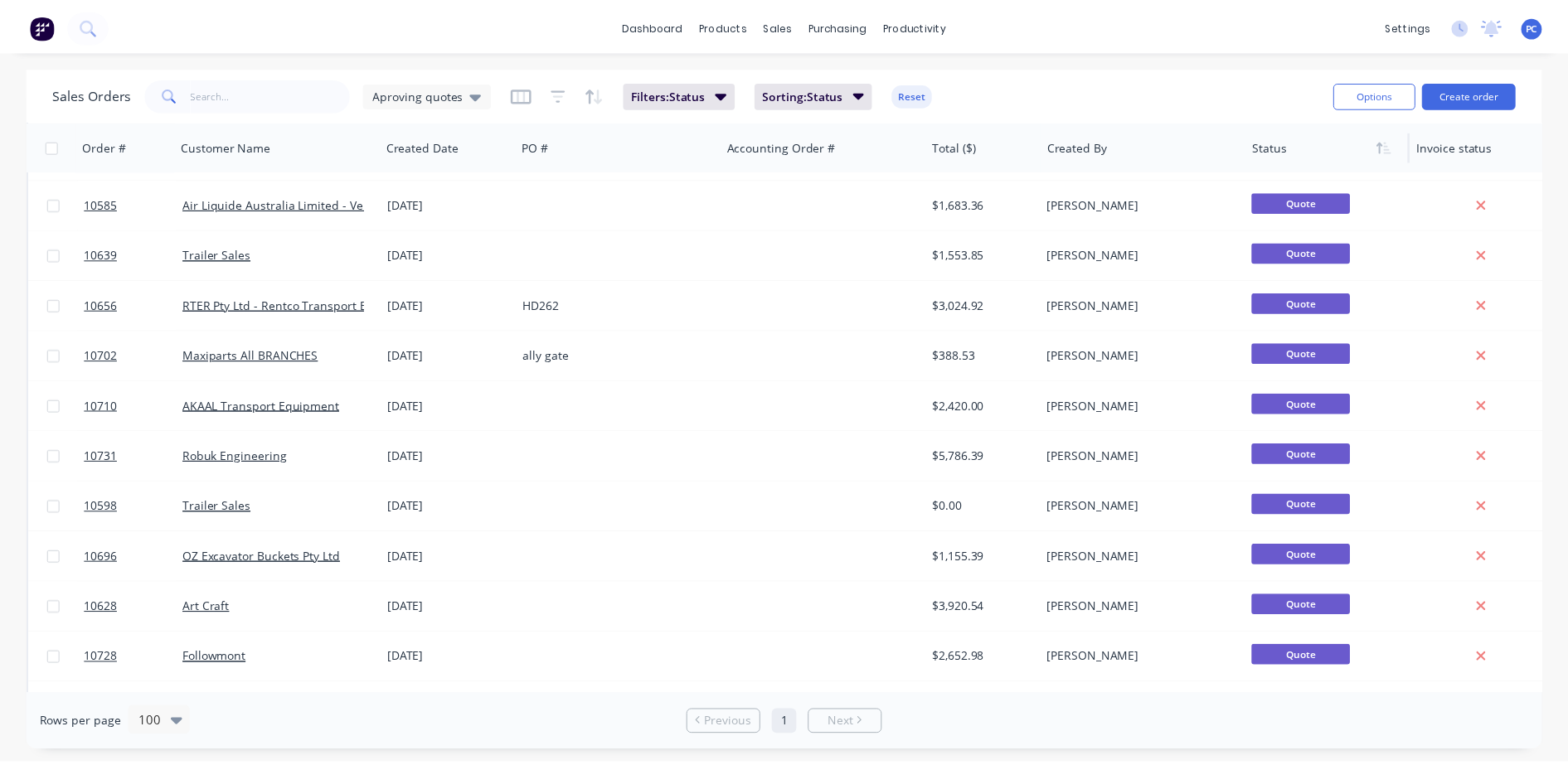
scroll to position [850, 0]
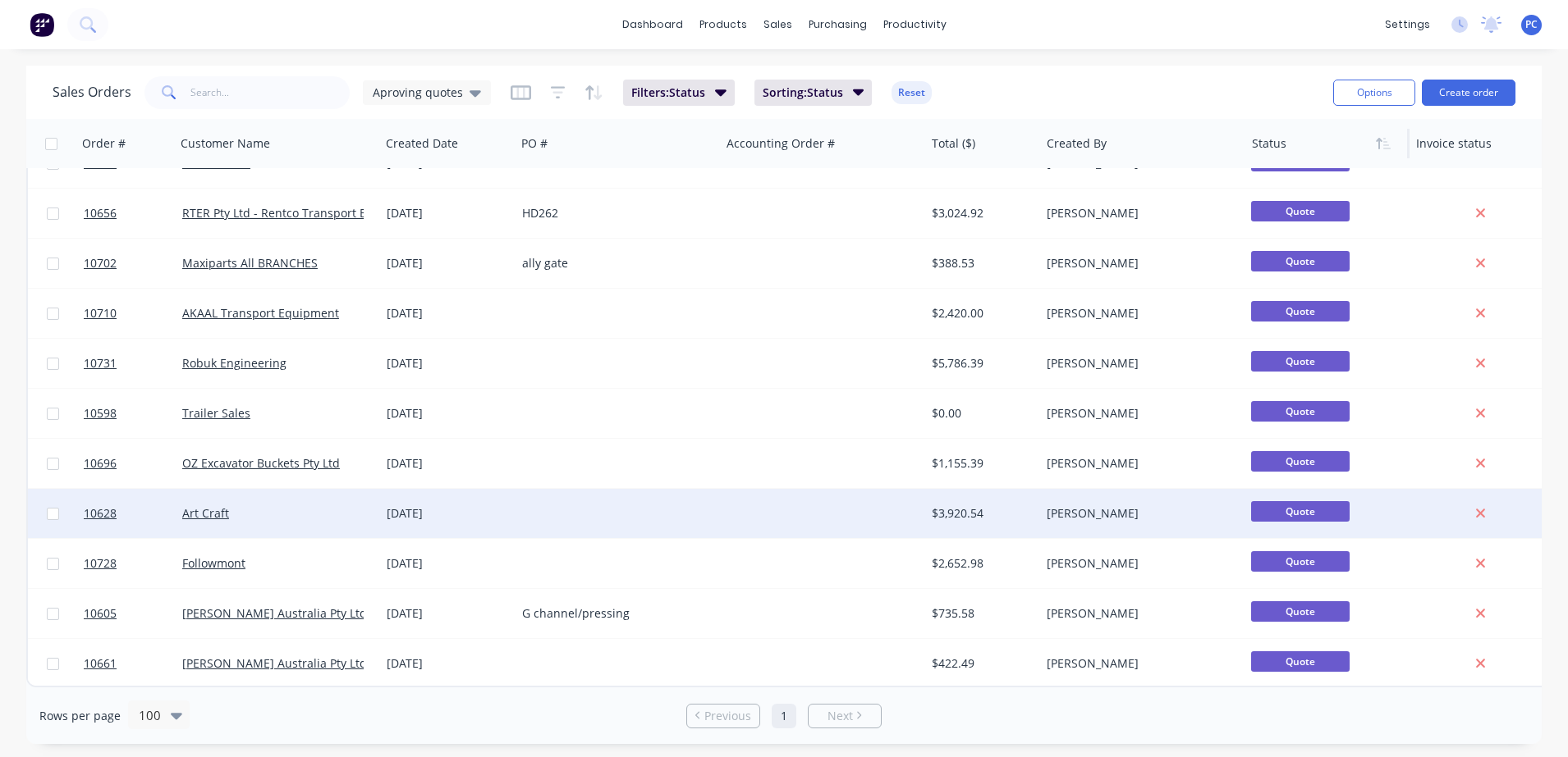
click at [280, 509] on div "Art Craft" at bounding box center [273, 513] width 182 height 16
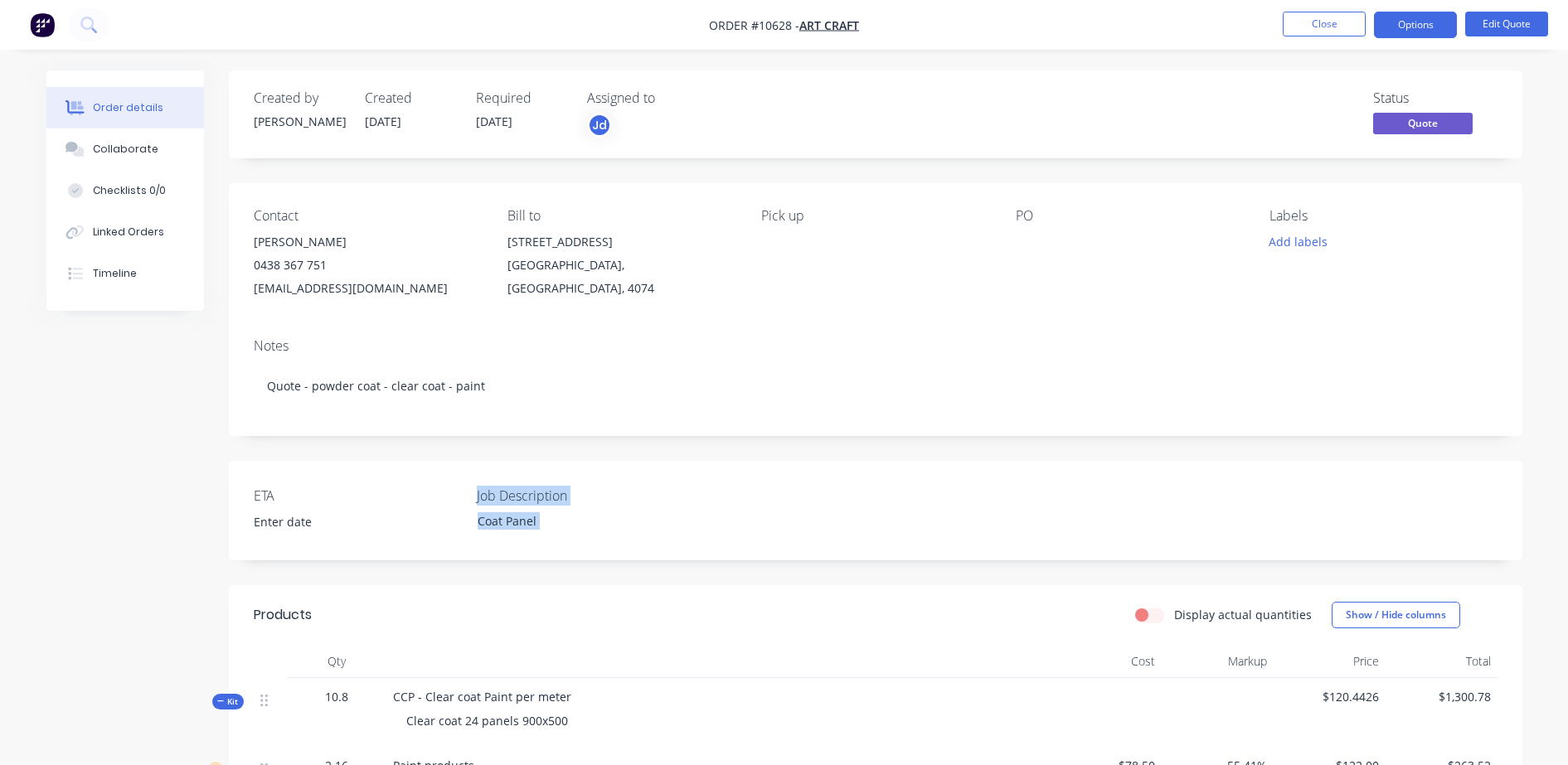
drag, startPoint x: 450, startPoint y: 553, endPoint x: 825, endPoint y: 536, distance: 375.4
click at [825, 536] on div "ETA Job Description Coat Panel" at bounding box center [876, 511] width 1294 height 100
drag, startPoint x: 825, startPoint y: 536, endPoint x: 1129, endPoint y: 463, distance: 312.6
click at [1129, 463] on div "ETA Job Description Coat Panel" at bounding box center [876, 511] width 1294 height 100
click at [1341, 542] on div "ETA Job Description Coat Panel" at bounding box center [876, 511] width 1294 height 100
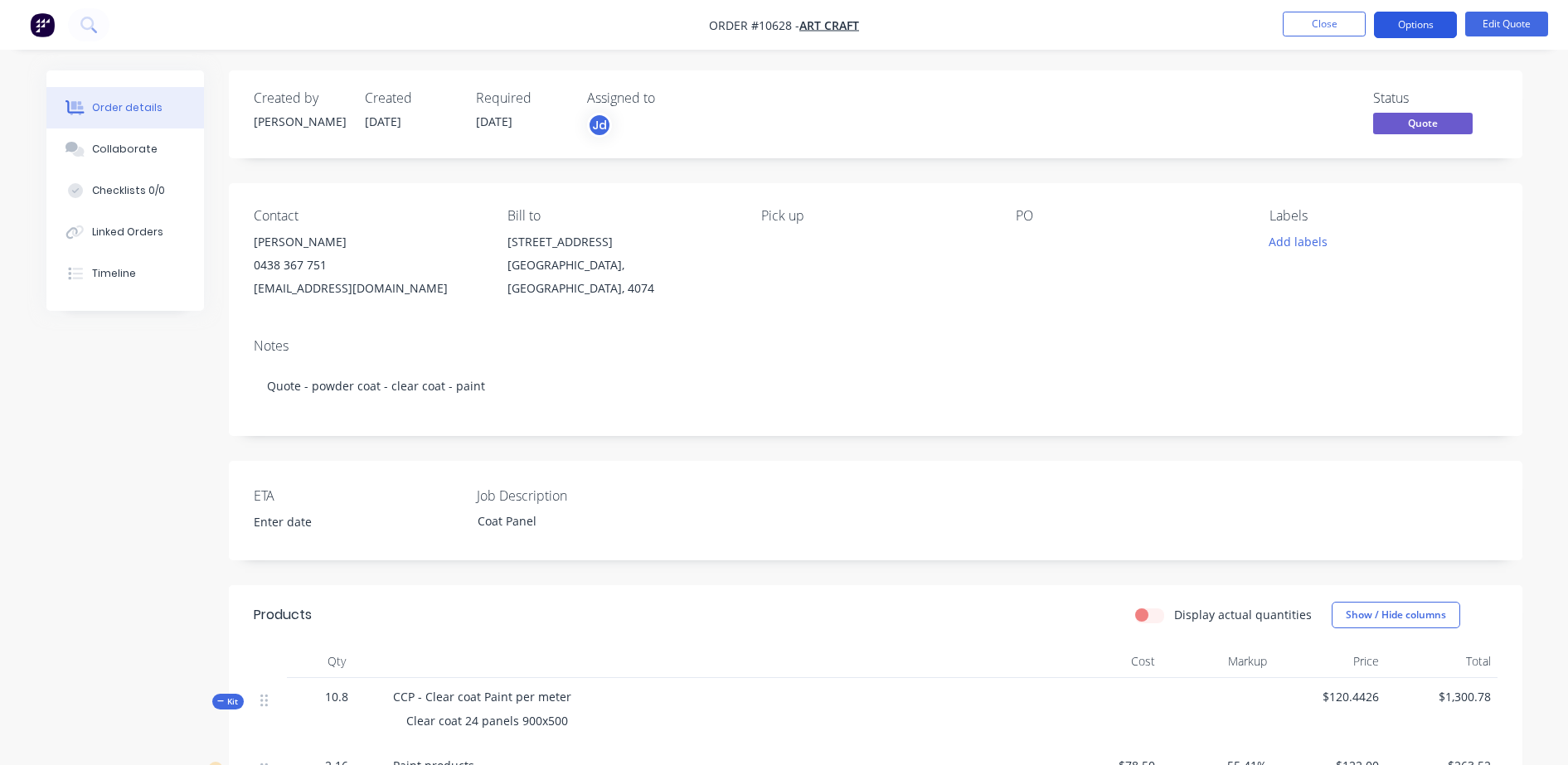
click at [1388, 36] on button "Options" at bounding box center [1416, 25] width 83 height 27
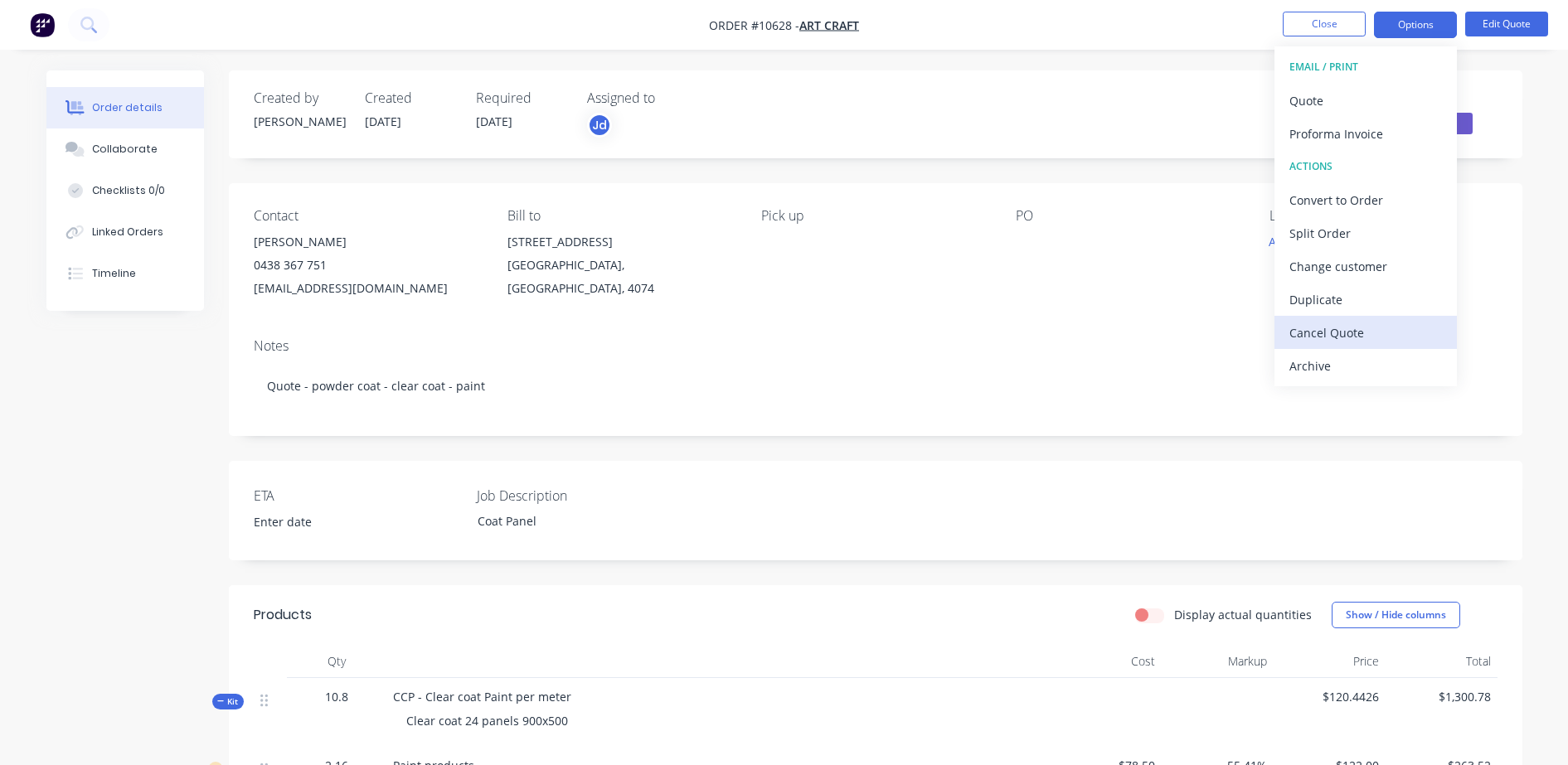
click at [1296, 340] on div "Cancel Quote" at bounding box center [1367, 333] width 153 height 24
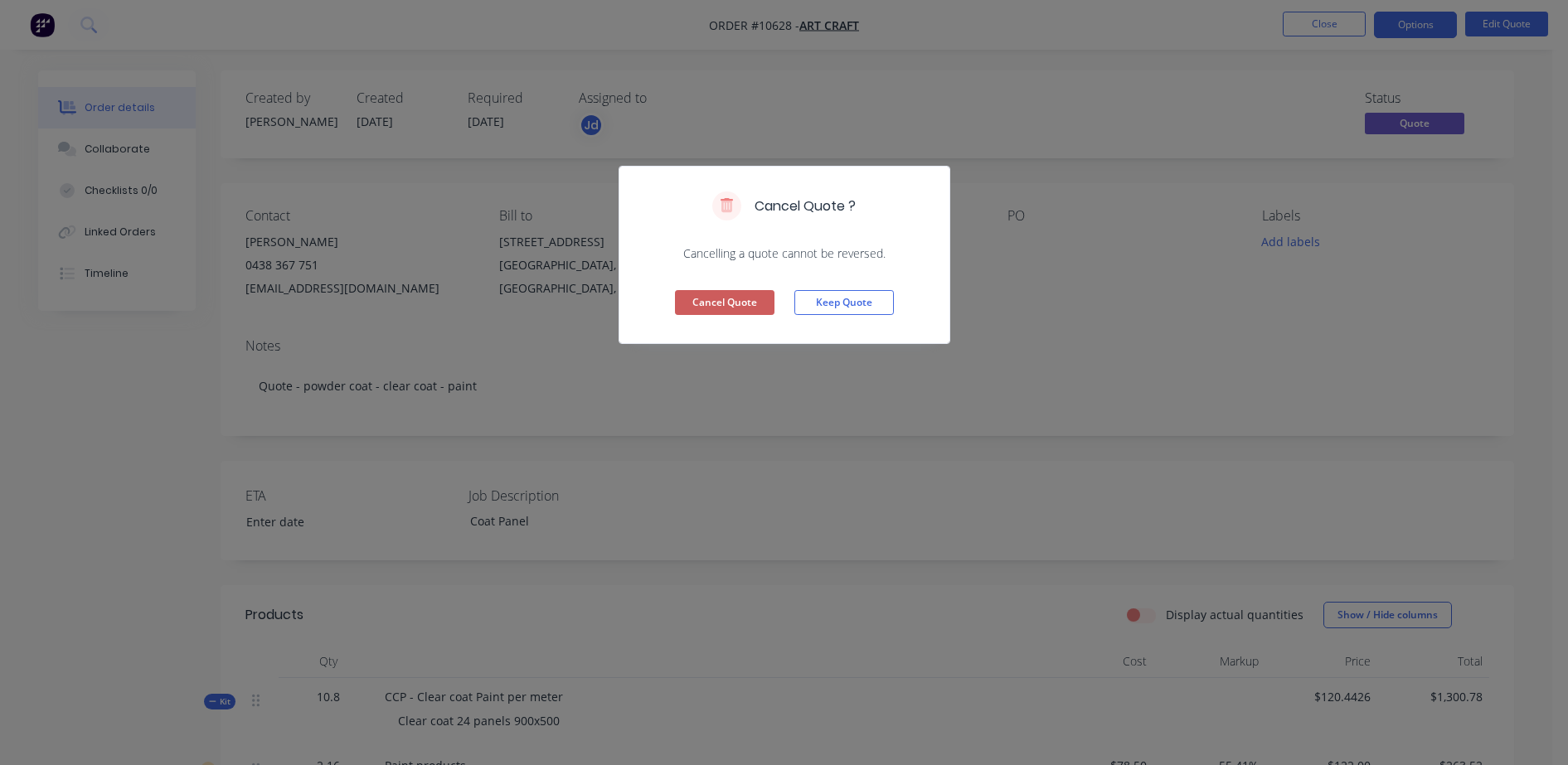
click at [727, 304] on button "Cancel Quote" at bounding box center [725, 303] width 100 height 25
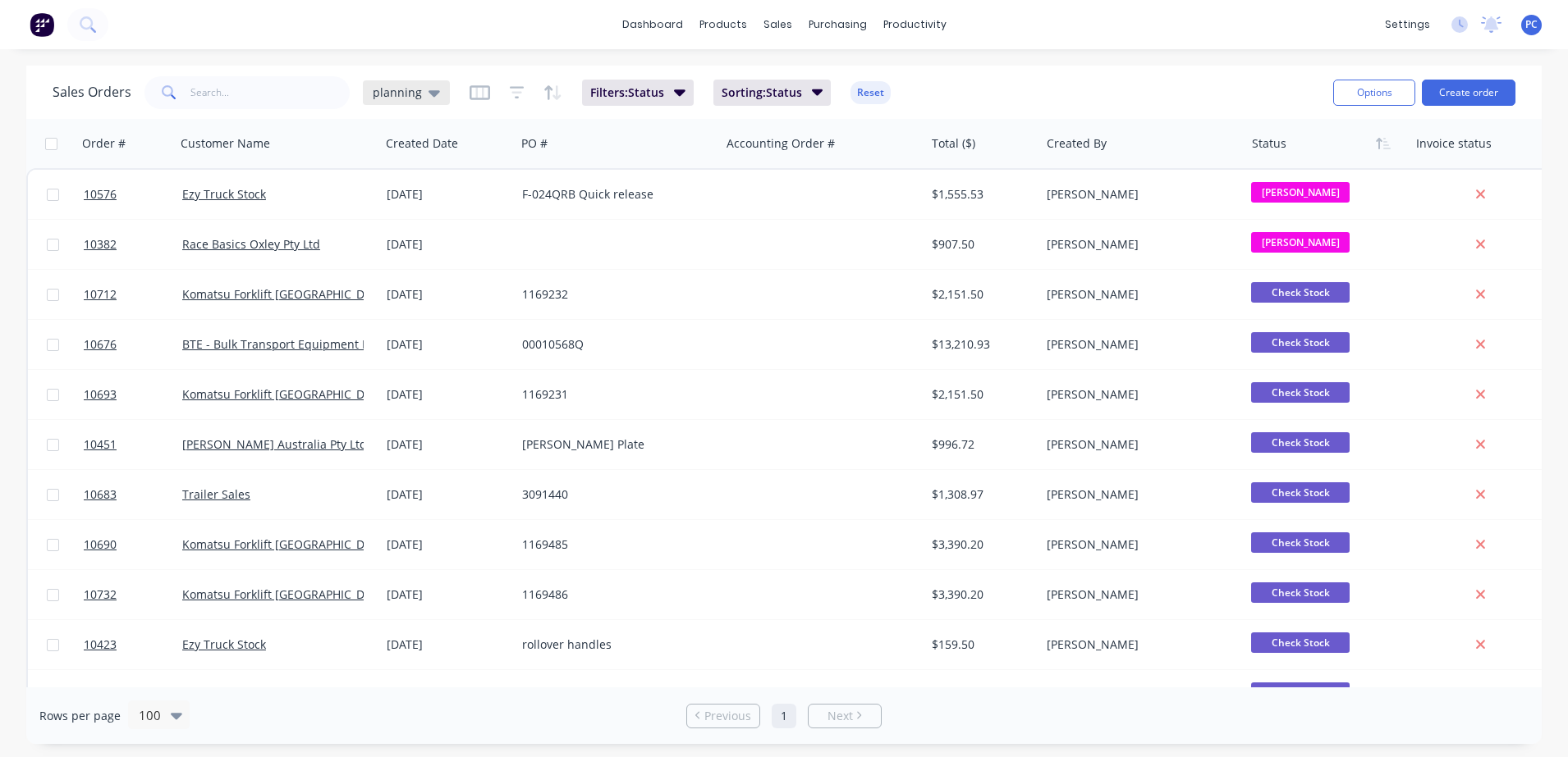
click at [418, 97] on div "planning" at bounding box center [407, 93] width 68 height 15
click at [412, 302] on button "Aproving quotes" at bounding box center [461, 298] width 187 height 19
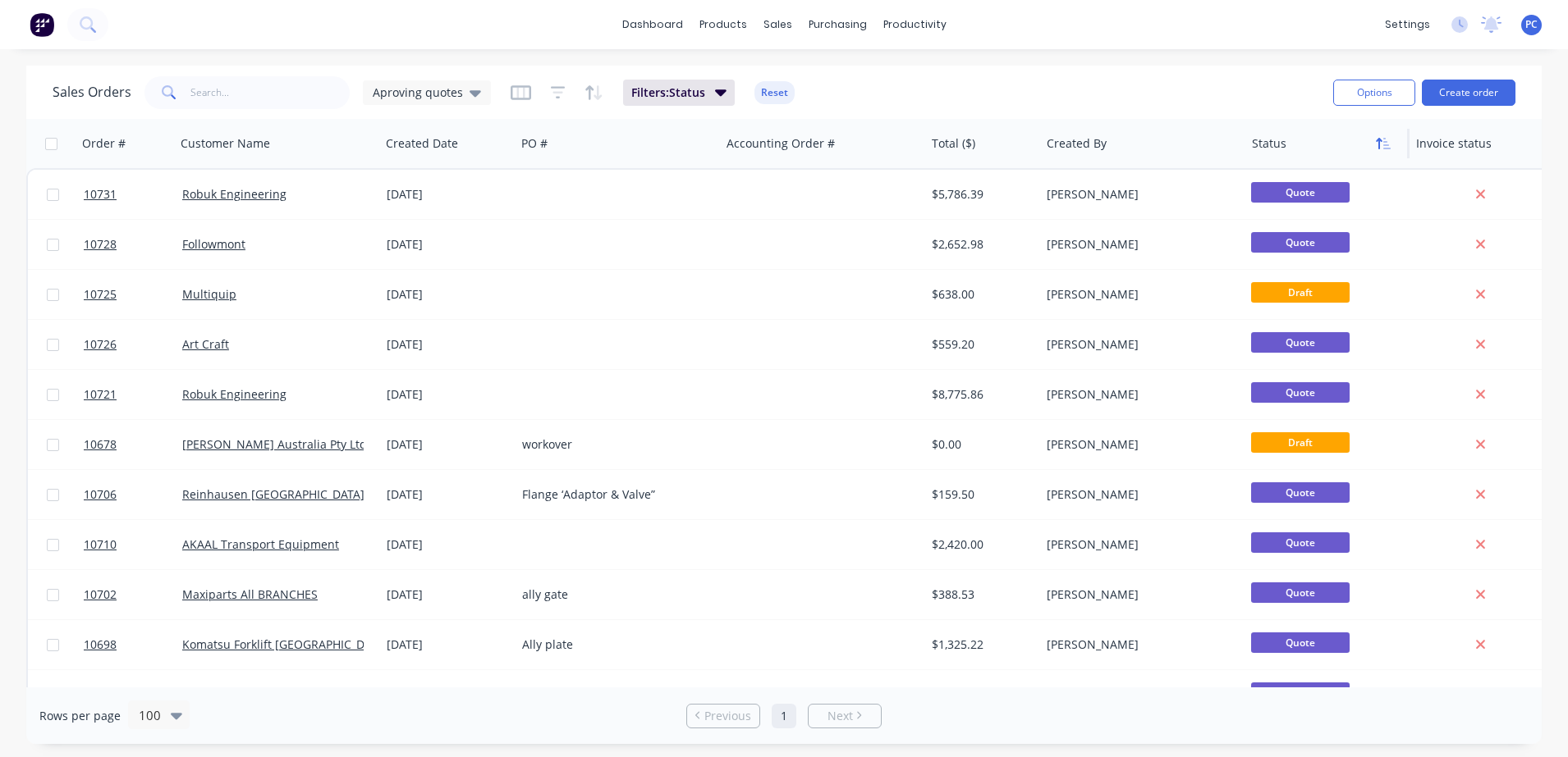
click at [1388, 143] on icon "button" at bounding box center [1383, 143] width 15 height 13
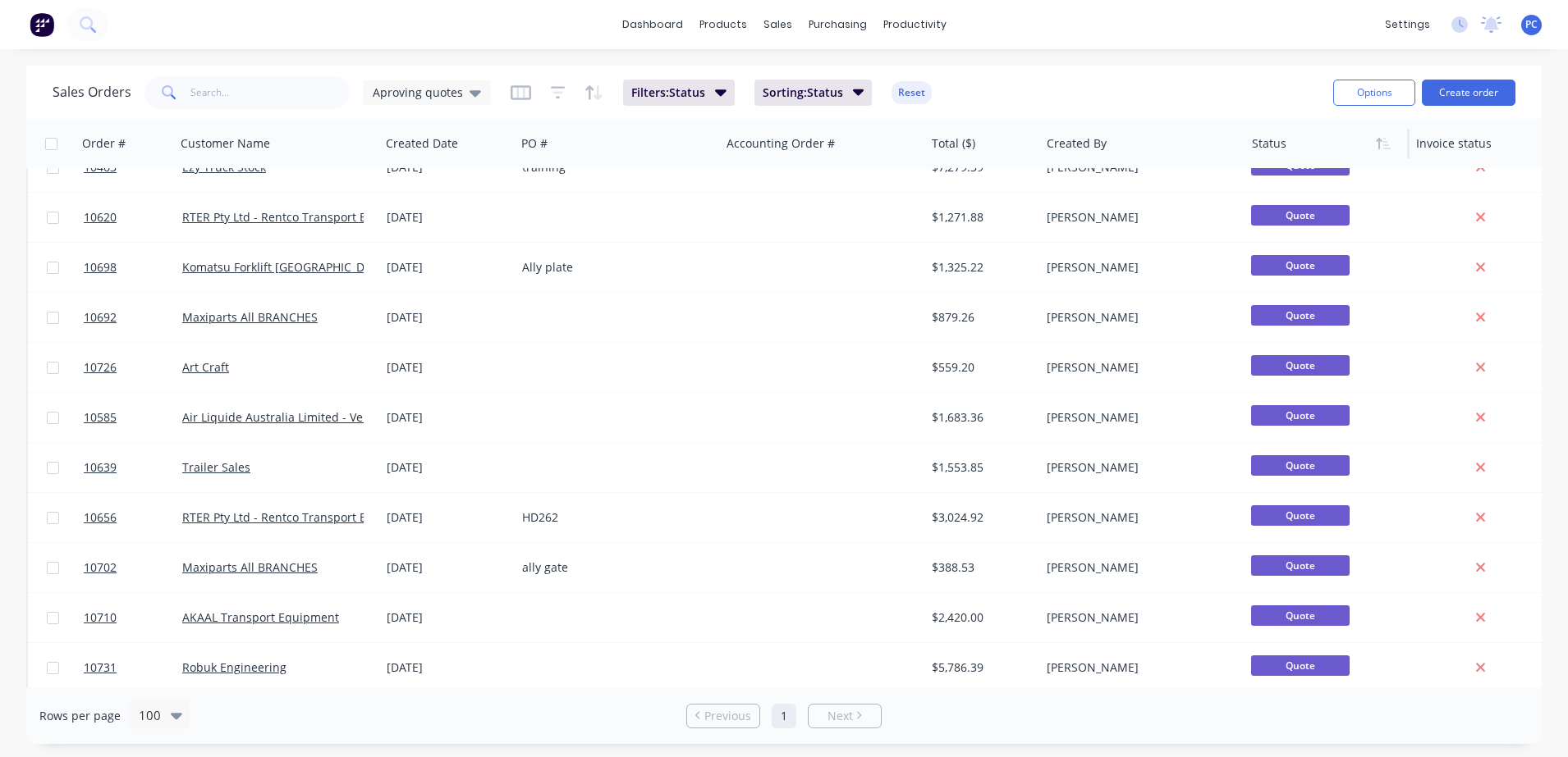
scroll to position [790, 0]
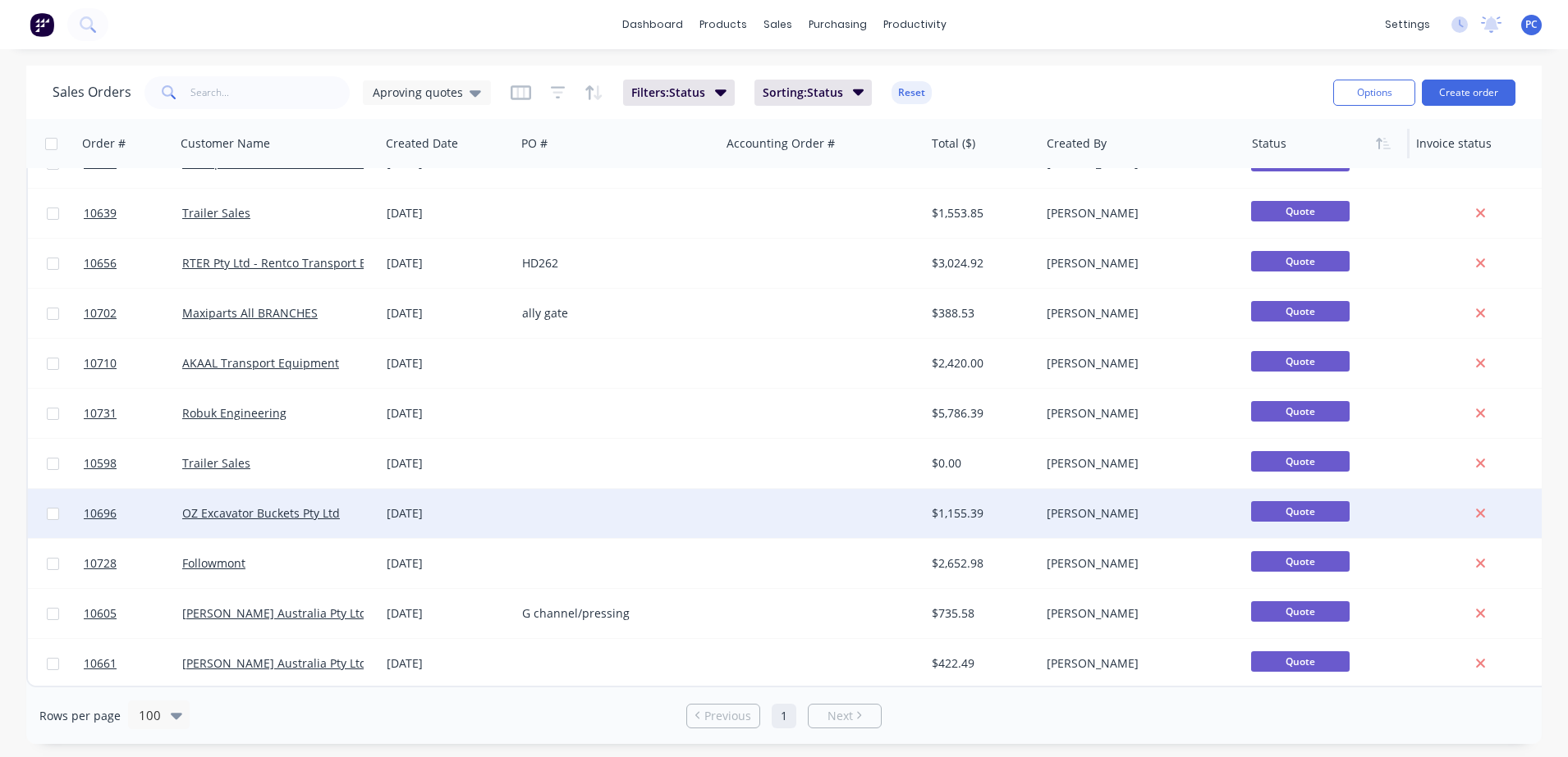
click at [535, 507] on div at bounding box center [618, 513] width 205 height 49
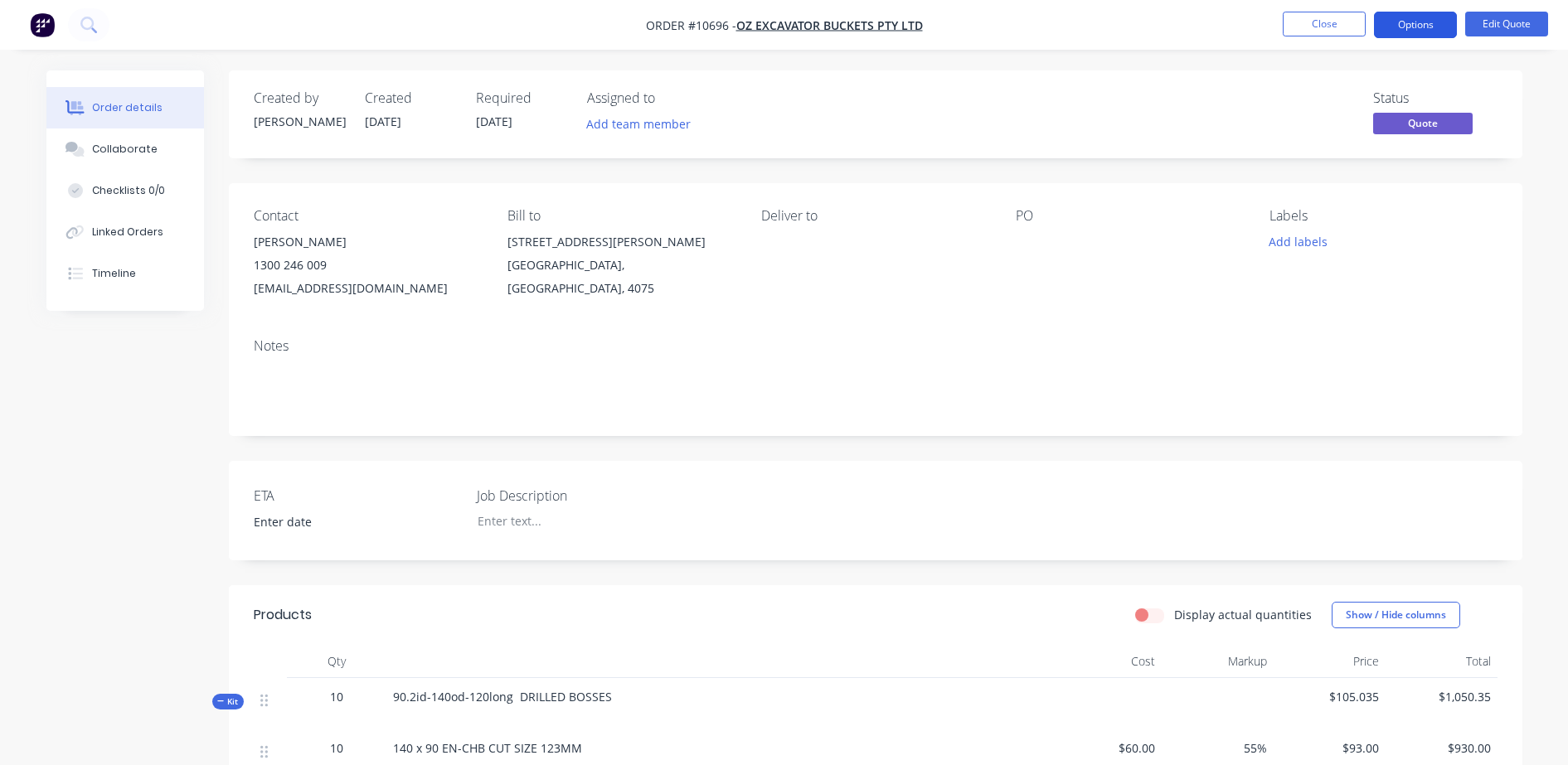
click at [1412, 19] on button "Options" at bounding box center [1416, 25] width 83 height 27
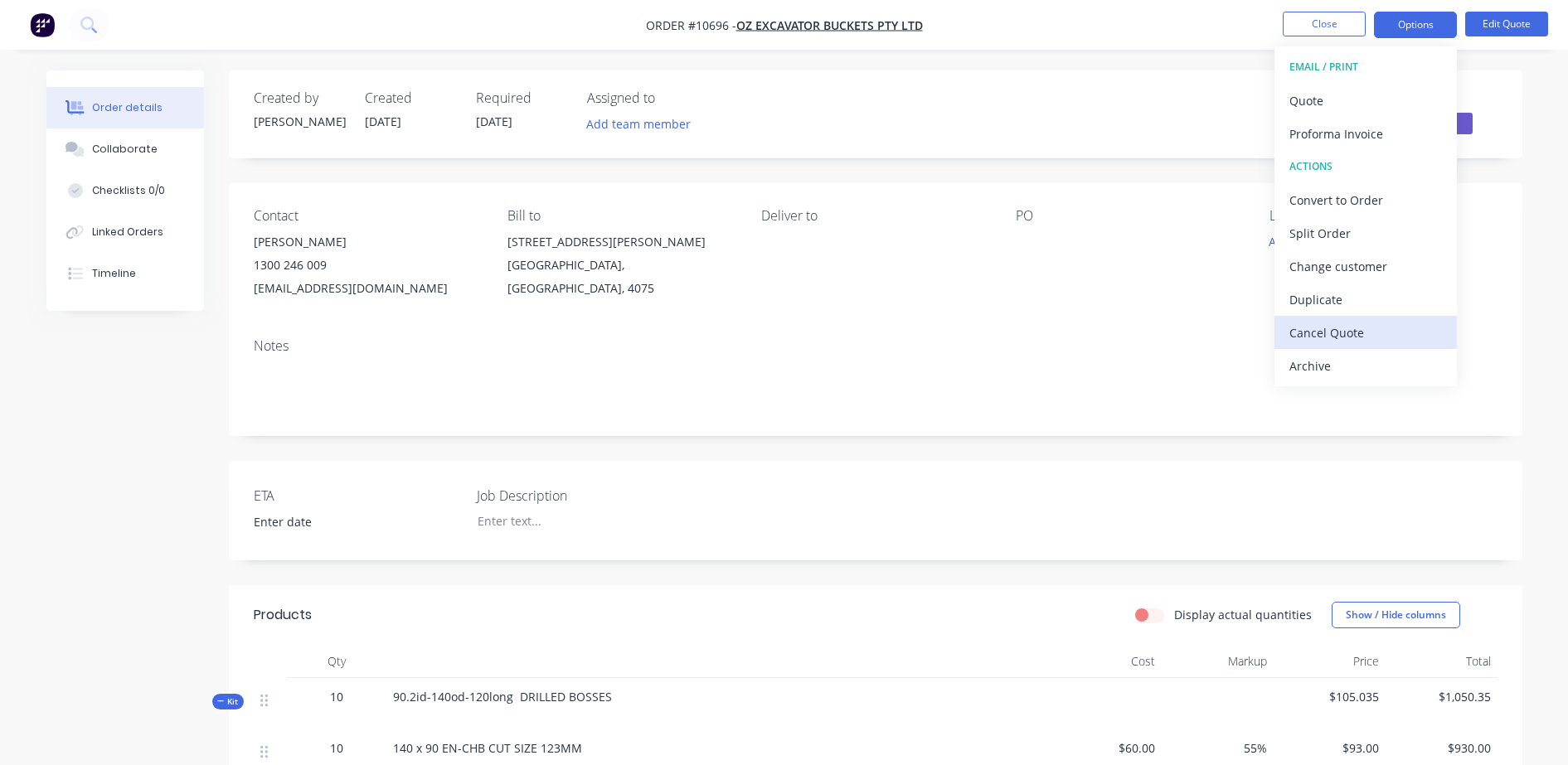
click at [1315, 326] on div "Cancel Quote" at bounding box center [1367, 333] width 153 height 24
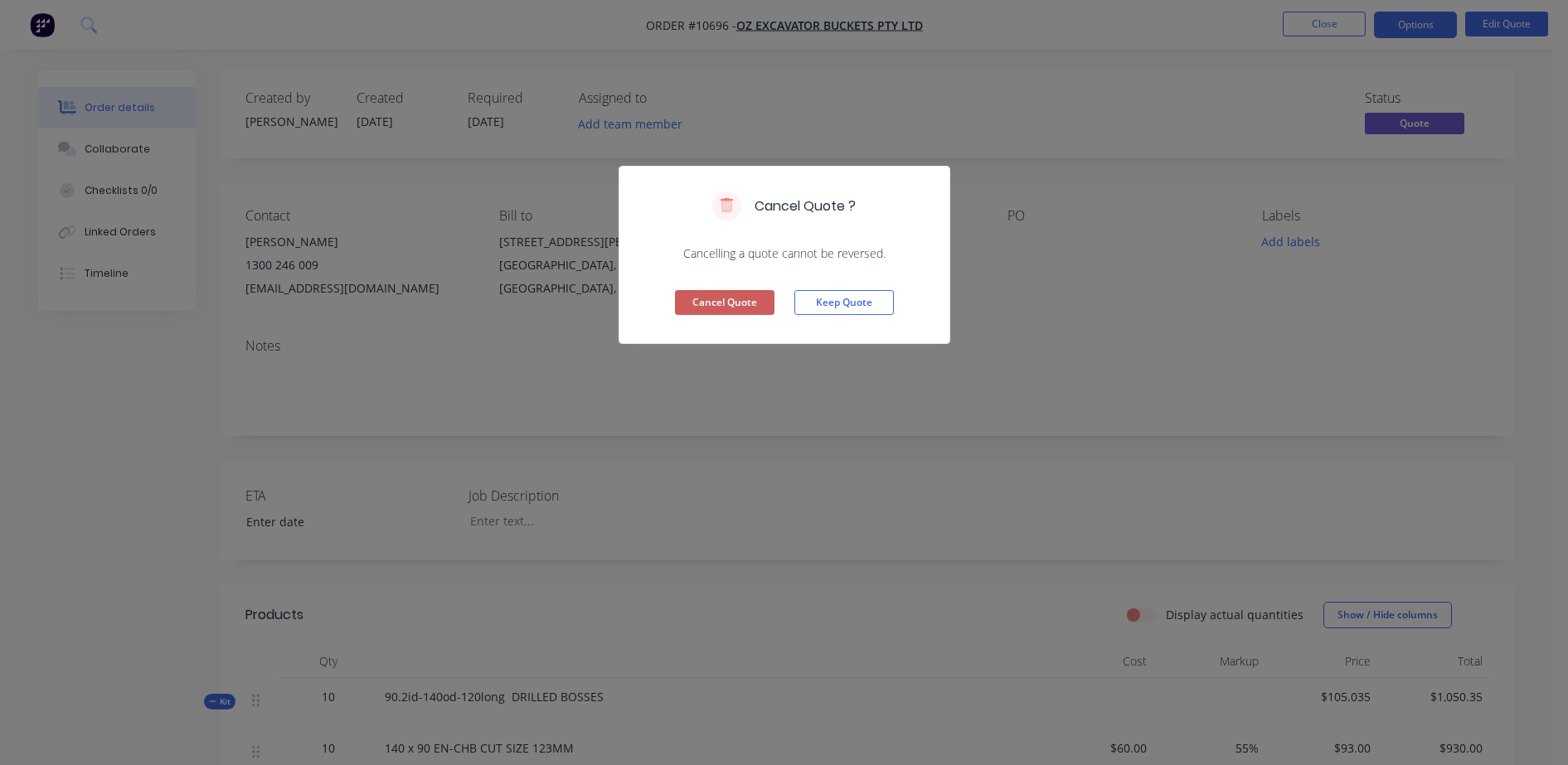
click at [719, 304] on button "Cancel Quote" at bounding box center [725, 303] width 100 height 25
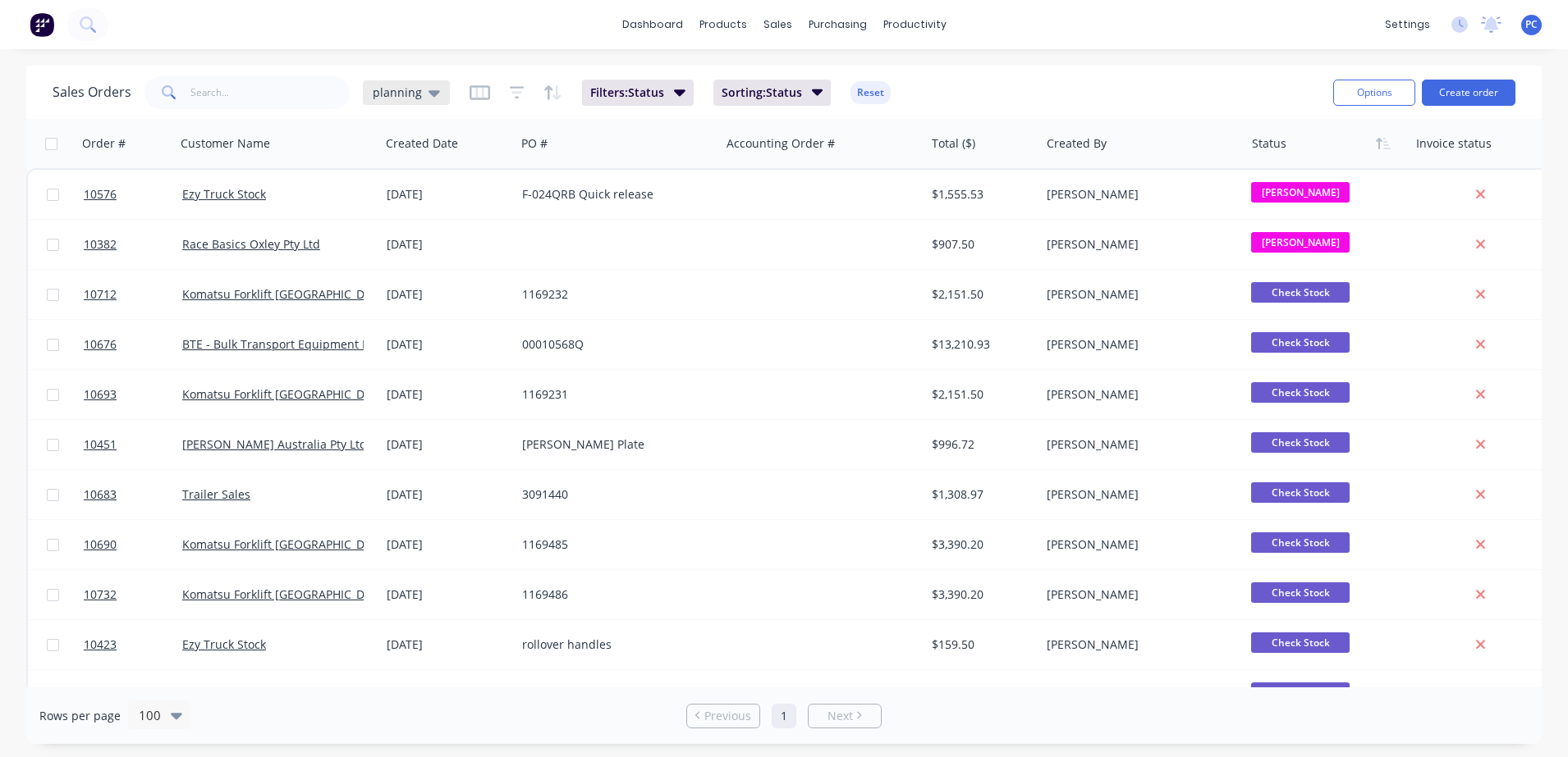
click at [402, 87] on span "planning" at bounding box center [397, 92] width 49 height 17
click at [399, 299] on button "Aproving quotes" at bounding box center [461, 298] width 187 height 19
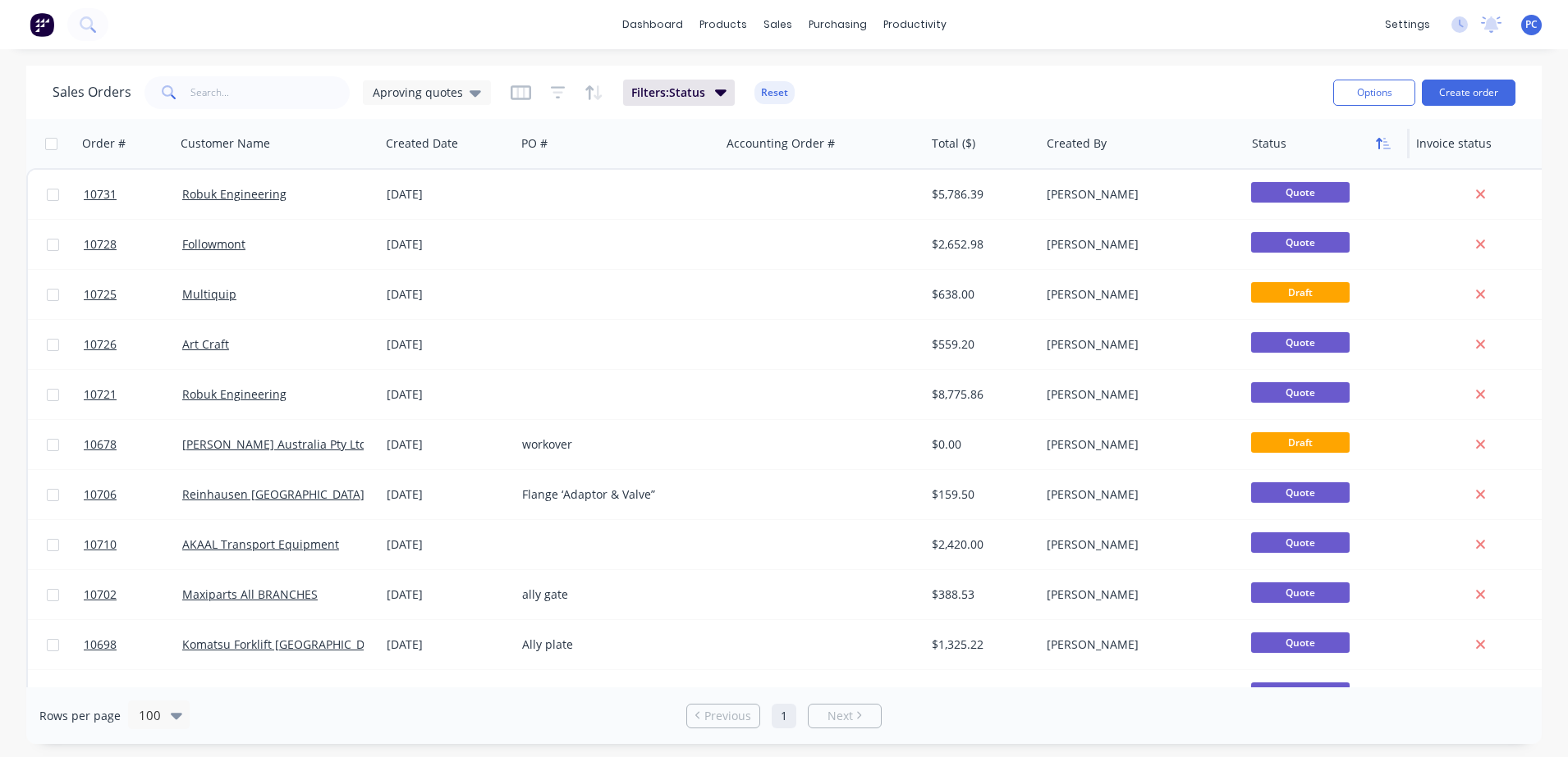
click at [1383, 139] on icon "button" at bounding box center [1383, 143] width 15 height 13
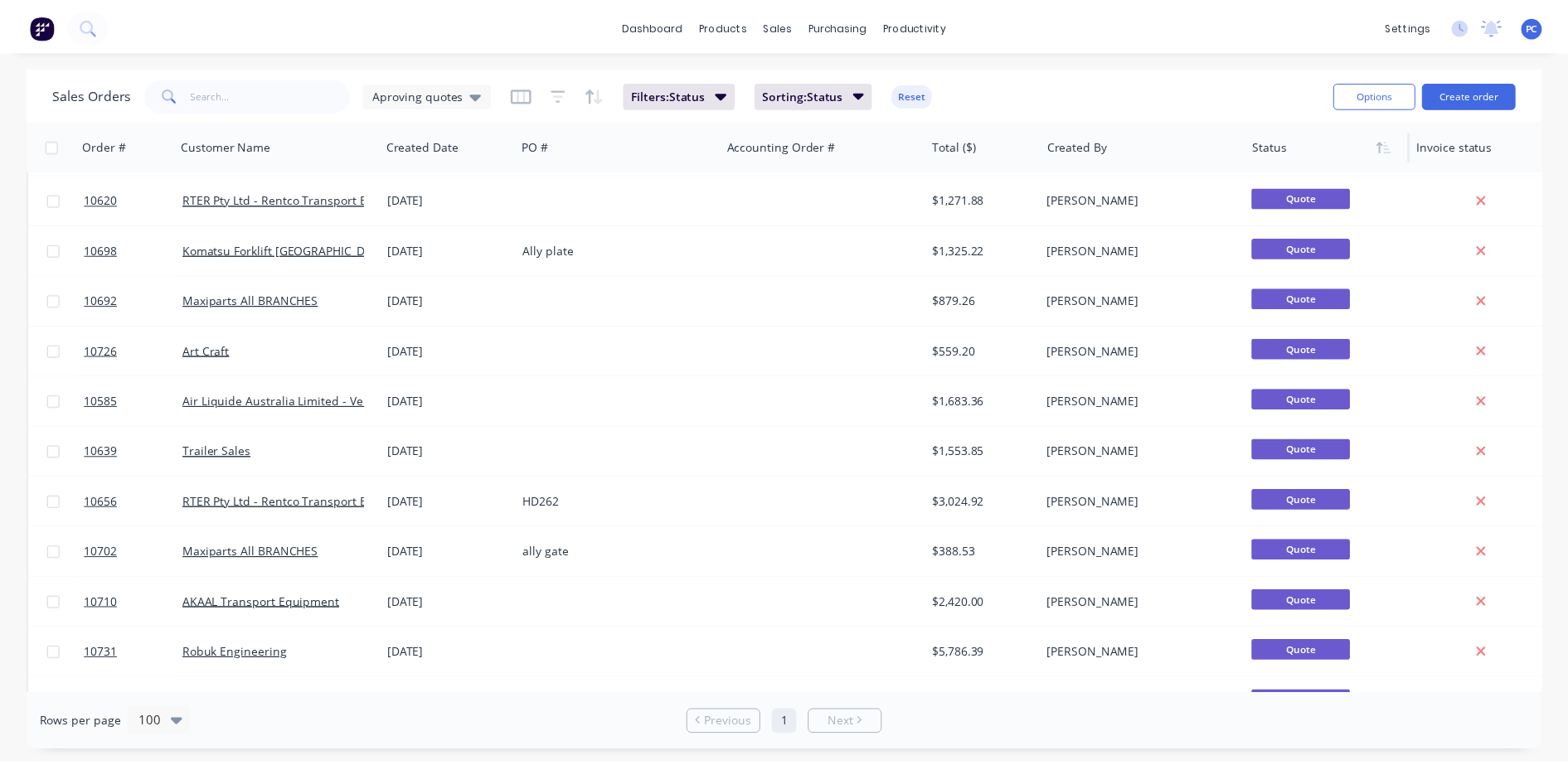
scroll to position [748, 0]
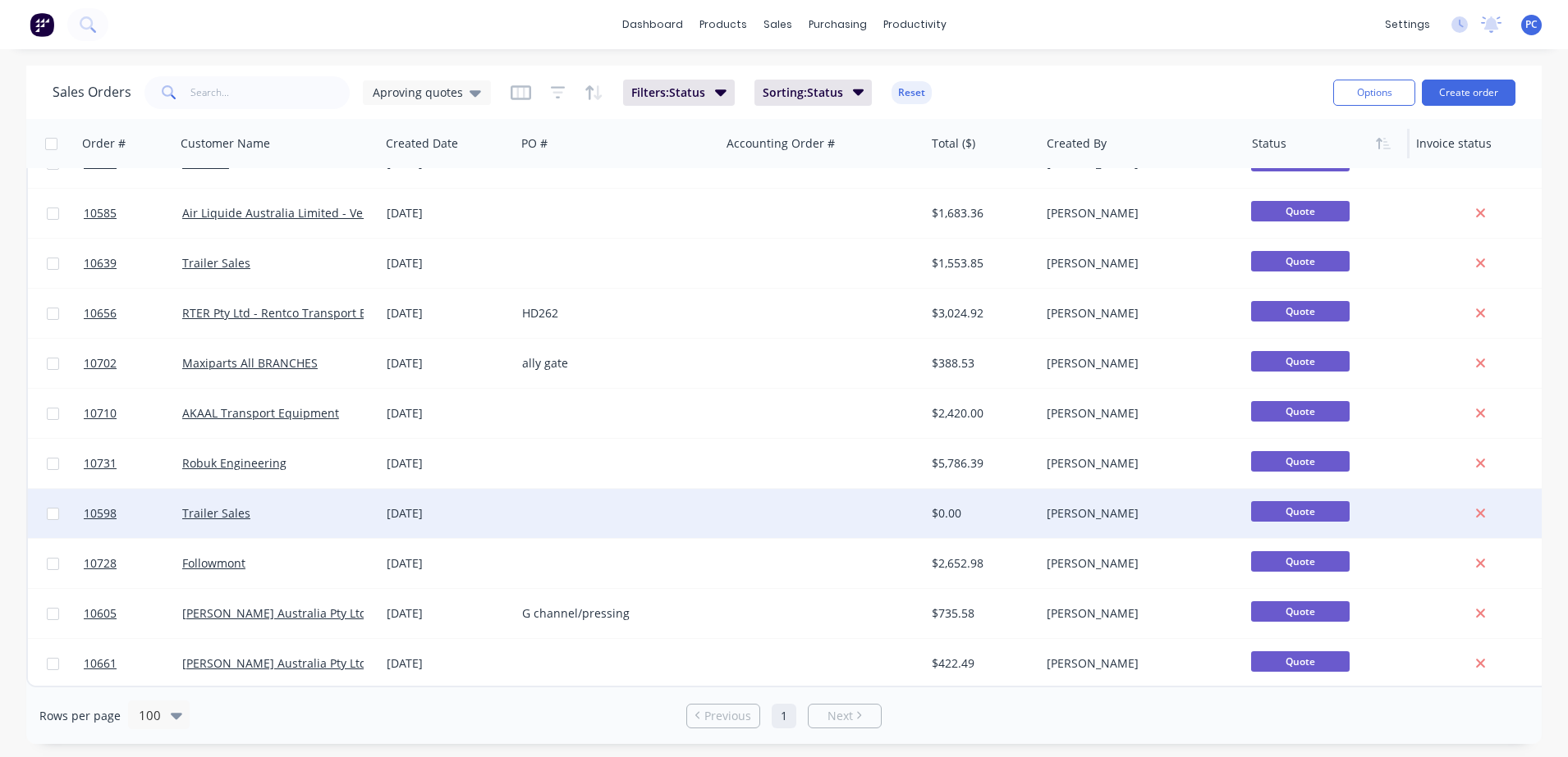
click at [283, 508] on div "Trailer Sales" at bounding box center [273, 513] width 182 height 16
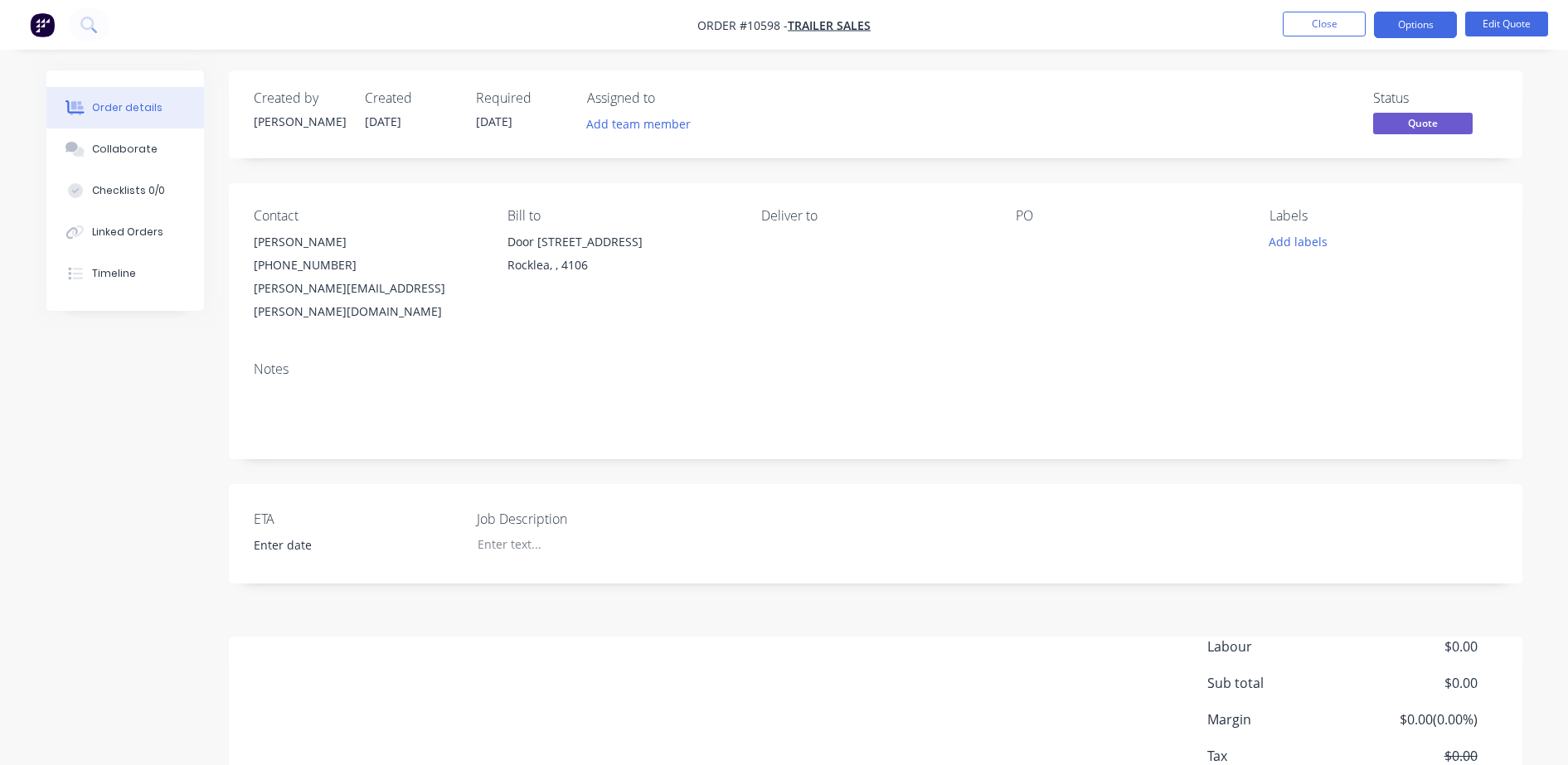
click at [1420, 45] on nav "Order #10598 - Trailer Sales Close Options Edit Quote" at bounding box center [784, 24] width 1568 height 49
click at [1409, 30] on button "Options" at bounding box center [1416, 25] width 83 height 27
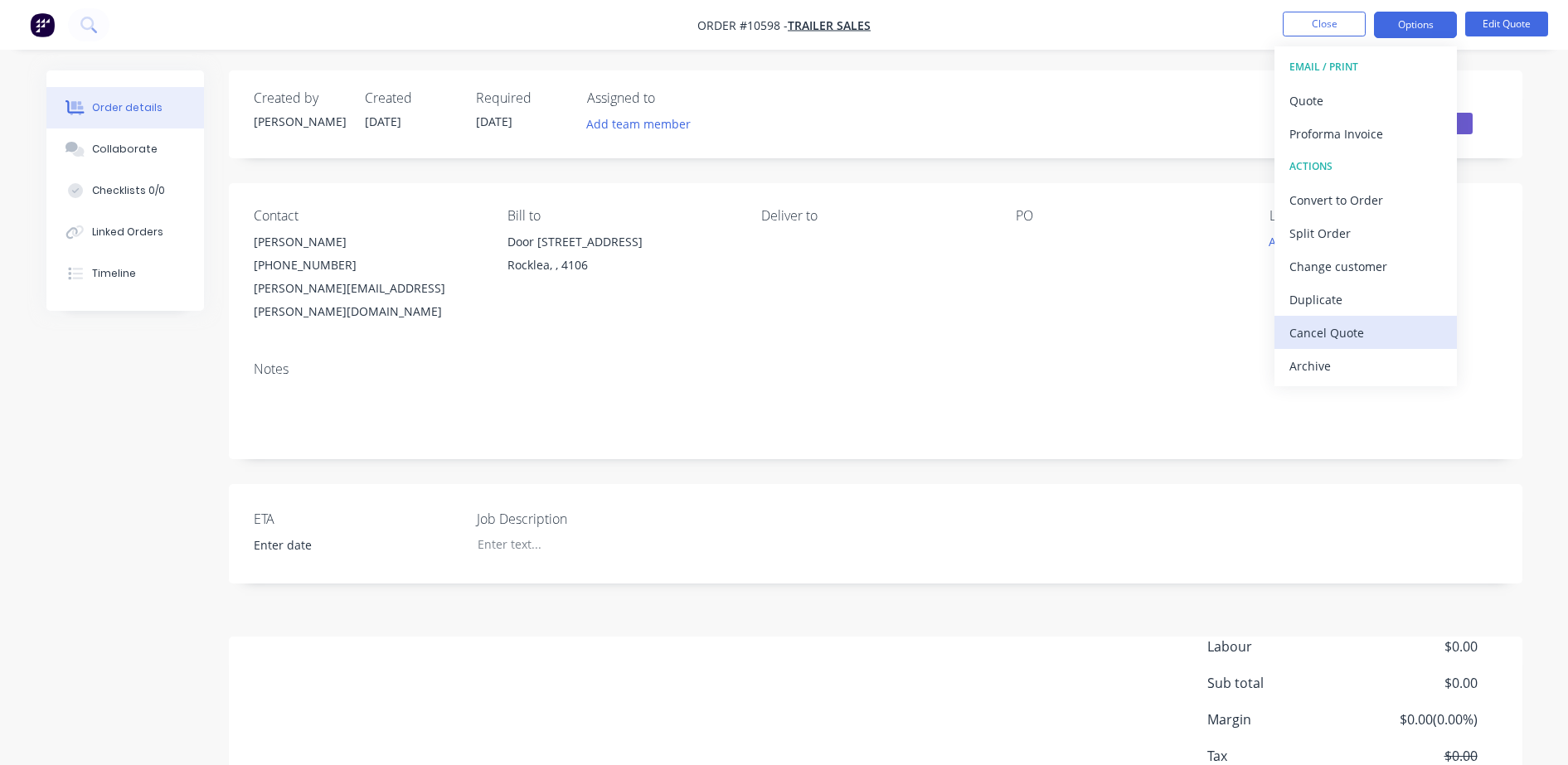
click at [1333, 327] on div "Cancel Quote" at bounding box center [1367, 333] width 153 height 24
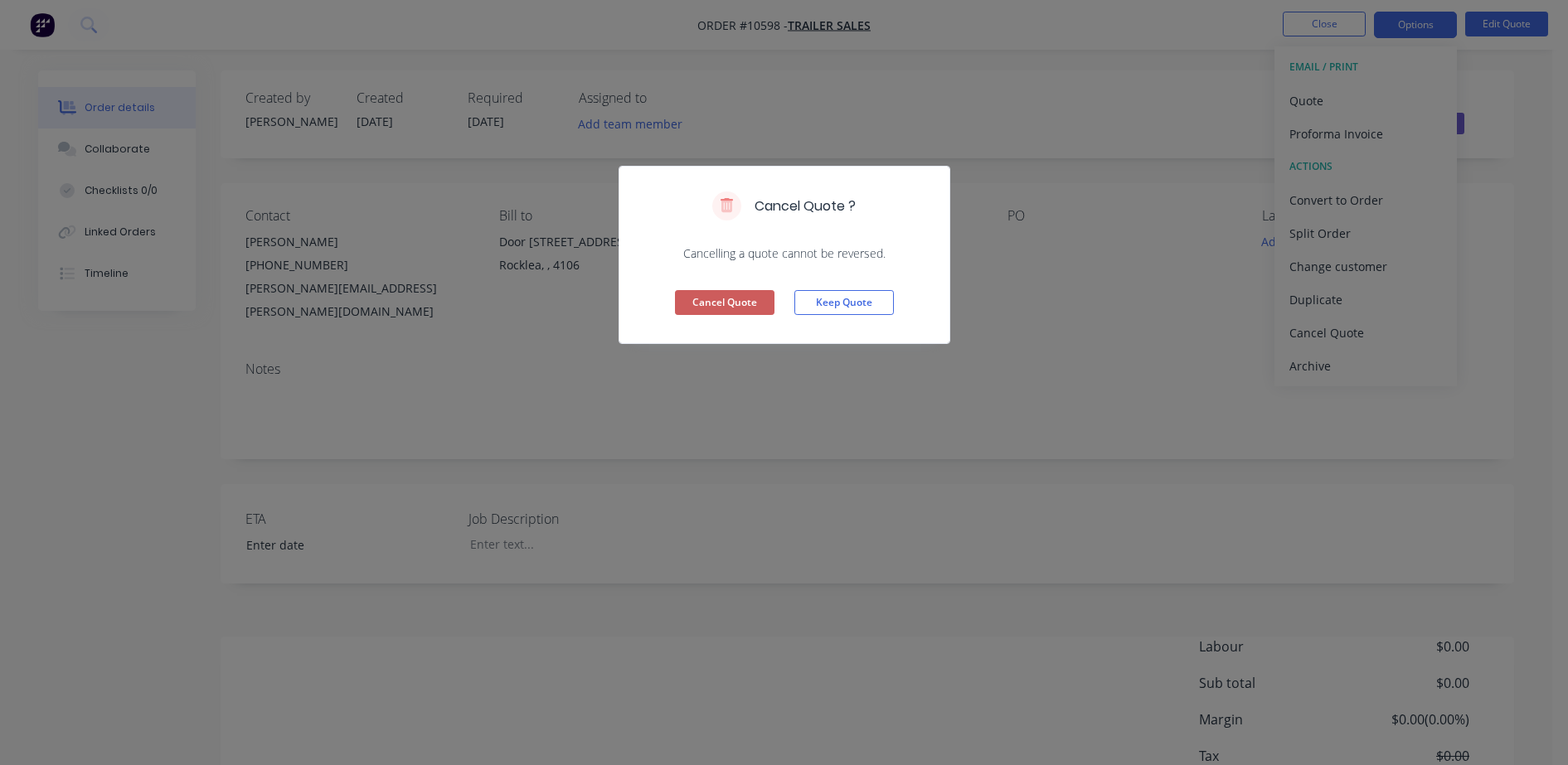
click at [719, 310] on button "Cancel Quote" at bounding box center [725, 303] width 100 height 25
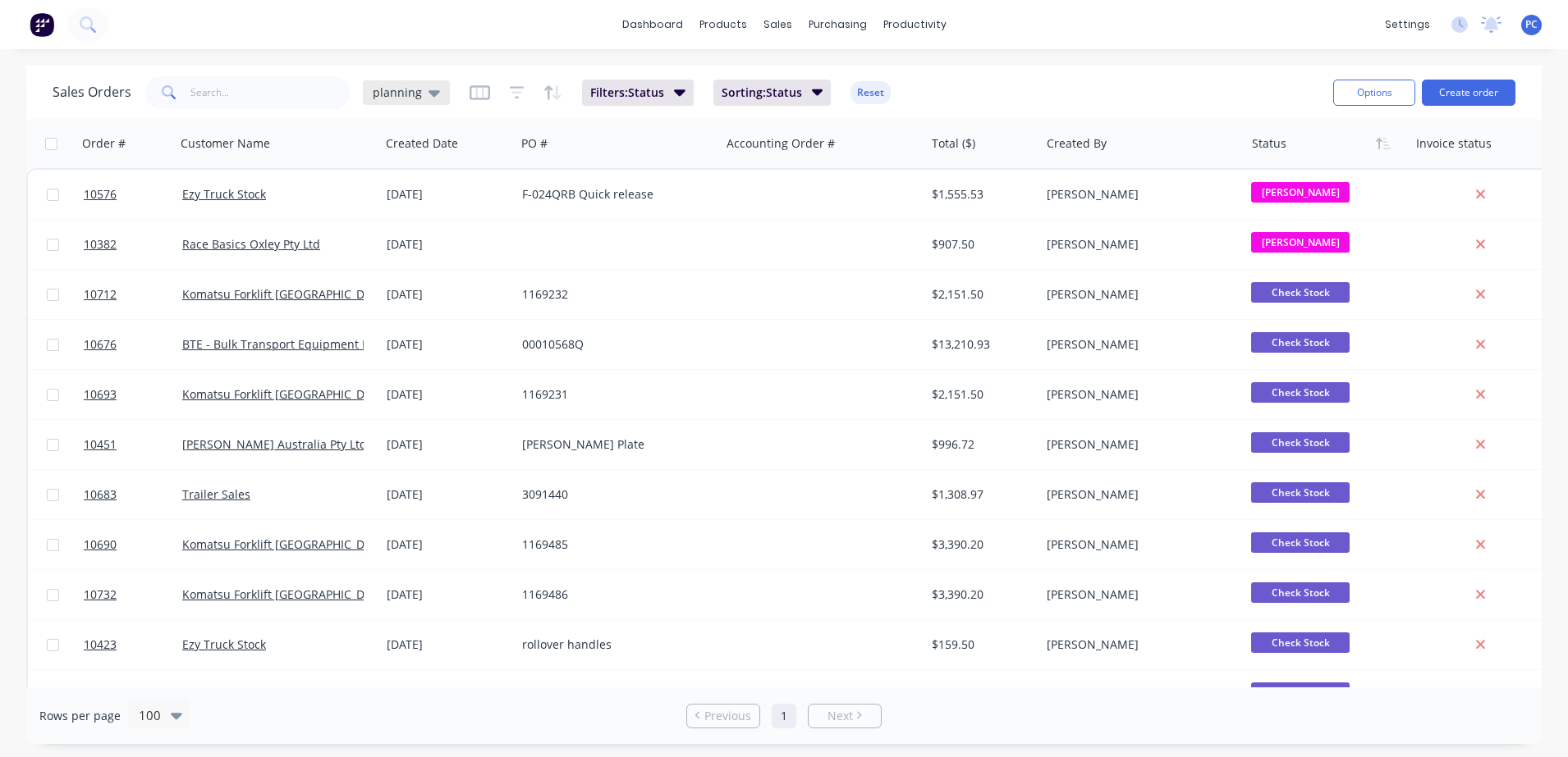
click at [394, 100] on div "planning" at bounding box center [407, 93] width 87 height 25
click at [418, 286] on div "Aproving quotes edit" at bounding box center [477, 297] width 220 height 33
click at [421, 298] on button "Aproving quotes" at bounding box center [461, 298] width 187 height 19
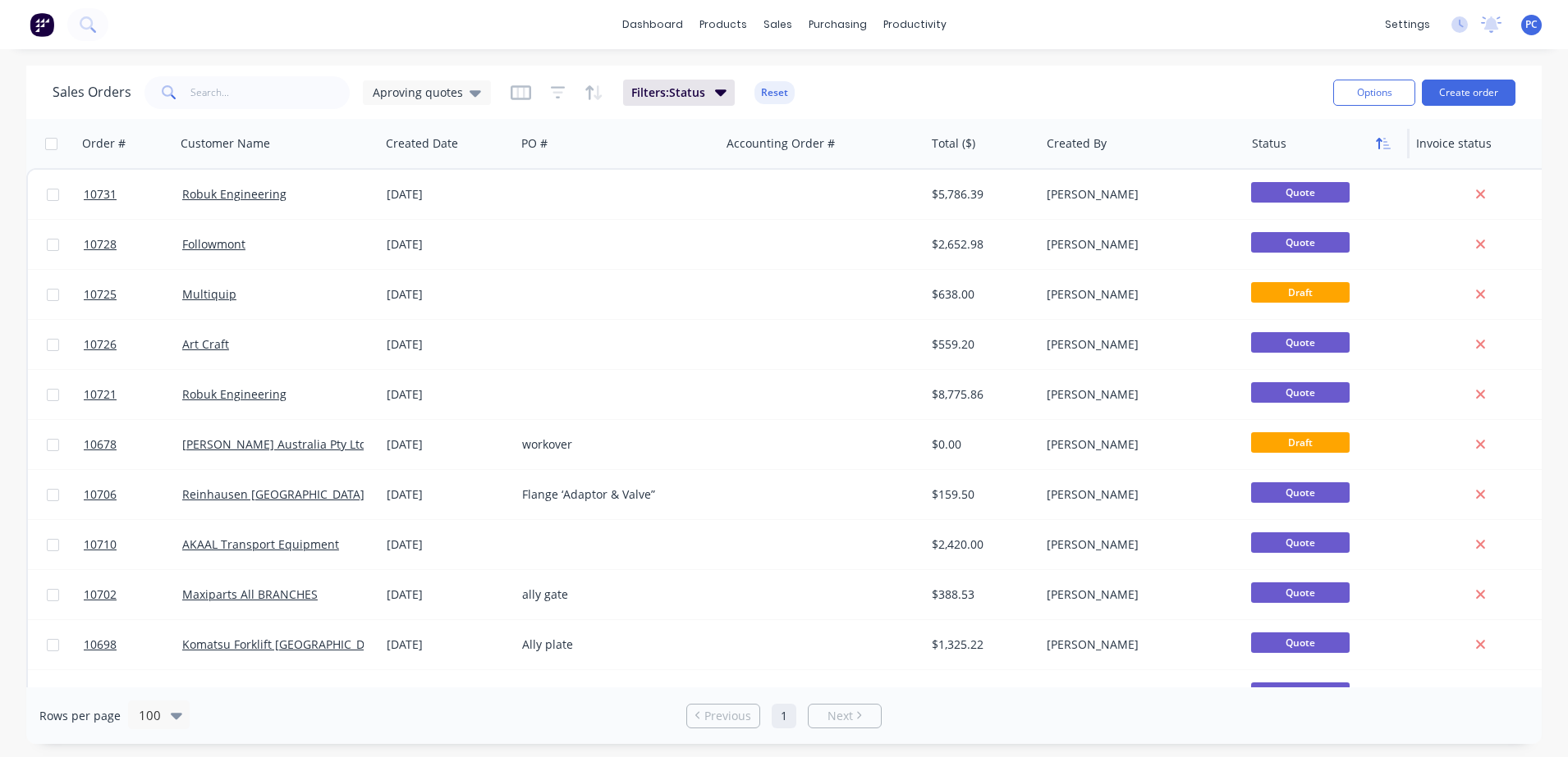
click at [1381, 148] on icon "button" at bounding box center [1383, 143] width 15 height 13
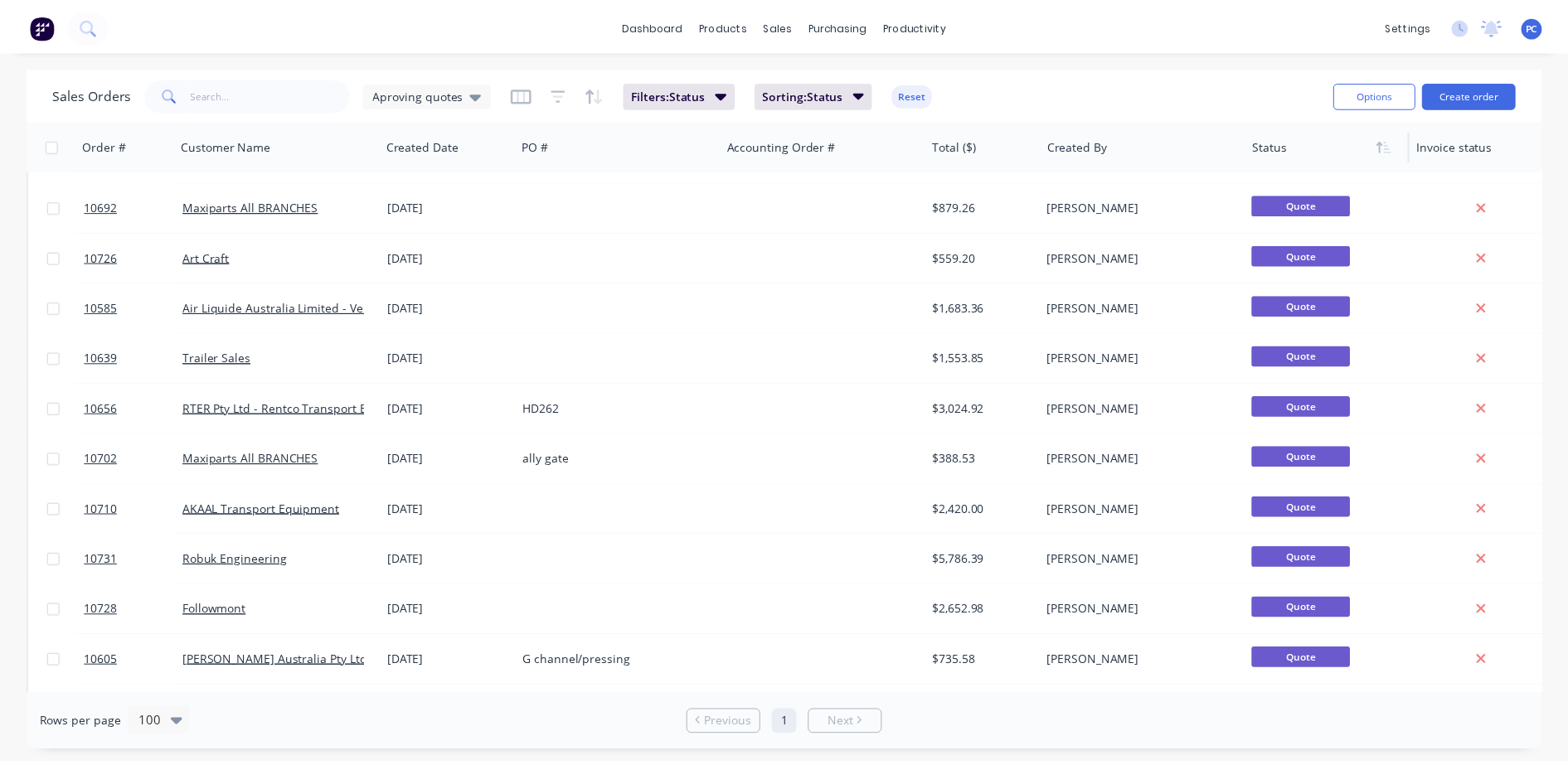
scroll to position [698, 0]
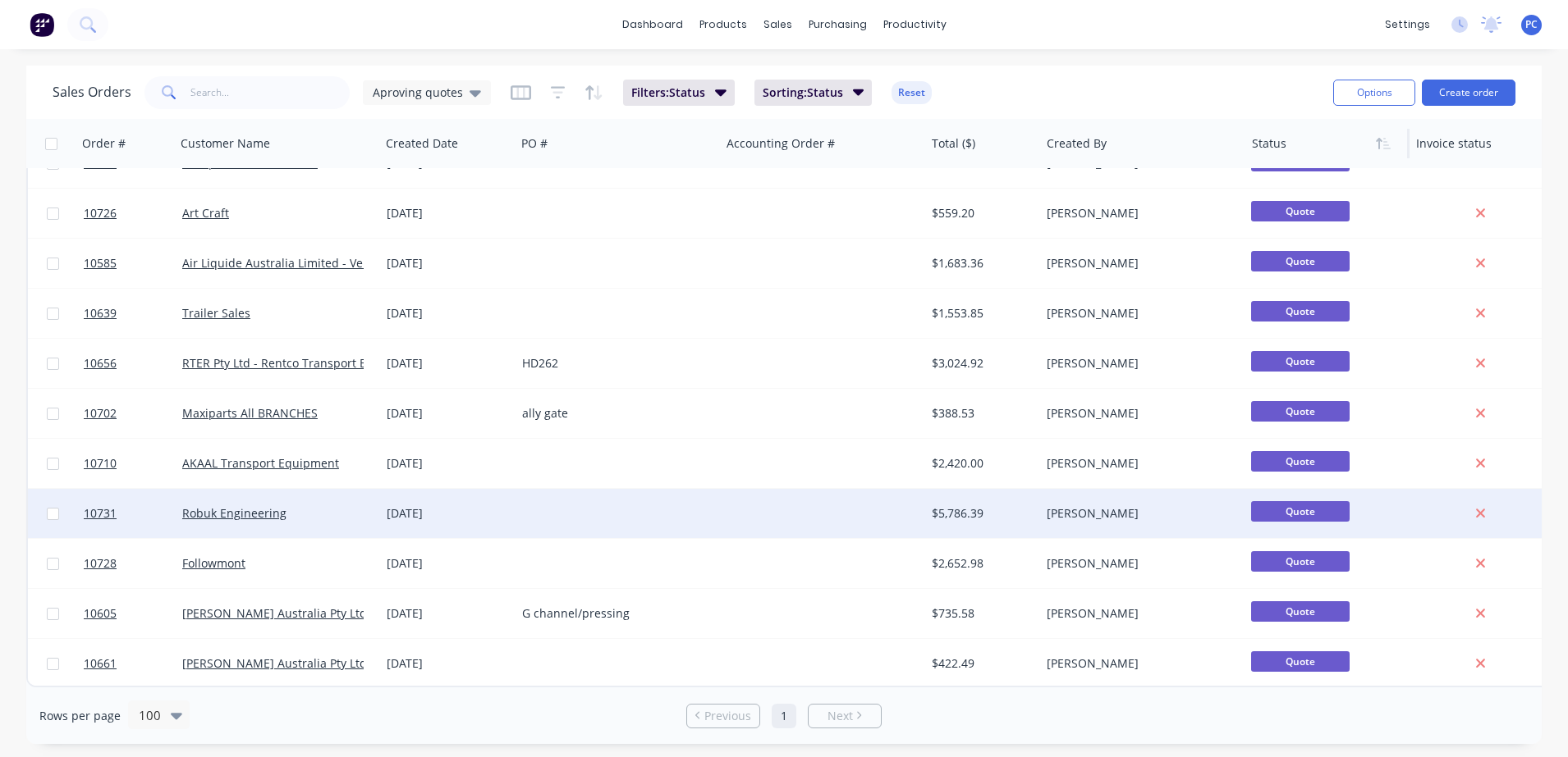
click at [295, 505] on div "Robuk Engineering" at bounding box center [273, 513] width 182 height 16
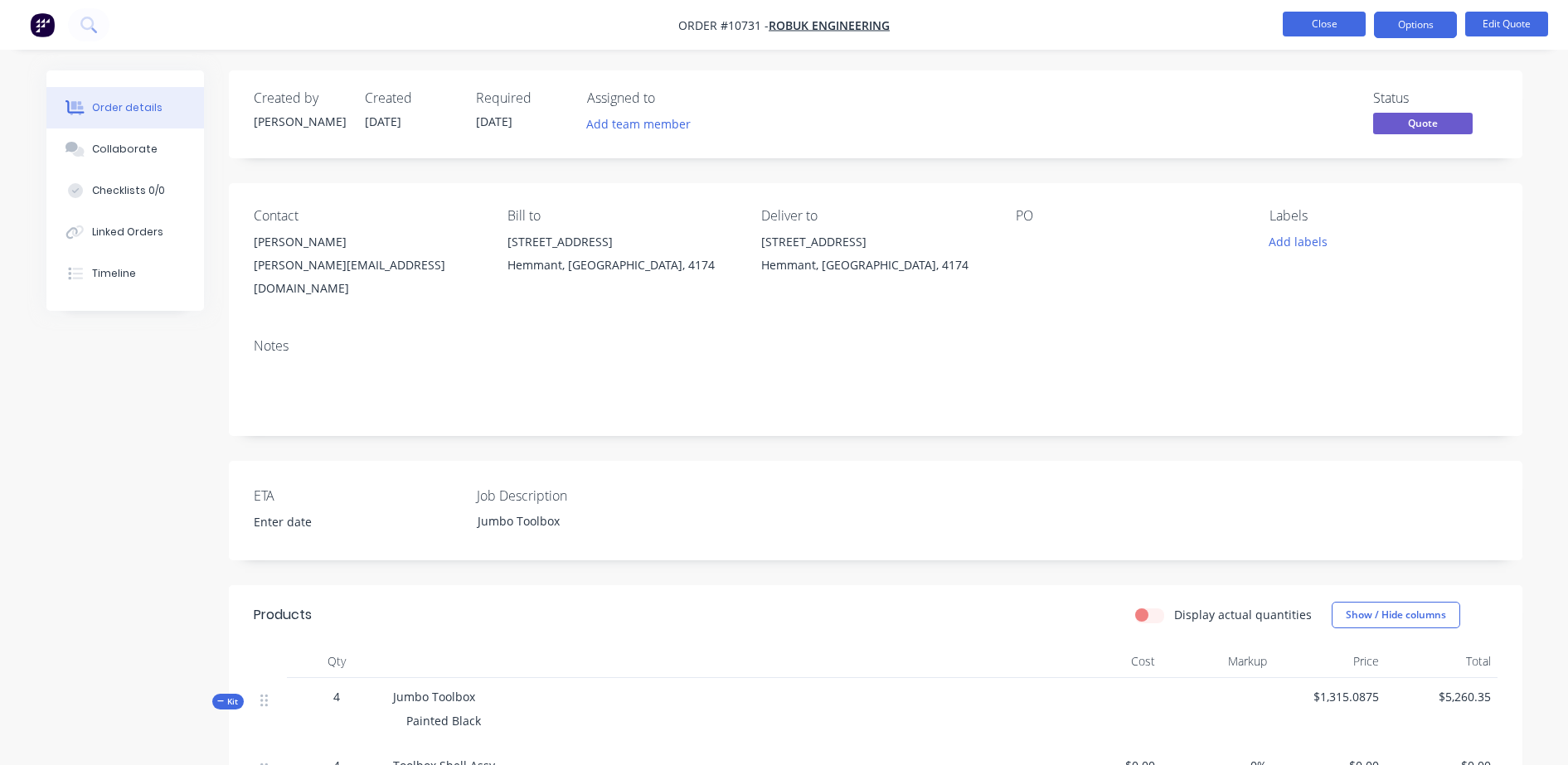
click at [1306, 31] on button "Close" at bounding box center [1324, 24] width 83 height 25
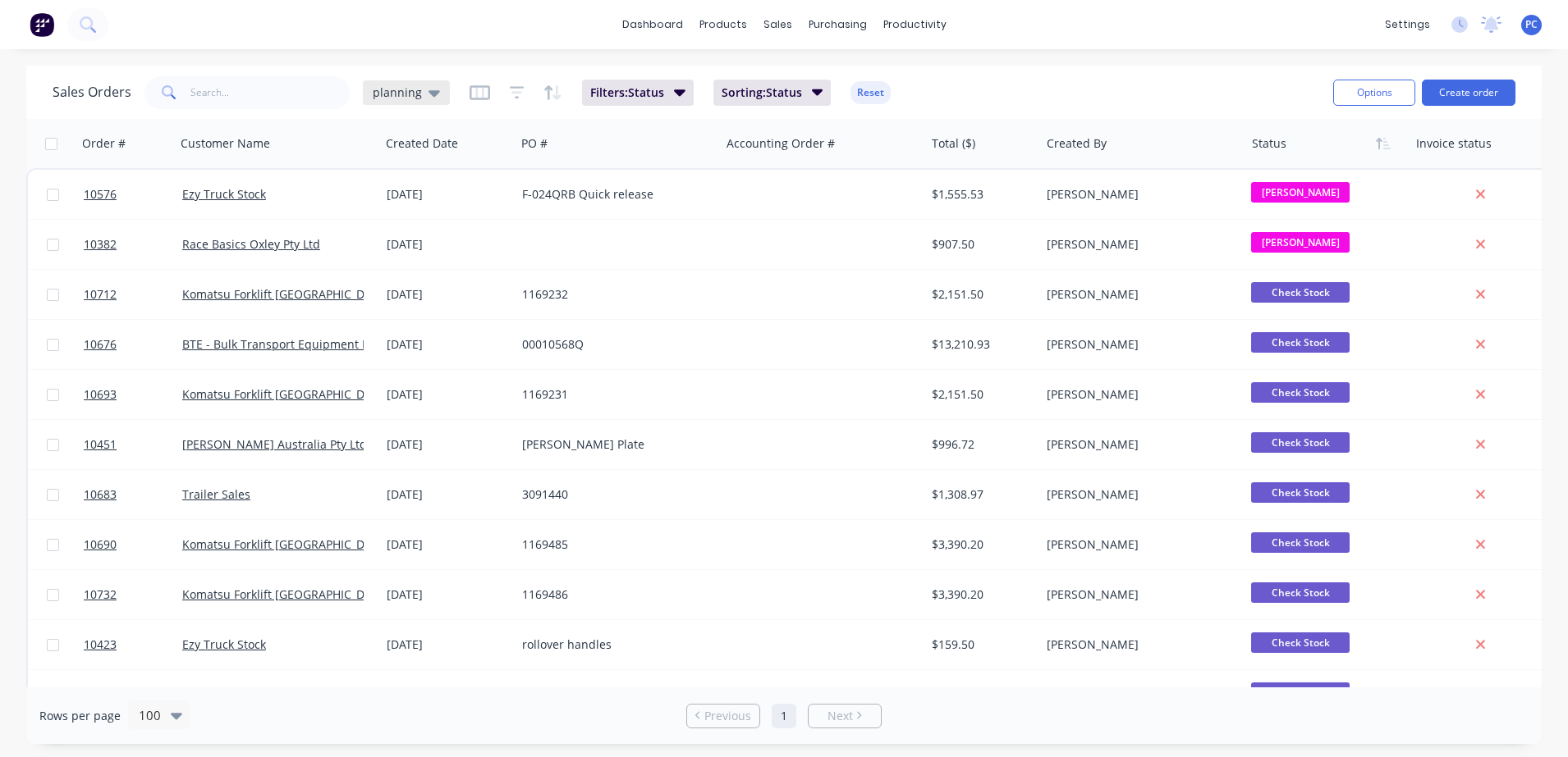
click at [384, 100] on div "planning" at bounding box center [407, 93] width 87 height 25
click at [408, 303] on button "Aproving quotes" at bounding box center [461, 298] width 187 height 19
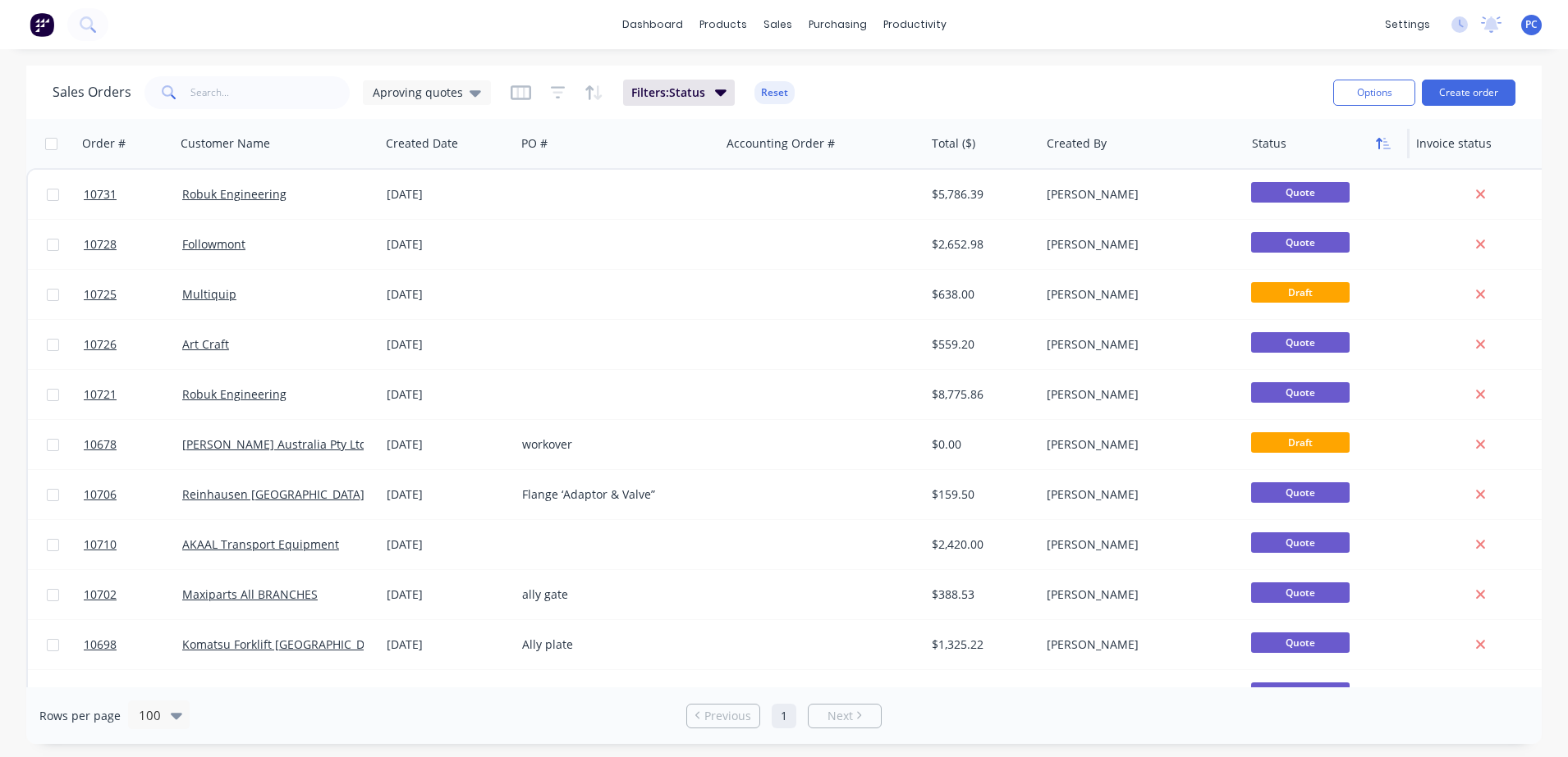
click at [1383, 141] on icon "button" at bounding box center [1383, 143] width 15 height 13
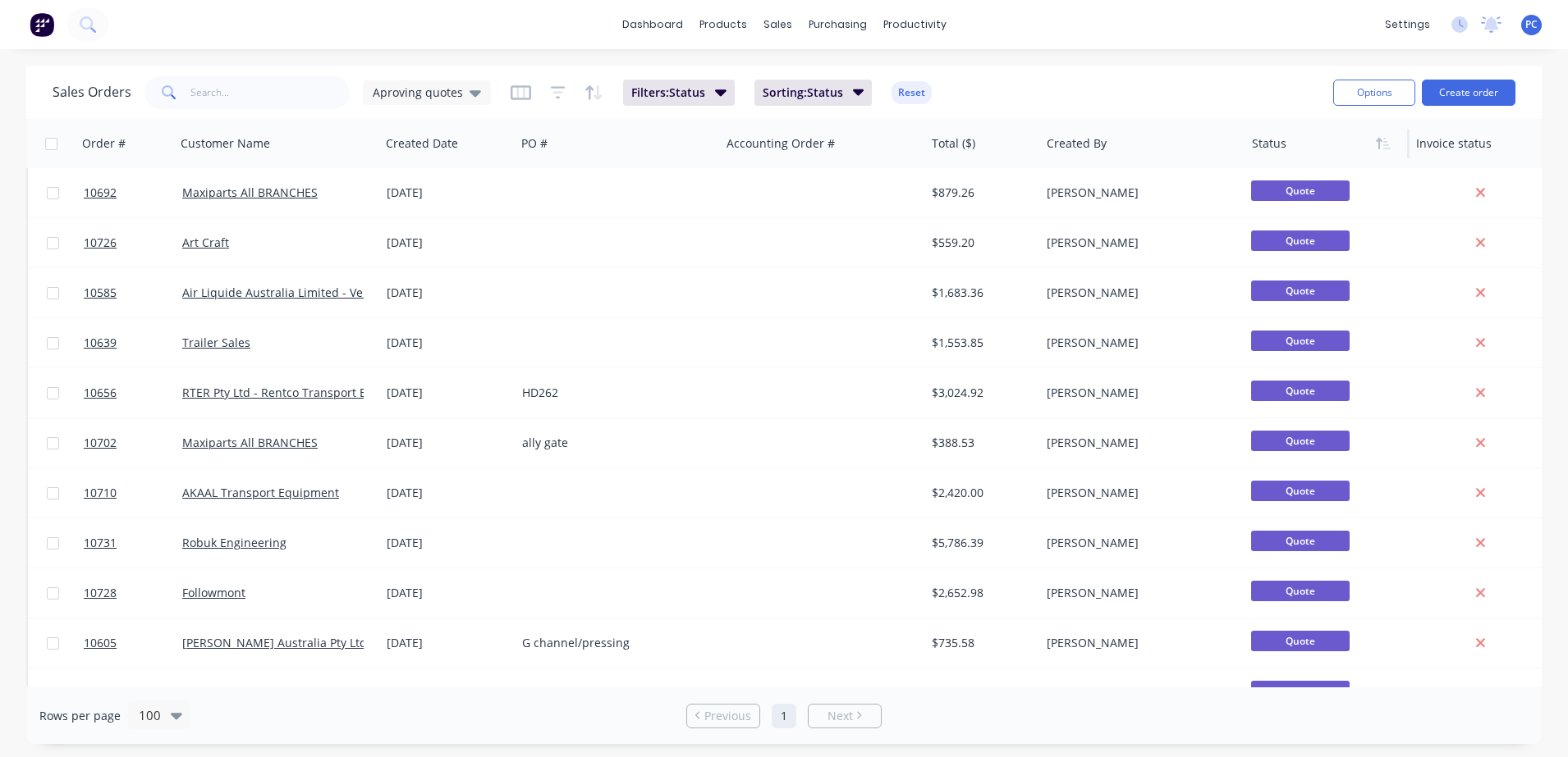
scroll to position [690, 0]
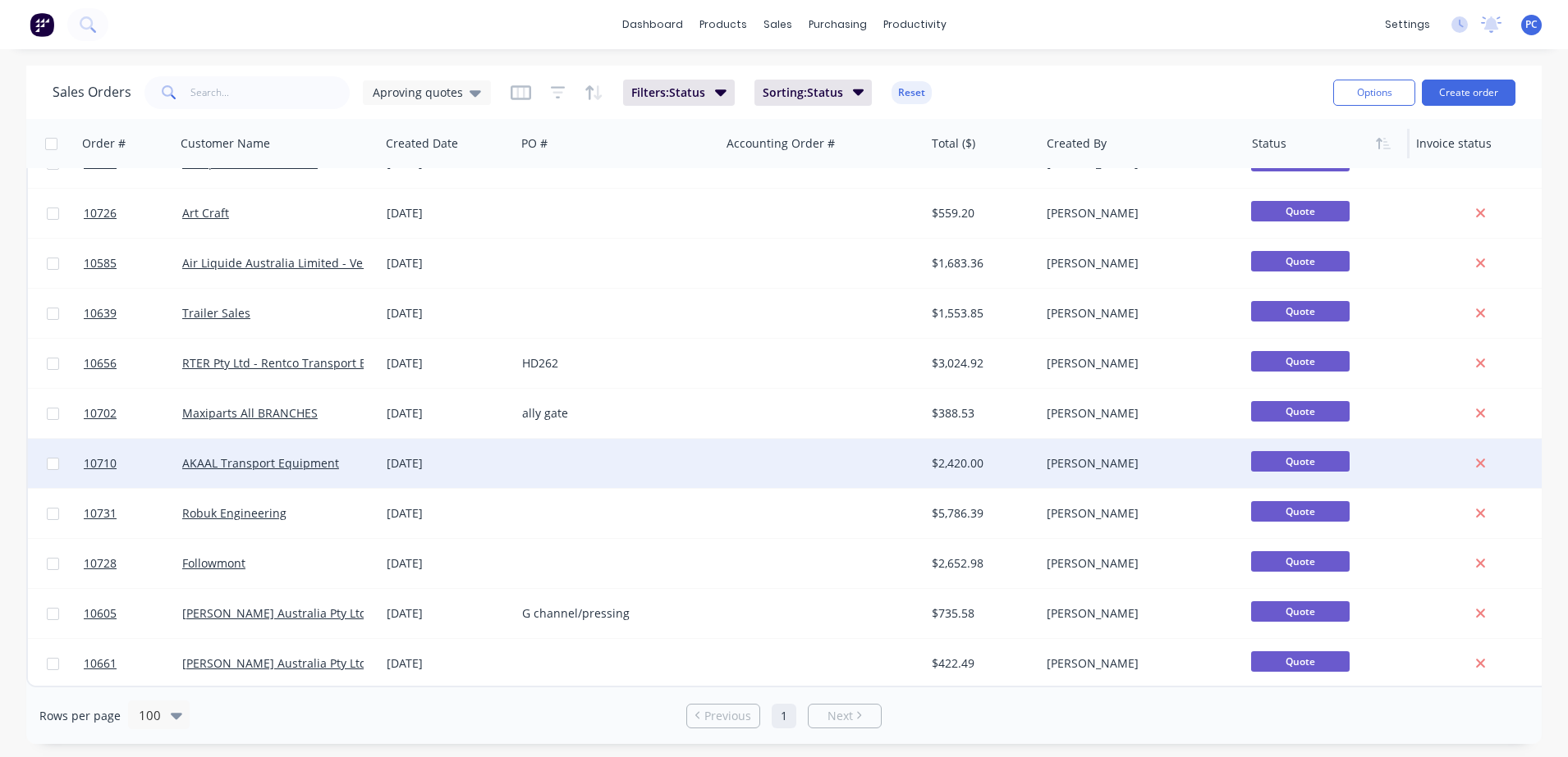
click at [319, 465] on div "AKAAL Transport Equipment" at bounding box center [278, 463] width 205 height 49
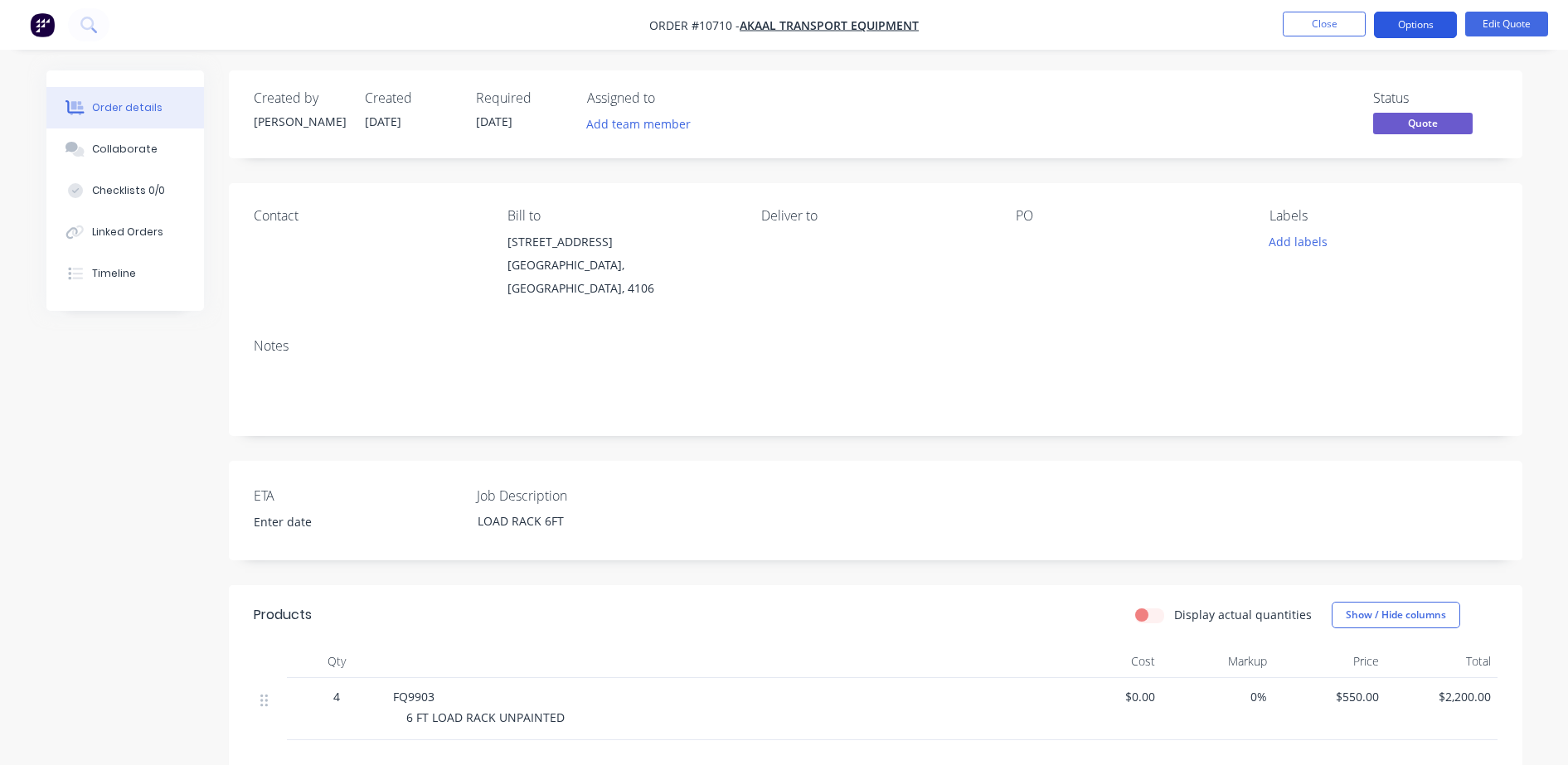
click at [1408, 35] on button "Options" at bounding box center [1416, 25] width 83 height 27
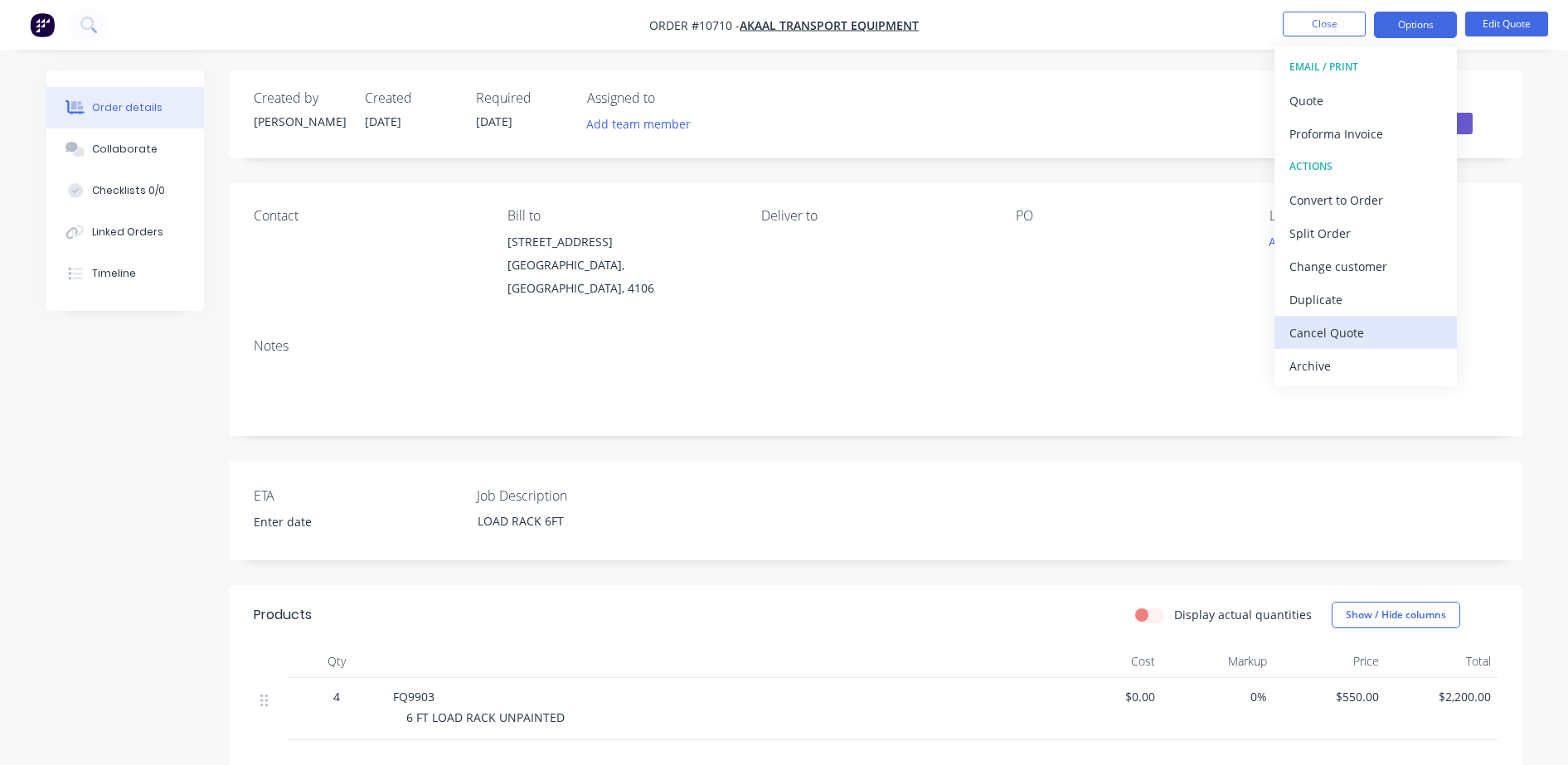
click at [1314, 333] on div "Cancel Quote" at bounding box center [1367, 333] width 153 height 24
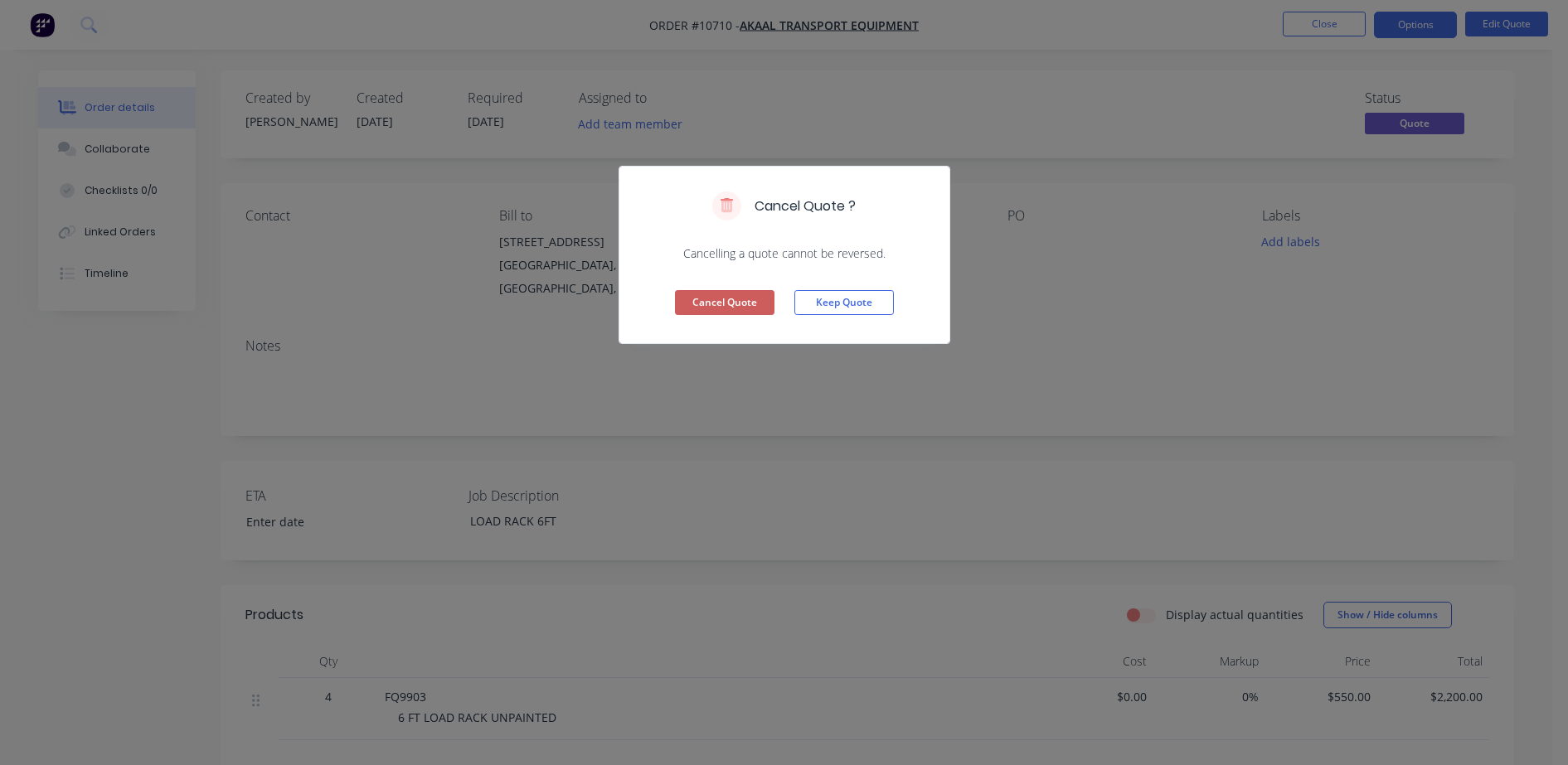
click at [741, 305] on button "Cancel Quote" at bounding box center [725, 303] width 100 height 25
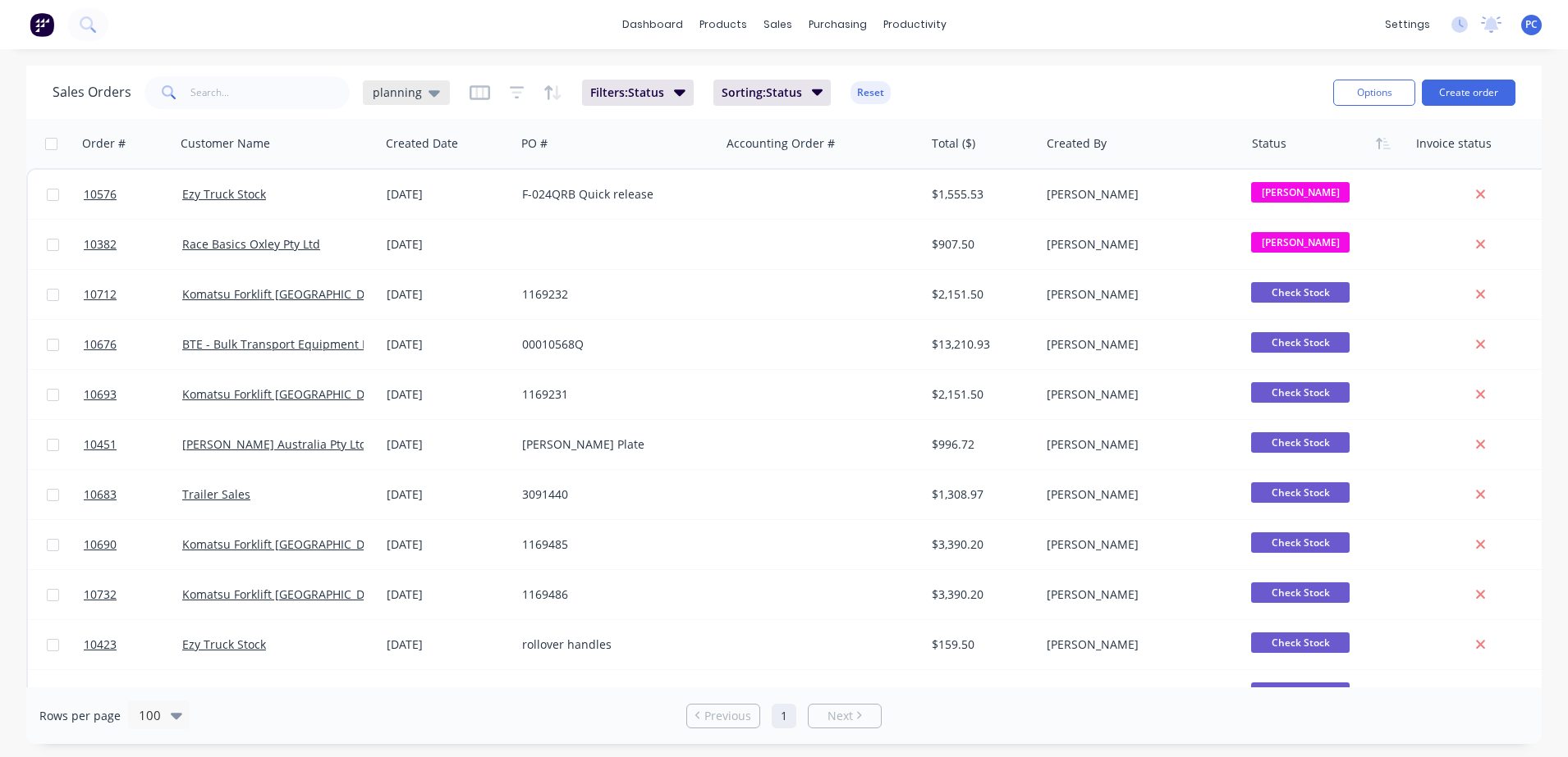
click at [436, 89] on div "planning" at bounding box center [407, 93] width 87 height 25
click at [410, 300] on button "Aproving quotes" at bounding box center [461, 298] width 187 height 19
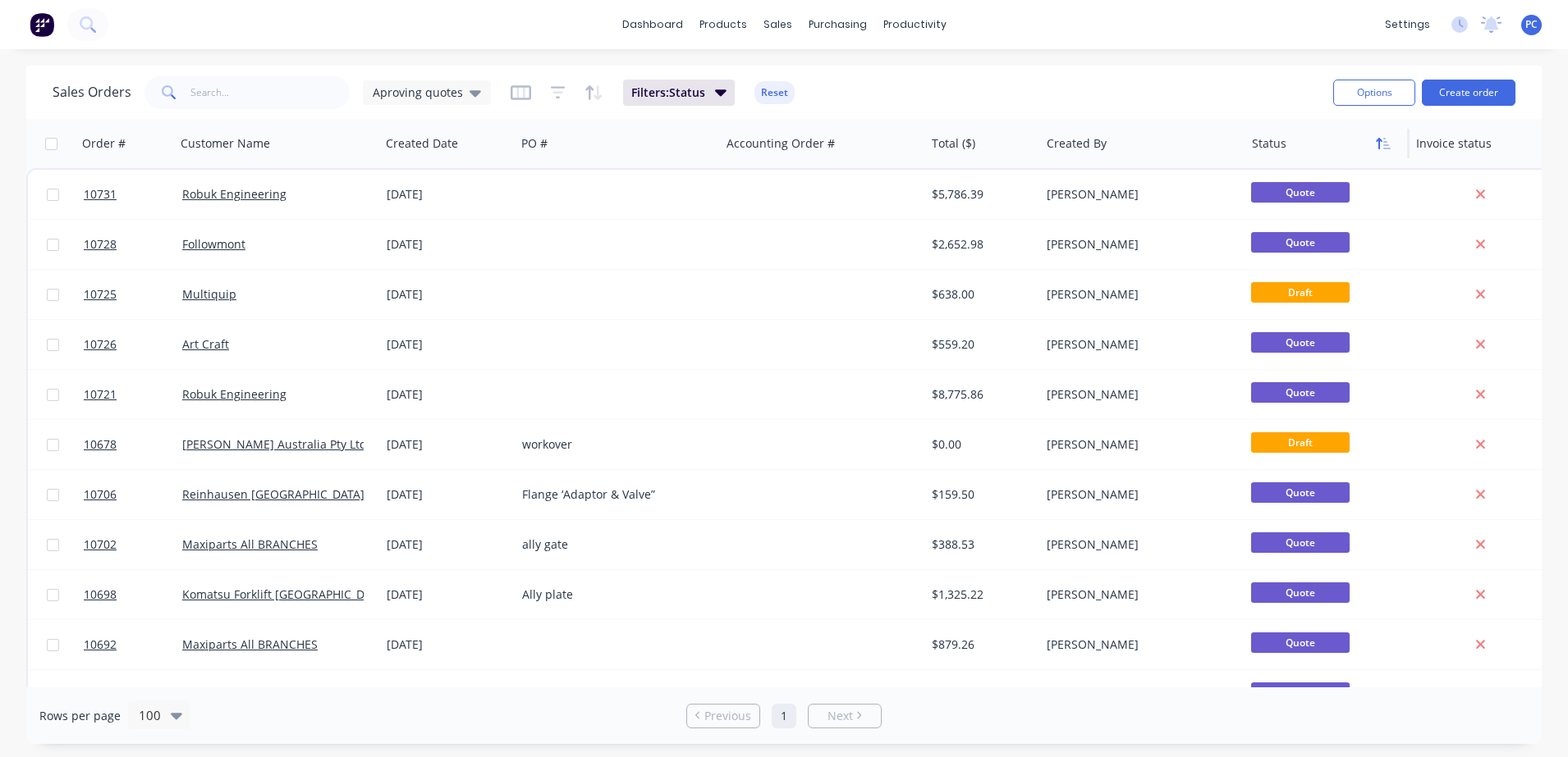
click at [1386, 149] on icon "button" at bounding box center [1386, 143] width 7 height 12
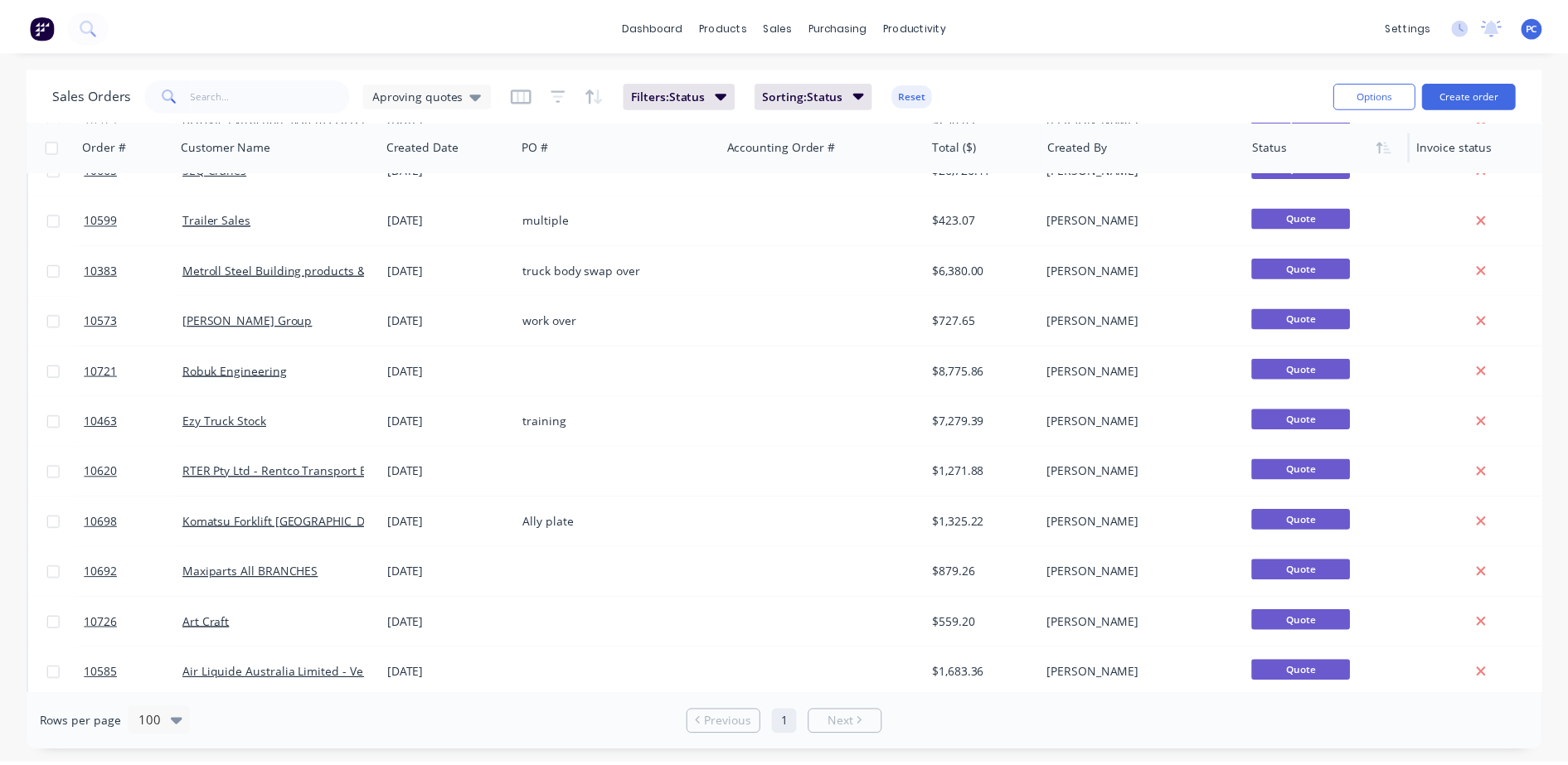
scroll to position [647, 0]
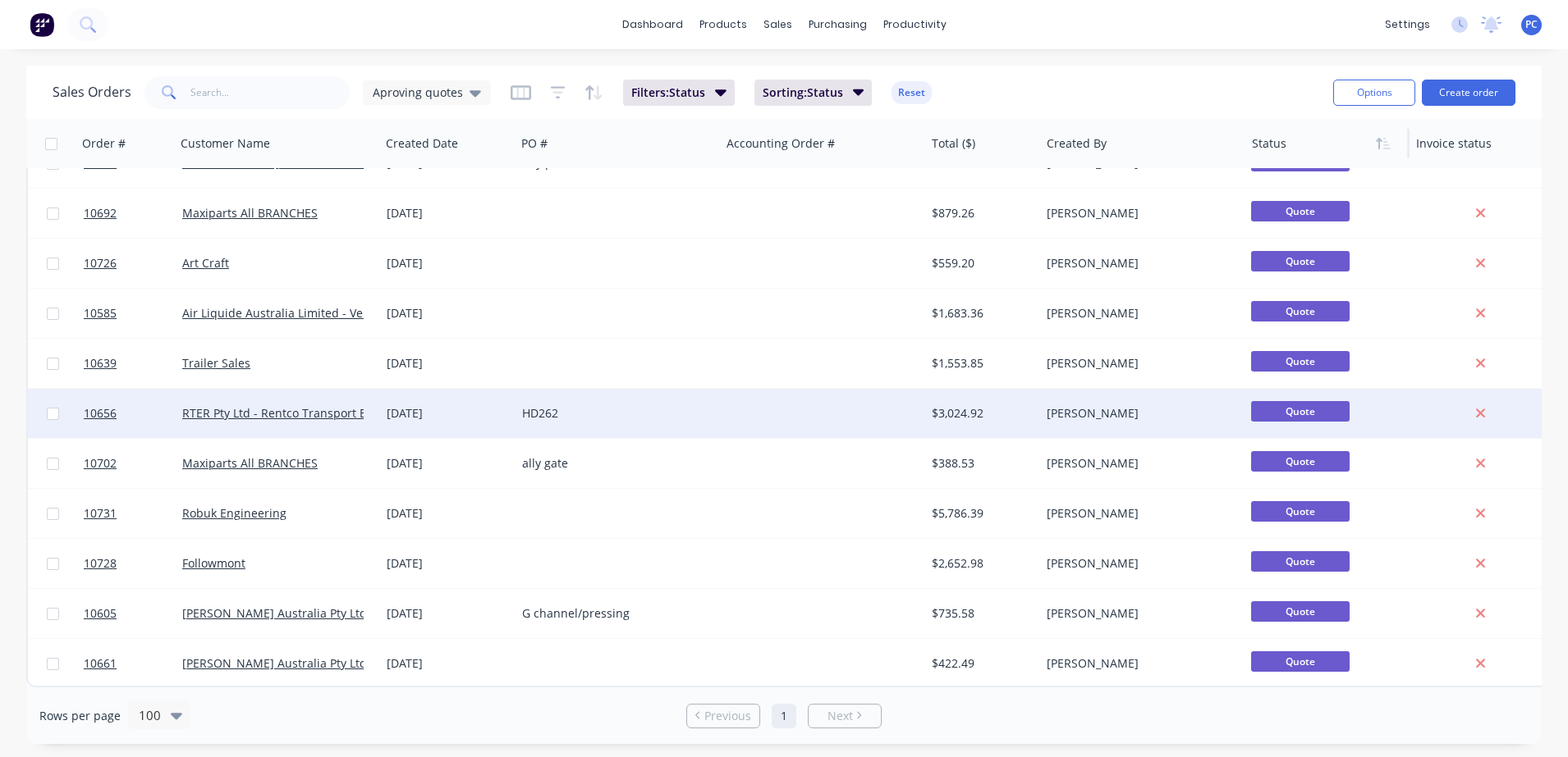
click at [458, 416] on div "[DATE]" at bounding box center [448, 413] width 135 height 49
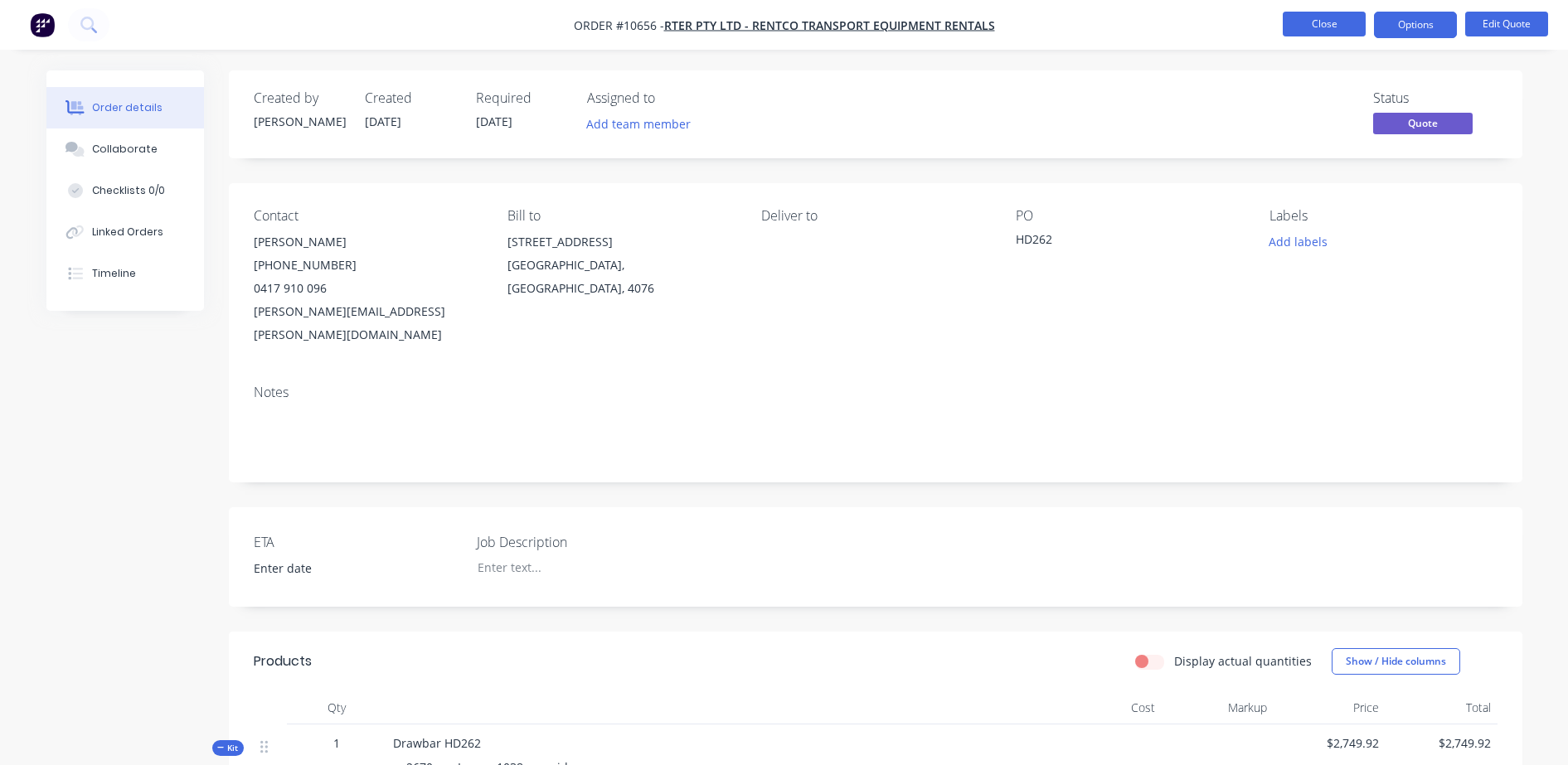
click at [1341, 24] on button "Close" at bounding box center [1324, 24] width 83 height 25
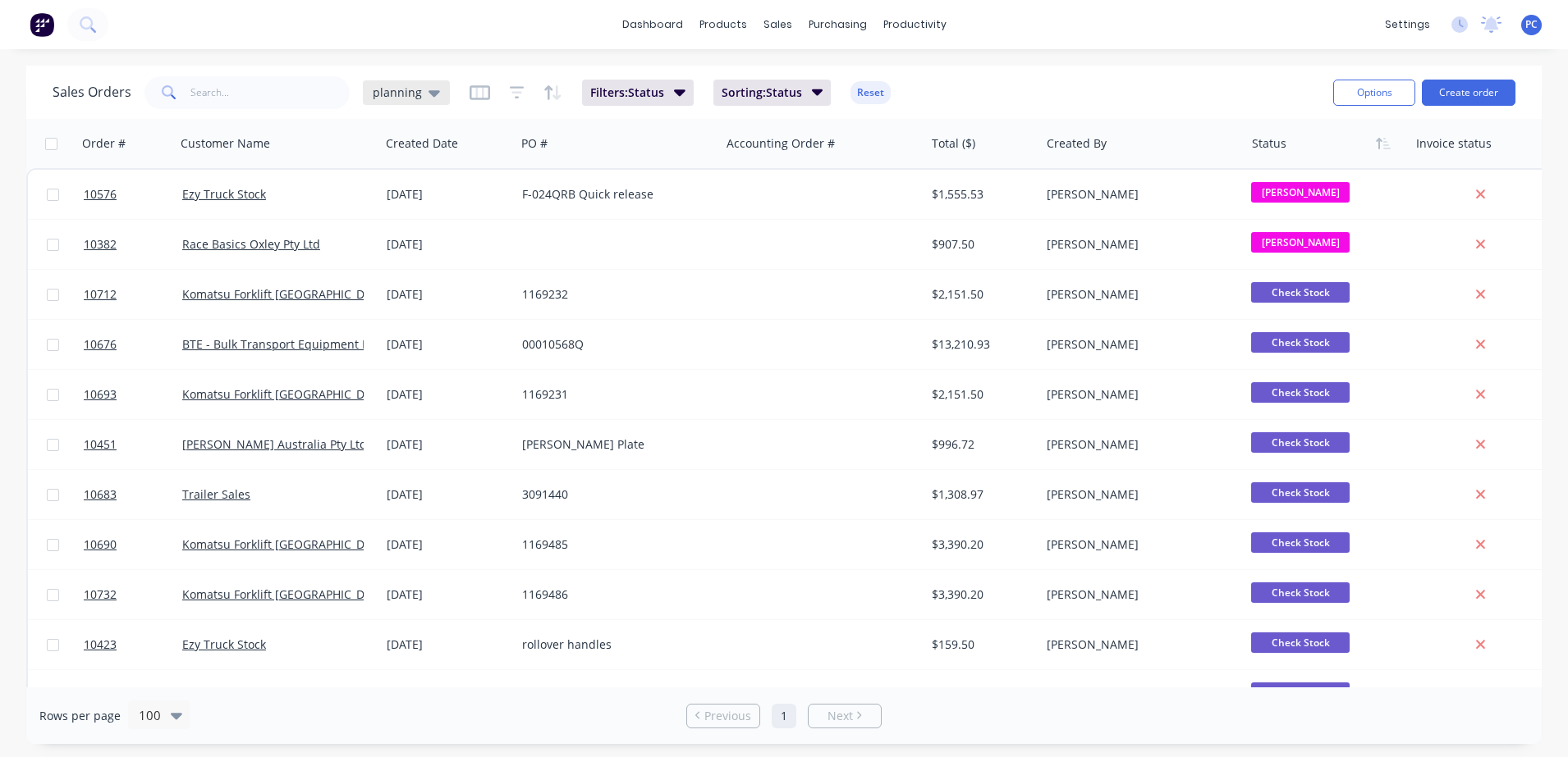
click at [414, 85] on span "planning" at bounding box center [397, 92] width 49 height 17
click at [408, 296] on button "Aproving quotes" at bounding box center [461, 298] width 187 height 19
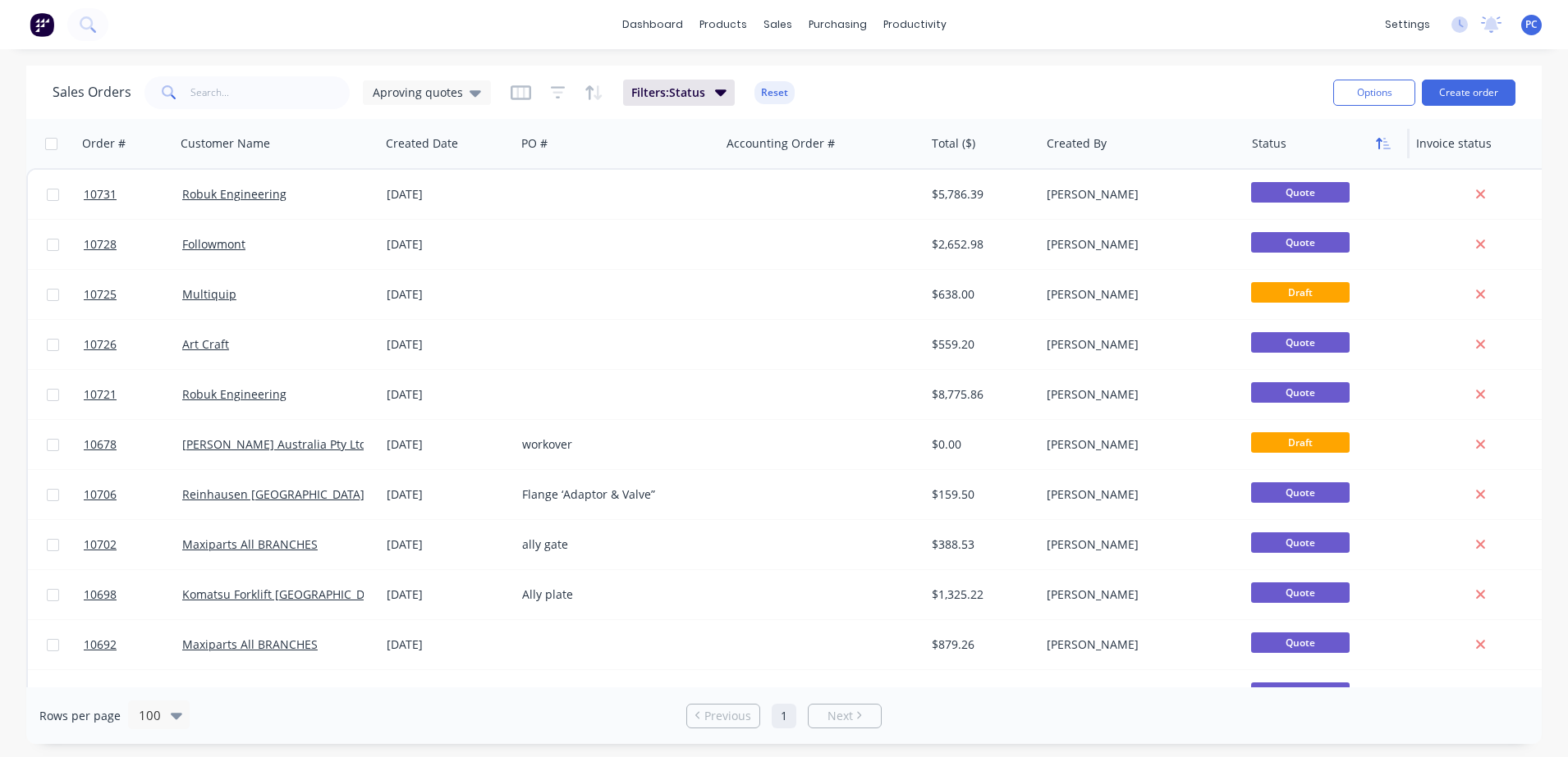
click at [1383, 141] on icon "button" at bounding box center [1383, 143] width 15 height 13
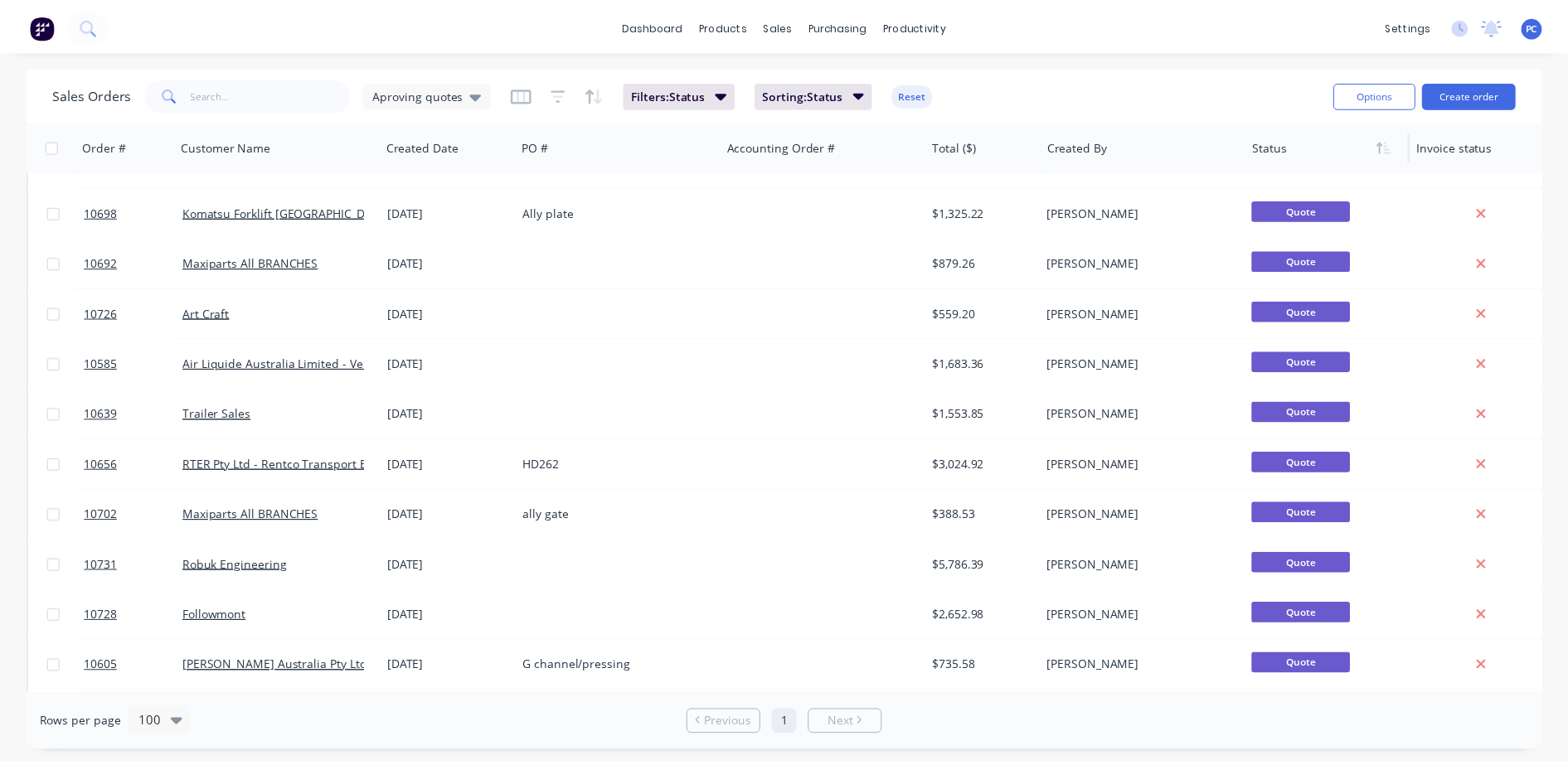
scroll to position [647, 0]
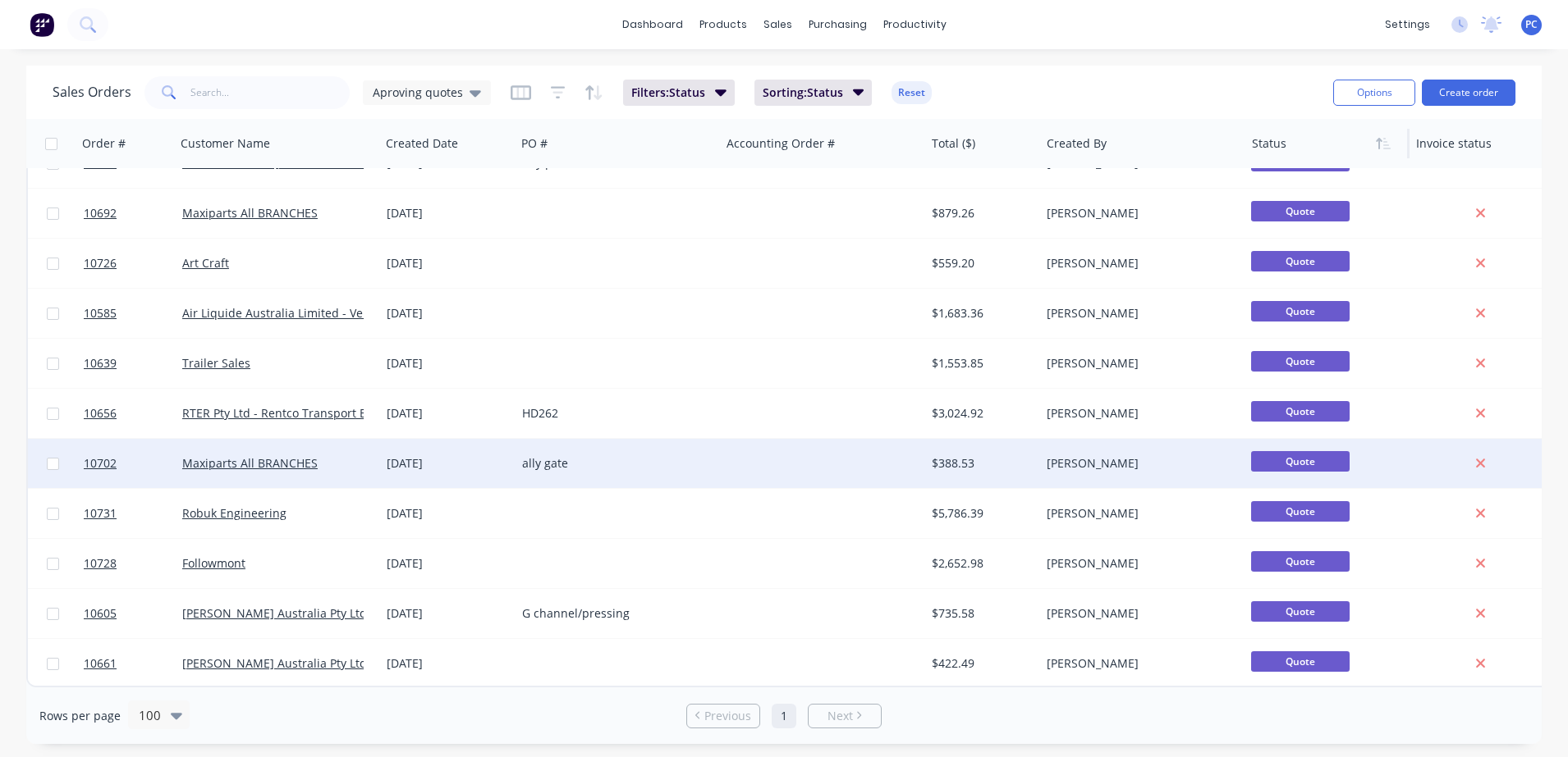
click at [673, 446] on div "ally gate" at bounding box center [618, 463] width 205 height 49
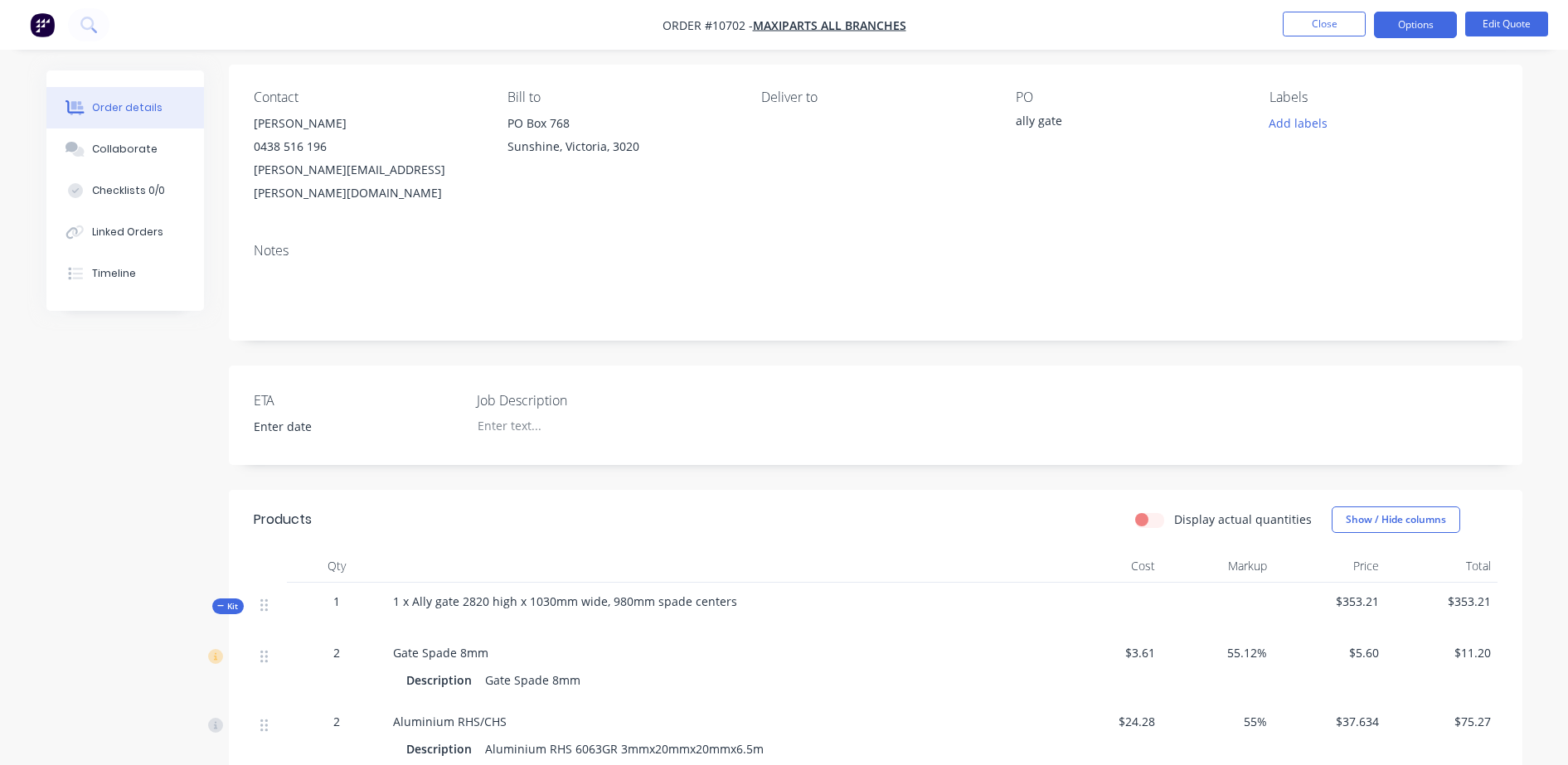
scroll to position [86, 0]
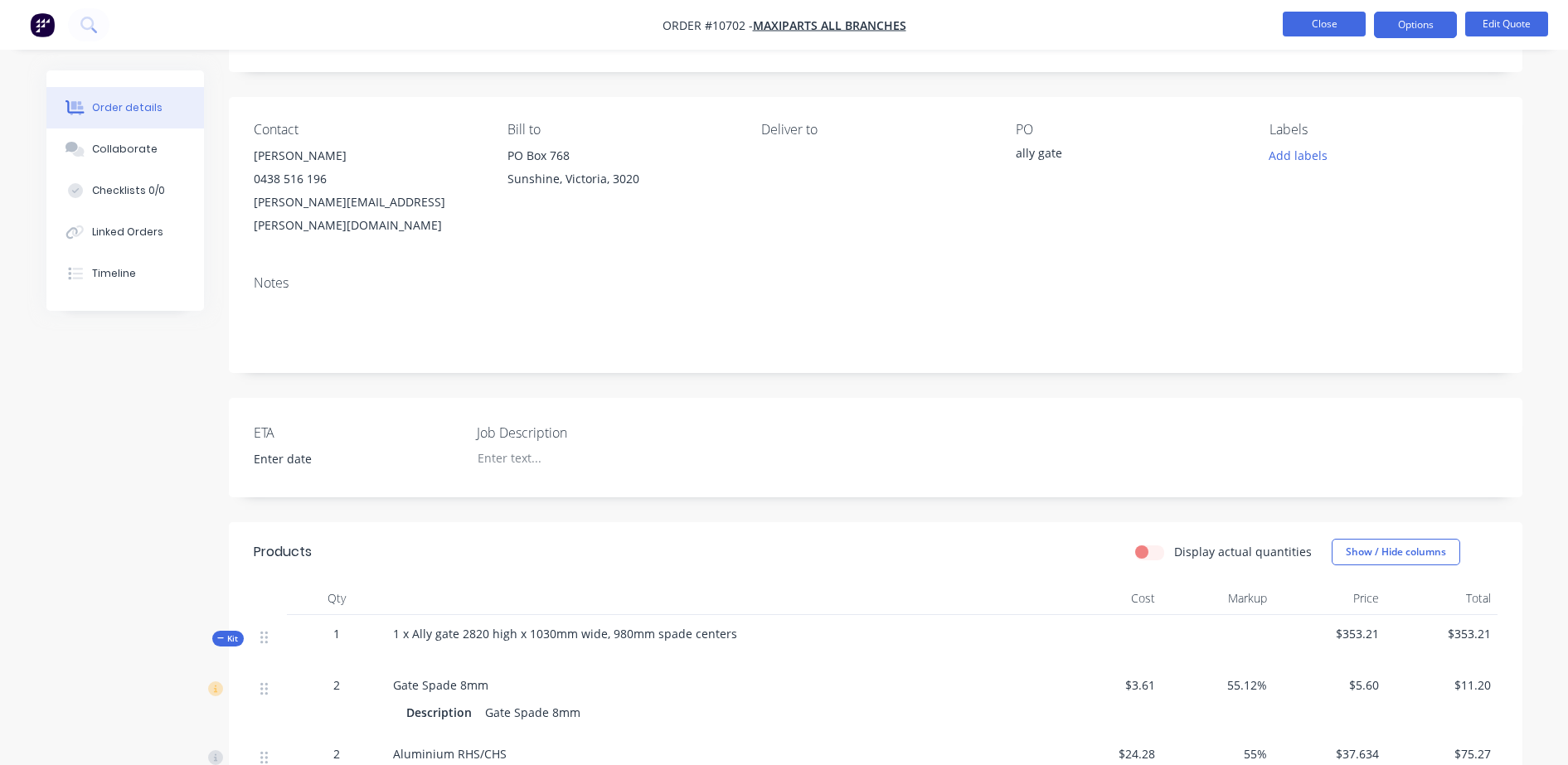
click at [1323, 27] on button "Close" at bounding box center [1324, 24] width 83 height 25
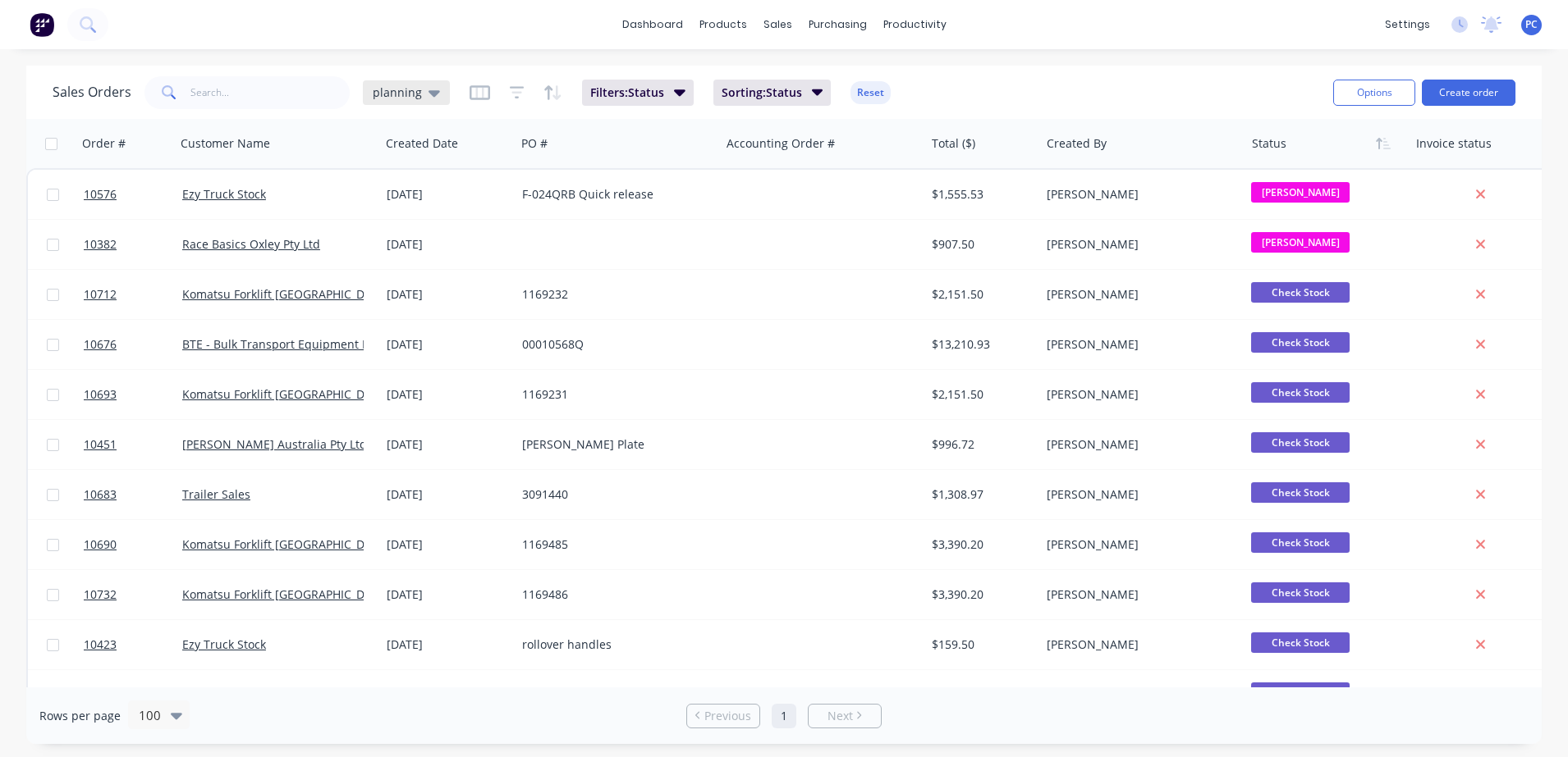
click at [409, 100] on div "planning" at bounding box center [407, 93] width 87 height 25
click at [424, 302] on button "Aproving quotes" at bounding box center [461, 298] width 187 height 19
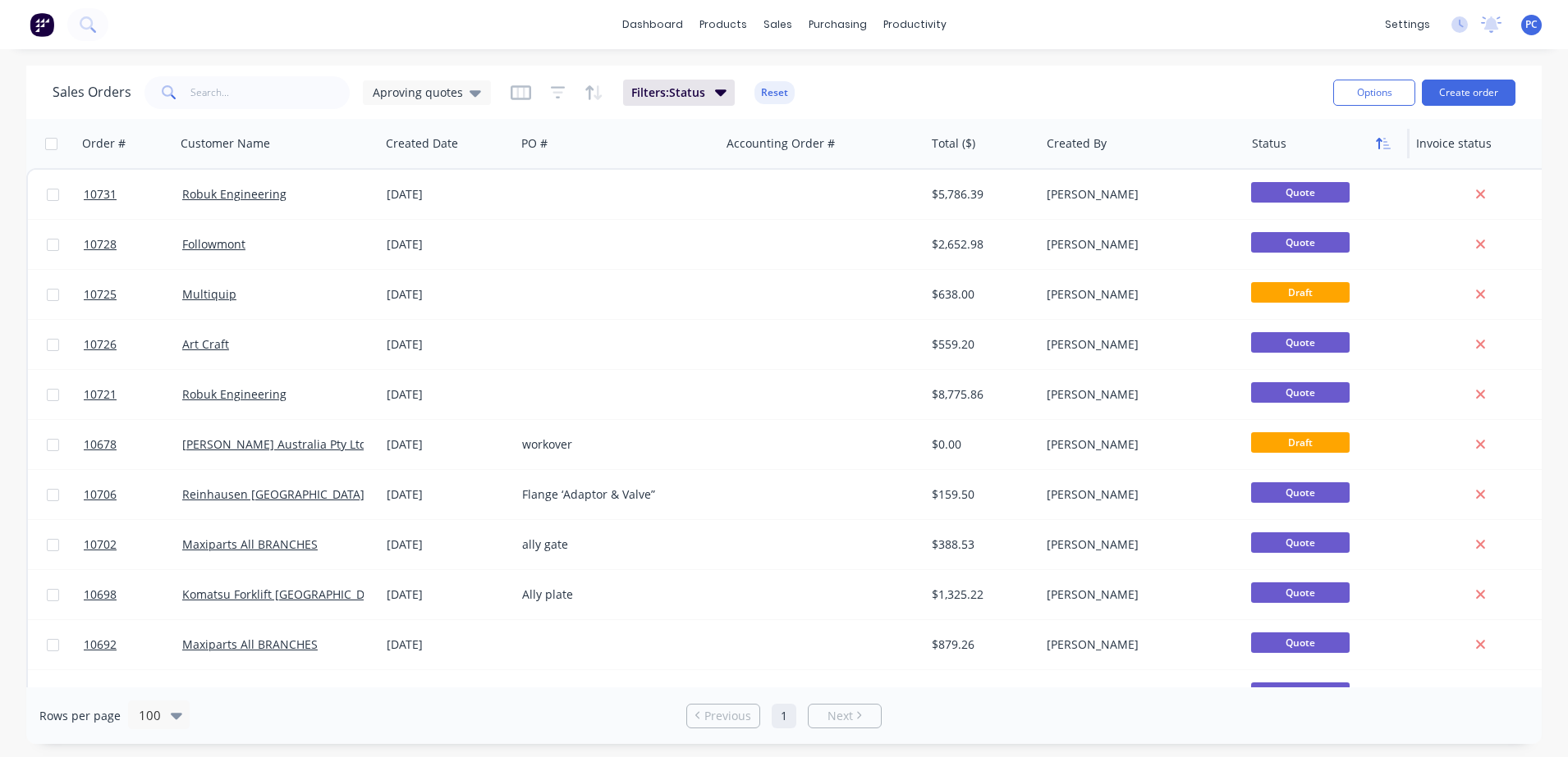
click at [1384, 143] on icon "button" at bounding box center [1383, 143] width 15 height 13
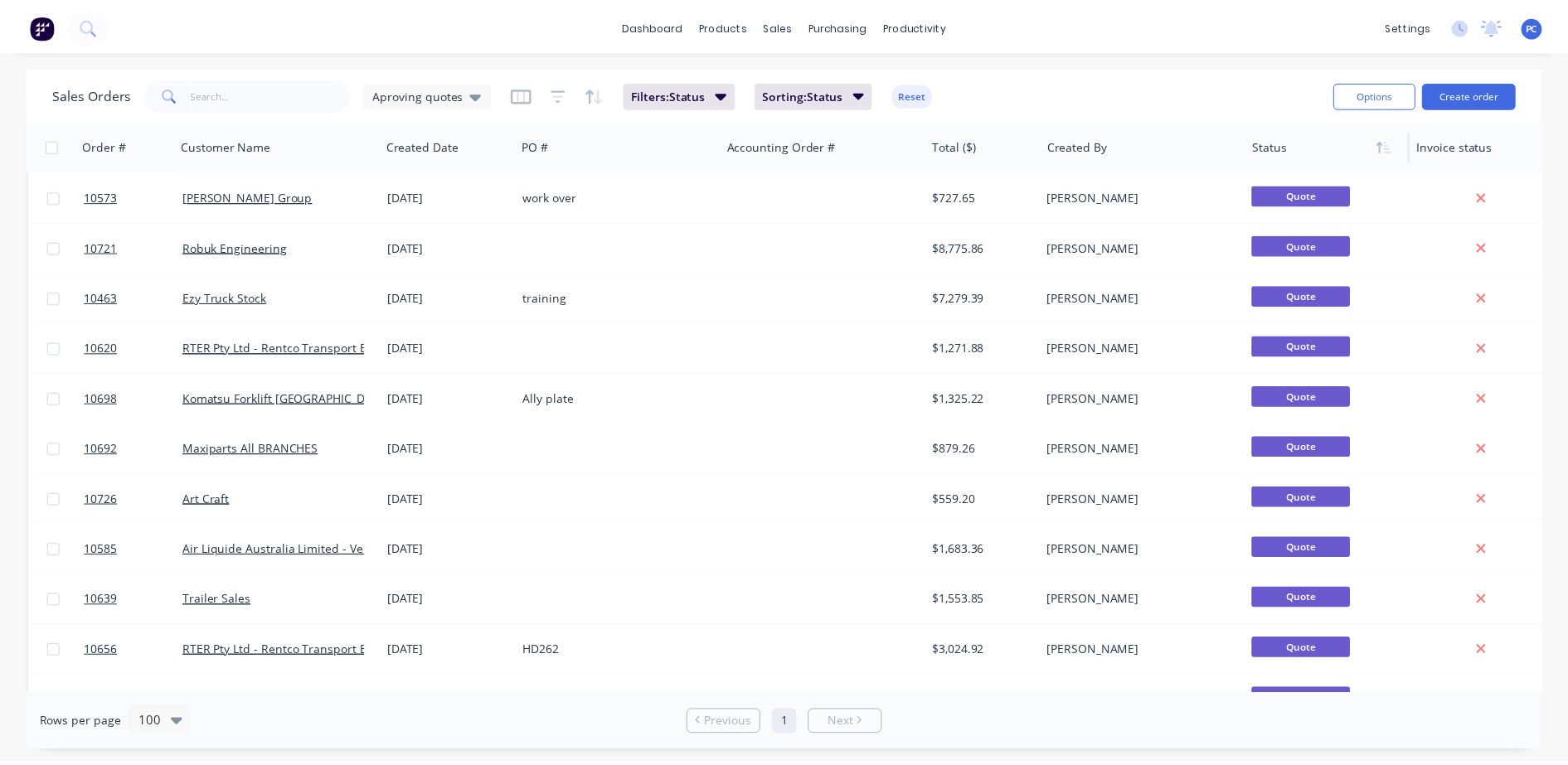
scroll to position [402, 0]
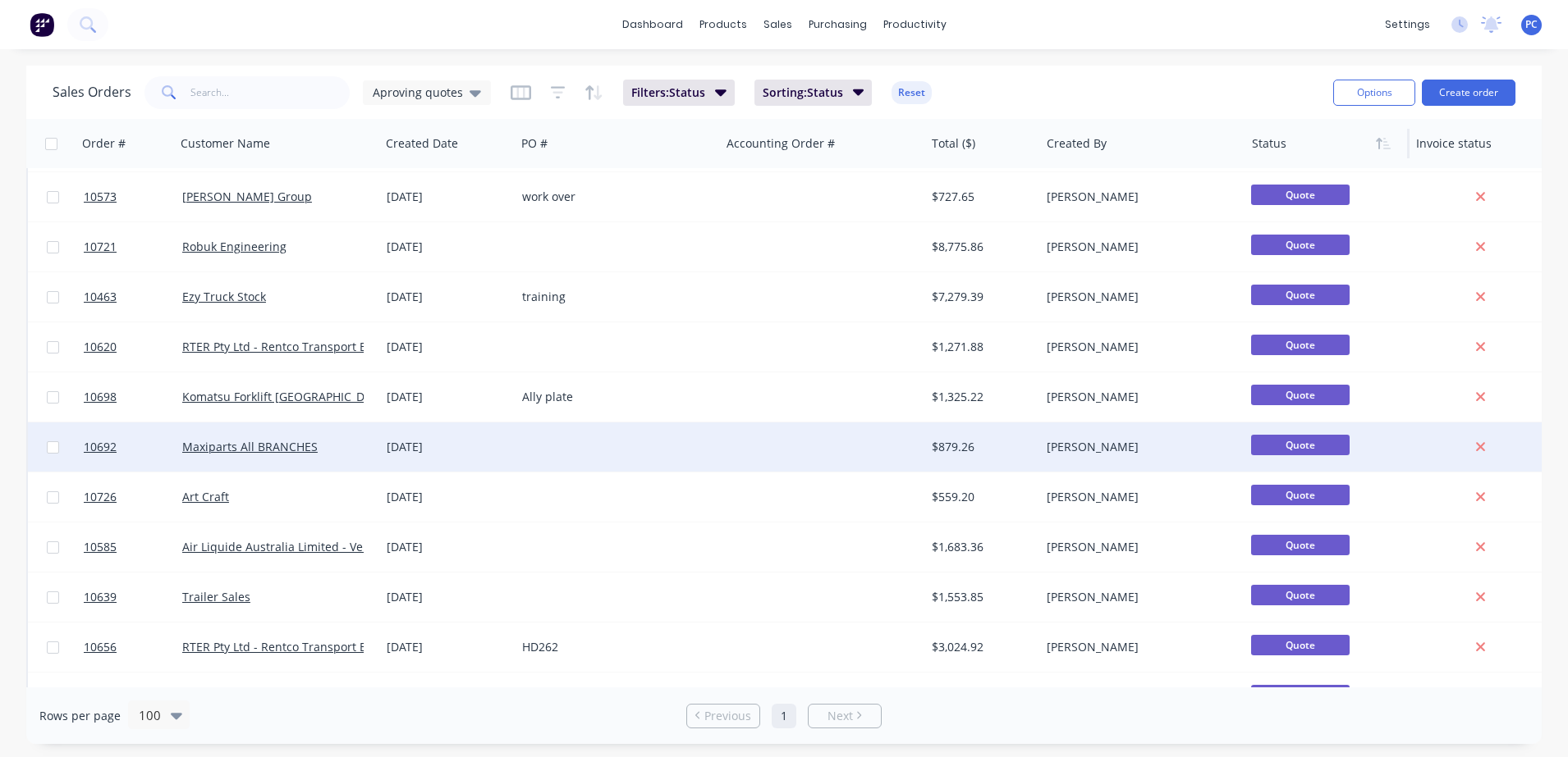
click at [357, 444] on div "Maxiparts All BRANCHES" at bounding box center [273, 447] width 182 height 16
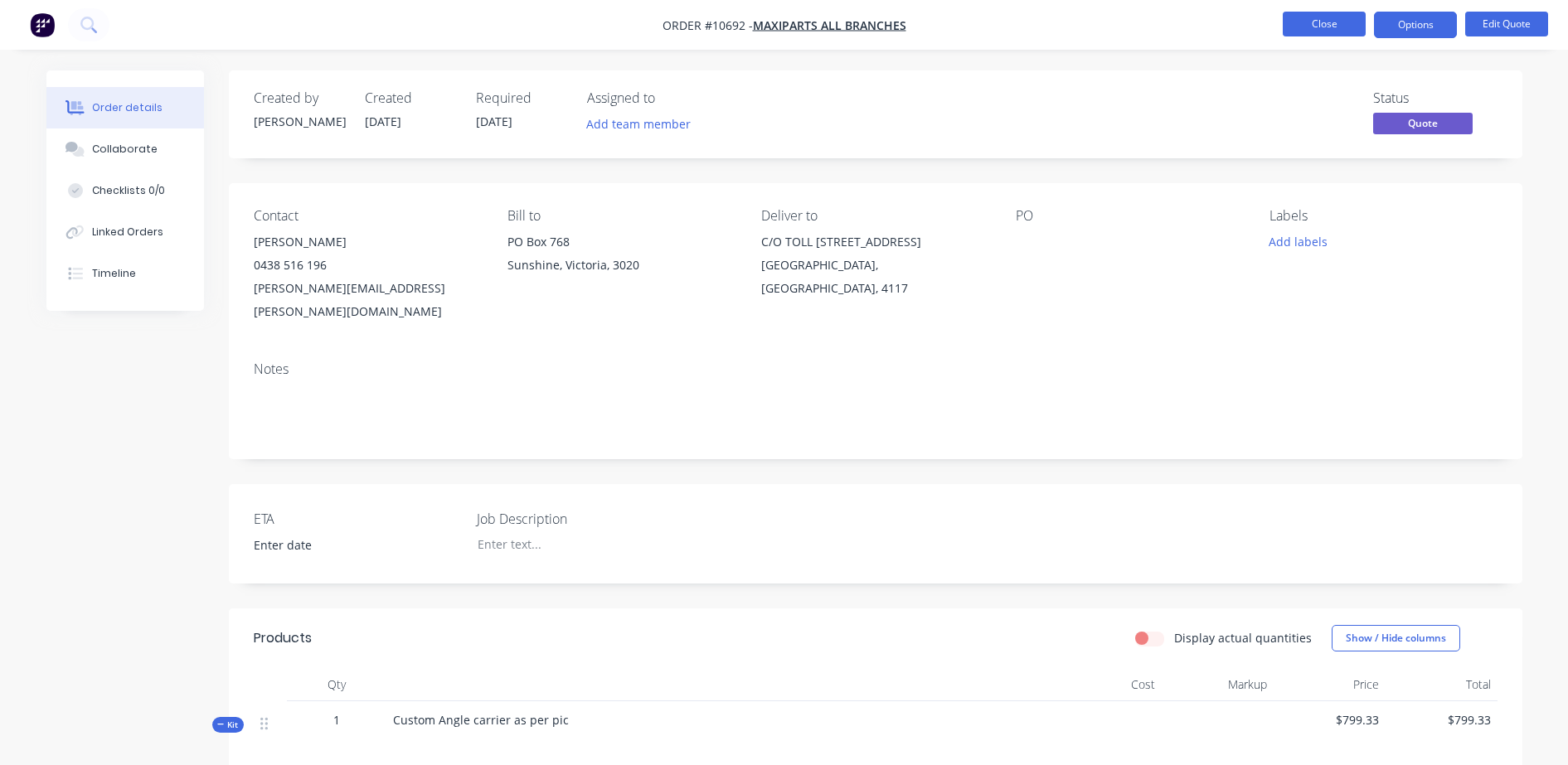
click at [1350, 30] on button "Close" at bounding box center [1324, 24] width 83 height 25
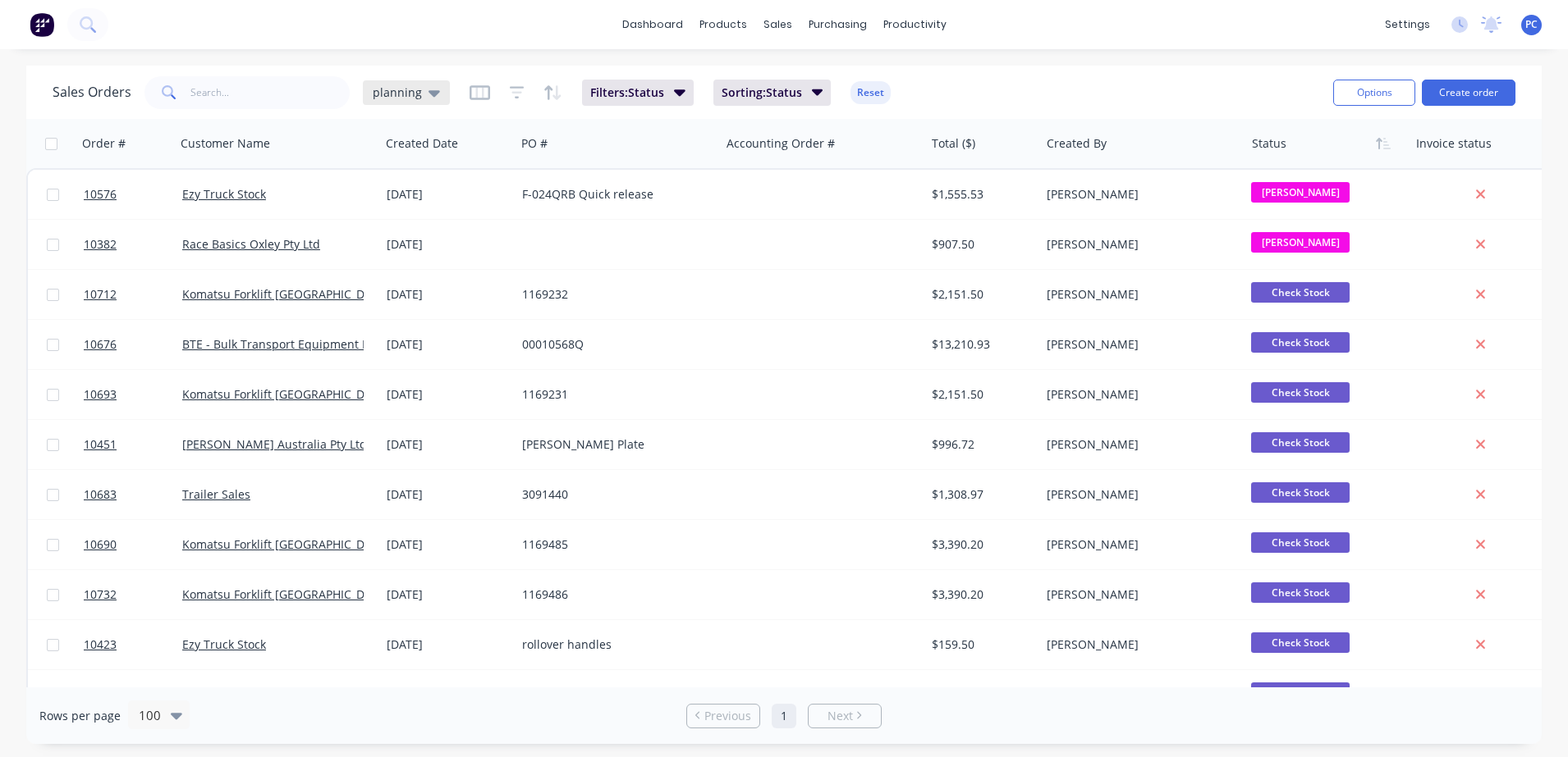
click at [385, 86] on span "planning" at bounding box center [397, 92] width 49 height 17
click at [421, 304] on button "Aproving quotes" at bounding box center [461, 298] width 187 height 19
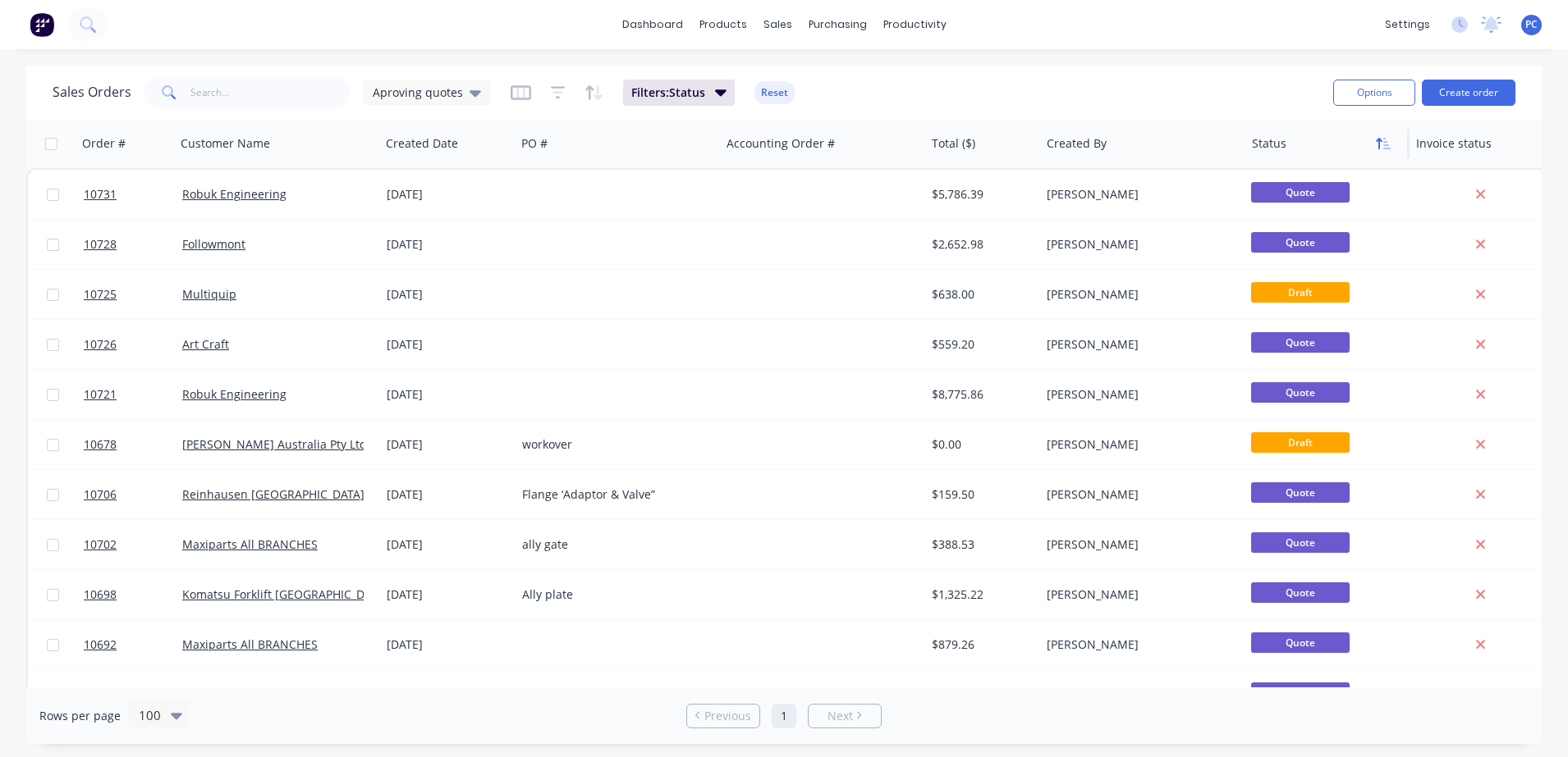
click at [1383, 146] on icon "button" at bounding box center [1383, 143] width 15 height 13
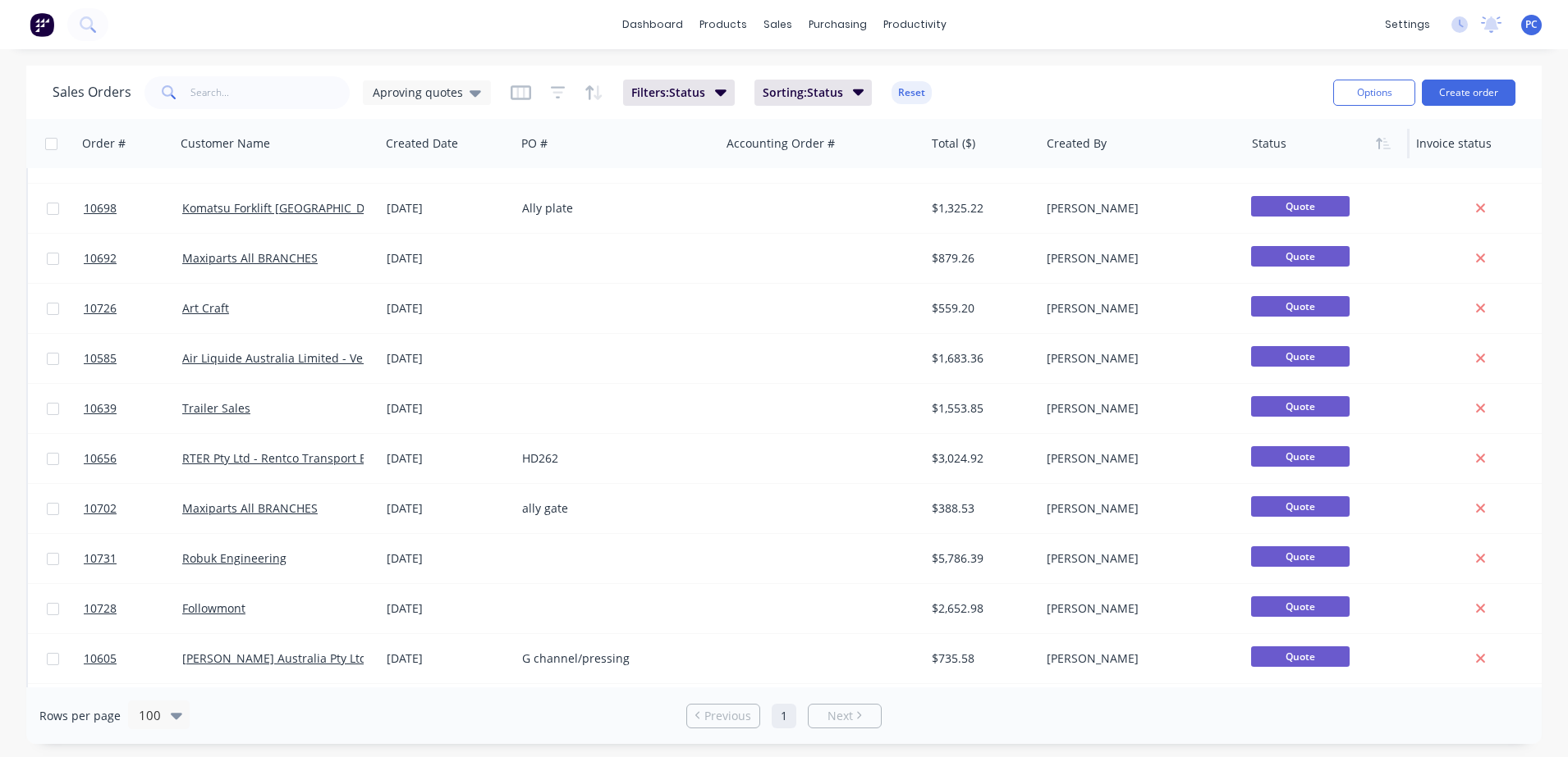
scroll to position [640, 0]
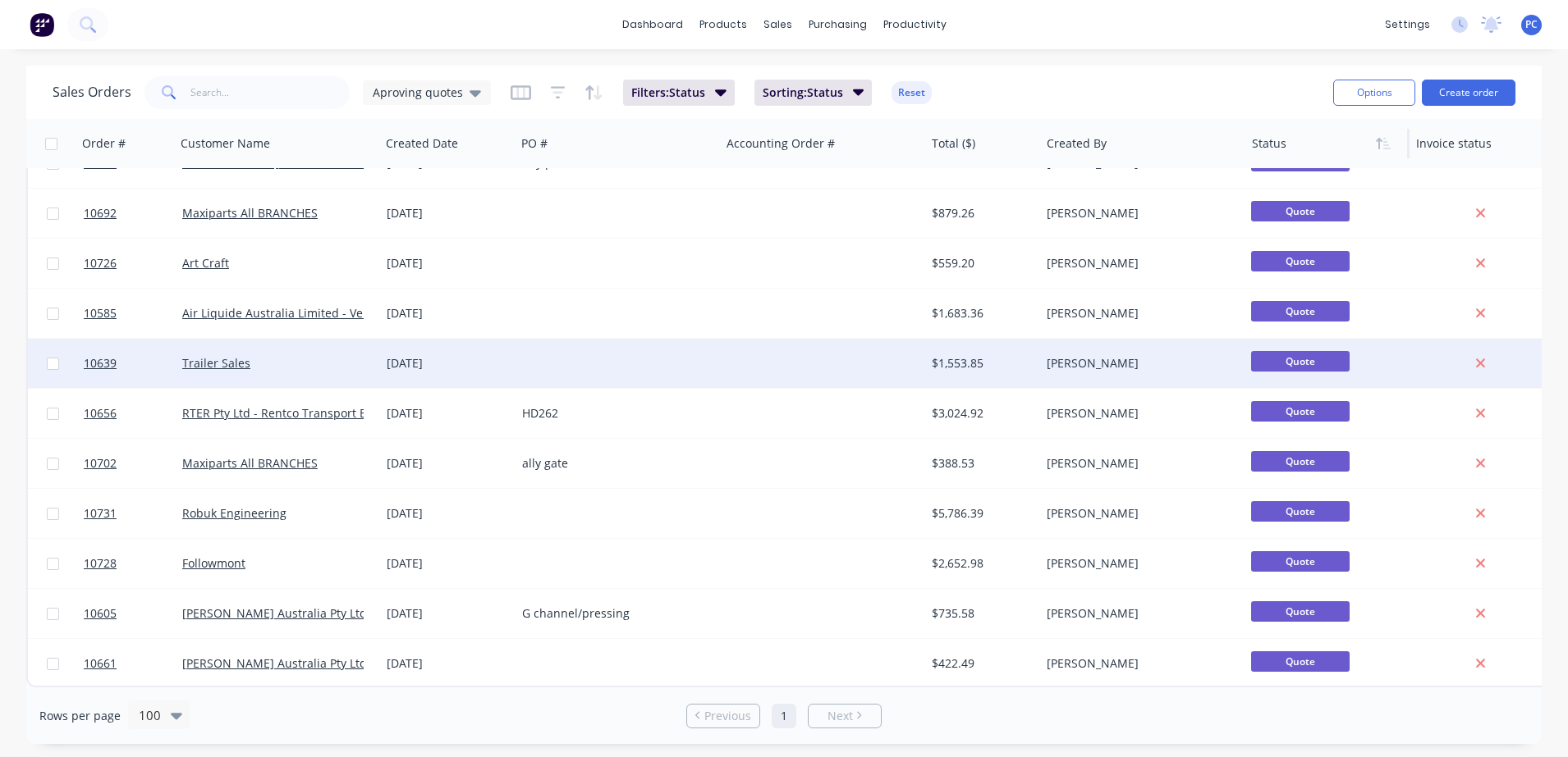
click at [298, 366] on div "Trailer Sales" at bounding box center [278, 363] width 205 height 49
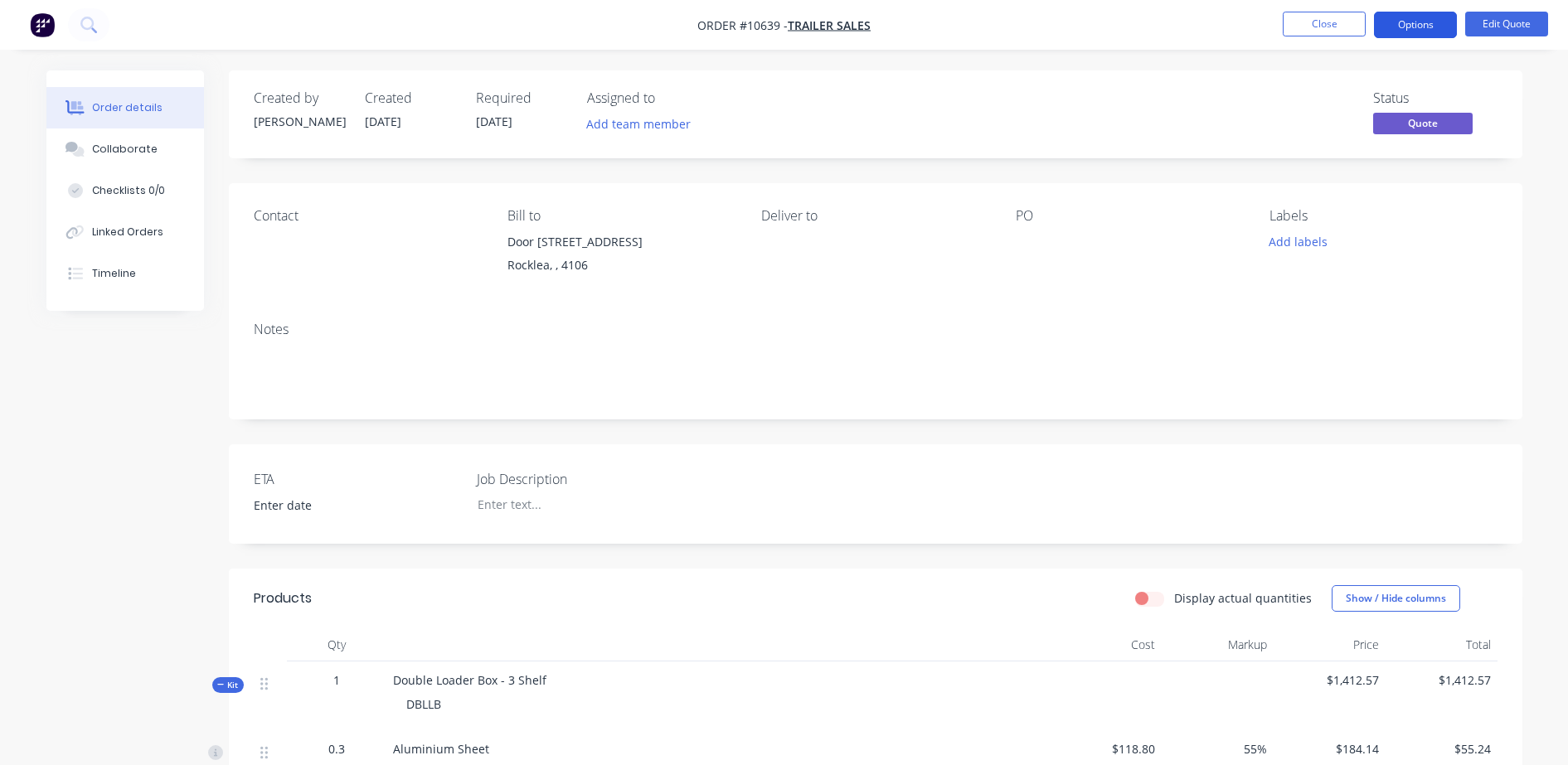
click at [1407, 25] on button "Options" at bounding box center [1416, 25] width 83 height 27
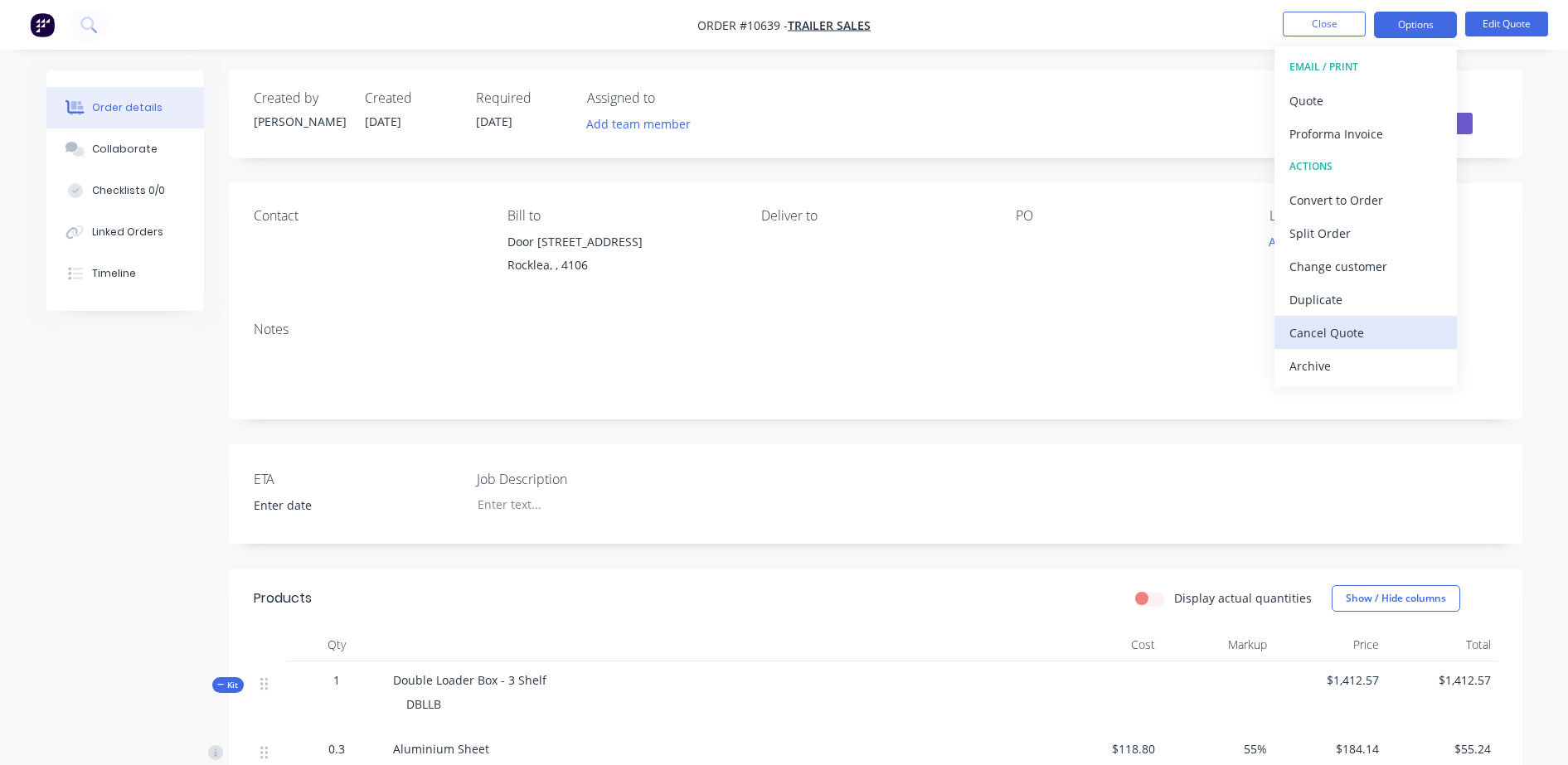
click at [1307, 327] on div "Cancel Quote" at bounding box center [1367, 333] width 153 height 24
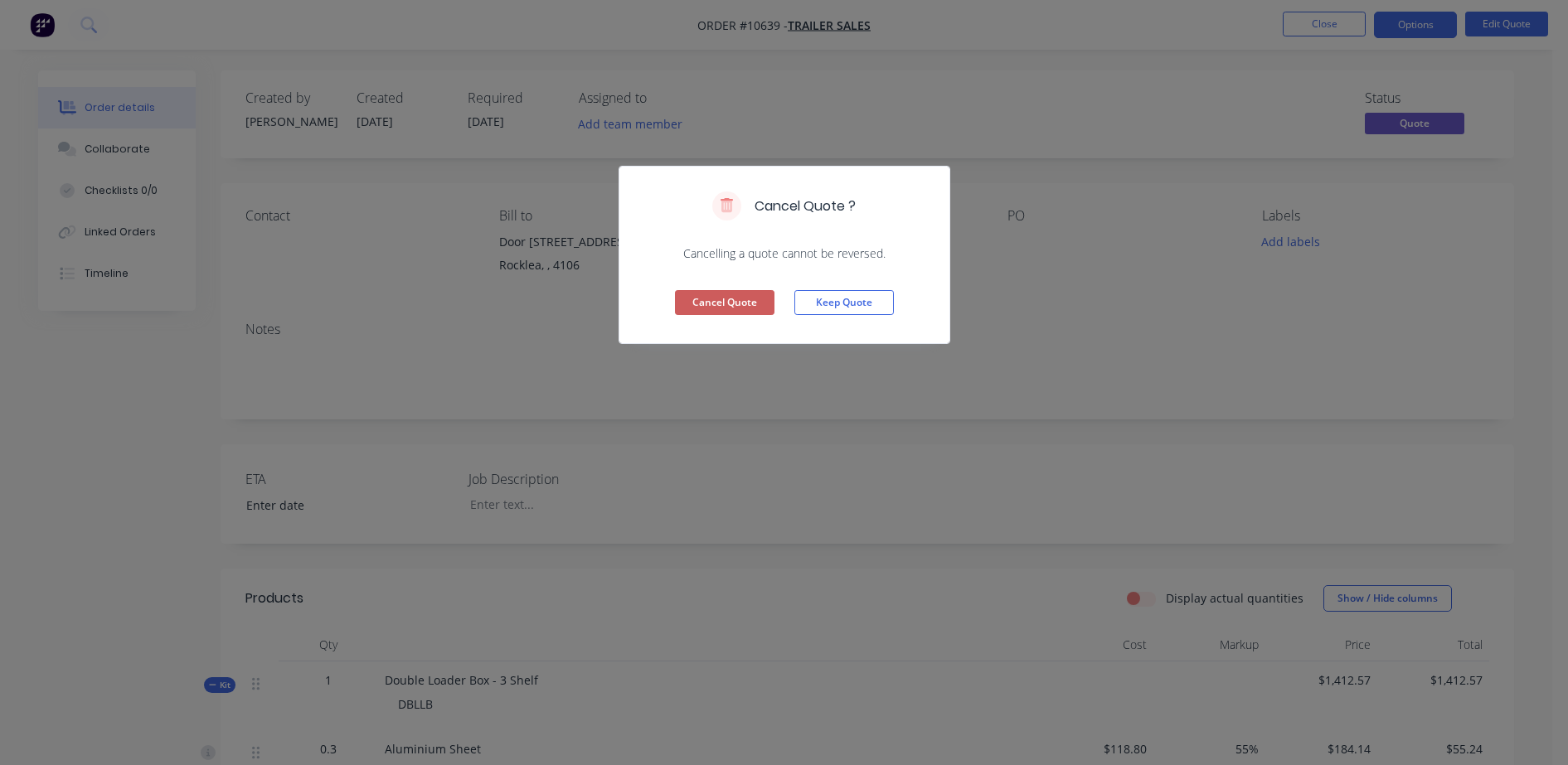
click at [708, 296] on button "Cancel Quote" at bounding box center [725, 303] width 100 height 25
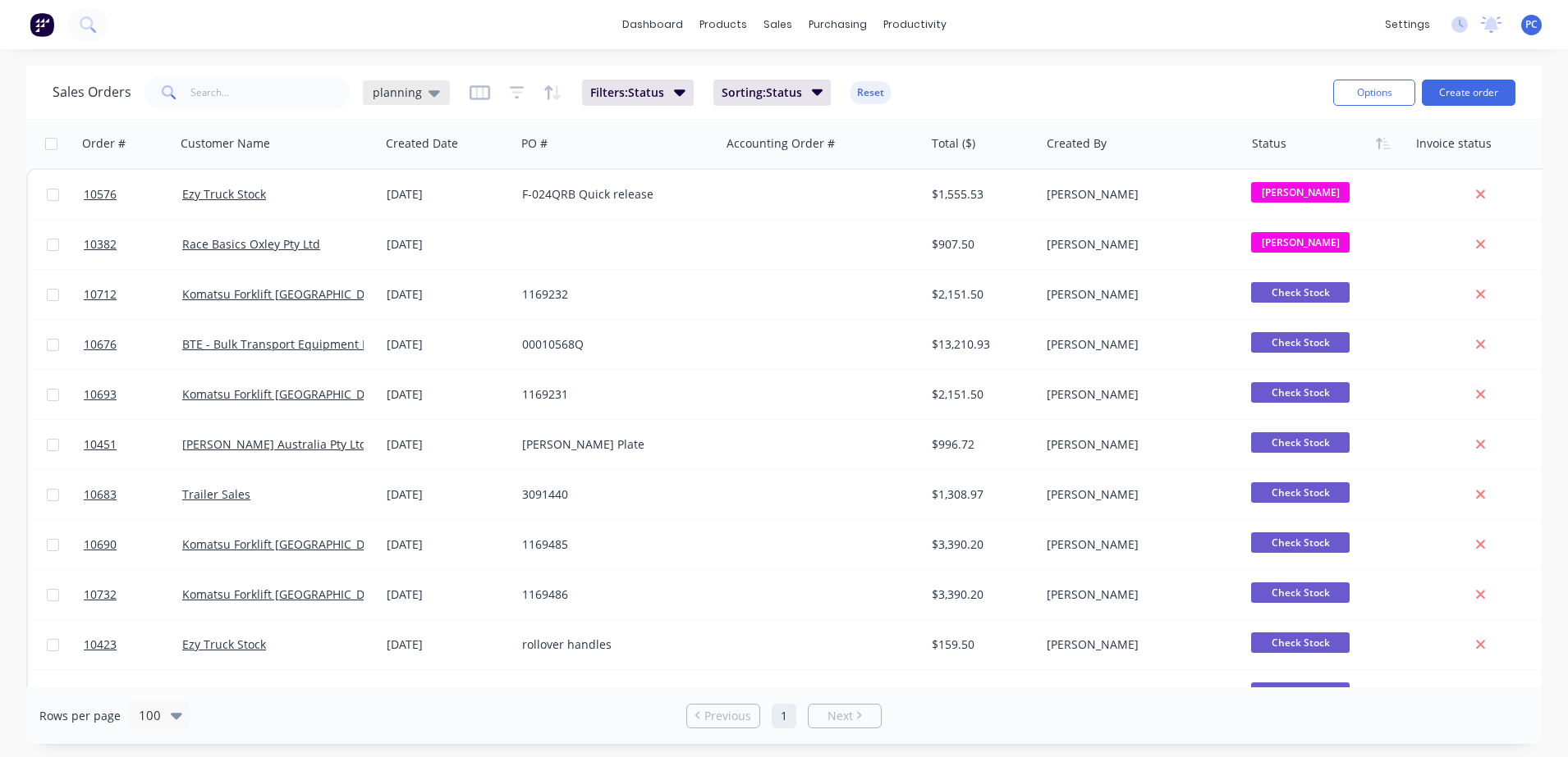
click at [429, 95] on icon at bounding box center [434, 93] width 12 height 6
click at [429, 295] on button "Aproving quotes" at bounding box center [461, 298] width 187 height 19
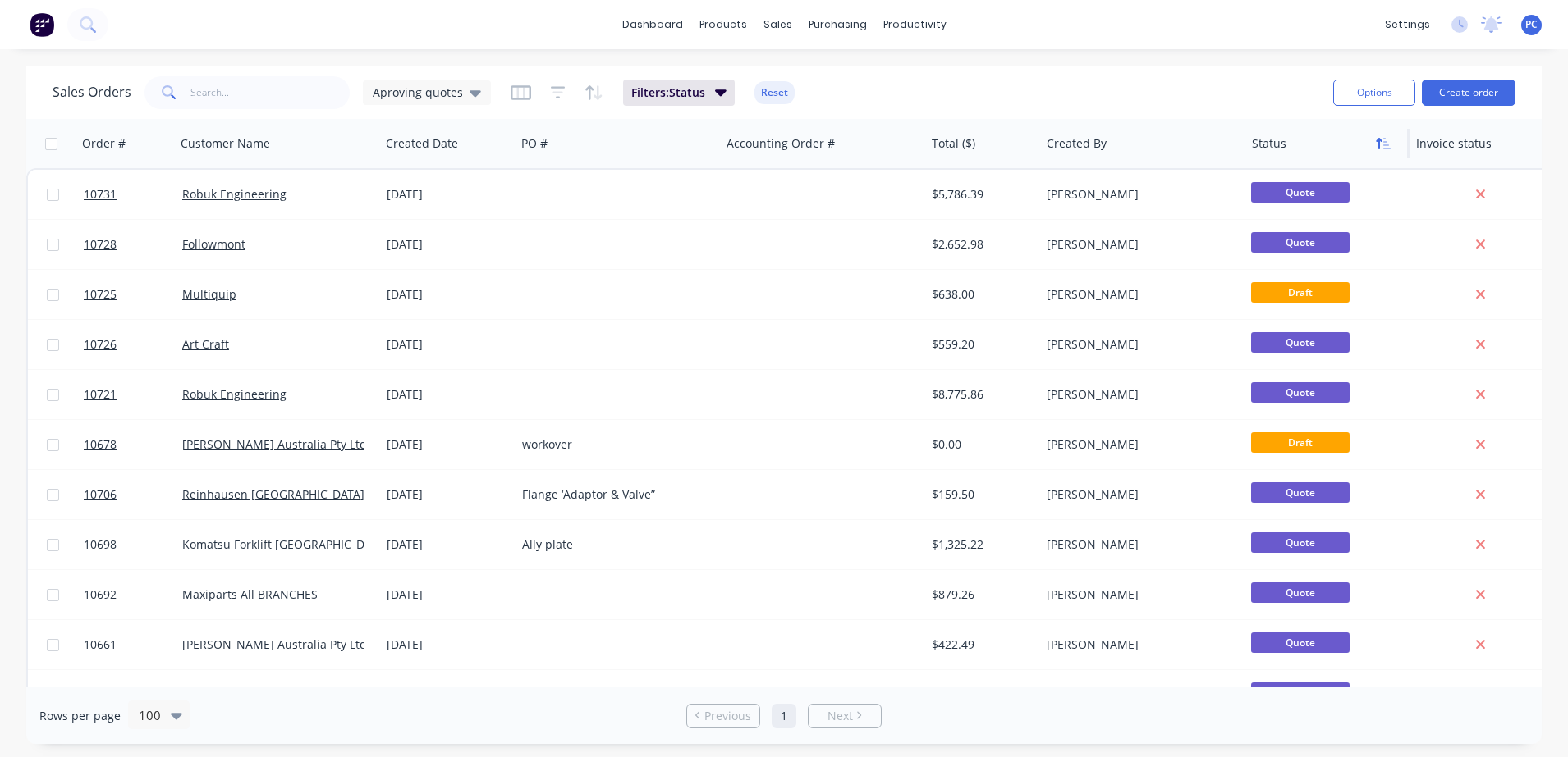
click at [1380, 143] on icon "button" at bounding box center [1383, 143] width 15 height 13
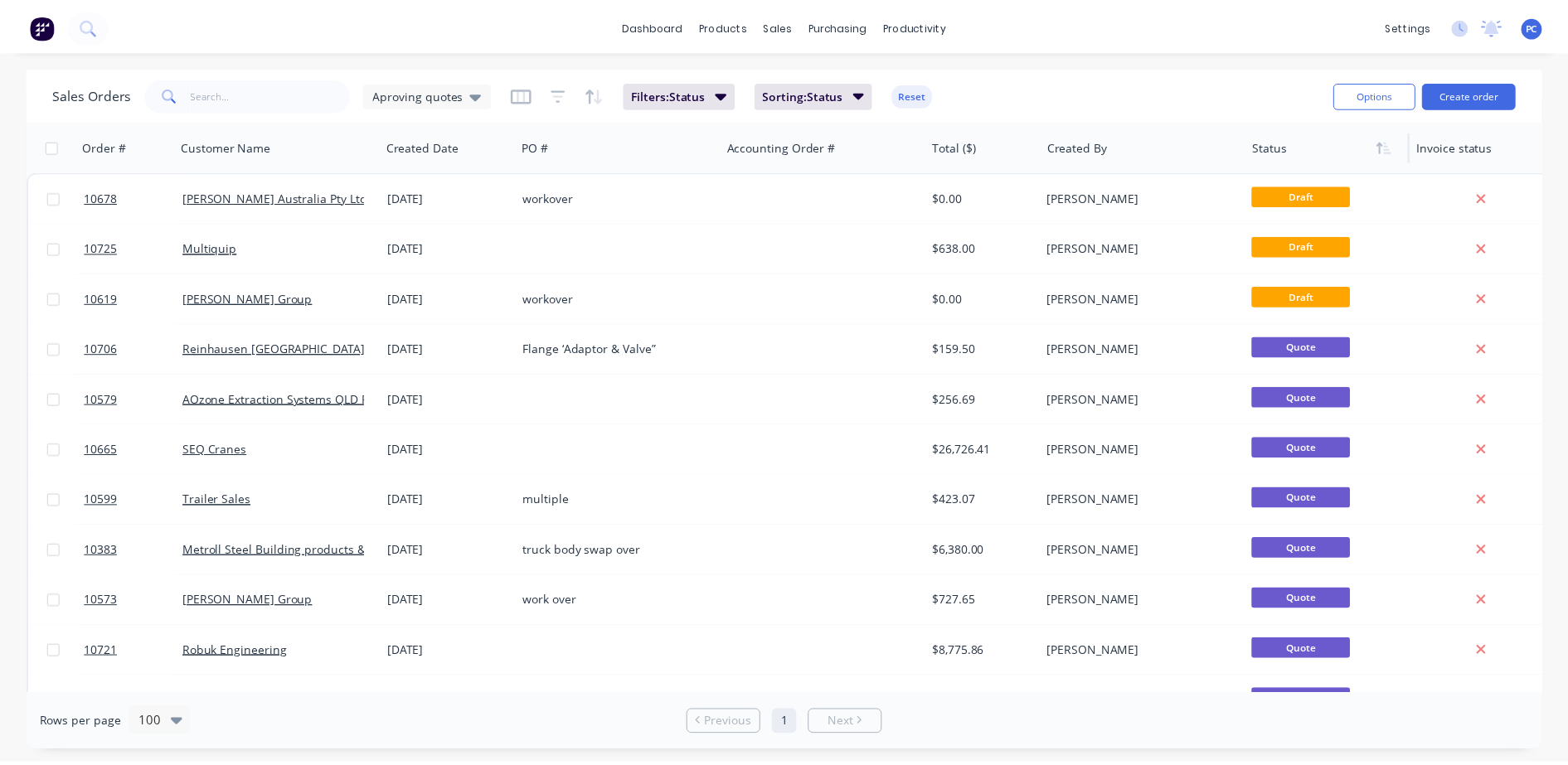
scroll to position [546, 0]
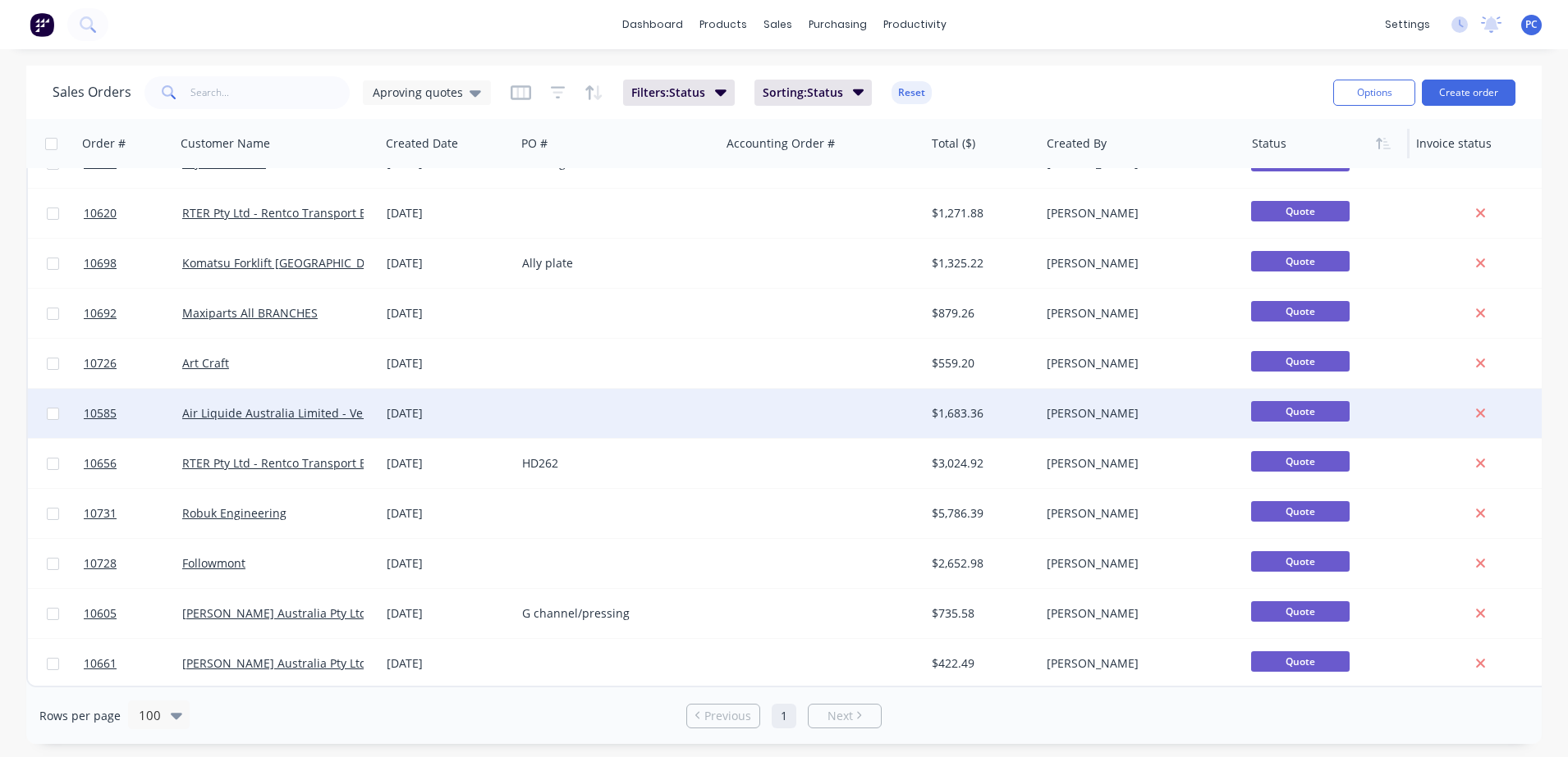
click at [474, 406] on div "[DATE]" at bounding box center [448, 414] width 122 height 16
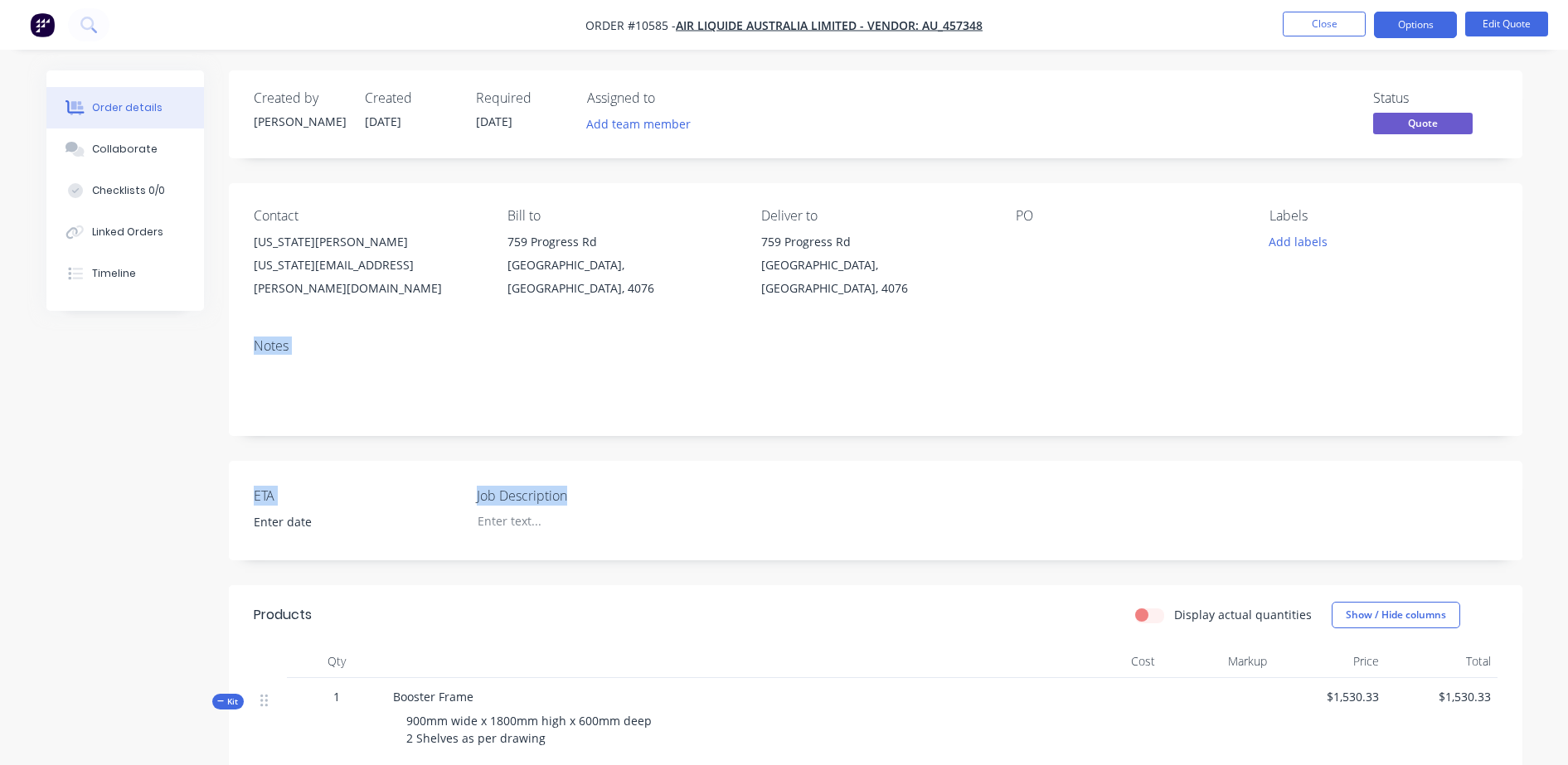
drag, startPoint x: 1564, startPoint y: 204, endPoint x: 1525, endPoint y: 412, distance: 211.6
click at [1525, 412] on div "Order details Collaborate Checklists 0/0 Linked Orders Timeline Order details C…" at bounding box center [784, 763] width 1568 height 1527
click at [1353, 31] on button "Close" at bounding box center [1324, 24] width 83 height 25
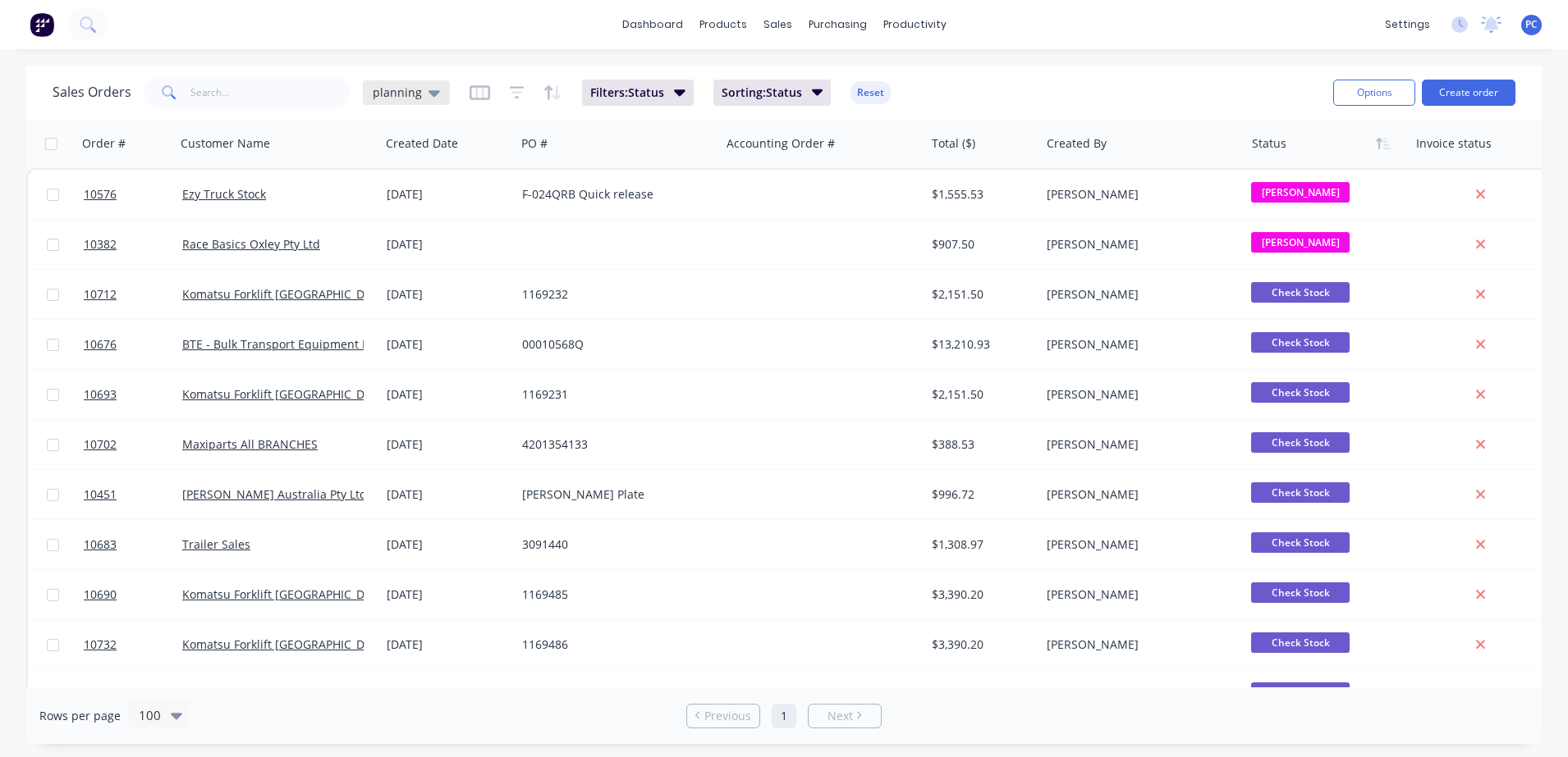
click at [416, 88] on span "planning" at bounding box center [397, 92] width 49 height 17
click at [399, 301] on button "Aproving quotes" at bounding box center [461, 298] width 187 height 19
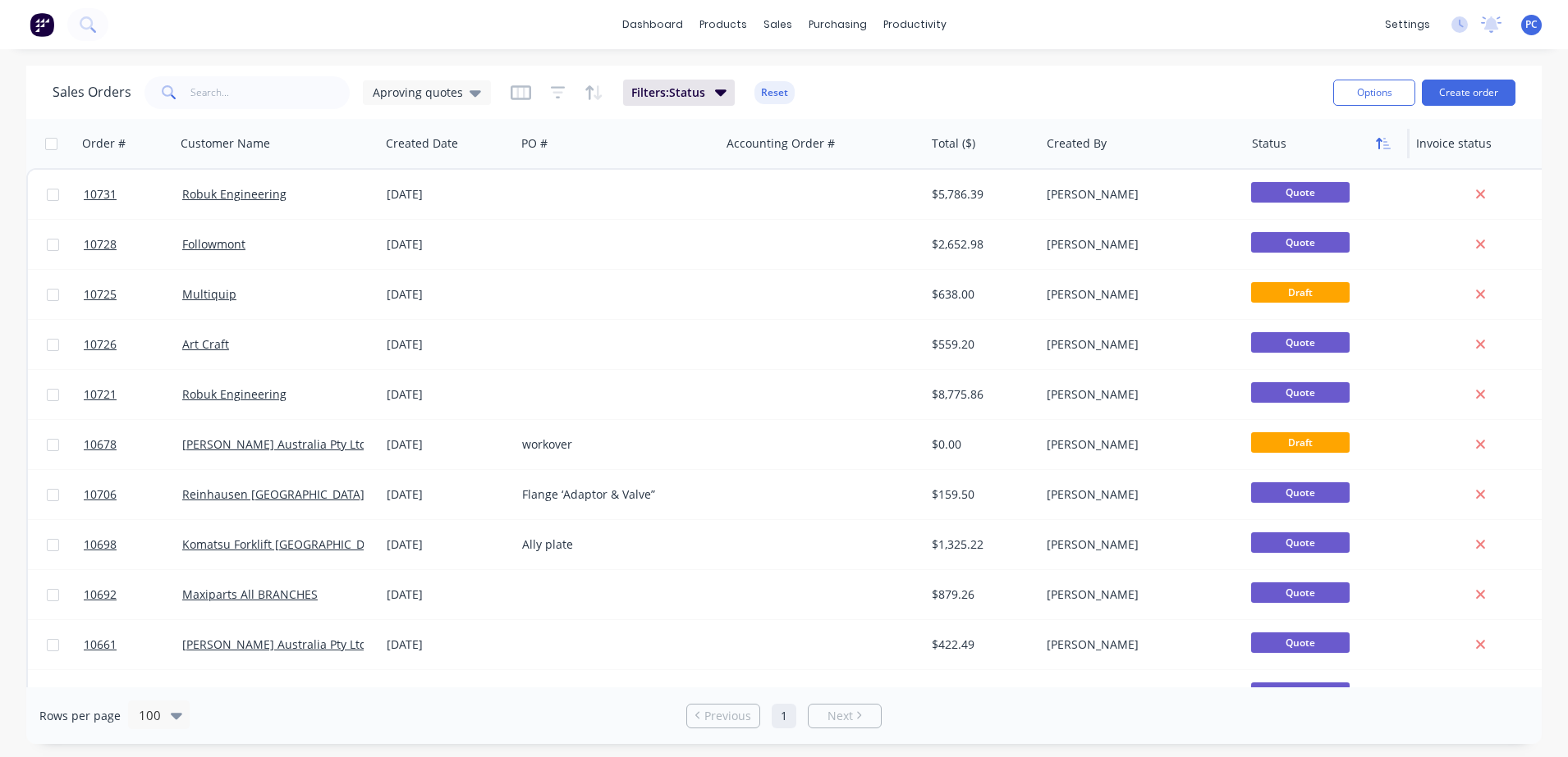
click at [1378, 141] on icon "button" at bounding box center [1378, 143] width 5 height 12
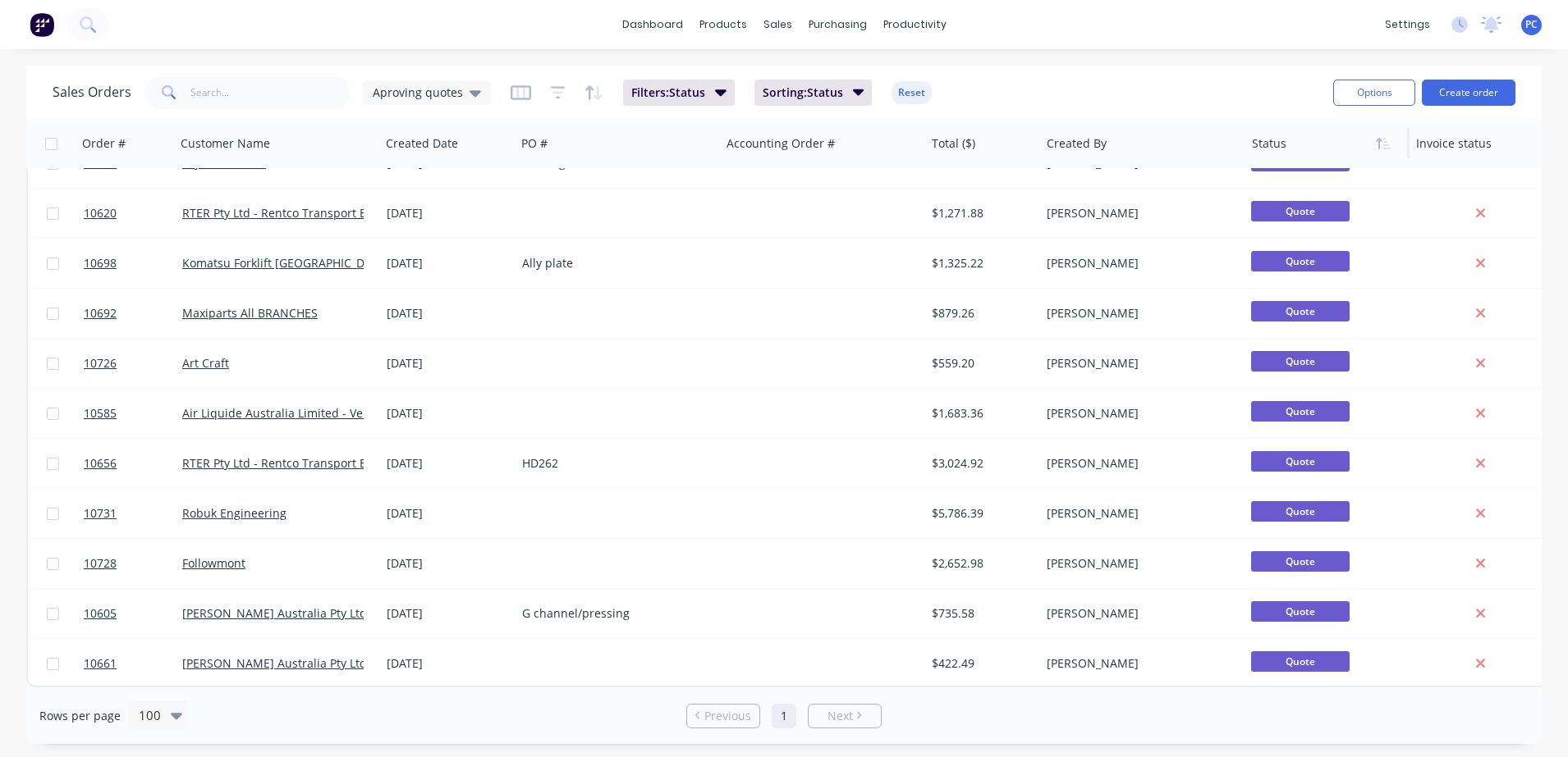
scroll to position [540, 0]
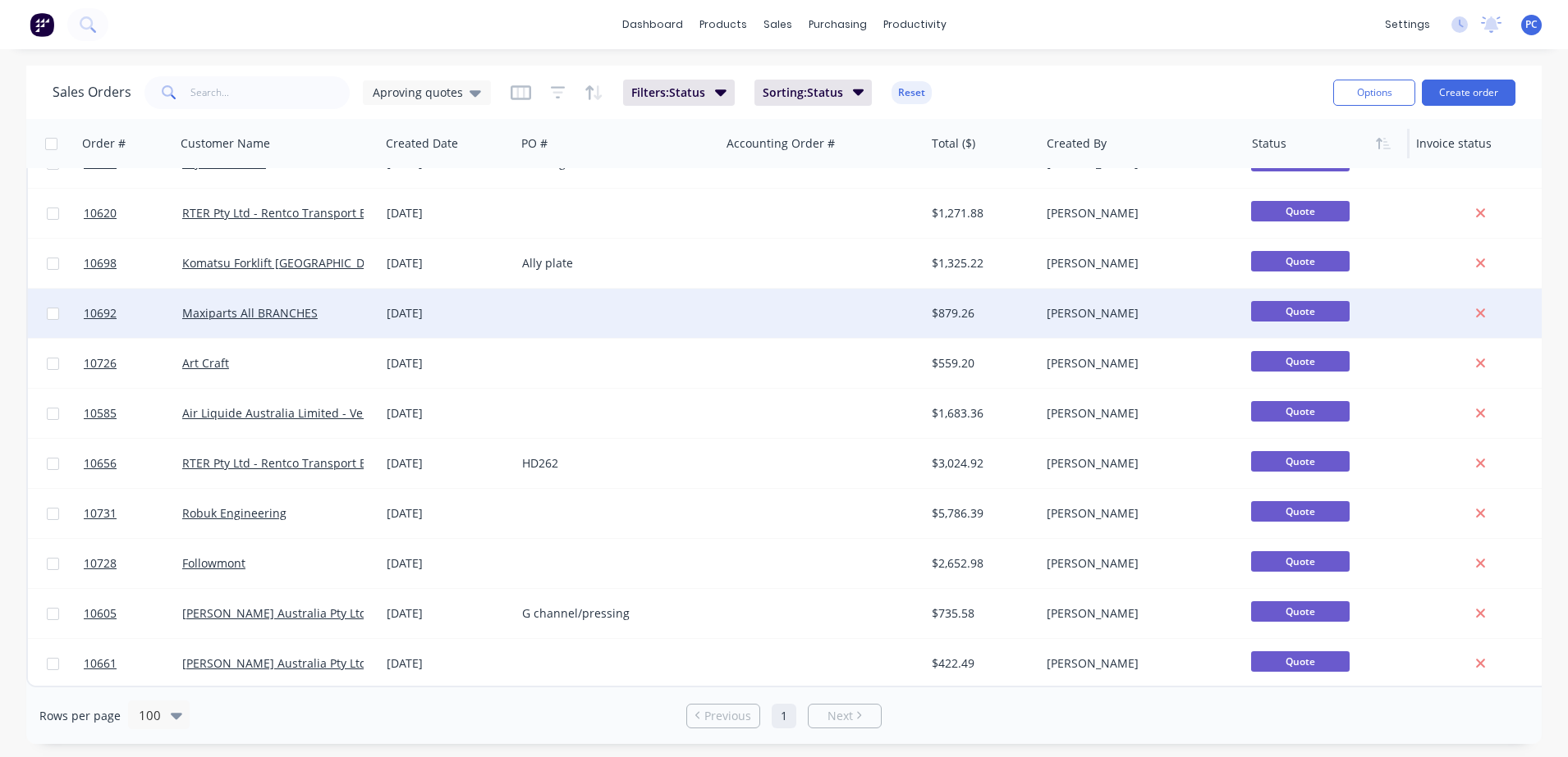
click at [556, 298] on div at bounding box center [618, 313] width 205 height 49
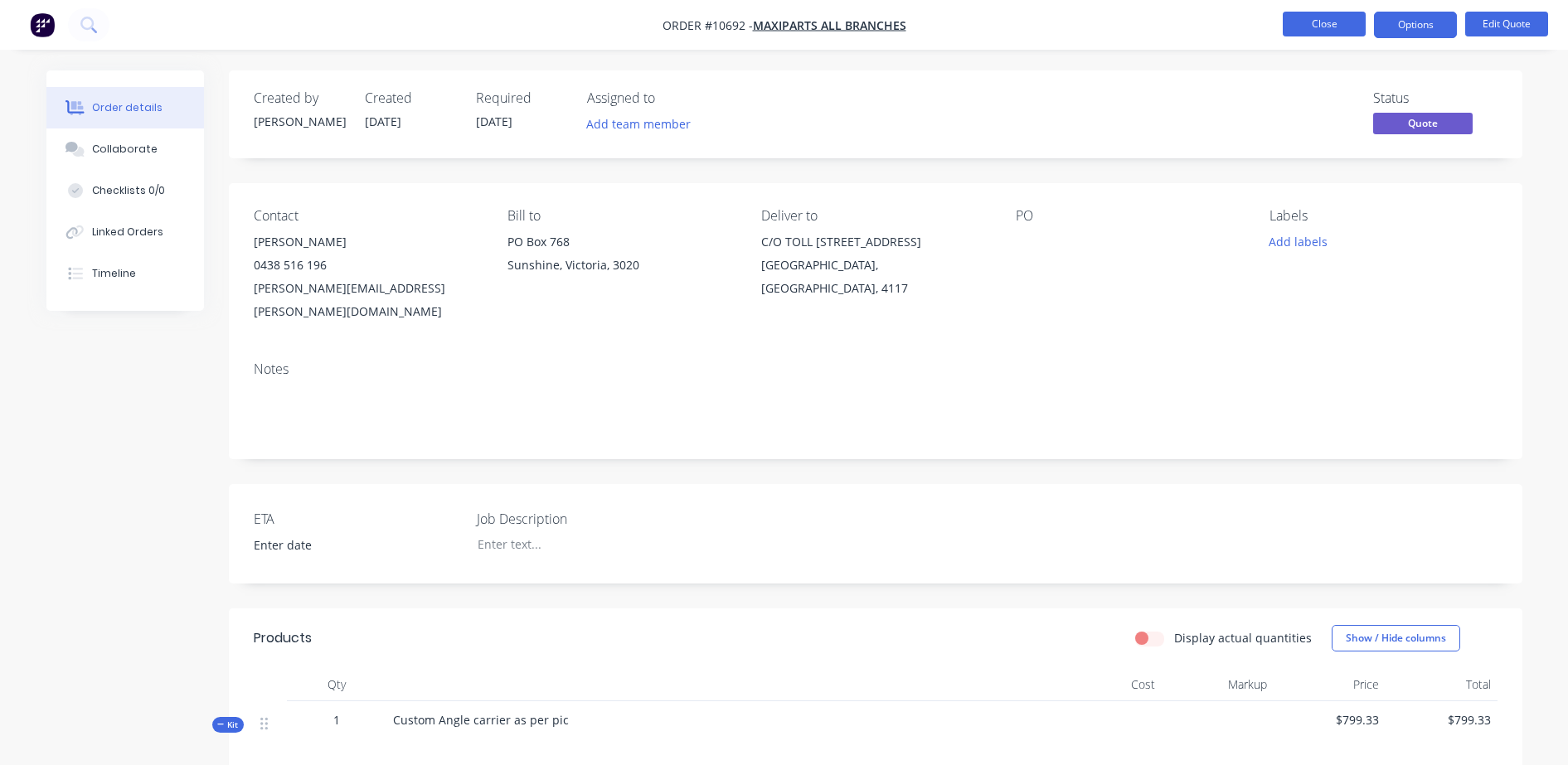
click at [1316, 31] on button "Close" at bounding box center [1324, 24] width 83 height 25
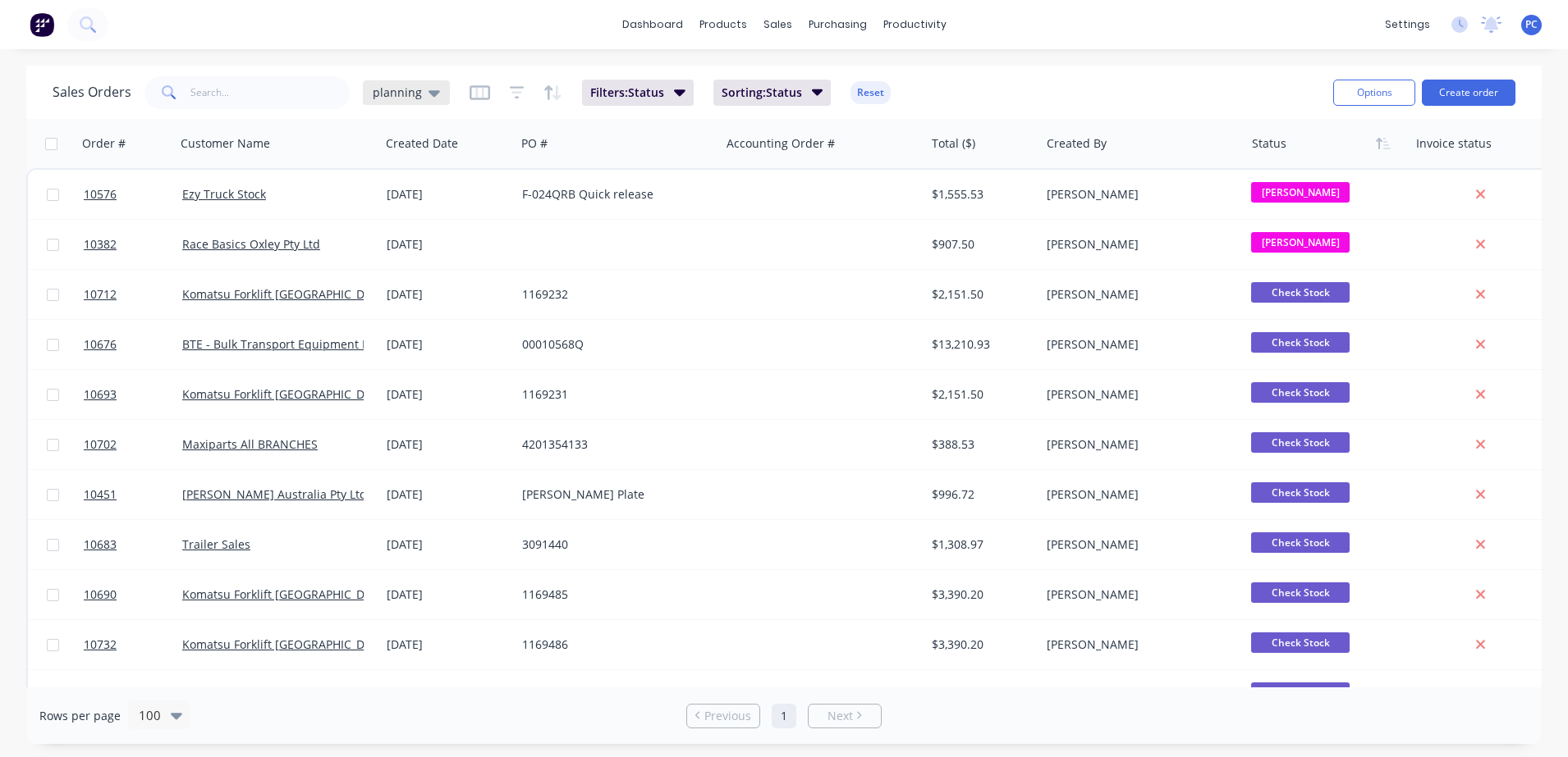
click at [409, 85] on span "planning" at bounding box center [397, 92] width 49 height 17
click at [410, 291] on button "Aproving quotes" at bounding box center [461, 298] width 187 height 19
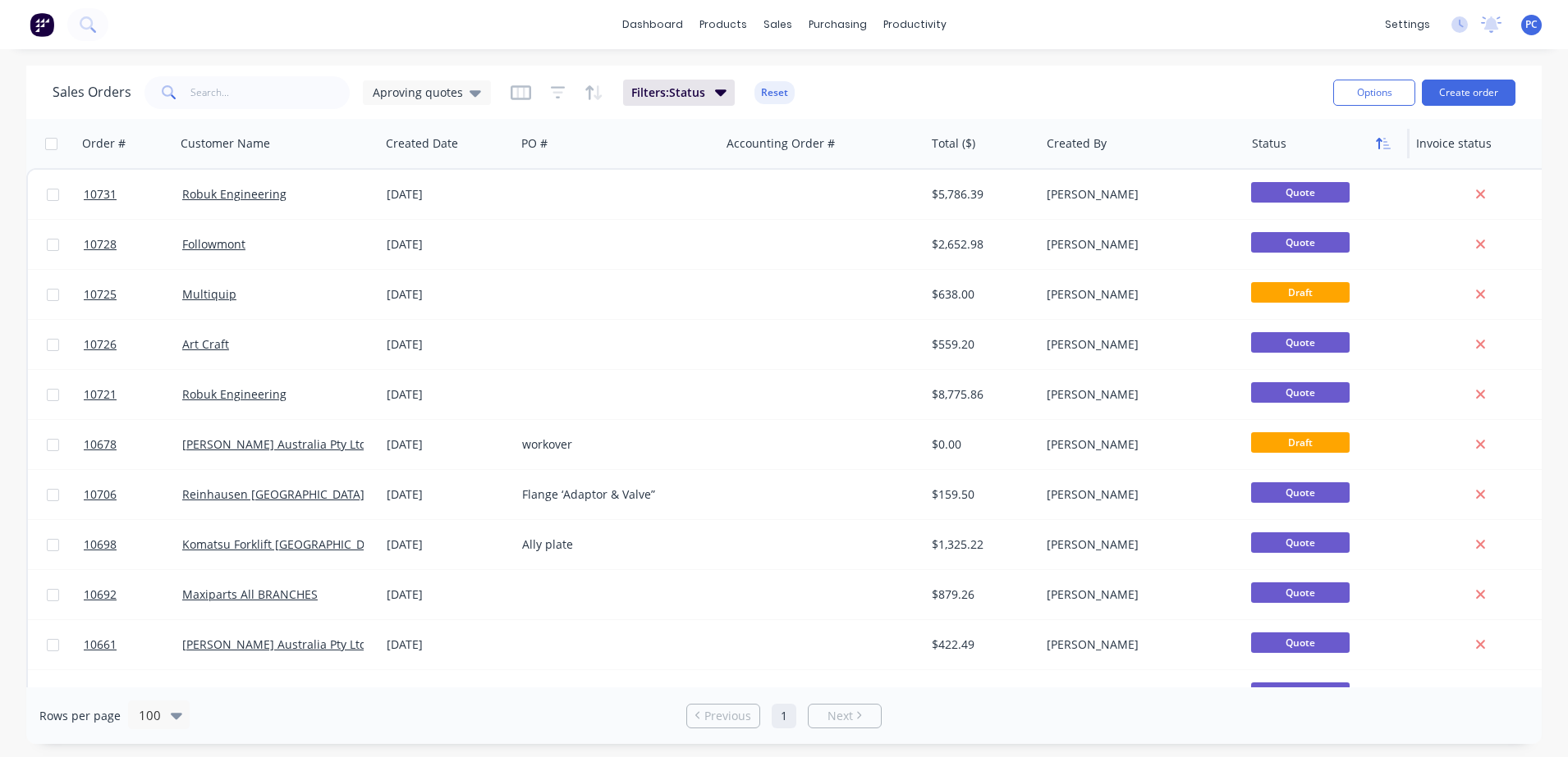
click at [1388, 142] on icon "button" at bounding box center [1383, 143] width 15 height 13
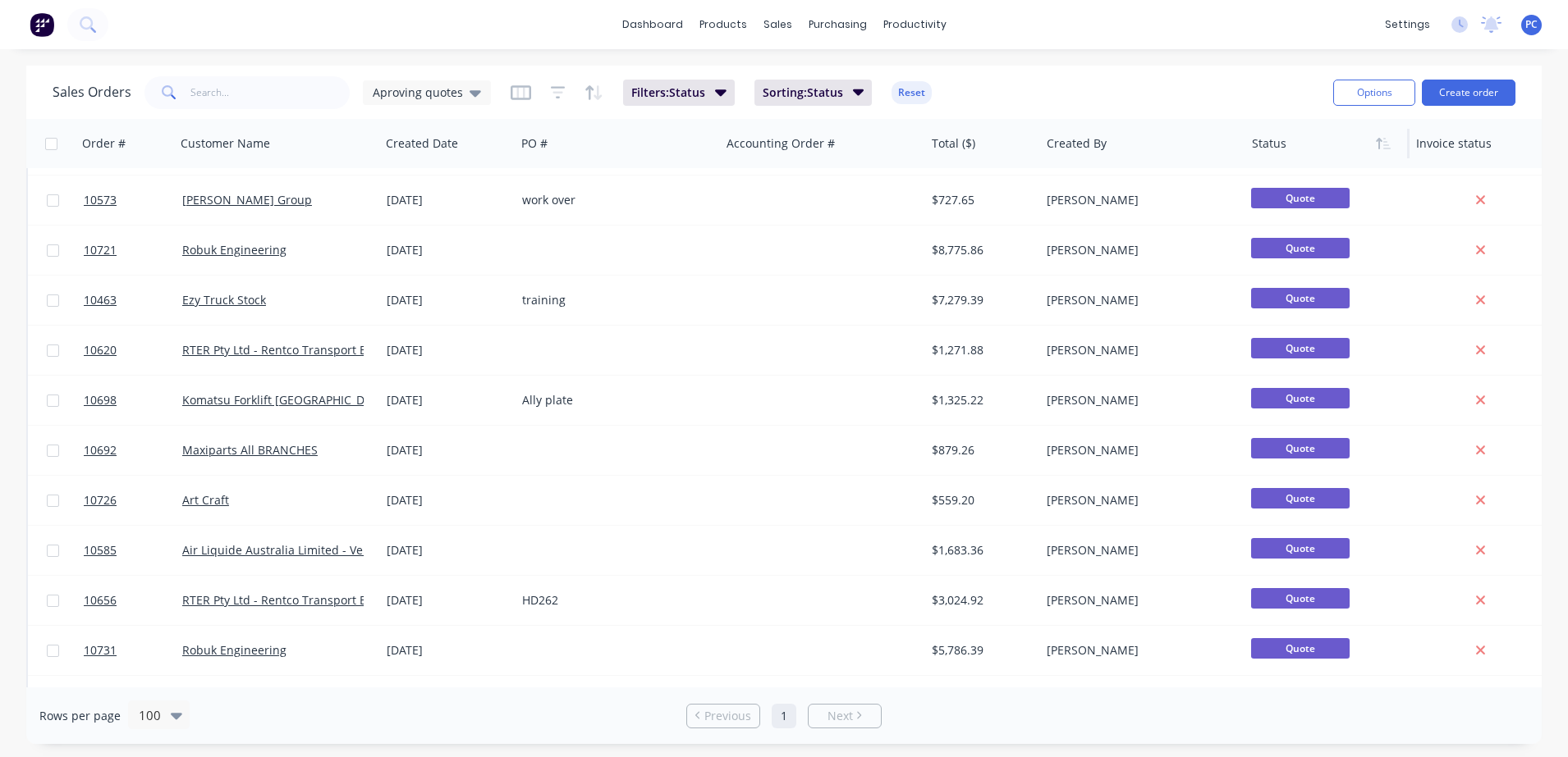
scroll to position [540, 0]
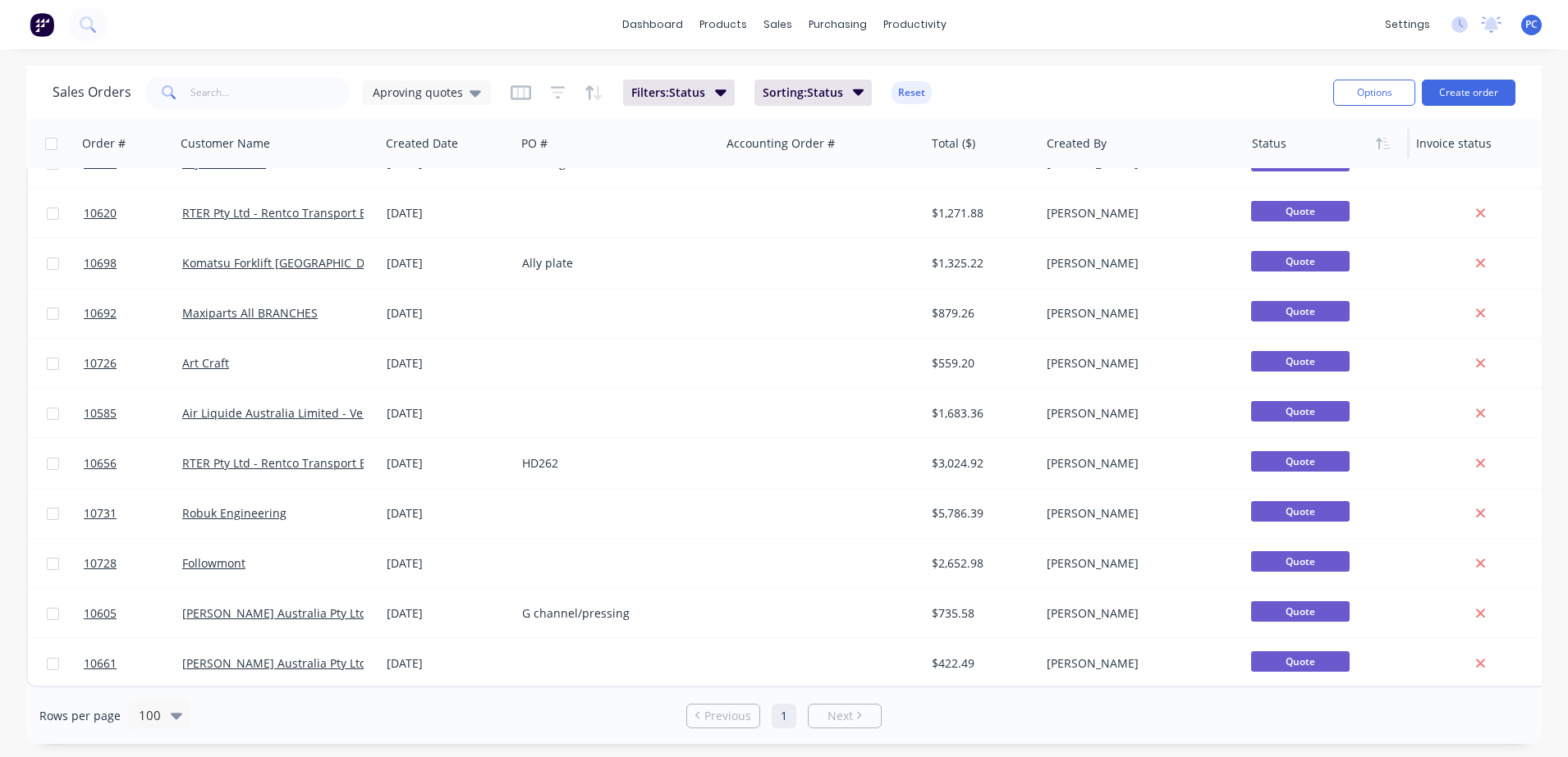
drag, startPoint x: 1542, startPoint y: 449, endPoint x: 1546, endPoint y: 439, distance: 10.8
click at [1546, 439] on div "Sales Orders Aproving quotes Filters: Status Sorting: Status Reset Options Crea…" at bounding box center [784, 405] width 1568 height 679
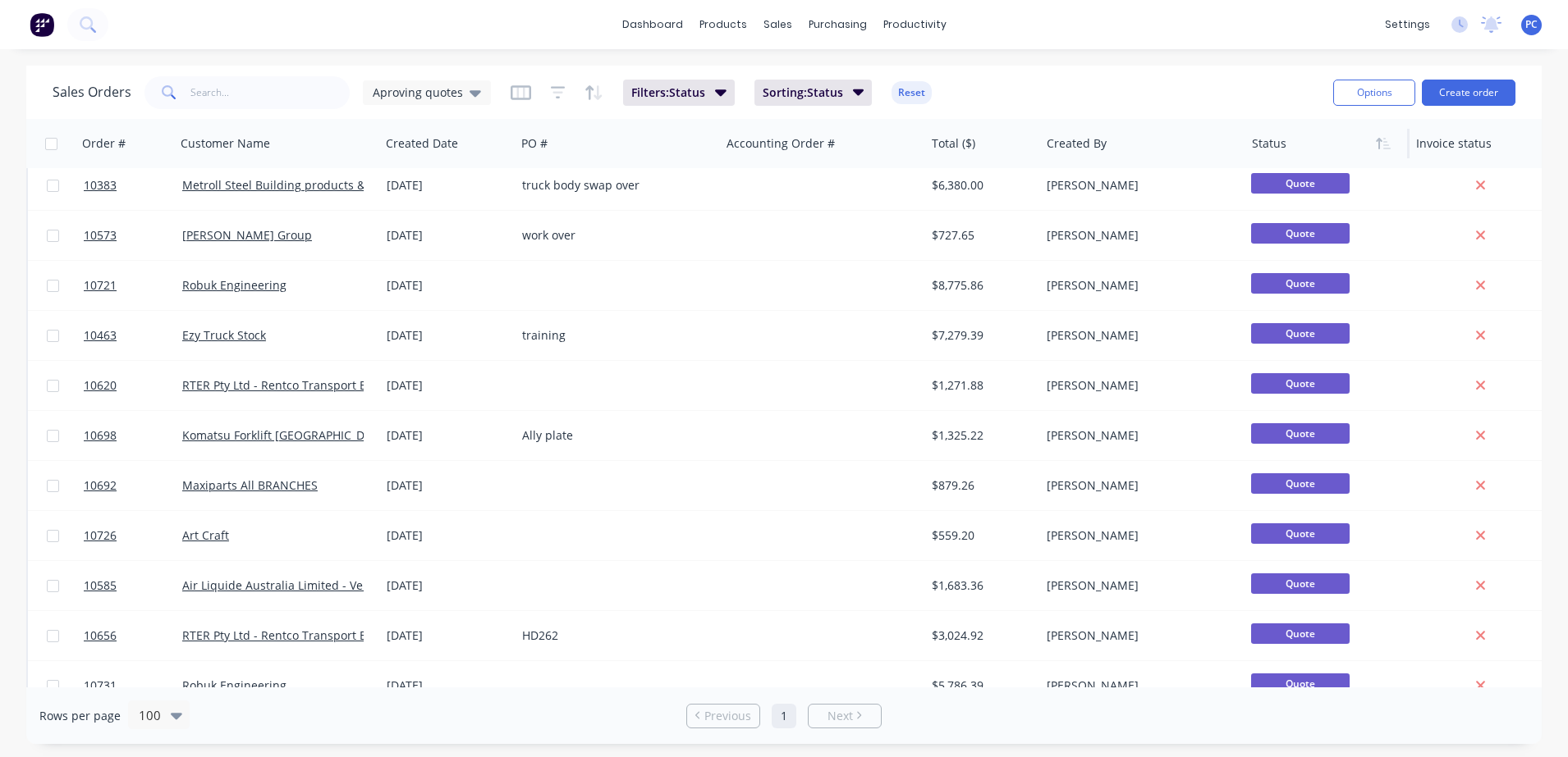
scroll to position [356, 0]
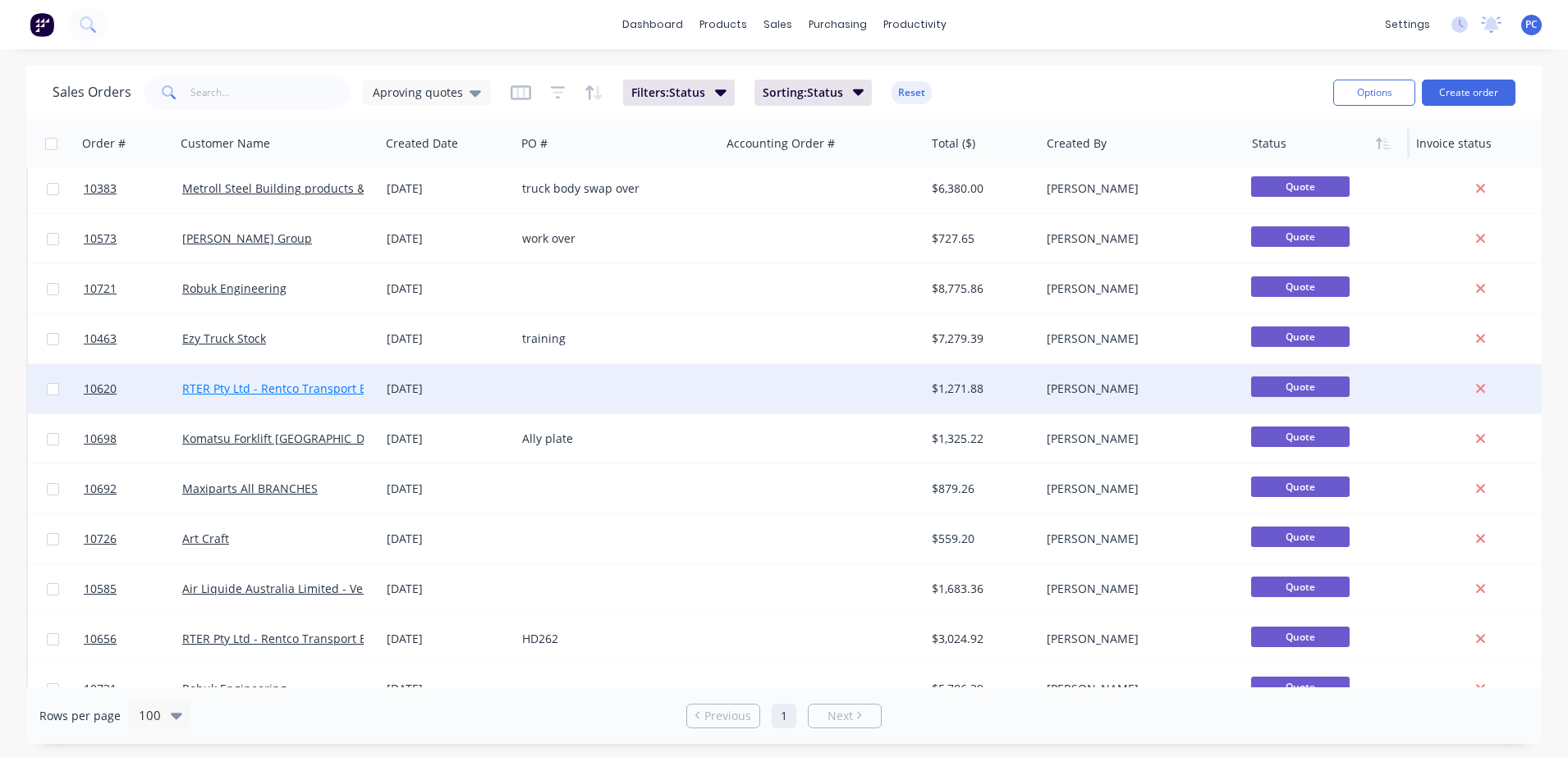
click at [315, 387] on link "RTER Pty Ltd - Rentco Transport Equipment Rentals" at bounding box center [323, 389] width 282 height 16
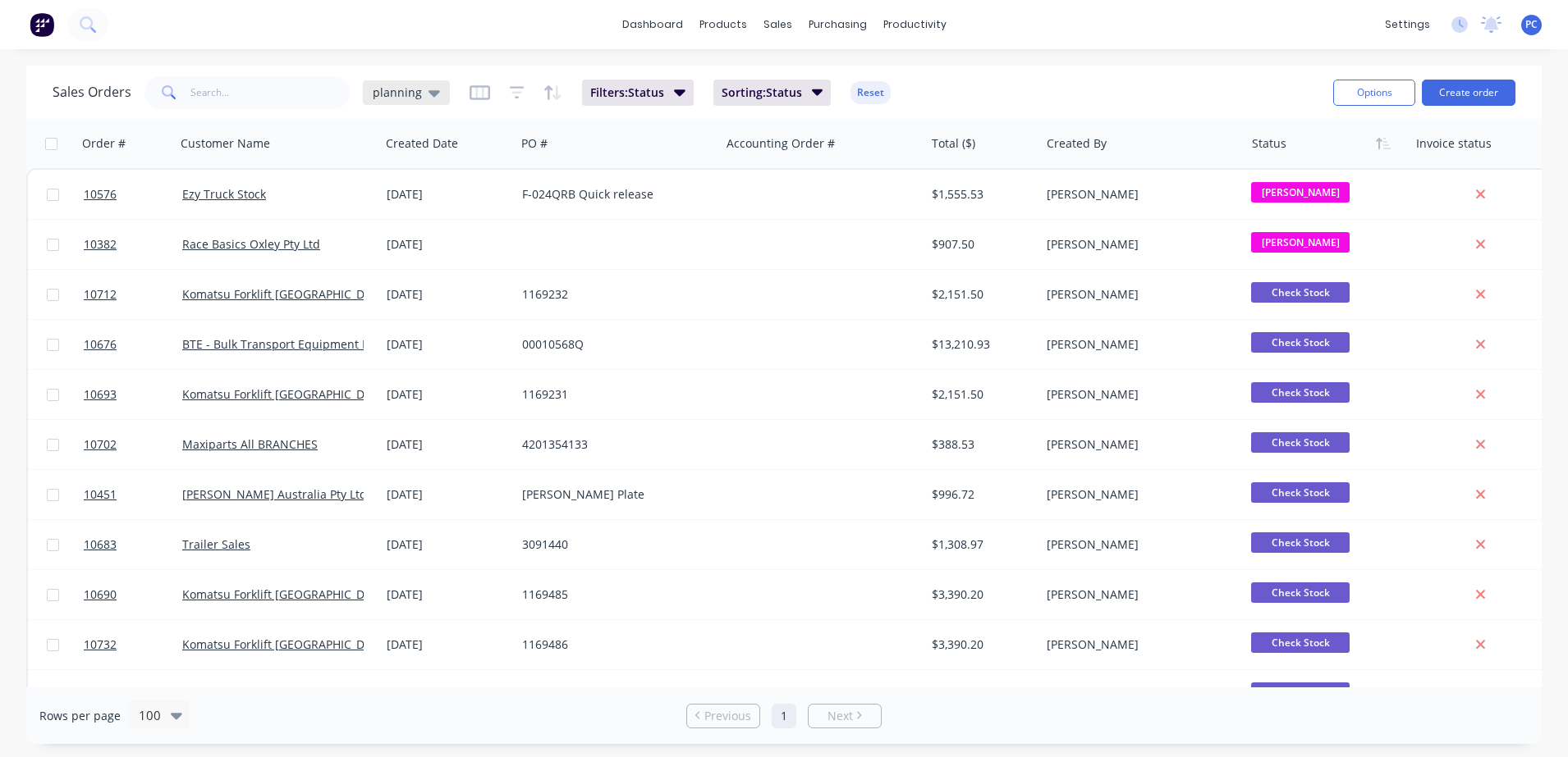
click at [397, 93] on span "planning" at bounding box center [397, 92] width 49 height 17
click at [422, 303] on button "Aproving quotes" at bounding box center [461, 298] width 187 height 19
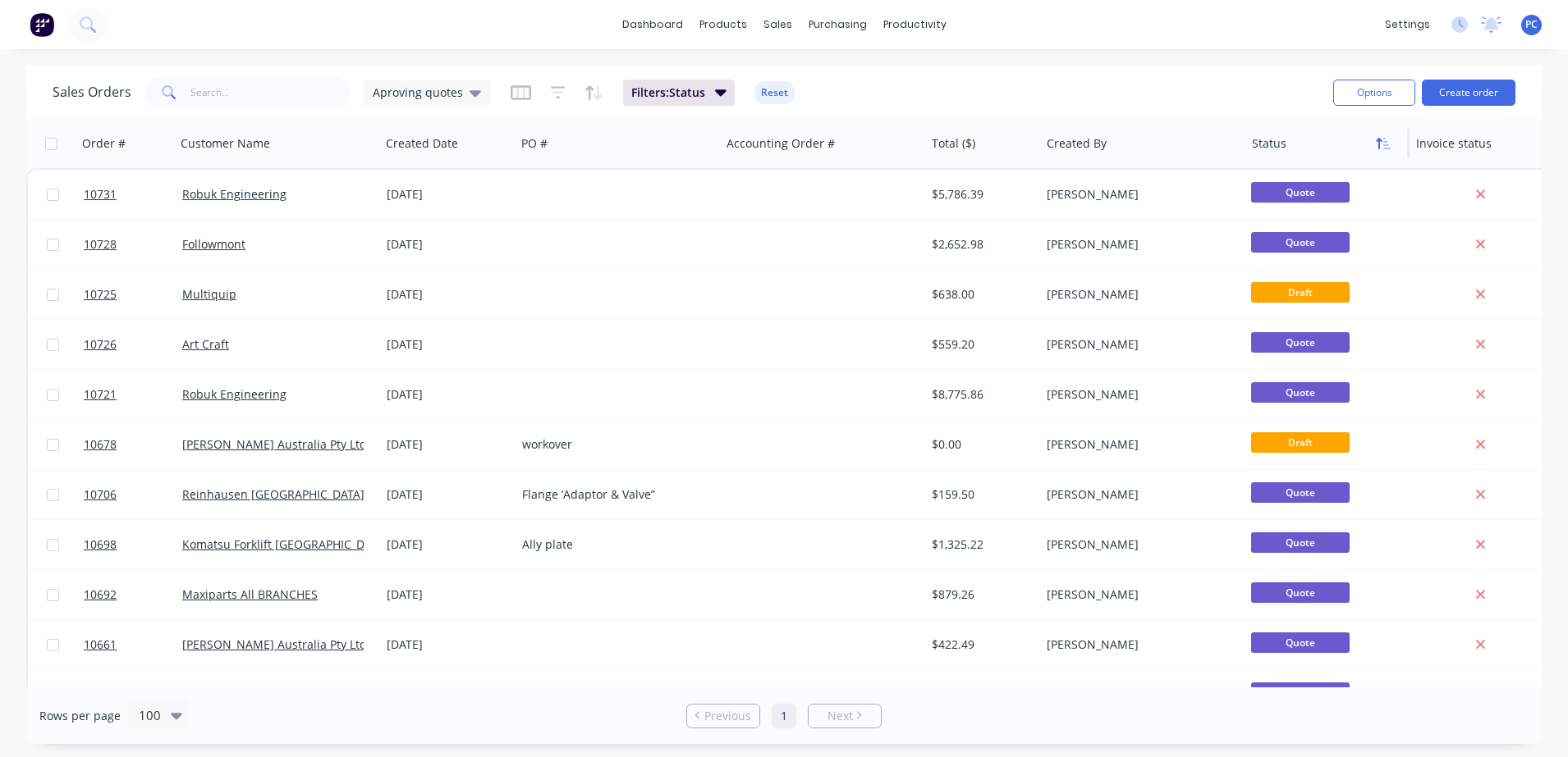
click at [1387, 138] on icon "button" at bounding box center [1383, 143] width 15 height 13
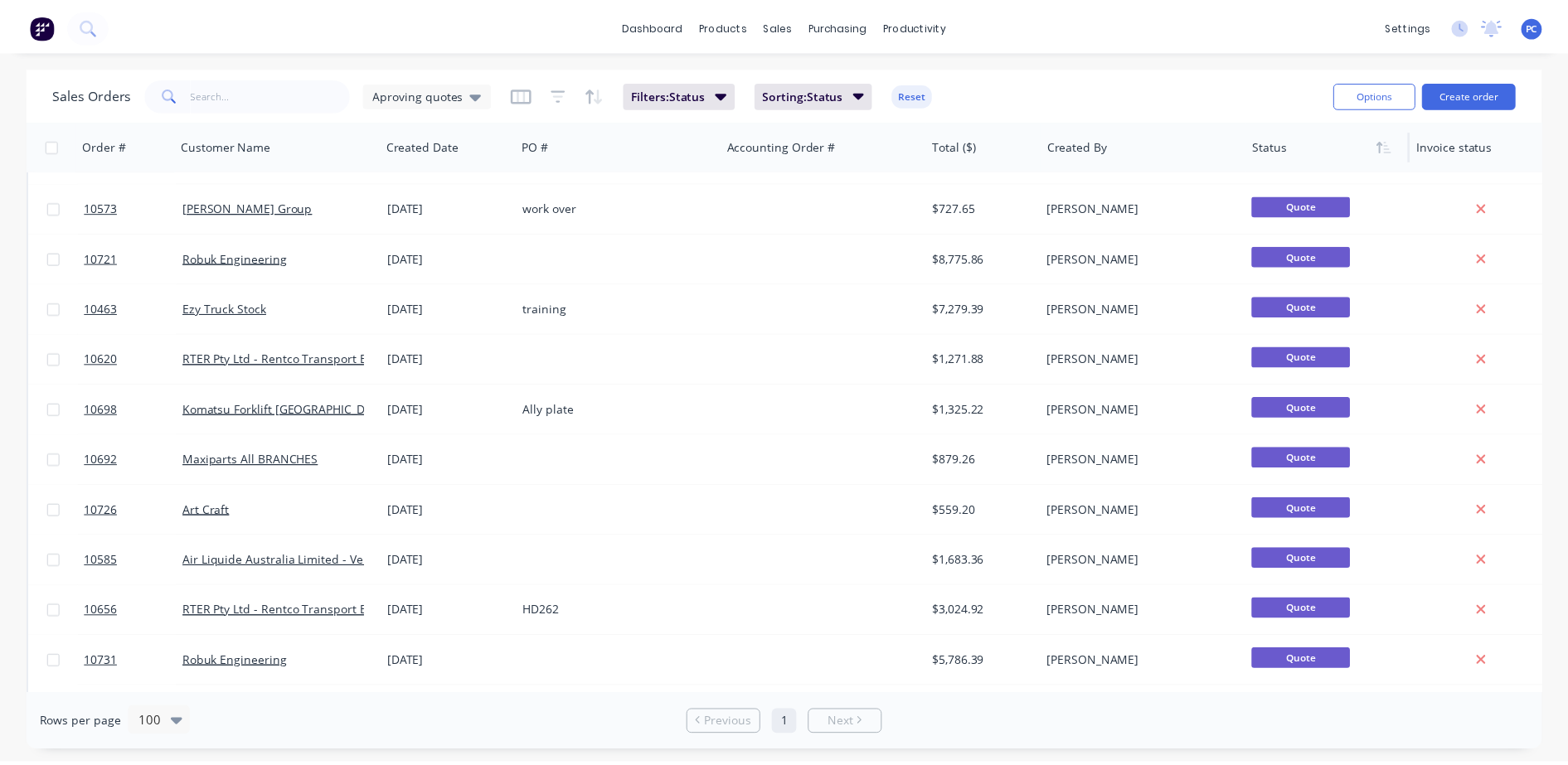
scroll to position [377, 0]
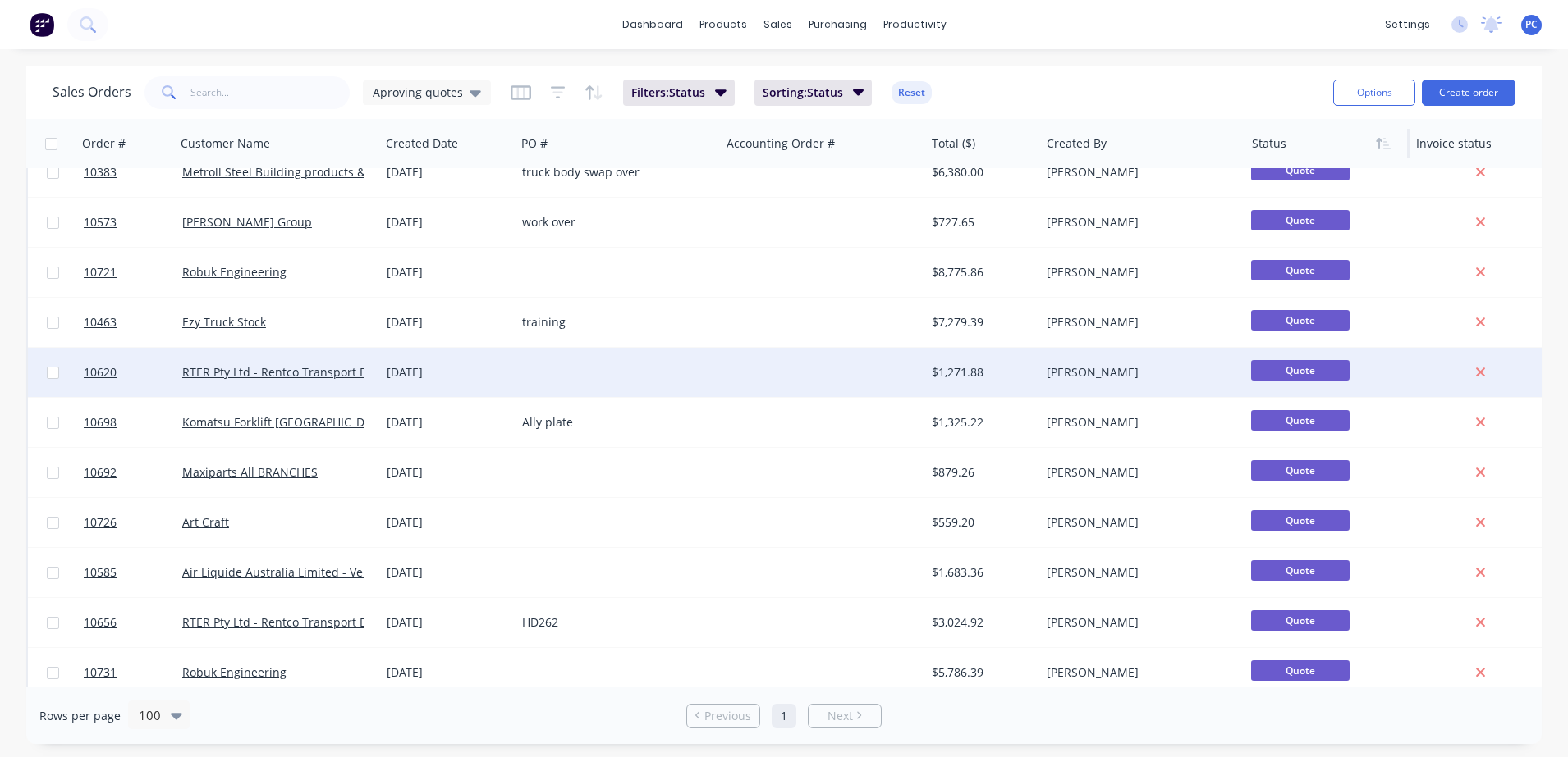
click at [619, 370] on div at bounding box center [618, 372] width 205 height 49
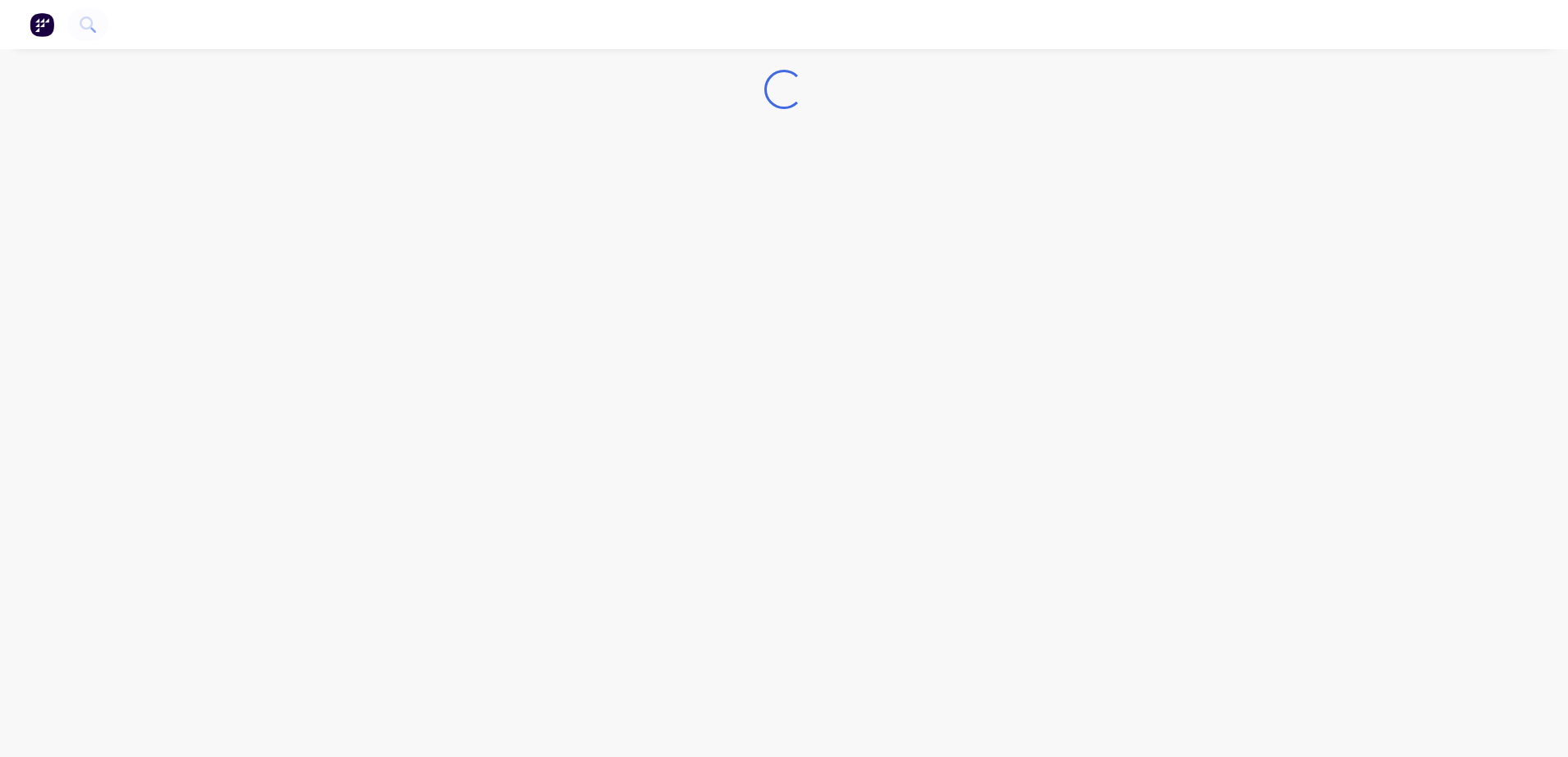
click at [619, 370] on div "Loading..." at bounding box center [784, 378] width 1568 height 757
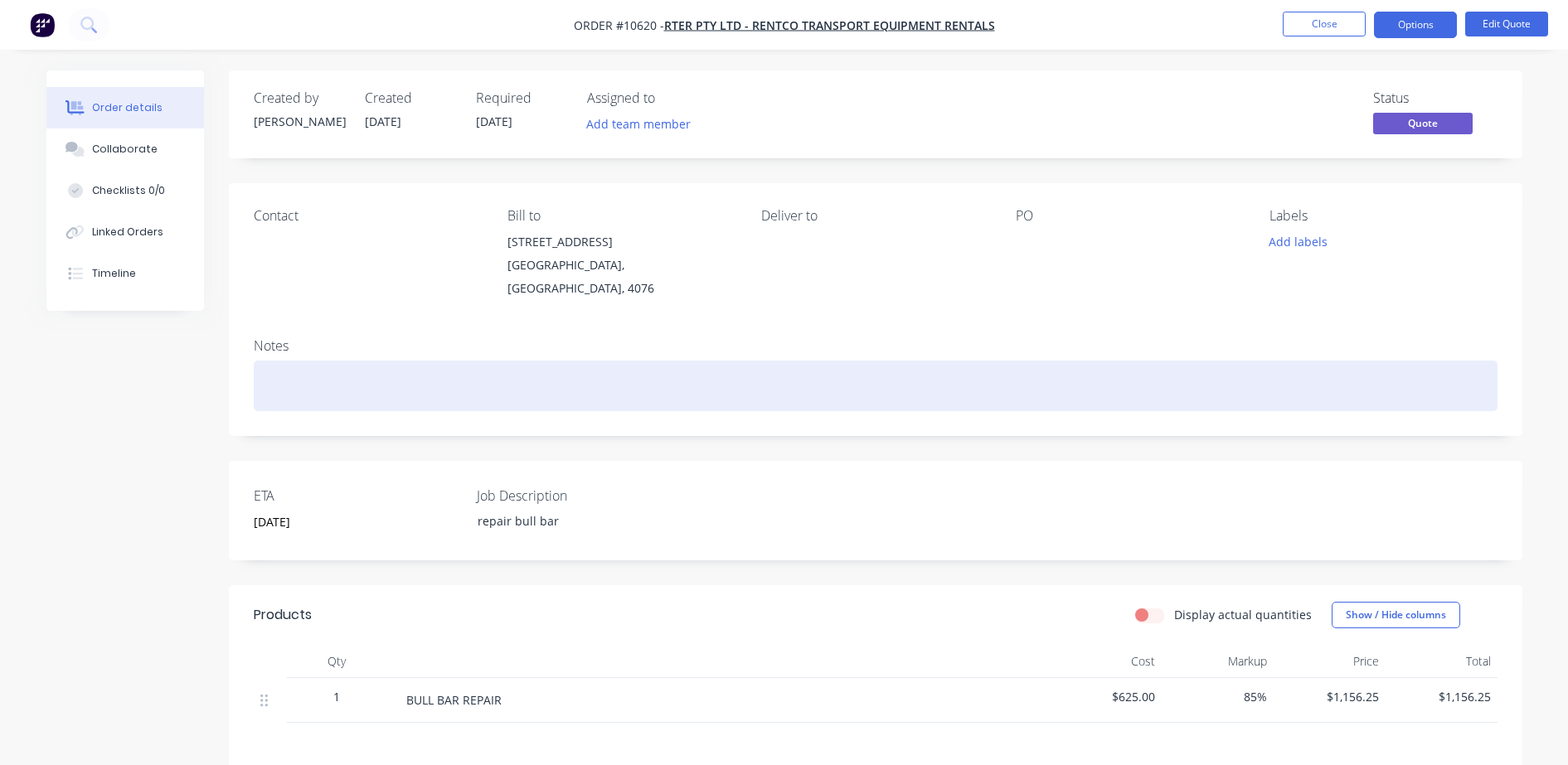
click at [1007, 393] on div at bounding box center [876, 386] width 1244 height 50
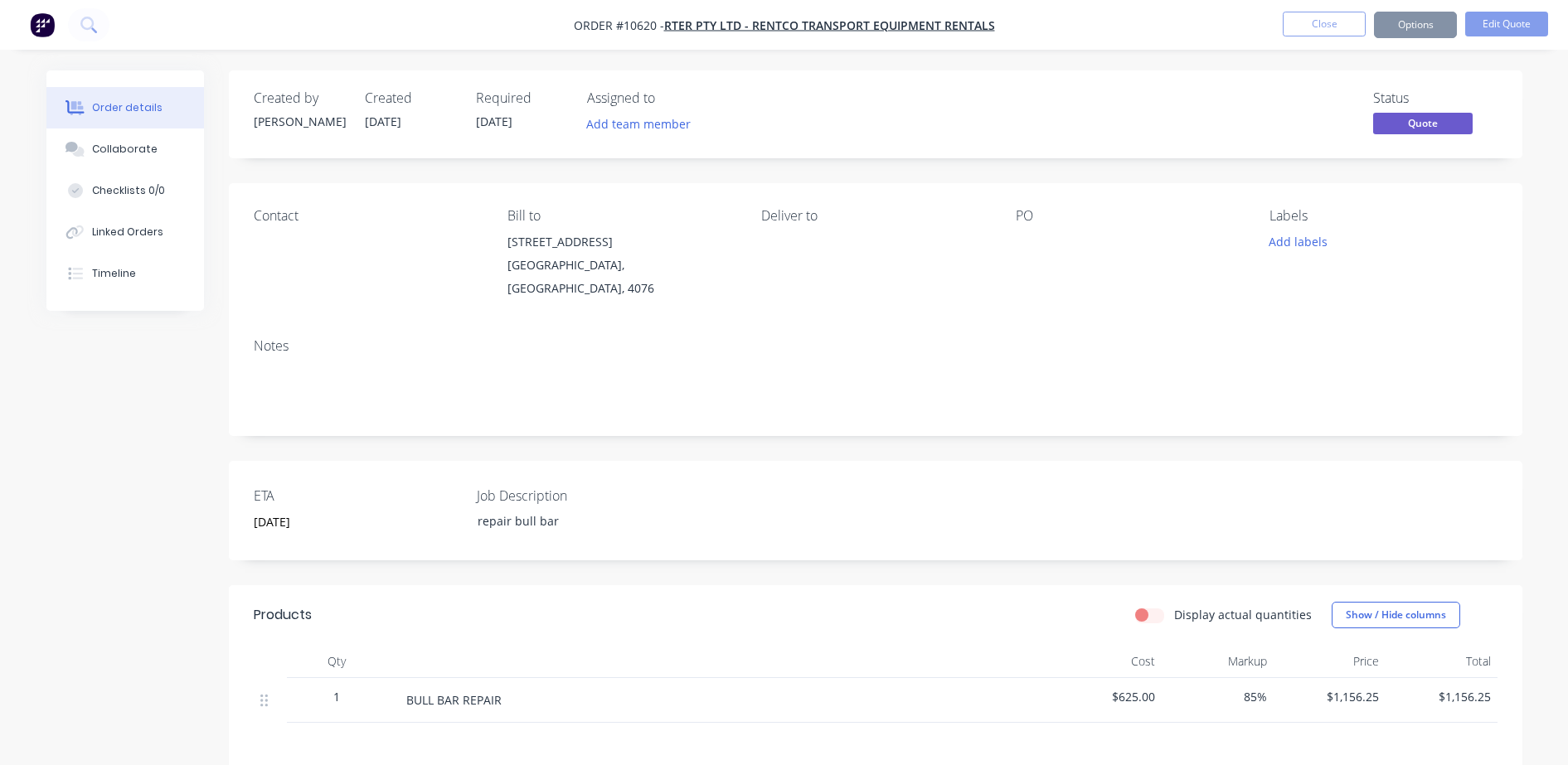
click at [922, 555] on div "Created by [PERSON_NAME] Created [DATE] Required [DATE] Assigned to Add team me…" at bounding box center [876, 531] width 1294 height 923
click at [1323, 33] on button "Close" at bounding box center [1324, 24] width 83 height 25
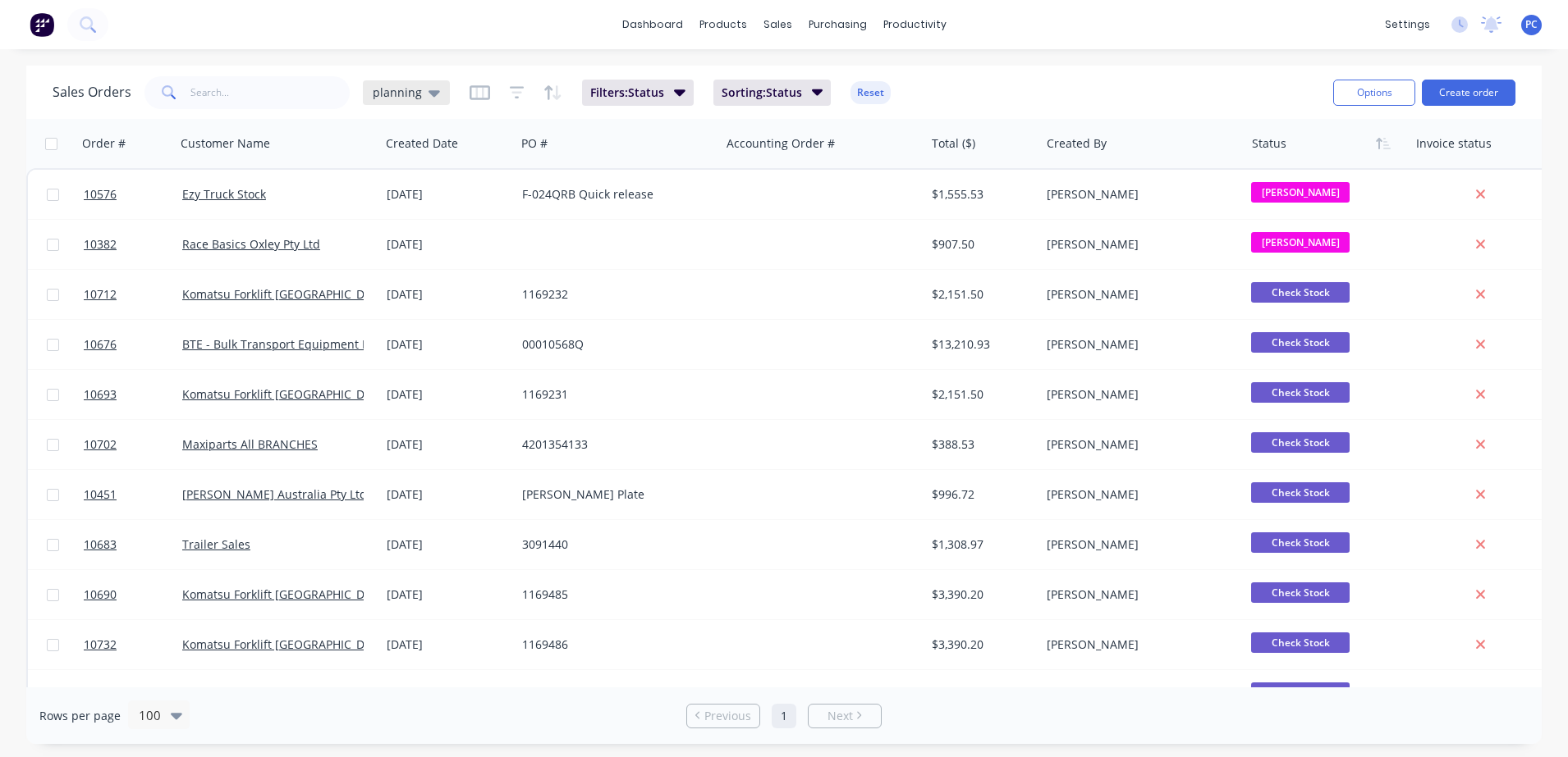
click at [416, 97] on span "planning" at bounding box center [397, 92] width 49 height 17
click at [437, 296] on button "Aproving quotes" at bounding box center [461, 298] width 187 height 19
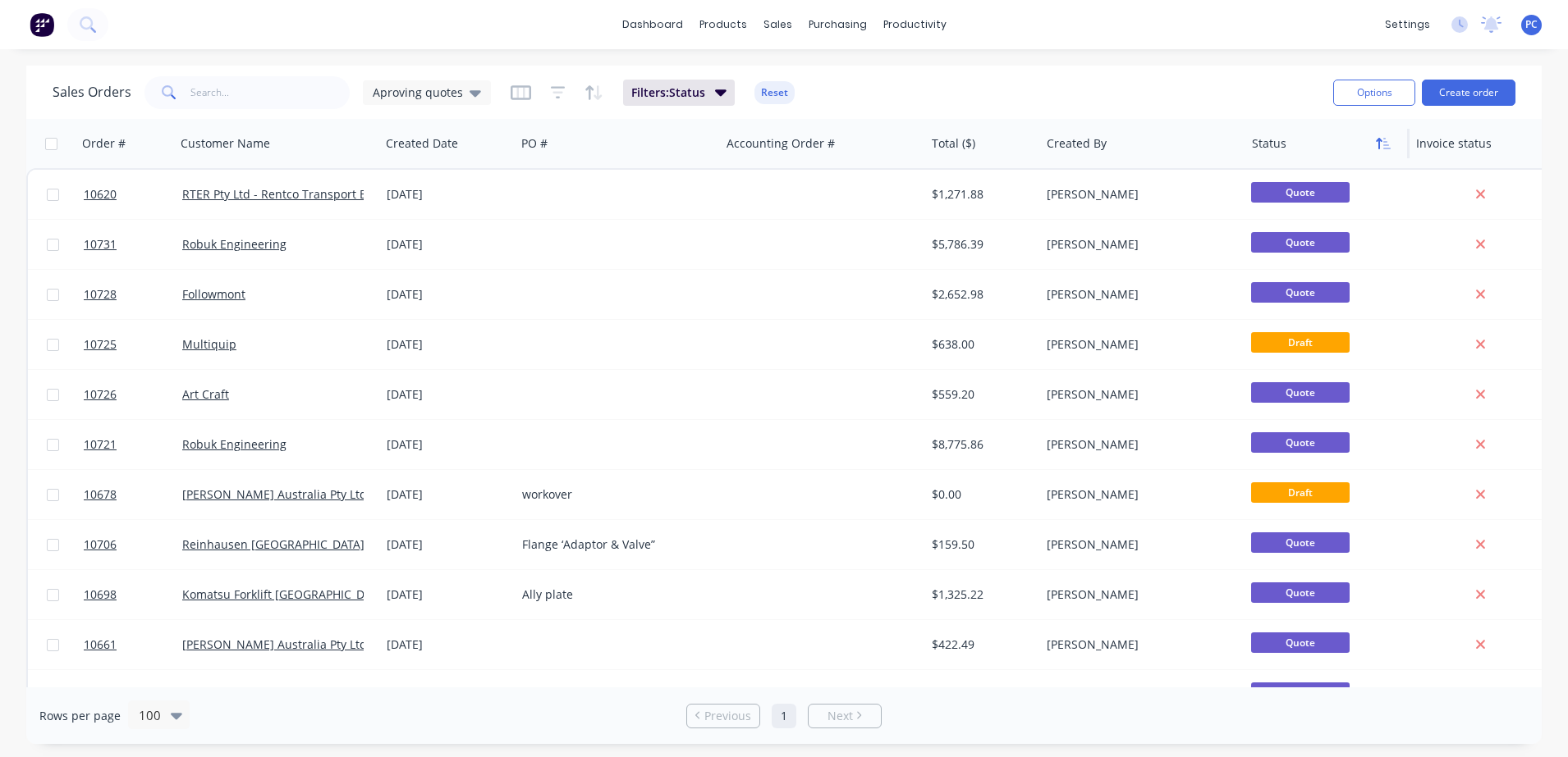
click at [1376, 144] on icon "button" at bounding box center [1383, 143] width 15 height 13
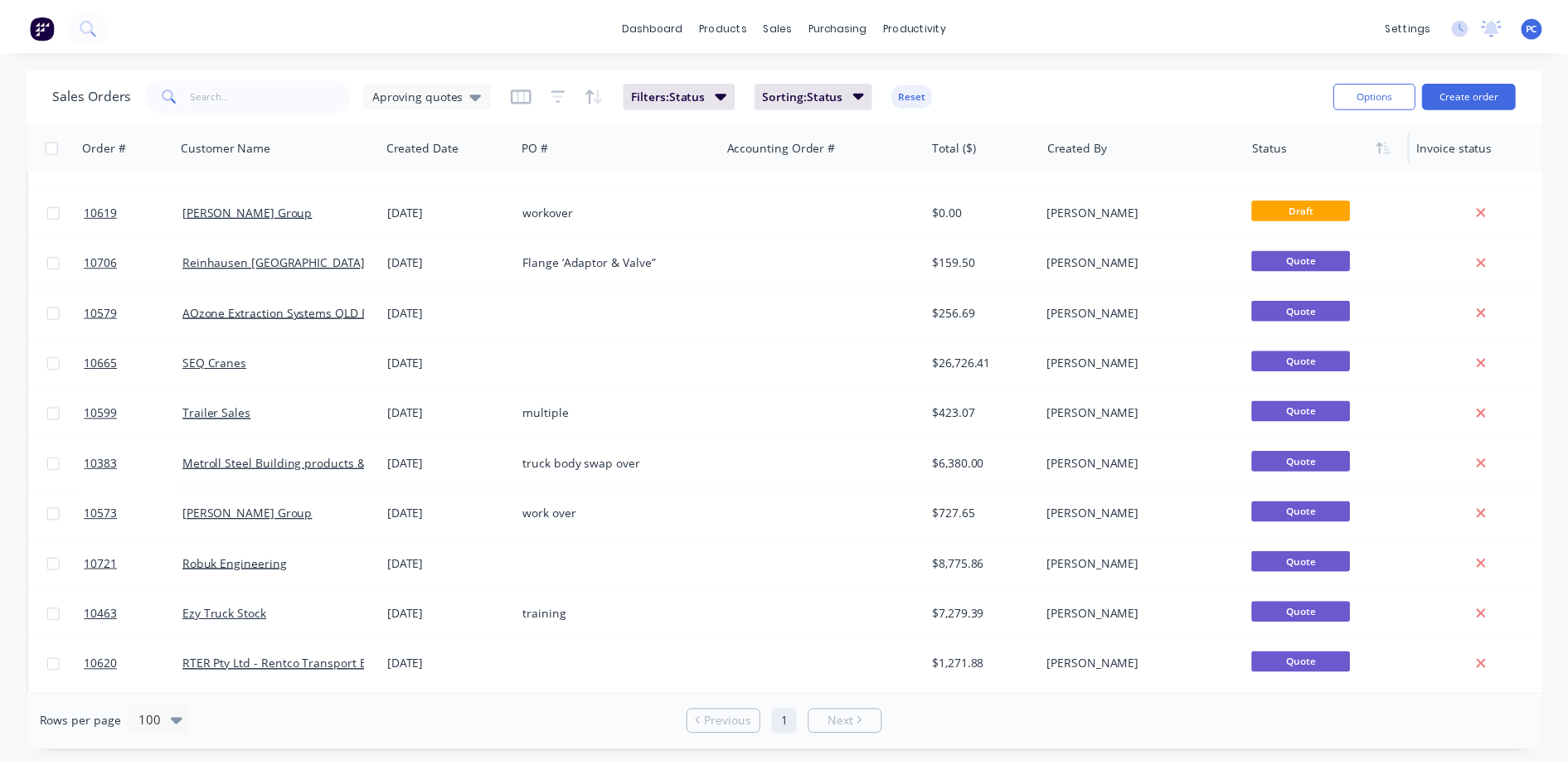
scroll to position [81, 0]
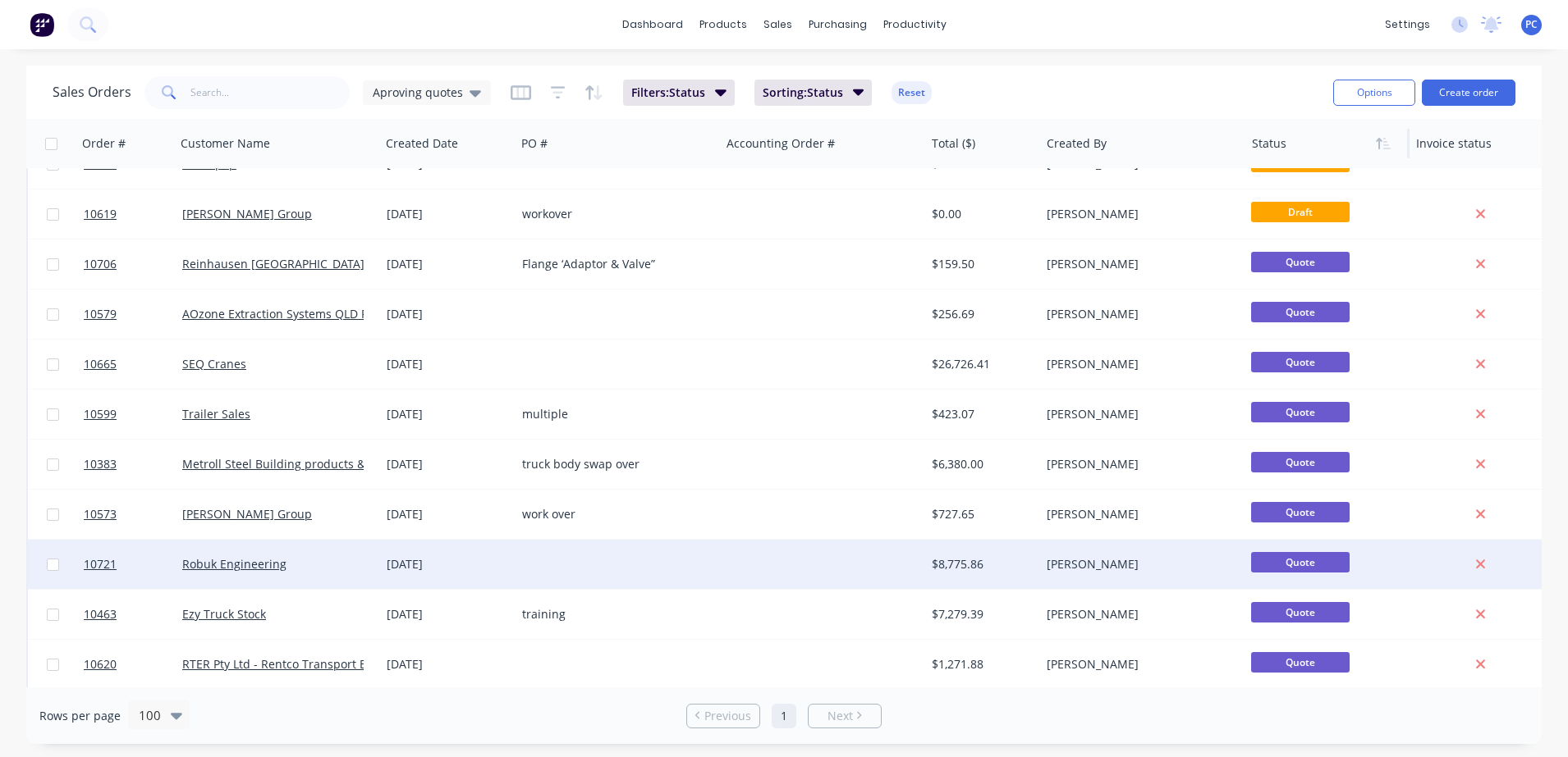
click at [753, 561] on div at bounding box center [823, 564] width 205 height 49
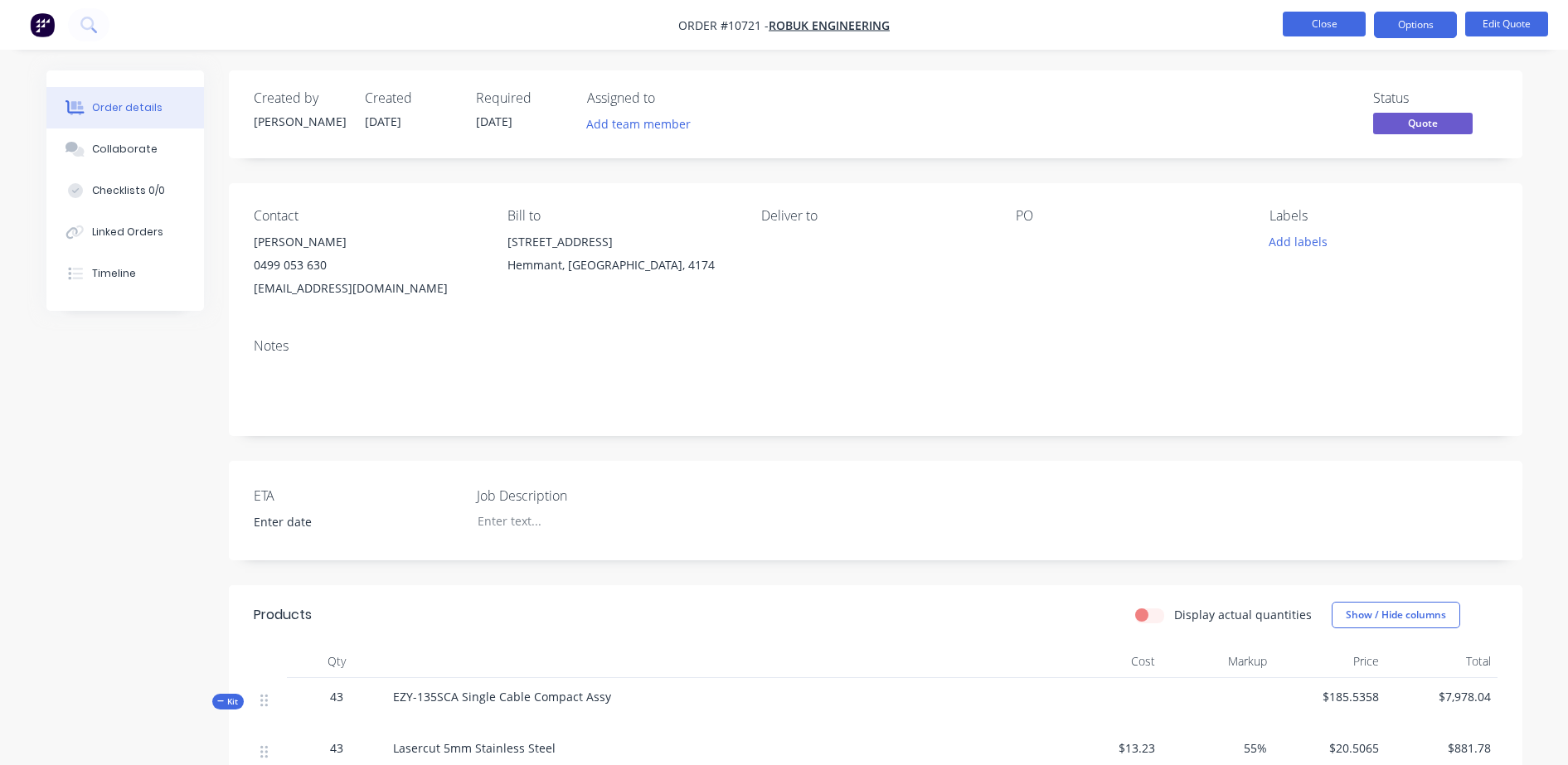
click at [1308, 24] on button "Close" at bounding box center [1324, 24] width 83 height 25
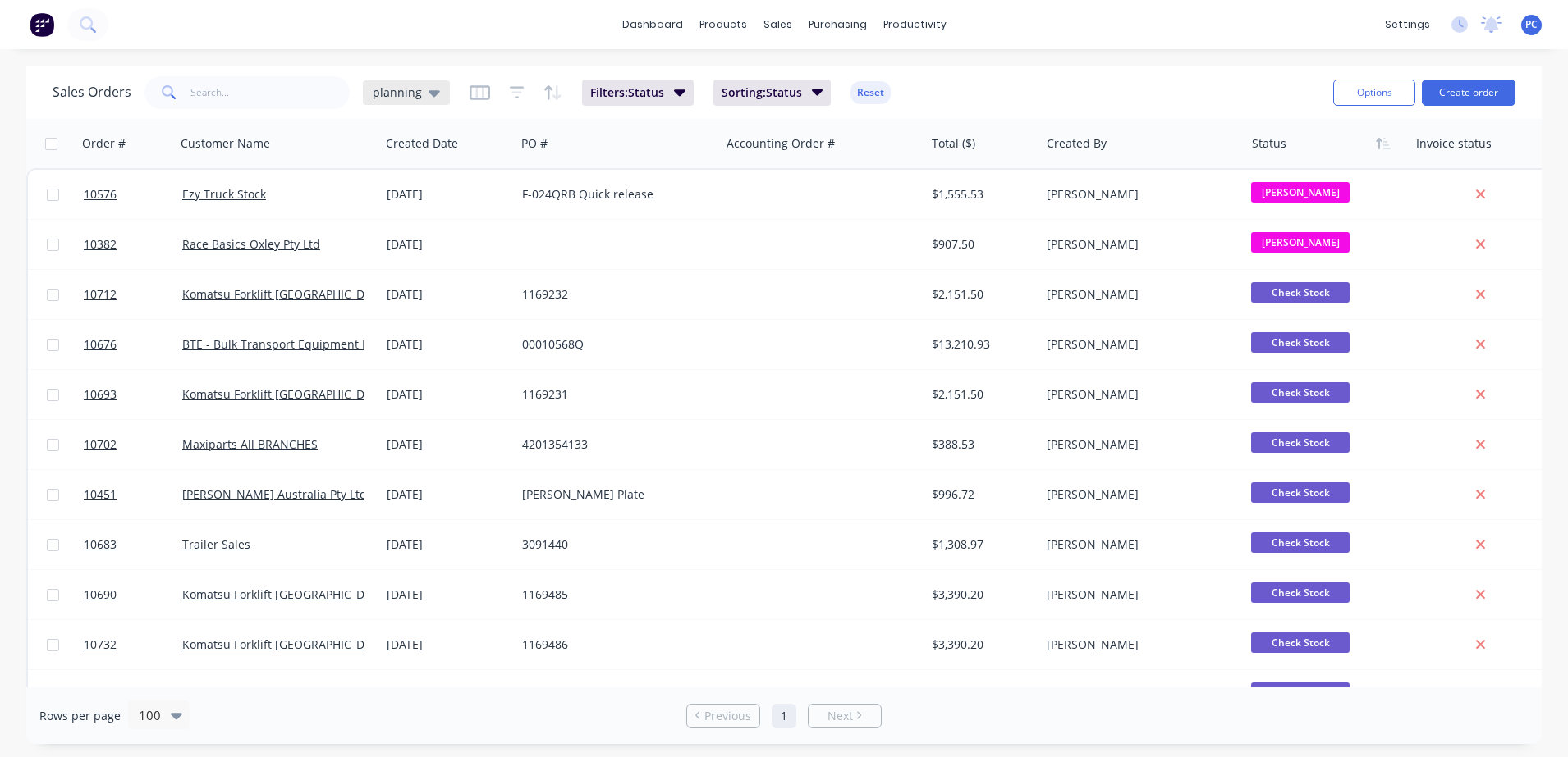
click at [413, 96] on span "planning" at bounding box center [397, 92] width 49 height 17
click at [443, 302] on button "Aproving quotes" at bounding box center [461, 298] width 187 height 19
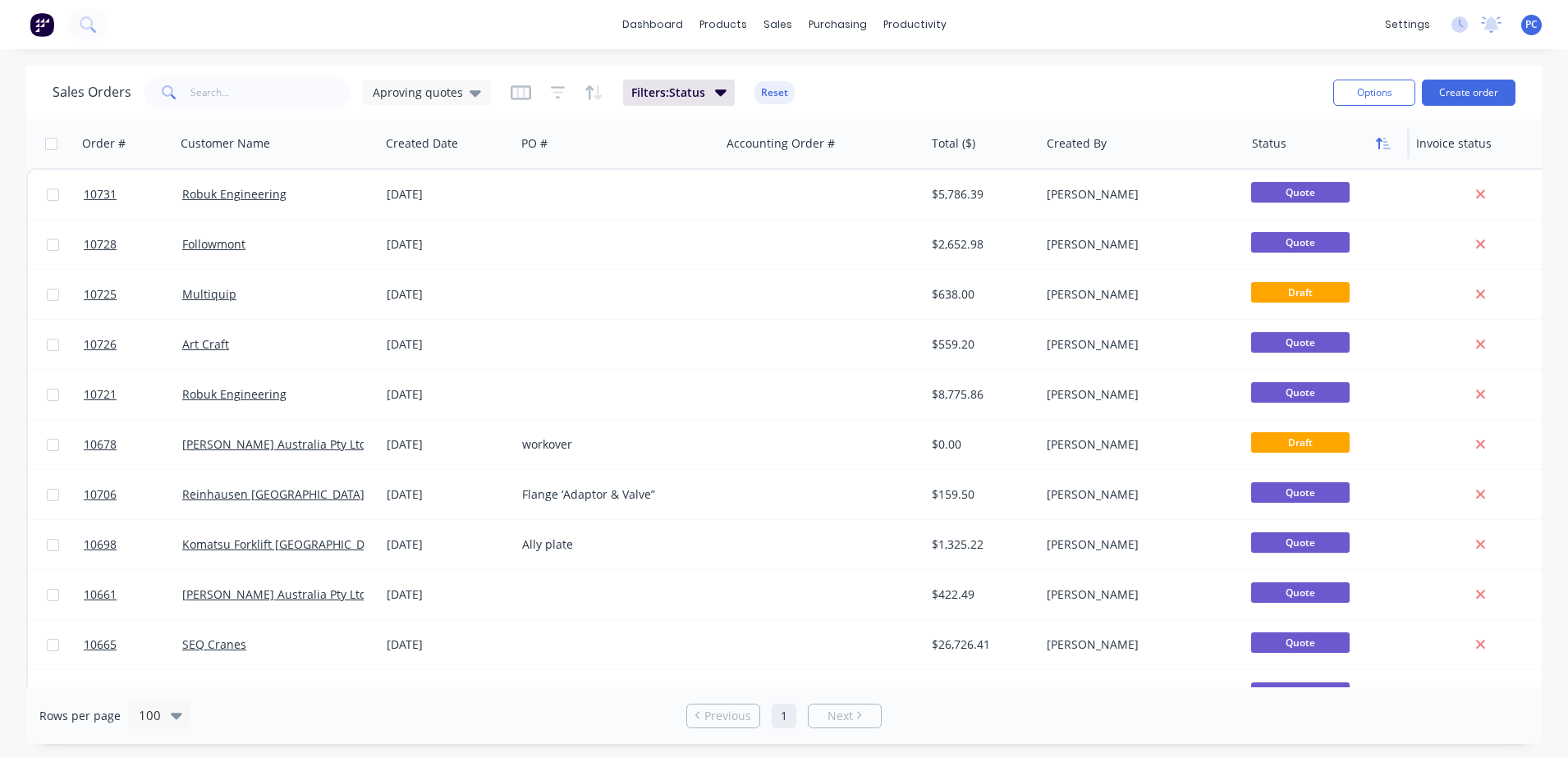
click at [1384, 141] on icon "button" at bounding box center [1386, 143] width 7 height 12
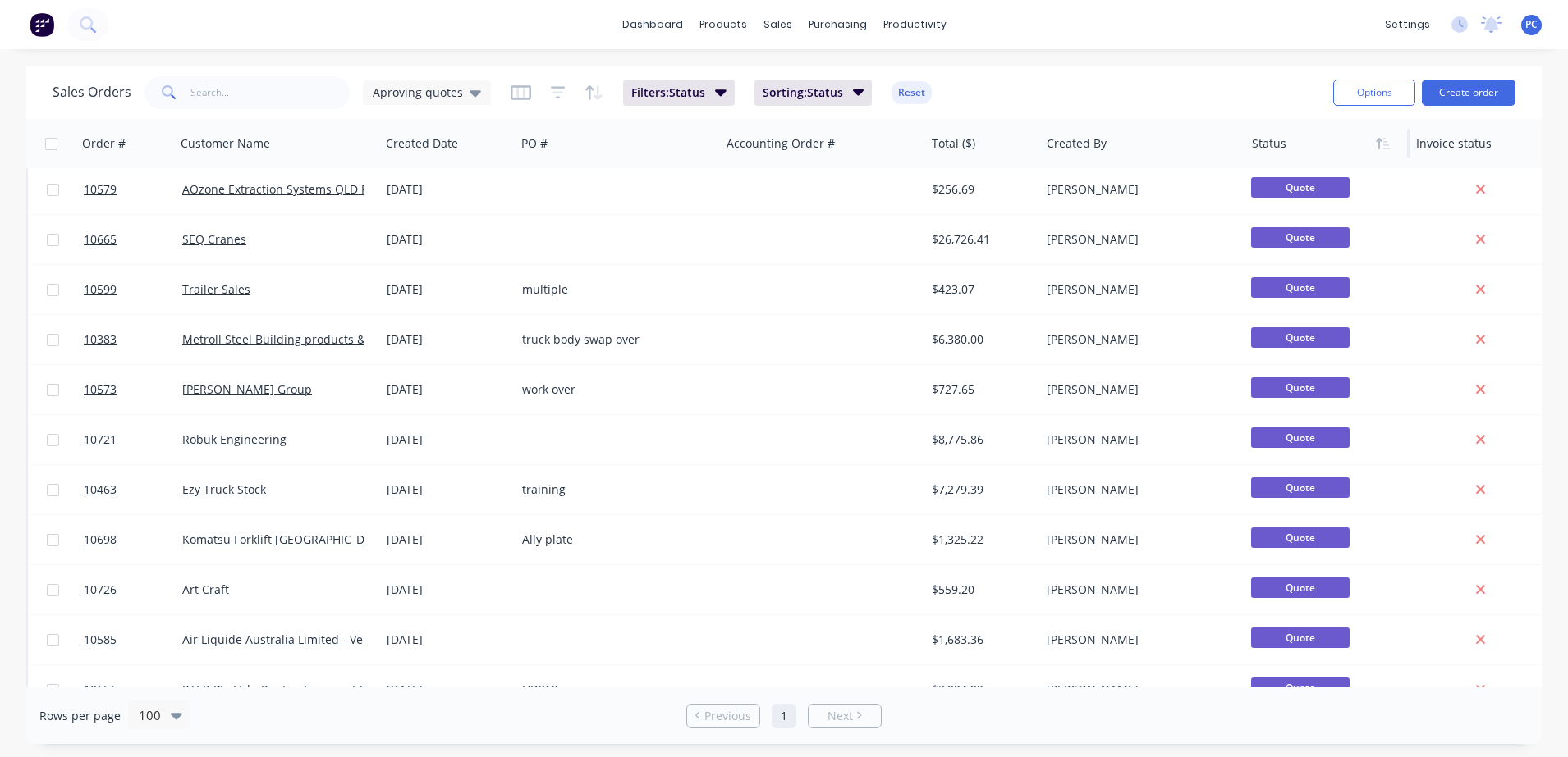
scroll to position [192, 0]
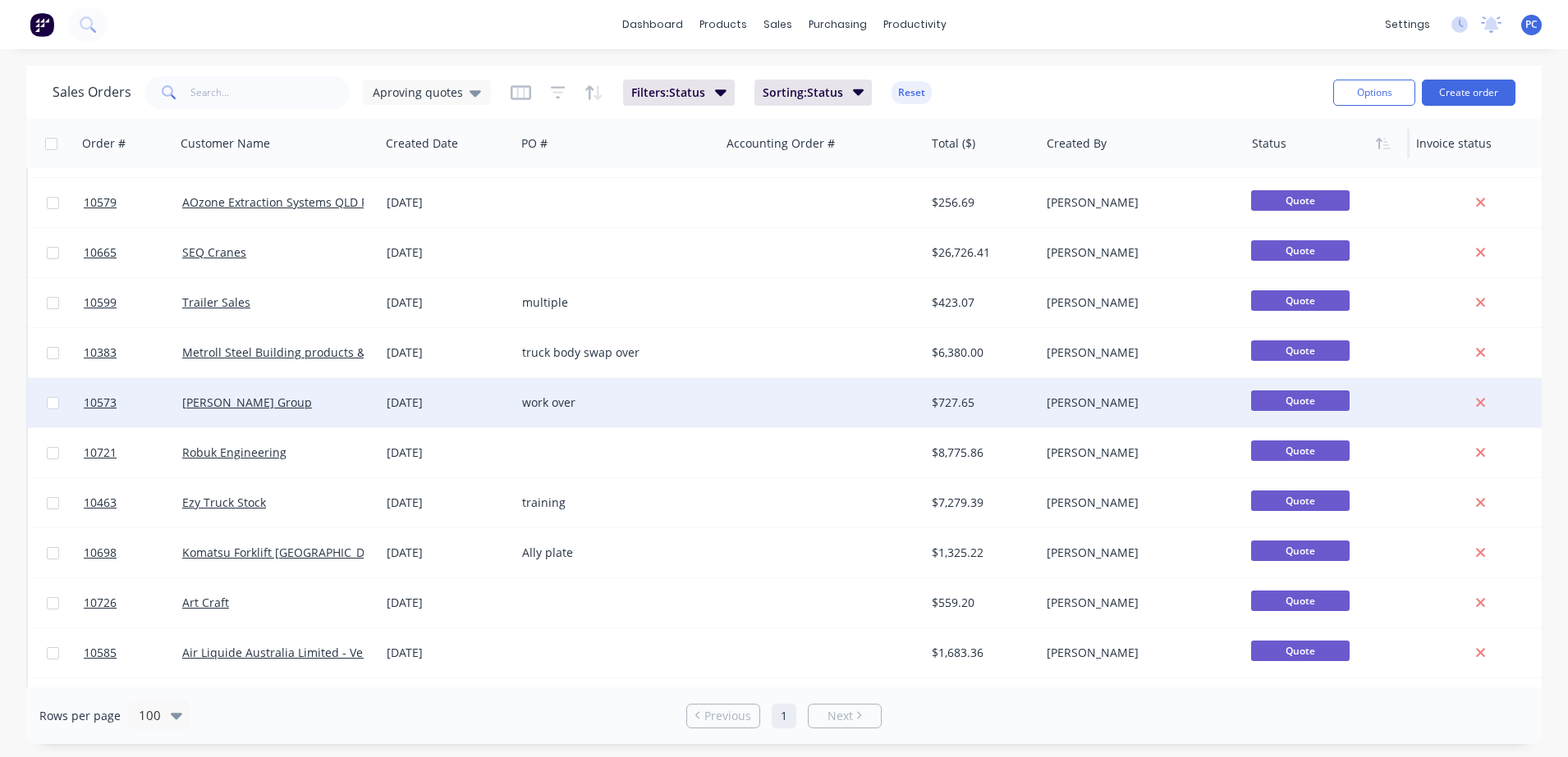
click at [773, 411] on div at bounding box center [823, 402] width 205 height 49
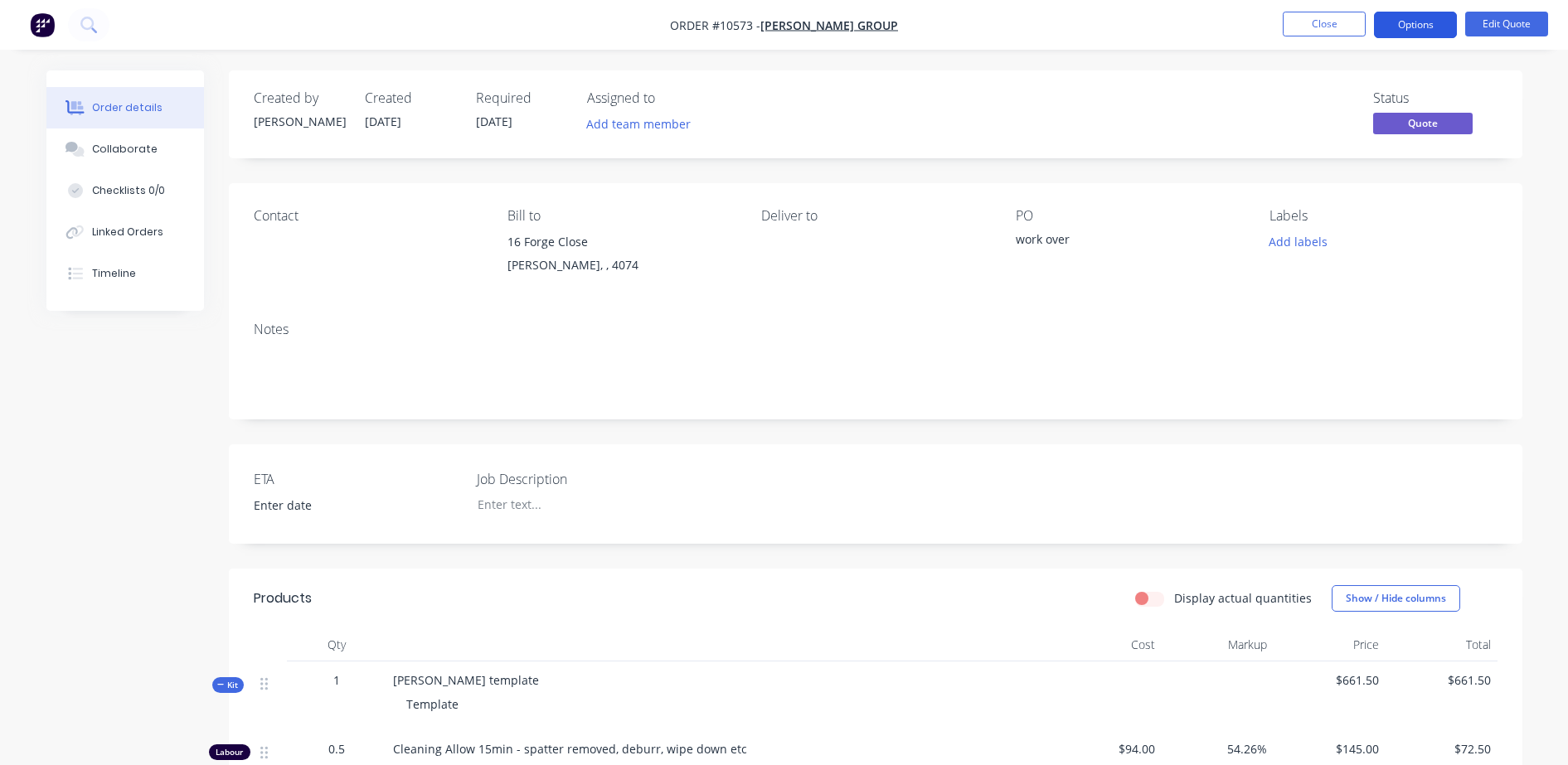
click at [1414, 31] on button "Options" at bounding box center [1416, 25] width 83 height 27
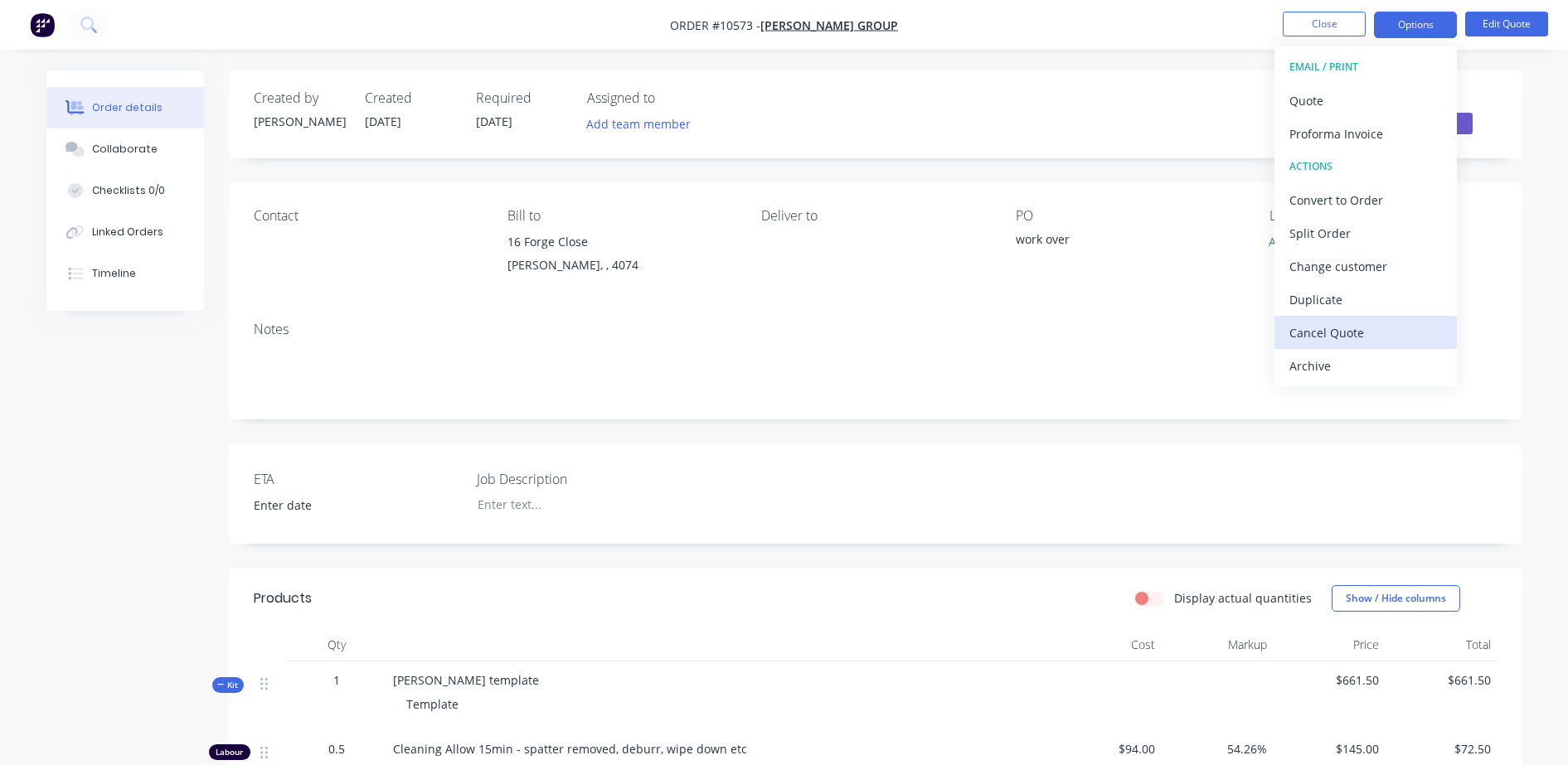
click at [1349, 329] on div "Cancel Quote" at bounding box center [1367, 333] width 153 height 24
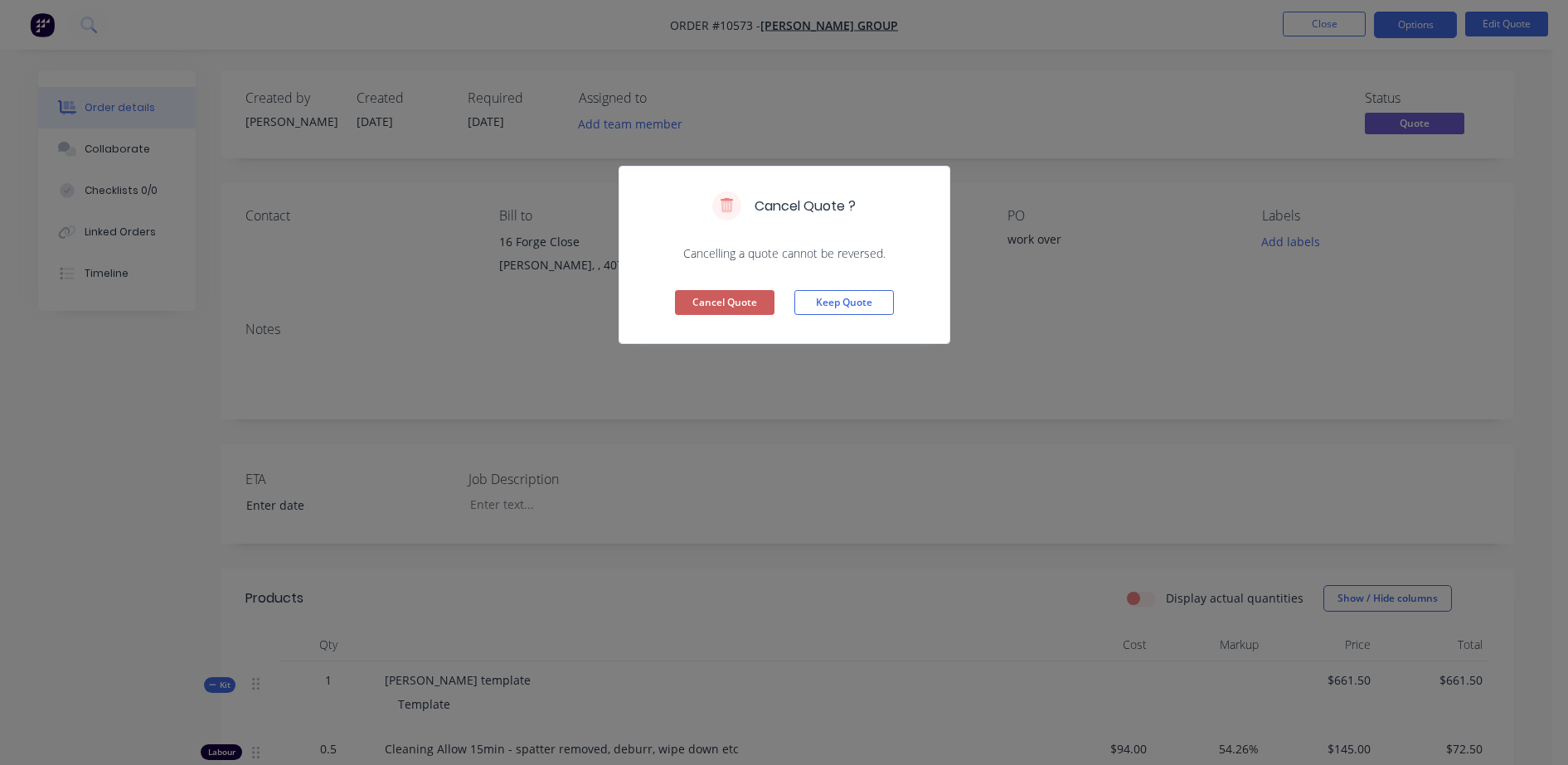
click at [713, 298] on button "Cancel Quote" at bounding box center [725, 303] width 100 height 25
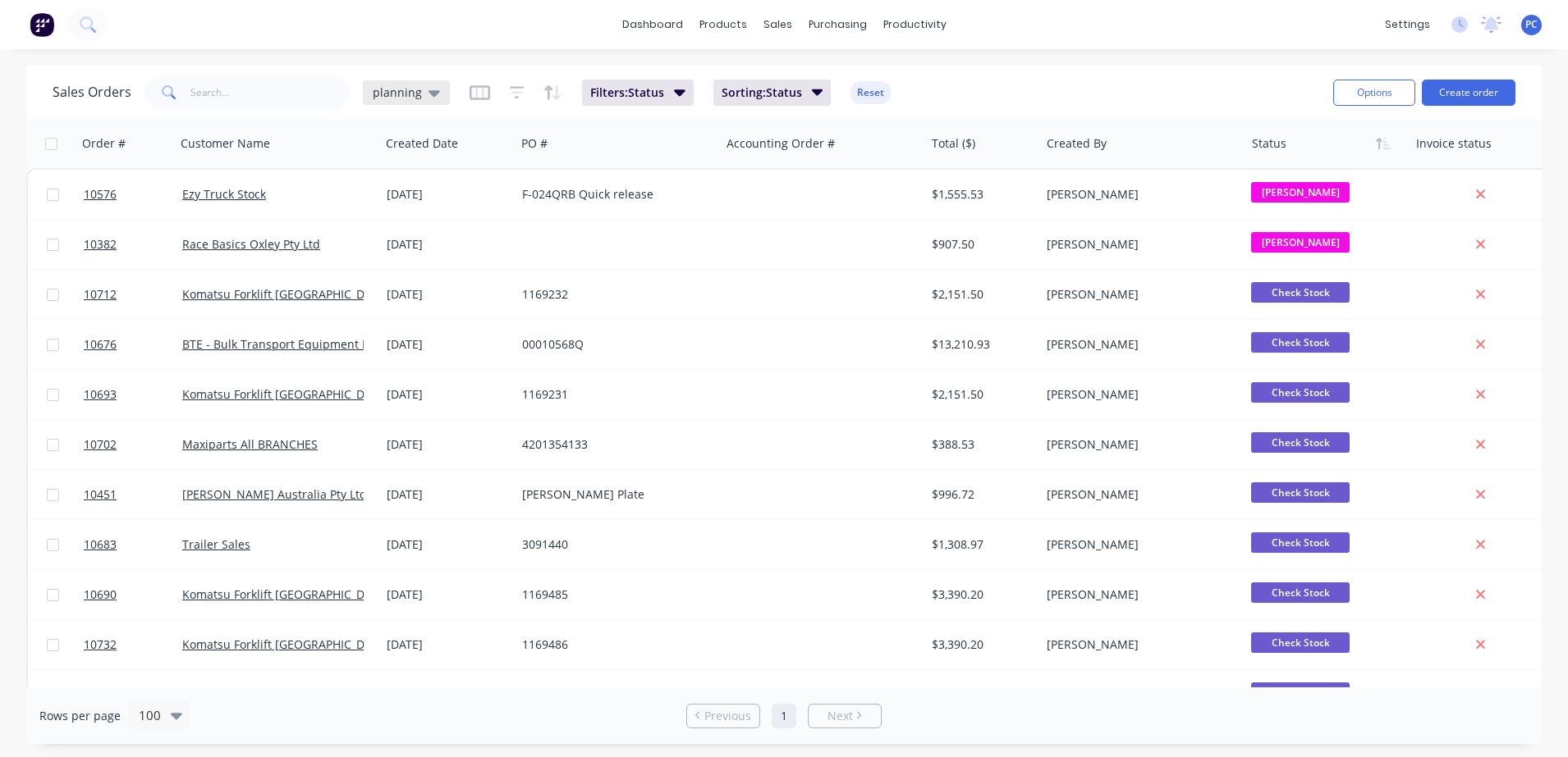
click at [410, 87] on span "planning" at bounding box center [397, 92] width 49 height 17
click at [416, 299] on button "Aproving quotes" at bounding box center [461, 298] width 187 height 19
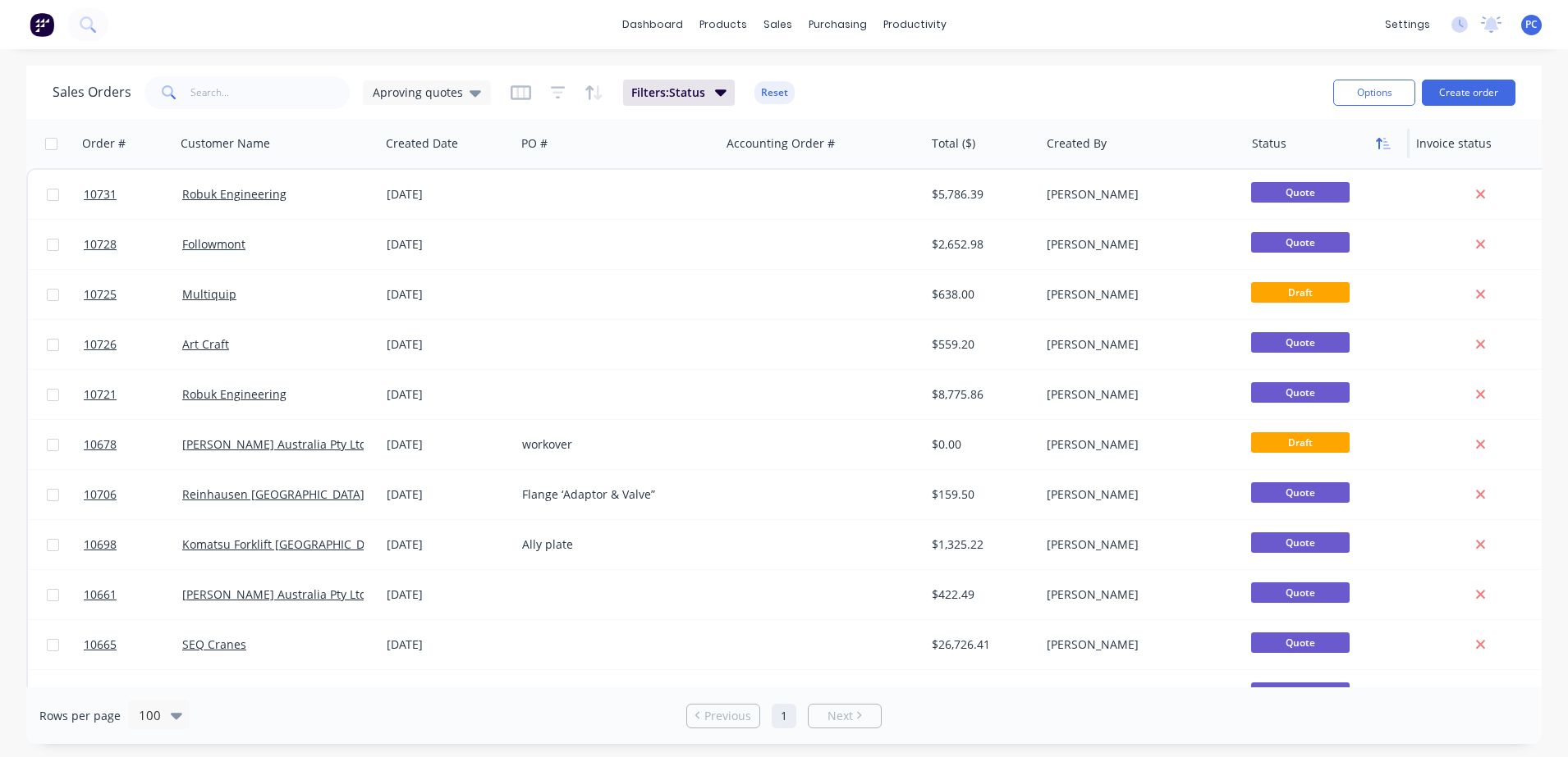
click at [1378, 145] on icon "button" at bounding box center [1383, 143] width 15 height 13
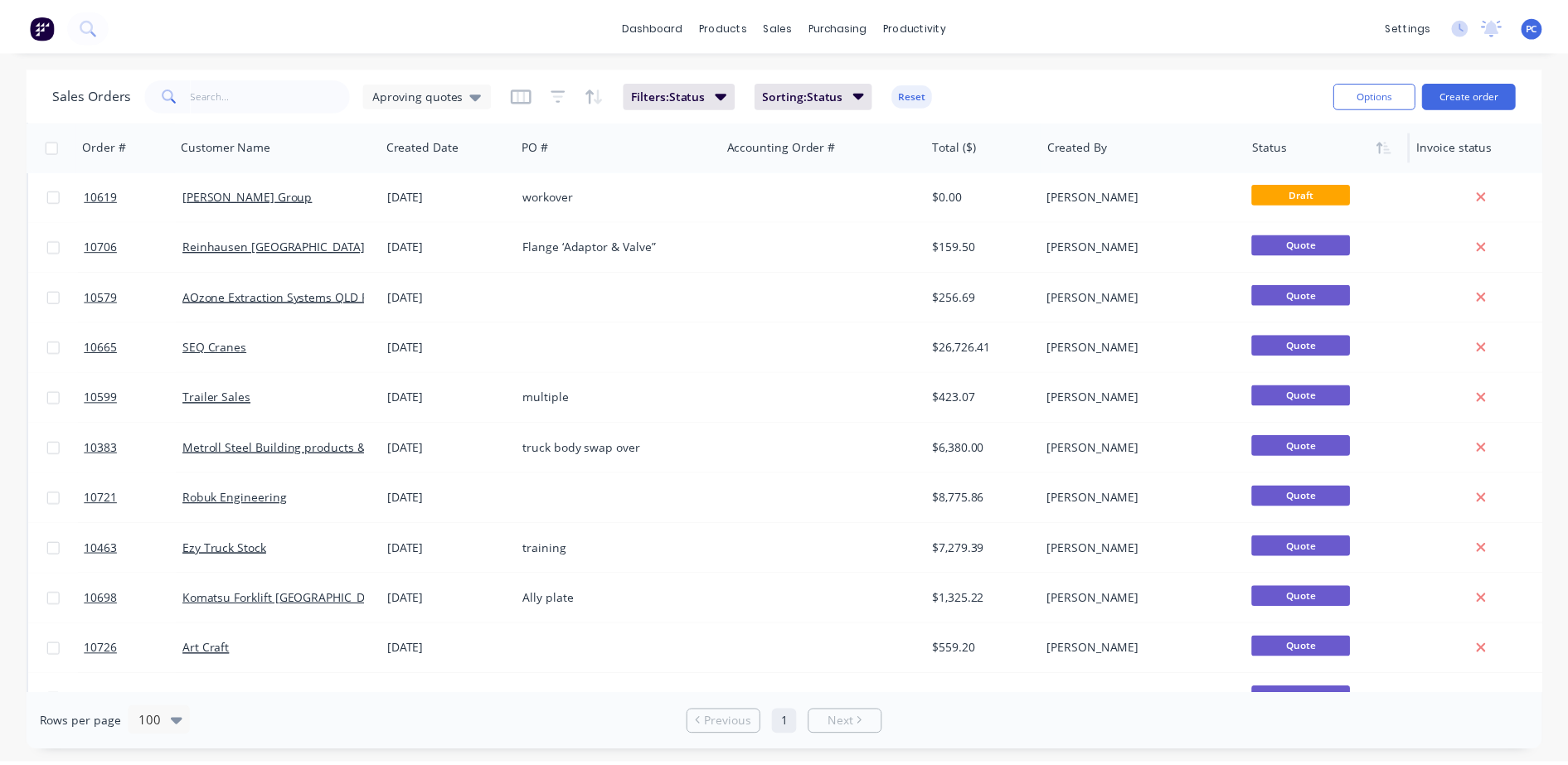
scroll to position [97, 0]
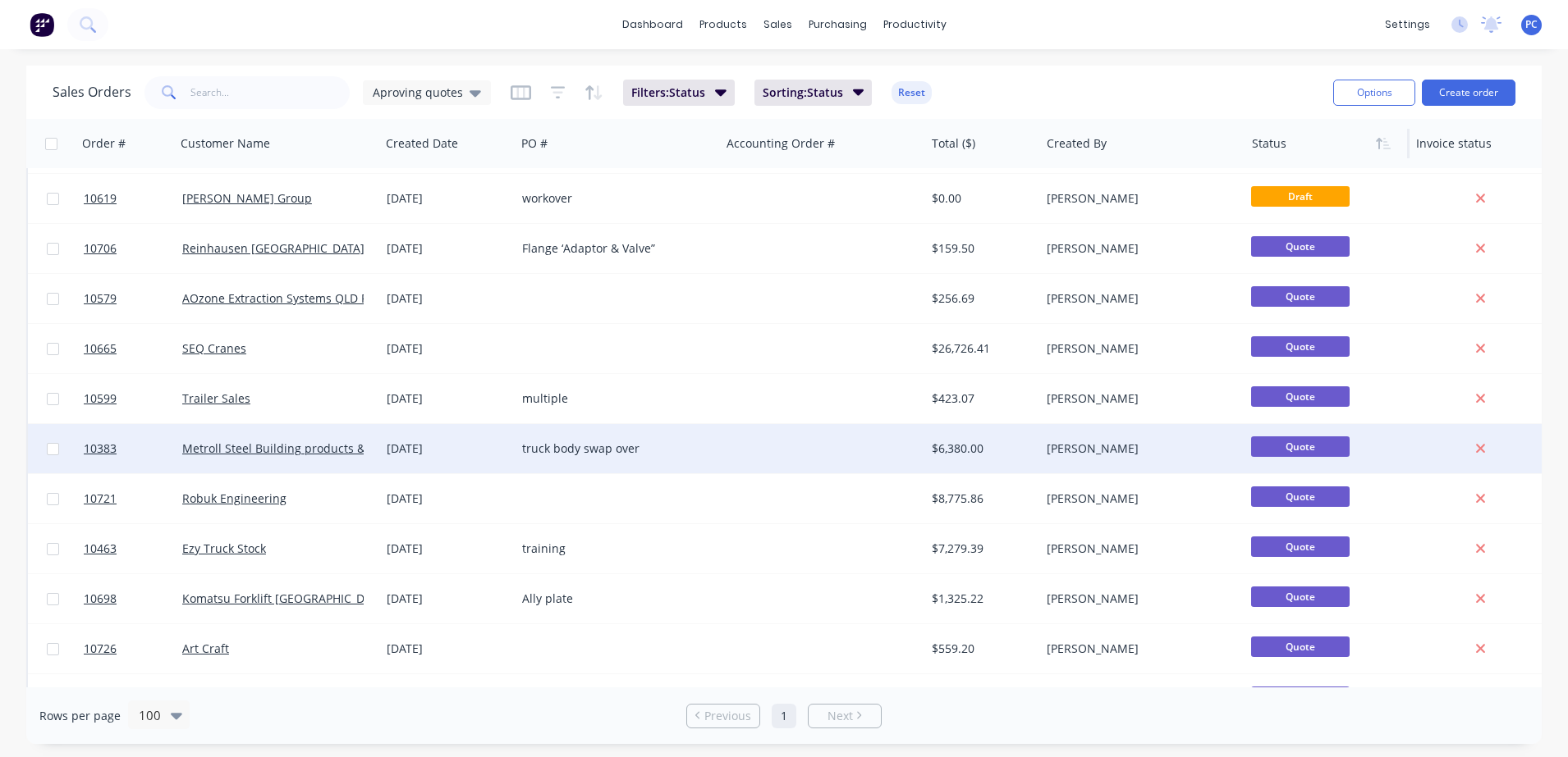
click at [722, 450] on div at bounding box center [823, 448] width 205 height 49
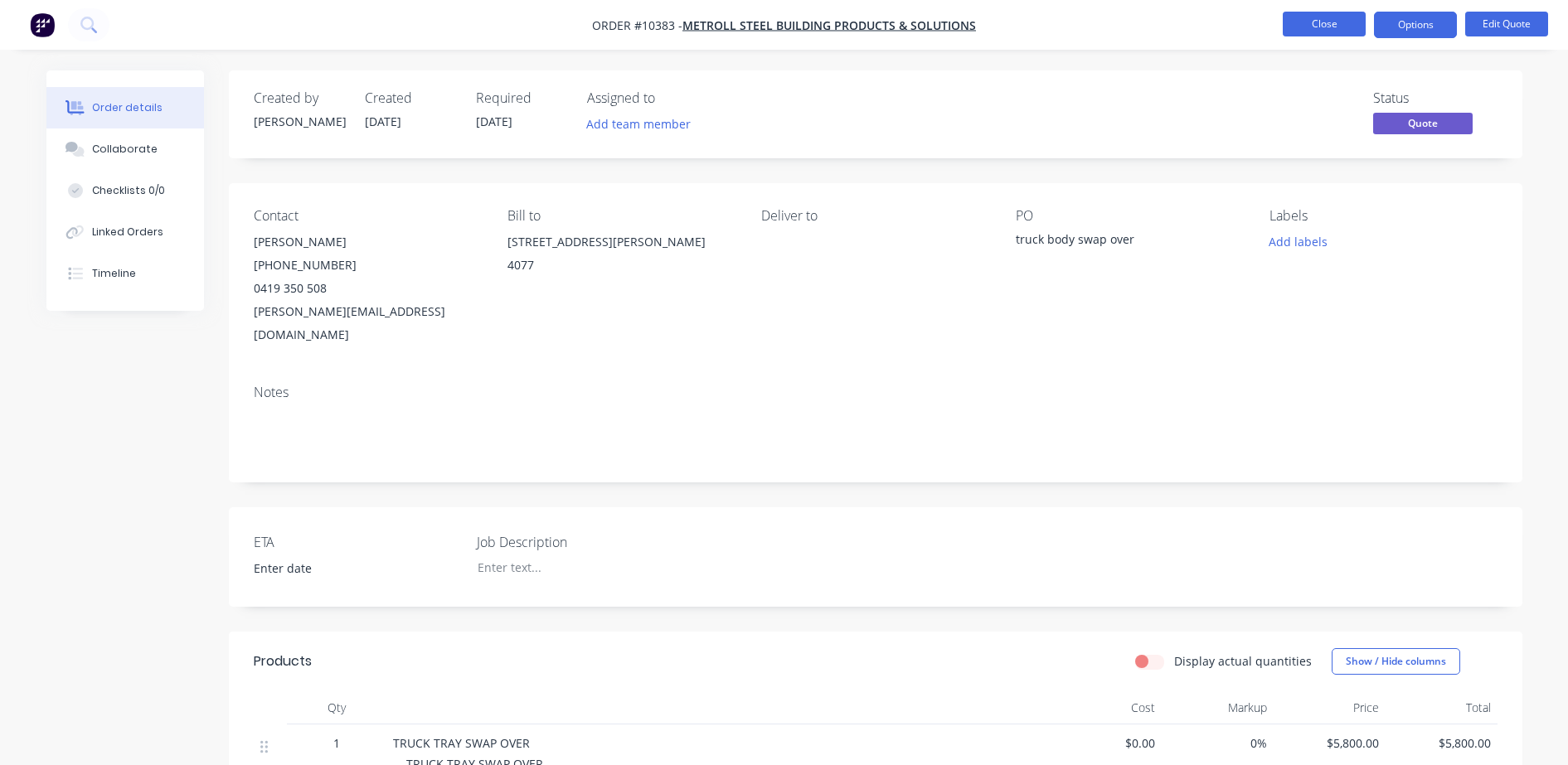
click at [1330, 13] on button "Close" at bounding box center [1324, 24] width 83 height 25
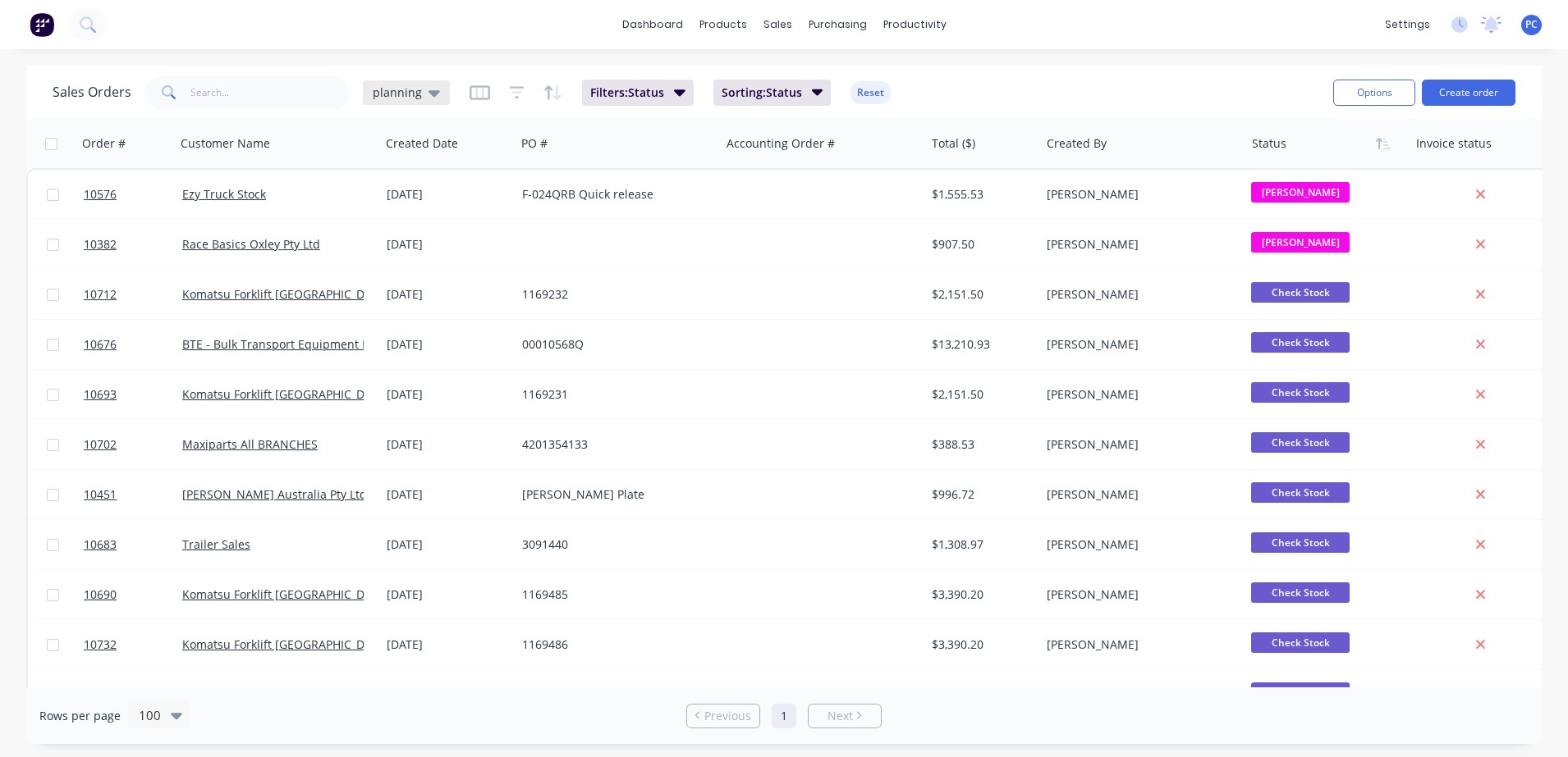
click at [405, 90] on span "planning" at bounding box center [397, 92] width 49 height 17
click at [408, 292] on button "Aproving quotes" at bounding box center [461, 298] width 187 height 19
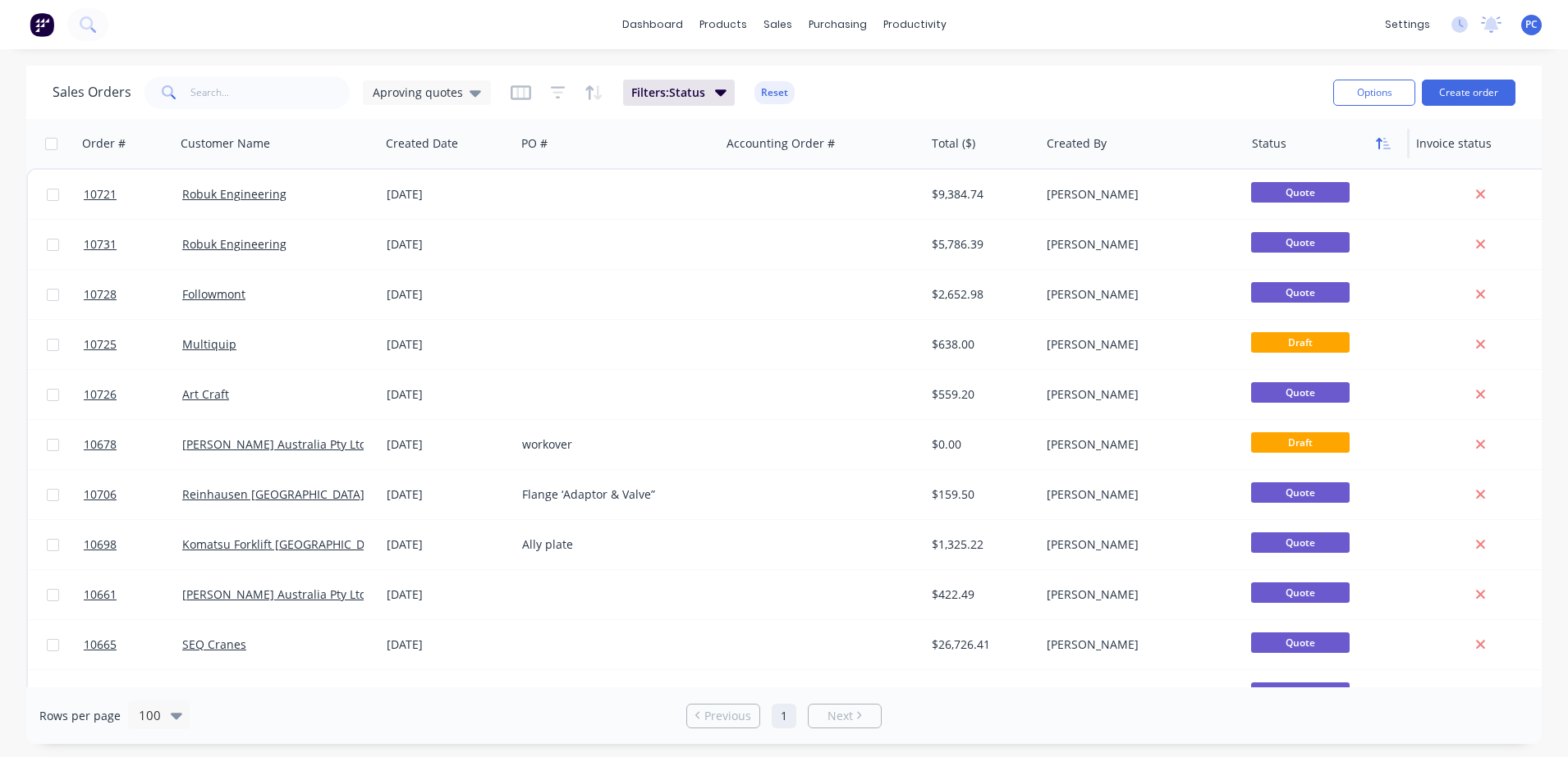
click at [1382, 149] on icon "button" at bounding box center [1383, 143] width 15 height 13
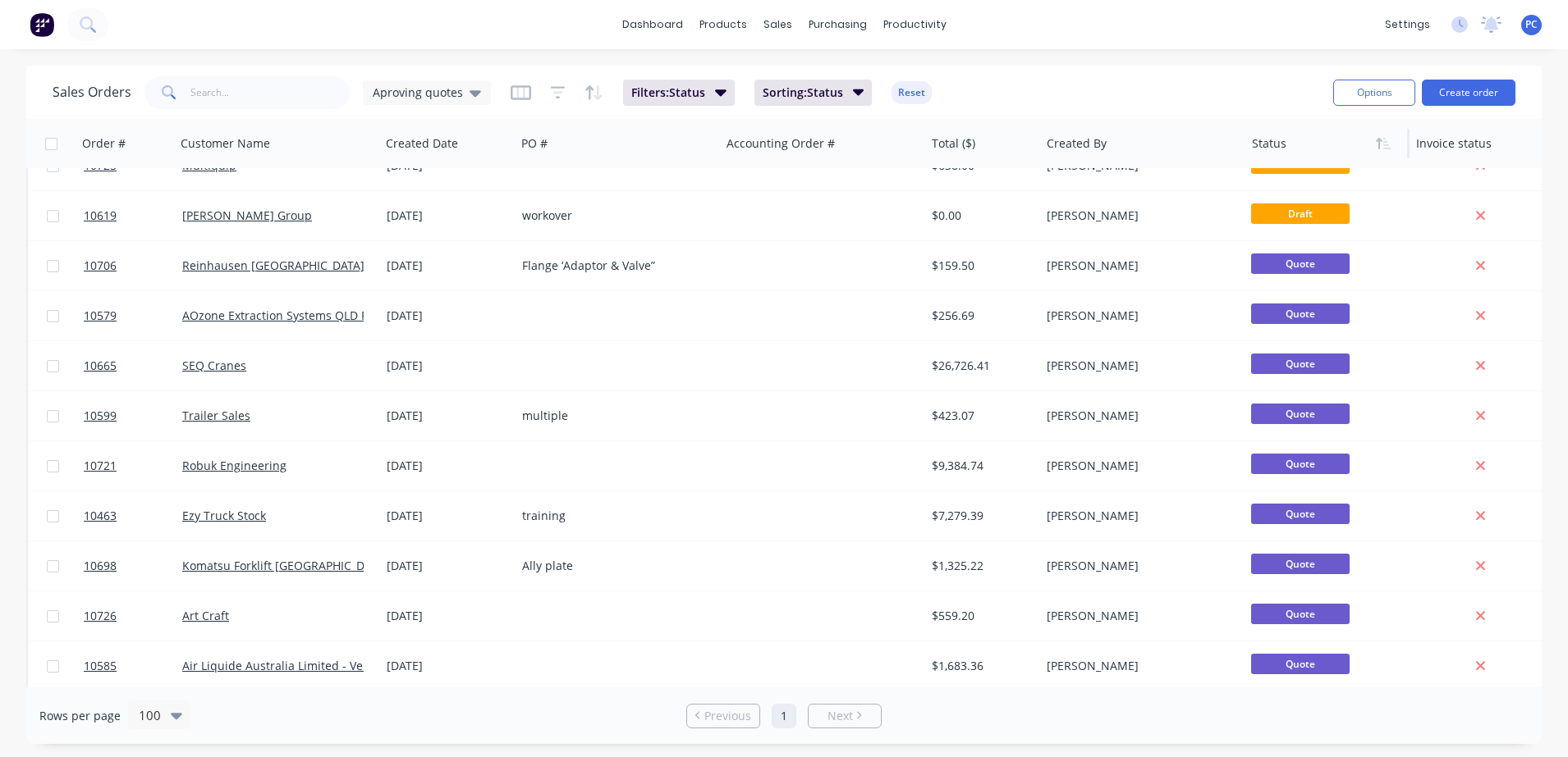
scroll to position [69, 0]
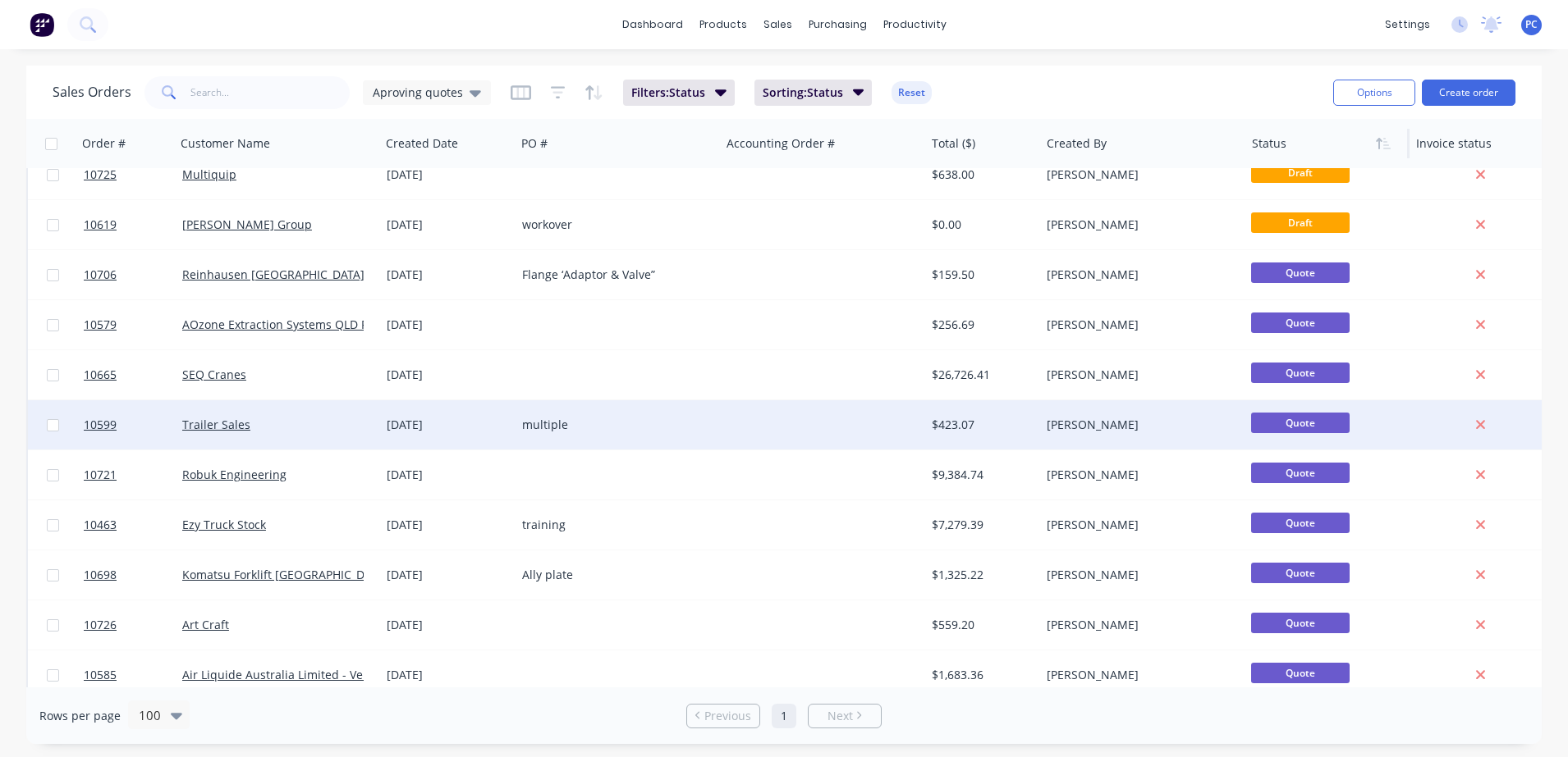
click at [793, 422] on div at bounding box center [823, 424] width 205 height 49
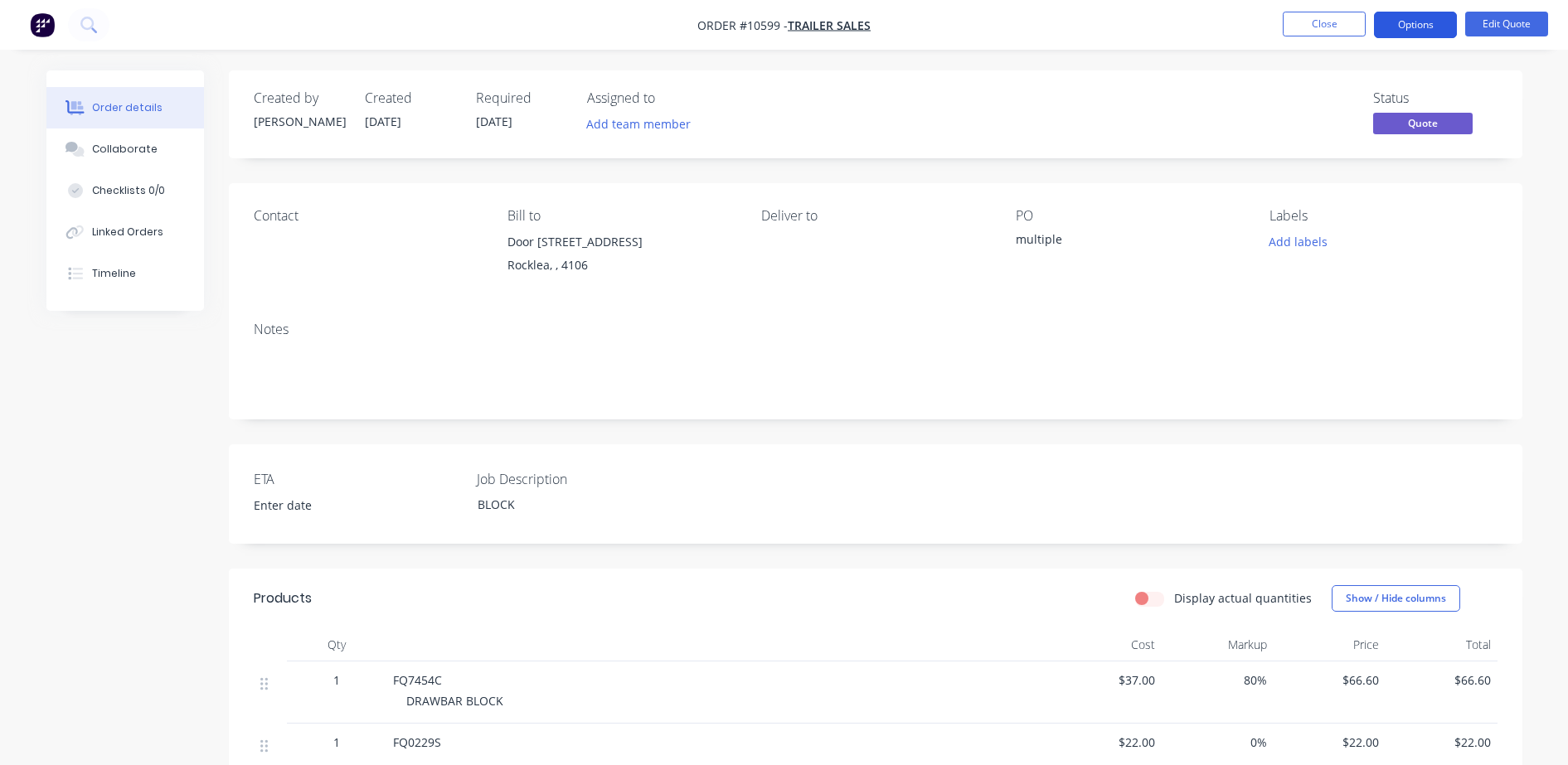
click at [1423, 23] on button "Options" at bounding box center [1416, 25] width 83 height 27
click at [980, 298] on div "Contact Bill to Door [STREET_ADDRESS] Deliver to PO multiple Labels Add labels" at bounding box center [876, 245] width 1294 height 125
click at [1405, 26] on button "Options" at bounding box center [1416, 25] width 83 height 27
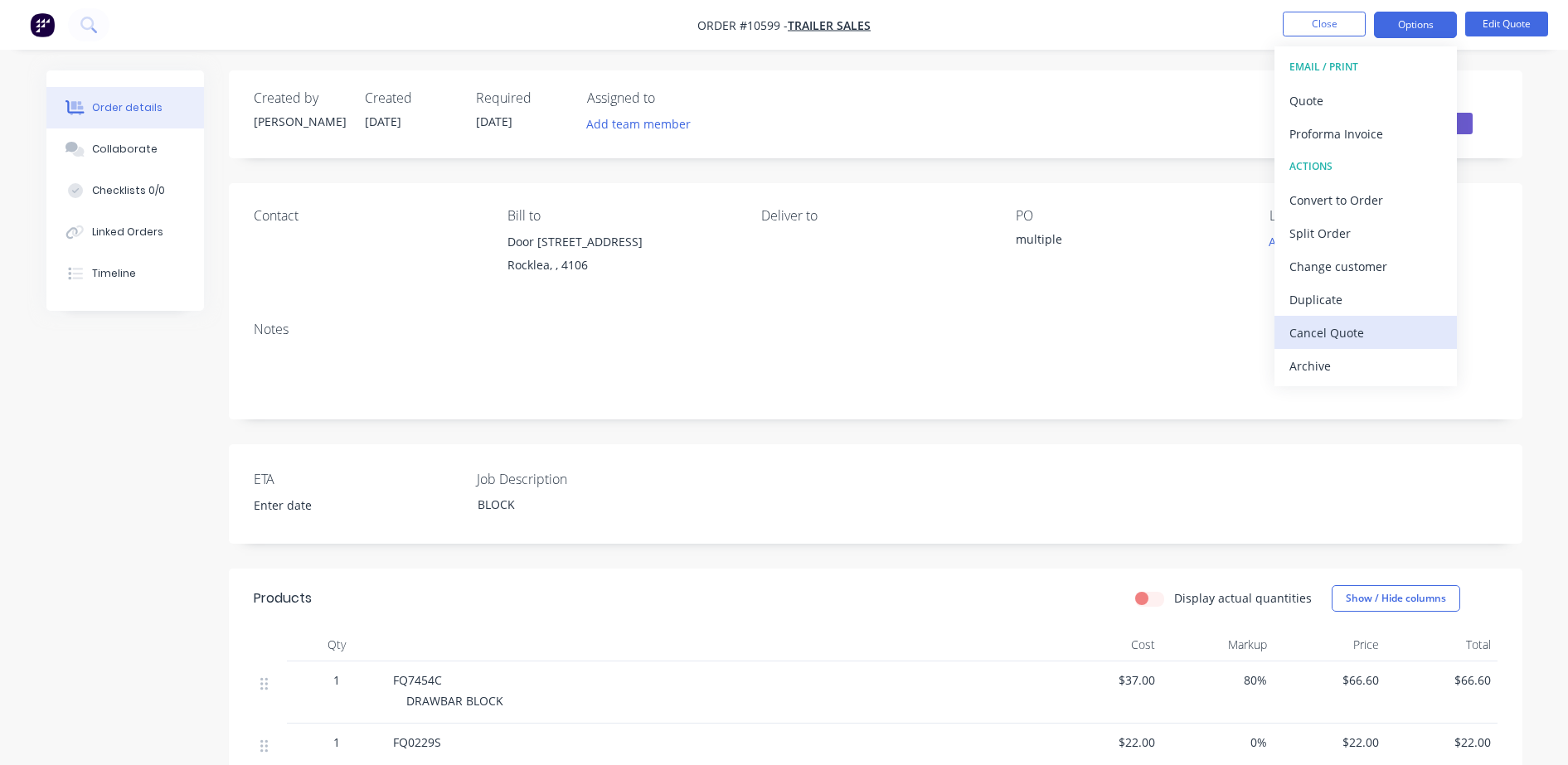
click at [1296, 337] on div "Cancel Quote" at bounding box center [1367, 333] width 153 height 24
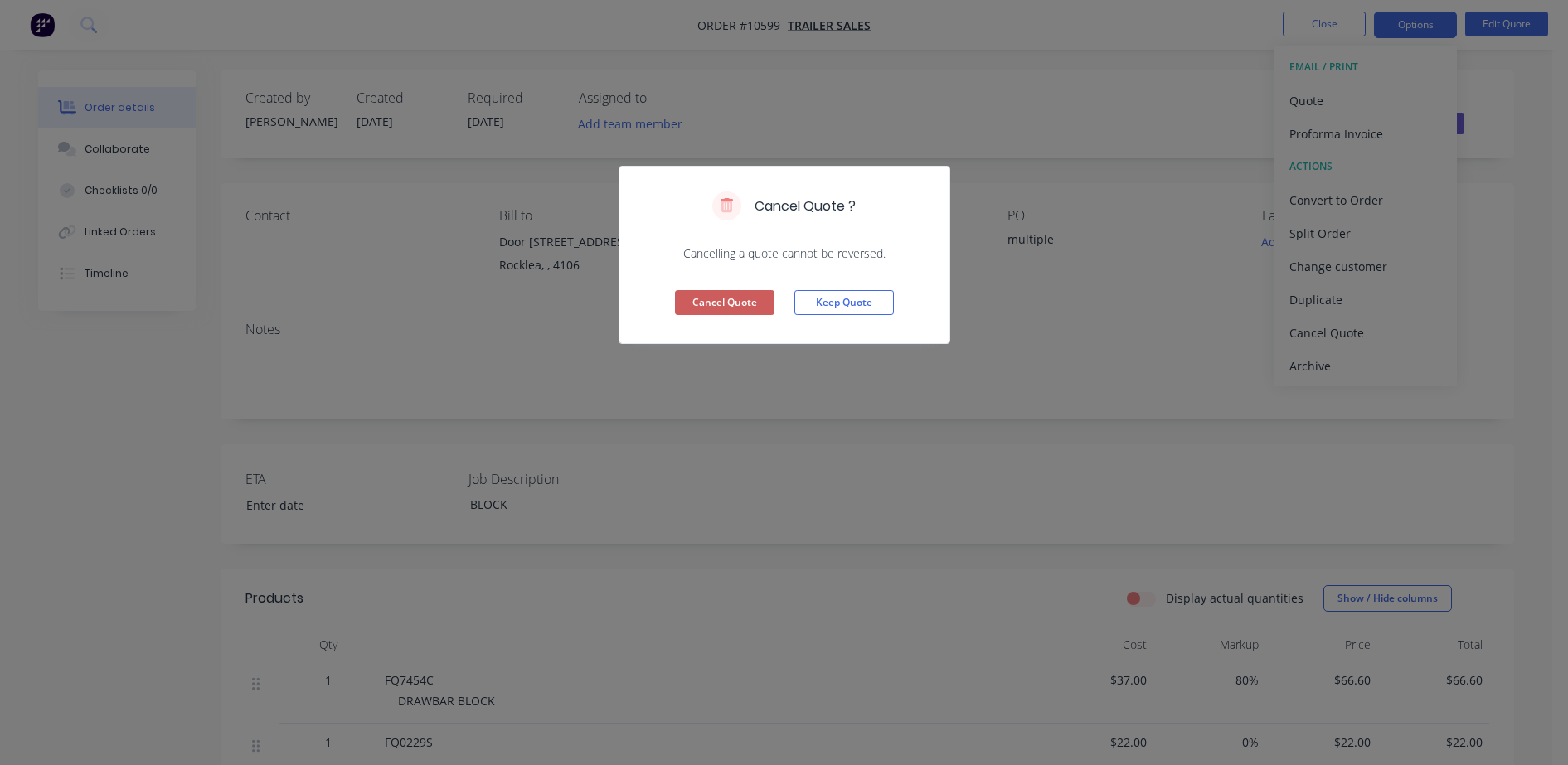
click at [709, 295] on button "Cancel Quote" at bounding box center [725, 303] width 100 height 25
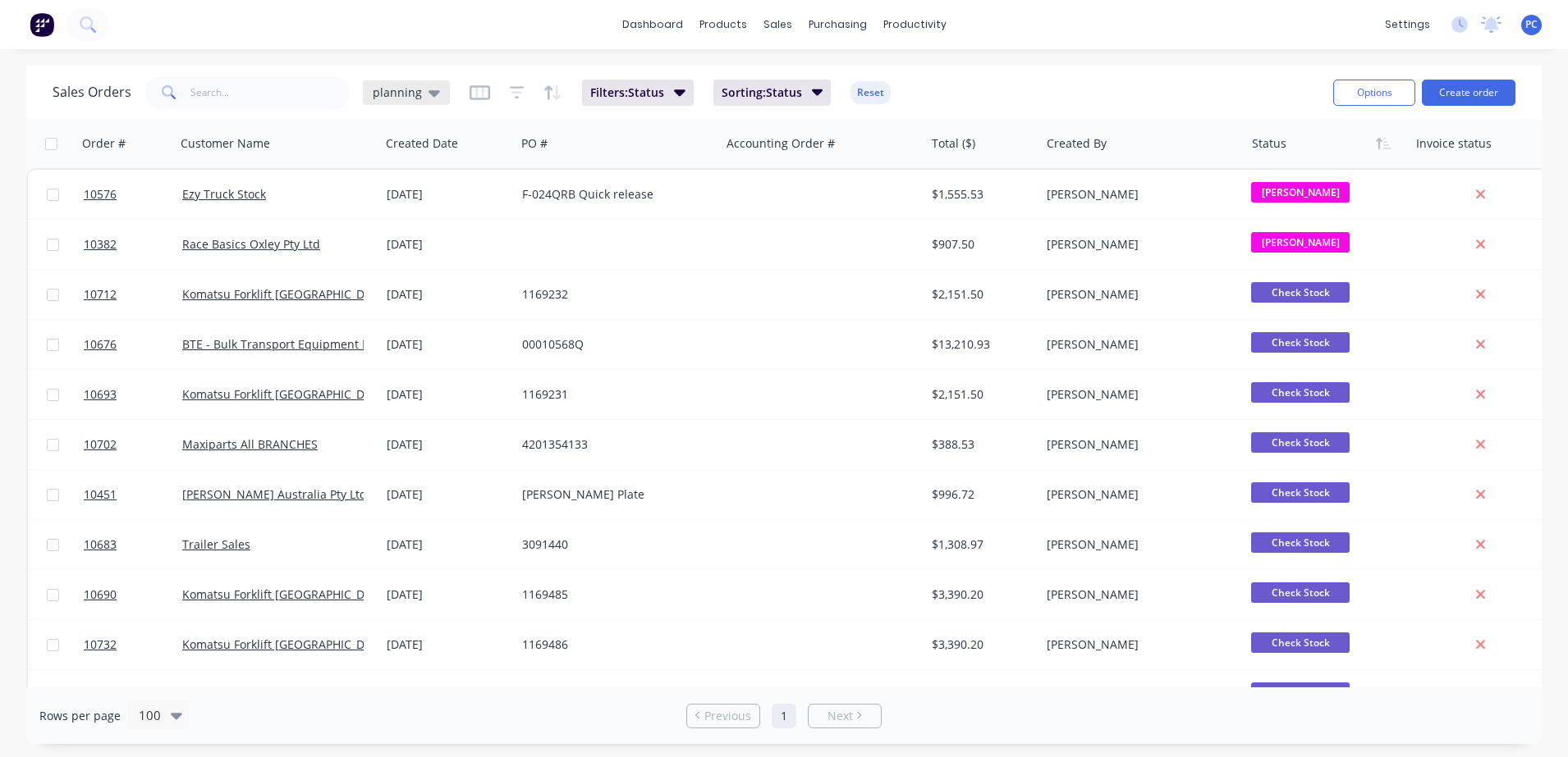
click at [409, 91] on span "planning" at bounding box center [397, 92] width 49 height 17
click at [396, 295] on button "Aproving quotes" at bounding box center [461, 298] width 187 height 19
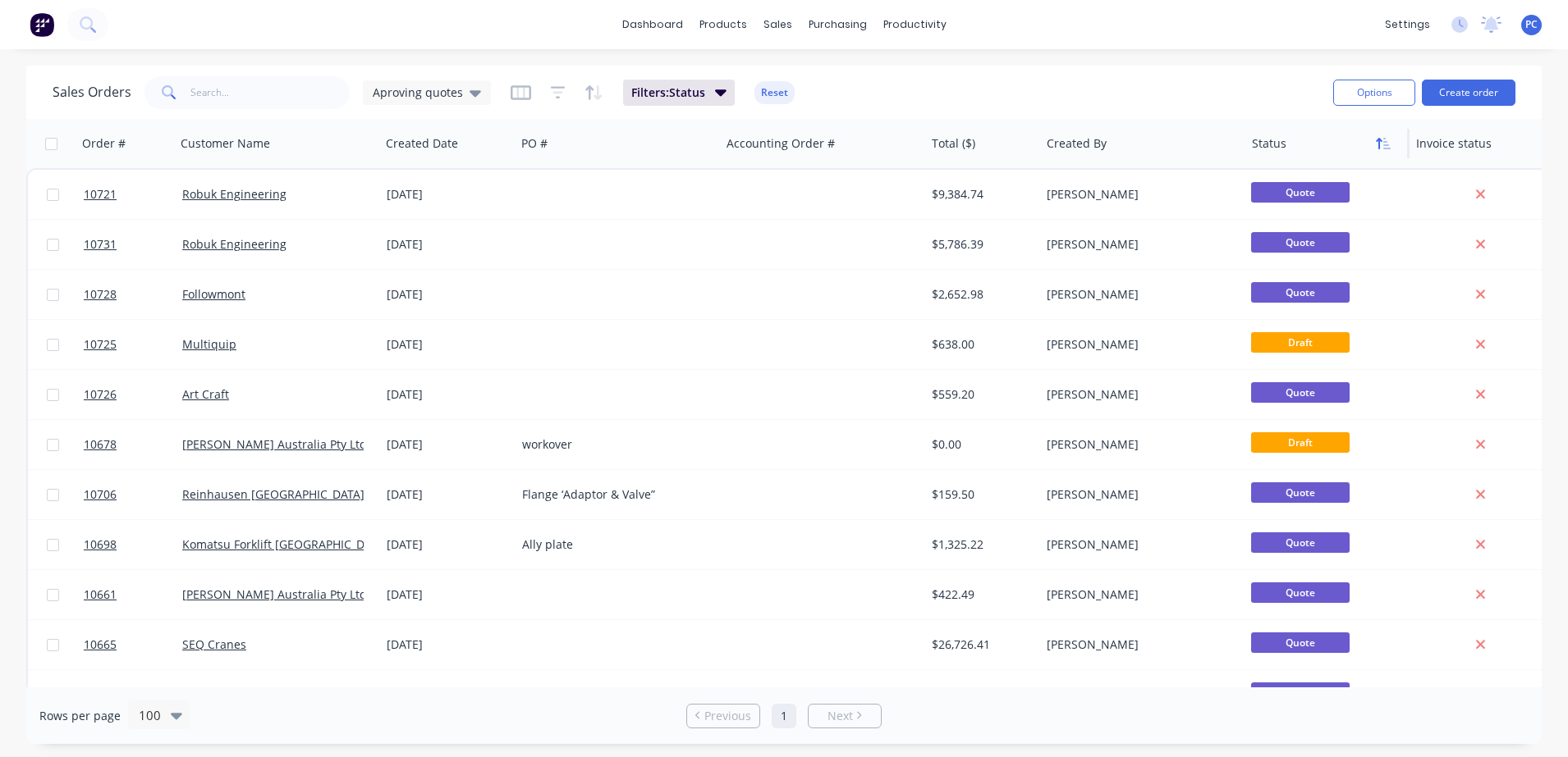
click at [1385, 144] on icon "button" at bounding box center [1386, 143] width 7 height 12
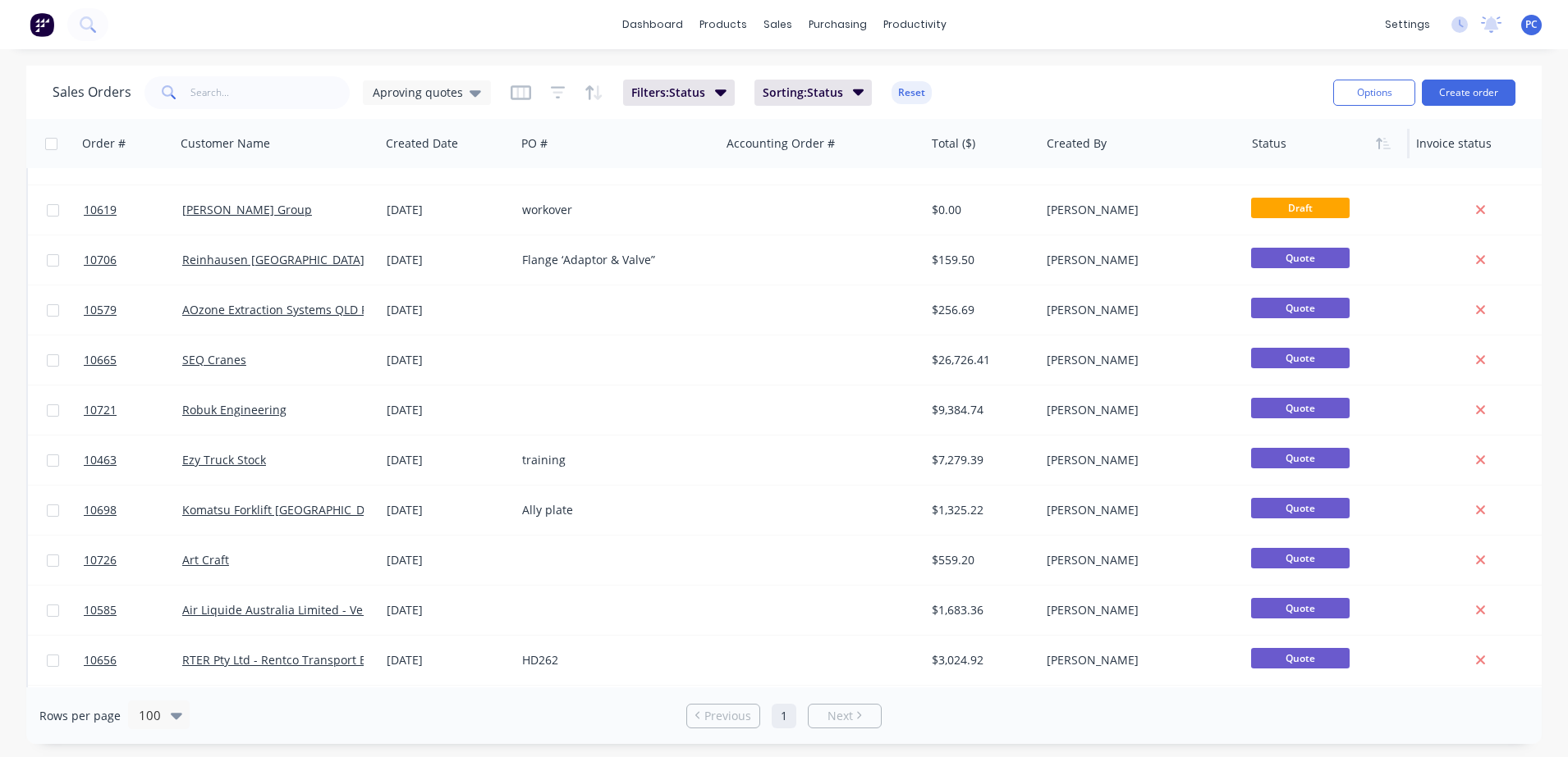
scroll to position [82, 0]
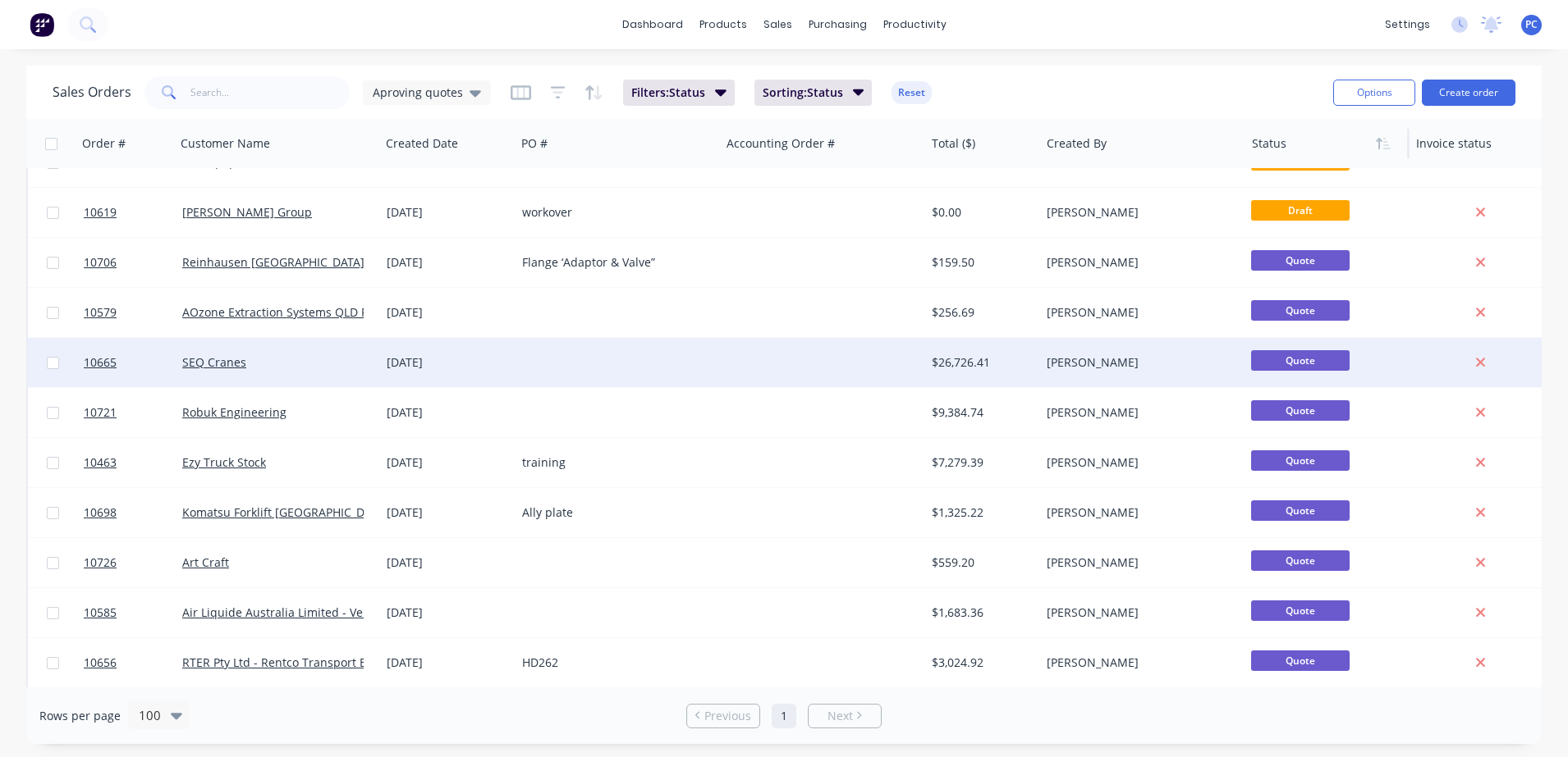
click at [51, 359] on input "checkbox" at bounding box center [53, 363] width 12 height 12
checkbox input "true"
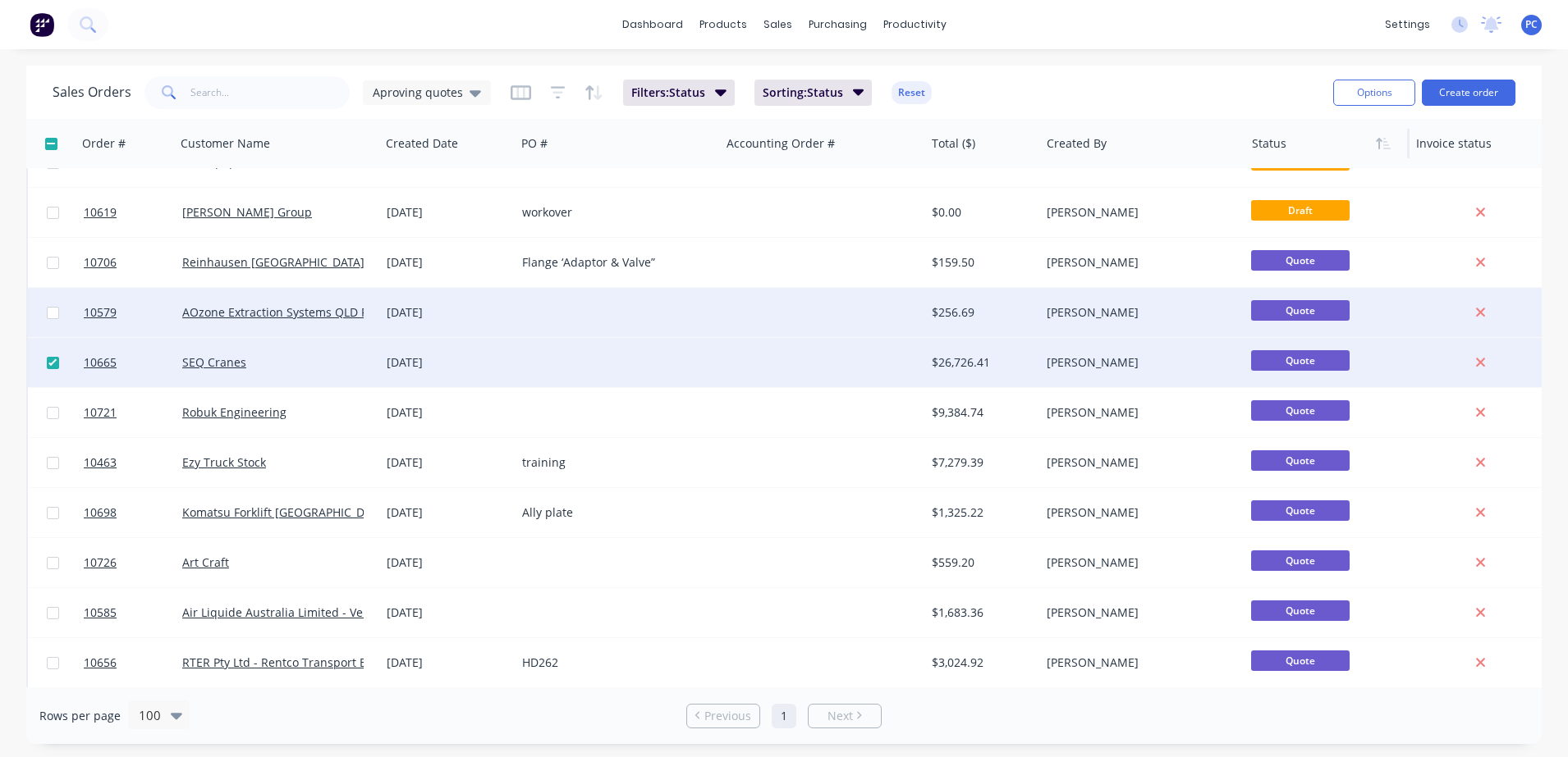
click at [60, 312] on div at bounding box center [52, 312] width 49 height 49
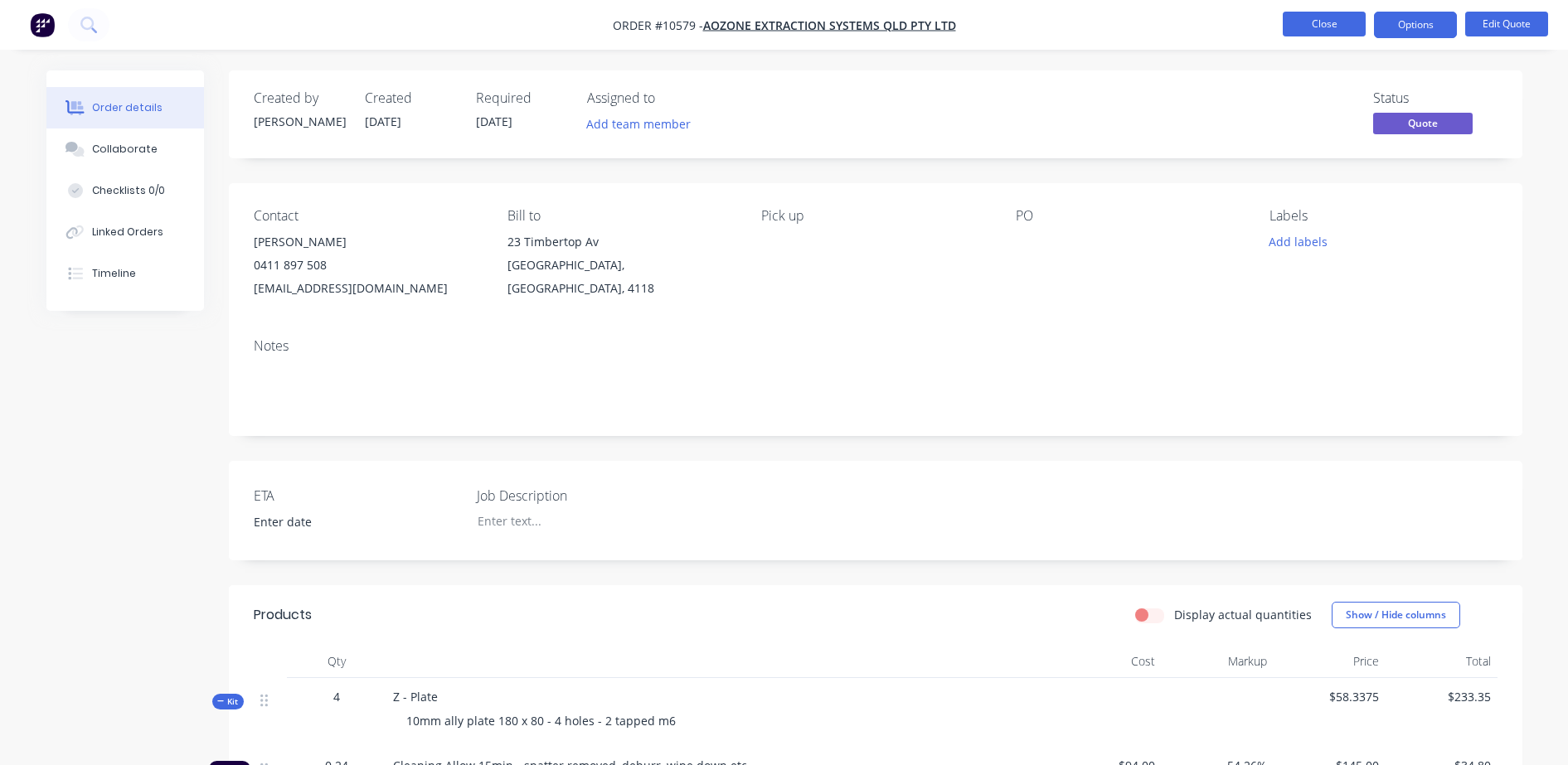
click at [1324, 23] on button "Close" at bounding box center [1324, 24] width 83 height 25
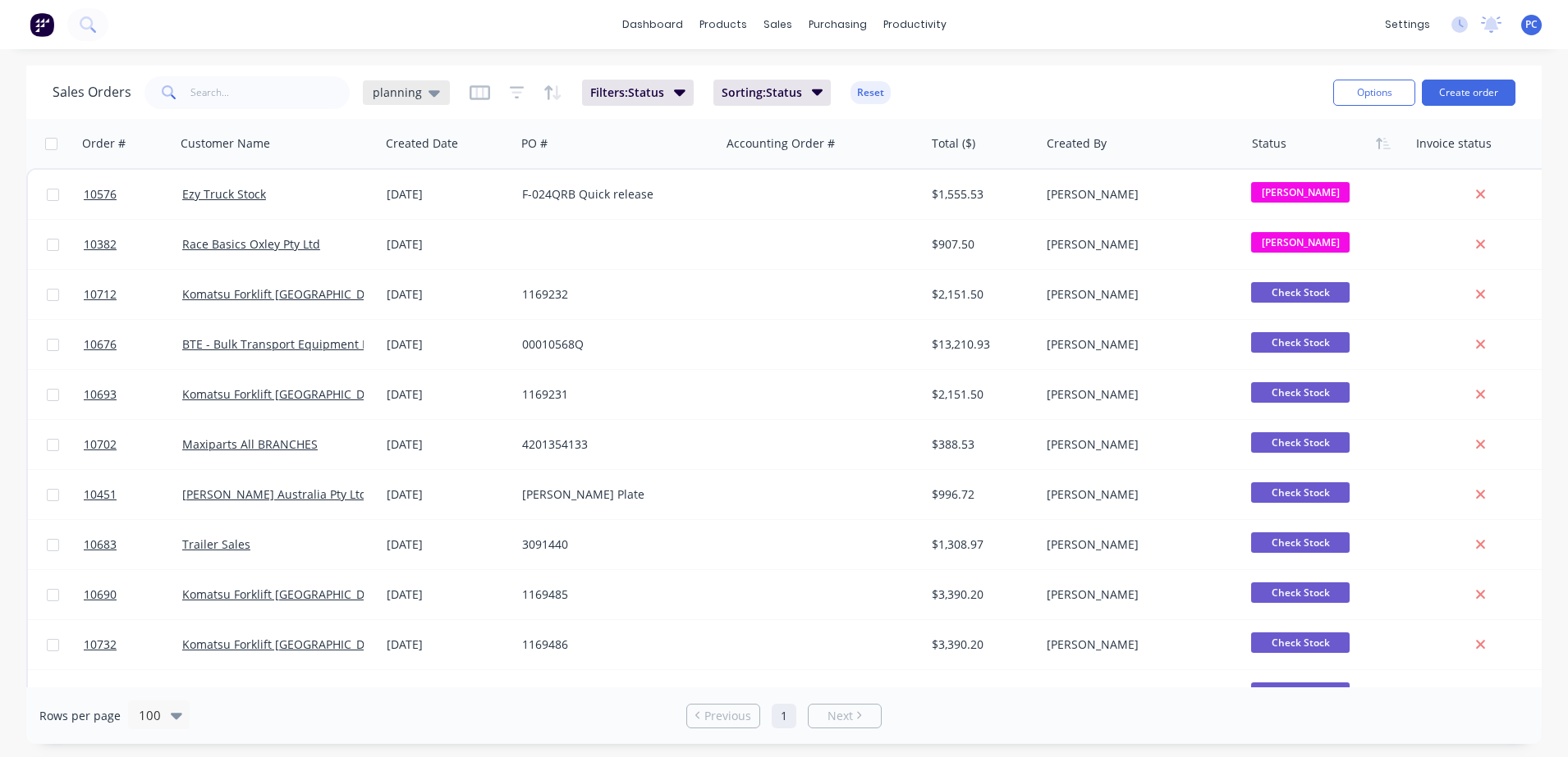
click at [407, 86] on span "planning" at bounding box center [397, 92] width 49 height 17
click at [425, 299] on button "Aproving quotes" at bounding box center [461, 298] width 187 height 19
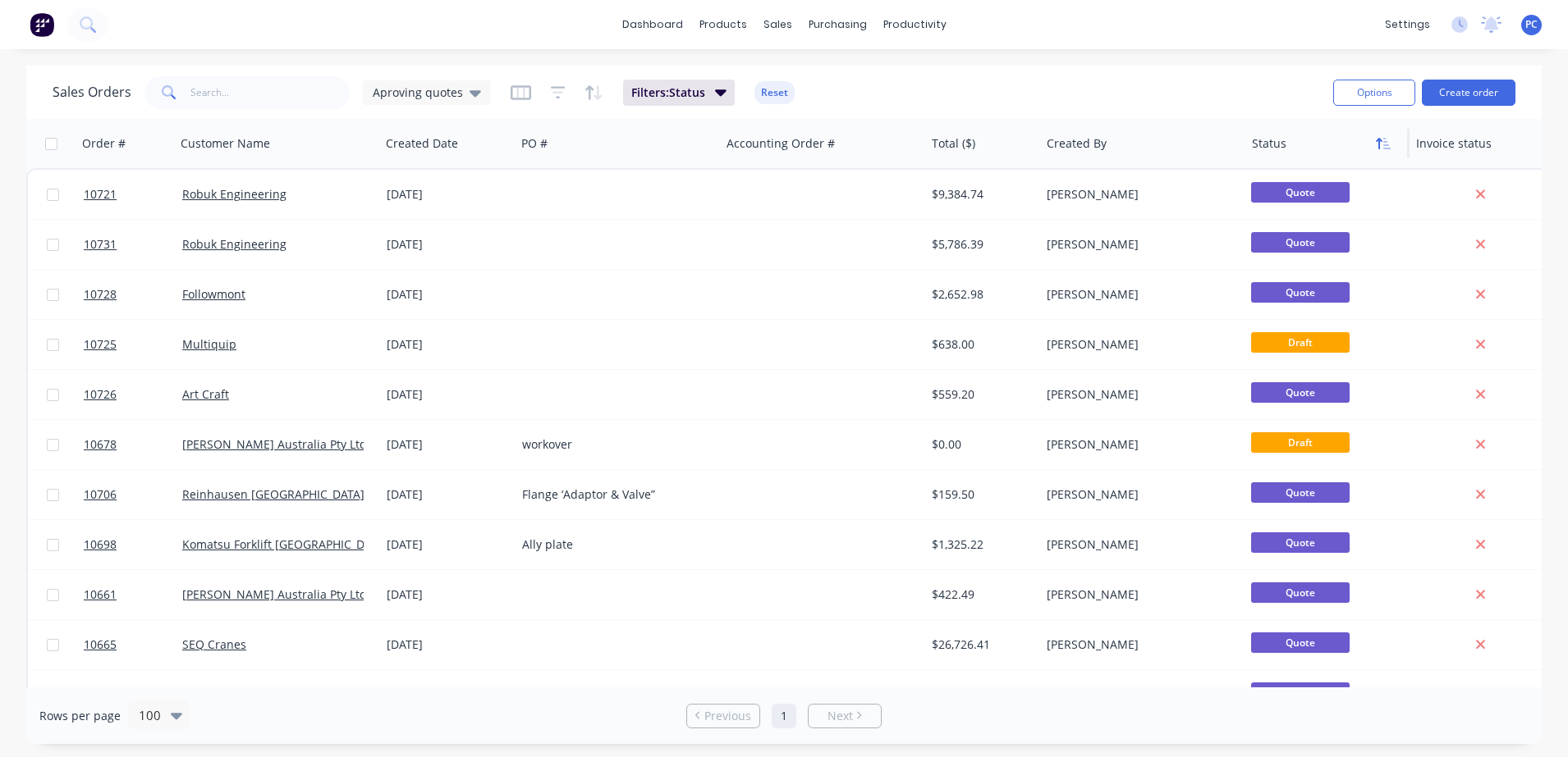
click at [1383, 151] on button "button" at bounding box center [1384, 144] width 25 height 25
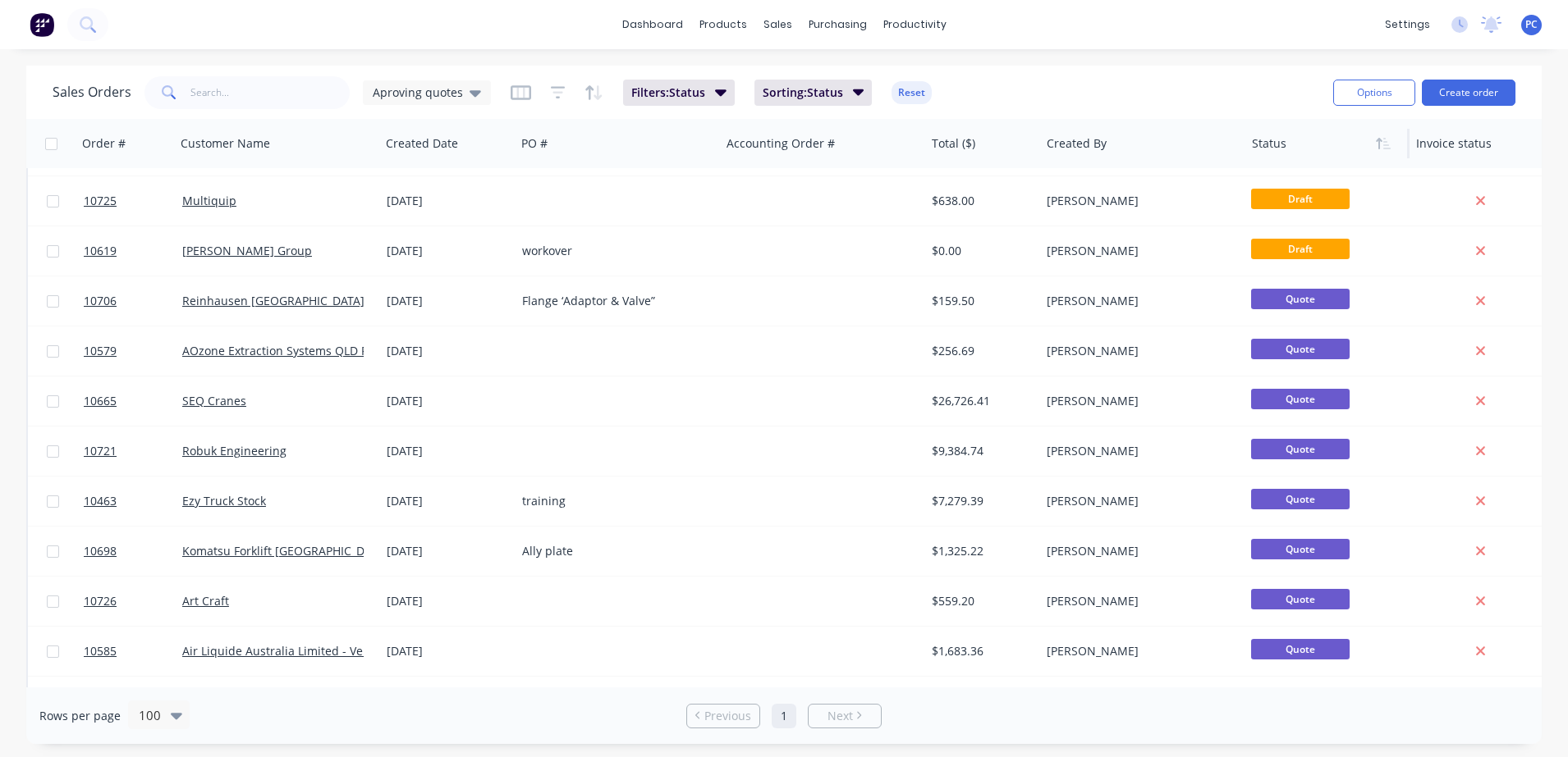
scroll to position [41, 0]
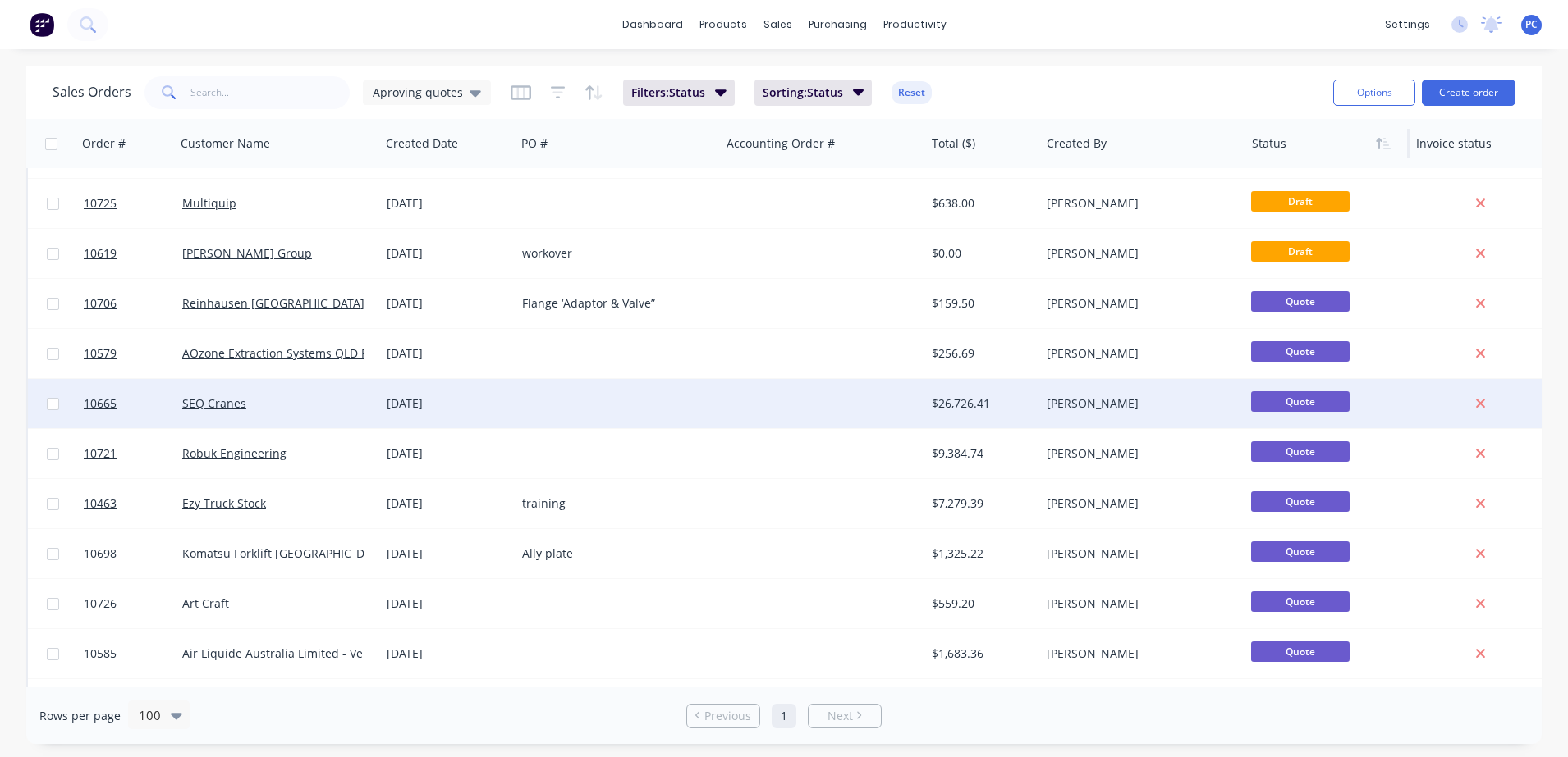
click at [53, 404] on input "checkbox" at bounding box center [53, 404] width 12 height 12
checkbox input "true"
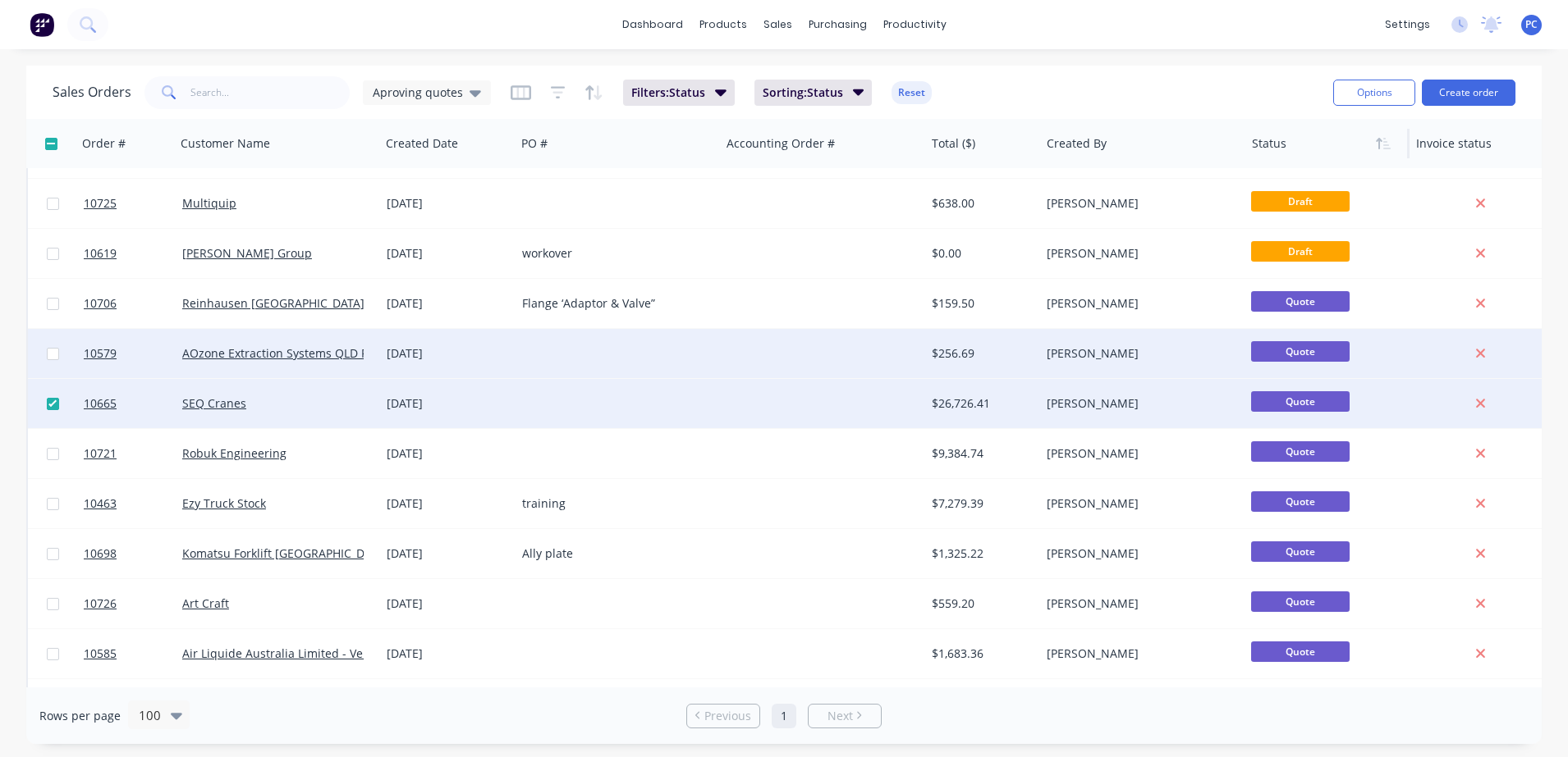
click at [52, 354] on input "checkbox" at bounding box center [53, 354] width 12 height 12
checkbox input "true"
click at [1354, 96] on button "Options" at bounding box center [1374, 93] width 82 height 27
click at [1262, 164] on div "Archive" at bounding box center [1325, 166] width 151 height 24
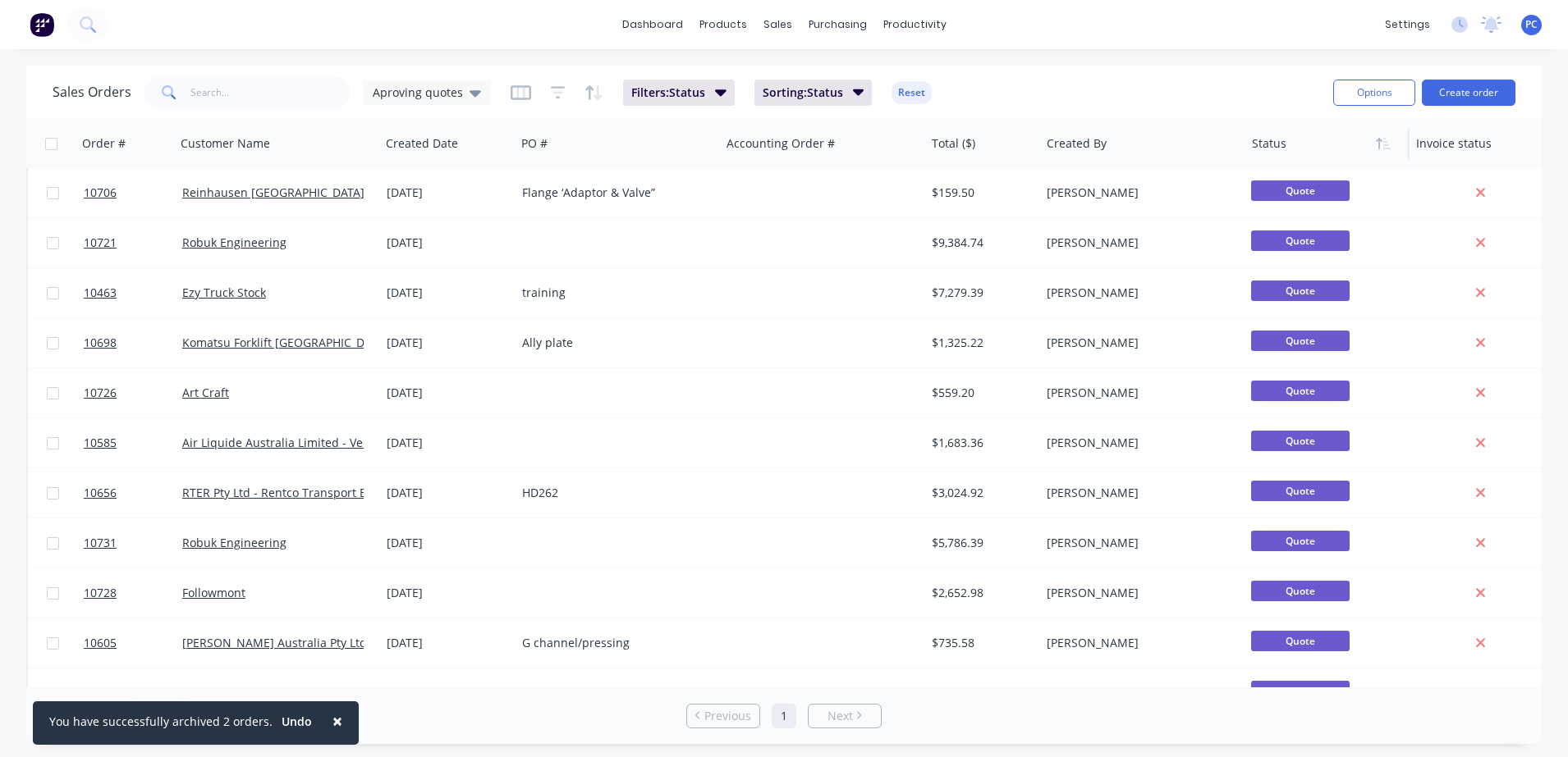
scroll to position [189, 0]
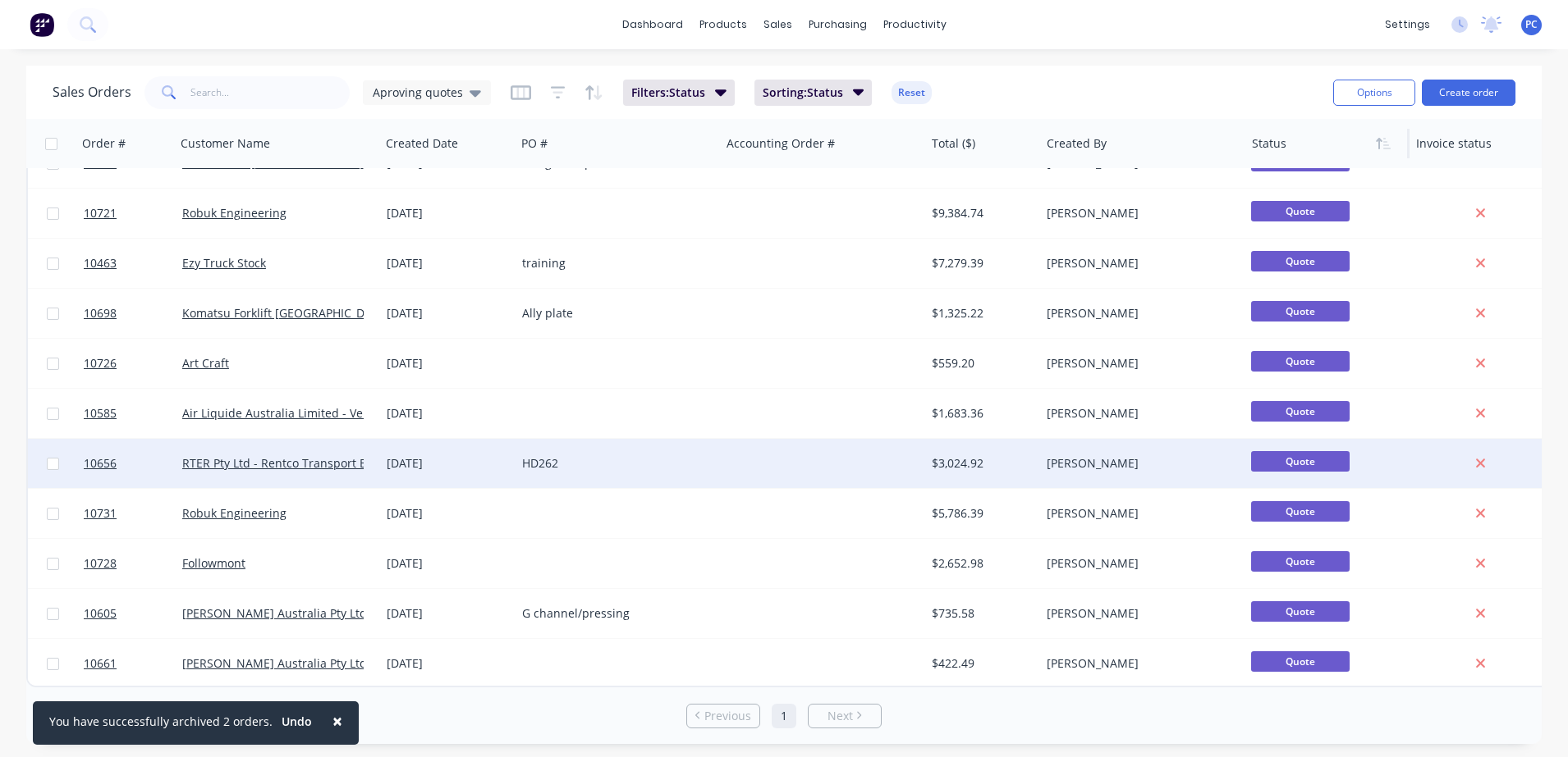
click at [55, 458] on input "checkbox" at bounding box center [53, 464] width 12 height 12
checkbox input "true"
click at [1384, 81] on button "Options" at bounding box center [1374, 93] width 82 height 27
click at [1268, 172] on div "Archive" at bounding box center [1325, 166] width 151 height 24
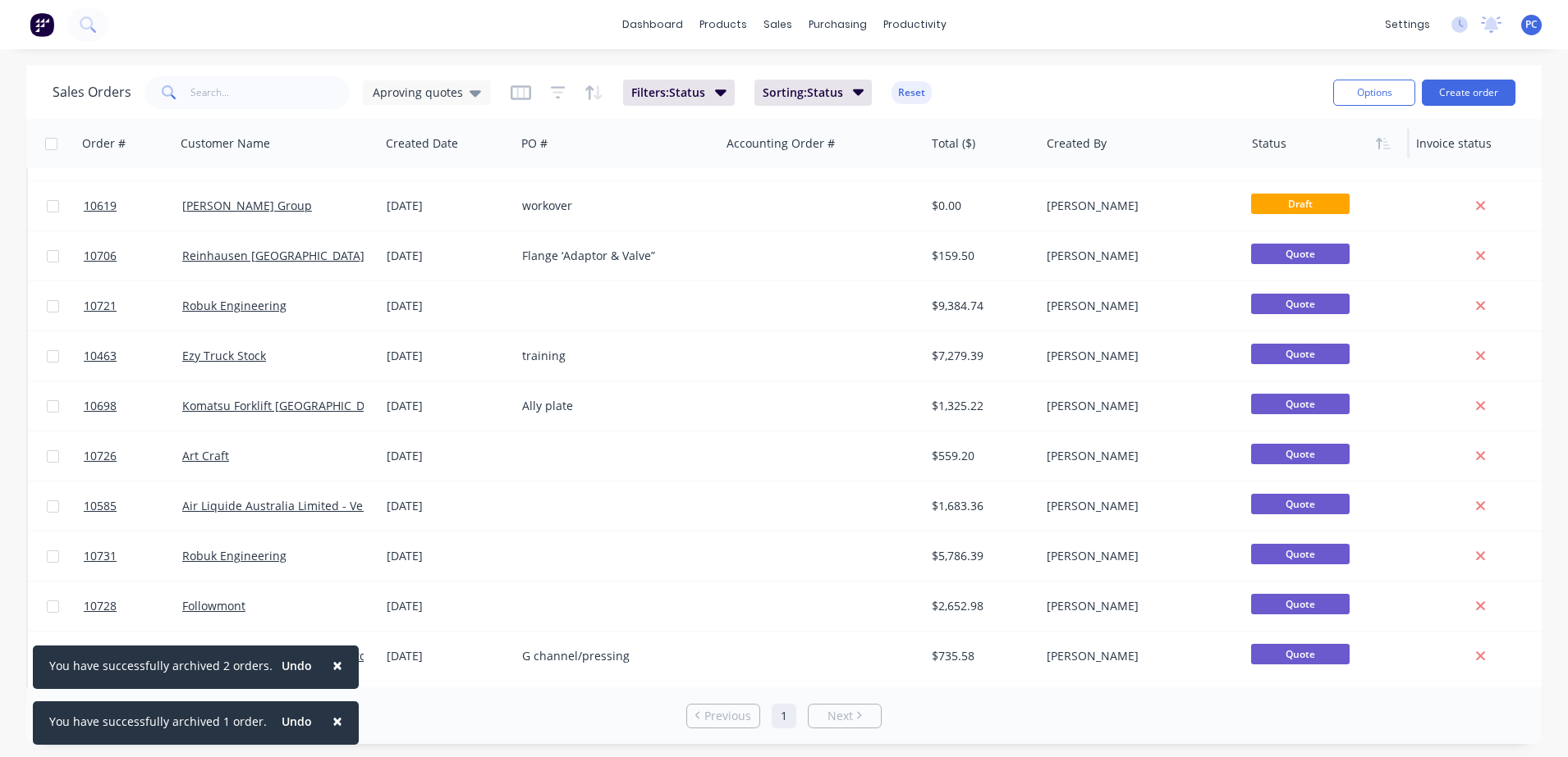
scroll to position [140, 0]
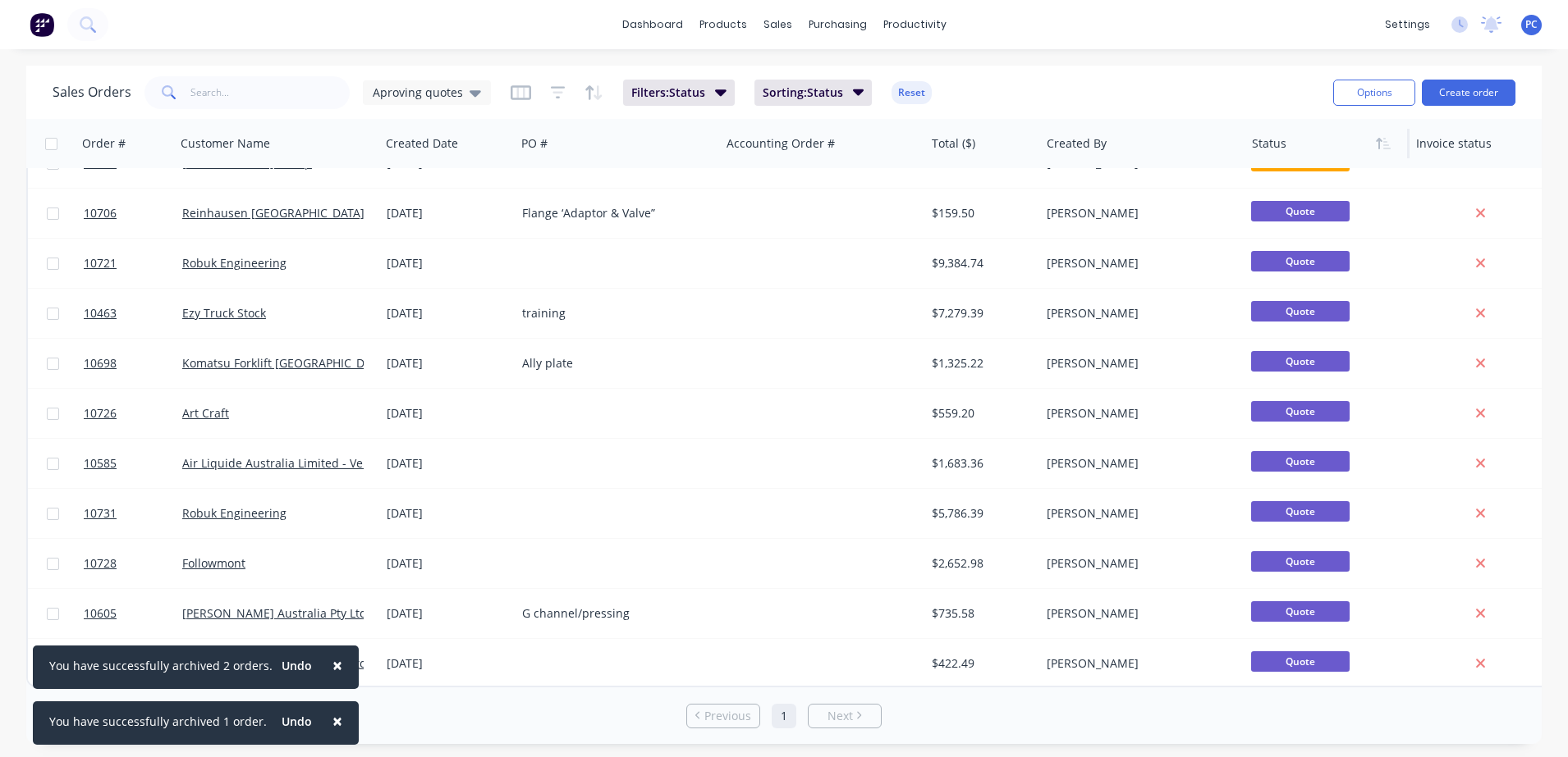
click at [333, 664] on span "×" at bounding box center [337, 665] width 10 height 23
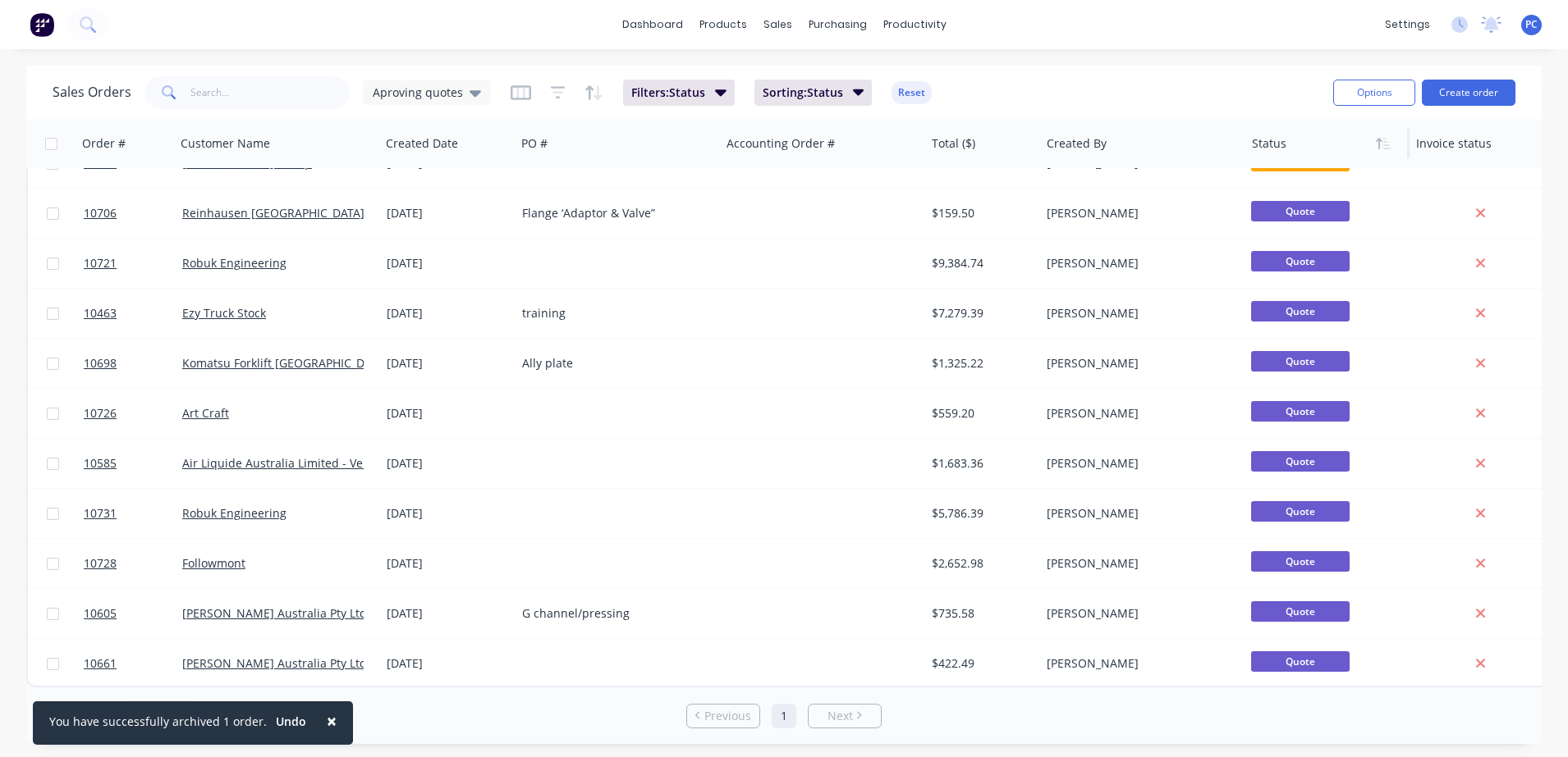
click at [312, 724] on button "×" at bounding box center [332, 721] width 43 height 39
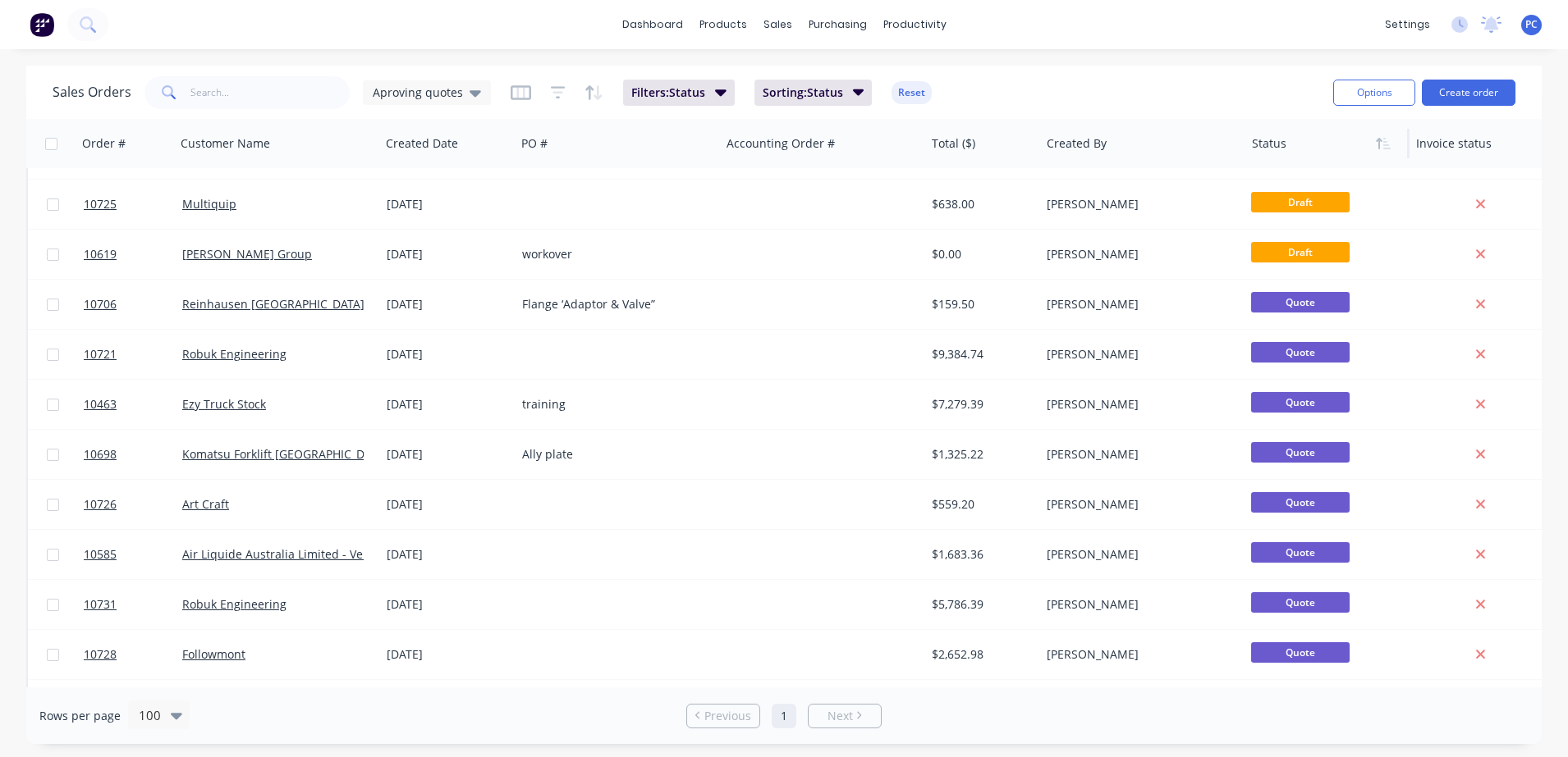
scroll to position [0, 0]
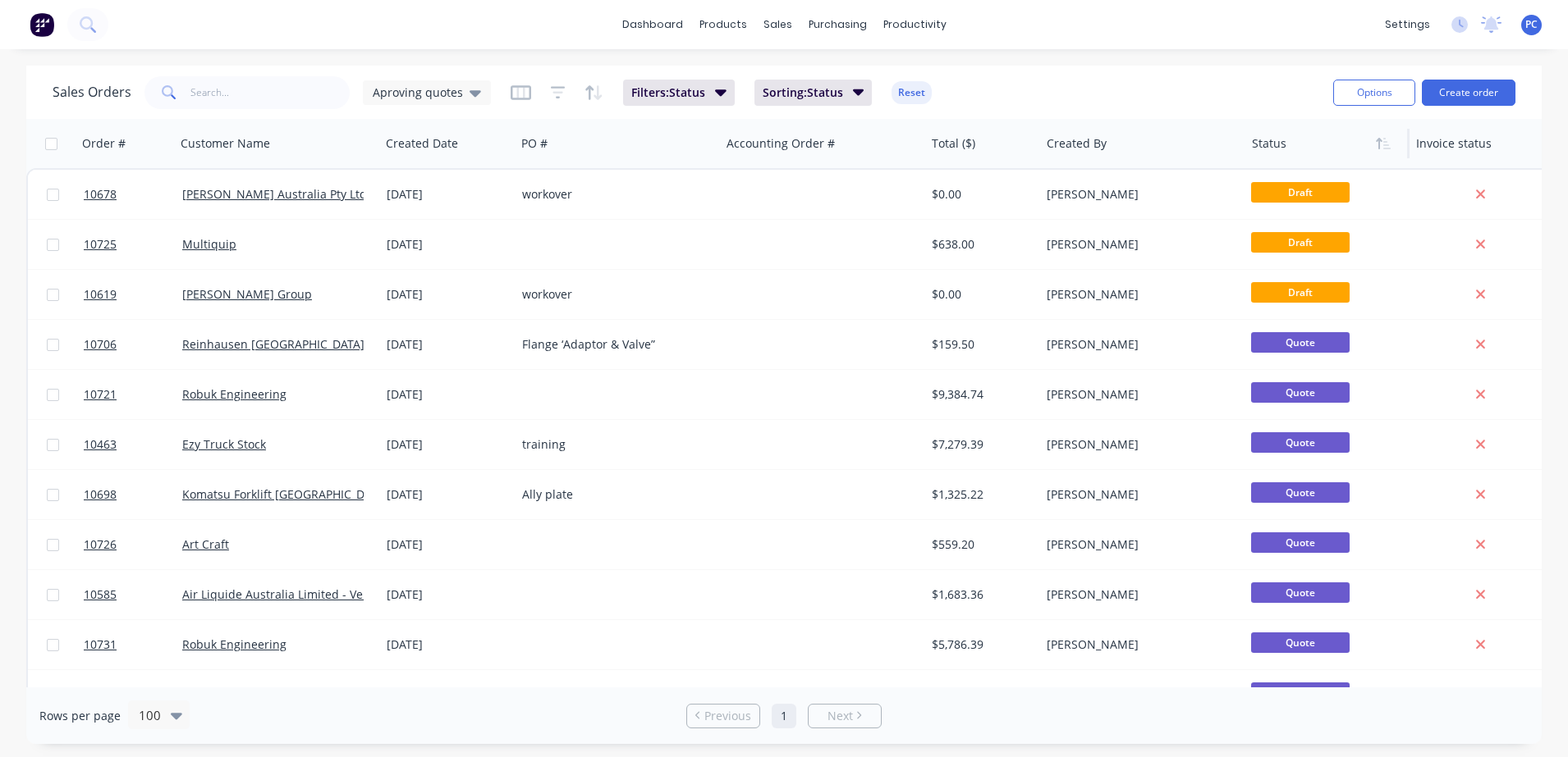
click at [1036, 74] on div "Sales Orders Aproving quotes Filters: Status Sorting: Status Reset" at bounding box center [686, 92] width 1267 height 40
click at [1160, 92] on div "Sales Orders Aproving quotes Filters: Status Sorting: Status Reset" at bounding box center [686, 92] width 1267 height 40
